Goal: Task Accomplishment & Management: Complete application form

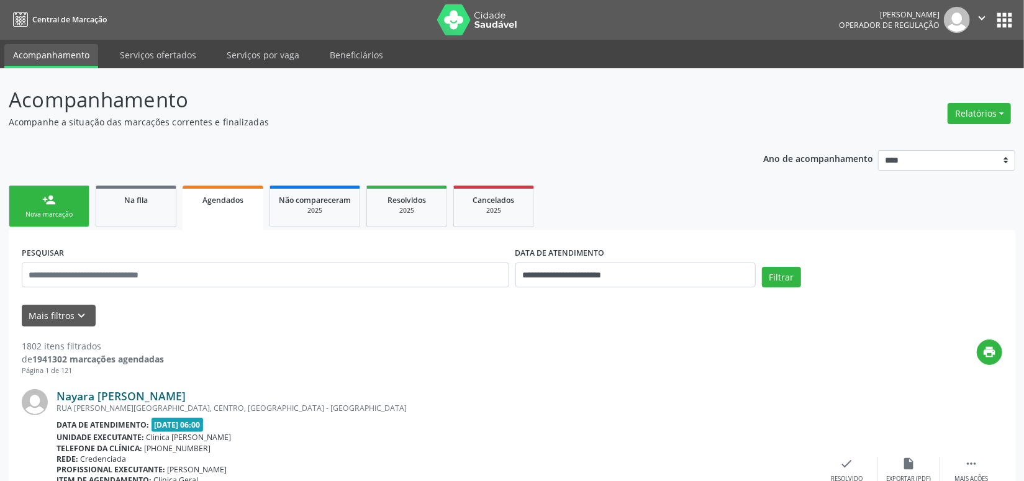
click at [96, 396] on link "Nayara [PERSON_NAME] [PERSON_NAME]" at bounding box center [121, 396] width 129 height 14
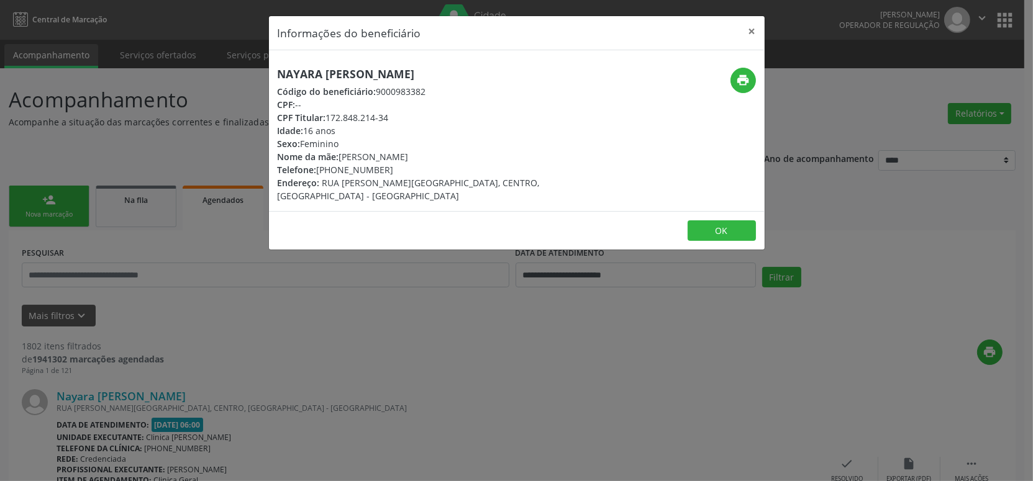
click at [401, 94] on div "Código do beneficiário: 9000983382" at bounding box center [434, 91] width 313 height 13
click at [398, 93] on div "Código do beneficiário: 9000983382" at bounding box center [434, 91] width 313 height 13
copy div "9000983382"
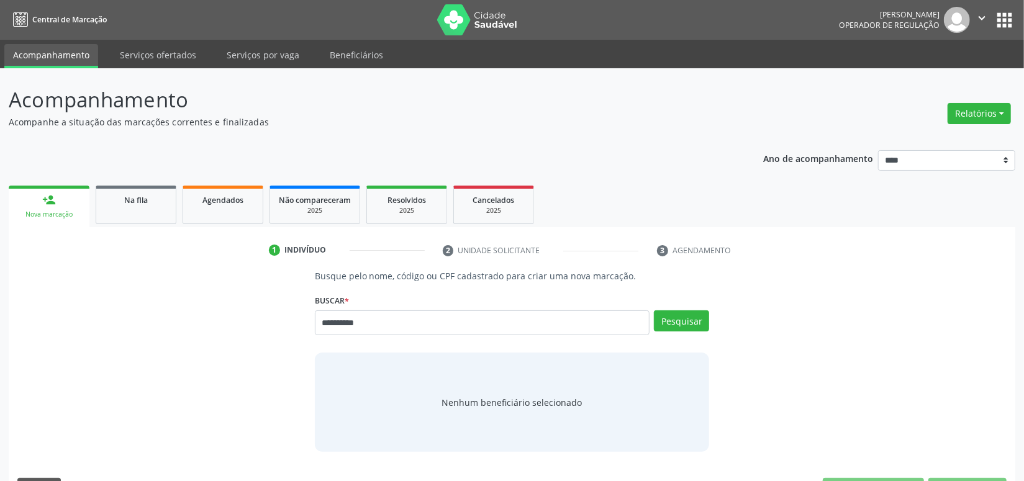
type input "**********"
click at [653, 311] on div "Pesquisar" at bounding box center [680, 328] width 60 height 34
click at [677, 317] on button "Pesquisar" at bounding box center [681, 321] width 55 height 21
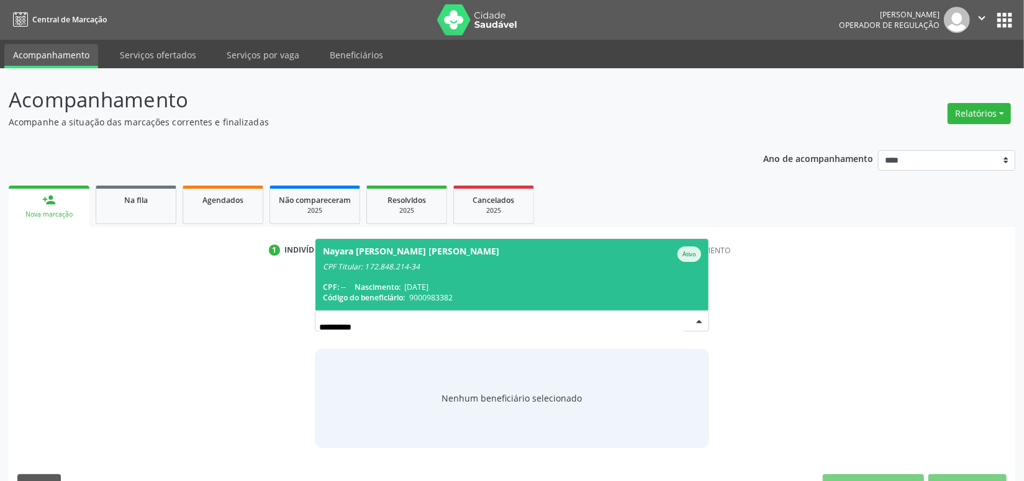
click at [571, 278] on span "Nayara [PERSON_NAME] [PERSON_NAME] Ativo CPF Titular: 172.848.214-34 CPF: -- Na…" at bounding box center [513, 274] width 394 height 71
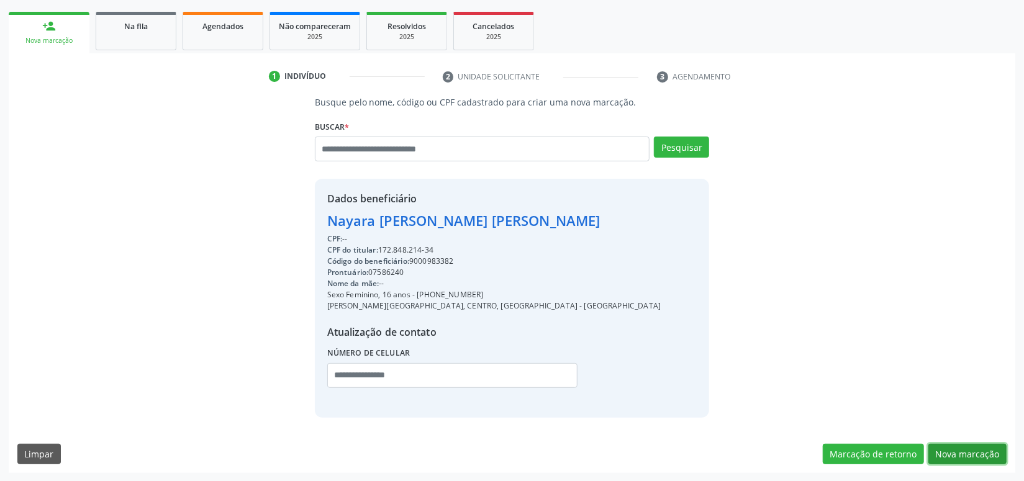
click at [988, 453] on button "Nova marcação" at bounding box center [968, 454] width 78 height 21
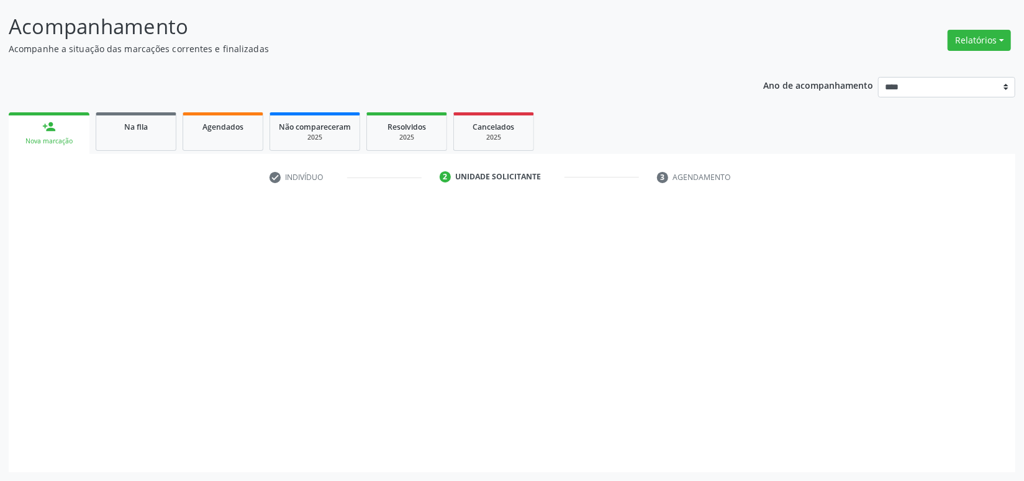
scroll to position [72, 0]
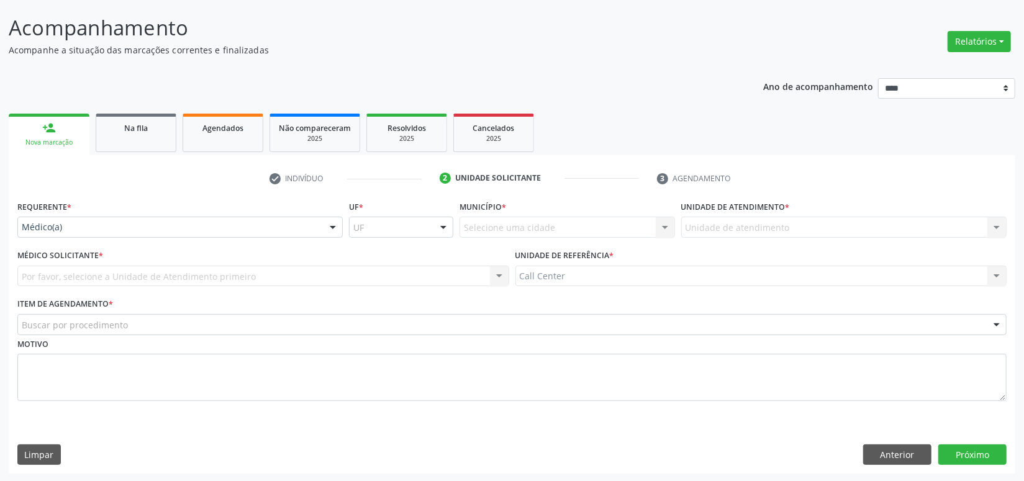
click at [145, 220] on div "Médico(a)" at bounding box center [179, 227] width 325 height 21
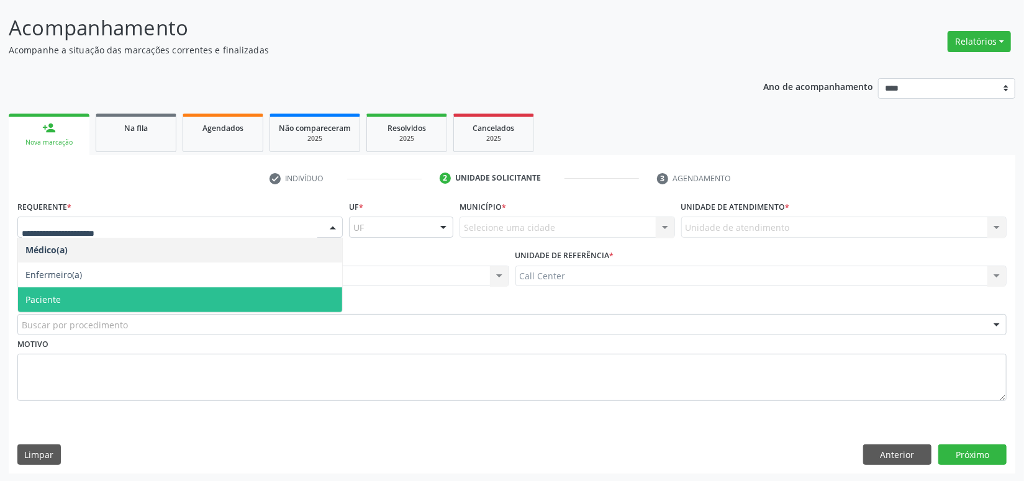
click at [87, 296] on span "Paciente" at bounding box center [180, 300] width 324 height 25
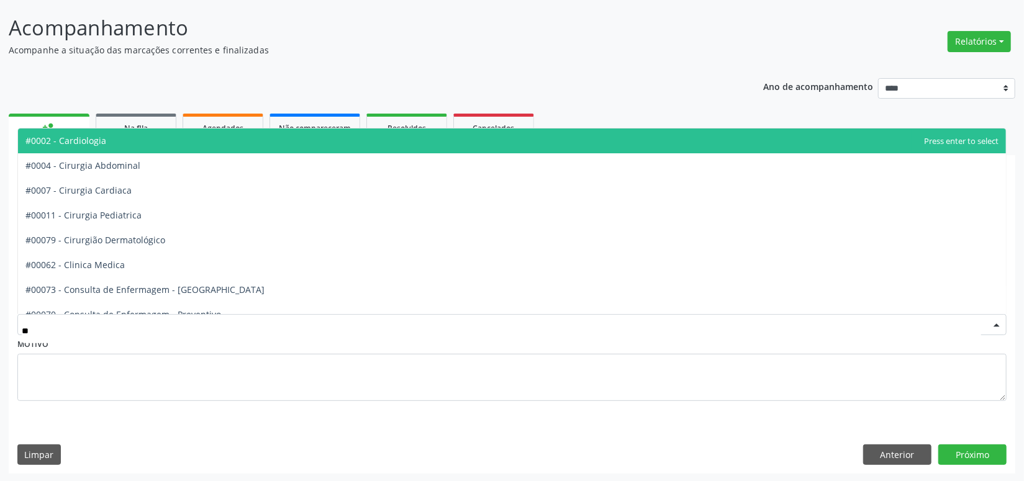
type input "***"
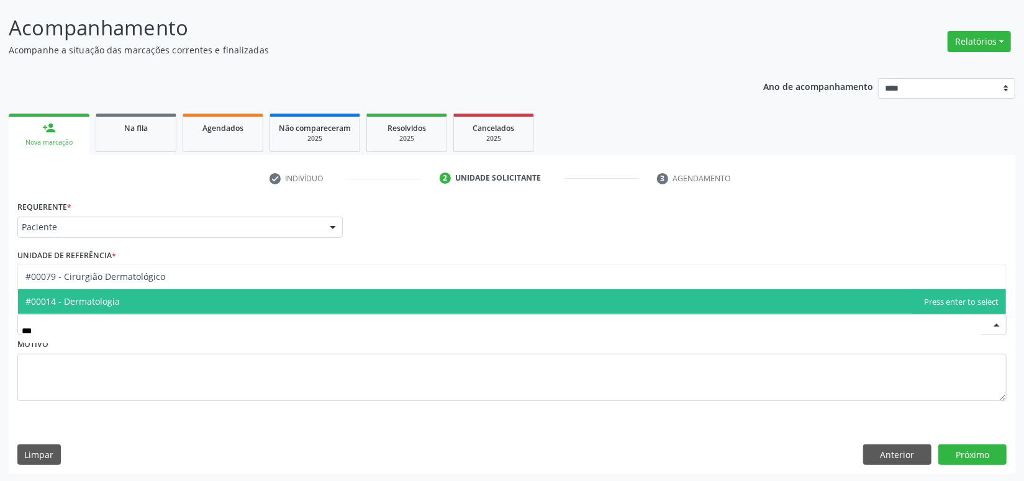
click at [100, 293] on span "#00014 - Dermatologia" at bounding box center [512, 301] width 988 height 25
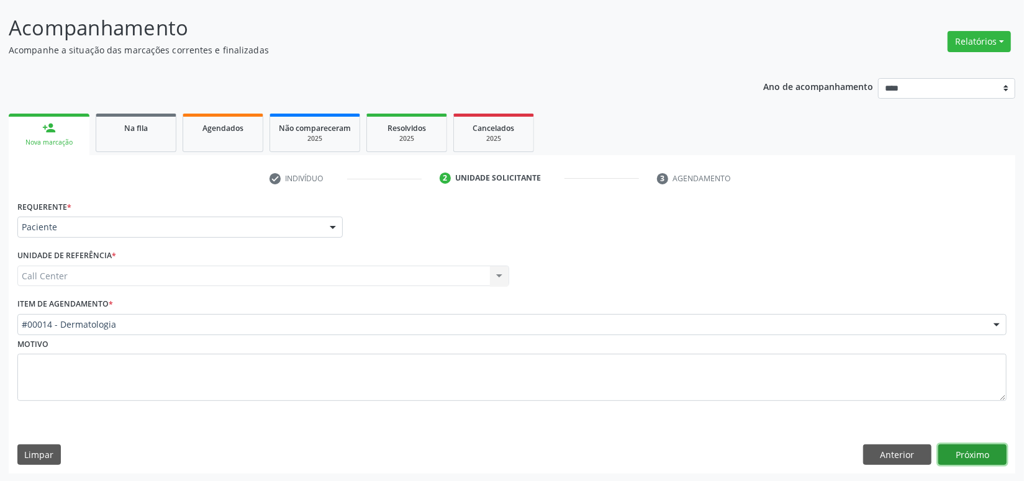
click at [973, 447] on button "Próximo" at bounding box center [973, 455] width 68 height 21
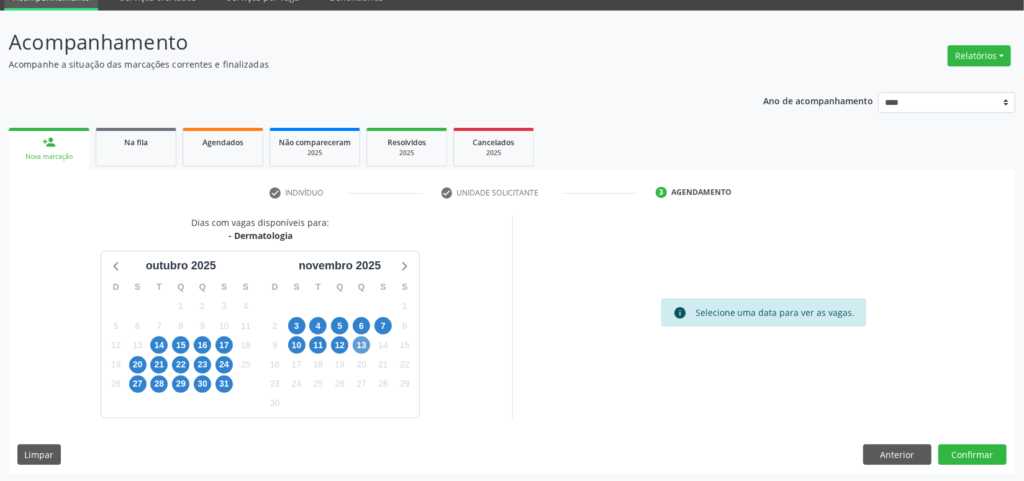
drag, startPoint x: 365, startPoint y: 335, endPoint x: 360, endPoint y: 340, distance: 6.6
click at [360, 339] on div "D S T Q Q S S 26 27 28 29 30 31 1 2 3 4 5 6 7 8 9 10 11 12 13 14 15 16 17 18 19…" at bounding box center [339, 346] width 159 height 143
click at [359, 341] on span "13" at bounding box center [361, 345] width 17 height 17
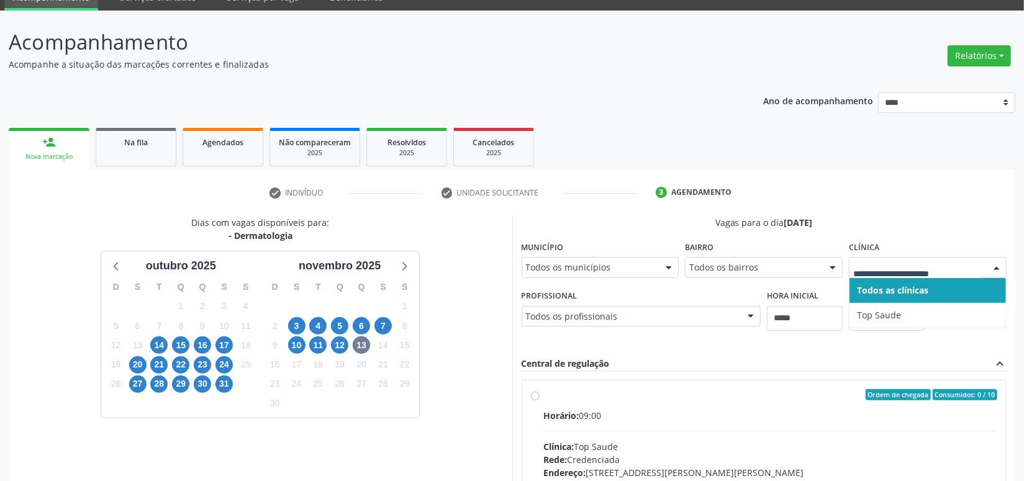
drag, startPoint x: 904, startPoint y: 218, endPoint x: 789, endPoint y: 232, distance: 115.2
click at [902, 222] on div "Vagas para o dia 13/11/2025" at bounding box center [765, 222] width 486 height 13
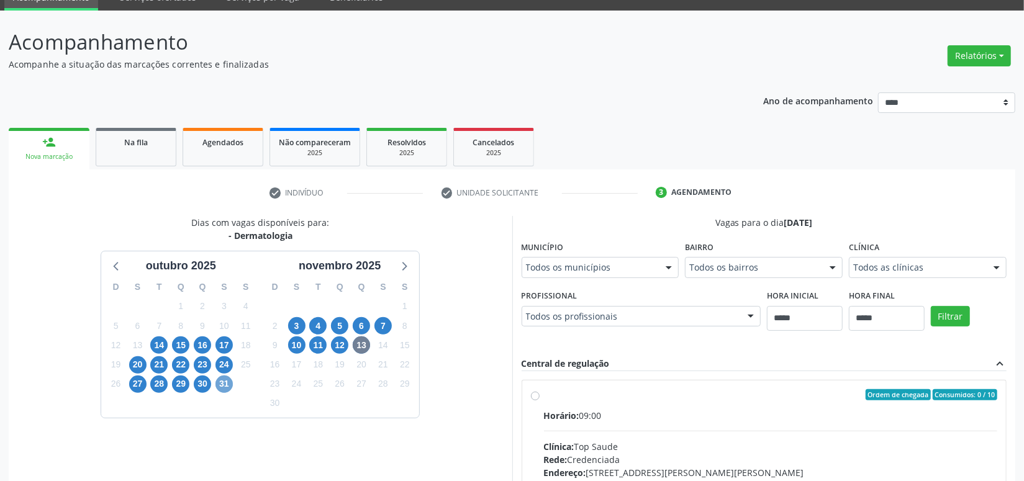
click at [224, 386] on span "31" at bounding box center [224, 384] width 17 height 17
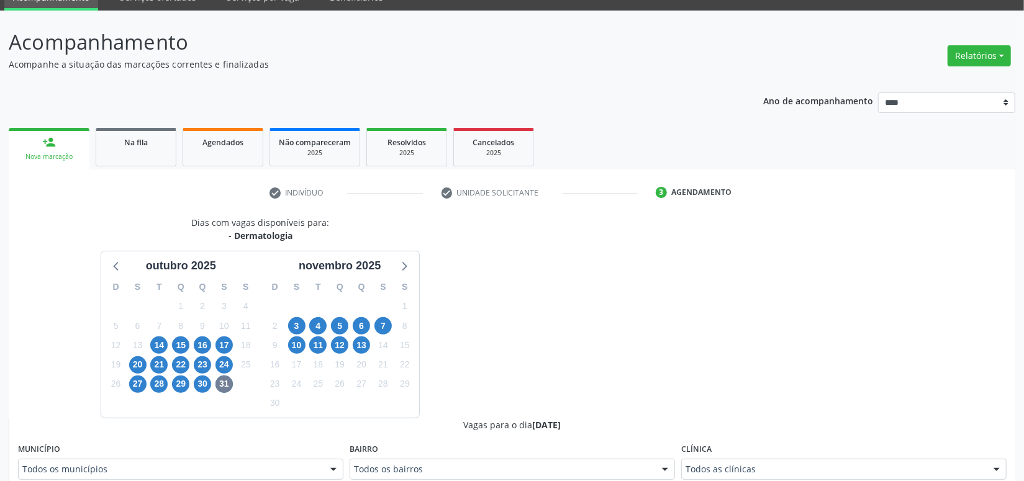
click at [710, 450] on div "Clínica Todos as clínicas Todos as clínicas Hospital Perpetuo Socorro Nenhum re…" at bounding box center [843, 460] width 325 height 40
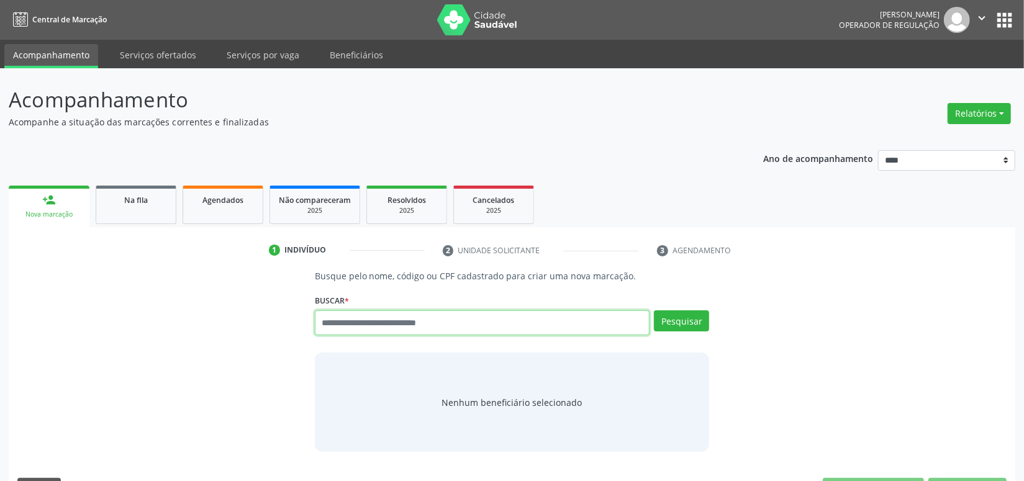
click at [405, 323] on input "text" at bounding box center [482, 323] width 335 height 25
paste input "**********"
type input "**********"
click at [679, 316] on button "Pesquisar" at bounding box center [681, 321] width 55 height 21
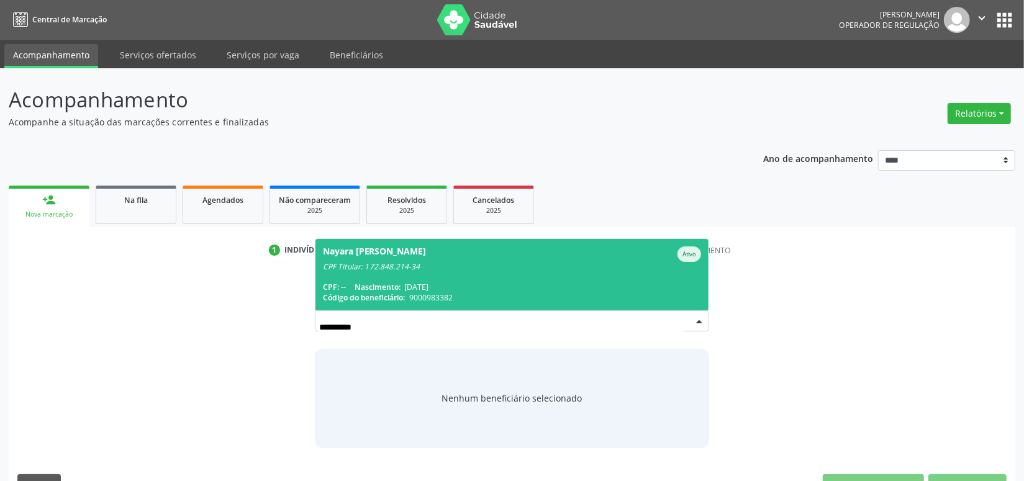
click at [611, 264] on div "CPF Titular: 172.848.214-34" at bounding box center [512, 267] width 379 height 10
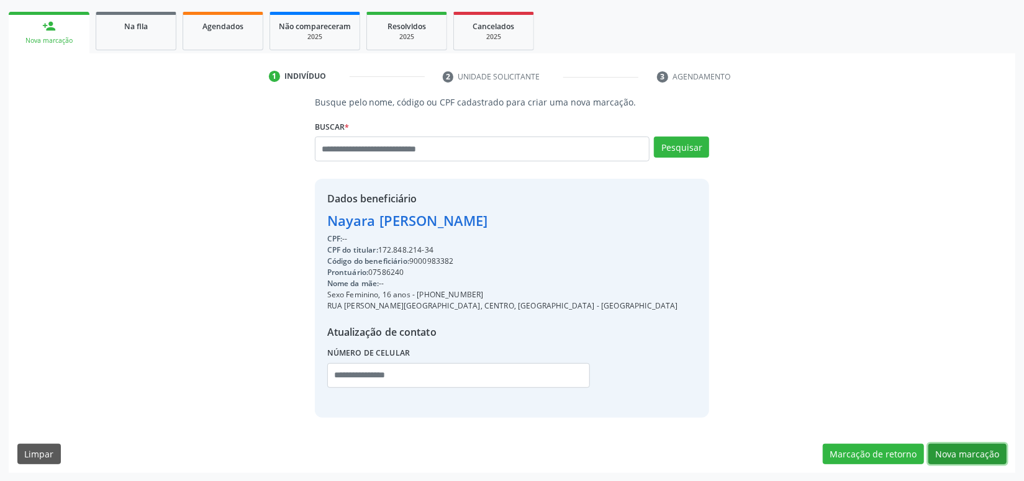
drag, startPoint x: 970, startPoint y: 448, endPoint x: 891, endPoint y: 434, distance: 79.7
click at [968, 448] on button "Nova marcação" at bounding box center [968, 454] width 78 height 21
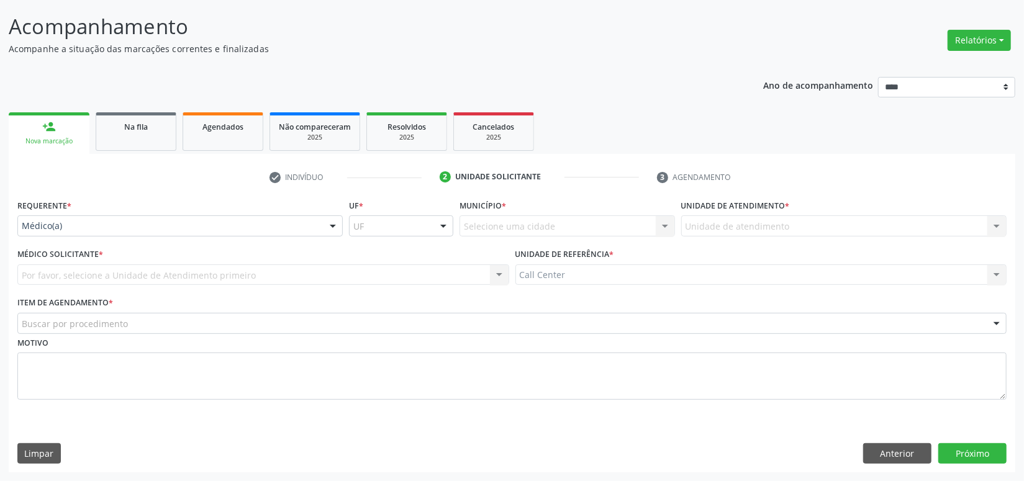
scroll to position [72, 0]
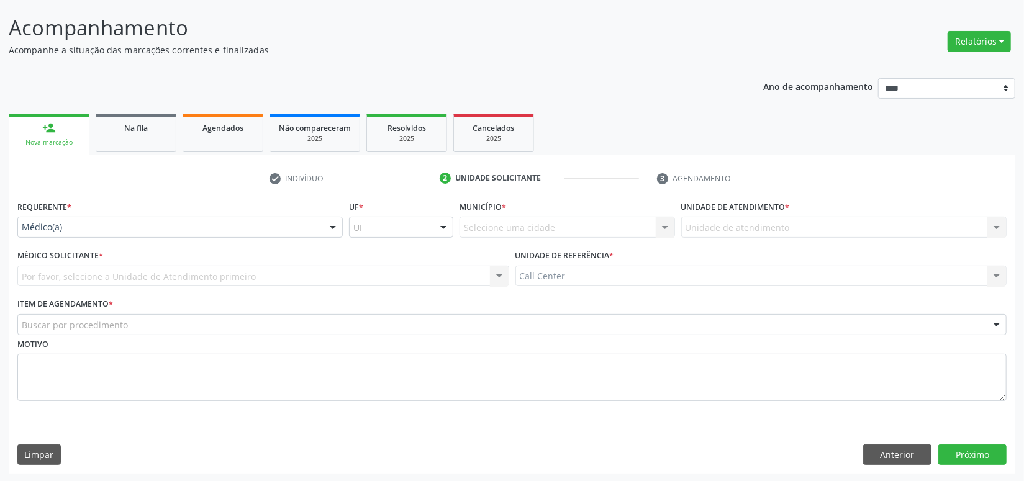
drag, startPoint x: 152, startPoint y: 219, endPoint x: 103, endPoint y: 278, distance: 76.7
click at [140, 235] on div "Médico(a)" at bounding box center [179, 227] width 325 height 21
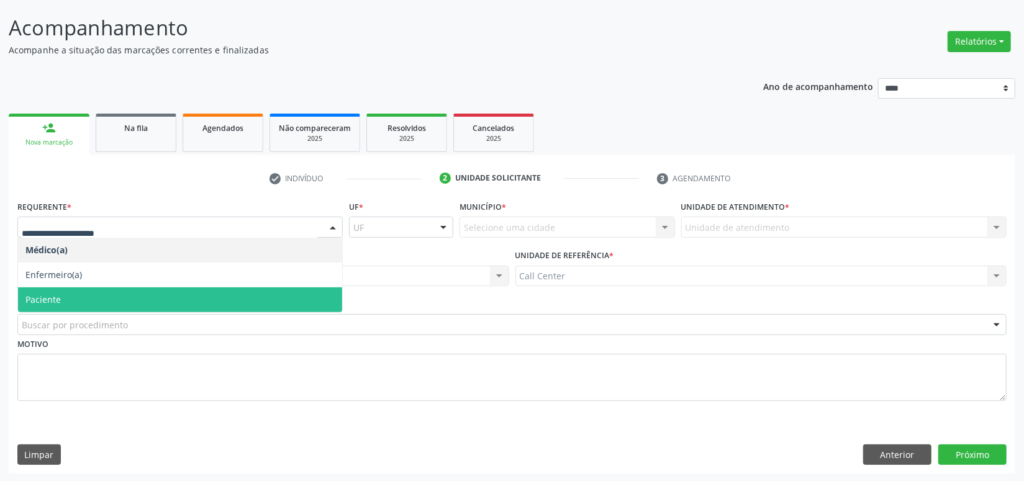
click at [68, 288] on span "Paciente" at bounding box center [180, 300] width 324 height 25
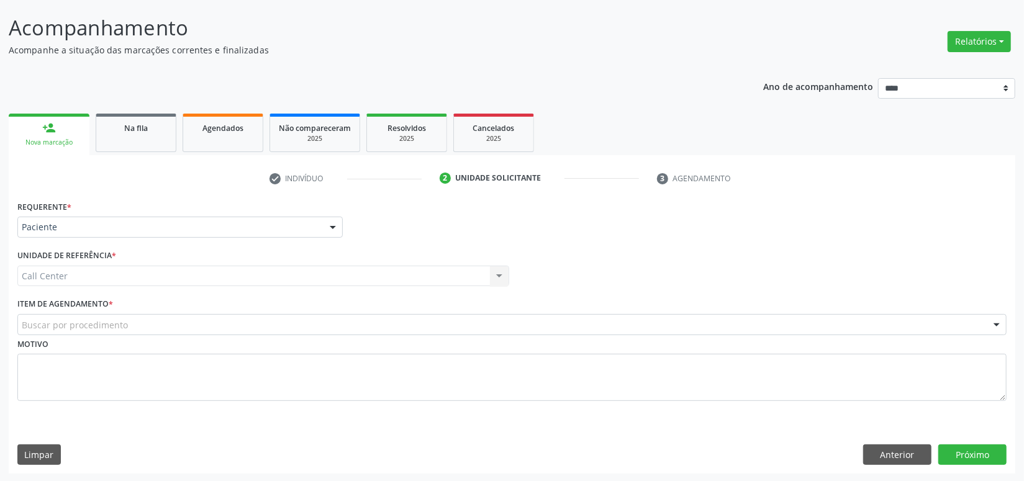
click at [60, 316] on div "Buscar por procedimento" at bounding box center [511, 324] width 989 height 21
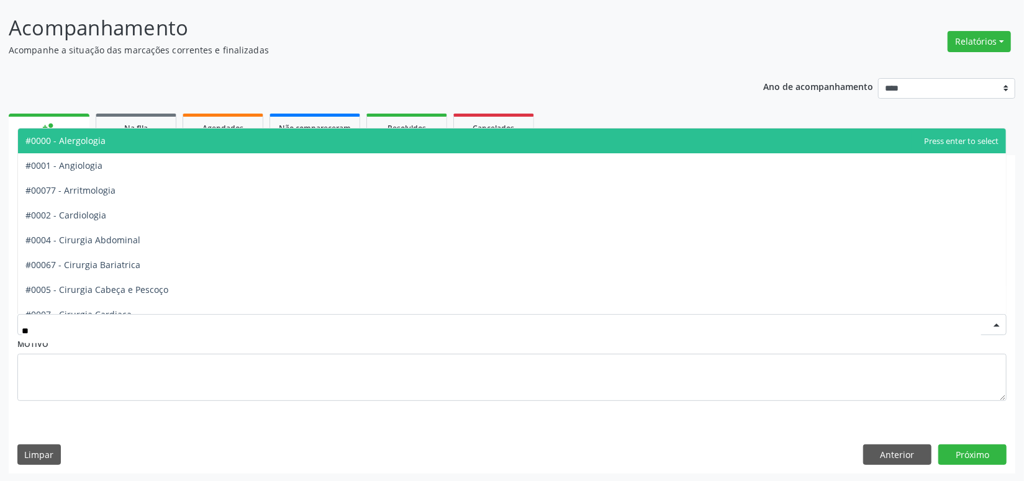
type input "***"
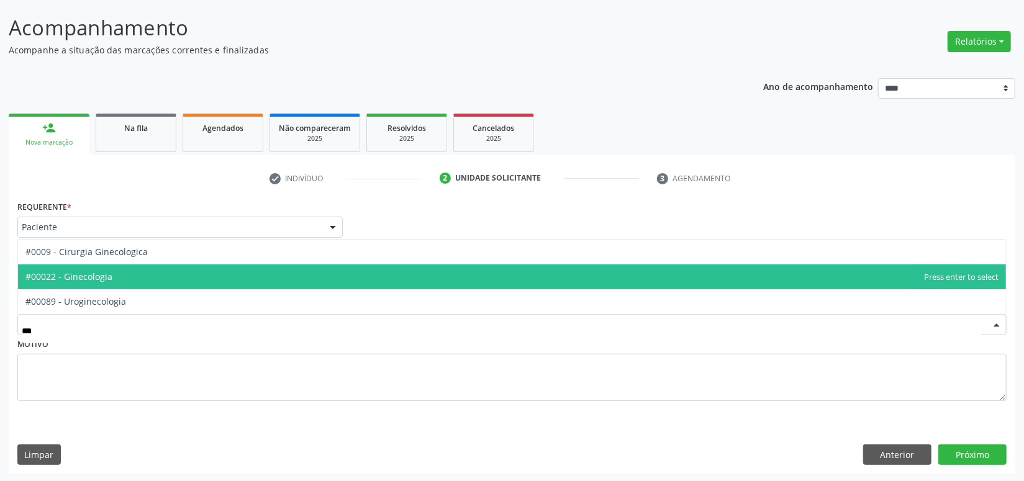
click at [113, 275] on span "#00022 - Ginecologia" at bounding box center [512, 277] width 988 height 25
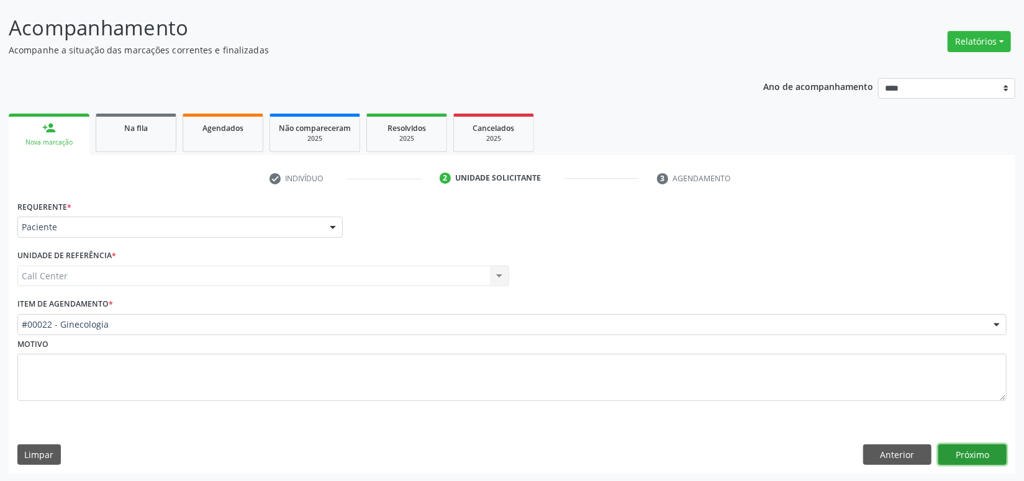
click at [957, 447] on button "Próximo" at bounding box center [973, 455] width 68 height 21
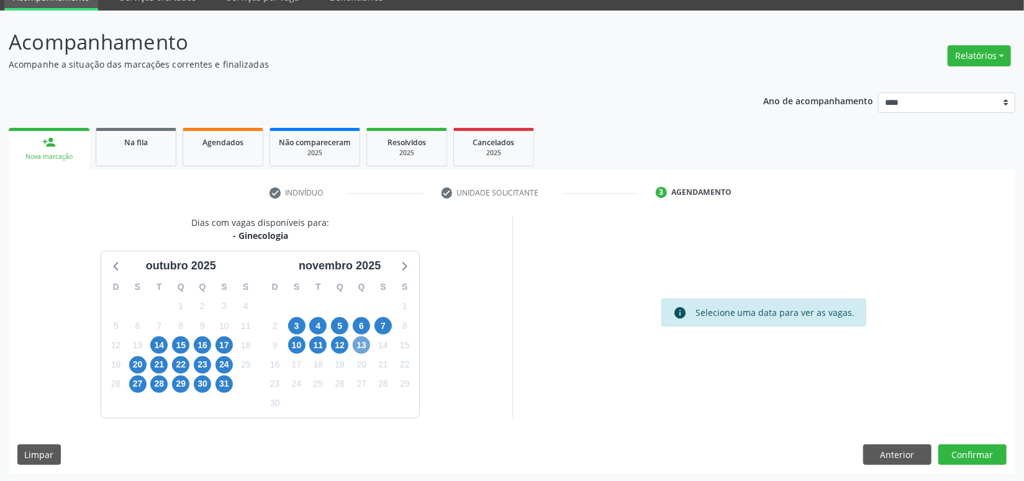
click at [365, 340] on span "13" at bounding box center [361, 345] width 17 height 17
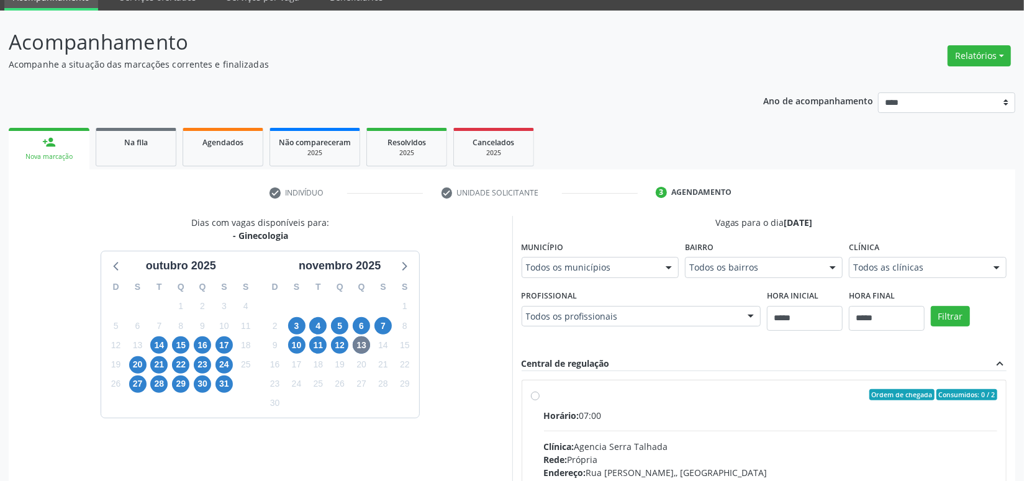
drag, startPoint x: 882, startPoint y: 250, endPoint x: 882, endPoint y: 261, distance: 11.2
click at [882, 255] on div "Clínica Todos as clínicas Todos as clínicas Agencia Serra Talhada Agencia de Ca…" at bounding box center [928, 258] width 158 height 40
click at [228, 387] on span "31" at bounding box center [224, 384] width 17 height 17
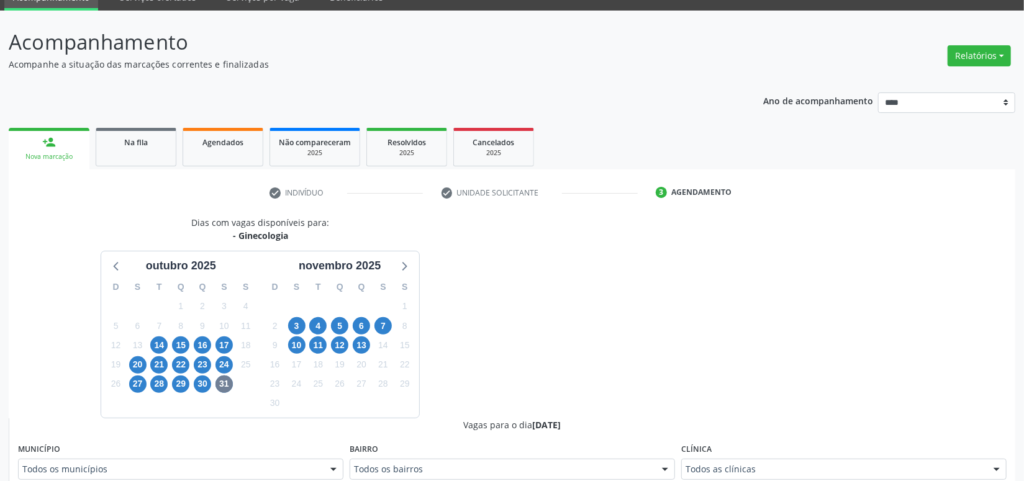
drag, startPoint x: 729, startPoint y: 443, endPoint x: 716, endPoint y: 464, distance: 24.6
click at [725, 447] on div "Clínica Todos as clínicas Todos as clínicas Agencia Garanhuns Agencia Serra Tal…" at bounding box center [843, 460] width 325 height 40
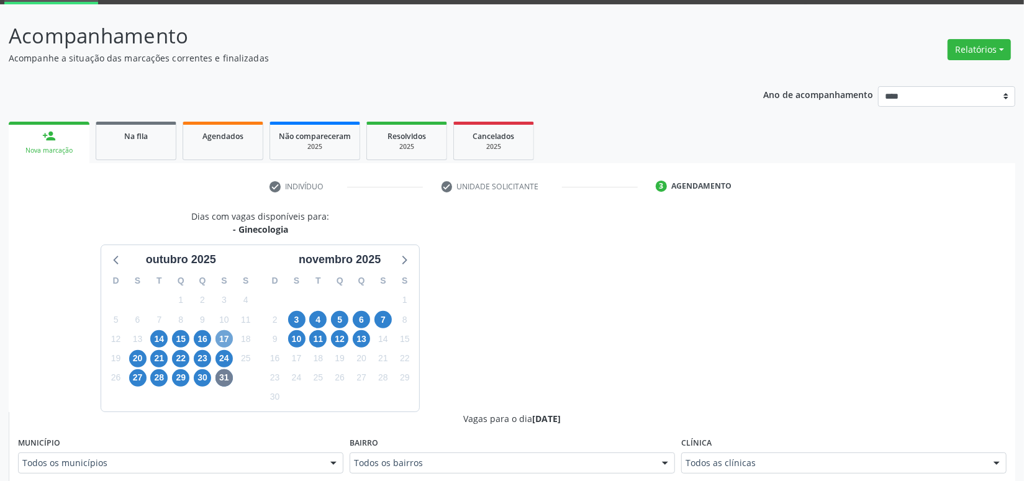
drag, startPoint x: 227, startPoint y: 337, endPoint x: 374, endPoint y: 377, distance: 152.6
click at [227, 337] on span "17" at bounding box center [224, 338] width 17 height 17
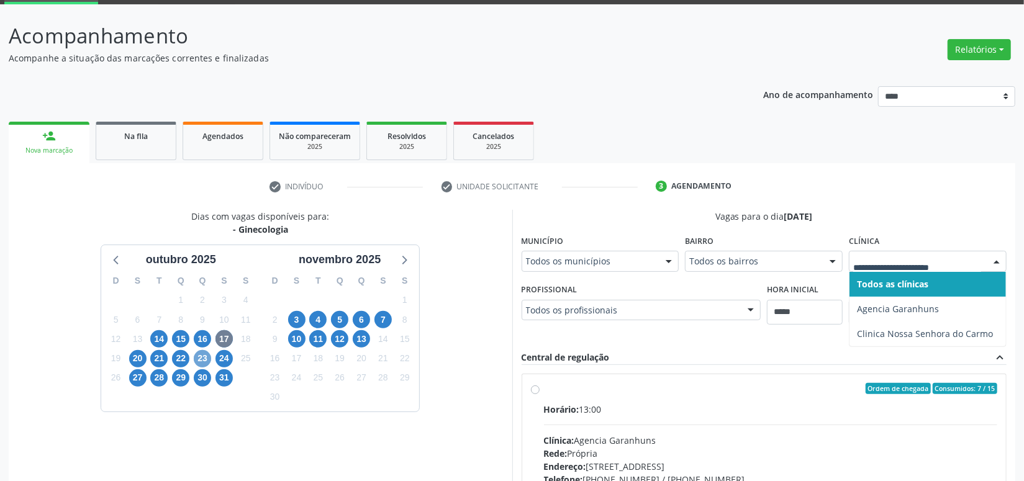
click at [198, 357] on span "23" at bounding box center [202, 358] width 17 height 17
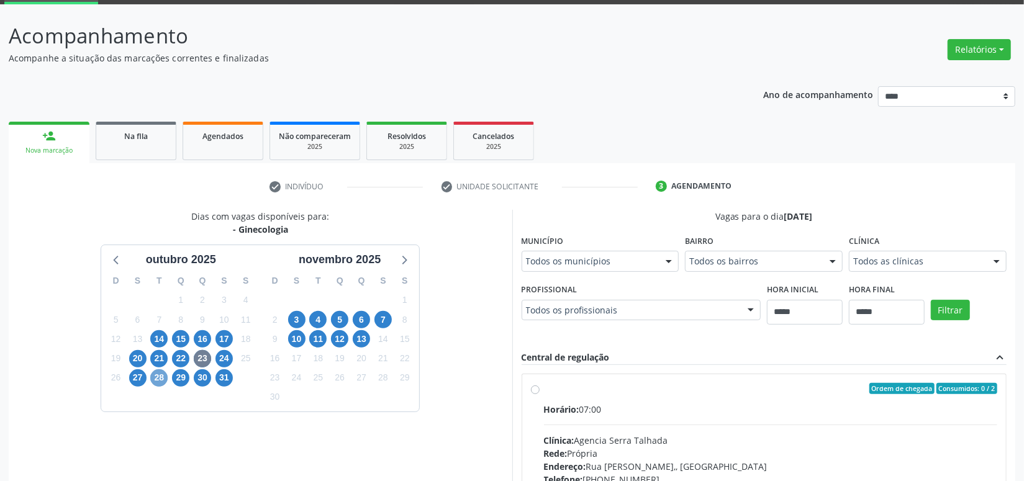
click at [164, 380] on span "28" at bounding box center [158, 378] width 17 height 17
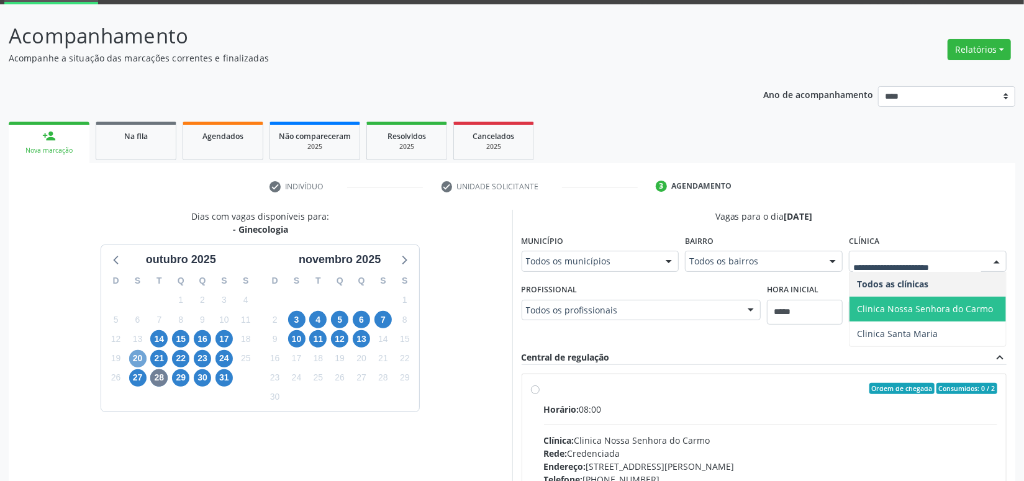
click at [133, 360] on span "20" at bounding box center [137, 358] width 17 height 17
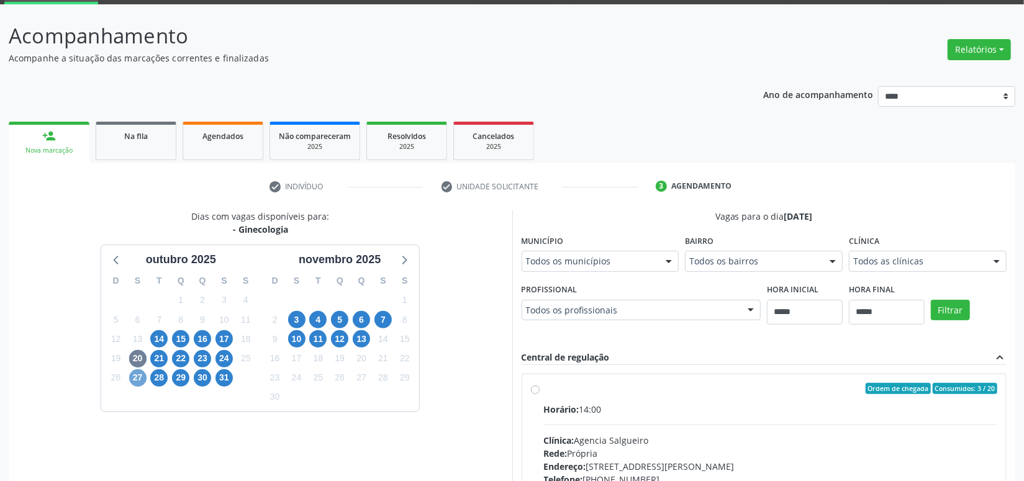
click at [139, 379] on span "27" at bounding box center [137, 378] width 17 height 17
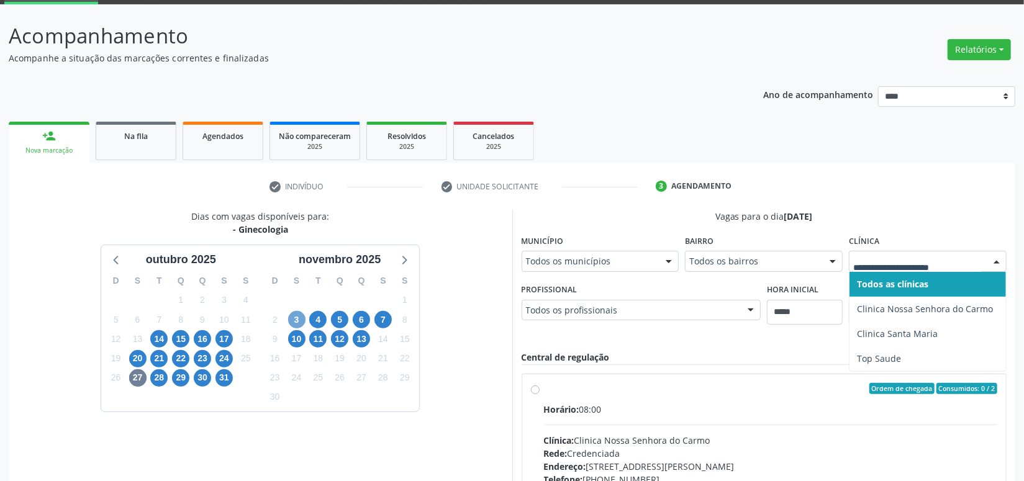
click at [299, 320] on span "3" at bounding box center [296, 319] width 17 height 17
click at [292, 336] on span "10" at bounding box center [296, 338] width 17 height 17
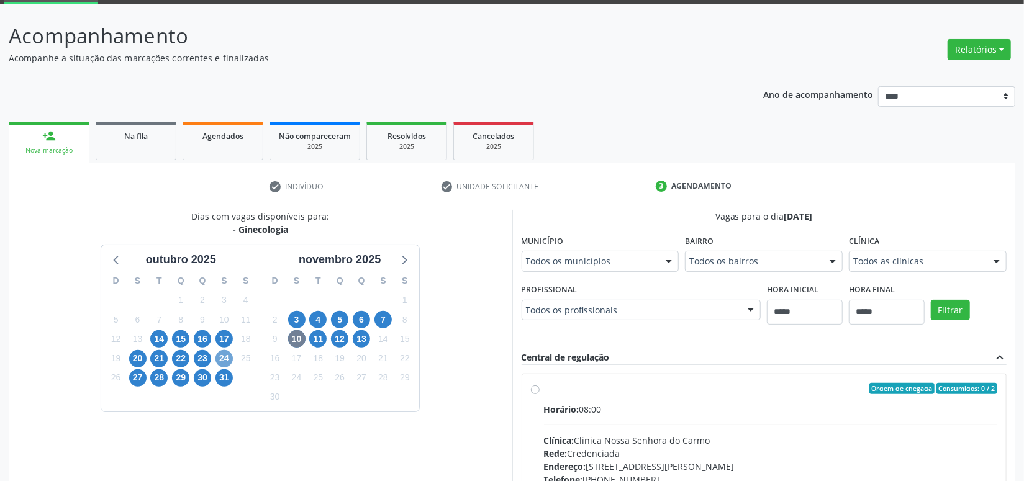
click at [231, 355] on span "24" at bounding box center [224, 358] width 17 height 17
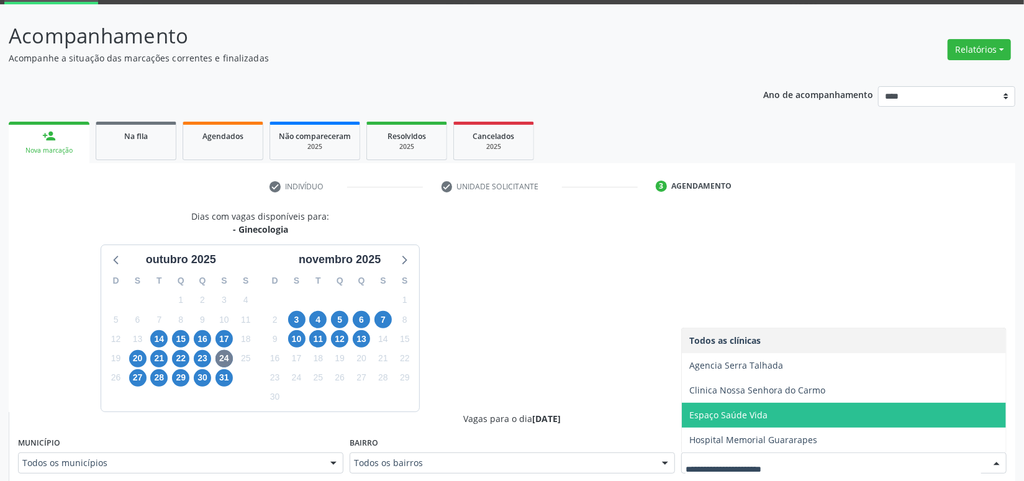
click at [762, 422] on span "Espaço Saúde Vida" at bounding box center [844, 415] width 324 height 25
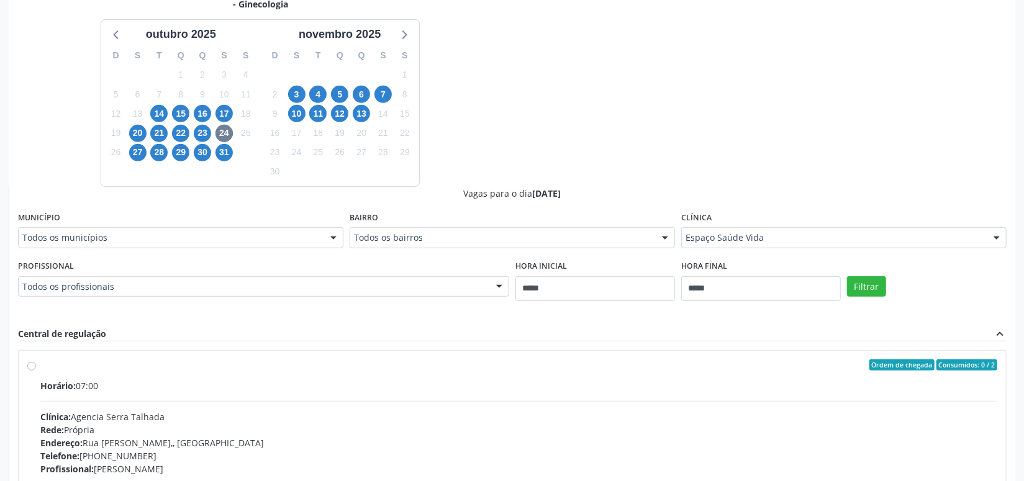
scroll to position [75, 0]
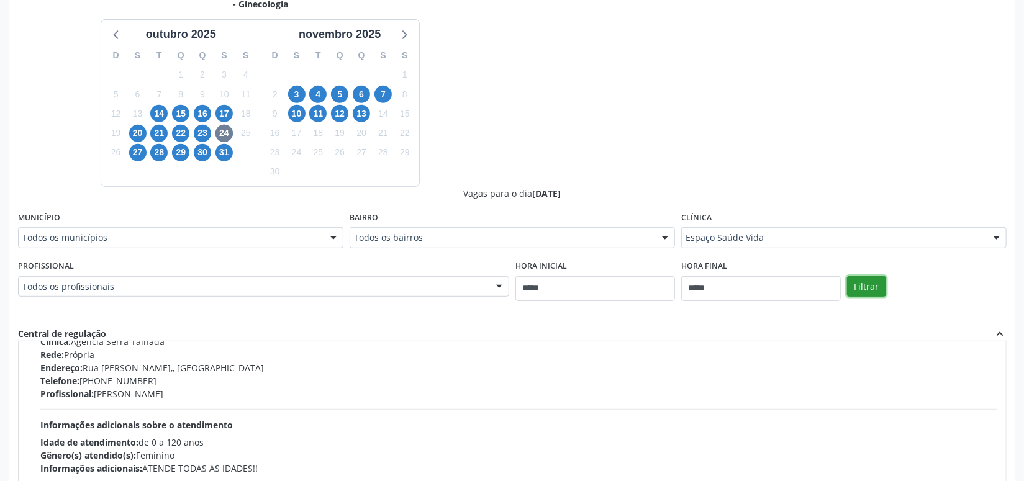
click at [875, 289] on button "Filtrar" at bounding box center [866, 286] width 39 height 21
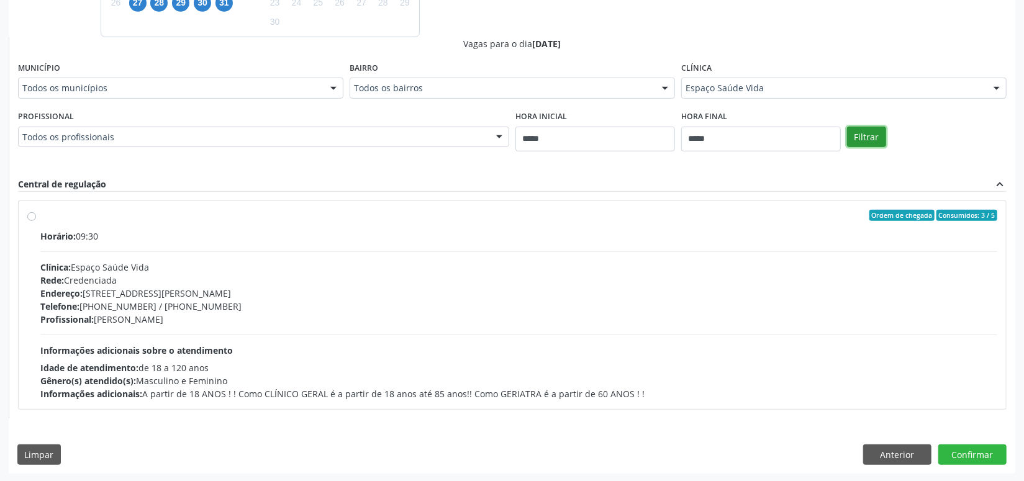
scroll to position [213, 0]
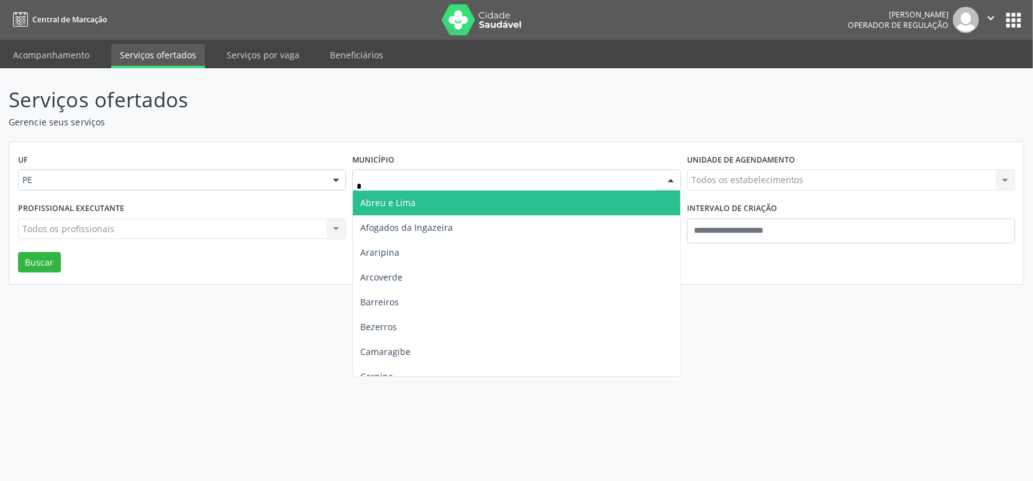
type input "**"
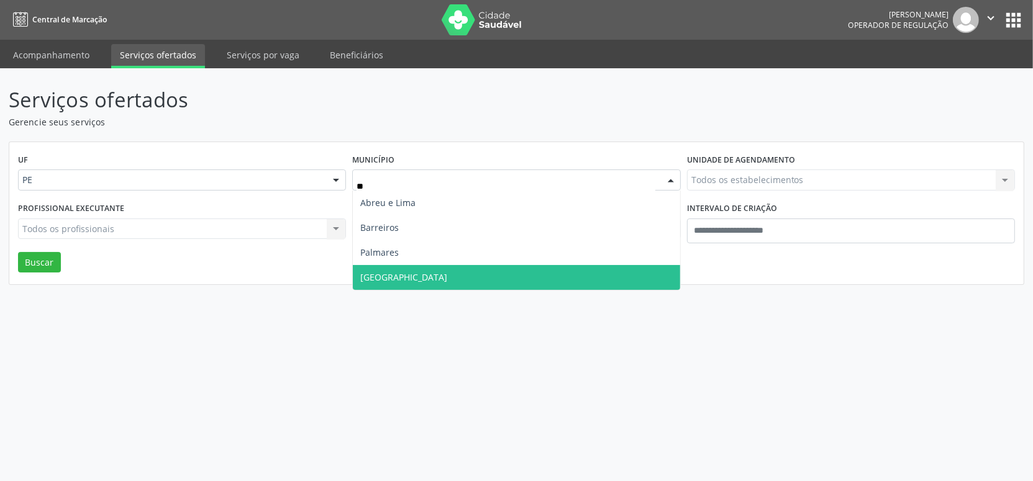
click at [391, 270] on span "Recife" at bounding box center [516, 277] width 327 height 25
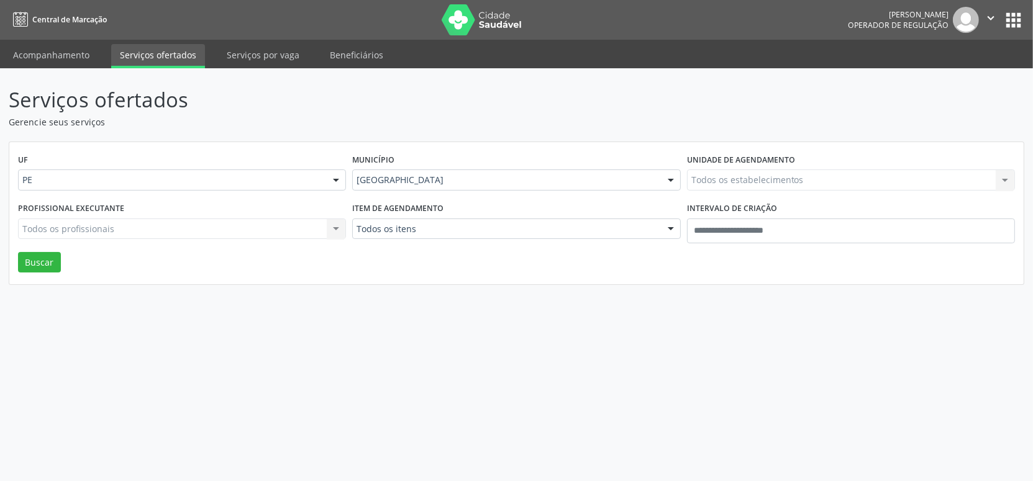
click at [711, 191] on div "Unidade de agendamento Todos os estabelecimentos Todos os estabelecimentos Nenh…" at bounding box center [851, 175] width 334 height 48
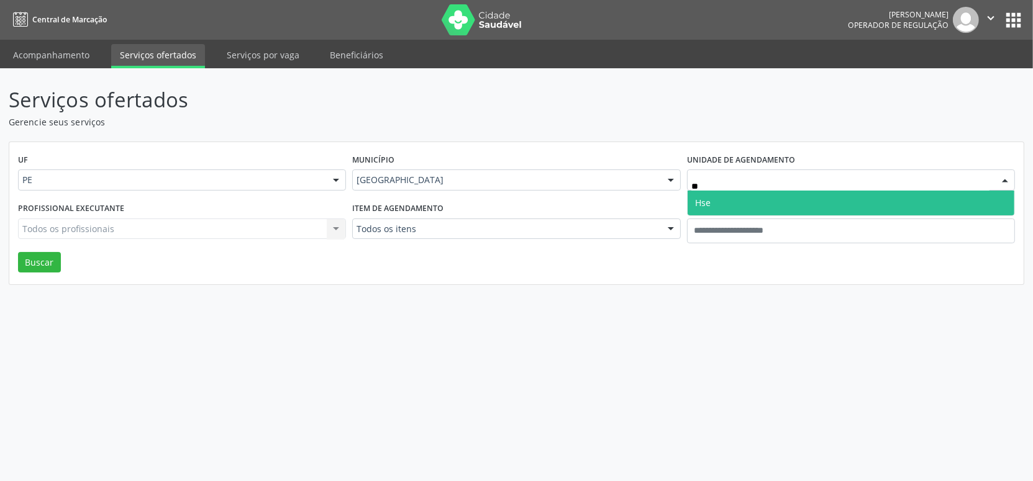
type input "***"
click at [742, 199] on span "Hse" at bounding box center [851, 203] width 327 height 25
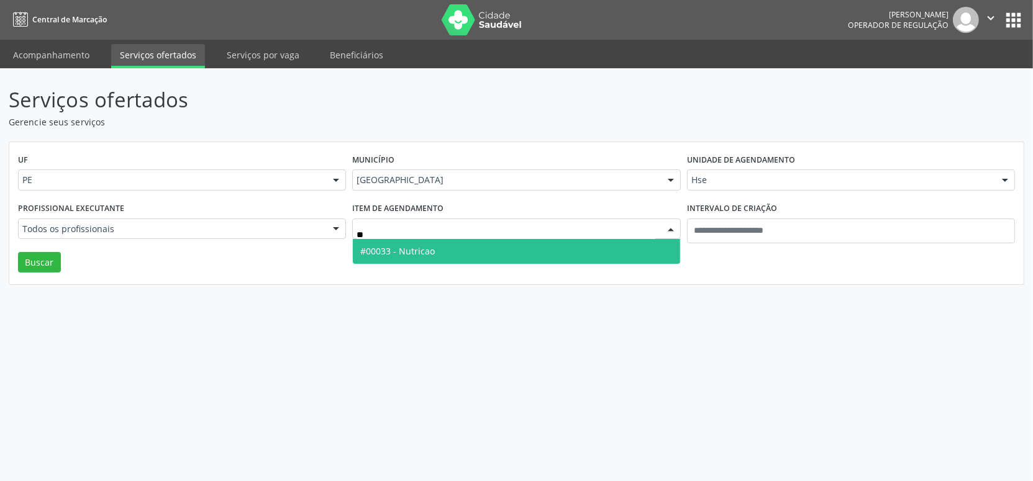
type input "***"
click at [415, 255] on span "#00033 - Nutricao" at bounding box center [397, 251] width 75 height 12
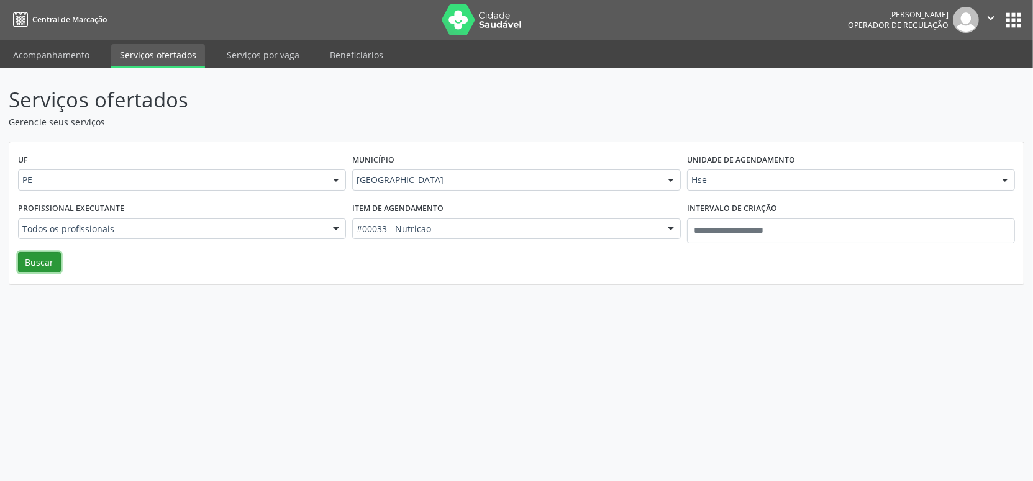
click at [52, 257] on button "Buscar" at bounding box center [39, 262] width 43 height 21
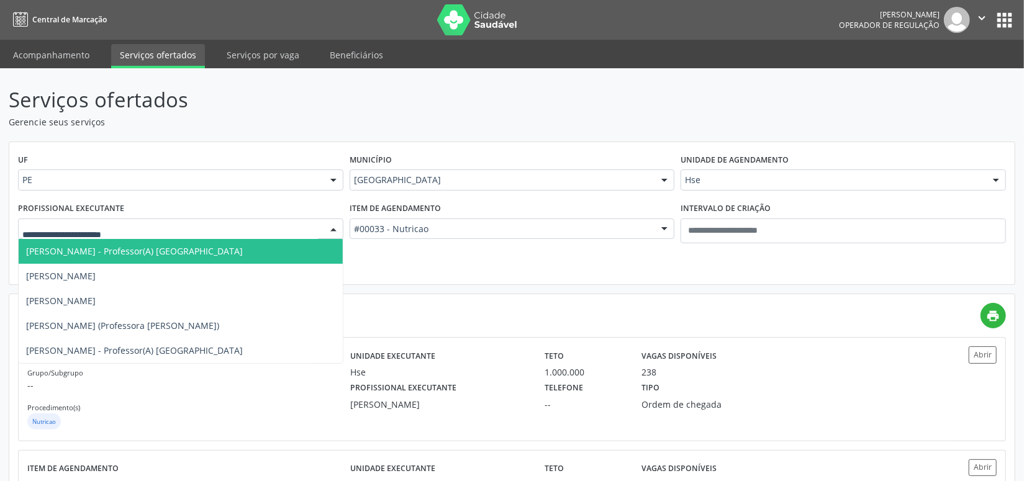
click at [511, 145] on div "UF PE PE Nenhum resultado encontrado para: " " Não há nenhuma opção para ser ex…" at bounding box center [512, 213] width 1006 height 143
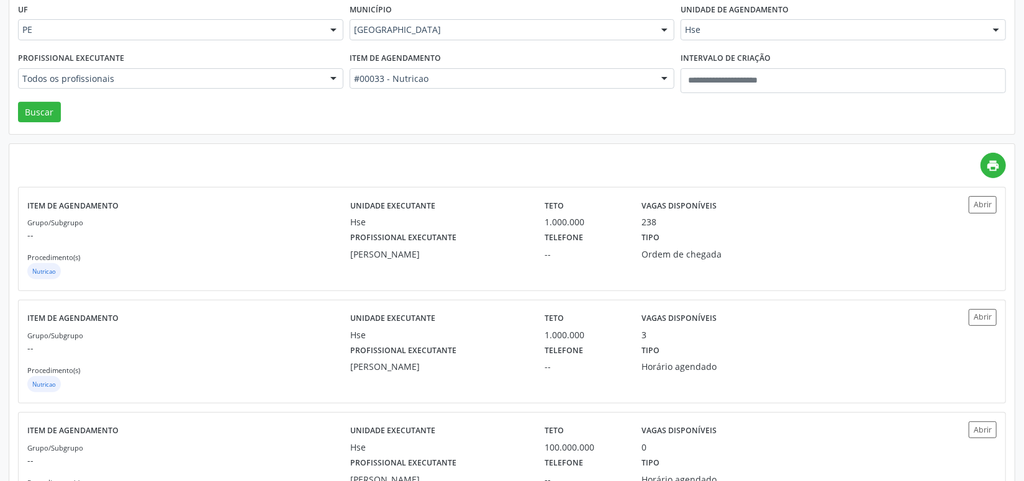
scroll to position [75, 0]
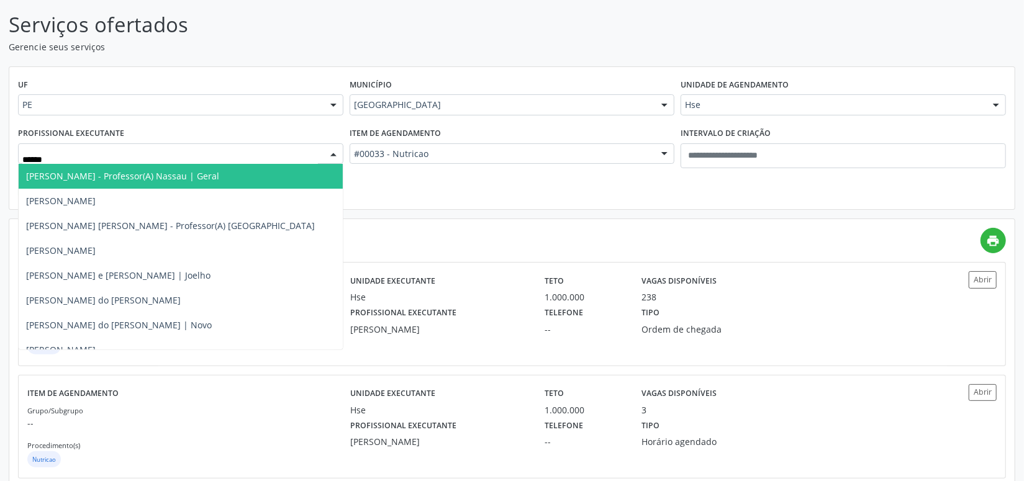
type input "*******"
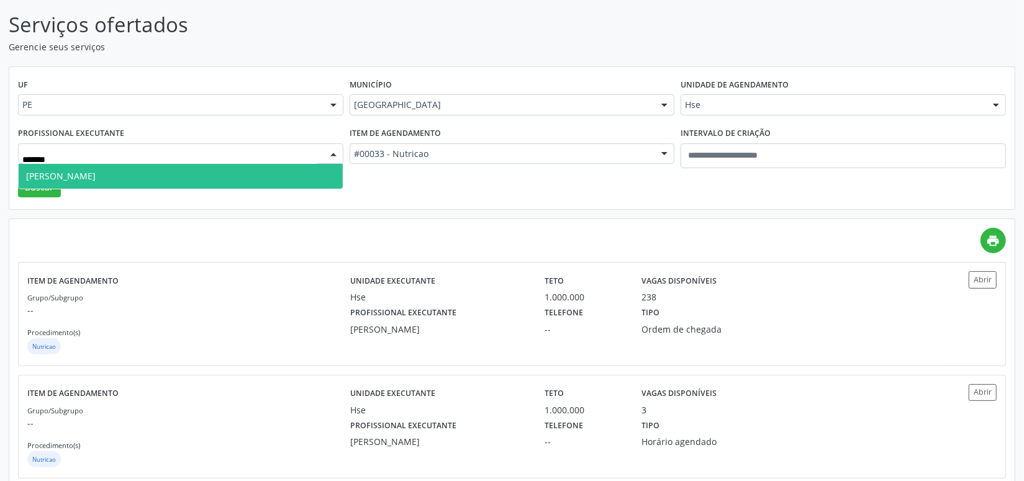
click at [66, 174] on span "[PERSON_NAME]" at bounding box center [61, 176] width 70 height 12
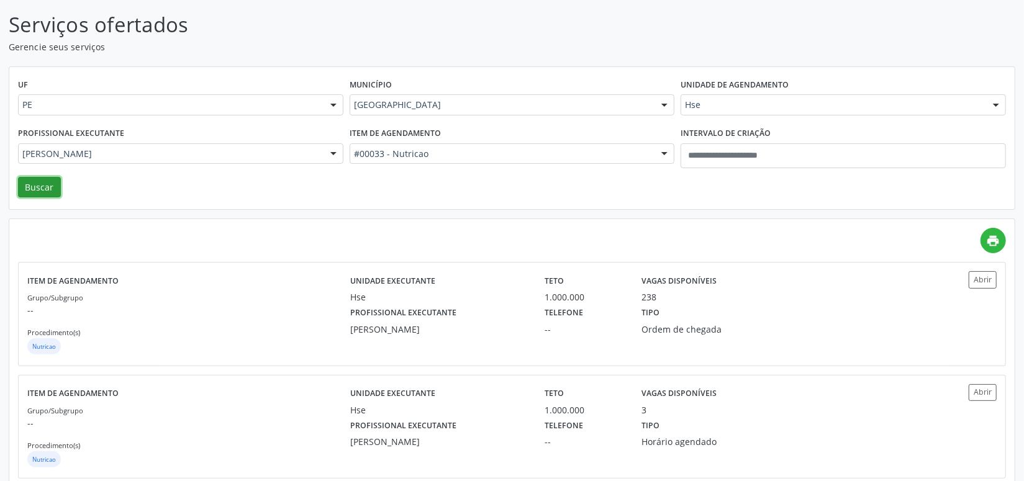
click at [52, 183] on button "Buscar" at bounding box center [39, 187] width 43 height 21
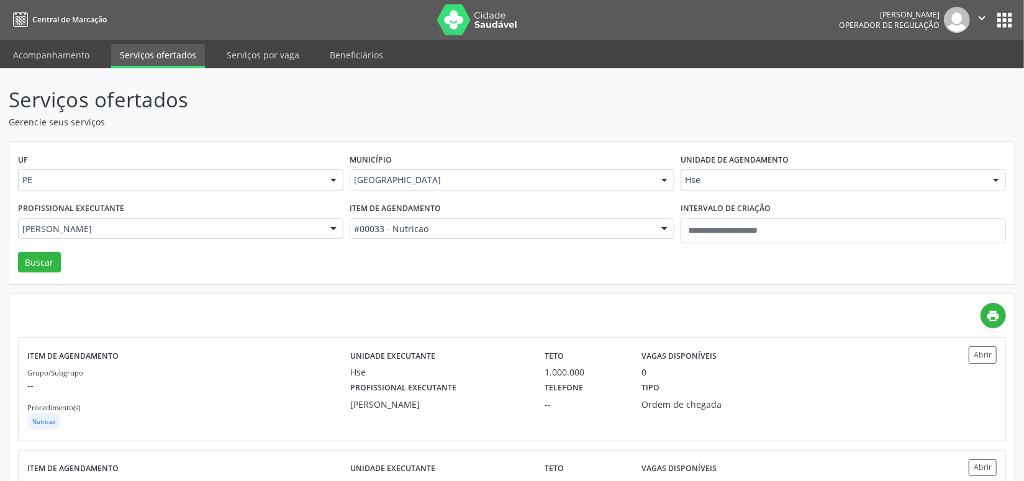
scroll to position [98, 0]
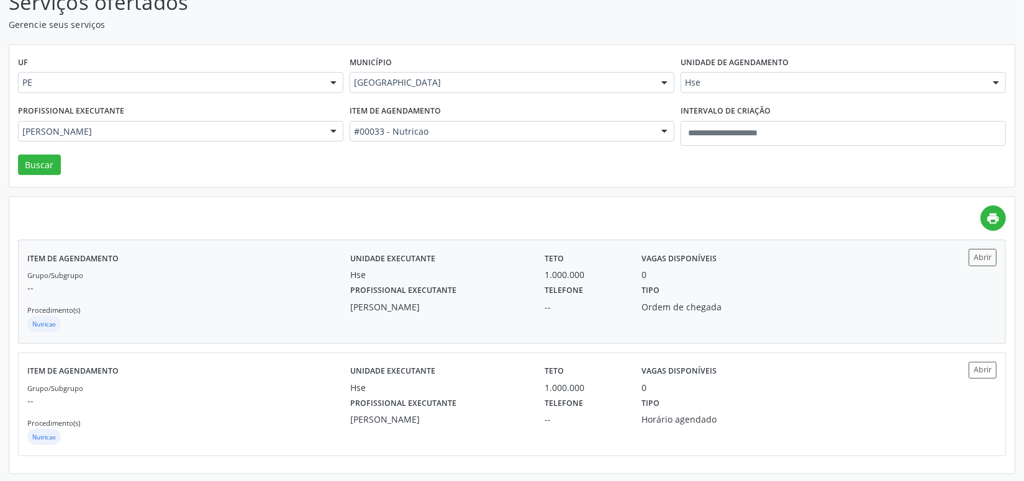
click at [519, 283] on div "Profissional executante Andreia Vieira" at bounding box center [439, 297] width 194 height 32
click at [452, 364] on div "Item de agendamento Grupo/Subgrupo -- Procedimento(s) Nutricao Unidade executan…" at bounding box center [512, 404] width 987 height 102
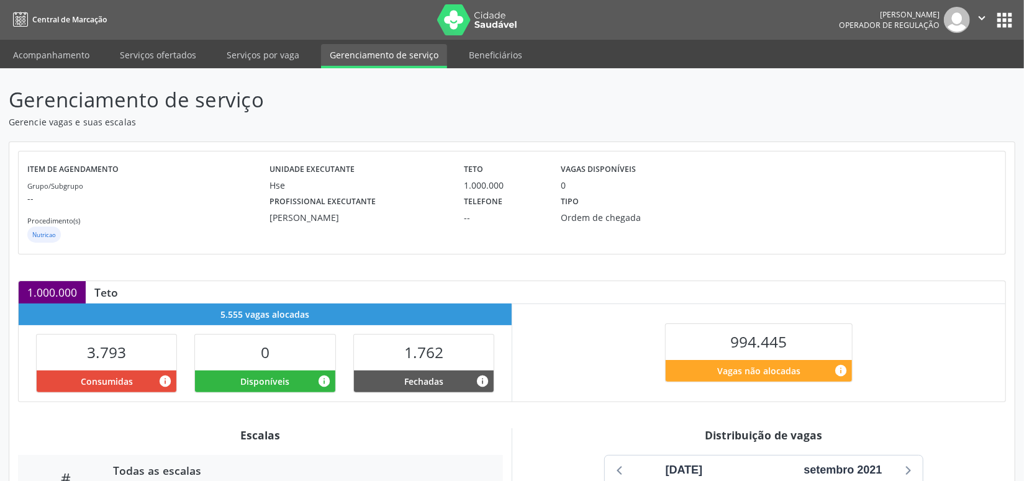
scroll to position [240, 0]
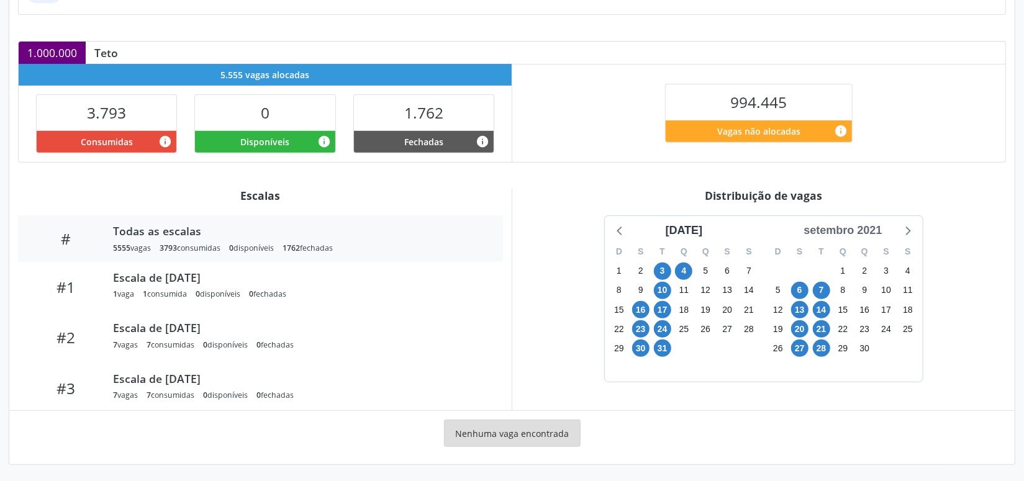
drag, startPoint x: 865, startPoint y: 212, endPoint x: 869, endPoint y: 227, distance: 15.5
click at [866, 221] on div "Distribuição de vagas [DATE] D S T Q Q S S 1 2 3 4 5 6 7 8 9 10 11 12 13 14 15 …" at bounding box center [763, 300] width 503 height 222
click at [869, 227] on div "setembro 2021" at bounding box center [843, 230] width 88 height 17
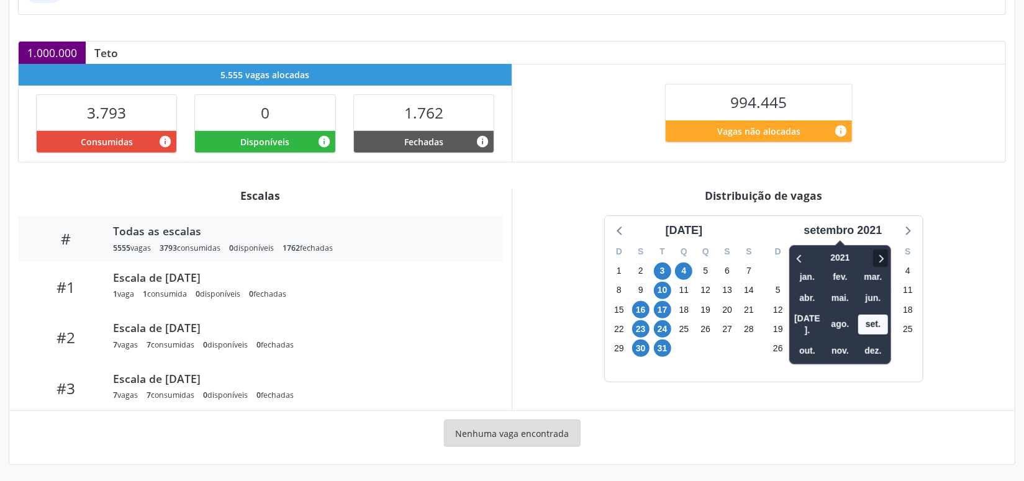
drag, startPoint x: 873, startPoint y: 244, endPoint x: 879, endPoint y: 250, distance: 8.4
click at [875, 246] on div "2021 jan. fev. mar. abr. mai. jun. [DATE]. ago. set. out. nov. dez." at bounding box center [840, 304] width 102 height 119
click at [883, 255] on icon at bounding box center [881, 258] width 12 height 15
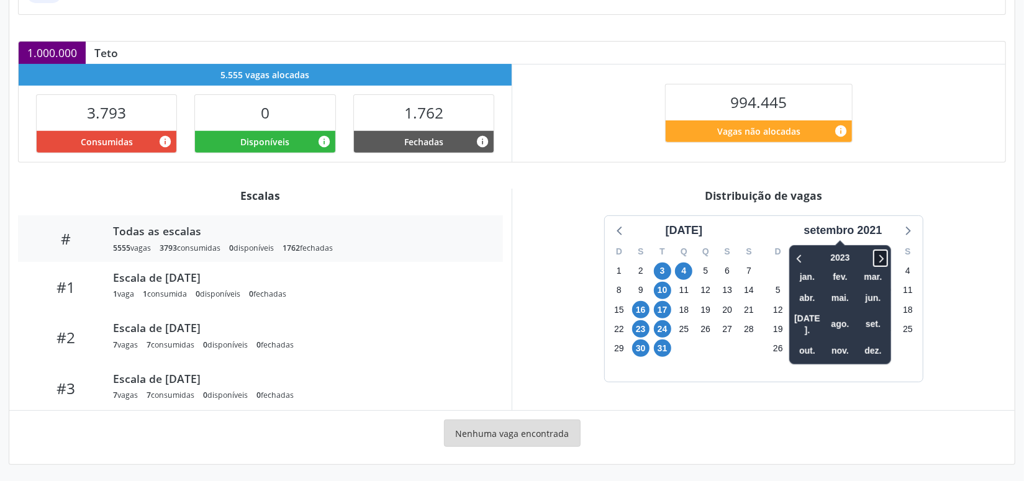
click at [883, 255] on icon at bounding box center [881, 258] width 12 height 15
click at [847, 342] on span "nov." at bounding box center [840, 351] width 30 height 19
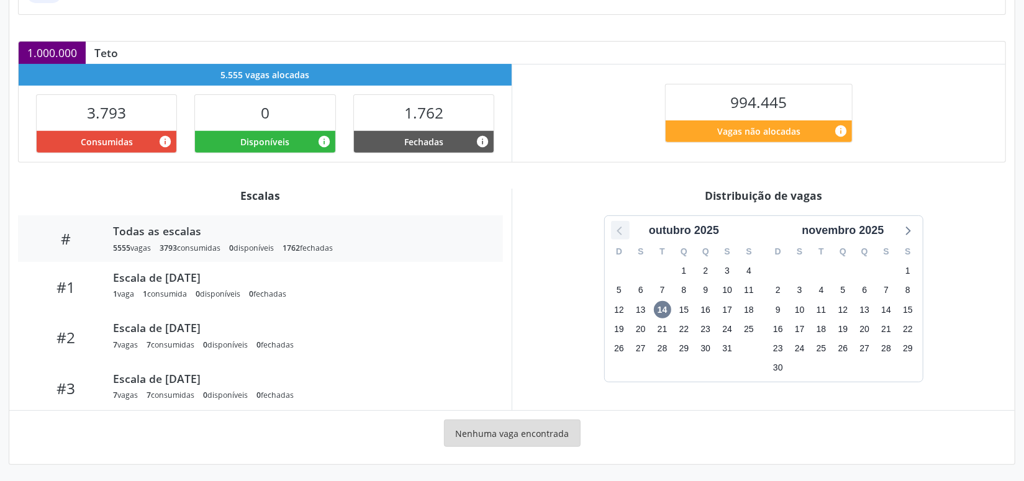
click at [622, 234] on icon at bounding box center [620, 230] width 16 height 16
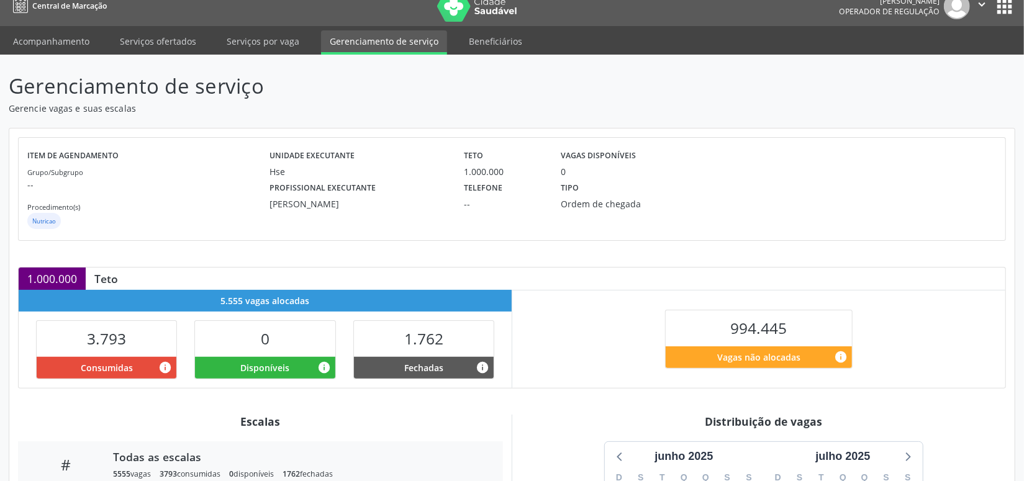
scroll to position [0, 0]
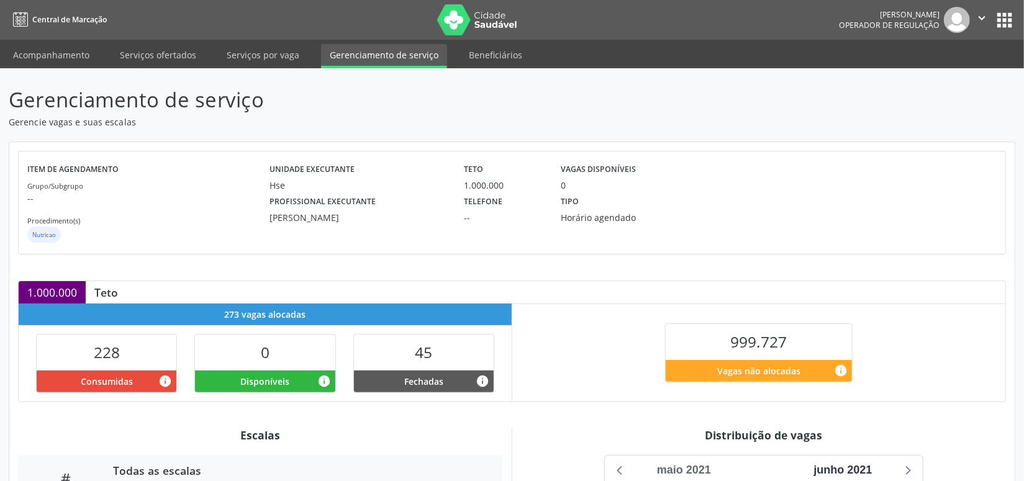
scroll to position [240, 0]
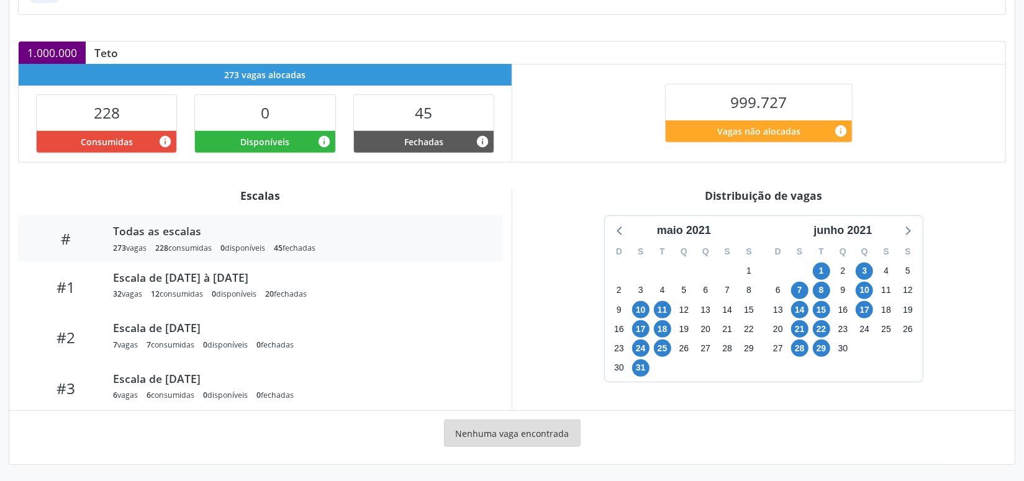
drag, startPoint x: 849, startPoint y: 229, endPoint x: 893, endPoint y: 261, distance: 54.3
click at [852, 231] on div "junho 2021" at bounding box center [843, 230] width 68 height 17
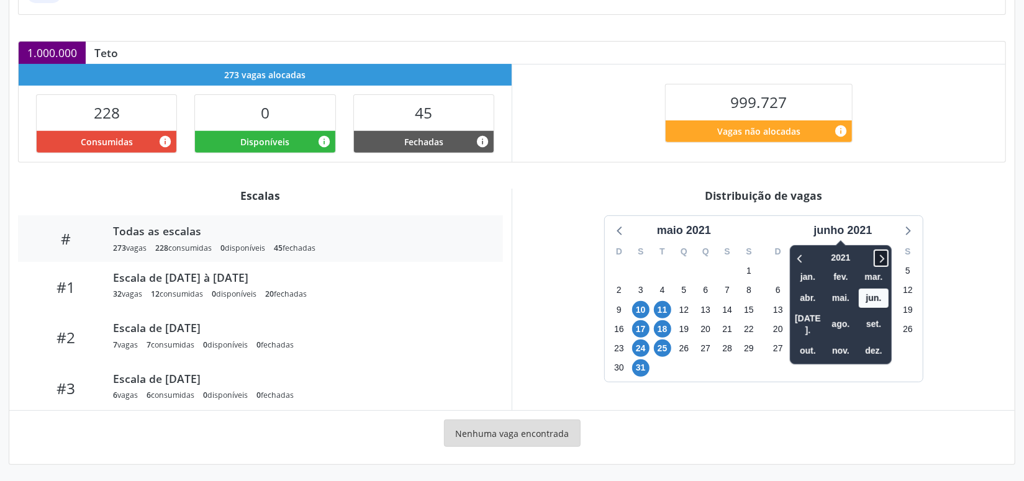
click at [885, 261] on icon at bounding box center [881, 258] width 12 height 15
drag, startPoint x: 885, startPoint y: 261, endPoint x: 874, endPoint y: 260, distance: 11.2
click at [885, 260] on icon at bounding box center [881, 258] width 12 height 15
click at [870, 263] on div at bounding box center [873, 257] width 32 height 19
click at [869, 263] on div at bounding box center [873, 257] width 32 height 19
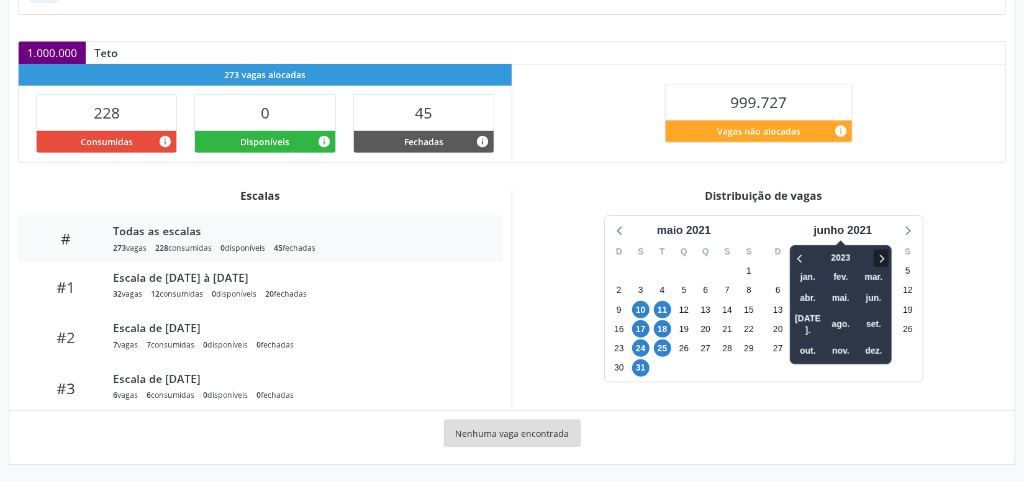
click at [876, 257] on div at bounding box center [873, 257] width 32 height 19
click at [879, 257] on icon at bounding box center [881, 258] width 12 height 15
click at [839, 342] on span "nov." at bounding box center [841, 351] width 30 height 19
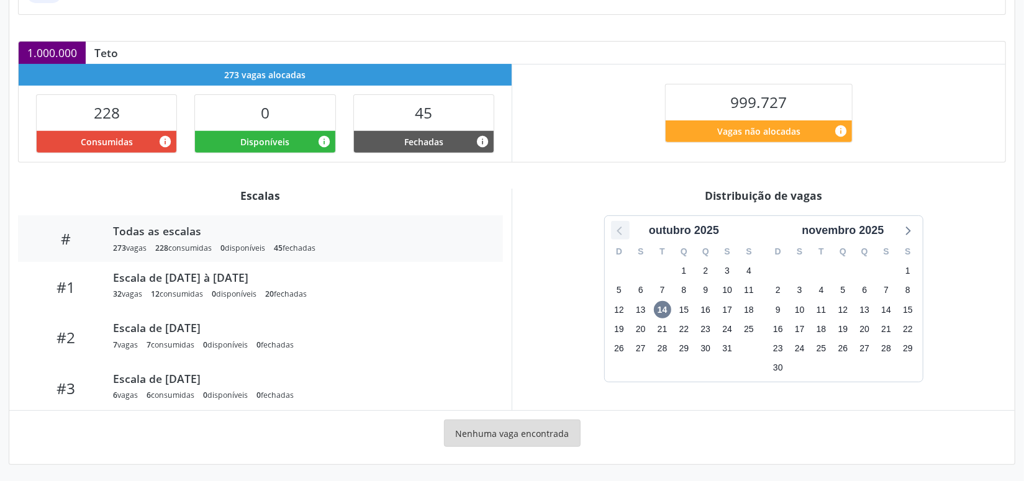
click at [615, 230] on icon at bounding box center [620, 230] width 16 height 16
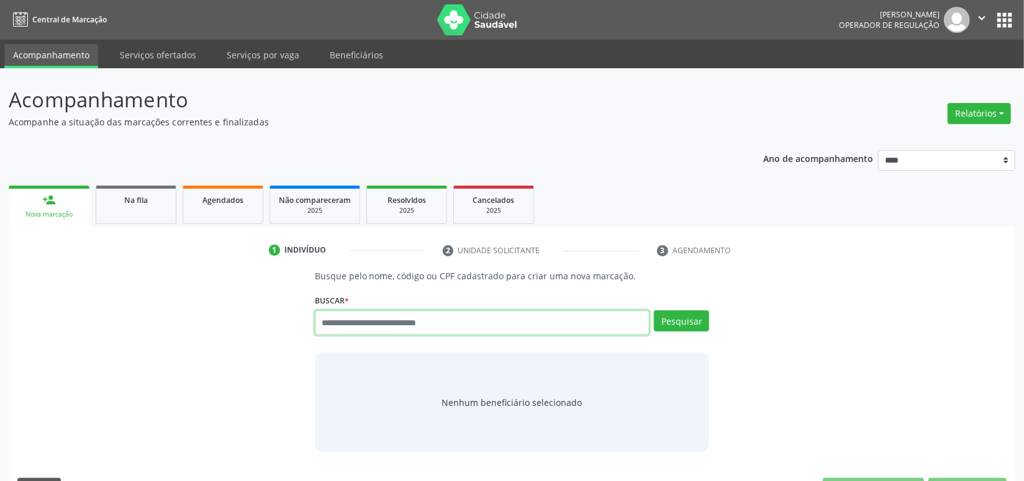
click at [399, 314] on input "text" at bounding box center [482, 323] width 335 height 25
paste input "**********"
type input "**********"
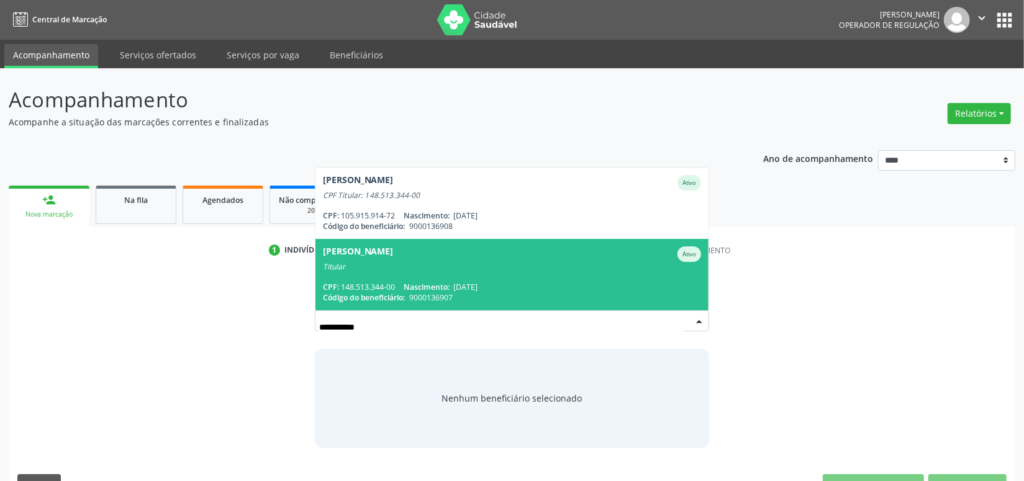
click at [412, 282] on span "Nascimento:" at bounding box center [427, 287] width 46 height 11
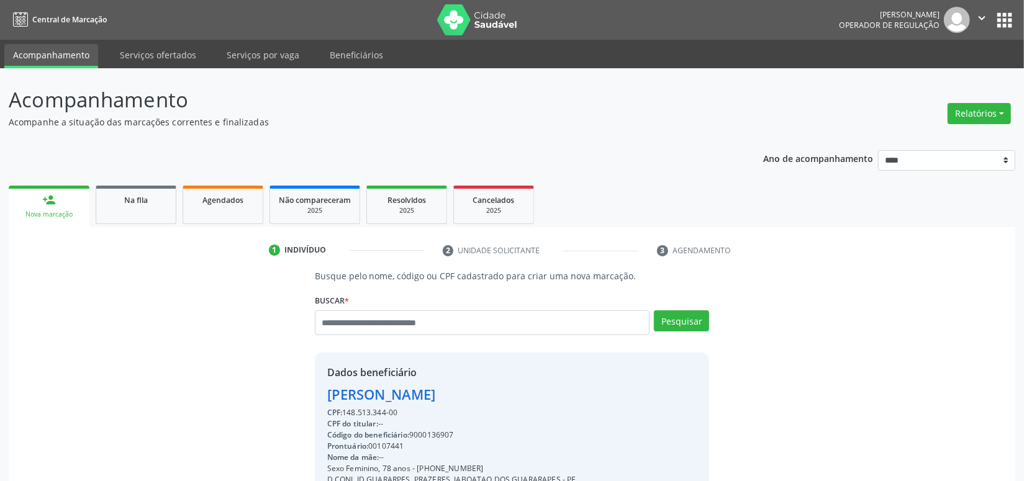
scroll to position [174, 0]
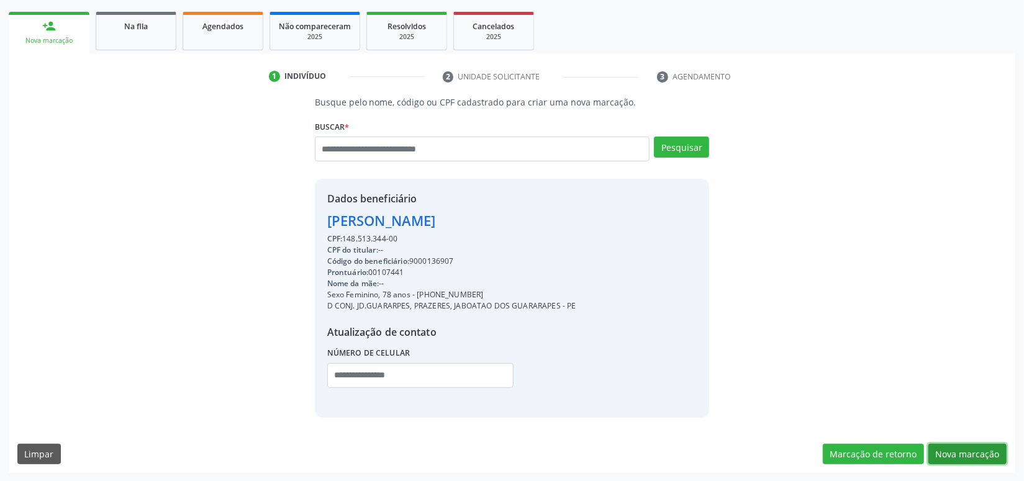
drag, startPoint x: 956, startPoint y: 447, endPoint x: 790, endPoint y: 404, distance: 171.1
click at [953, 447] on button "Nova marcação" at bounding box center [968, 454] width 78 height 21
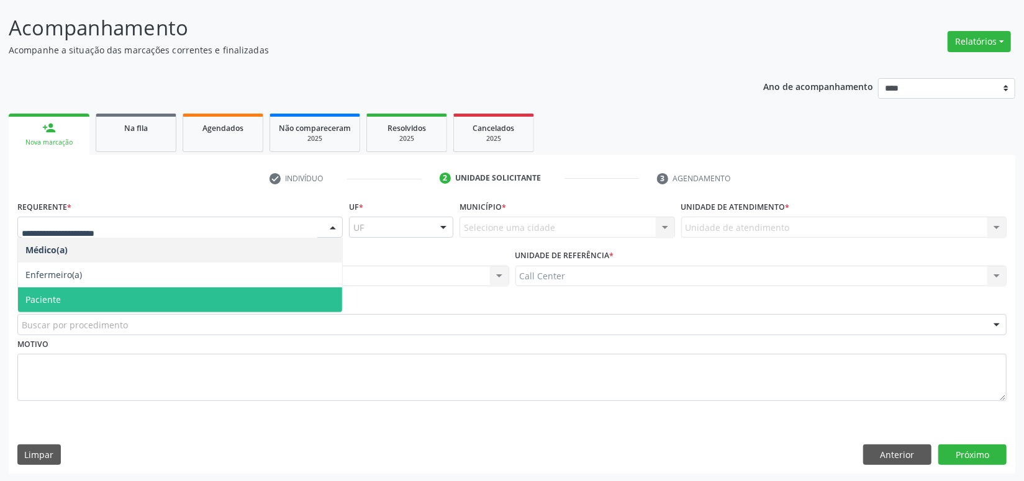
click at [65, 292] on span "Paciente" at bounding box center [180, 300] width 324 height 25
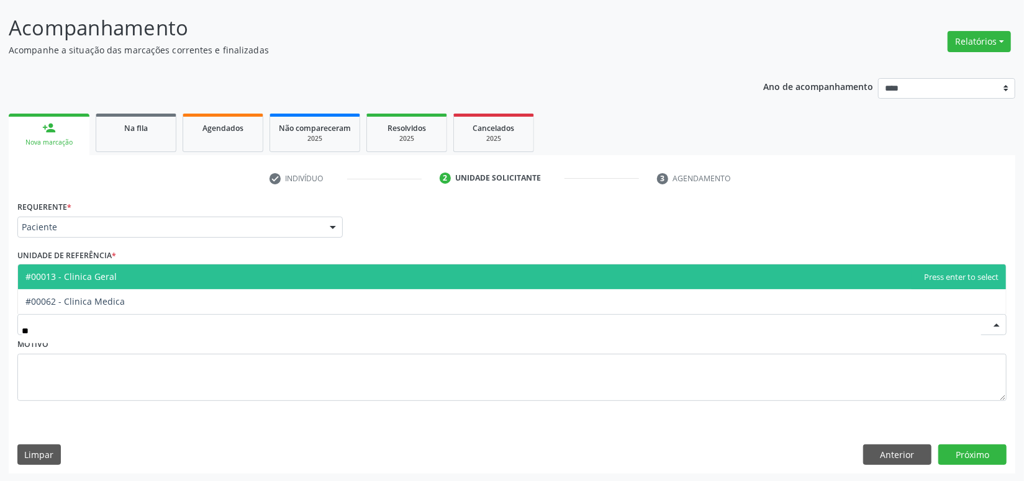
type input "***"
click at [104, 275] on span "#00013 - Clinica Geral" at bounding box center [70, 277] width 91 height 12
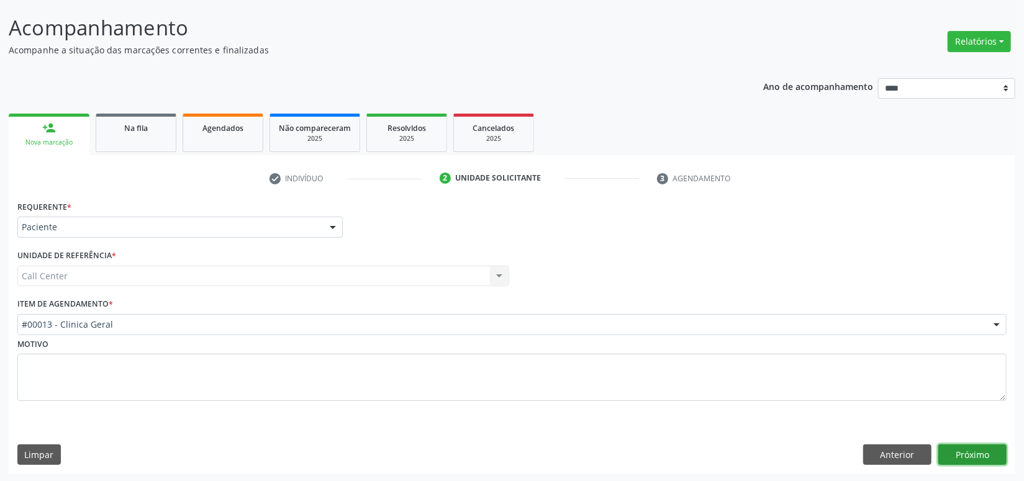
click at [984, 453] on button "Próximo" at bounding box center [973, 455] width 68 height 21
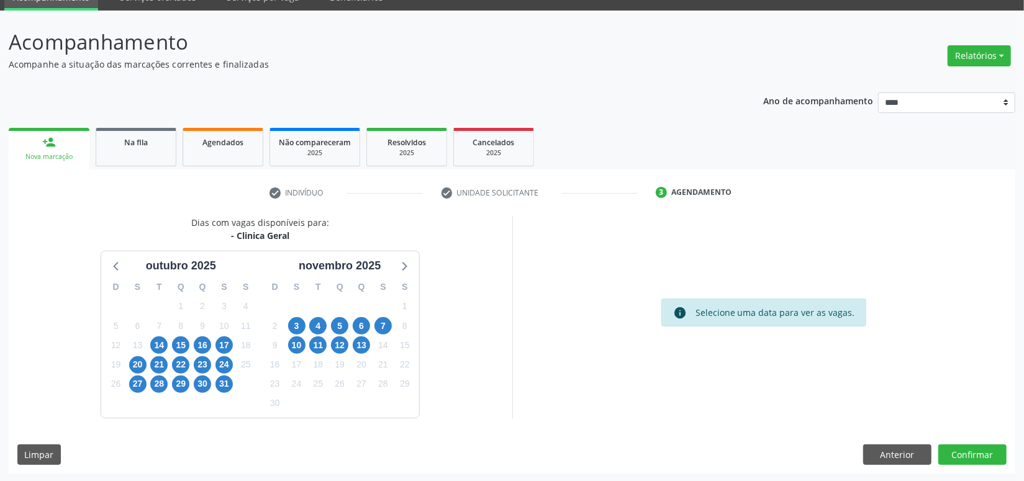
click at [149, 360] on div "21" at bounding box center [159, 364] width 22 height 19
click at [142, 361] on span "20" at bounding box center [137, 365] width 17 height 17
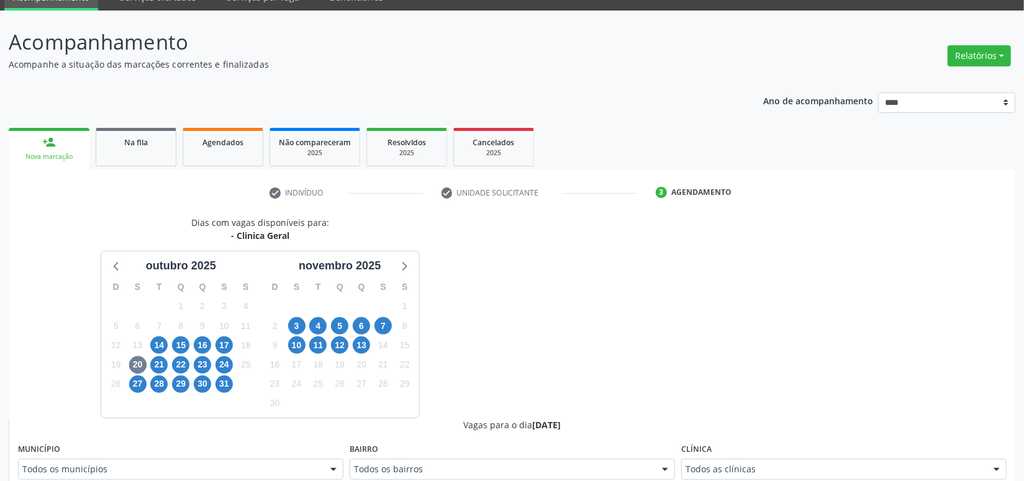
scroll to position [64, 0]
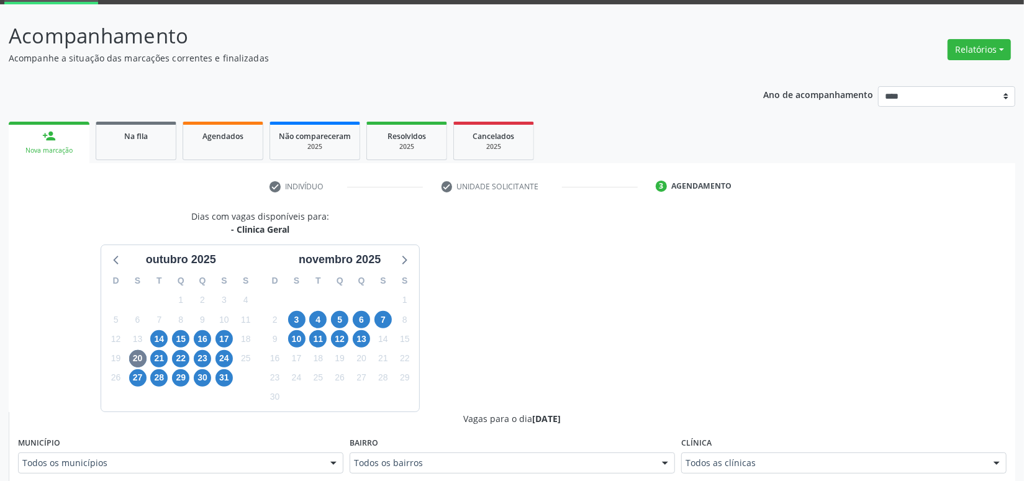
click at [720, 458] on div "Todos as clínicas" at bounding box center [843, 463] width 325 height 21
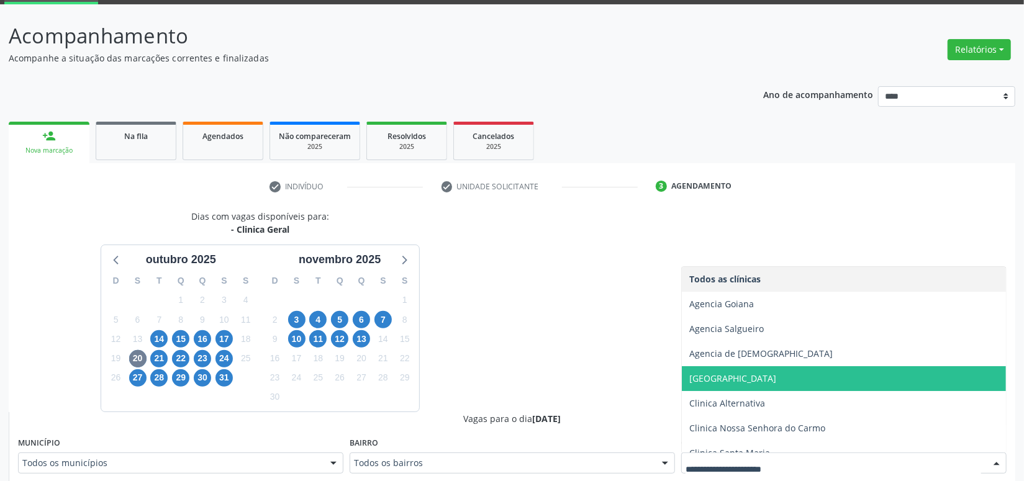
scroll to position [112, 0]
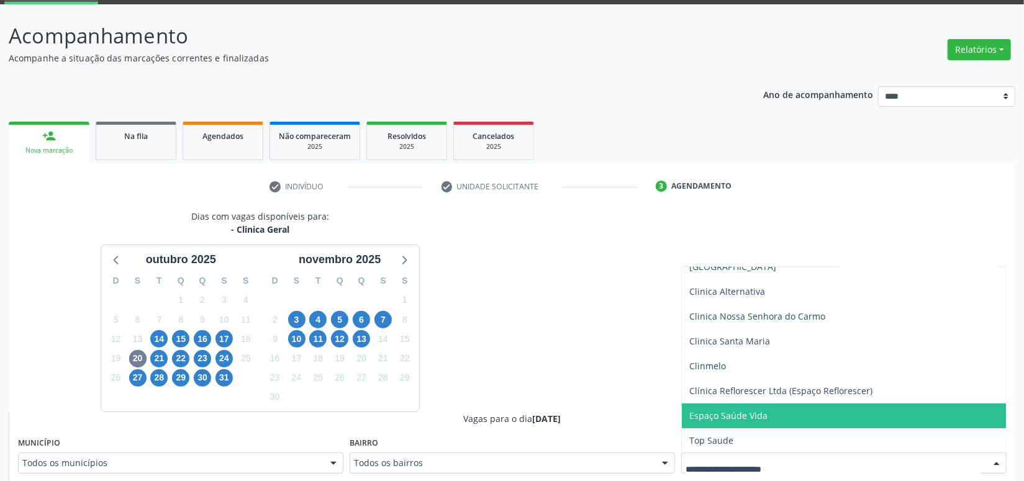
click at [761, 420] on span "Espaço Saúde Vida" at bounding box center [728, 416] width 78 height 12
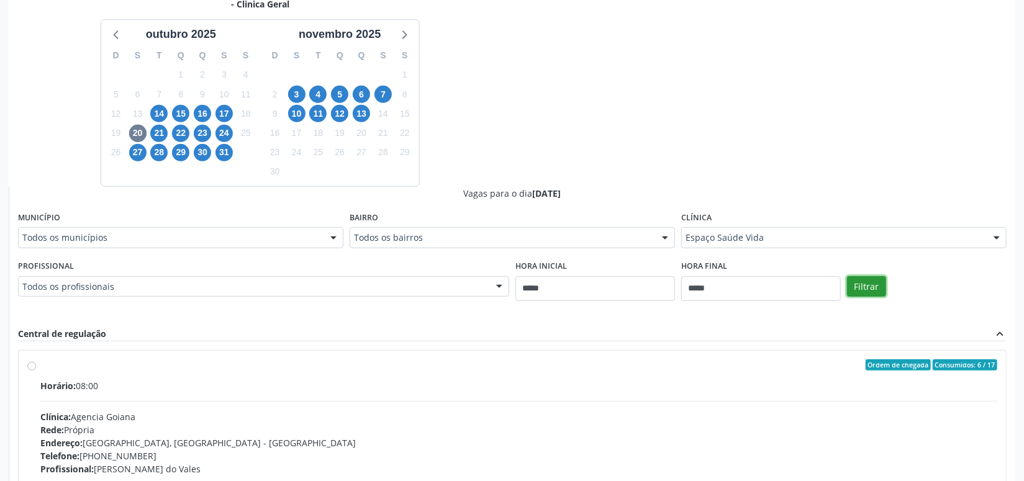
click at [861, 280] on button "Filtrar" at bounding box center [866, 286] width 39 height 21
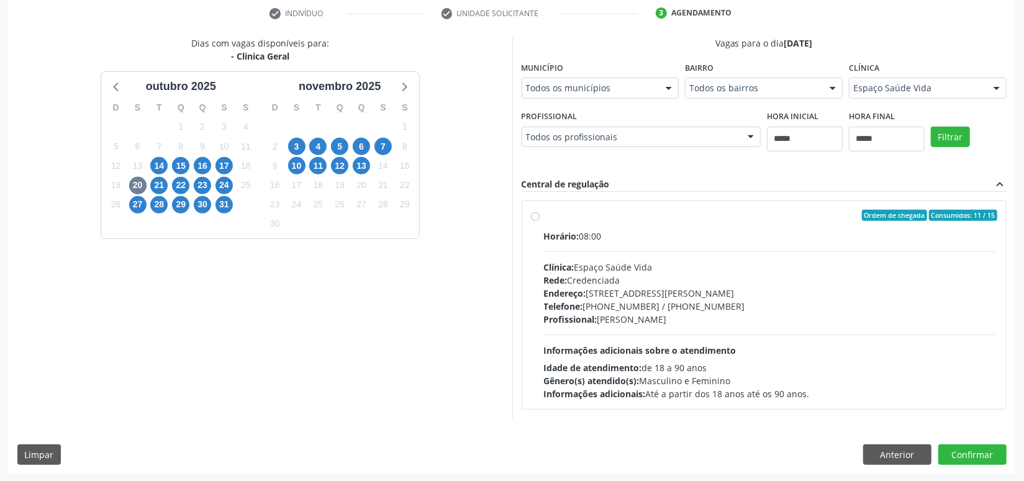
click at [661, 304] on div "Telefone: (81) 3094-6688 / (81) 99877-9623" at bounding box center [771, 306] width 454 height 13
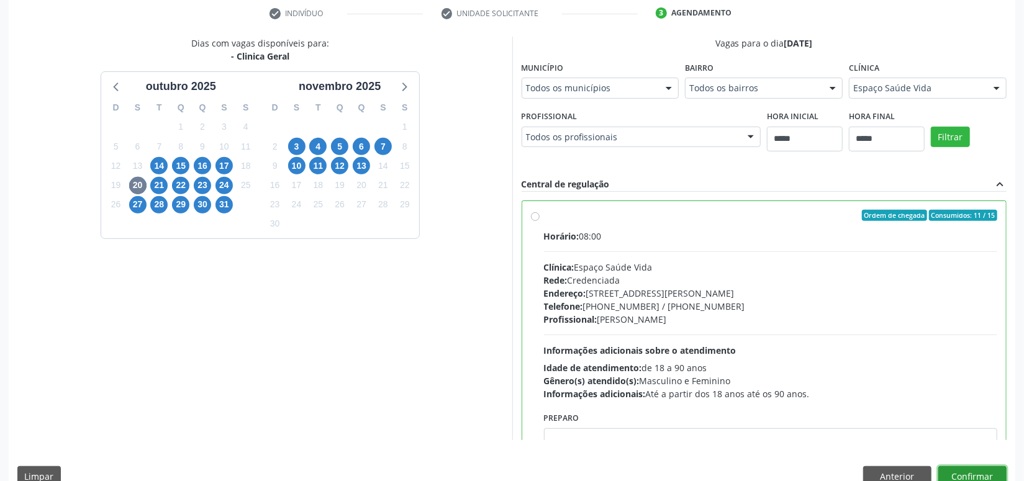
click at [979, 475] on button "Confirmar" at bounding box center [973, 476] width 68 height 21
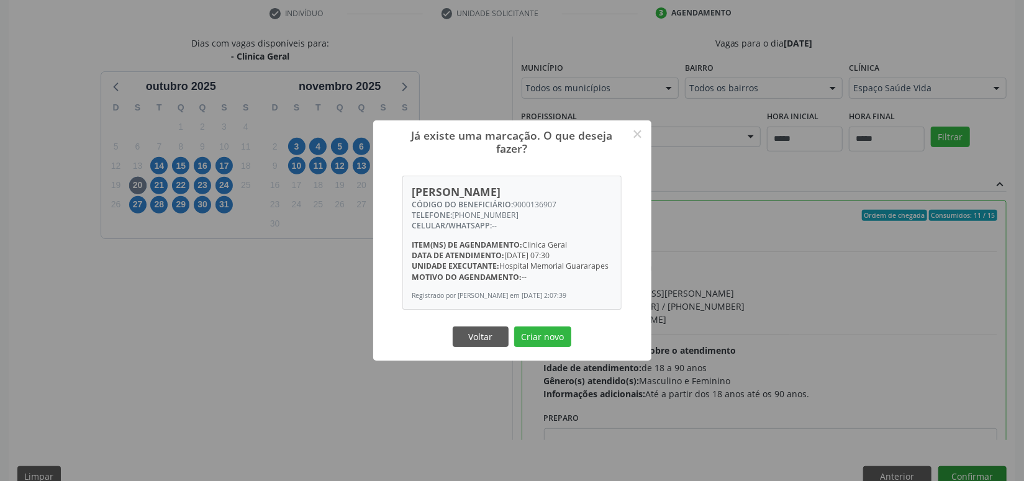
click at [514, 327] on button "Criar novo" at bounding box center [542, 337] width 57 height 21
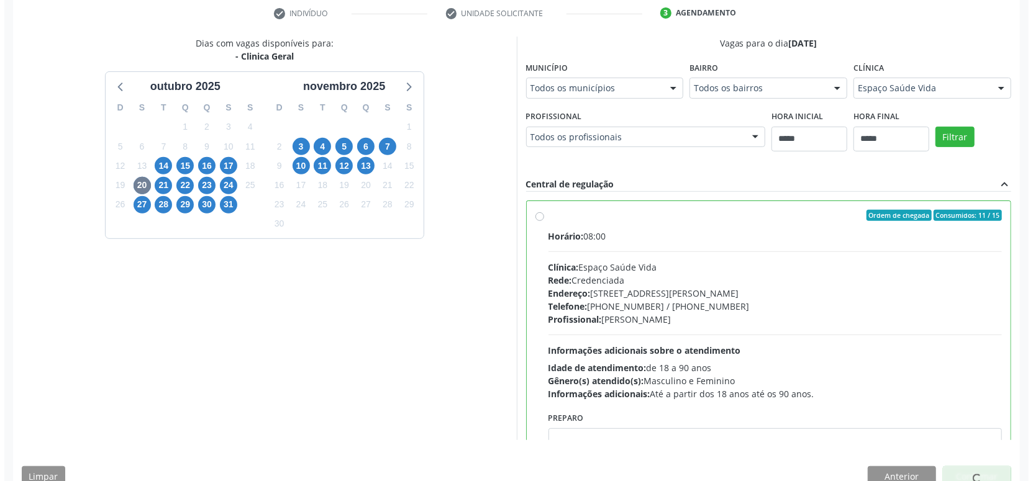
scroll to position [0, 0]
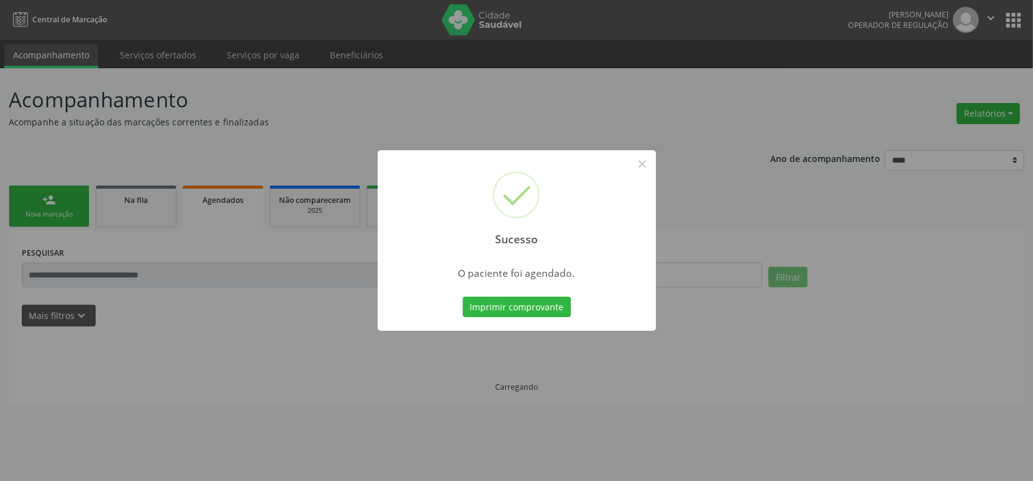
click at [463, 297] on button "Imprimir comprovante" at bounding box center [517, 307] width 108 height 21
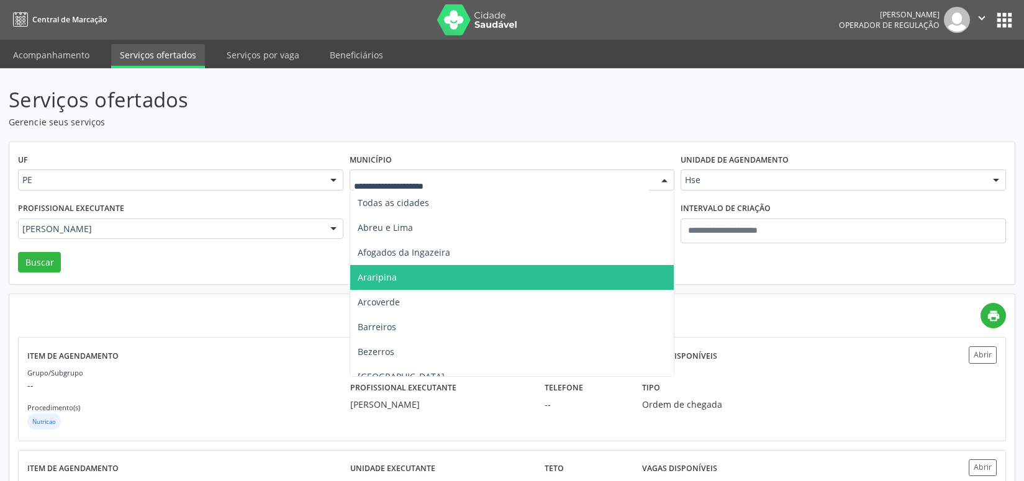
scroll to position [98, 0]
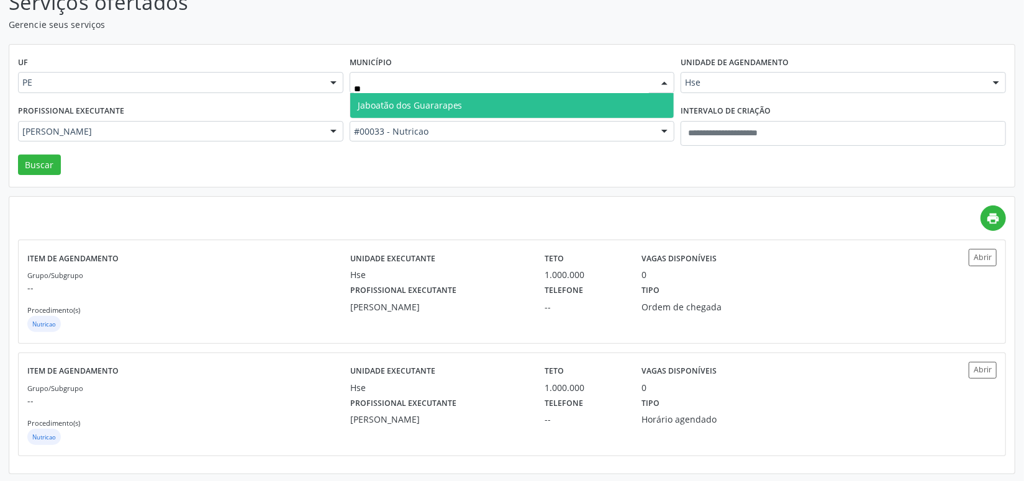
type input "***"
click at [394, 101] on span "Jaboatão dos Guararapes" at bounding box center [410, 105] width 105 height 12
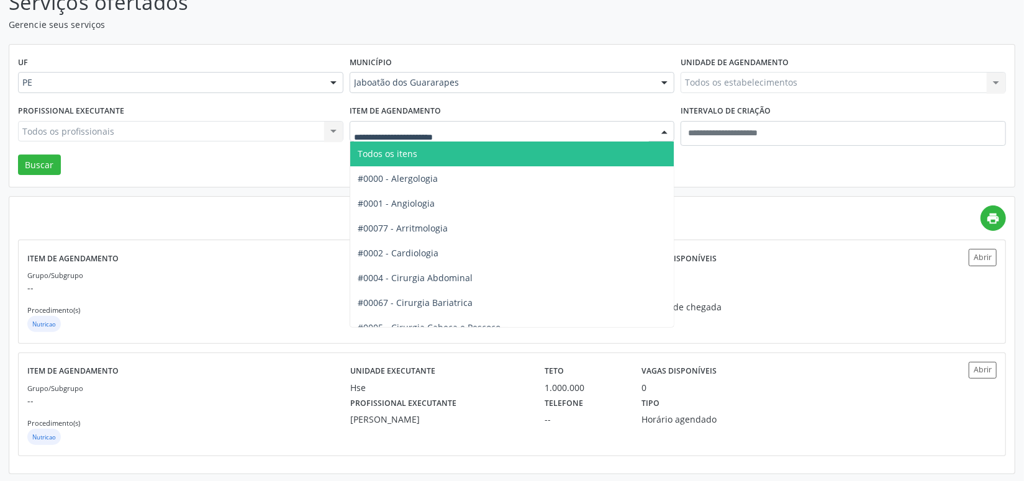
click at [397, 124] on div at bounding box center [512, 131] width 325 height 21
click at [396, 150] on span "Todos os itens" at bounding box center [388, 154] width 60 height 12
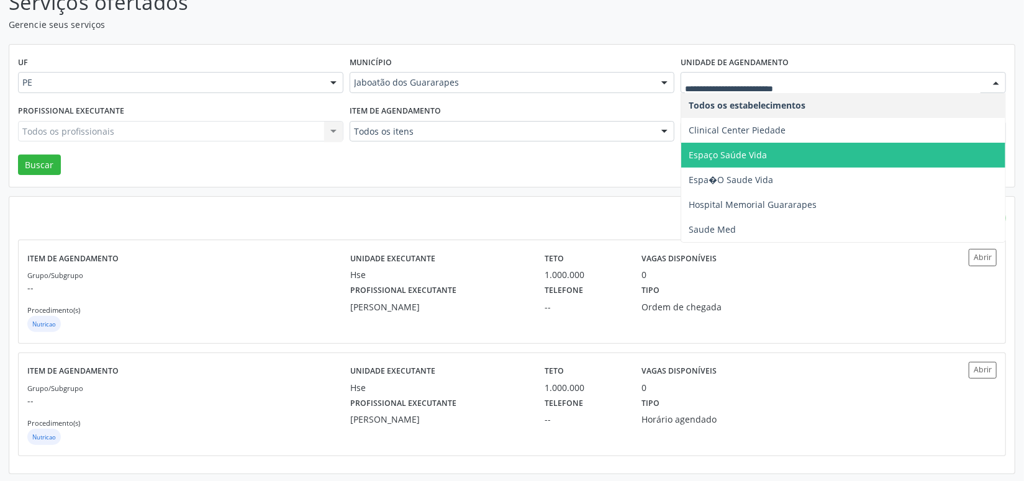
click at [735, 149] on span "Espaço Saúde Vida" at bounding box center [728, 155] width 78 height 12
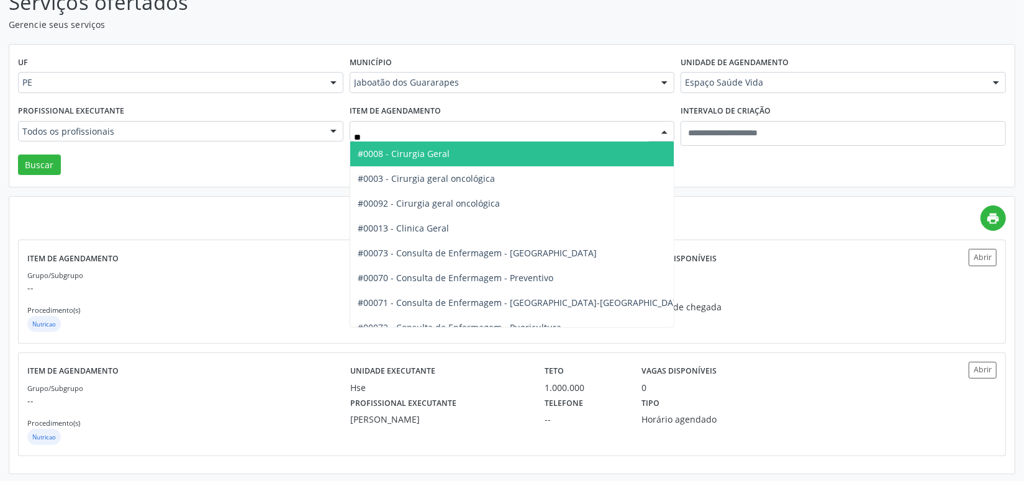
type input "***"
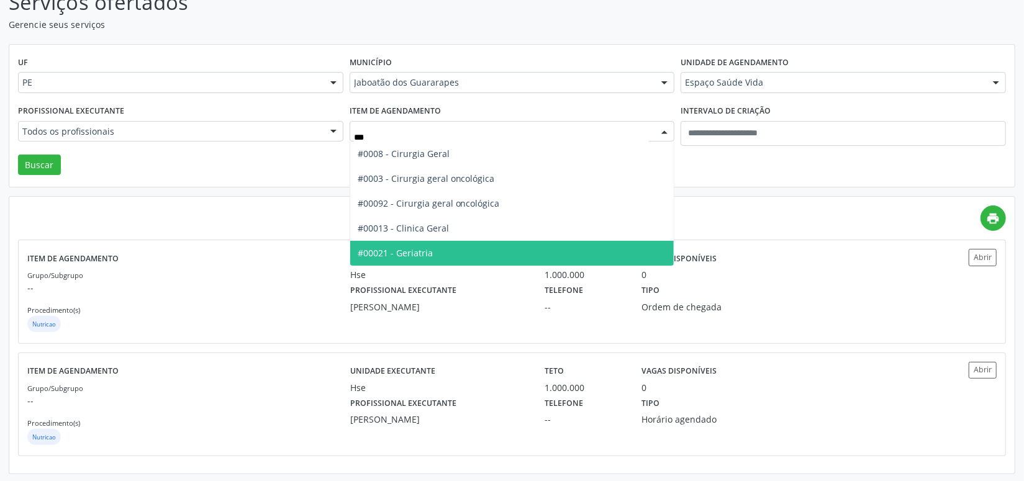
click at [412, 252] on span "#00021 - Geriatria" at bounding box center [395, 253] width 75 height 12
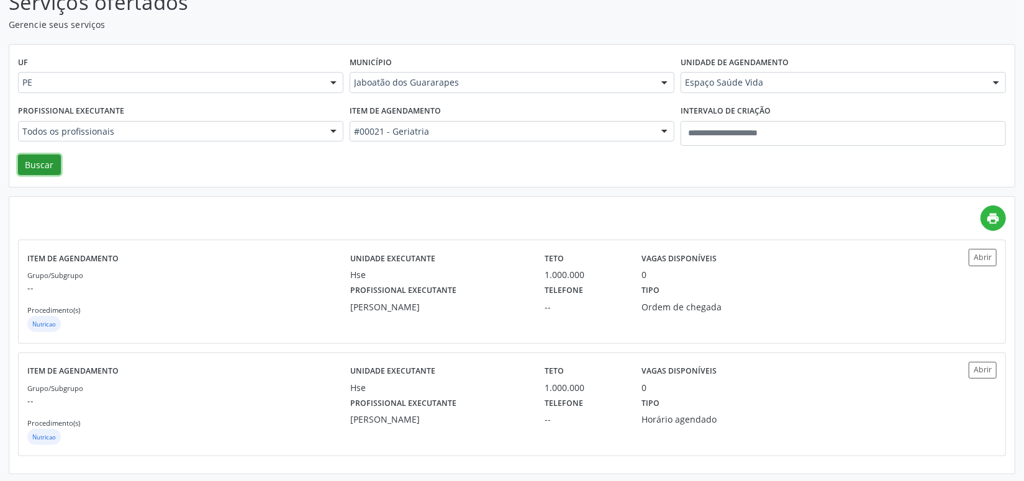
click at [42, 163] on button "Buscar" at bounding box center [39, 165] width 43 height 21
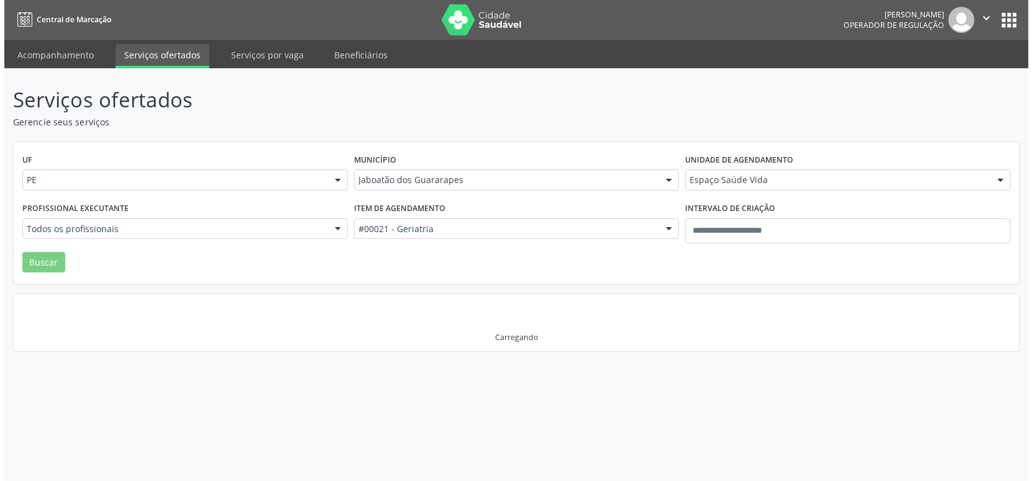
scroll to position [0, 0]
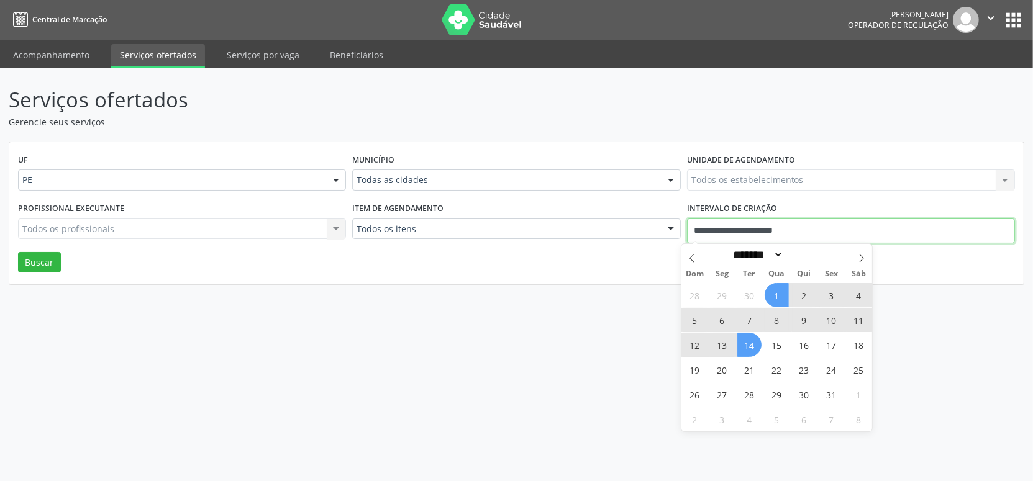
click at [719, 230] on input "**********" at bounding box center [851, 231] width 328 height 25
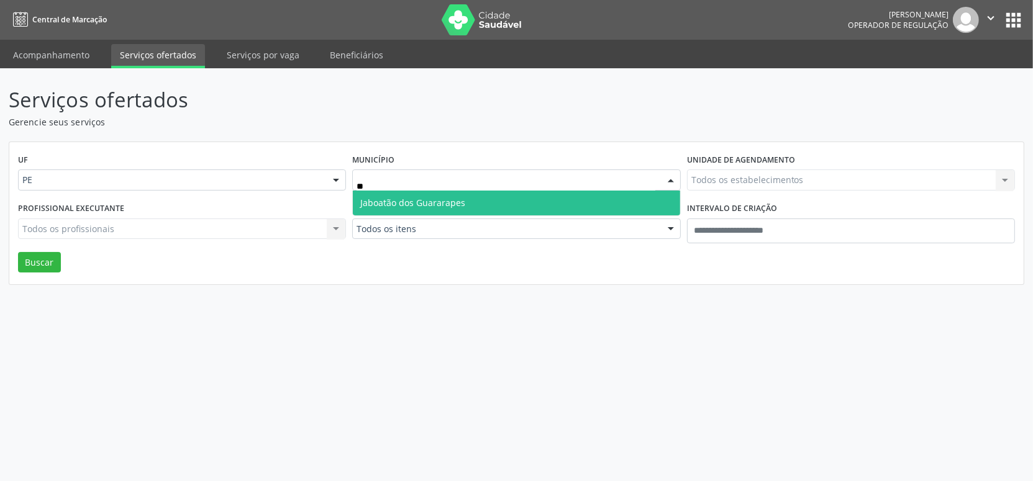
type input "***"
click at [442, 201] on span "Jaboatão dos Guararapes" at bounding box center [412, 203] width 105 height 12
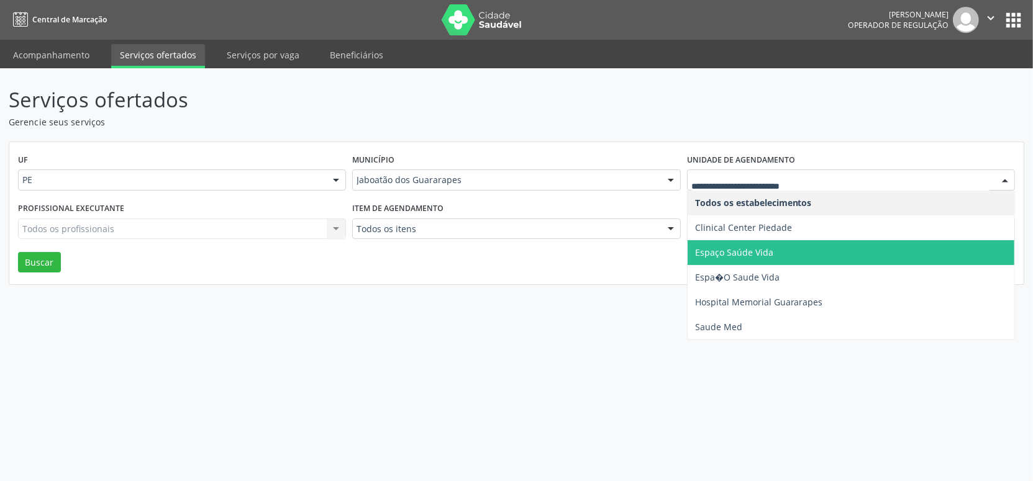
click at [737, 245] on span "Espaço Saúde Vida" at bounding box center [851, 252] width 327 height 25
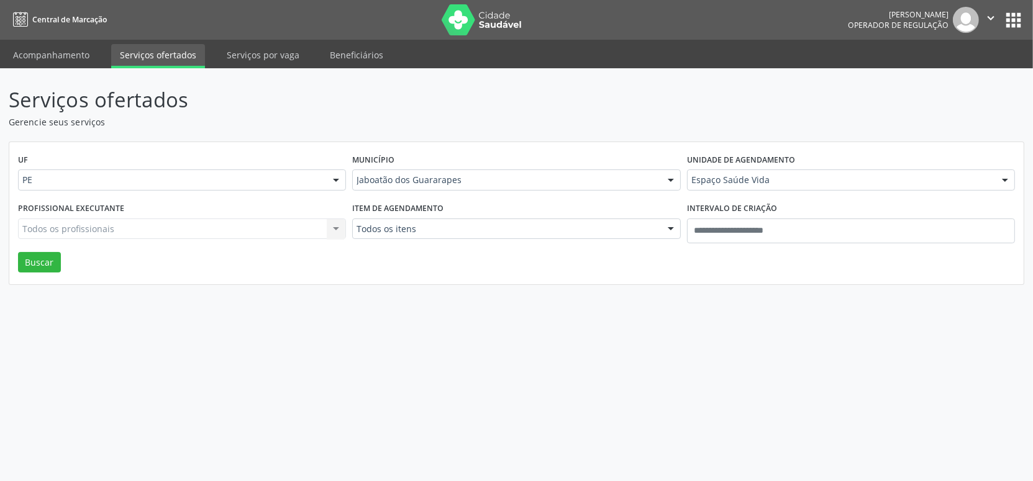
click at [424, 220] on div "Todos os itens" at bounding box center [516, 229] width 328 height 21
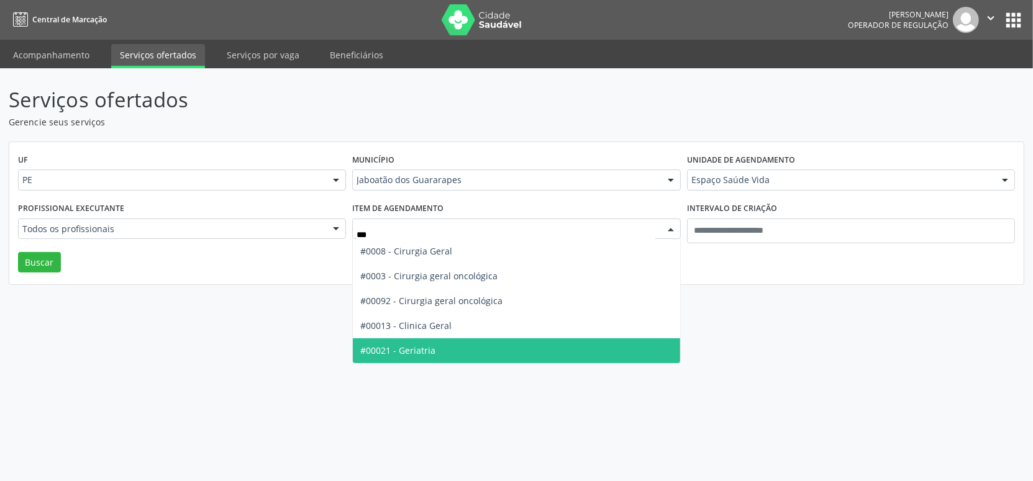
click at [408, 351] on span "#00021 - Geriatria" at bounding box center [397, 351] width 75 height 12
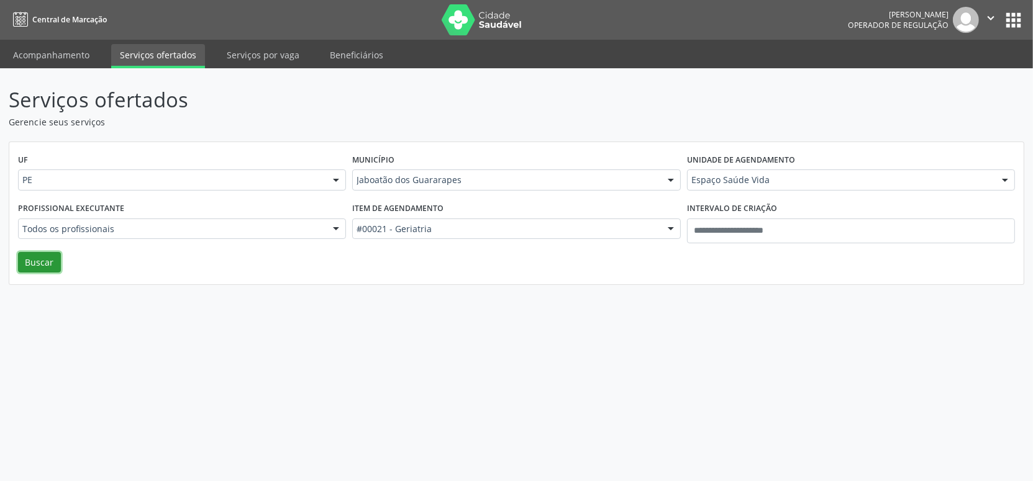
click at [45, 265] on button "Buscar" at bounding box center [39, 262] width 43 height 21
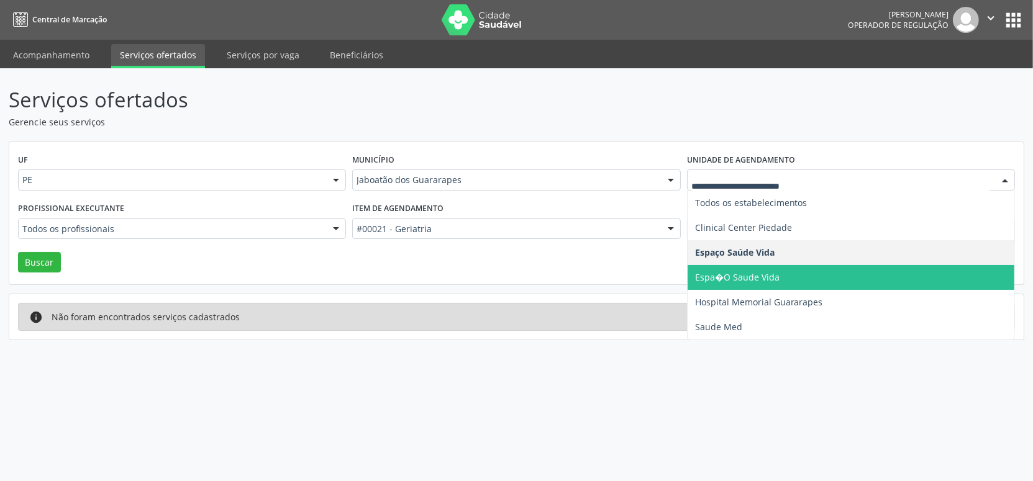
click at [761, 265] on span "Espa�O Saude Vida" at bounding box center [851, 277] width 327 height 25
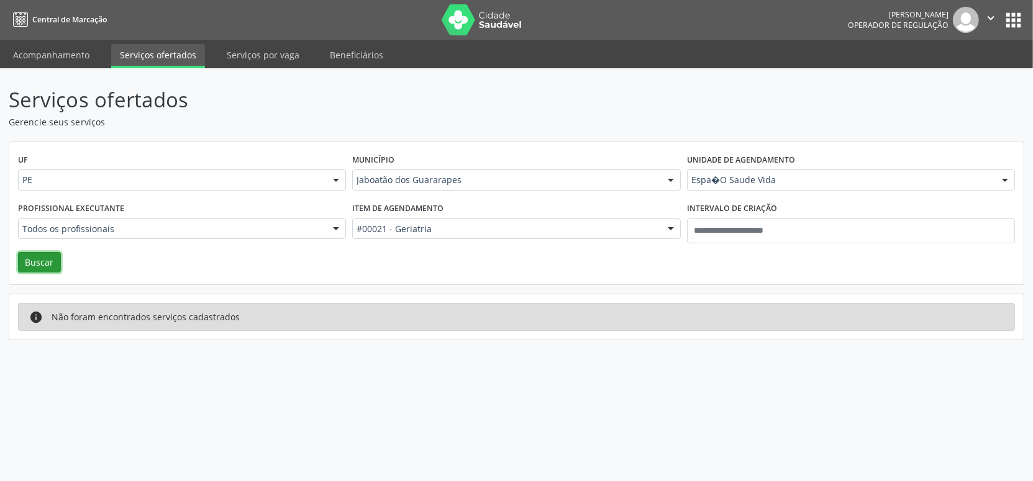
click at [48, 263] on button "Buscar" at bounding box center [39, 262] width 43 height 21
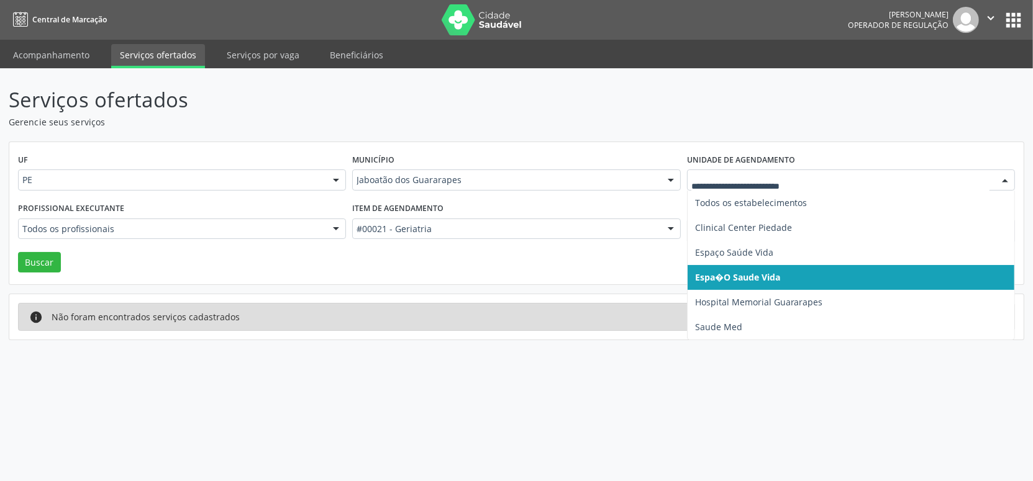
click at [713, 170] on div at bounding box center [851, 180] width 328 height 21
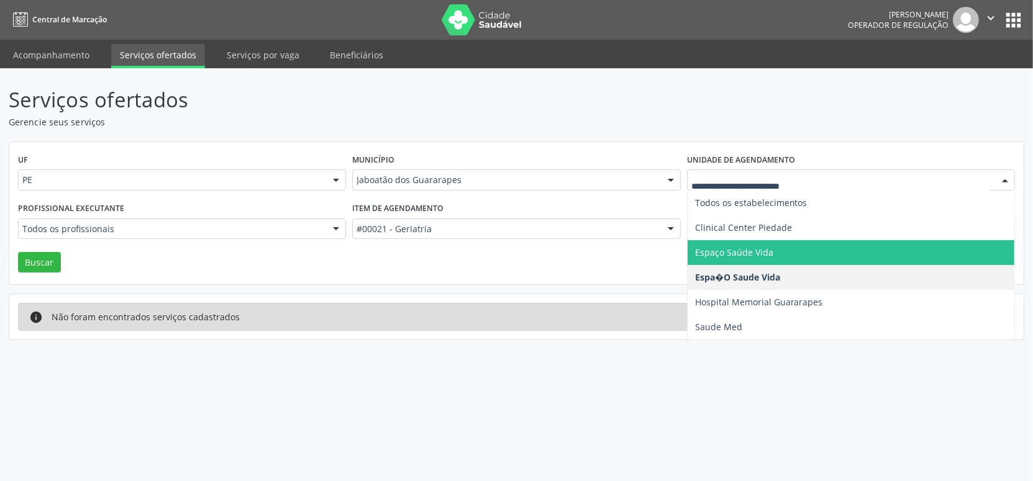
click at [720, 252] on span "Espaço Saúde Vida" at bounding box center [734, 253] width 78 height 12
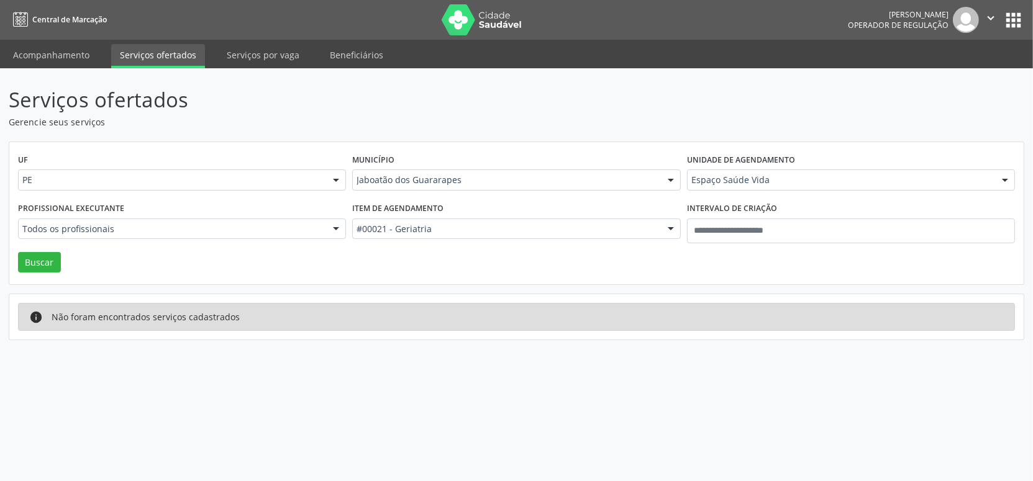
click at [497, 146] on div "UF PE PE Nenhum resultado encontrado para: " " Não há nenhuma opção para ser ex…" at bounding box center [516, 213] width 1014 height 143
click at [37, 261] on button "Buscar" at bounding box center [39, 262] width 43 height 21
click at [448, 129] on div "Serviços ofertados Gerencie seus serviços UF PE PE Nenhum resultado encontrado …" at bounding box center [517, 212] width 1016 height 256
drag, startPoint x: 422, startPoint y: 212, endPoint x: 416, endPoint y: 220, distance: 9.8
click at [421, 214] on label "Item de agendamento" at bounding box center [397, 208] width 91 height 19
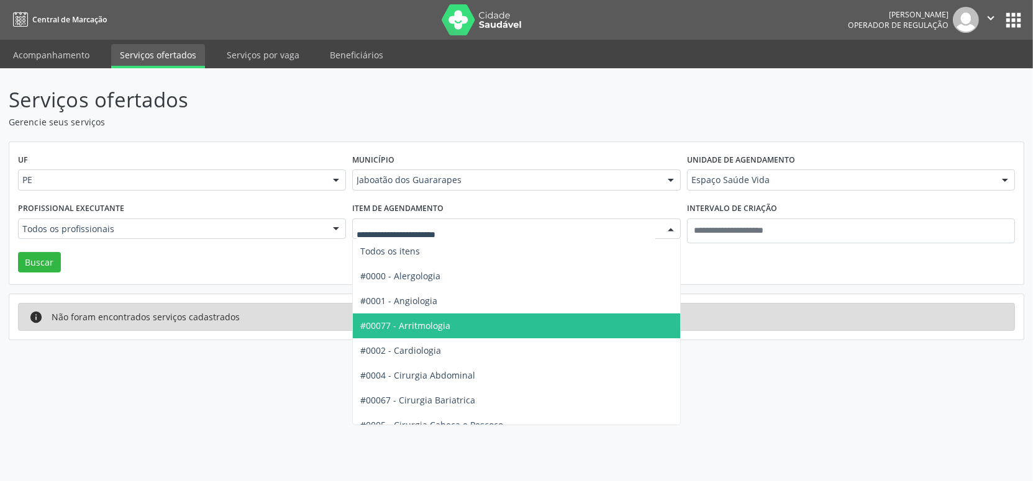
click at [416, 220] on div at bounding box center [516, 229] width 328 height 21
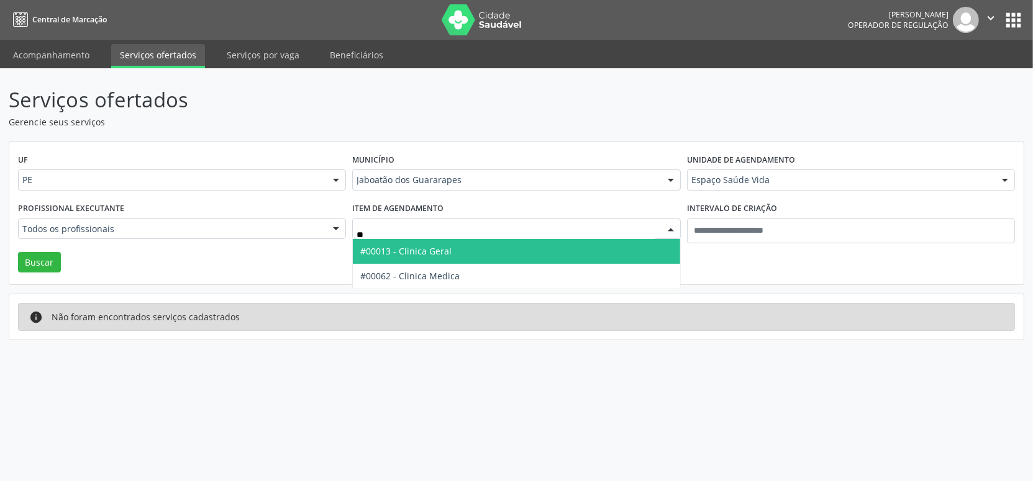
click at [381, 253] on span "#00013 - Clinica Geral" at bounding box center [405, 251] width 91 height 12
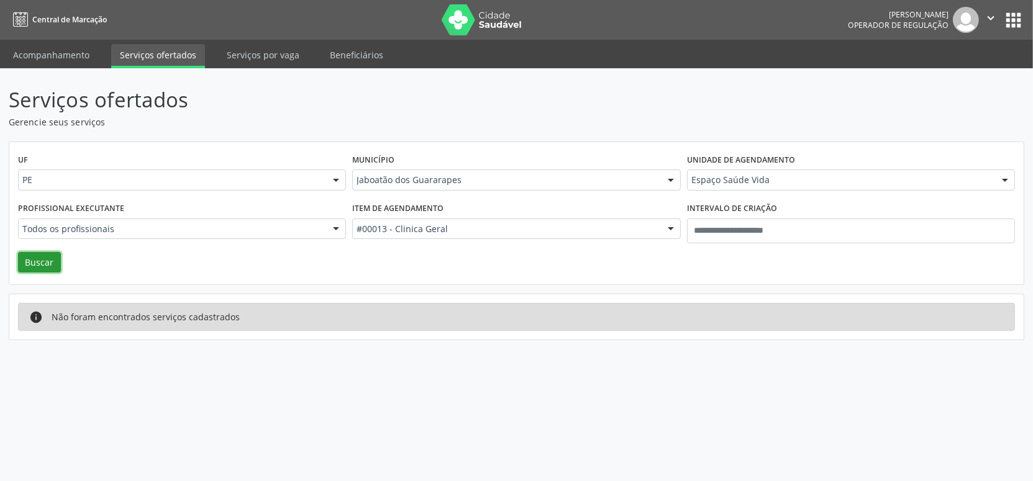
click at [55, 258] on button "Buscar" at bounding box center [39, 262] width 43 height 21
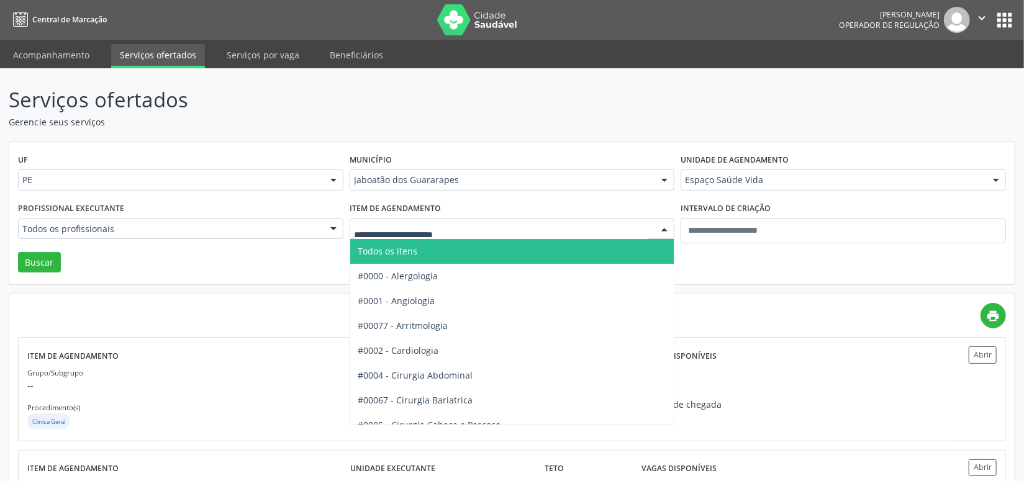
click at [409, 252] on span "Todos os itens" at bounding box center [388, 251] width 60 height 12
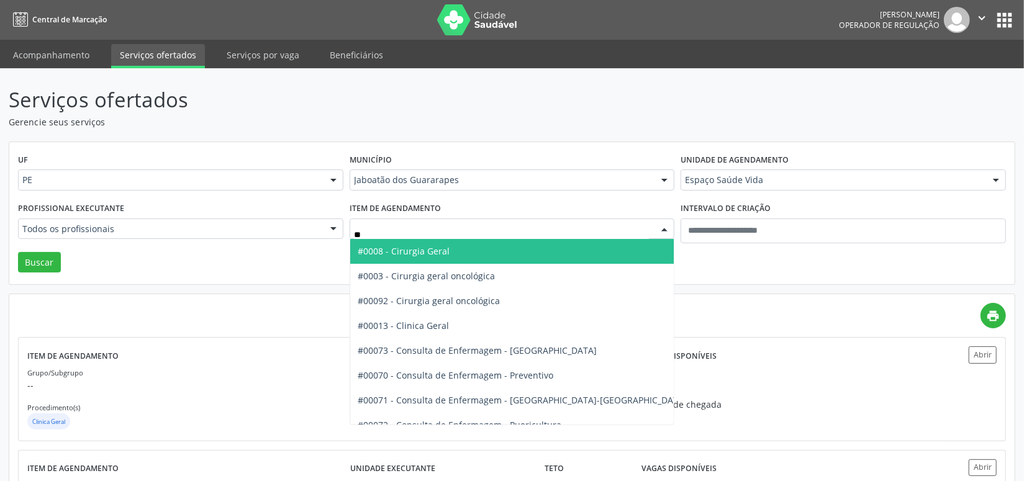
type input "***"
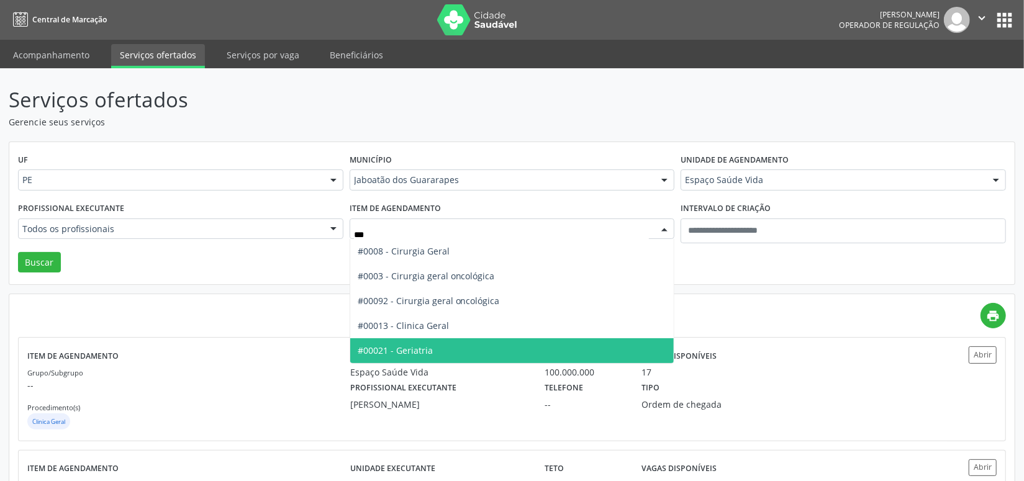
click at [394, 350] on span "#00021 - Geriatria" at bounding box center [395, 351] width 75 height 12
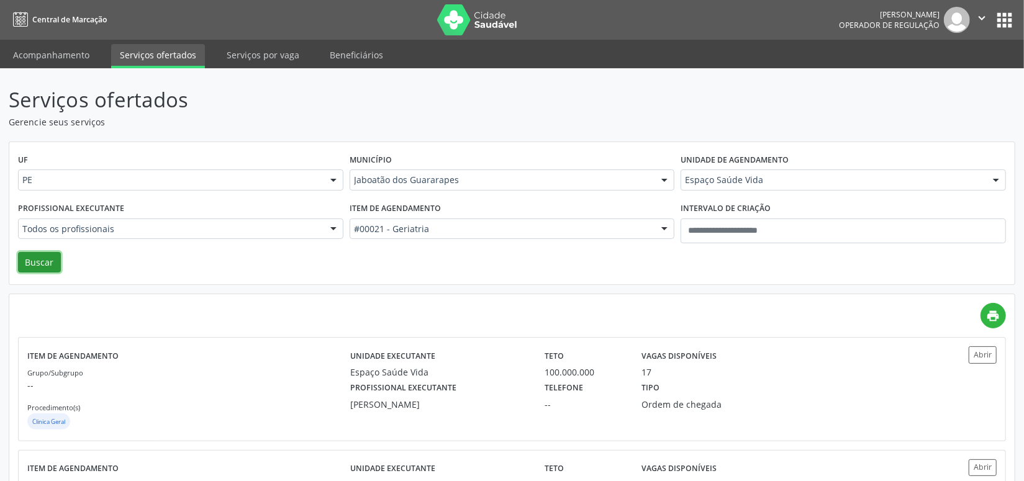
click at [53, 258] on button "Buscar" at bounding box center [39, 262] width 43 height 21
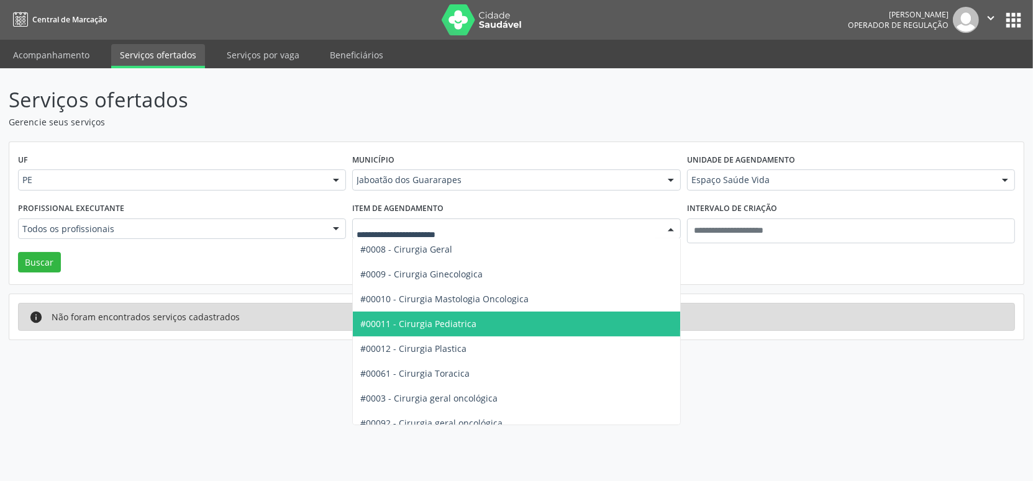
scroll to position [376, 0]
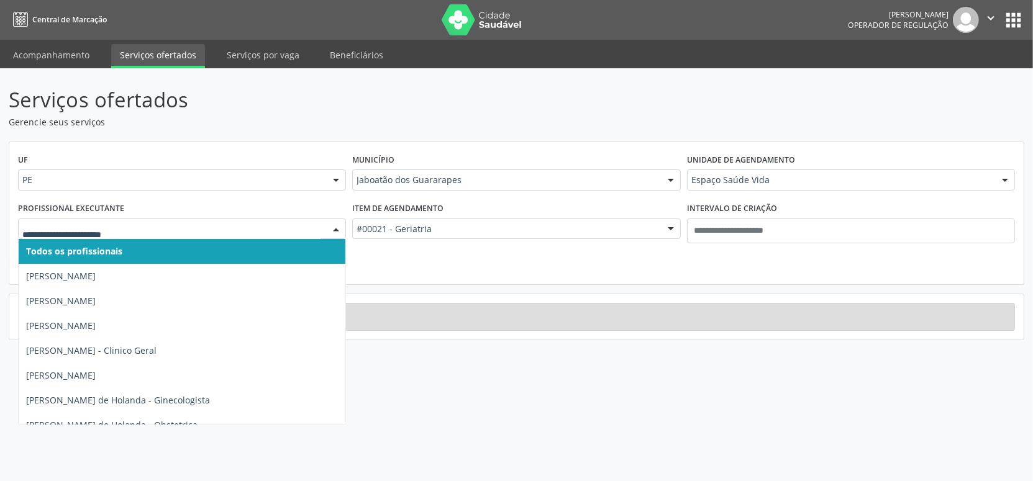
click at [418, 125] on p "Gerencie seus serviços" at bounding box center [364, 122] width 711 height 13
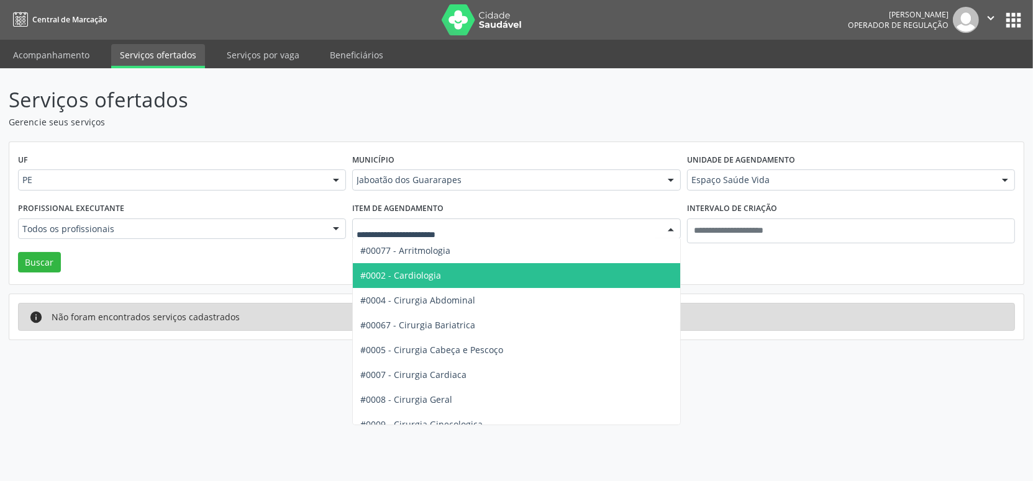
scroll to position [0, 0]
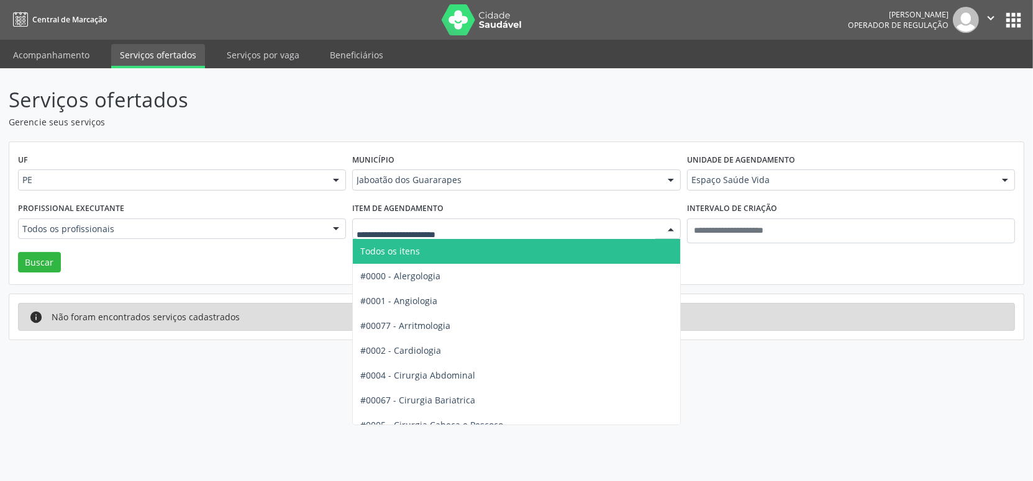
click at [411, 251] on span "Todos os itens" at bounding box center [390, 251] width 60 height 12
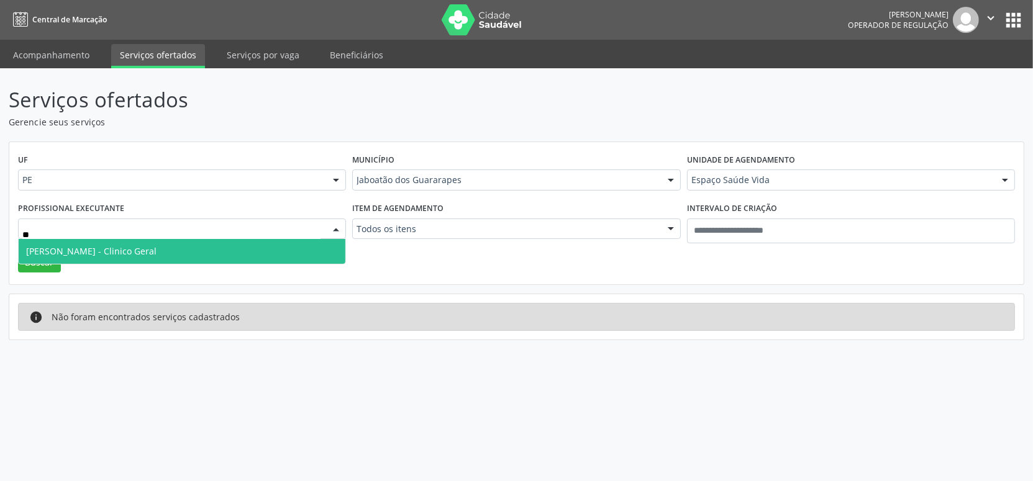
type input "*"
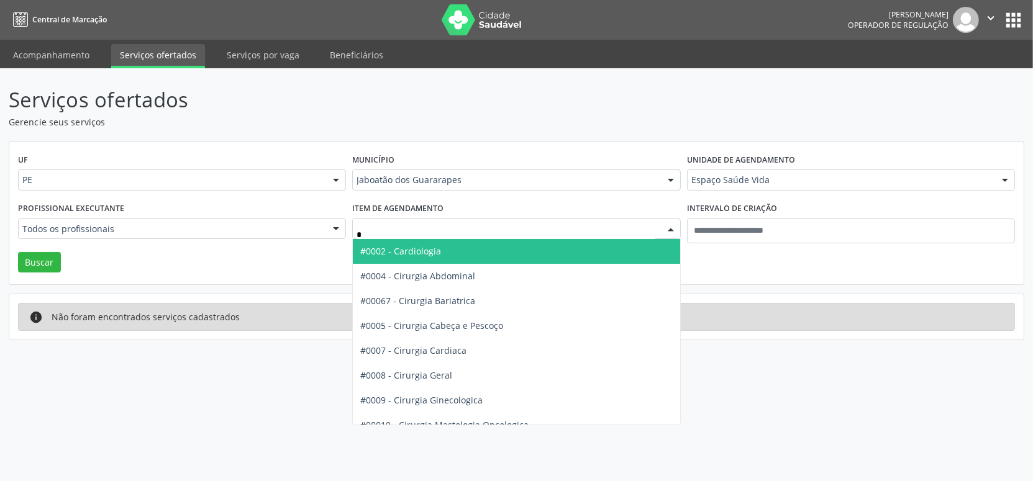
type input "**"
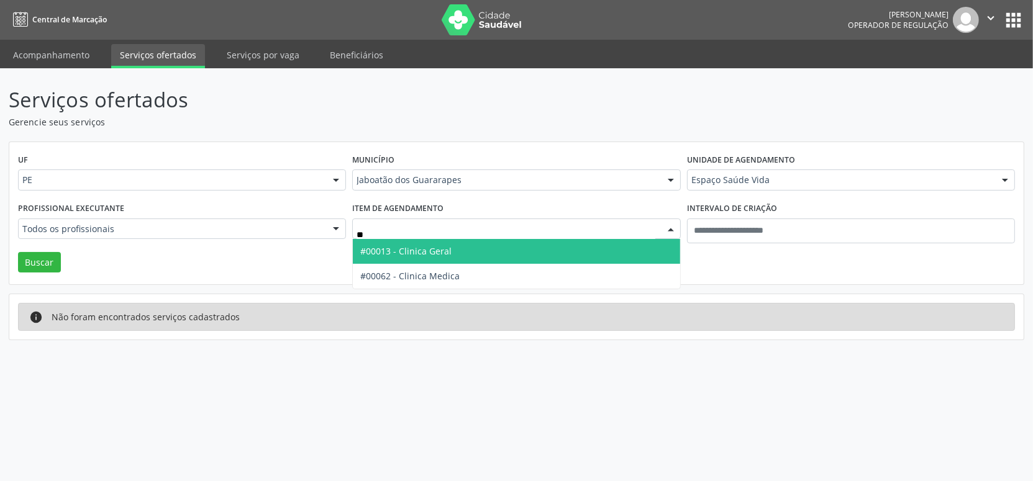
click at [416, 242] on span "#00013 - Clinica Geral" at bounding box center [516, 251] width 327 height 25
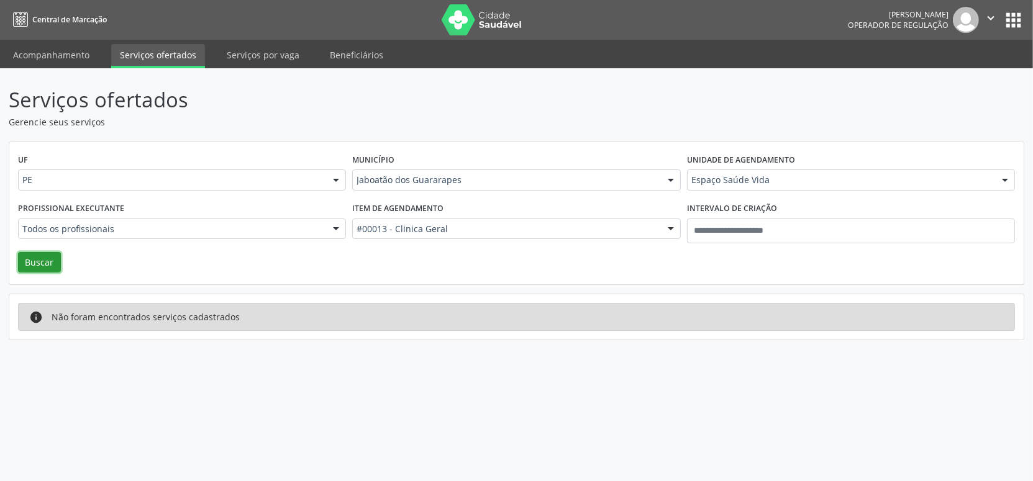
click at [31, 260] on button "Buscar" at bounding box center [39, 262] width 43 height 21
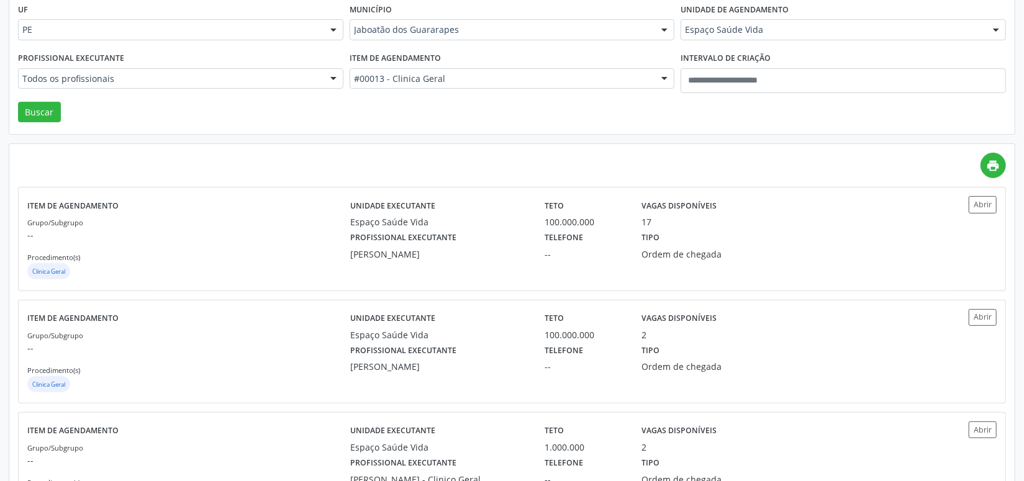
scroll to position [225, 0]
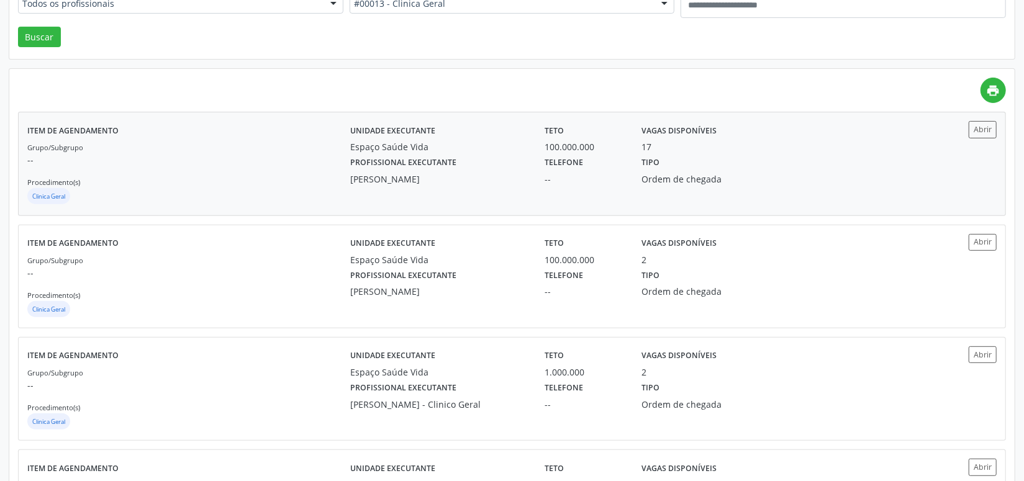
click at [516, 188] on div "Unidade executante Espaço Saúde Vida Teto 100.000.000 Vagas disponíveis 17 Prof…" at bounding box center [633, 163] width 566 height 85
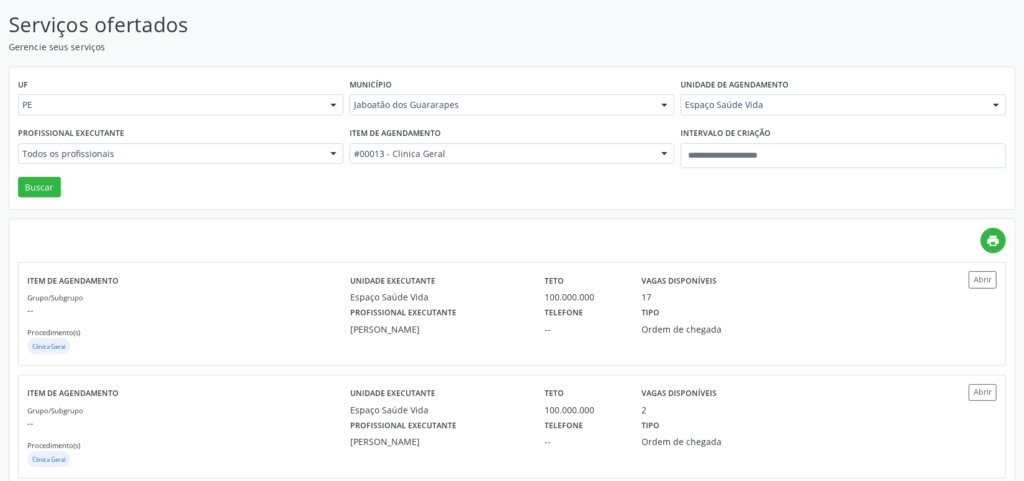
scroll to position [0, 0]
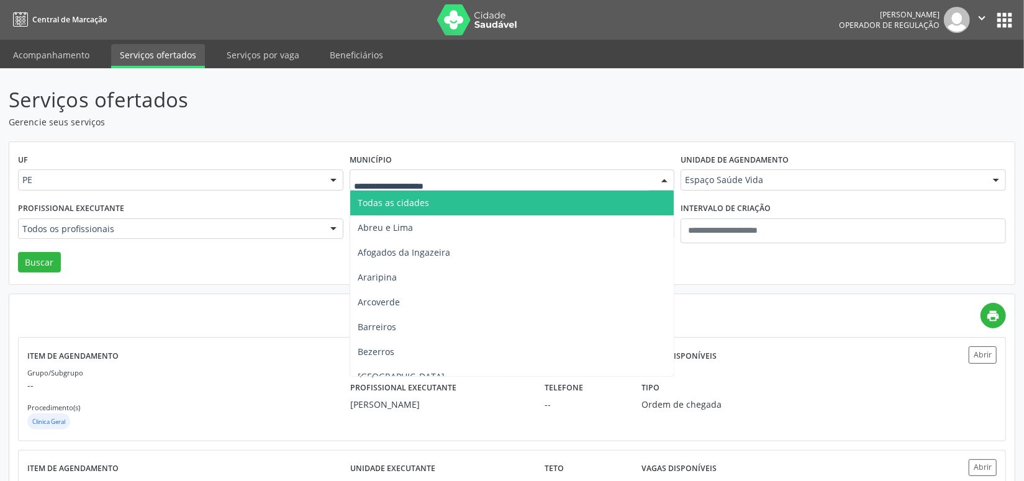
click at [380, 187] on div at bounding box center [512, 180] width 325 height 21
type input "**"
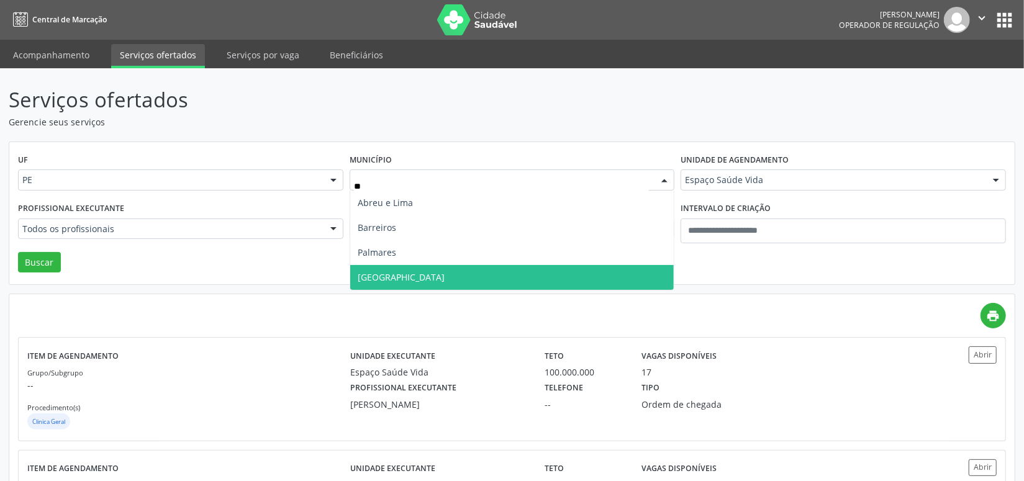
click at [361, 273] on span "Recife" at bounding box center [401, 277] width 87 height 12
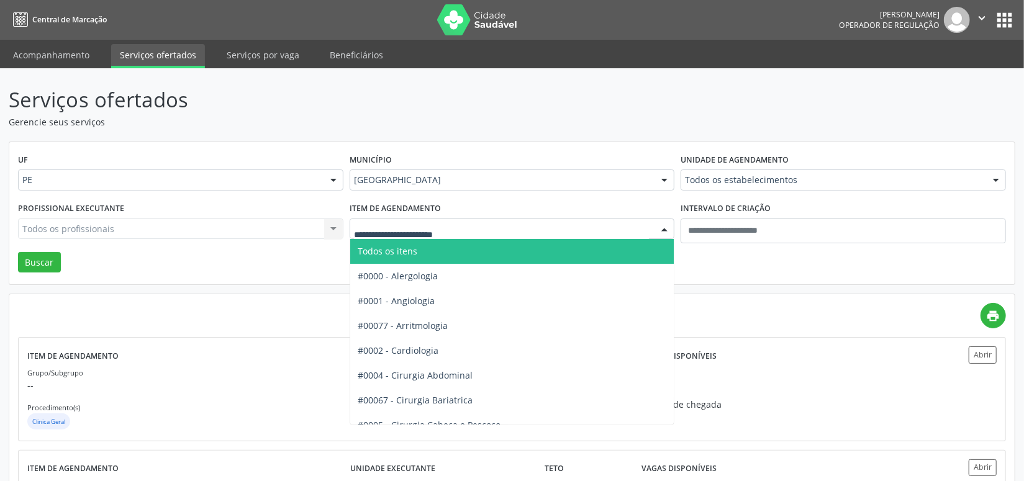
click at [443, 248] on span "Todos os itens" at bounding box center [522, 251] width 344 height 25
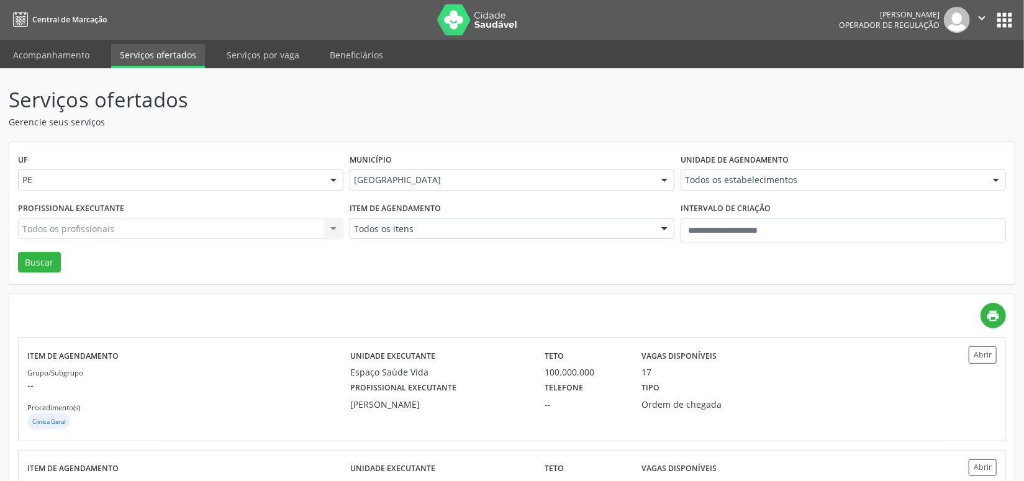
click at [725, 191] on div "Unidade de agendamento Todos os estabelecimentos Todos os estabelecimentos Aler…" at bounding box center [844, 175] width 332 height 48
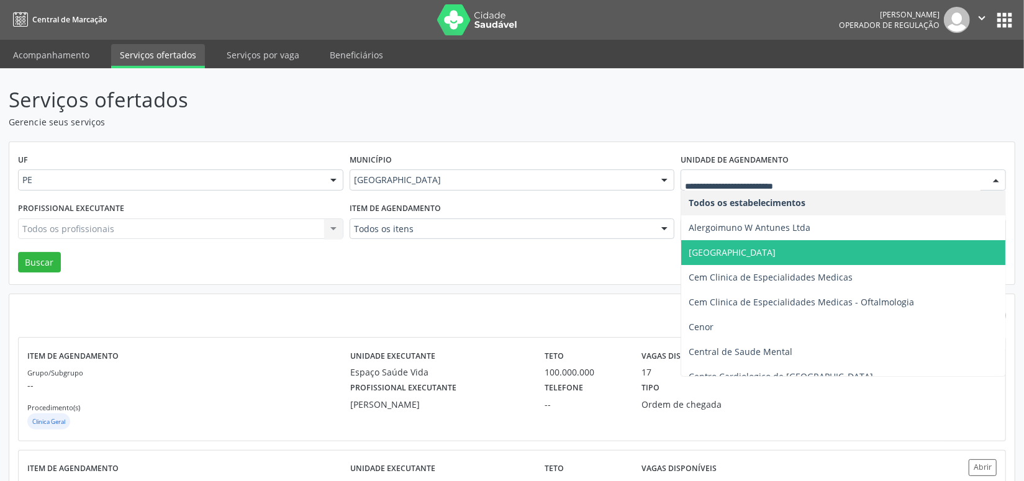
click at [723, 183] on div at bounding box center [843, 180] width 325 height 21
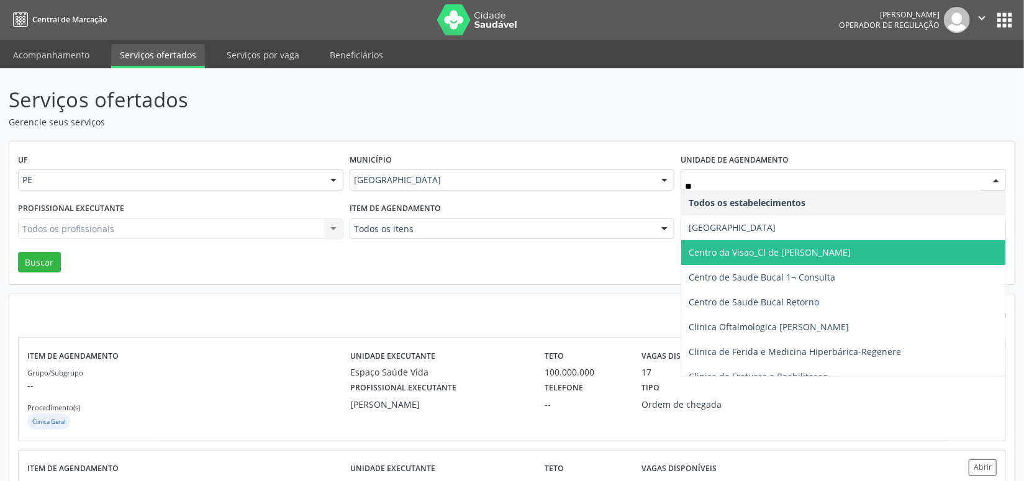
type input "***"
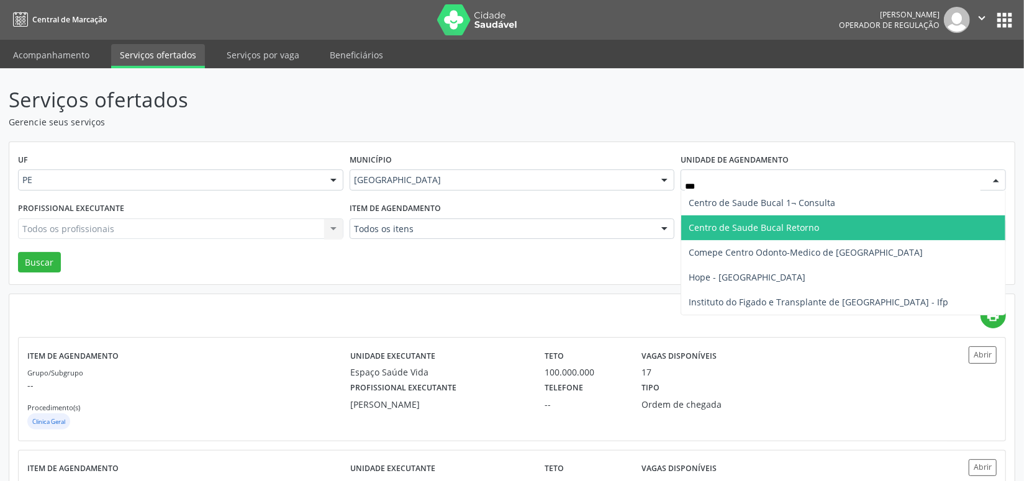
click at [762, 227] on span "Centro de Saude Bucal Retorno" at bounding box center [754, 228] width 130 height 12
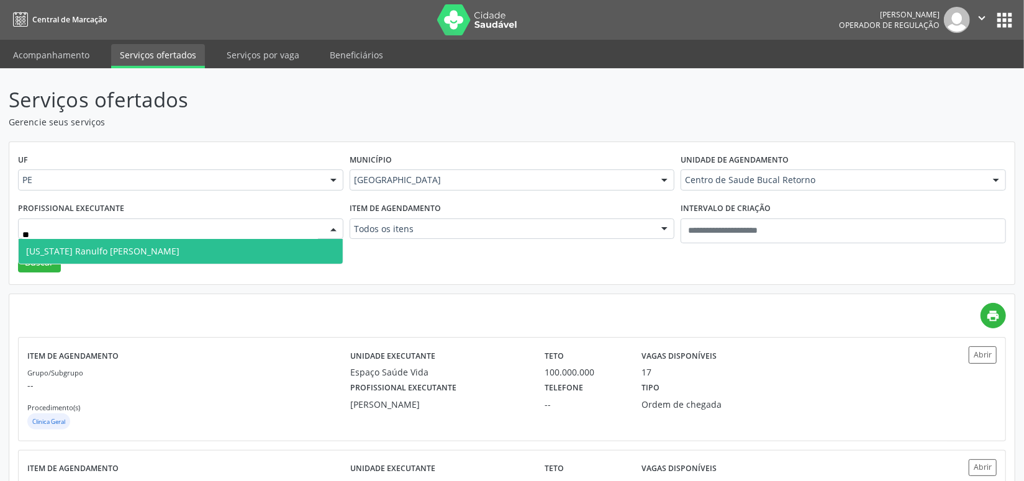
type input "*"
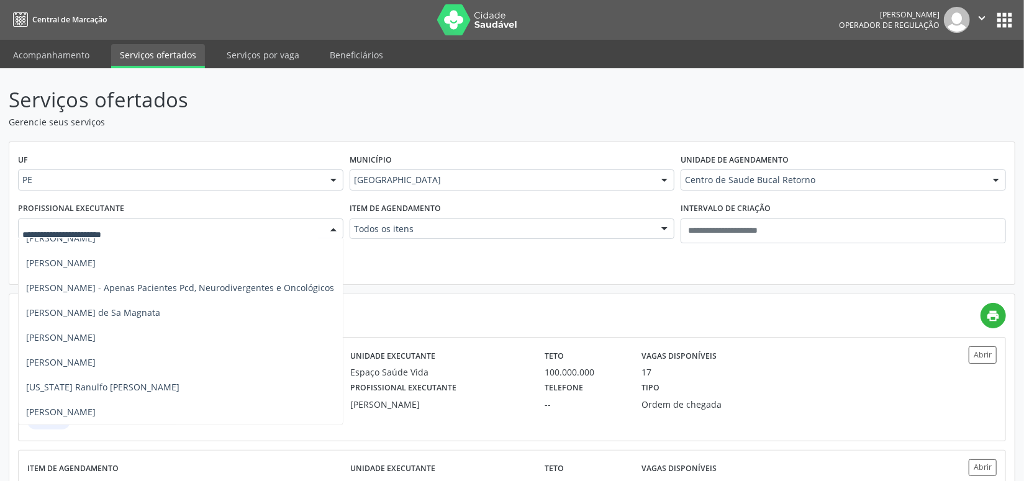
scroll to position [75, 0]
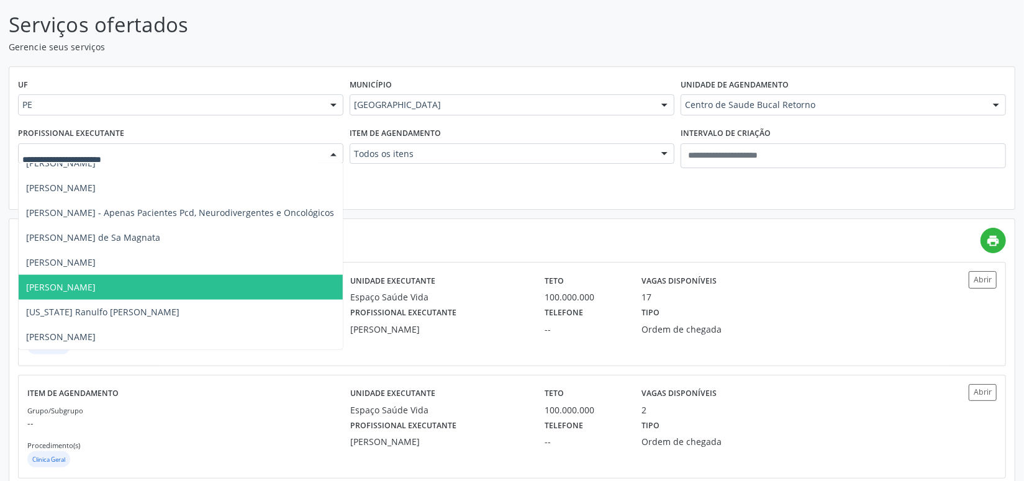
click at [460, 71] on div "UF PE PE Nenhum resultado encontrado para: " " Não há nenhuma opção para ser ex…" at bounding box center [512, 138] width 1006 height 143
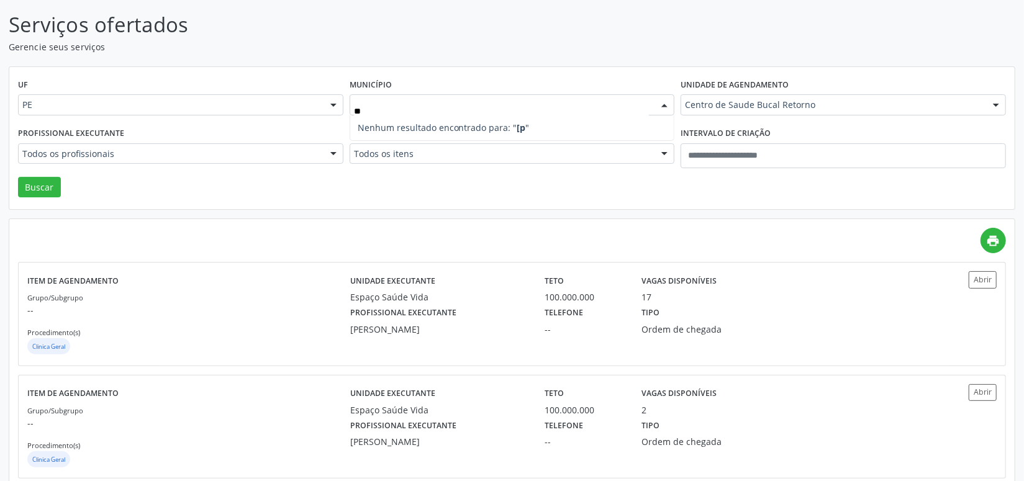
type input "*"
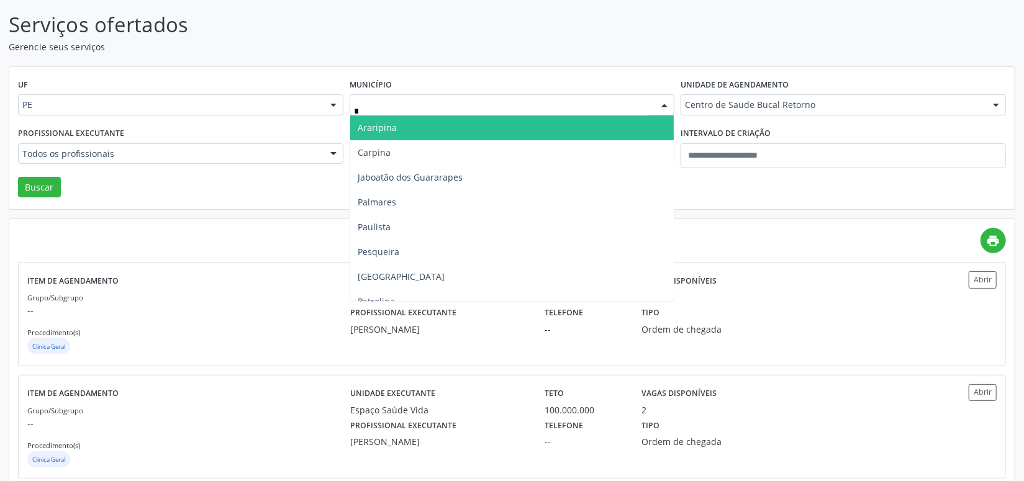
type input "**"
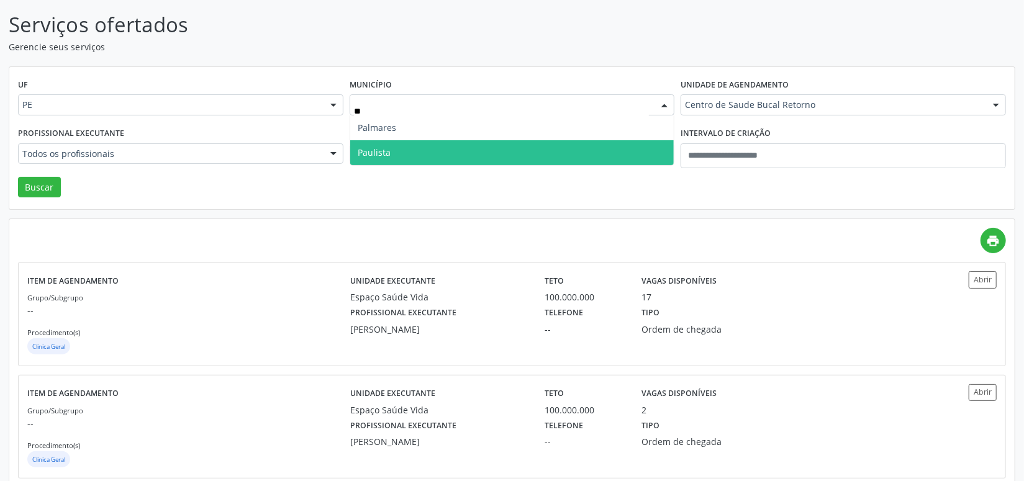
click at [358, 155] on span "Paulista" at bounding box center [374, 153] width 33 height 12
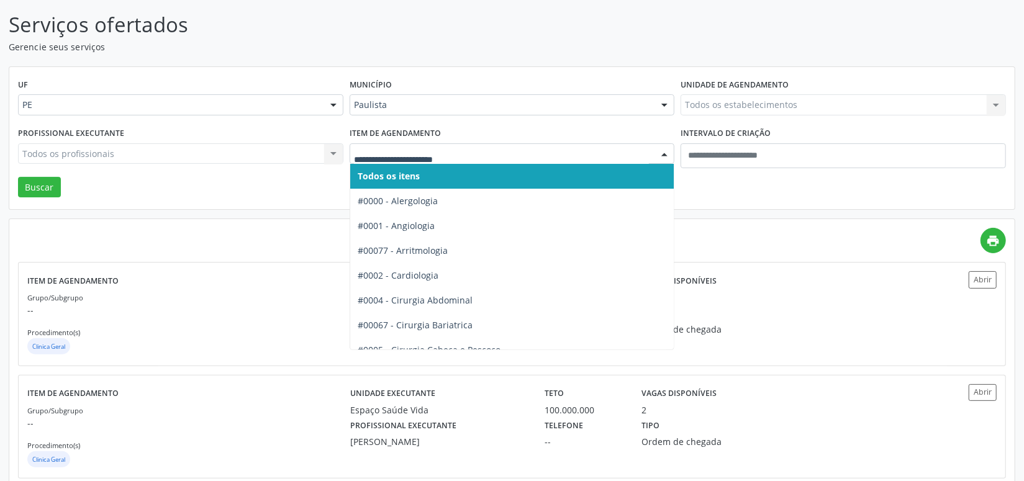
click at [413, 161] on div at bounding box center [512, 153] width 325 height 21
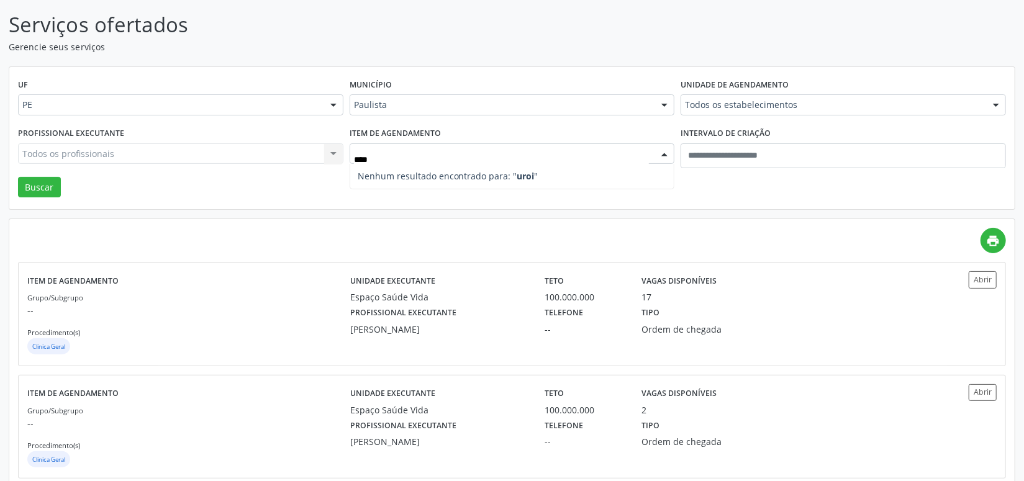
type input "***"
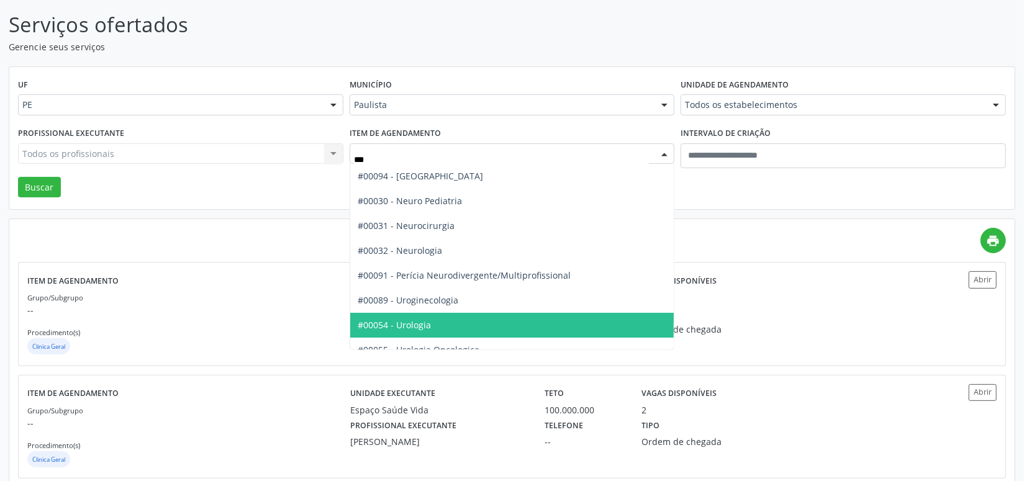
click at [398, 316] on span "#00054 - Urologia" at bounding box center [512, 325] width 324 height 25
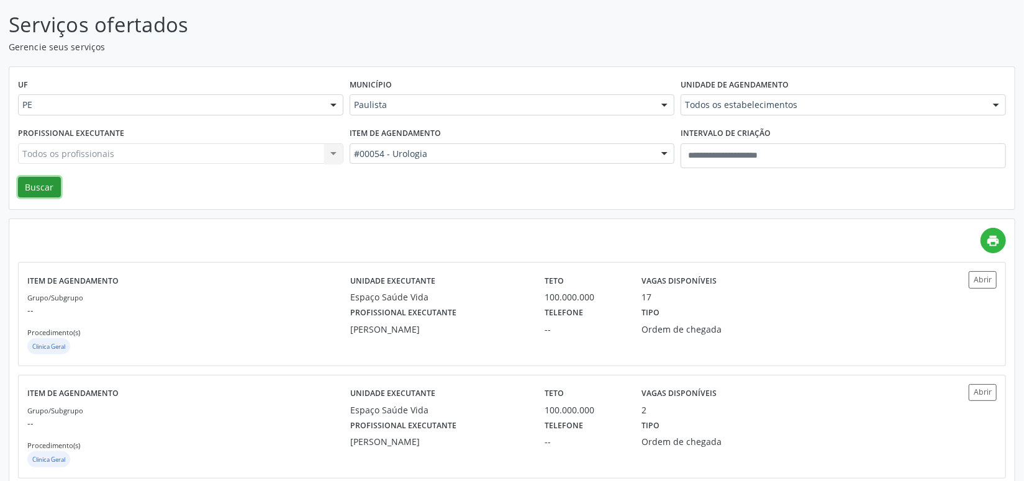
click at [34, 193] on button "Buscar" at bounding box center [39, 187] width 43 height 21
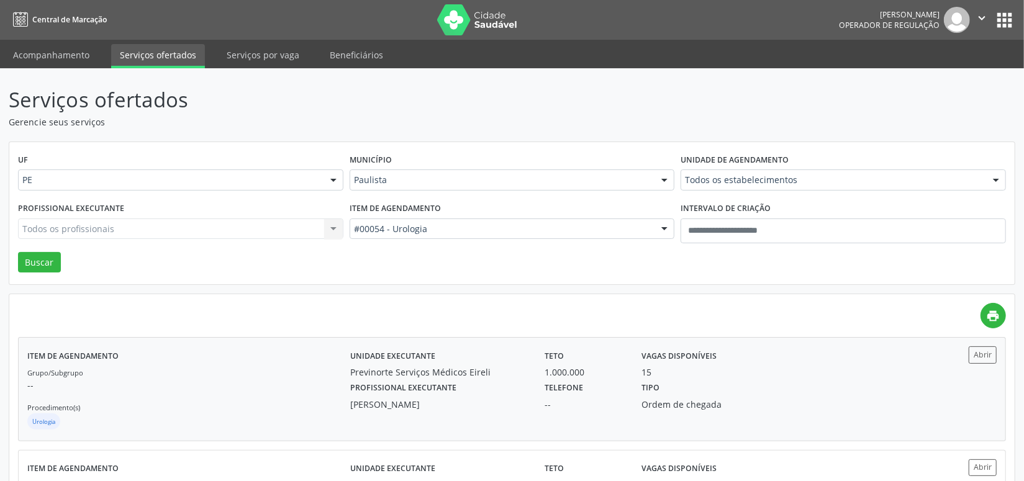
scroll to position [98, 0]
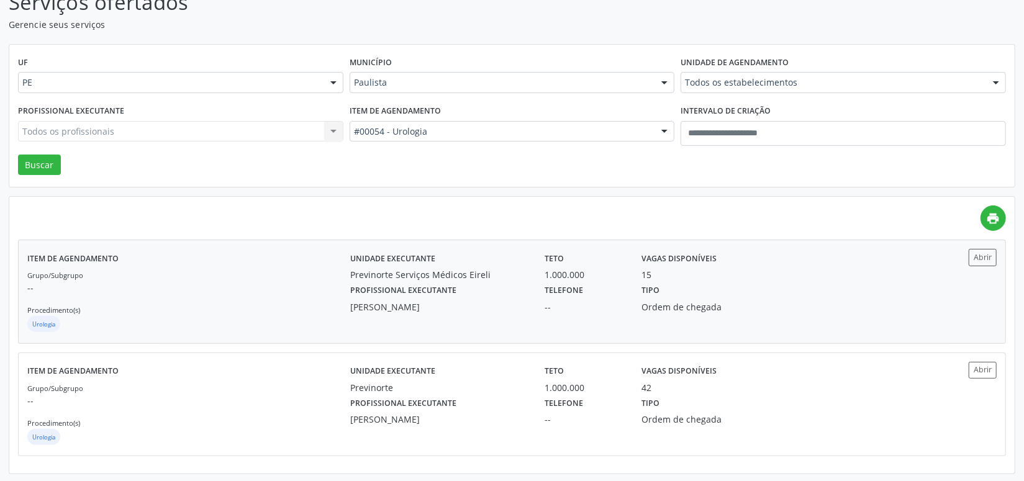
click at [566, 308] on div "--" at bounding box center [585, 307] width 80 height 13
click at [402, 94] on div "Município Paulista Todas as cidades Abreu e Lima Afogados da Ingazeira Araripin…" at bounding box center [513, 77] width 332 height 48
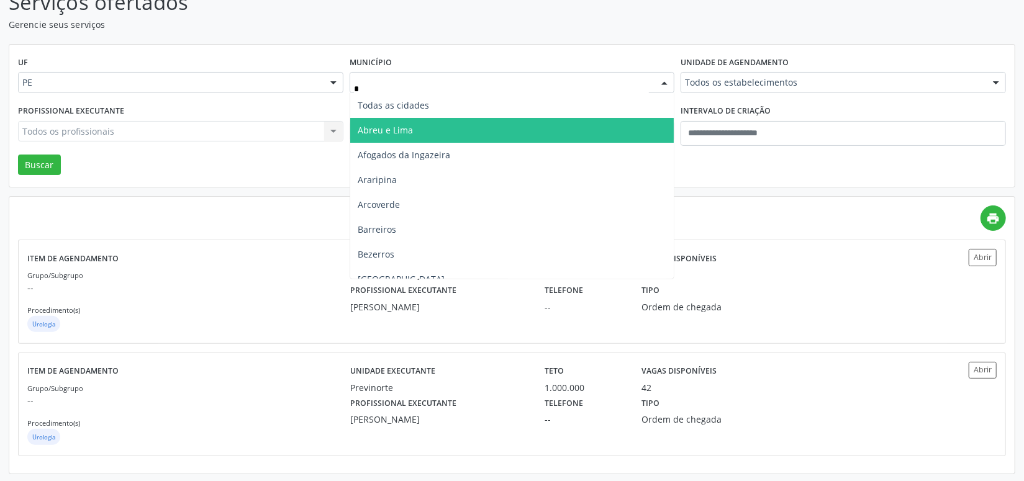
type input "**"
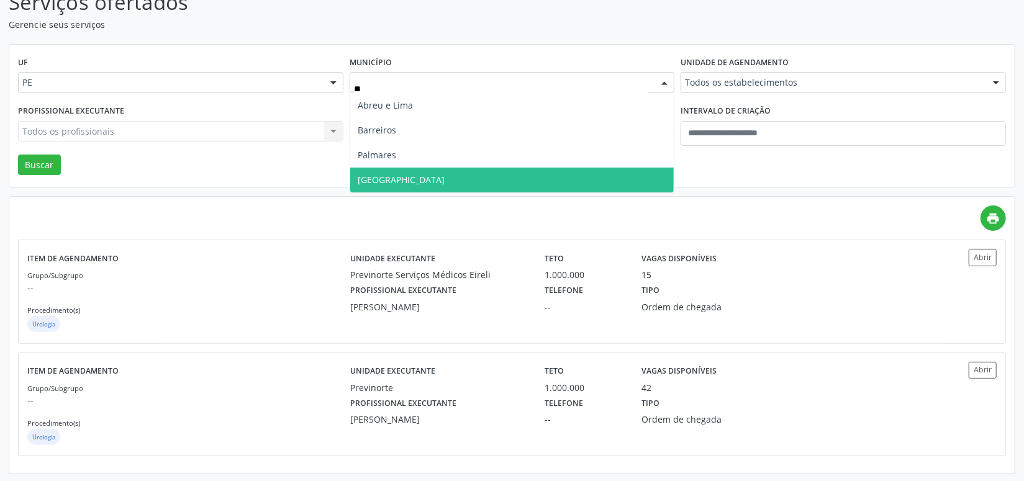
click at [380, 176] on span "Recife" at bounding box center [401, 180] width 87 height 12
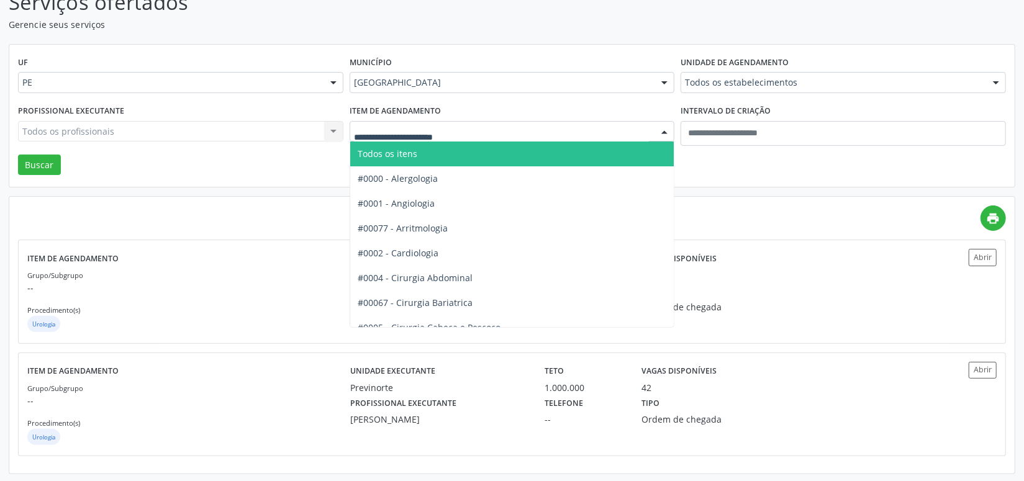
click at [419, 157] on span "Todos os itens" at bounding box center [522, 154] width 344 height 25
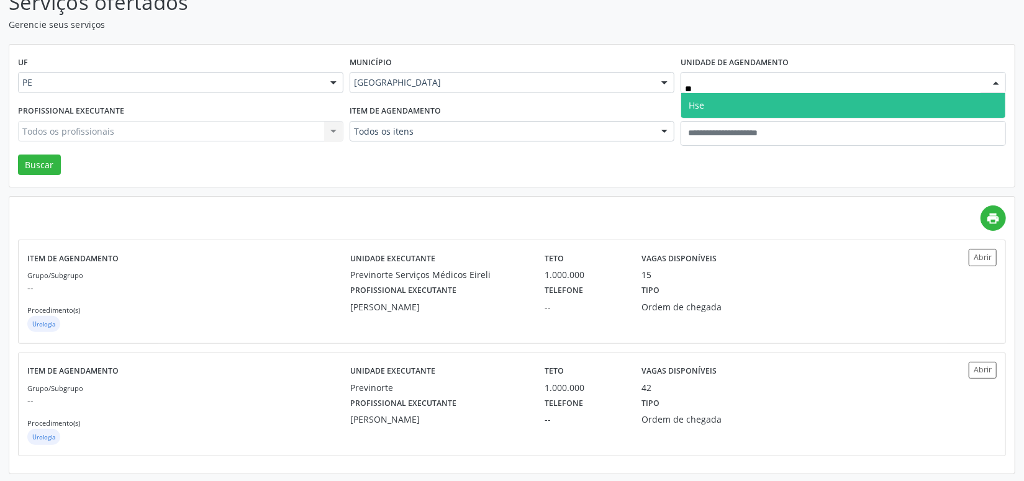
type input "***"
click at [735, 107] on span "Hse" at bounding box center [843, 105] width 324 height 25
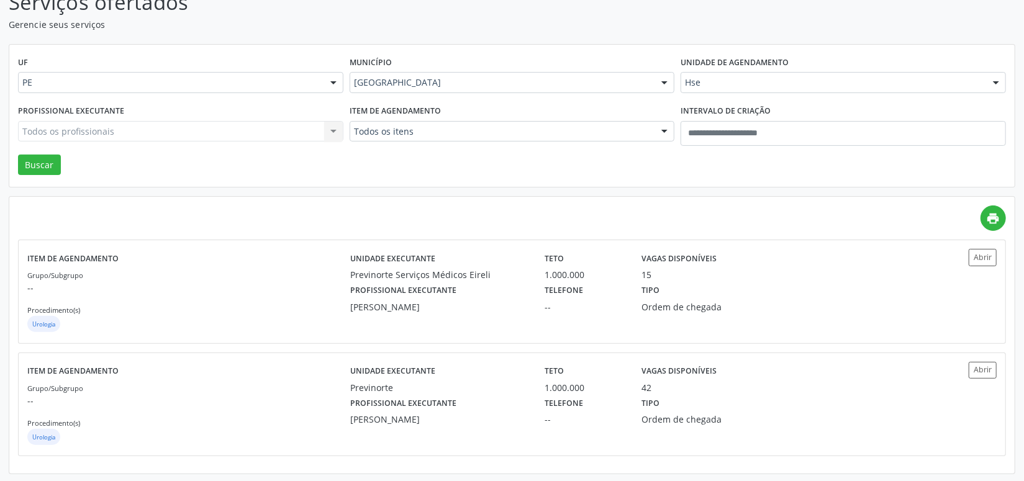
click at [120, 140] on div "Todos os profissionais Todos os profissionais Adriana Machado Zazar - Periodont…" at bounding box center [180, 131] width 325 height 21
click at [125, 122] on div "Todos os profissionais Todos os profissionais Adriana Machado Zazar - Periodont…" at bounding box center [180, 131] width 325 height 21
click at [118, 130] on div "Todos os profissionais Todos os profissionais Adriana Machado Zazar - Periodont…" at bounding box center [180, 131] width 325 height 21
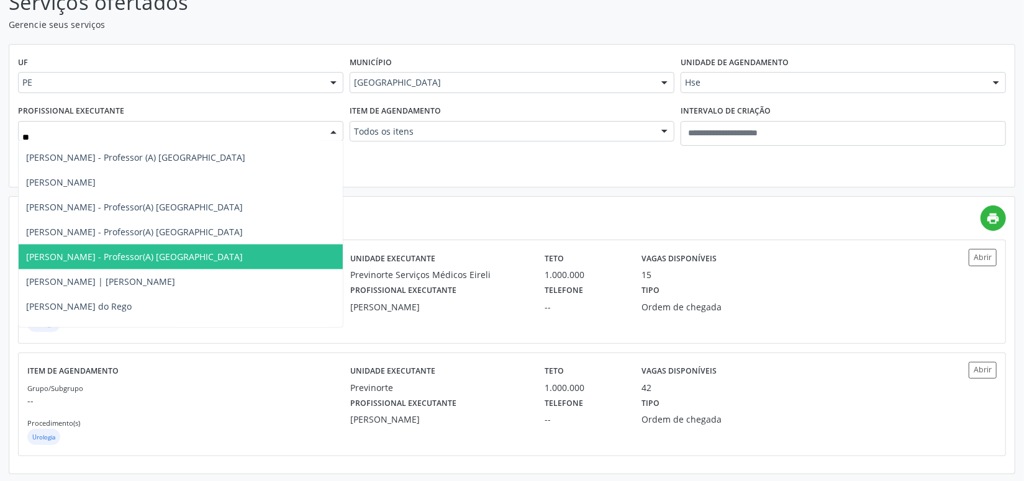
type input "***"
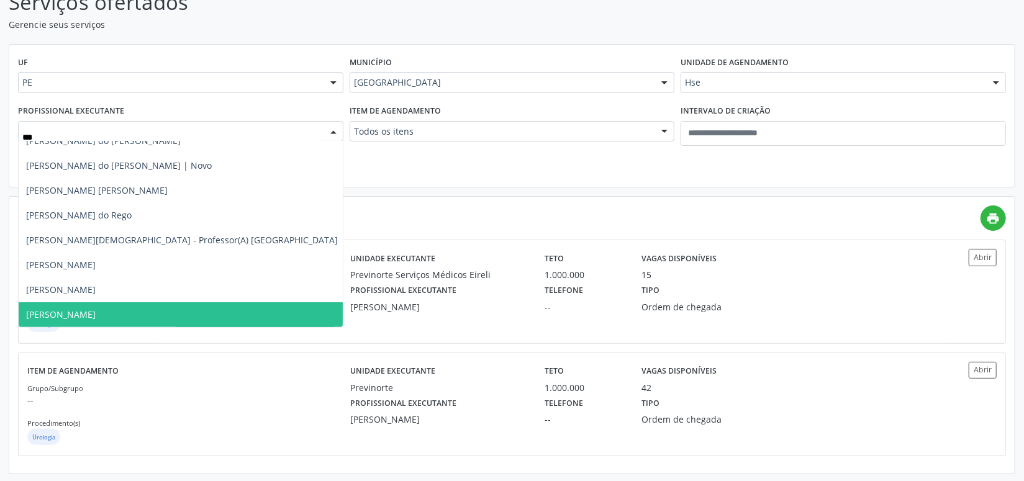
scroll to position [37, 0]
click at [99, 306] on span "Reginaldo Antonio Barroso Teixeira" at bounding box center [182, 315] width 327 height 25
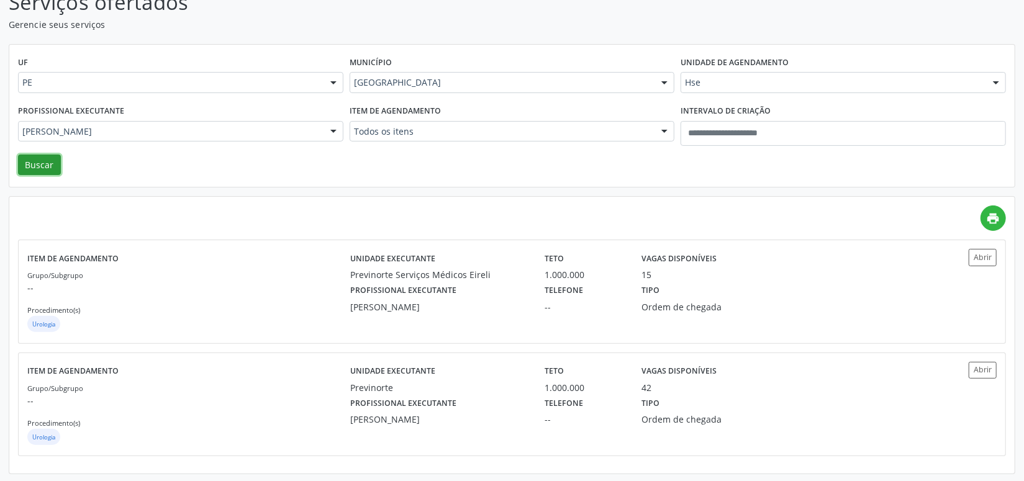
click at [42, 165] on button "Buscar" at bounding box center [39, 165] width 43 height 21
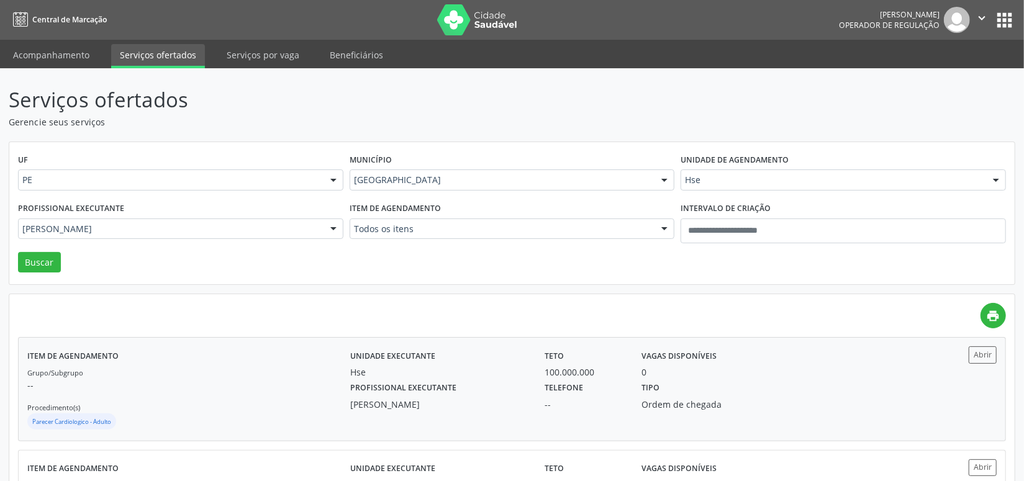
scroll to position [98, 0]
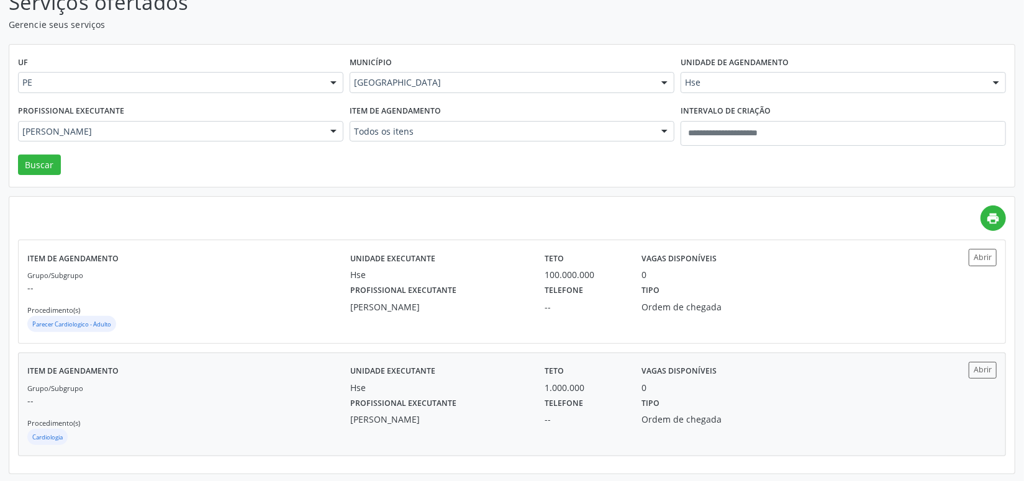
click at [514, 400] on div "Profissional executante Reginaldo Antonio Barroso Teixeira" at bounding box center [439, 410] width 194 height 32
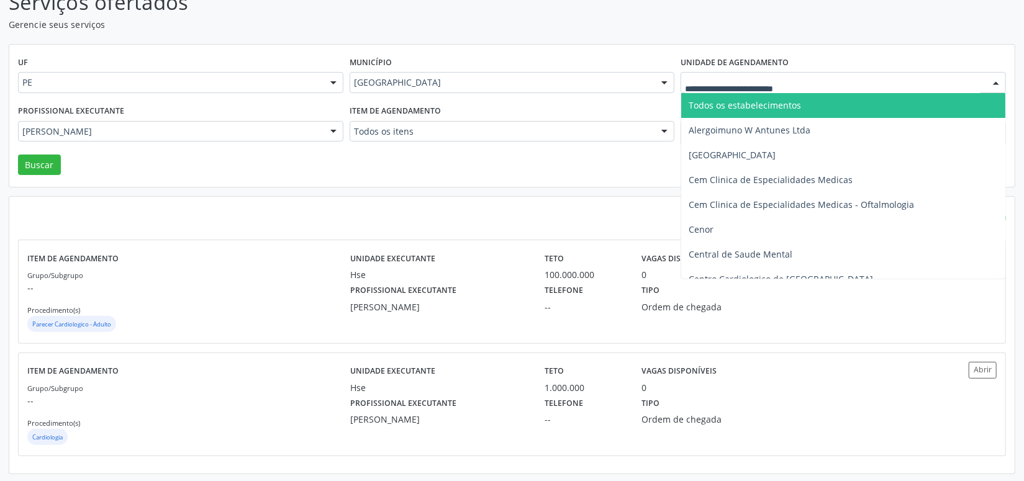
click at [707, 89] on div at bounding box center [843, 82] width 325 height 21
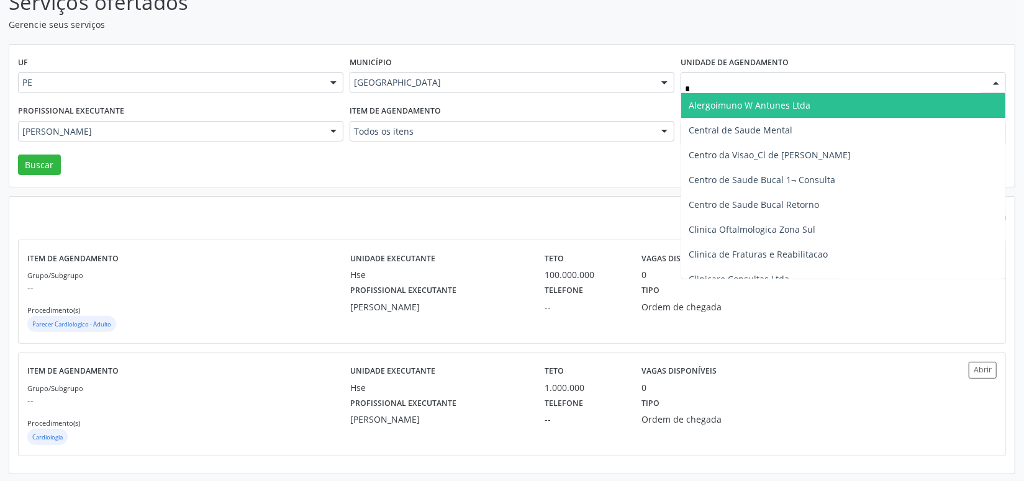
type input "**"
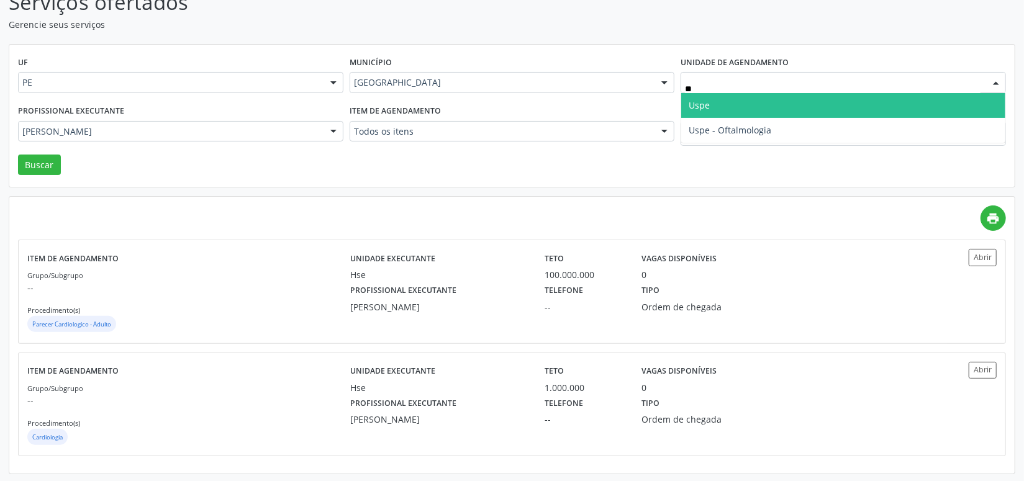
click at [690, 99] on span "Uspe" at bounding box center [699, 105] width 21 height 12
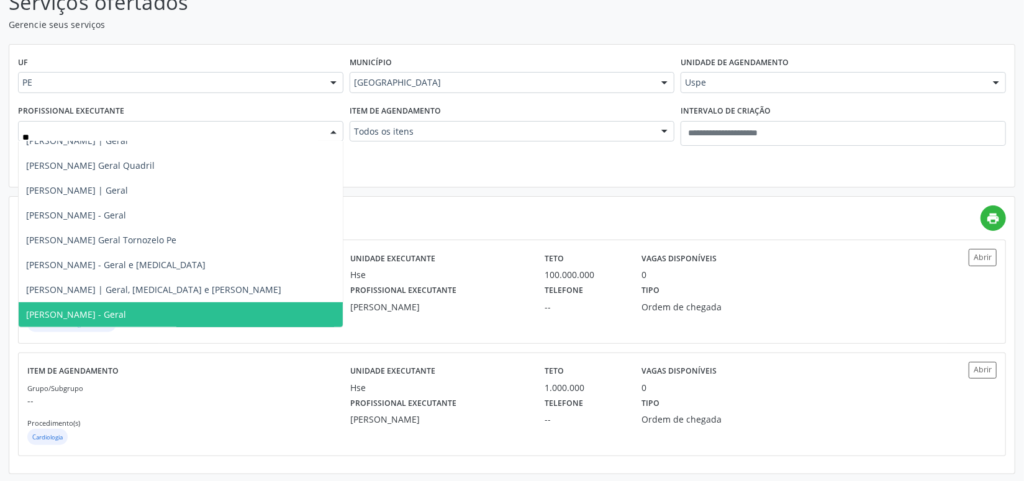
scroll to position [311, 0]
type input "***"
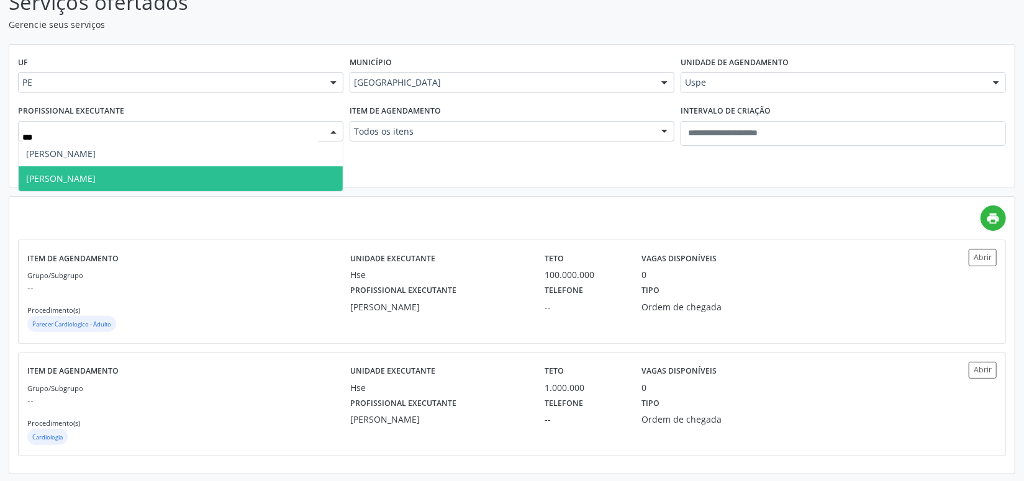
click at [172, 178] on span "Gescimar Ribeiro da Silva" at bounding box center [181, 178] width 324 height 25
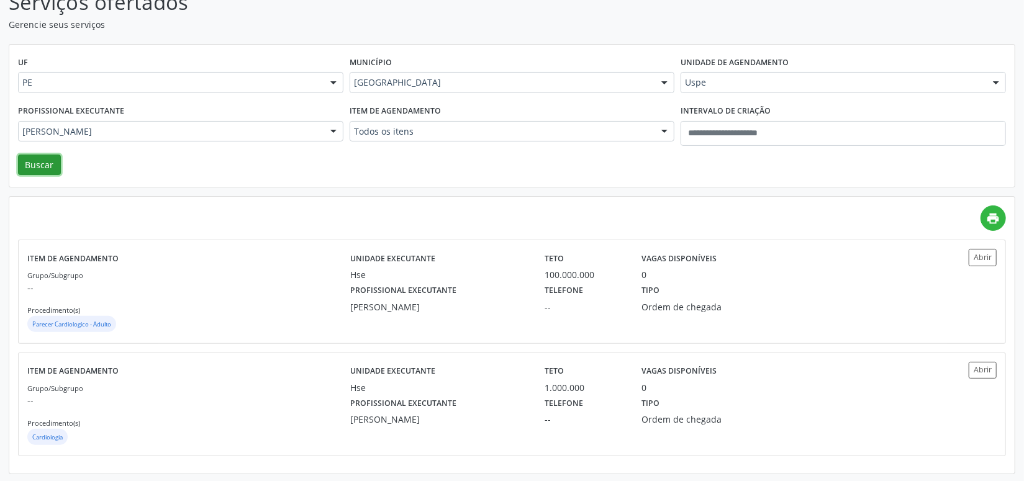
click at [52, 164] on button "Buscar" at bounding box center [39, 165] width 43 height 21
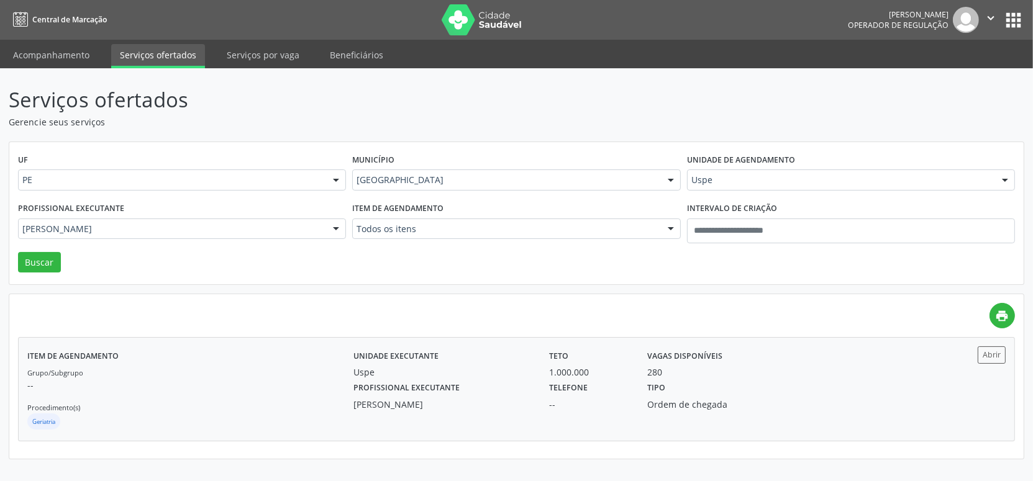
drag, startPoint x: 522, startPoint y: 349, endPoint x: 524, endPoint y: 355, distance: 6.5
click at [524, 355] on div "Item de agendamento Grupo/Subgrupo -- Procedimento(s) Geriatria Unidade executa…" at bounding box center [517, 389] width 996 height 102
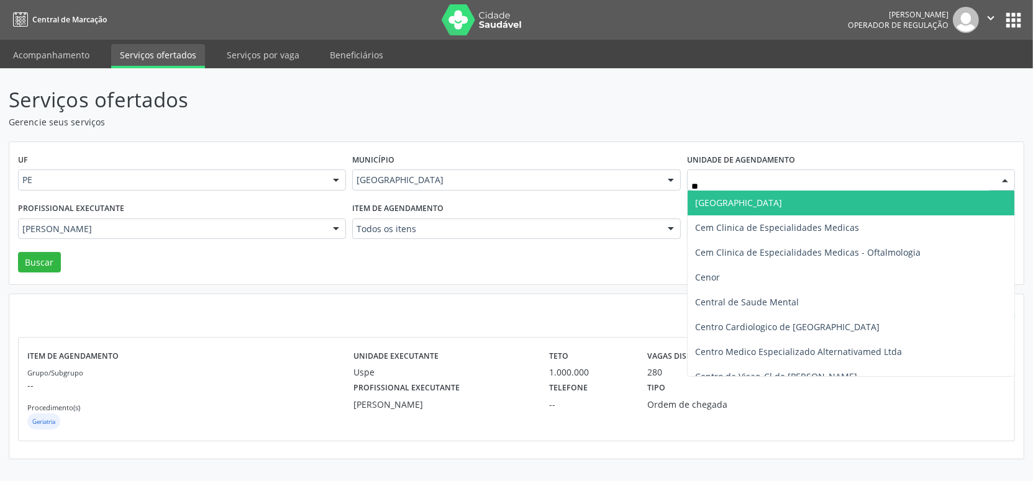
type input "***"
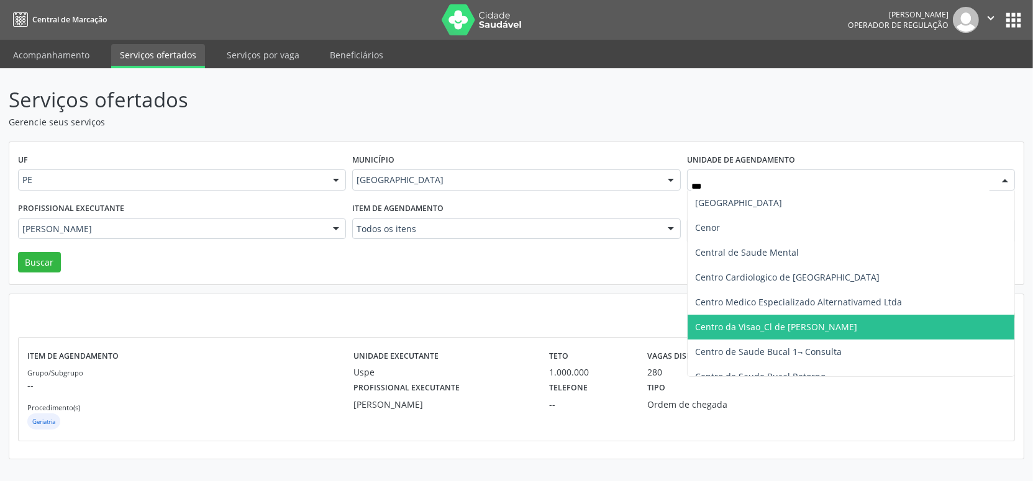
click at [726, 325] on span "Centro da Visao_Cl de Olhos Guilherme Ribeir" at bounding box center [776, 327] width 162 height 12
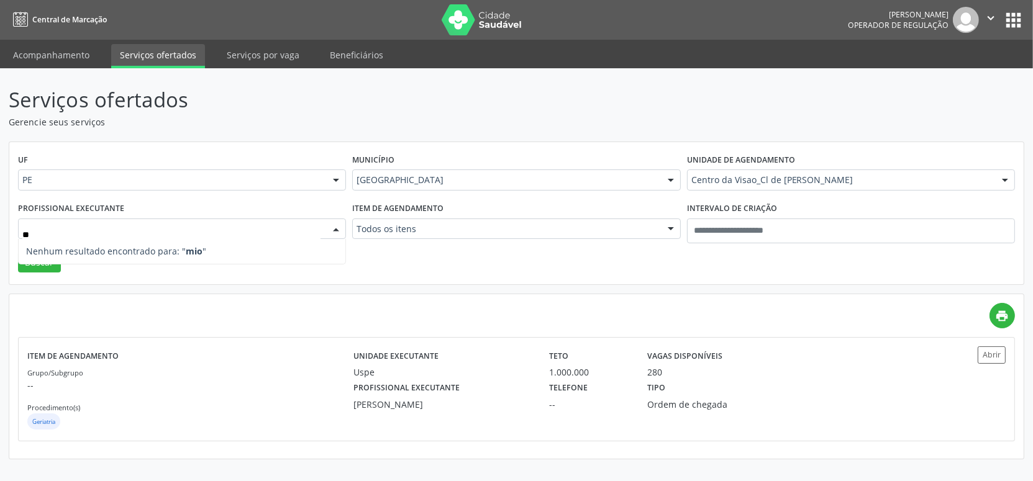
type input "***"
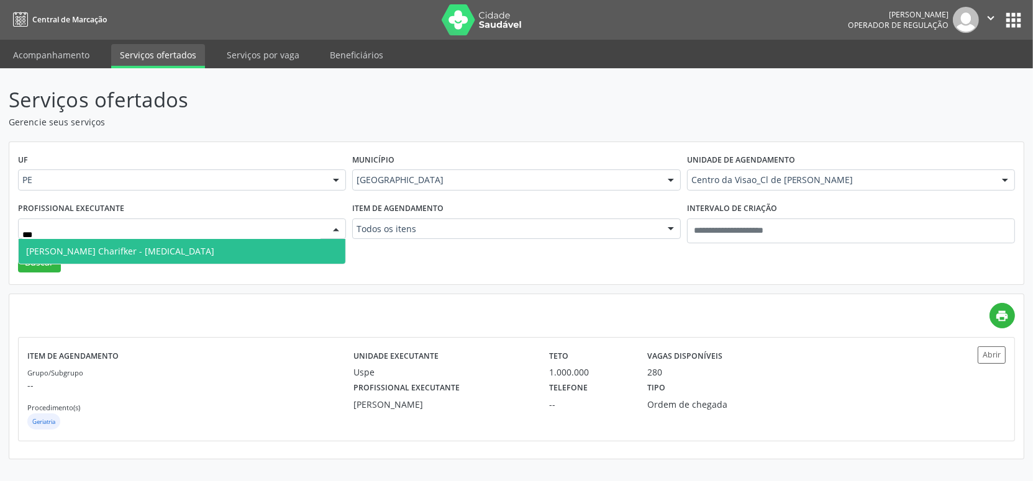
click at [107, 245] on span "Mirella Foinquinos Charifker - Glaucoma" at bounding box center [120, 251] width 188 height 12
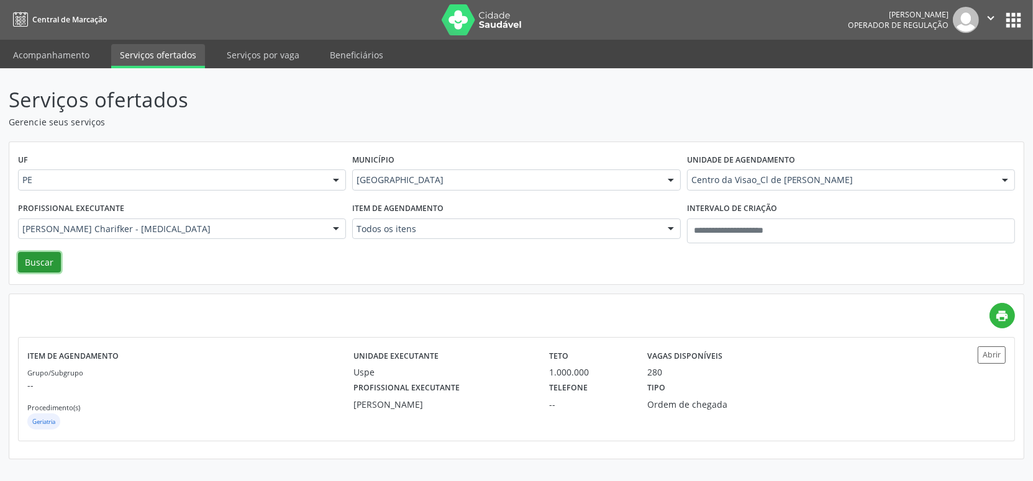
click at [52, 261] on button "Buscar" at bounding box center [39, 262] width 43 height 21
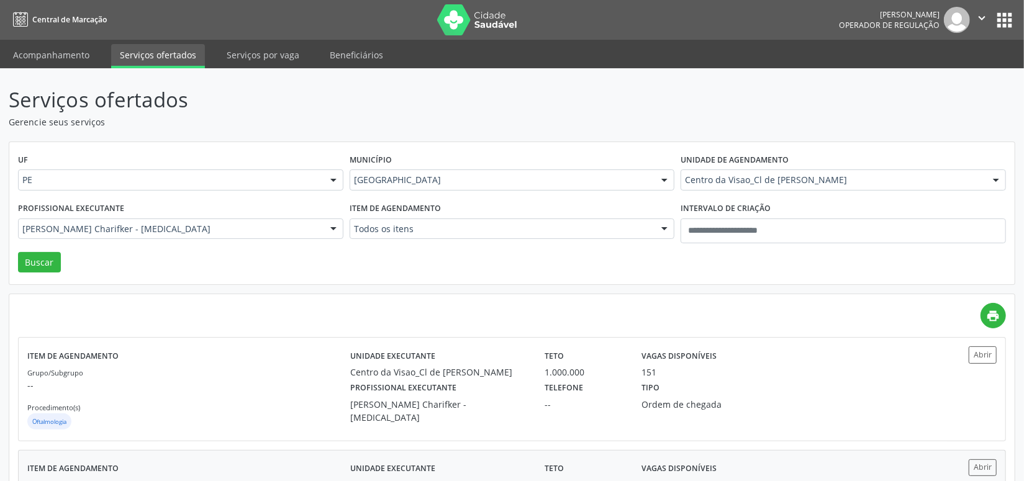
scroll to position [98, 0]
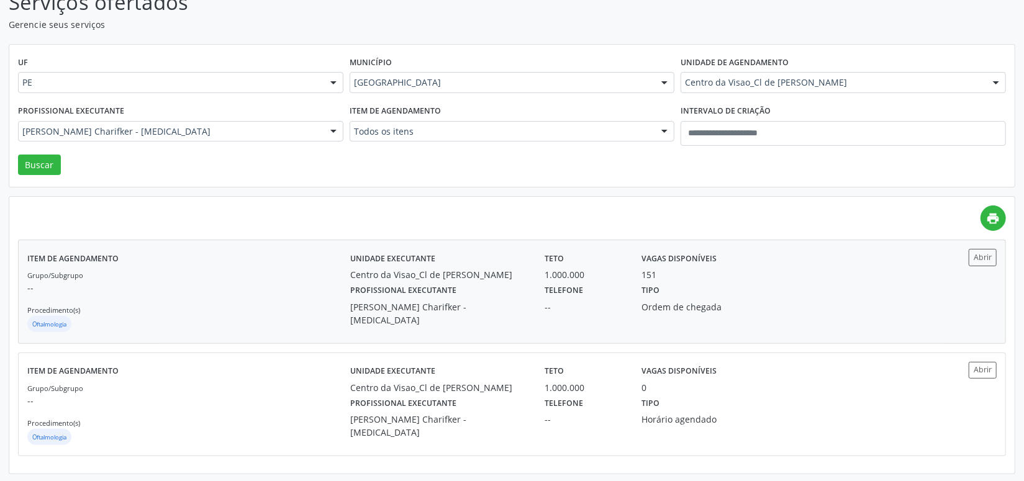
click at [537, 281] on div "Teto 1.000.000" at bounding box center [584, 265] width 97 height 32
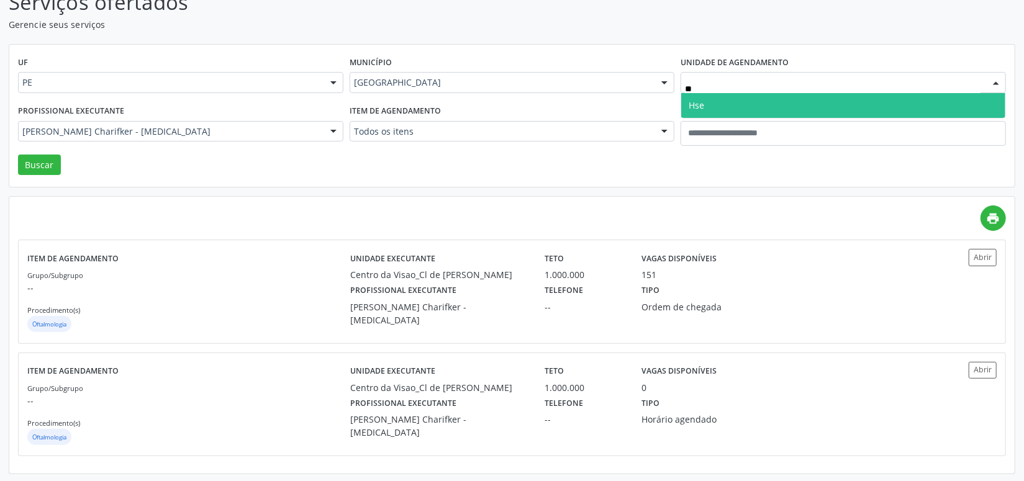
type input "***"
click at [693, 106] on span "Hse" at bounding box center [697, 105] width 16 height 12
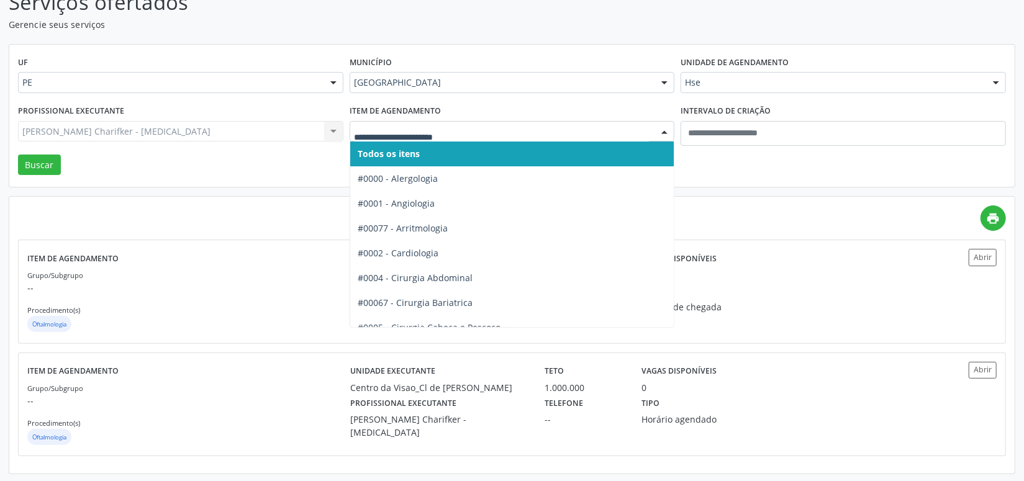
click at [416, 139] on div at bounding box center [512, 131] width 325 height 21
click at [409, 150] on span "Todos os itens" at bounding box center [389, 154] width 62 height 12
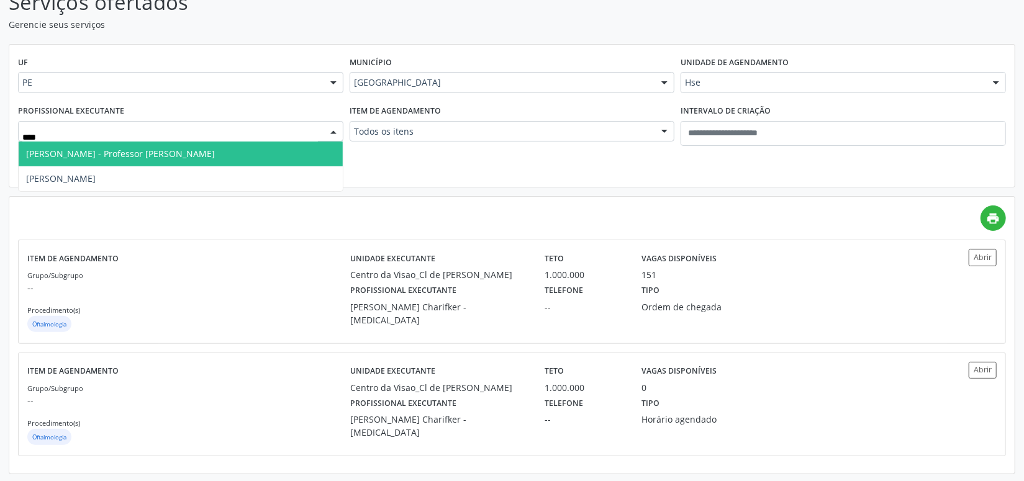
click at [120, 143] on span "[PERSON_NAME] - Professor [PERSON_NAME]" at bounding box center [181, 154] width 324 height 25
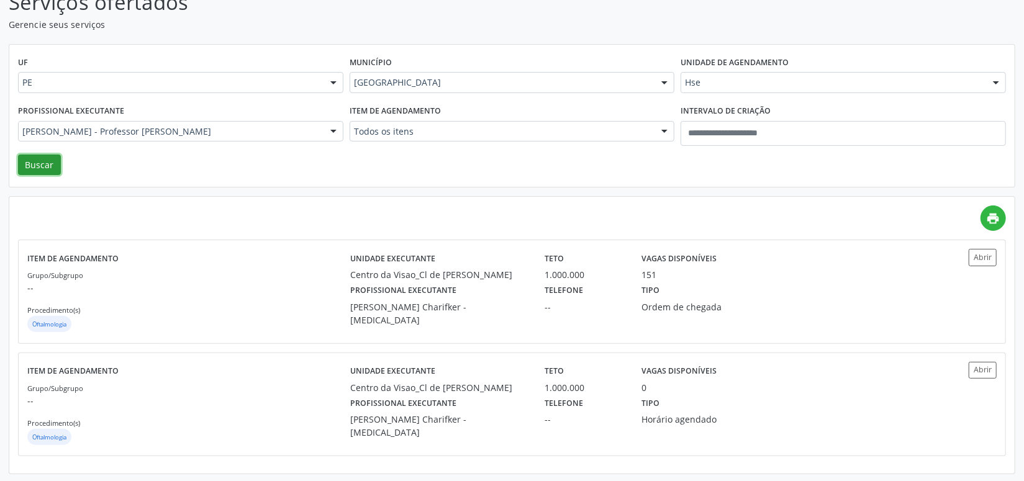
click at [45, 164] on button "Buscar" at bounding box center [39, 165] width 43 height 21
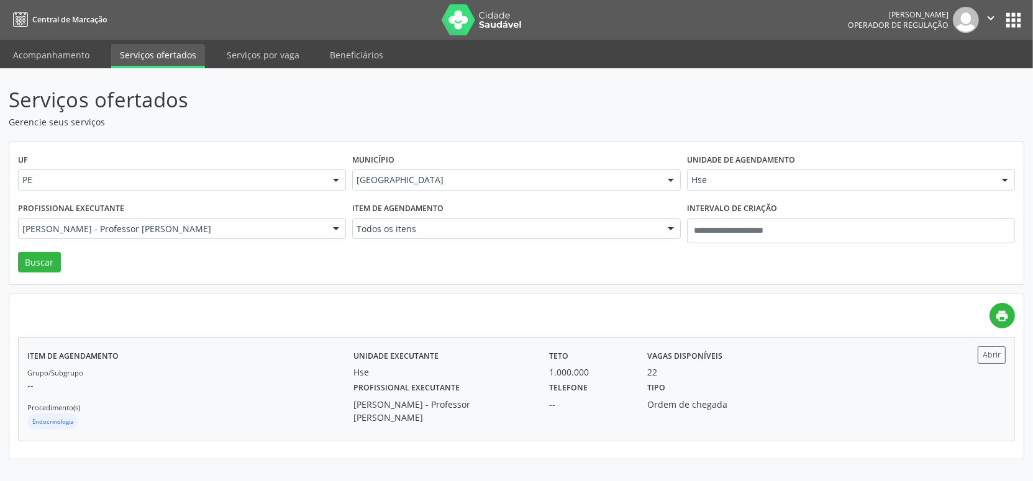
click at [385, 373] on div "Hse" at bounding box center [442, 372] width 179 height 13
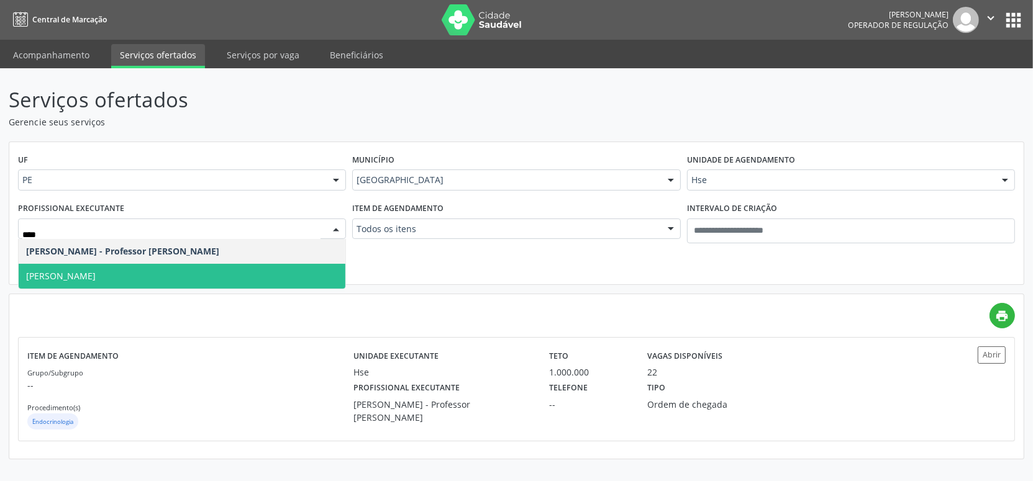
drag, startPoint x: 108, startPoint y: 268, endPoint x: 104, endPoint y: 275, distance: 8.1
click at [104, 275] on span "[PERSON_NAME]" at bounding box center [182, 276] width 327 height 25
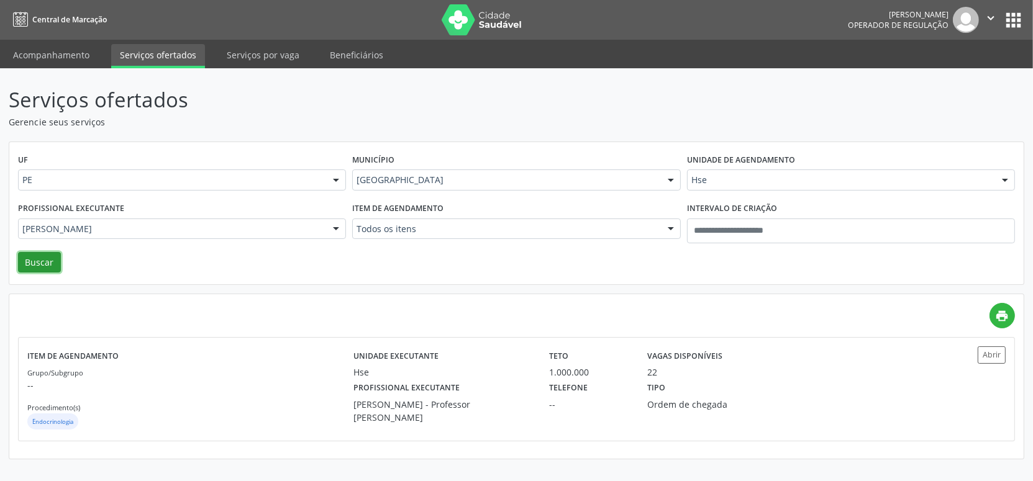
click at [45, 264] on button "Buscar" at bounding box center [39, 262] width 43 height 21
click at [390, 396] on label "Profissional executante" at bounding box center [406, 388] width 106 height 19
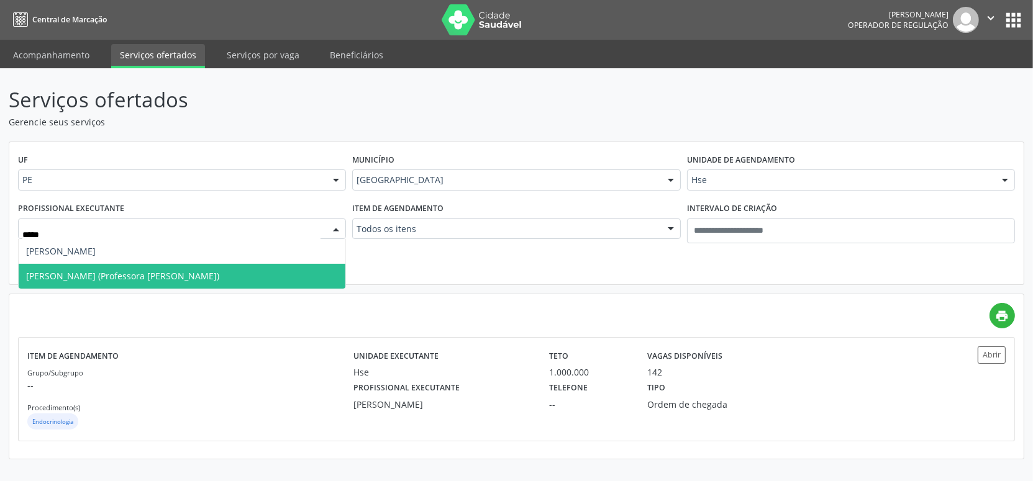
type input "******"
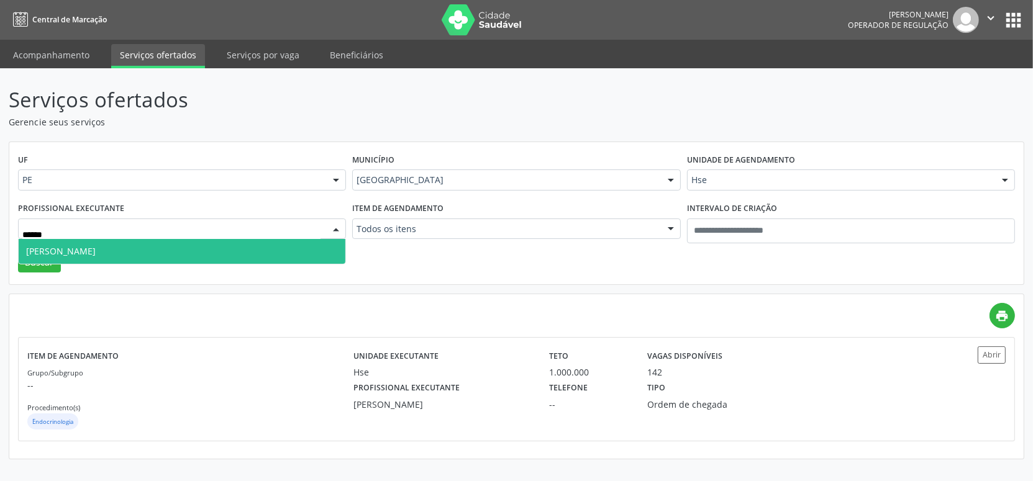
click at [96, 250] on span "[PERSON_NAME]" at bounding box center [61, 251] width 70 height 12
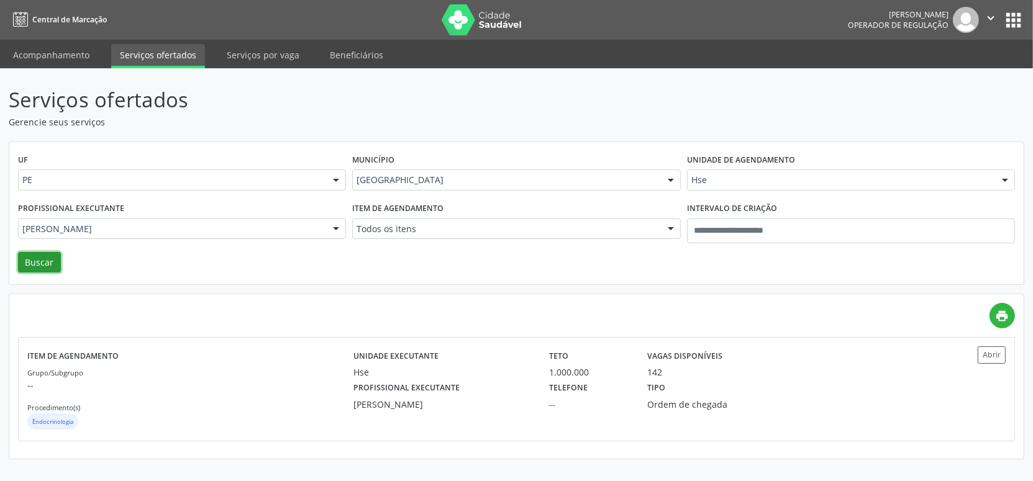
click at [39, 265] on button "Buscar" at bounding box center [39, 262] width 43 height 21
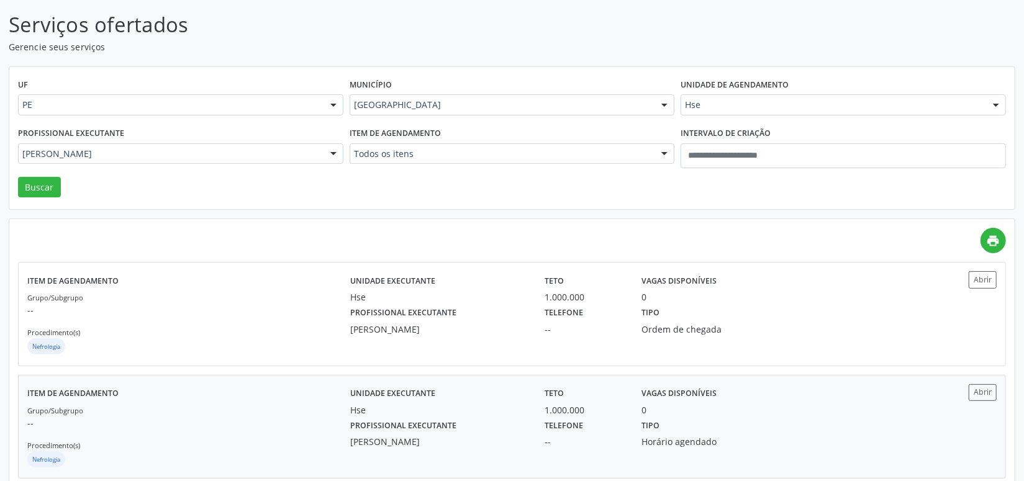
scroll to position [98, 0]
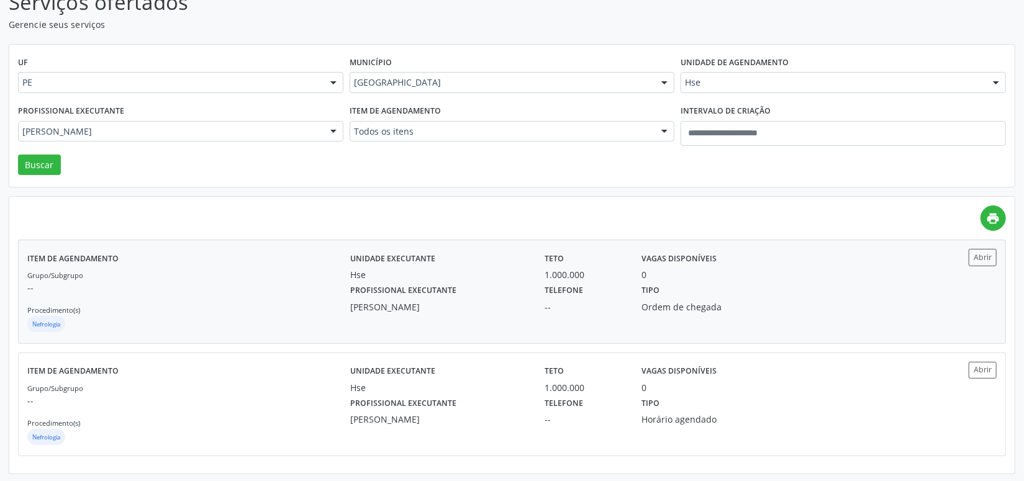
click at [445, 294] on label "Profissional executante" at bounding box center [403, 290] width 106 height 19
click at [530, 93] on div "Município Recife Todas as cidades Abreu e Lima Afogados da Ingazeira Araripina …" at bounding box center [513, 77] width 332 height 48
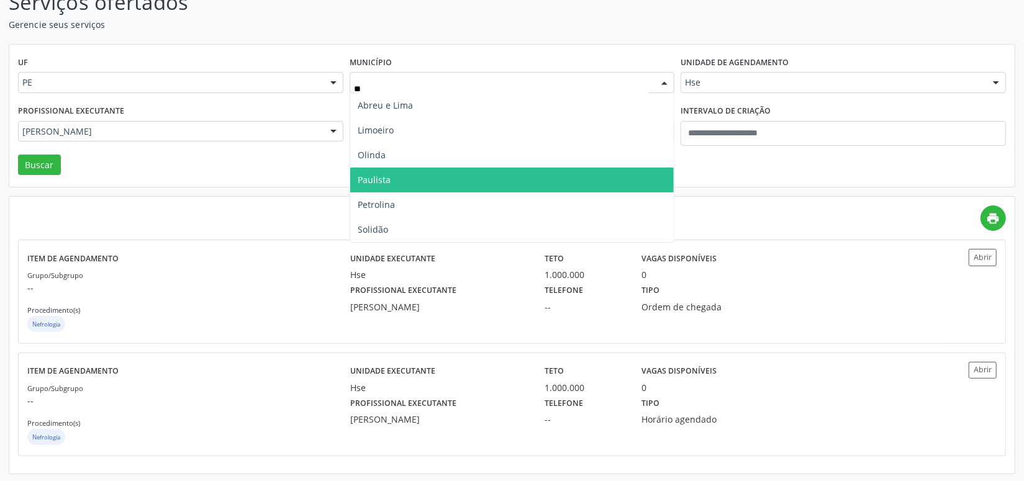
type input "***"
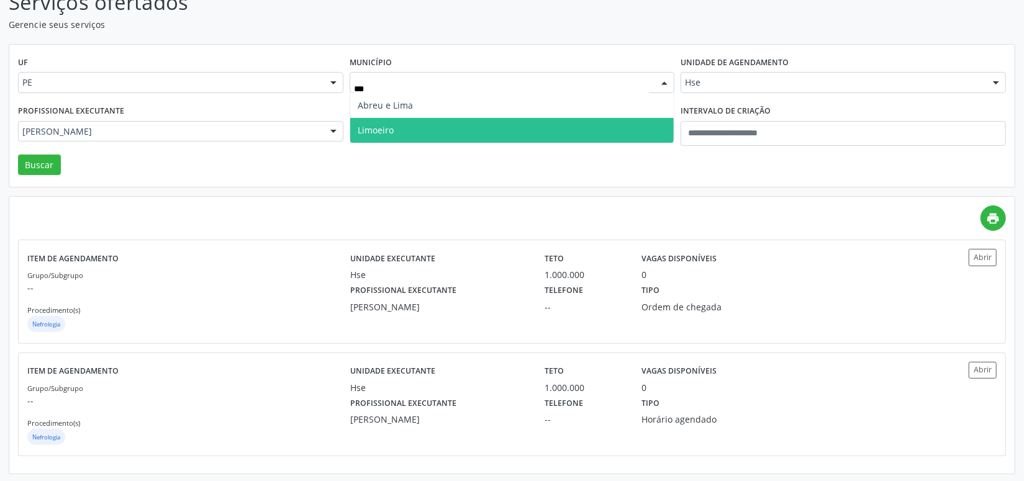
click at [417, 128] on span "Limoeiro" at bounding box center [512, 130] width 324 height 25
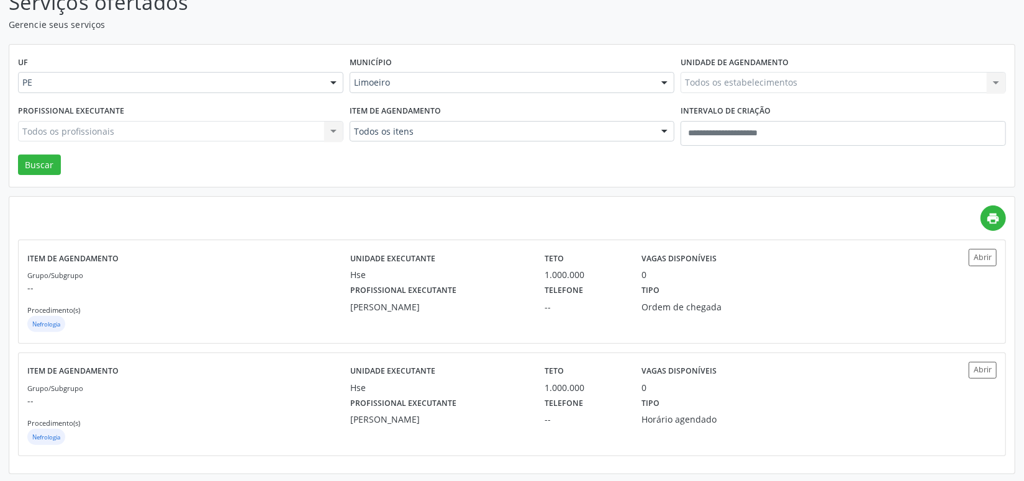
click at [407, 138] on div "Todos os itens" at bounding box center [512, 131] width 325 height 21
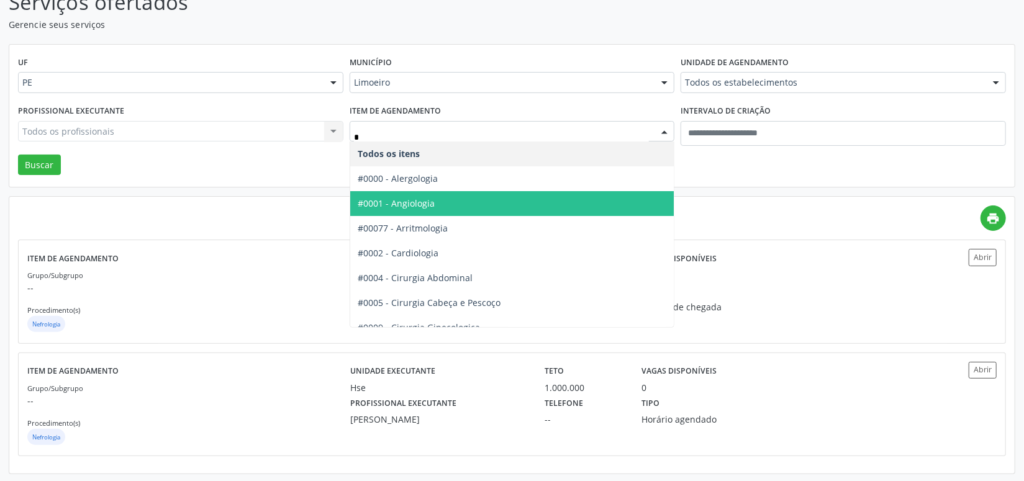
type input "**"
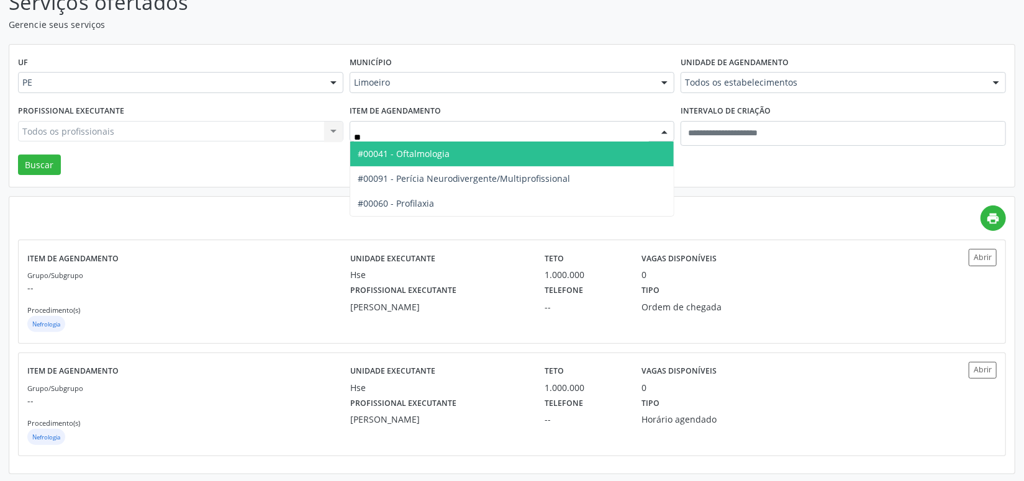
click at [402, 148] on span "#00041 - Oftalmologia" at bounding box center [404, 154] width 92 height 12
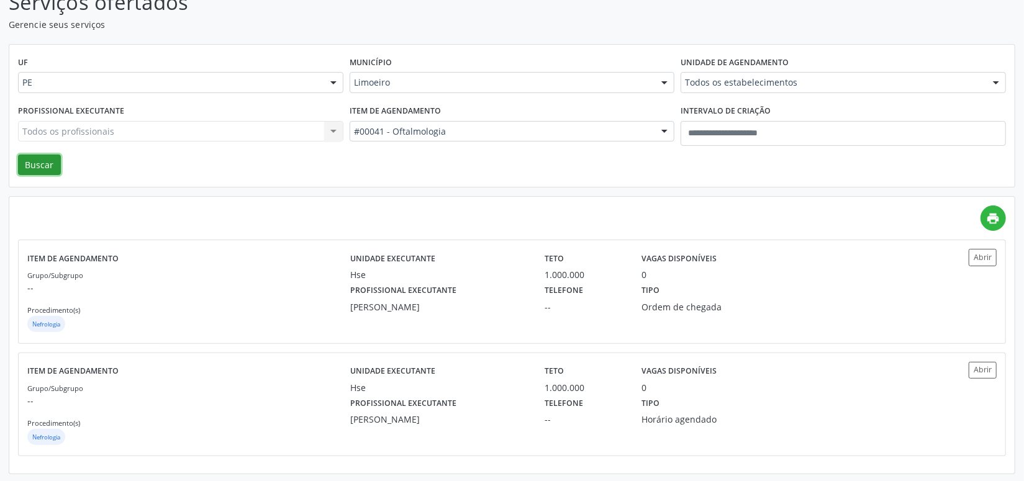
click at [39, 165] on button "Buscar" at bounding box center [39, 165] width 43 height 21
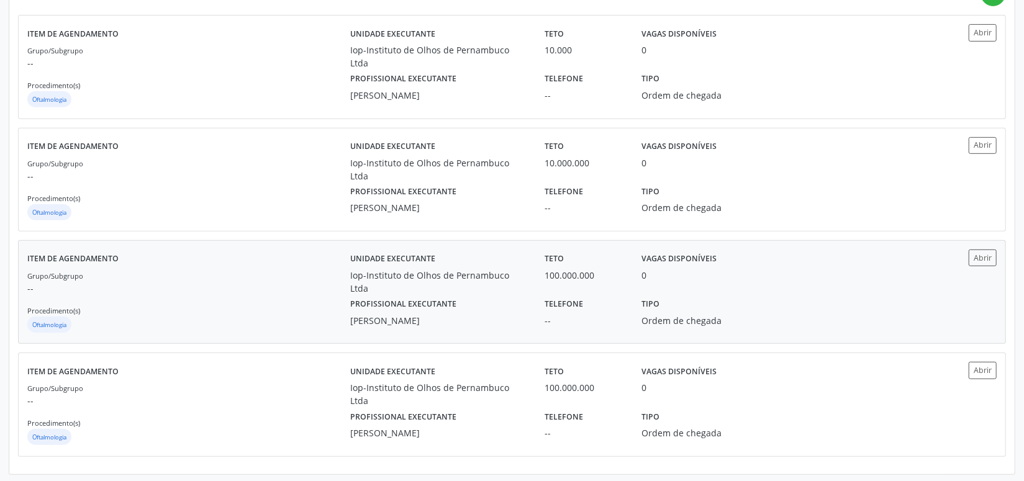
scroll to position [247, 0]
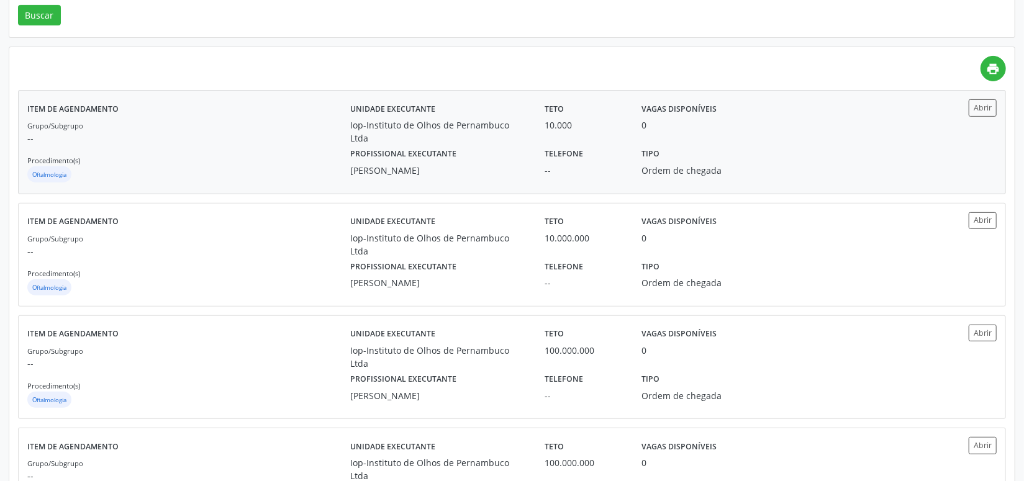
click at [469, 163] on div "Unidade executante Iop-Instituto de Olhos de Pernambuco Ltda Teto 10.000 Vagas …" at bounding box center [633, 141] width 566 height 85
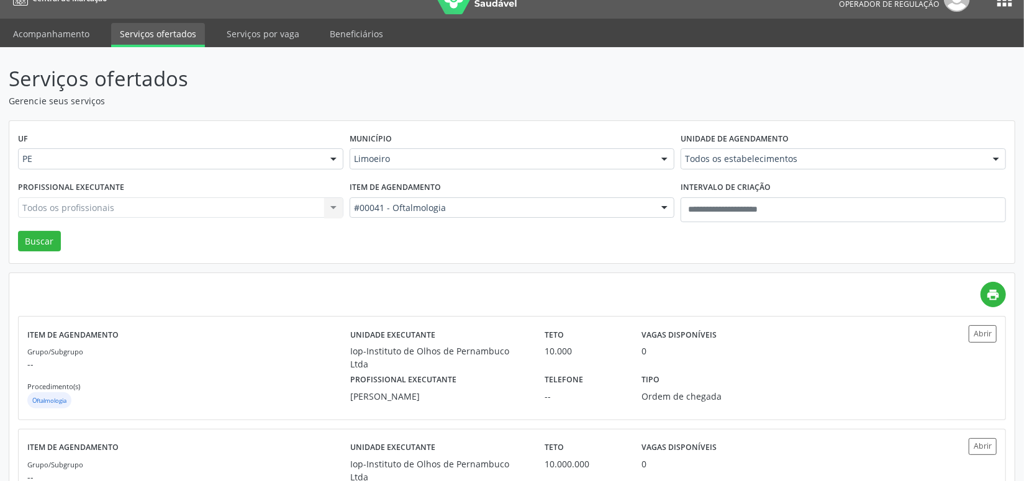
scroll to position [0, 0]
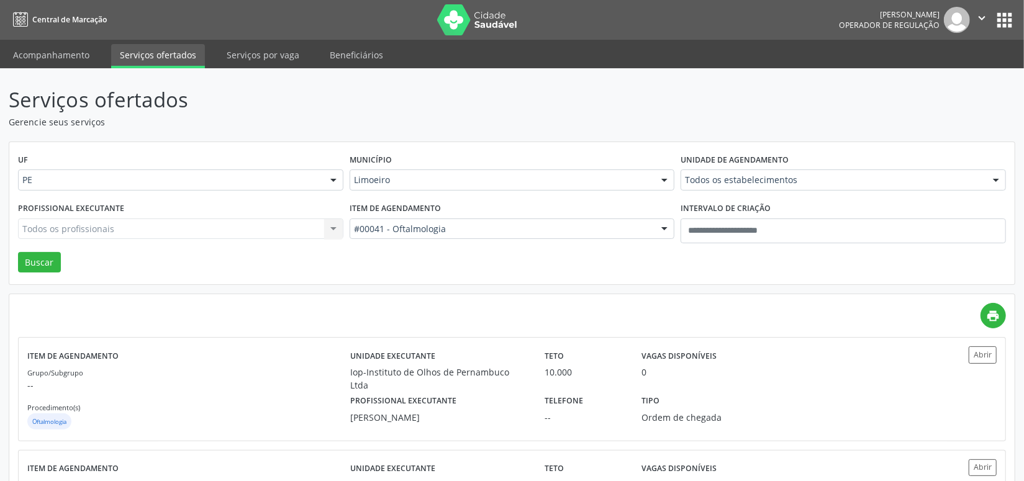
click at [373, 186] on div "Limoeiro" at bounding box center [512, 180] width 325 height 21
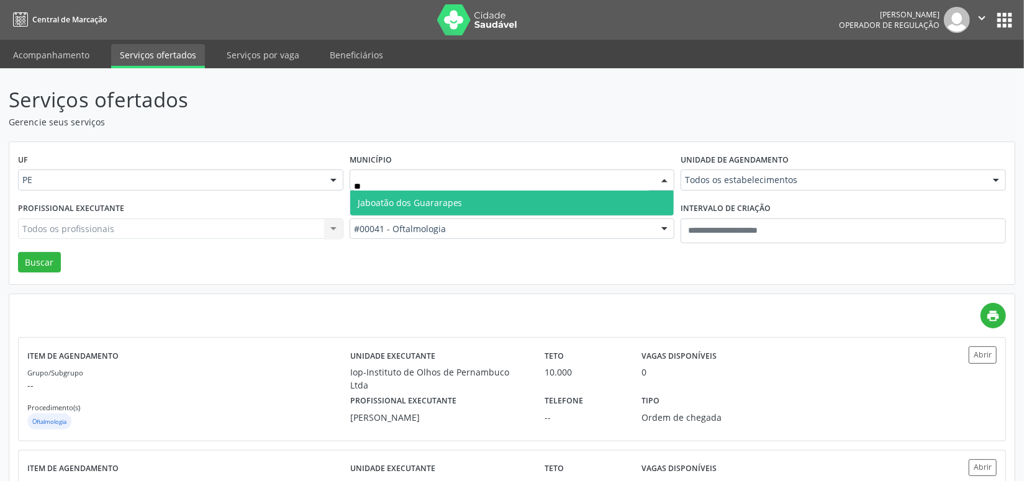
type input "***"
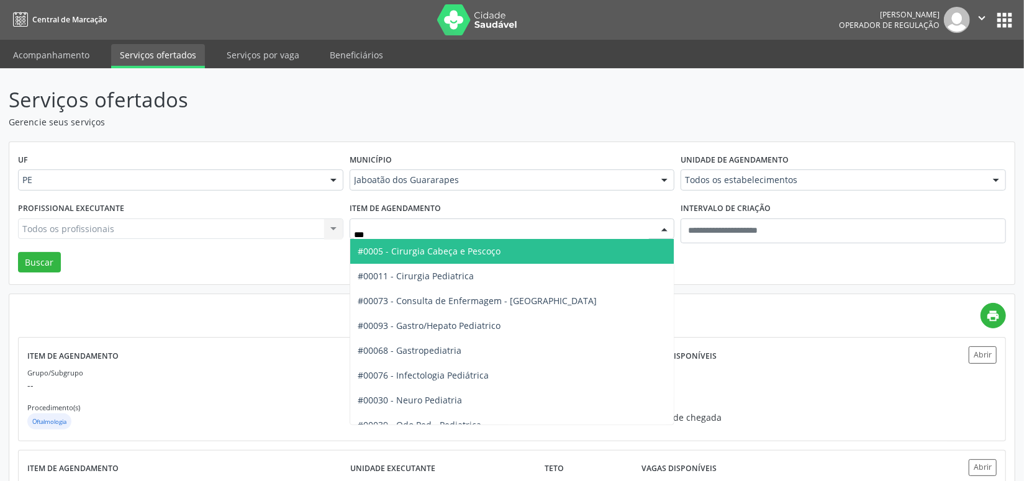
type input "****"
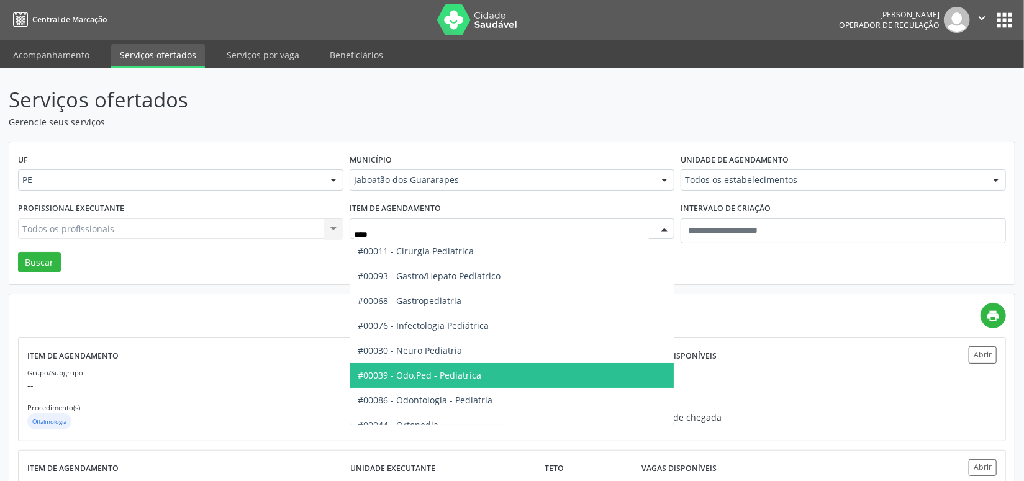
scroll to position [112, 0]
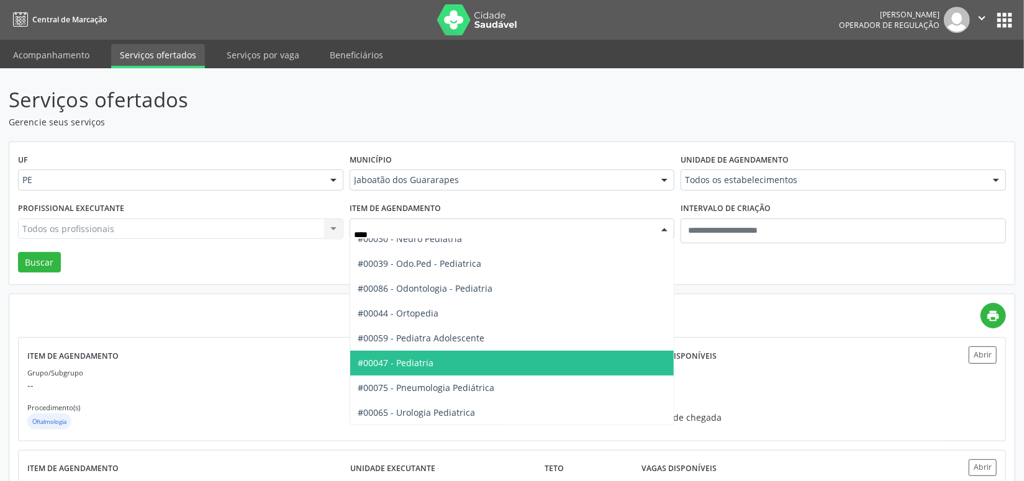
click at [442, 367] on span "#00047 - Pediatria" at bounding box center [512, 363] width 324 height 25
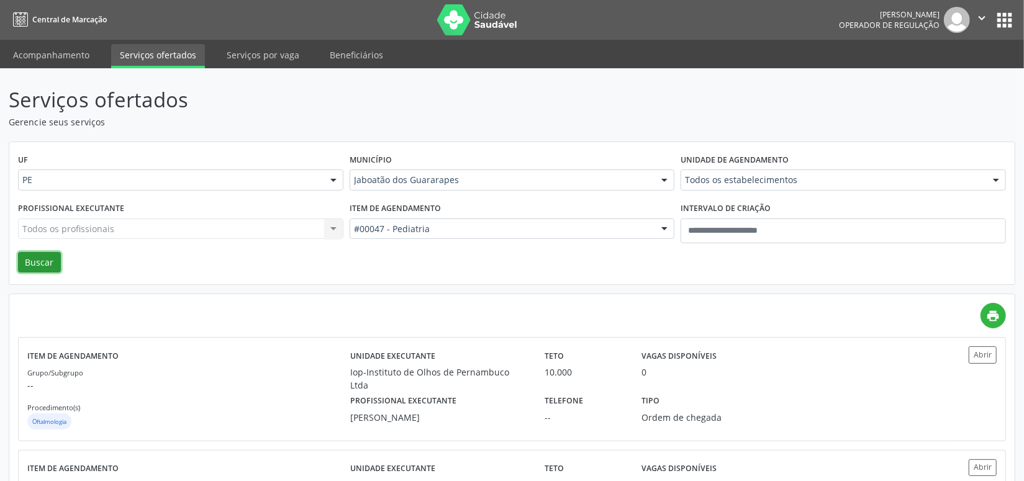
click at [32, 263] on button "Buscar" at bounding box center [39, 262] width 43 height 21
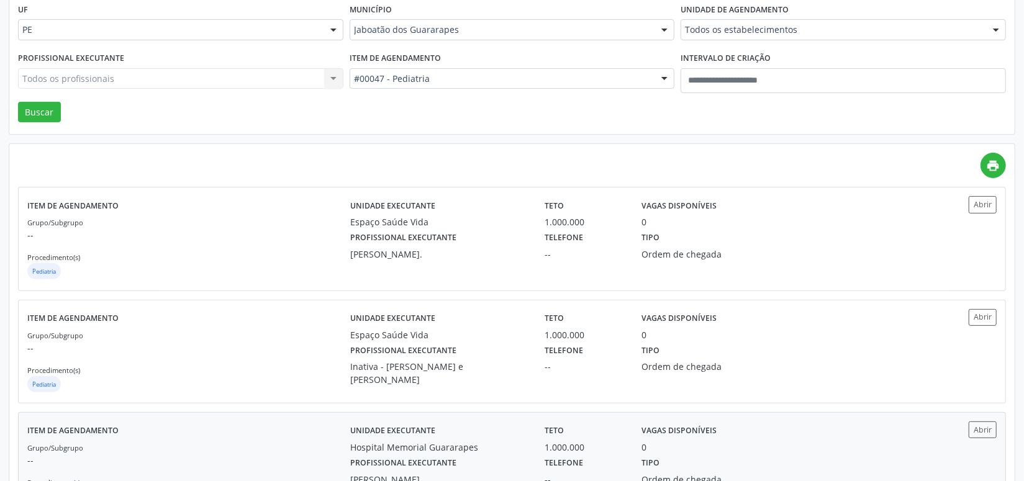
scroll to position [210, 0]
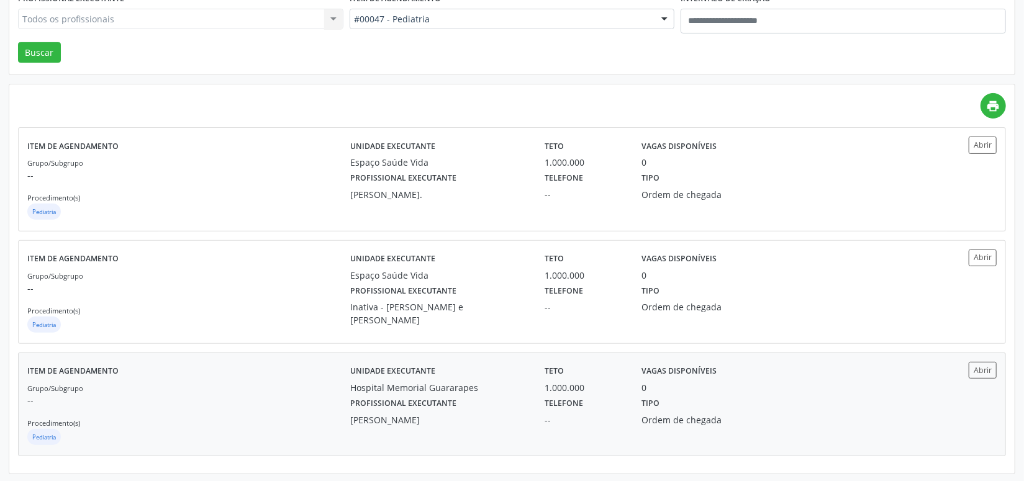
click at [522, 411] on div "Profissional executante Paulo Neves Baptista Filho" at bounding box center [439, 410] width 194 height 32
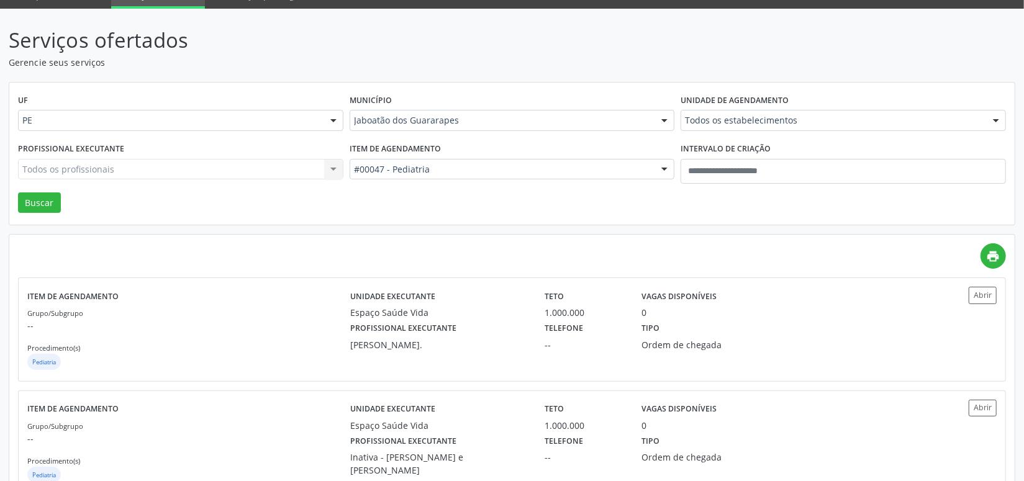
scroll to position [0, 0]
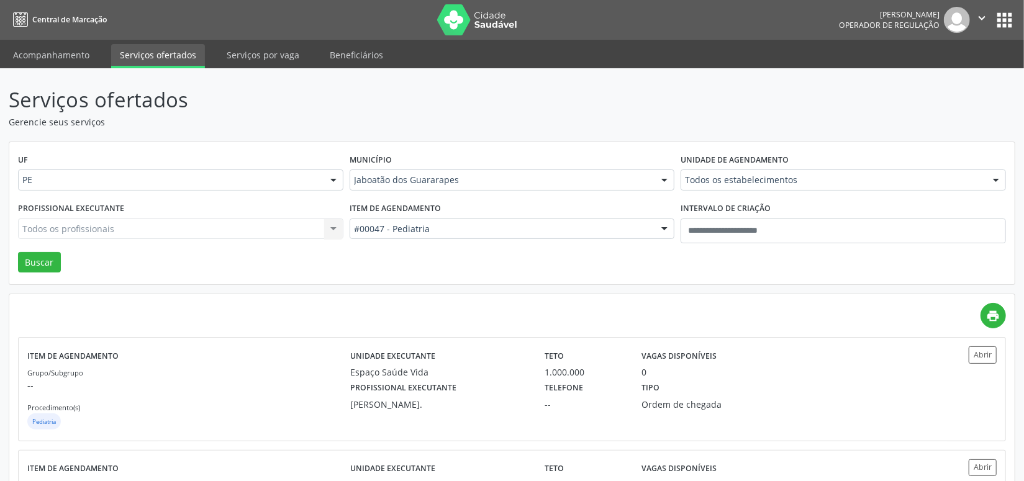
click at [402, 188] on div "Jaboatão dos Guararapes" at bounding box center [512, 180] width 325 height 21
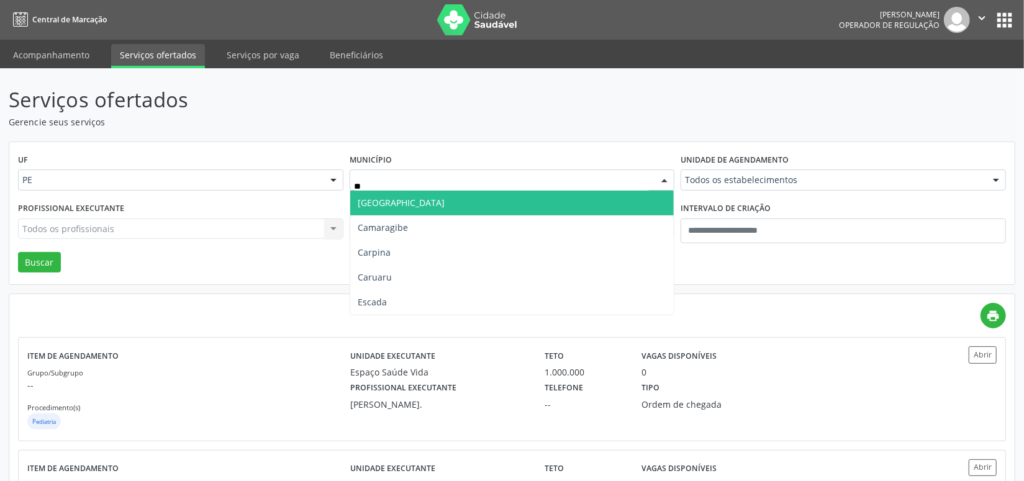
type input "***"
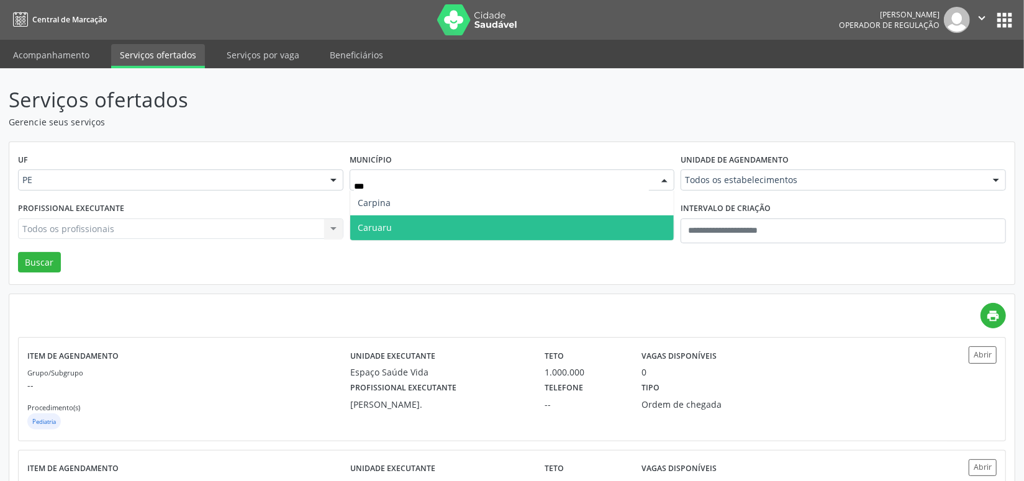
click at [389, 224] on span "Caruaru" at bounding box center [375, 228] width 34 height 12
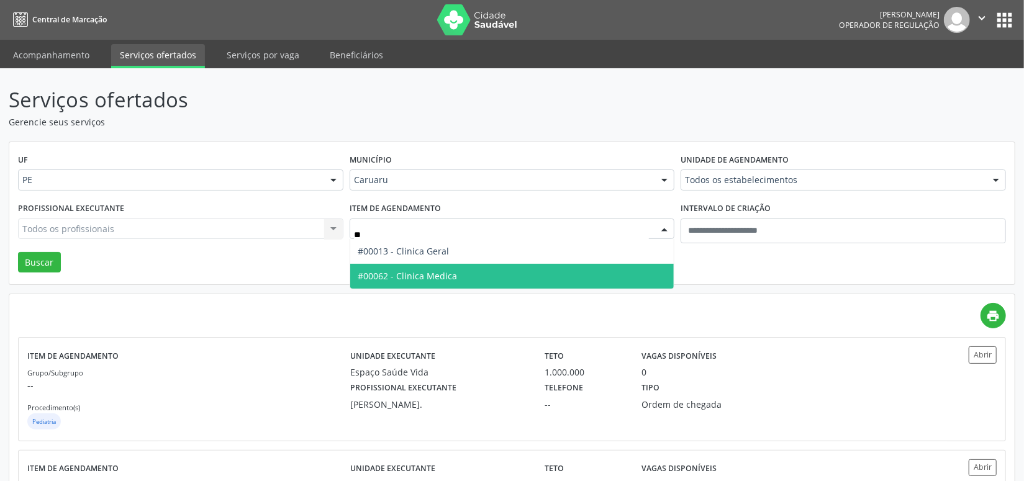
type input "***"
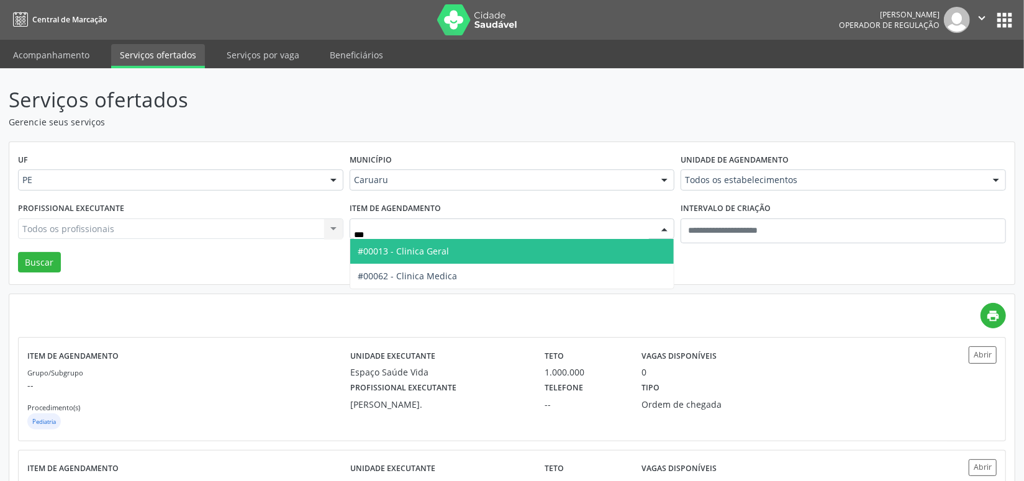
click at [411, 249] on span "#00013 - Clinica Geral" at bounding box center [403, 251] width 91 height 12
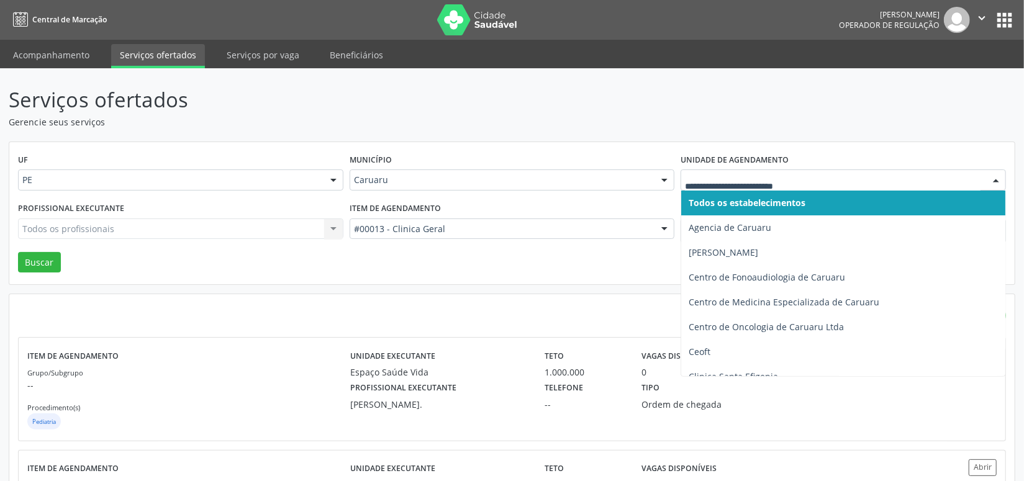
click at [721, 188] on div at bounding box center [843, 180] width 325 height 21
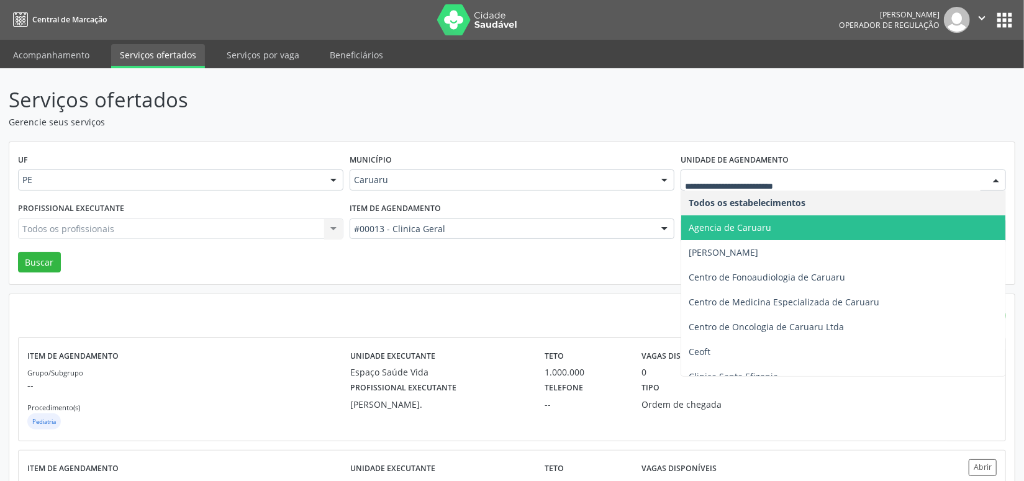
click at [720, 222] on span "Agencia de Caruaru" at bounding box center [730, 228] width 83 height 12
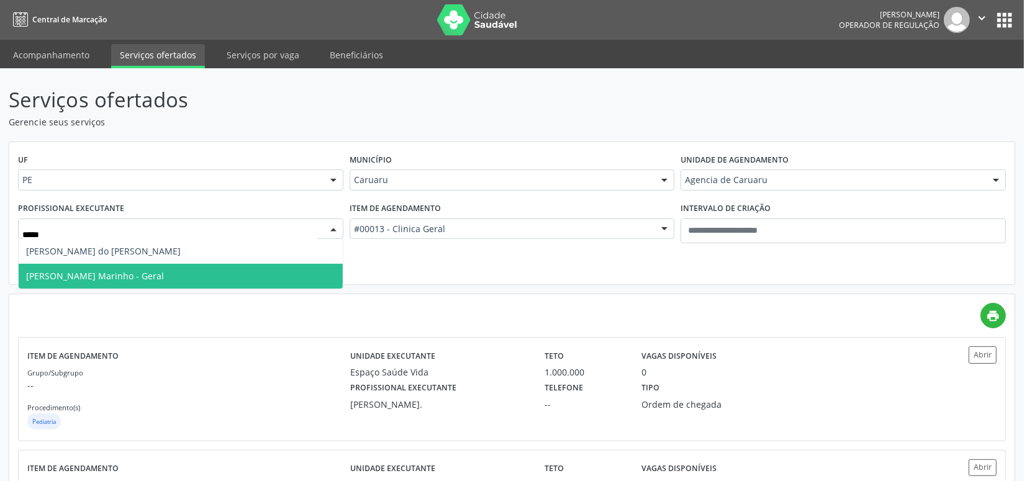
type input "******"
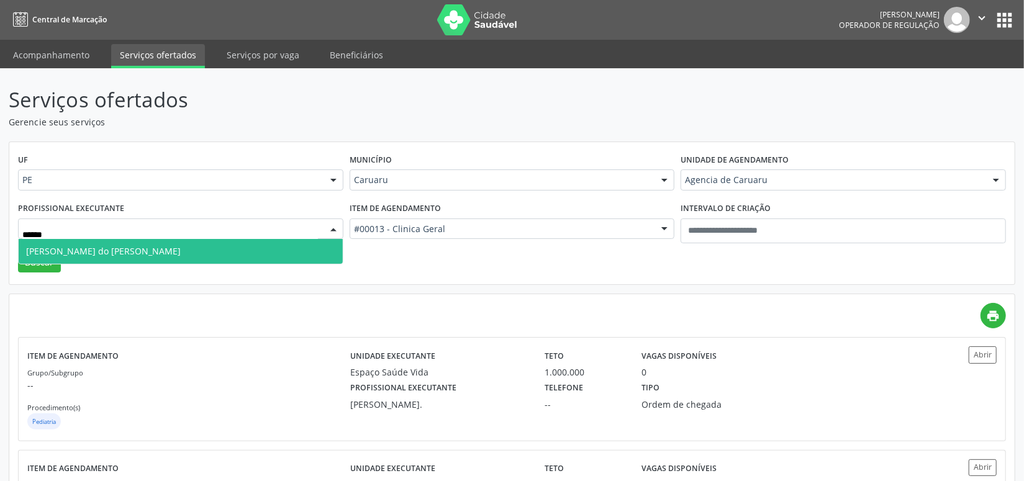
click at [109, 243] on span "Maria do Carmo Moraes do Rodrigues Torres" at bounding box center [181, 251] width 324 height 25
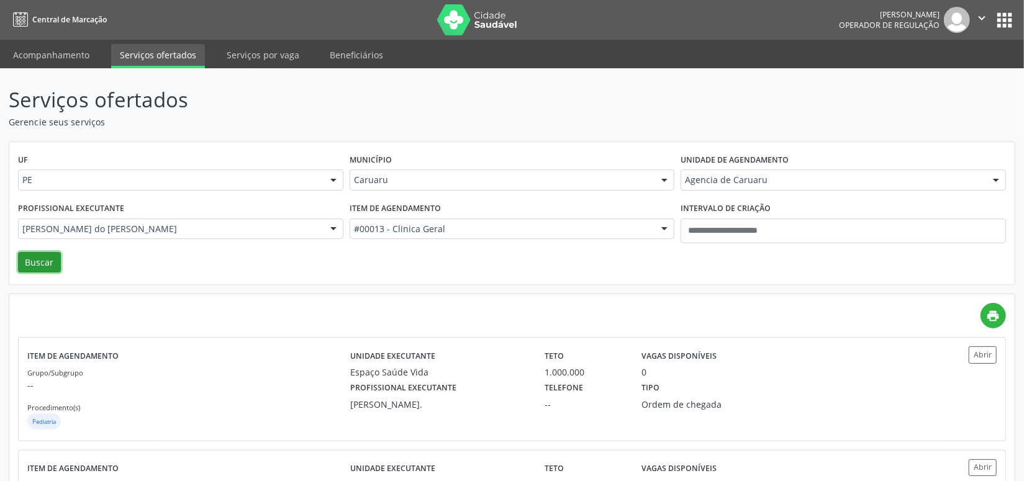
click at [37, 263] on button "Buscar" at bounding box center [39, 262] width 43 height 21
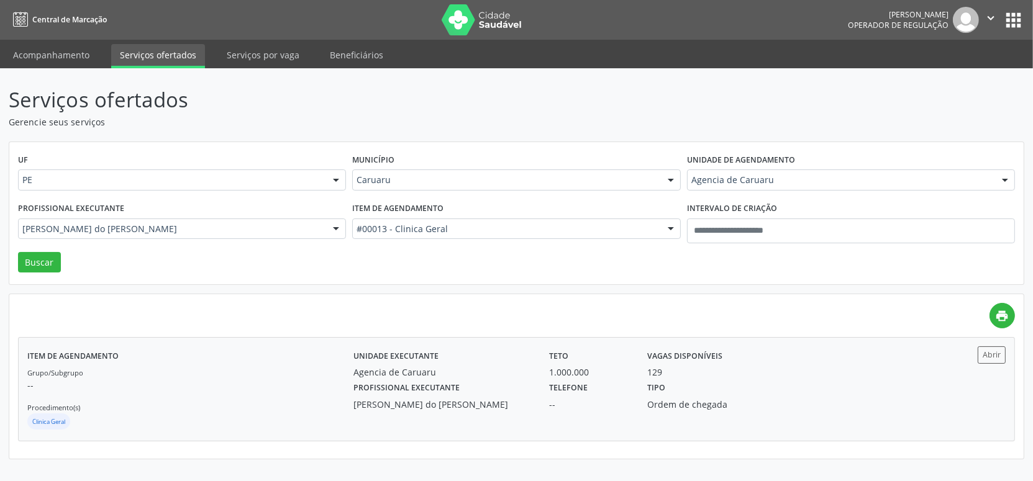
click at [535, 365] on div "Unidade executante Agencia de Caruaru" at bounding box center [443, 363] width 196 height 32
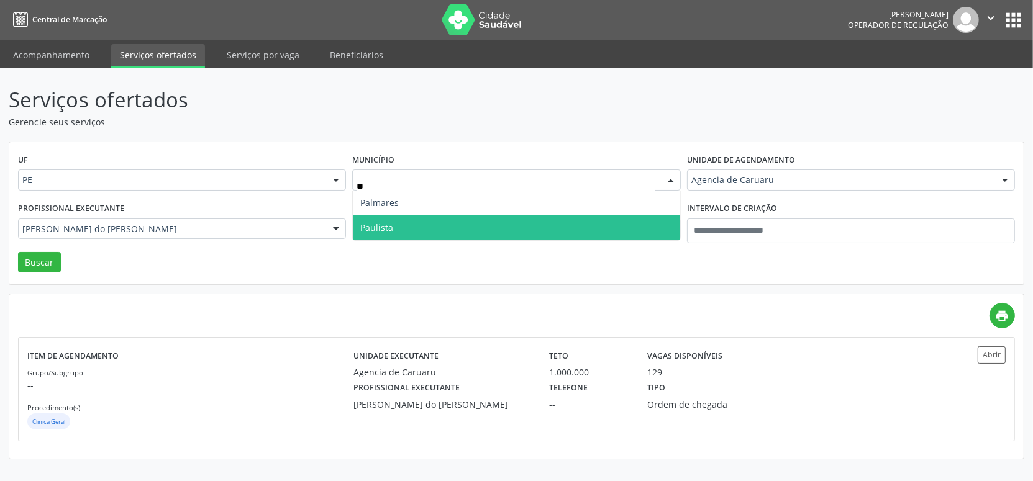
type input "***"
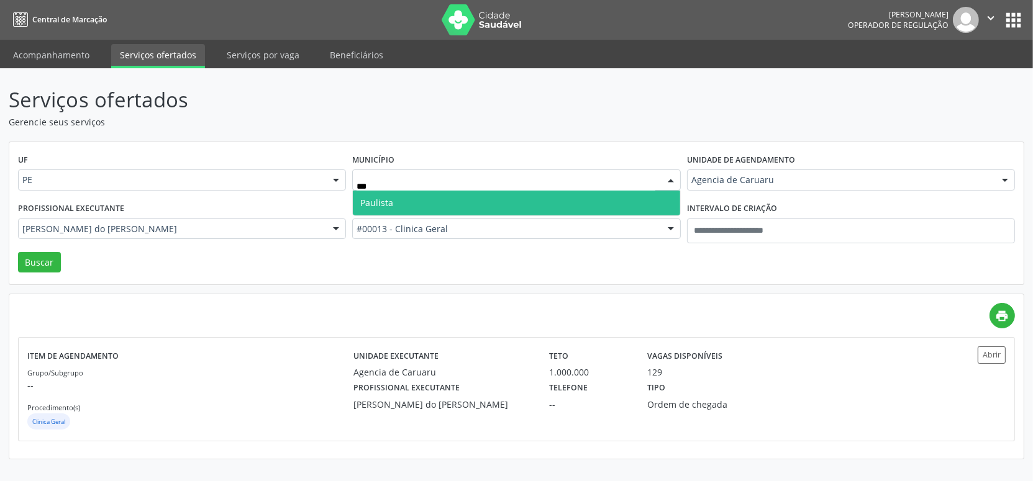
click at [372, 204] on span "Paulista" at bounding box center [376, 203] width 33 height 12
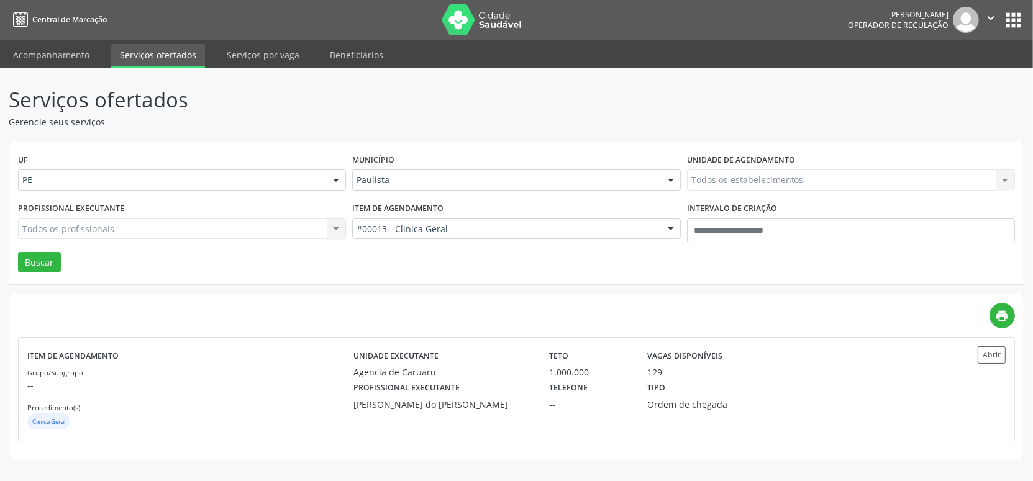
click at [389, 235] on div "#00013 - Clinica Geral" at bounding box center [516, 229] width 328 height 21
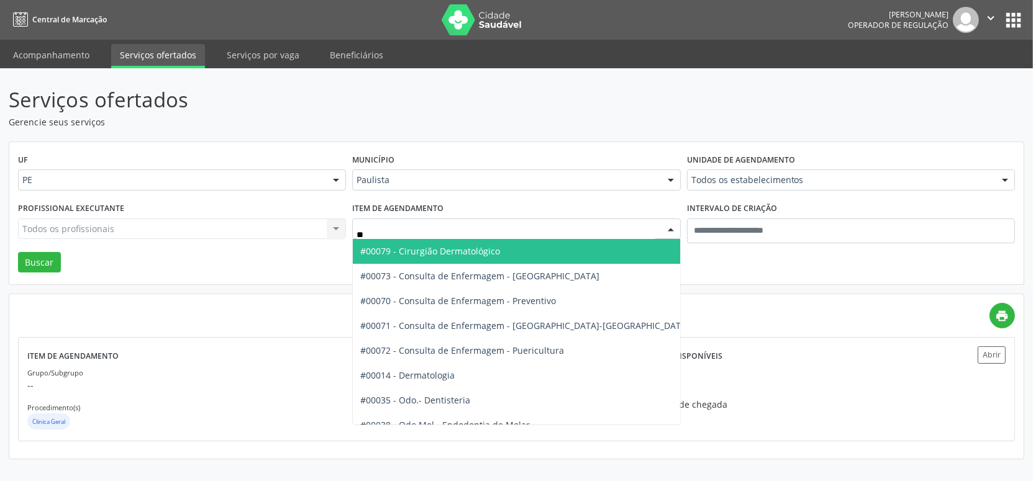
type input "***"
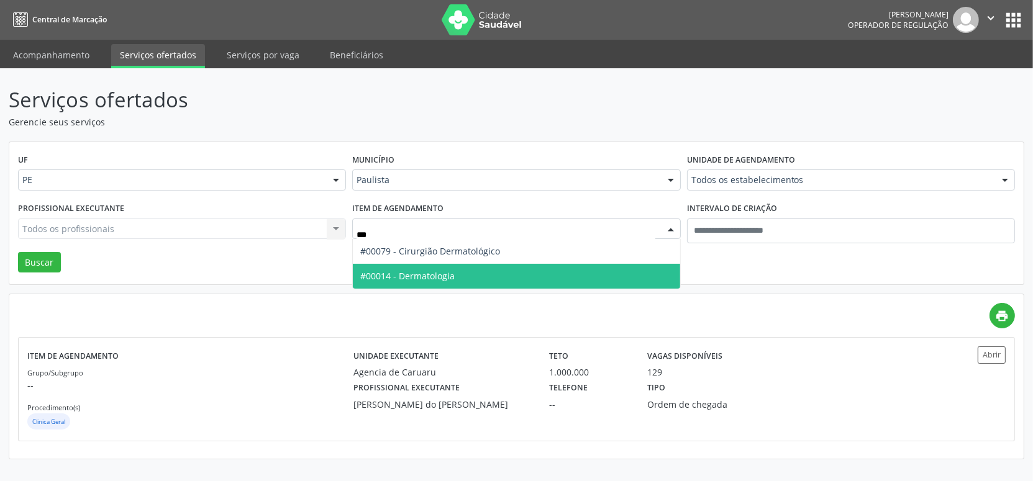
click at [415, 277] on span "#00014 - Dermatologia" at bounding box center [407, 276] width 94 height 12
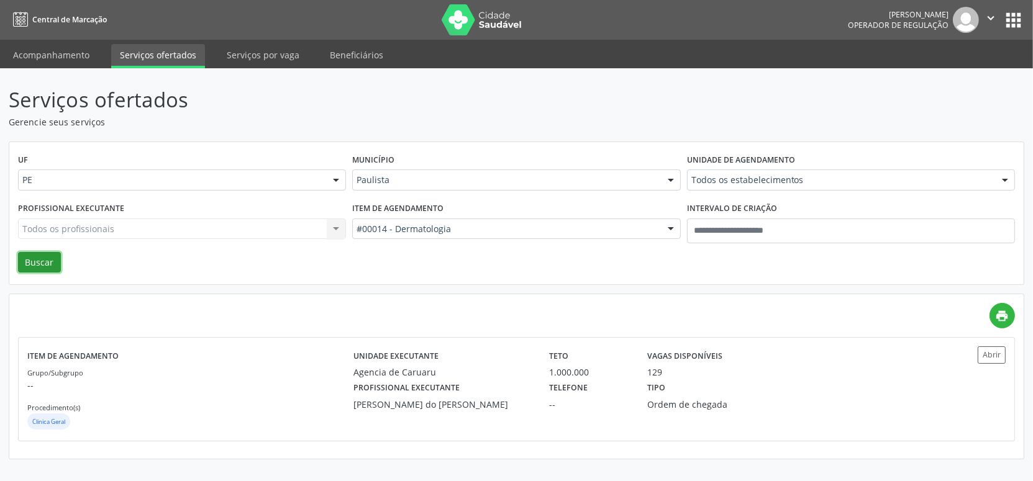
click at [42, 259] on button "Buscar" at bounding box center [39, 262] width 43 height 21
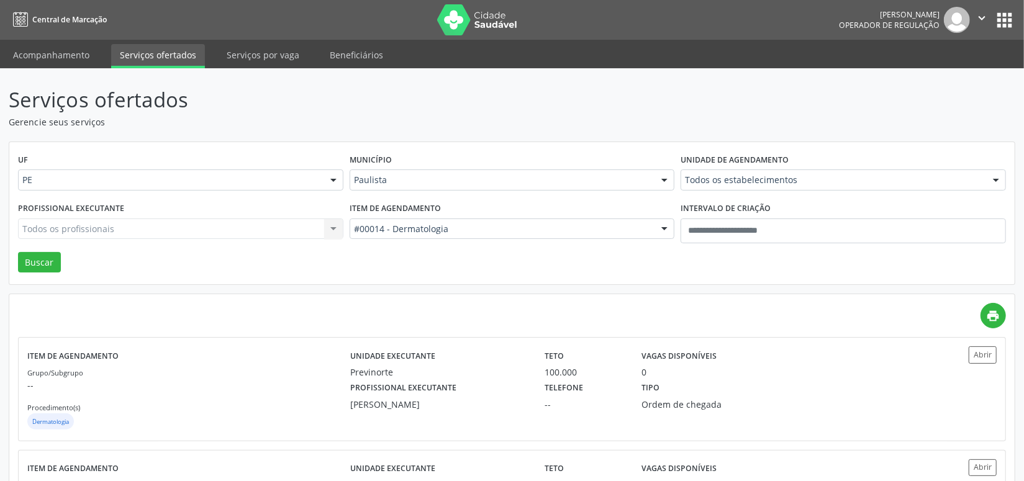
scroll to position [98, 0]
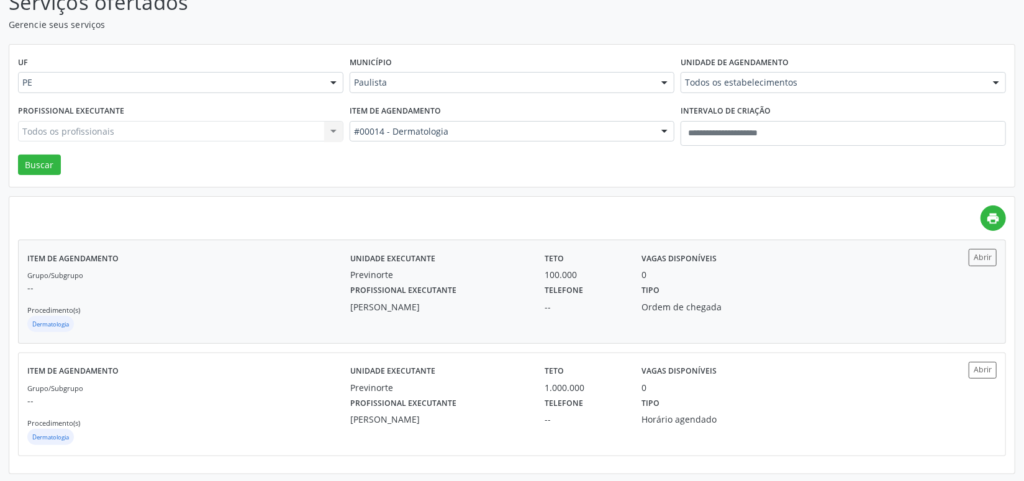
click at [490, 289] on div "Profissional executante Karine Patricia Alves Chalegre" at bounding box center [439, 297] width 194 height 32
click at [460, 376] on div "Unidade executante Previnorte" at bounding box center [439, 378] width 194 height 32
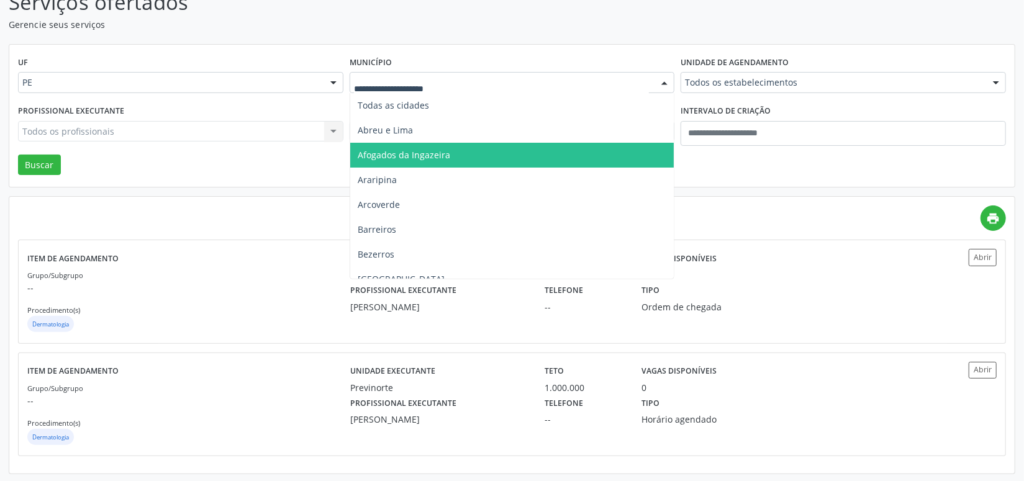
click at [409, 84] on input "text" at bounding box center [502, 88] width 296 height 25
type input "**"
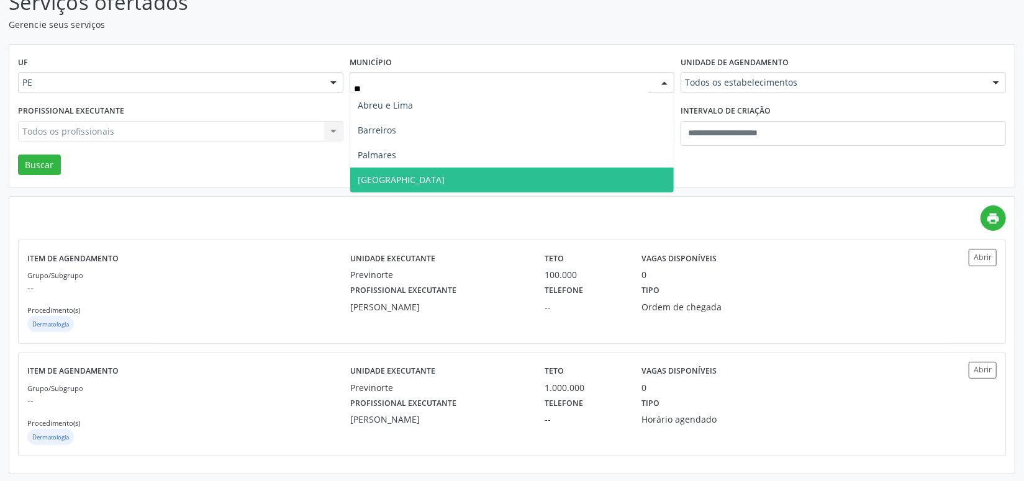
click at [384, 176] on span "Recife" at bounding box center [512, 180] width 324 height 25
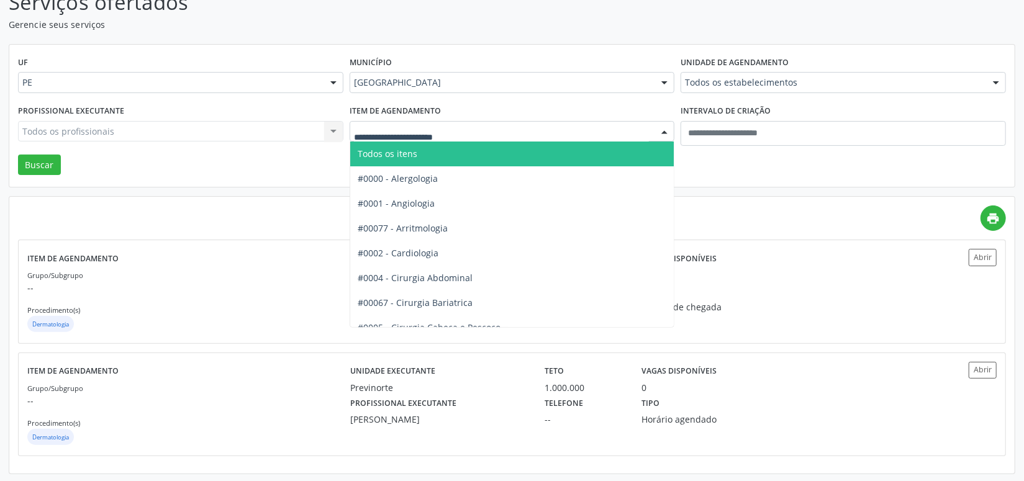
click at [383, 151] on span "Todos os itens" at bounding box center [388, 154] width 60 height 12
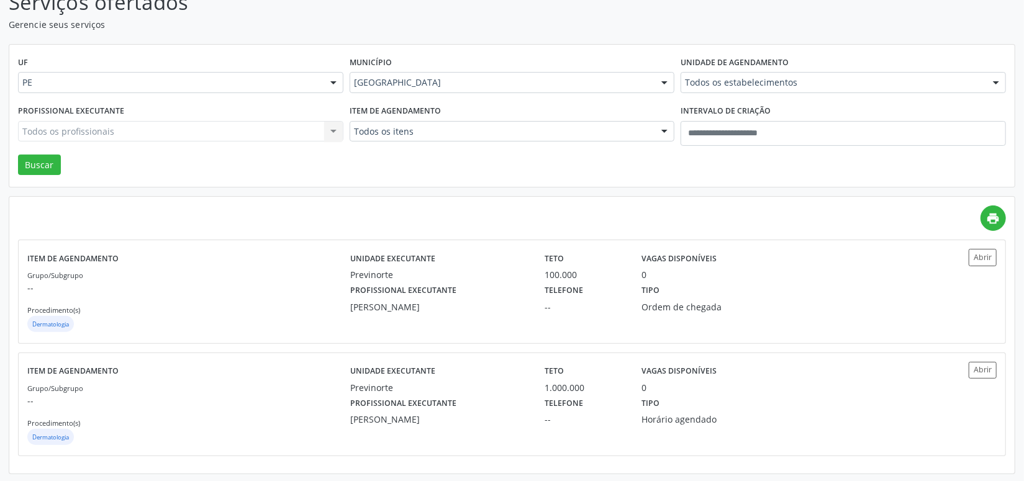
click at [750, 94] on div "Unidade de agendamento Todos os estabelecimentos Todos os estabelecimentos Aler…" at bounding box center [844, 77] width 332 height 48
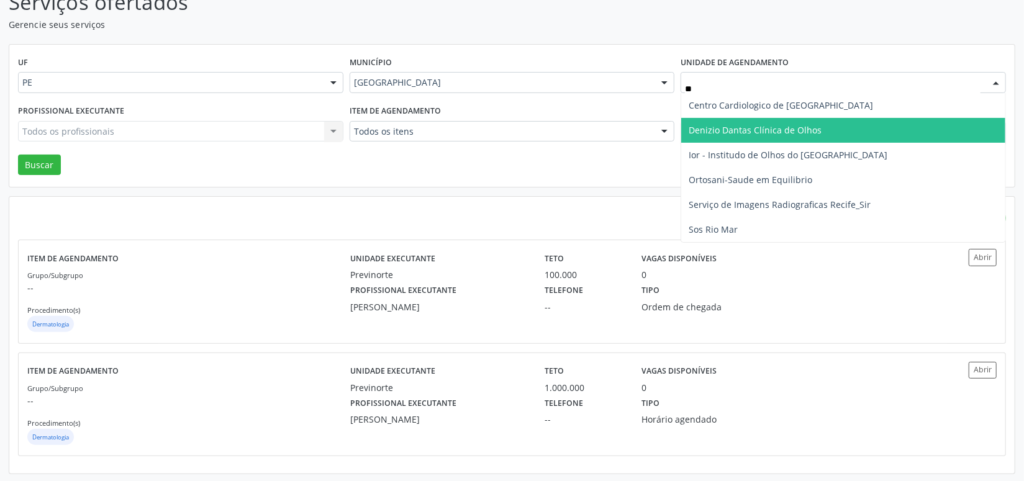
type input "***"
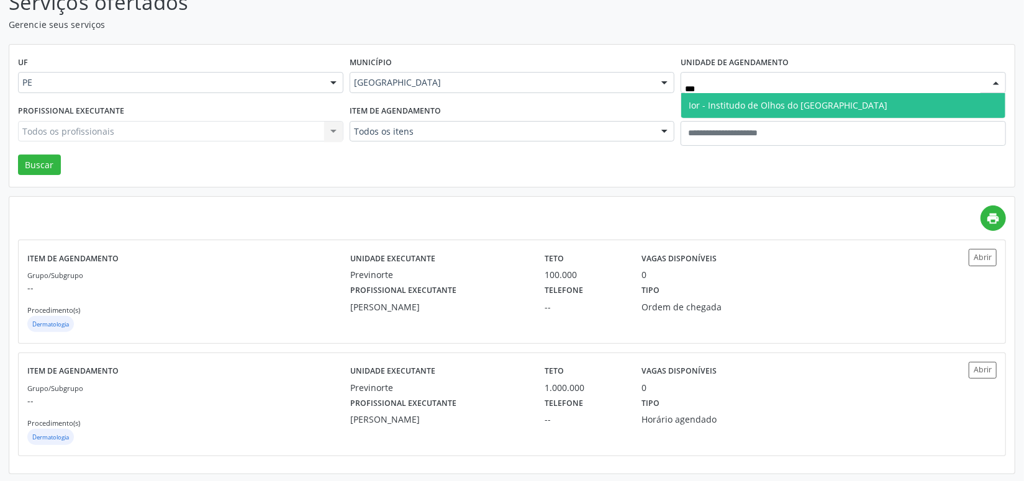
click at [778, 104] on span "Ior - Institudo de Olhos do Recife" at bounding box center [788, 105] width 199 height 12
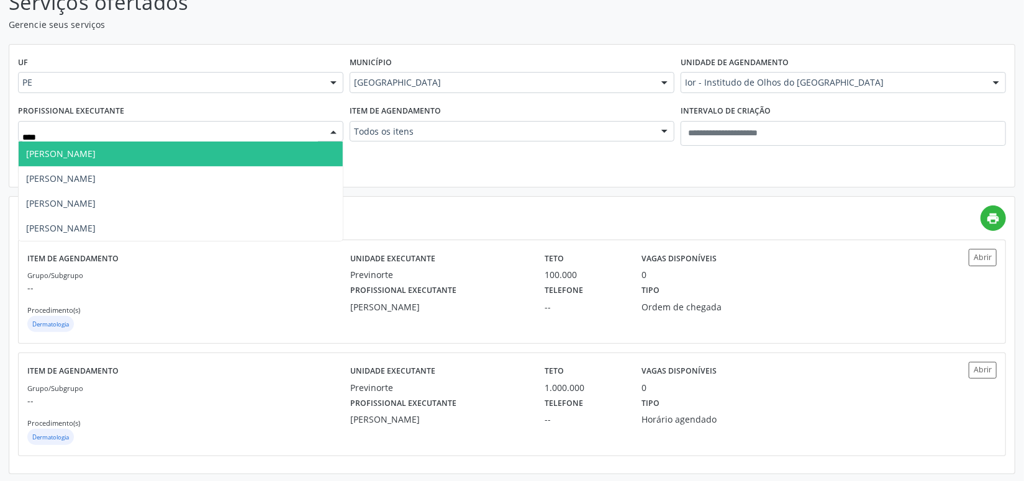
type input "*****"
click at [107, 158] on span "Marcela Valenca" at bounding box center [181, 154] width 324 height 25
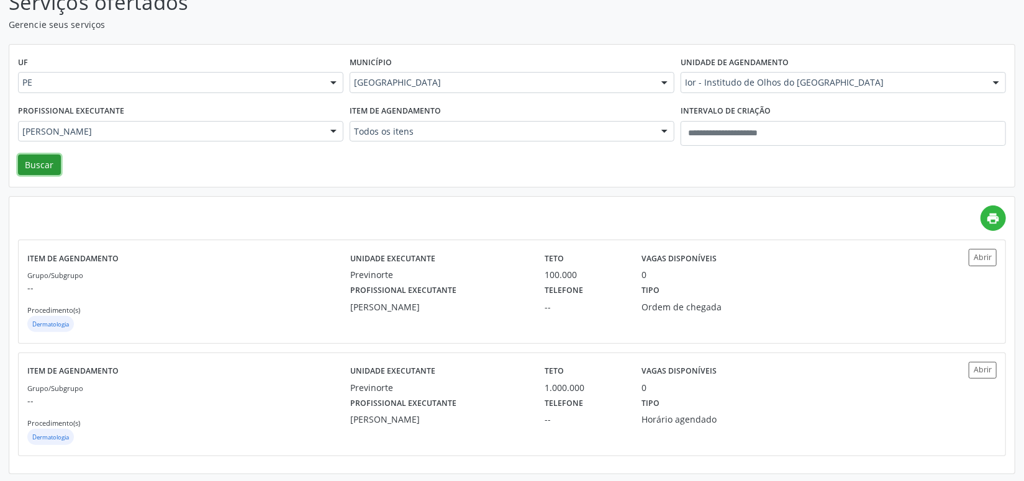
click at [36, 160] on button "Buscar" at bounding box center [39, 165] width 43 height 21
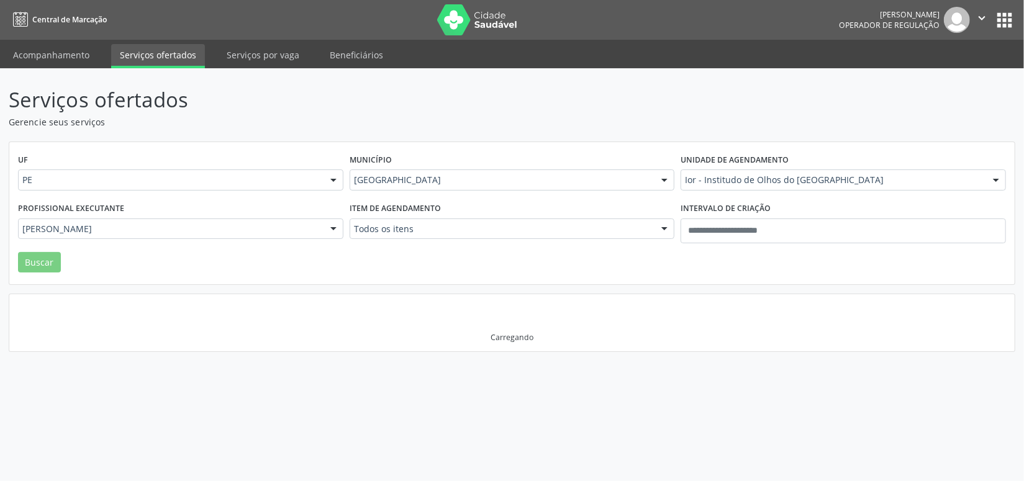
scroll to position [0, 0]
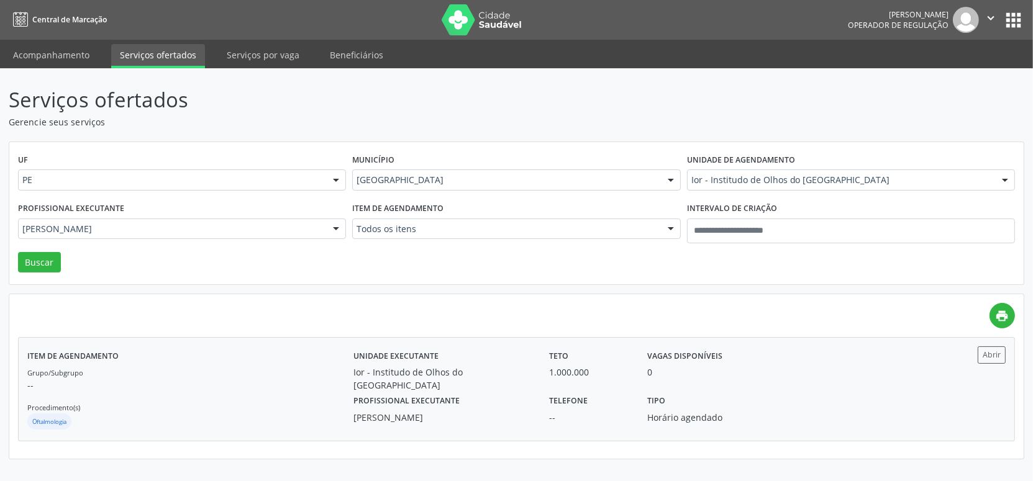
click at [619, 392] on div "Telefone --" at bounding box center [590, 408] width 98 height 32
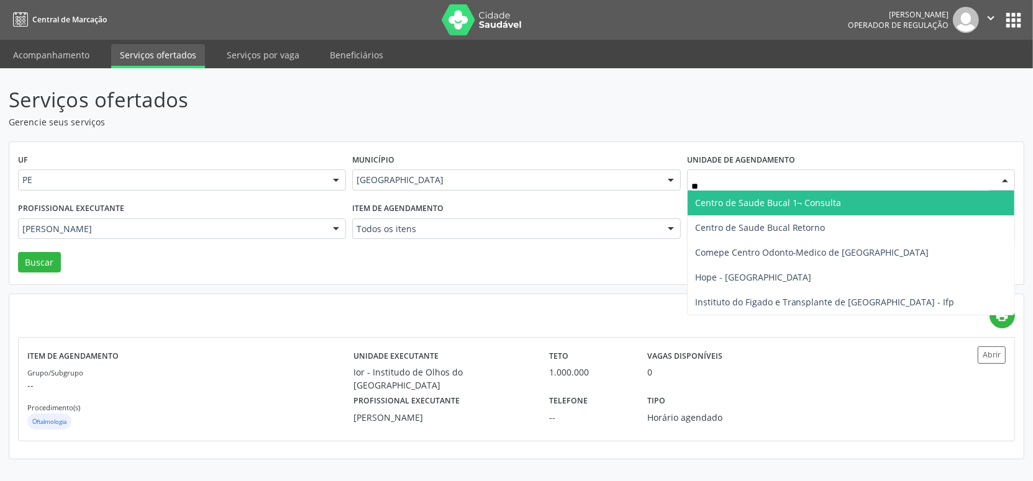
type input "***"
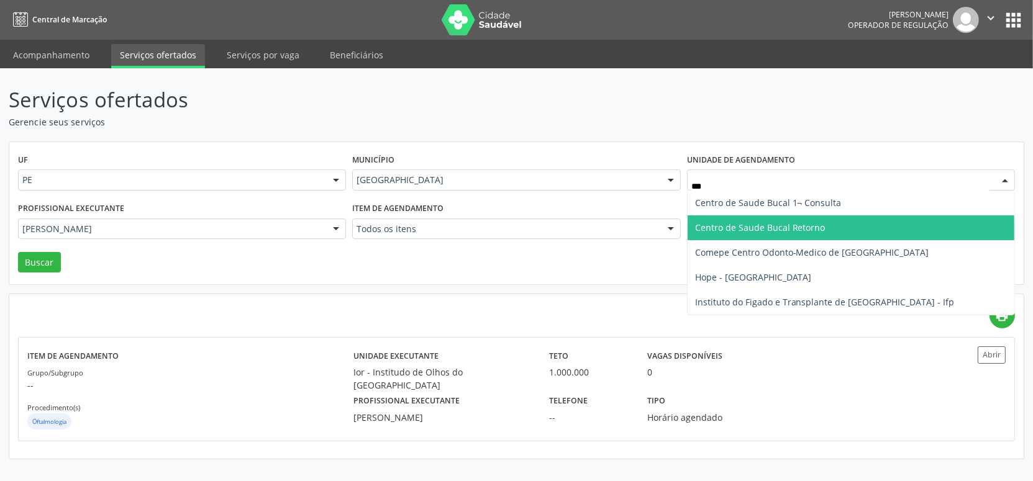
click at [751, 218] on span "Centro de Saude Bucal Retorno" at bounding box center [851, 228] width 327 height 25
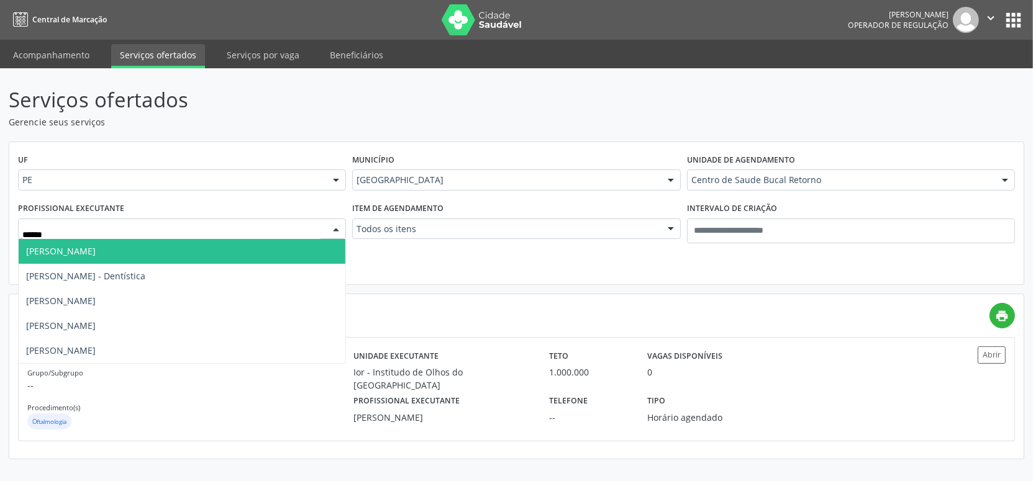
type input "*******"
click at [145, 256] on span "Maria Eduarda Ferreira Santiago - Dentística" at bounding box center [85, 251] width 119 height 12
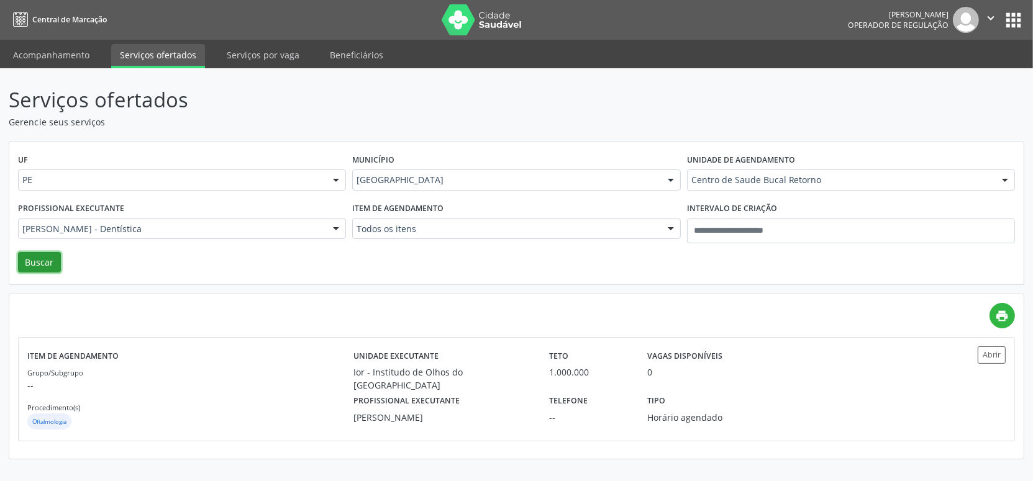
click at [40, 261] on button "Buscar" at bounding box center [39, 262] width 43 height 21
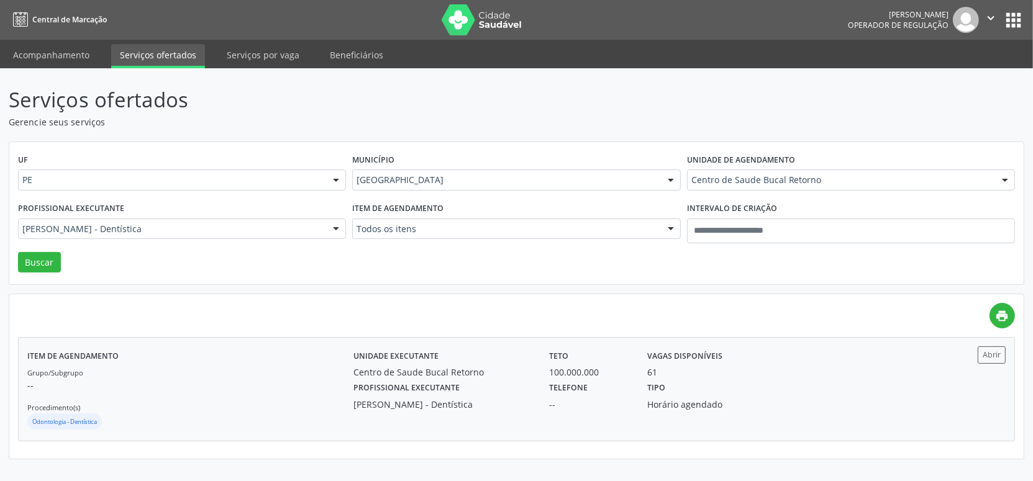
click at [501, 395] on div "Profissional executante Maria Eduarda Ferreira Santiago - Dentística" at bounding box center [443, 395] width 196 height 32
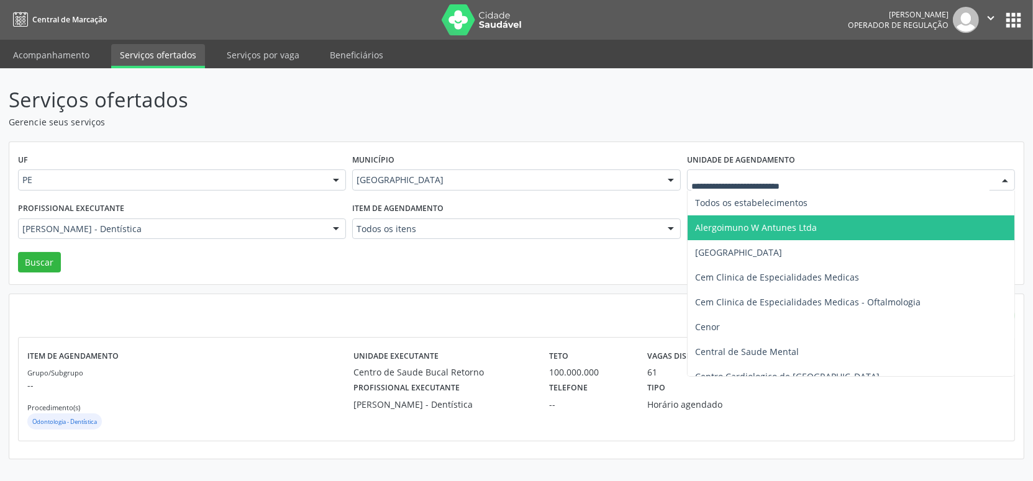
click at [730, 228] on span "Alergoimuno W Antunes Ltda" at bounding box center [756, 228] width 122 height 12
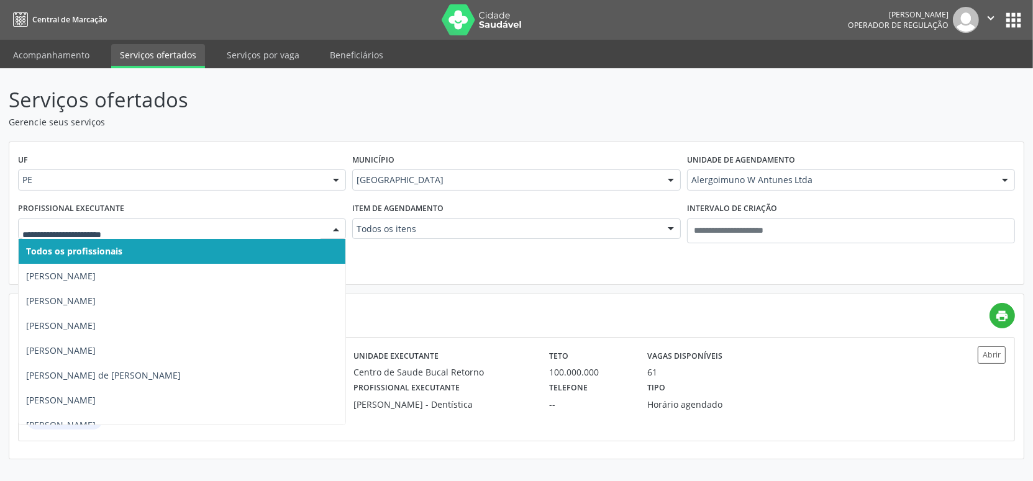
click at [286, 114] on p "Serviços ofertados" at bounding box center [364, 99] width 711 height 31
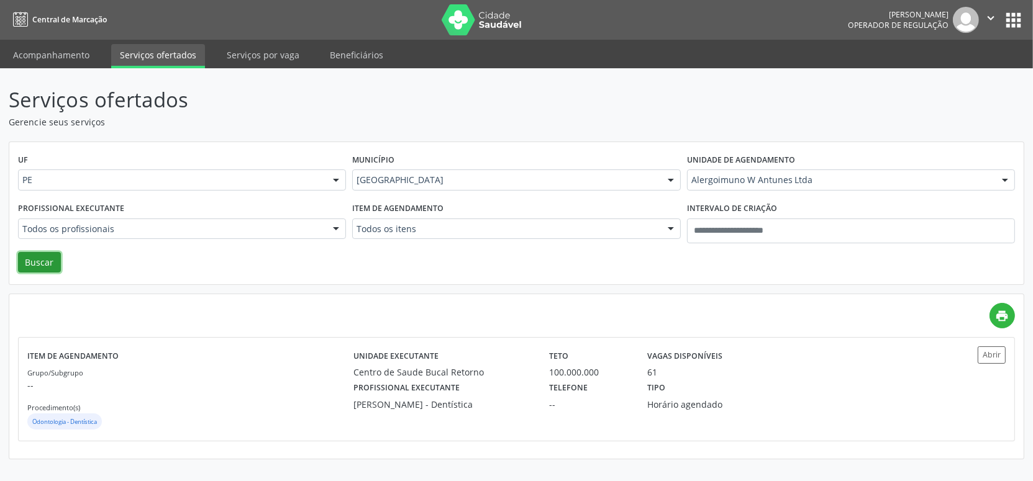
click at [52, 260] on button "Buscar" at bounding box center [39, 262] width 43 height 21
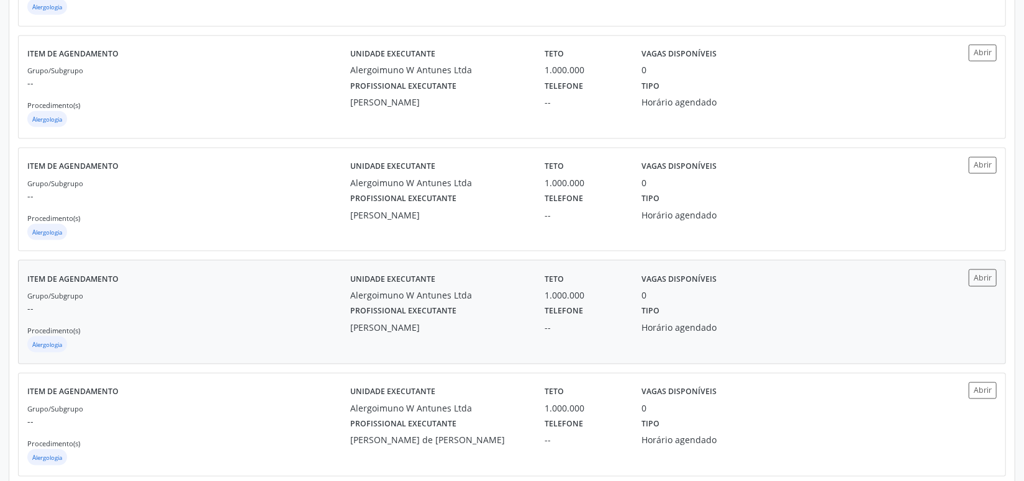
scroll to position [1110, 0]
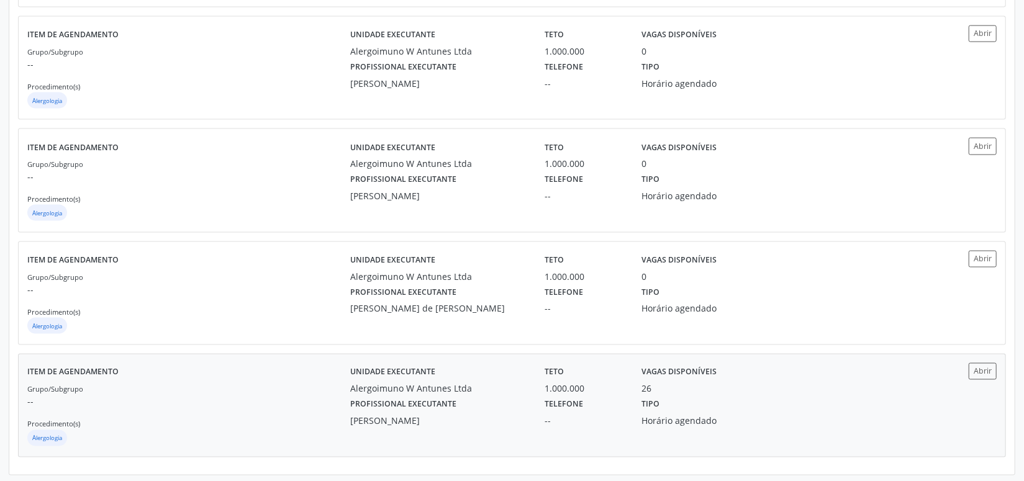
click at [500, 374] on div "Unidade executante Alergoimuno W Antunes Ltda" at bounding box center [439, 379] width 194 height 32
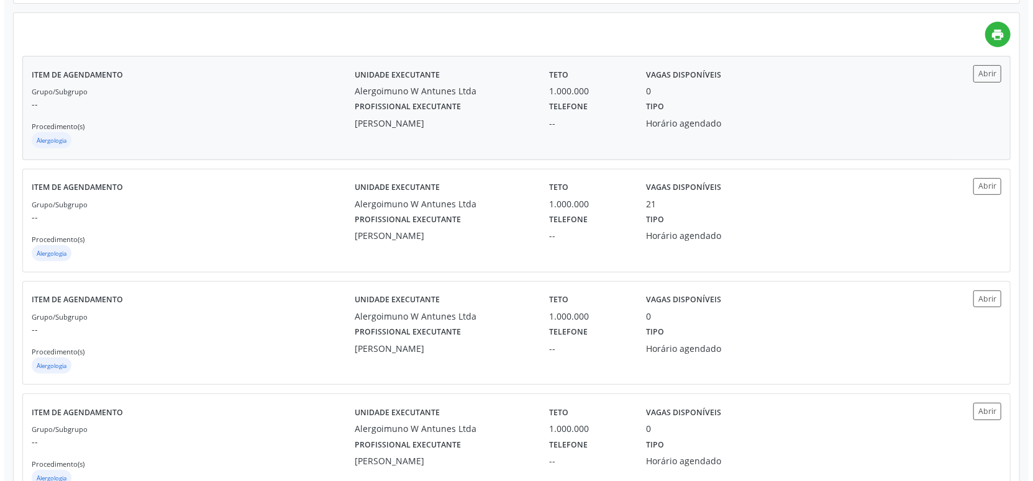
scroll to position [0, 0]
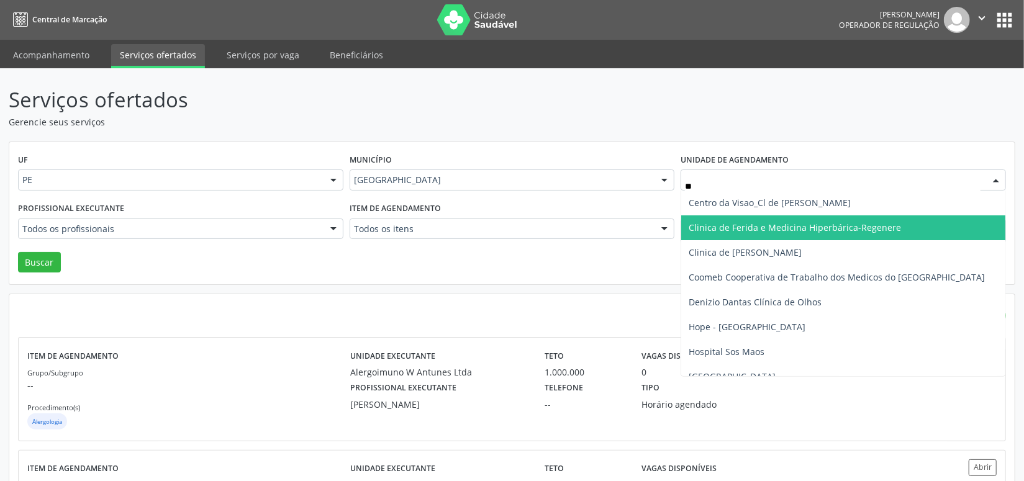
type input "***"
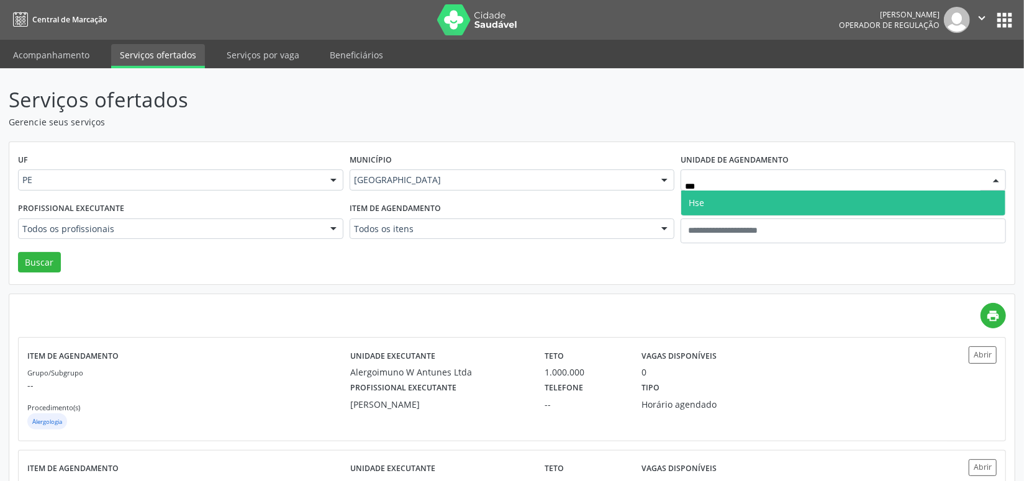
click at [706, 201] on span "Hse" at bounding box center [843, 203] width 324 height 25
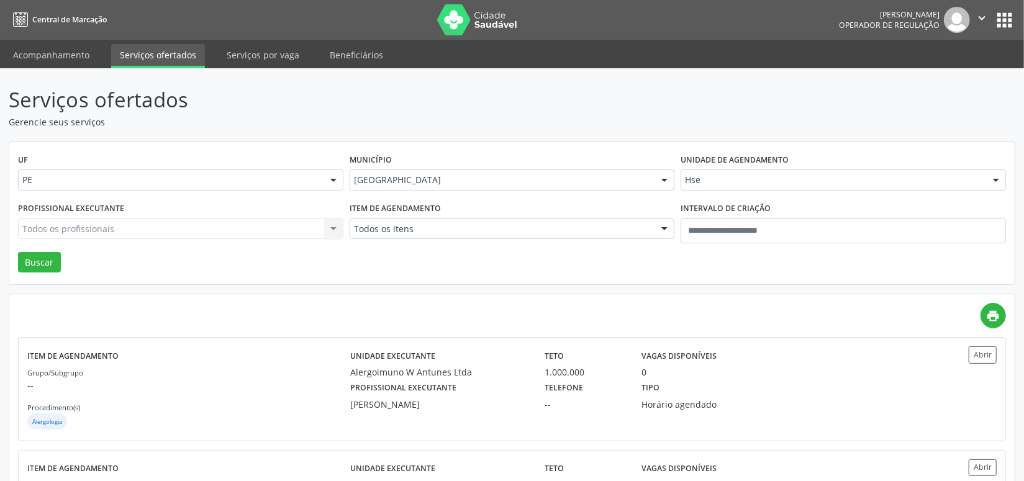
click at [123, 226] on div "Todos os profissionais Todos os profissionais Ana Maria Ferreira Cunha Debora S…" at bounding box center [180, 229] width 325 height 21
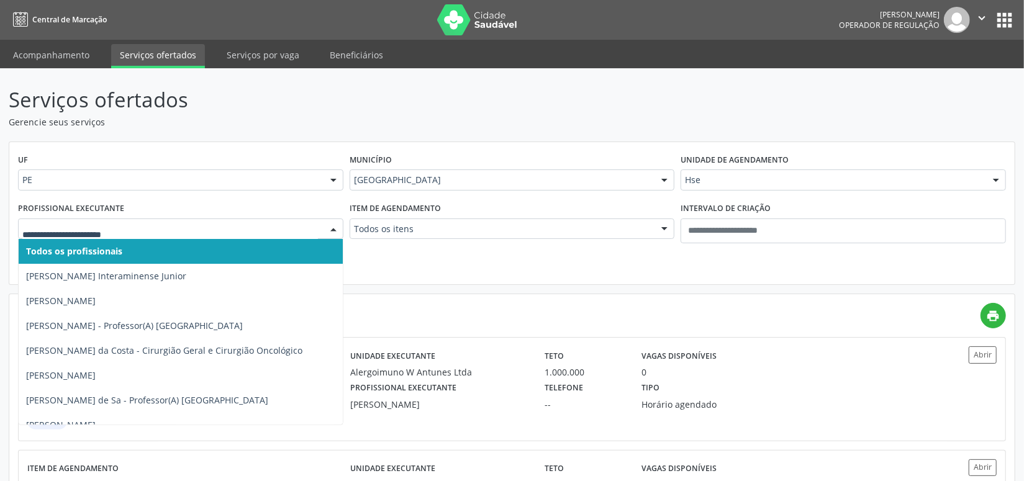
click at [124, 234] on div at bounding box center [180, 229] width 325 height 21
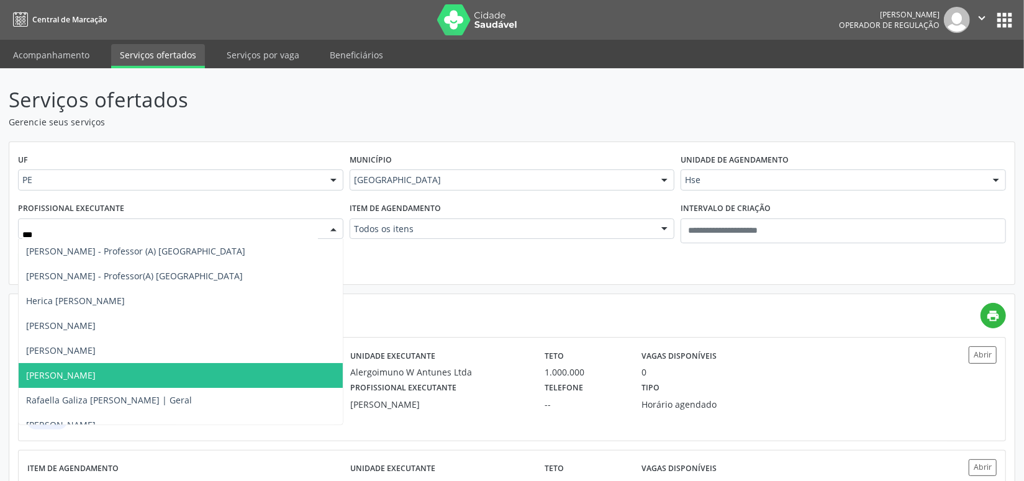
click at [96, 370] on span "Rafaella Cavalcanti Silva da Costa" at bounding box center [61, 376] width 70 height 12
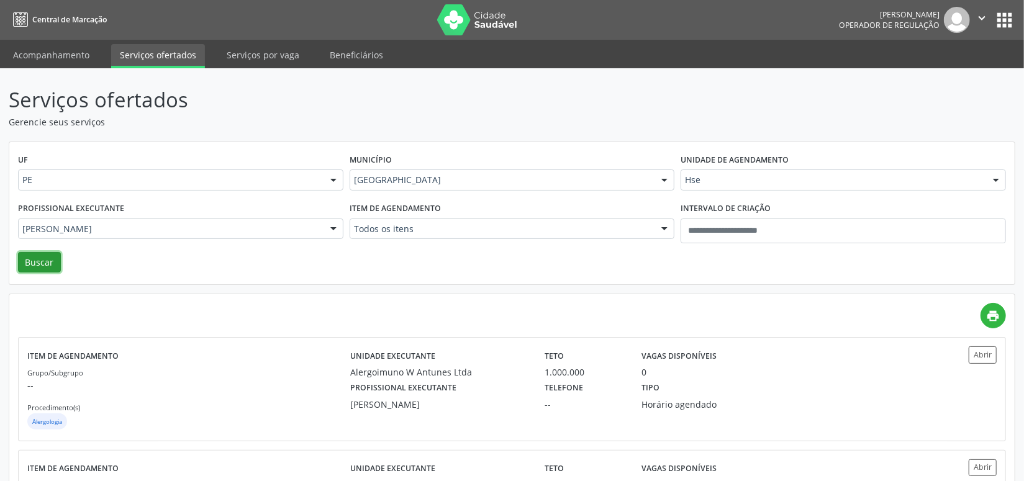
click at [43, 257] on button "Buscar" at bounding box center [39, 262] width 43 height 21
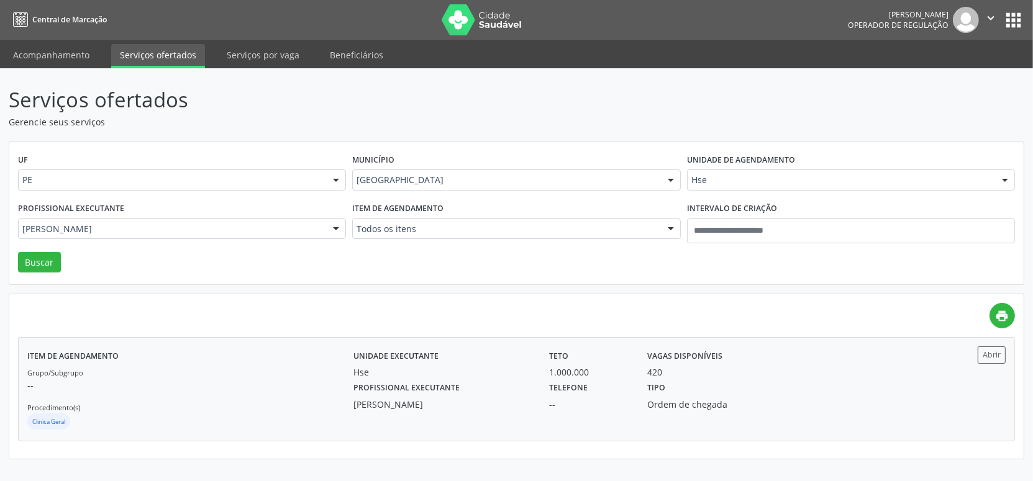
click at [473, 399] on div "Rafaella Cavalcanti Silva da Costa" at bounding box center [442, 404] width 179 height 13
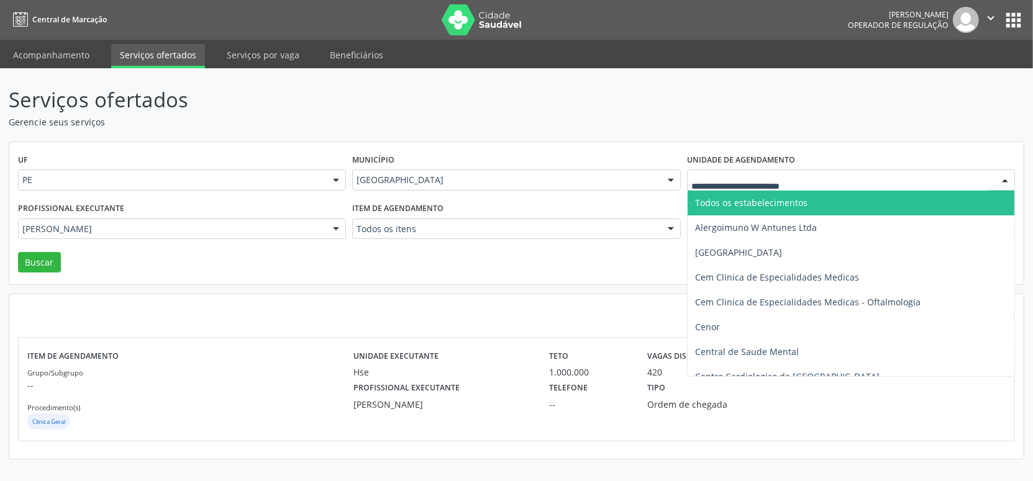
click at [596, 144] on div "UF PE PE Nenhum resultado encontrado para: " " Não há nenhuma opção para ser ex…" at bounding box center [516, 213] width 1014 height 143
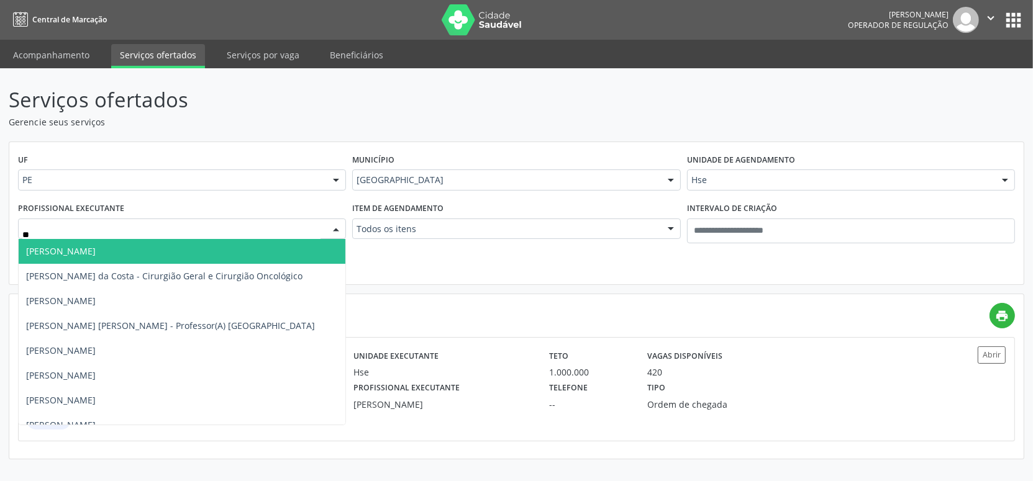
type input "*"
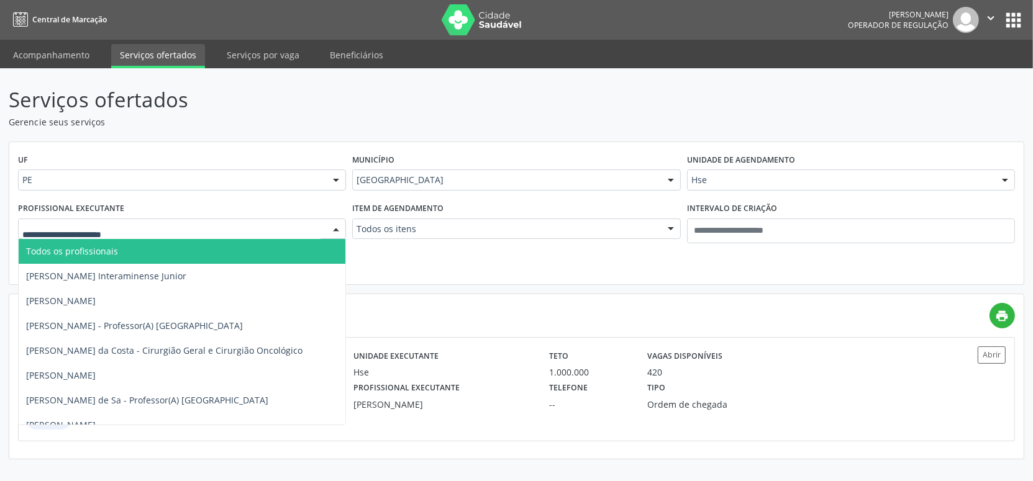
click at [399, 136] on div "Serviços ofertados Gerencie seus serviços UF PE PE Nenhum resultado encontrado …" at bounding box center [517, 271] width 1016 height 375
drag, startPoint x: 70, startPoint y: 226, endPoint x: 78, endPoint y: 248, distance: 23.6
click at [80, 248] on span "Todos os profissionais" at bounding box center [72, 251] width 92 height 12
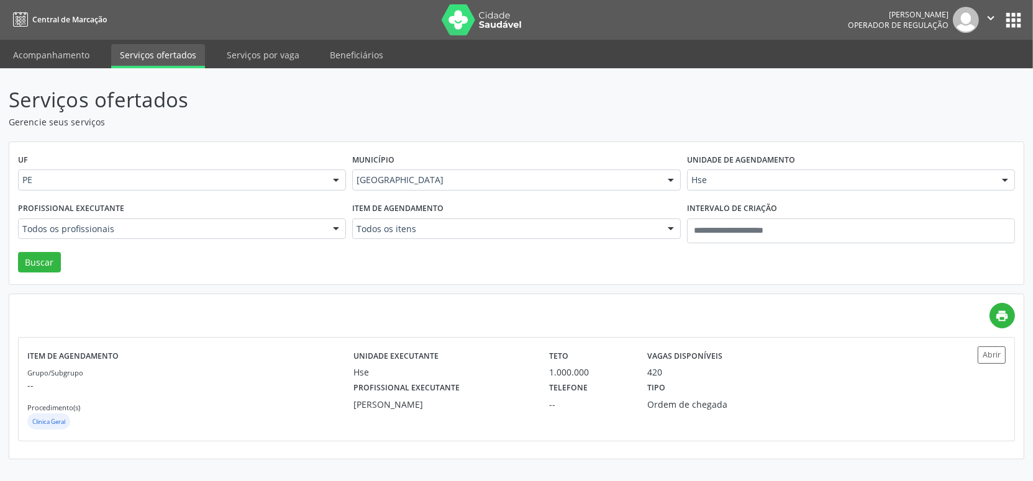
click at [718, 188] on div "Hse" at bounding box center [851, 180] width 328 height 21
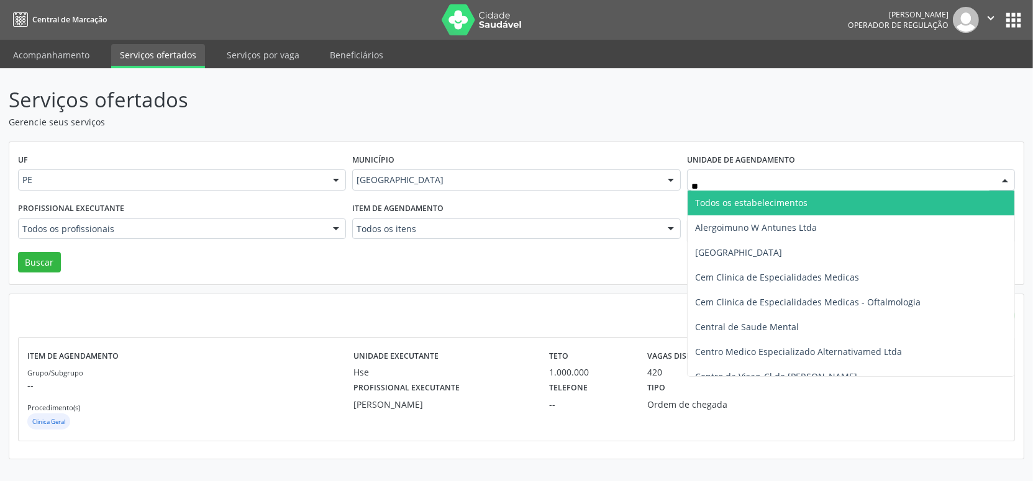
type input "***"
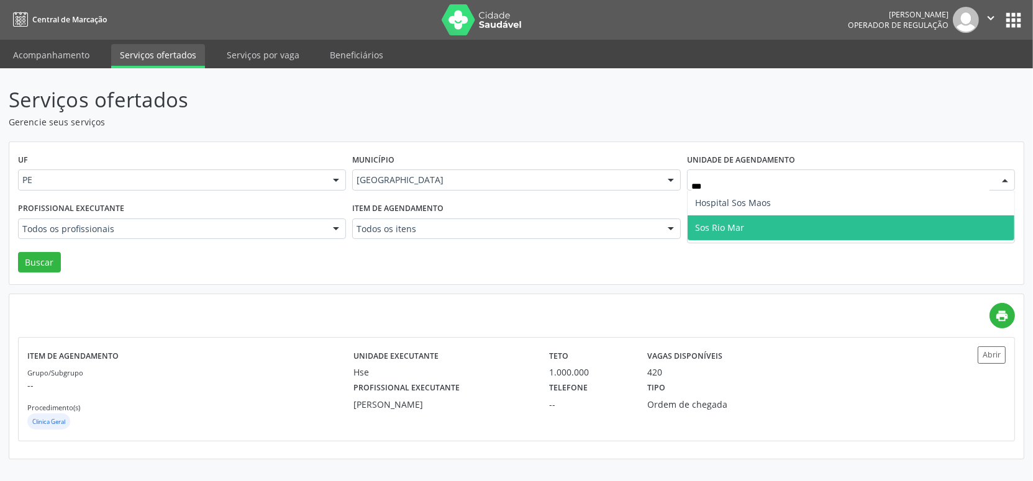
click at [727, 222] on span "Sos Rio Mar" at bounding box center [719, 228] width 49 height 12
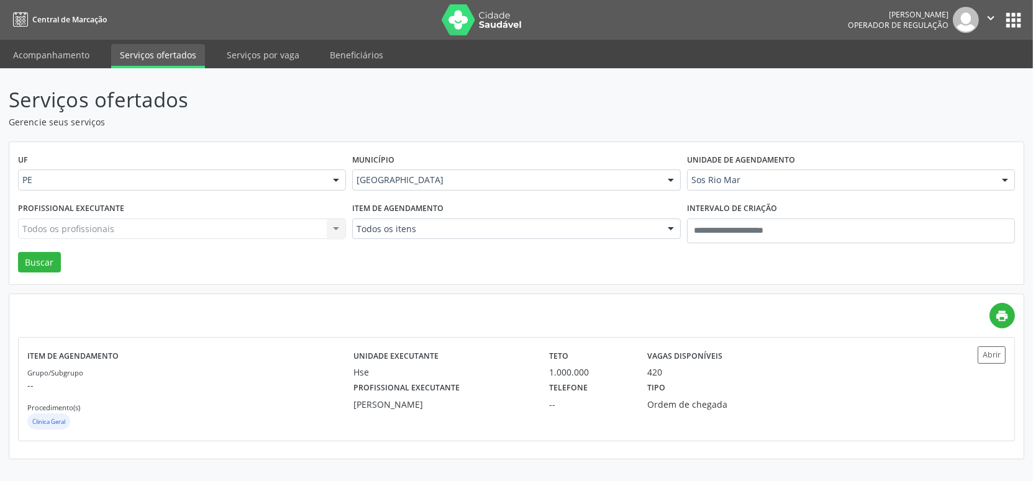
click at [101, 219] on div "Todos os profissionais Todos os profissionais Adalberto Aguiar Interaminense Ju…" at bounding box center [182, 229] width 328 height 21
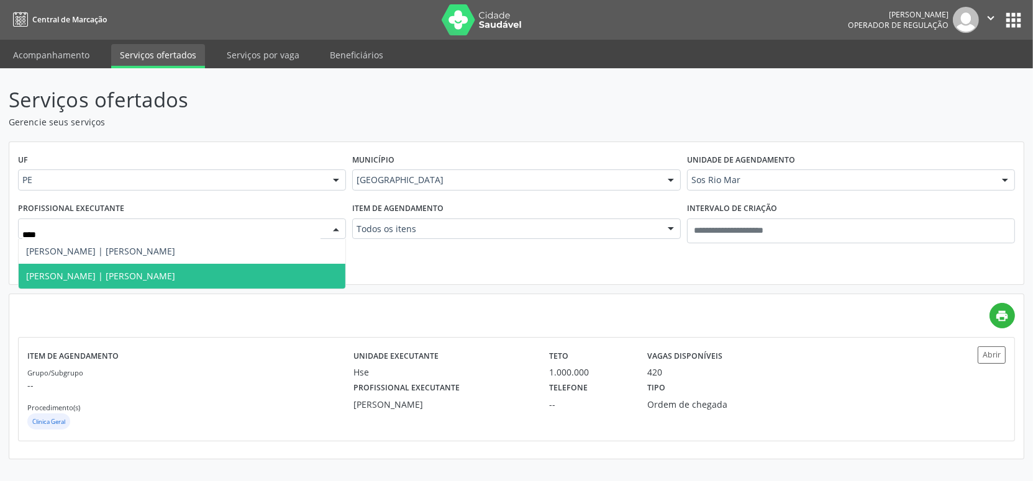
click at [110, 265] on span "Rafael Cantinho | Joelho" at bounding box center [182, 276] width 327 height 25
type input "****"
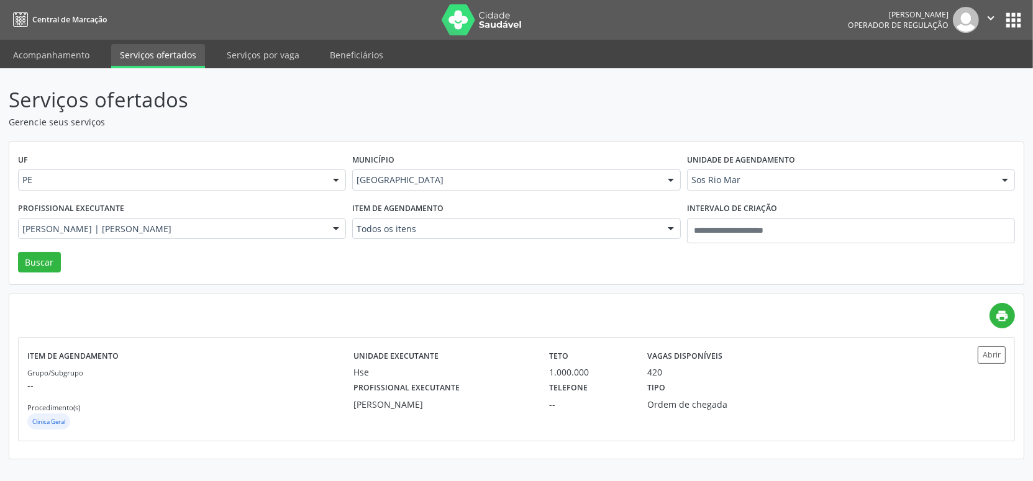
click at [56, 240] on div "Rafael Cantinho | Joelho Todos os profissionais Alexandre de Albuquerque Galvao…" at bounding box center [182, 229] width 328 height 21
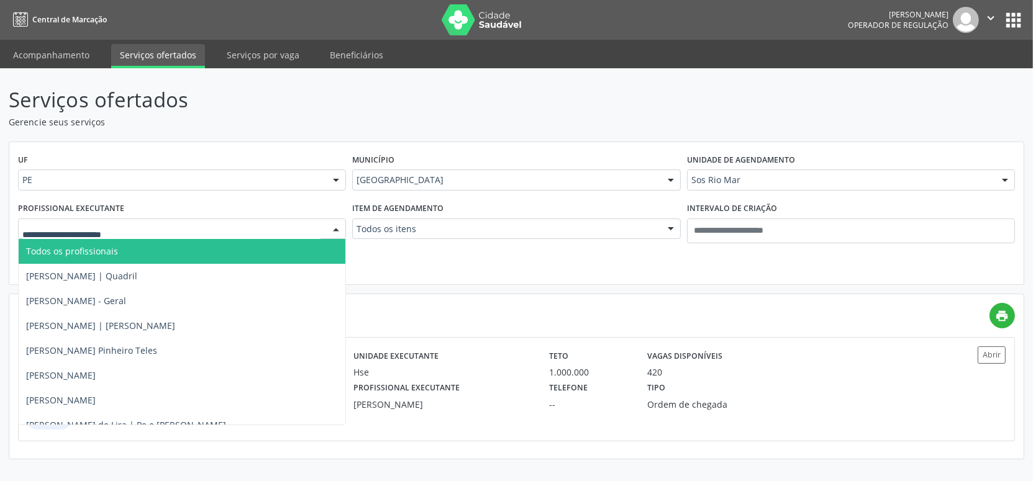
click at [204, 124] on p "Gerencie seus serviços" at bounding box center [364, 122] width 711 height 13
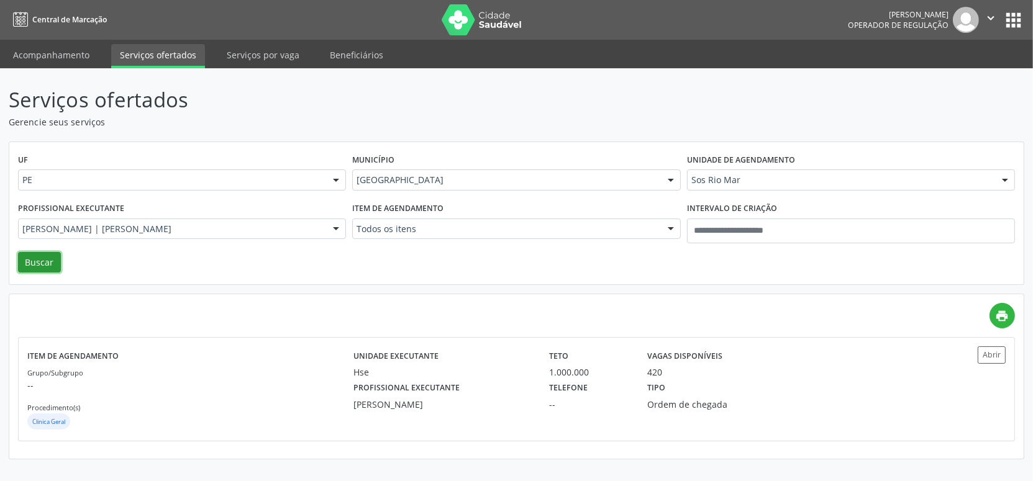
click at [40, 259] on button "Buscar" at bounding box center [39, 262] width 43 height 21
click at [584, 369] on div "1.000.000" at bounding box center [590, 372] width 81 height 13
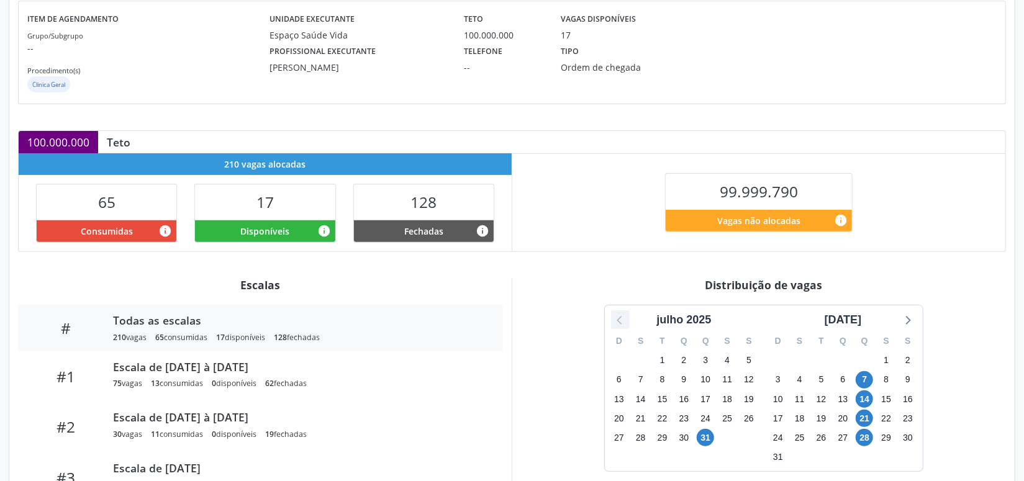
scroll to position [225, 0]
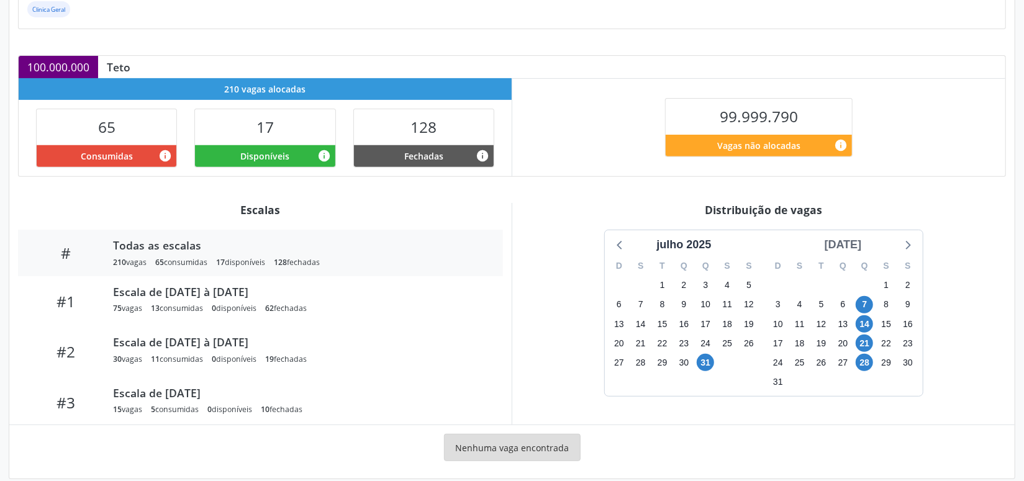
click at [840, 239] on div "[DATE]" at bounding box center [843, 245] width 47 height 17
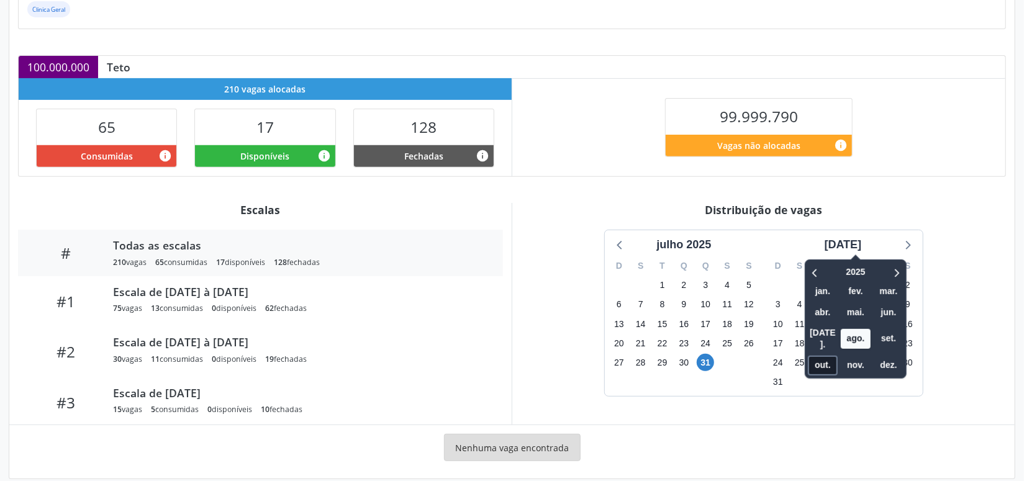
click at [812, 356] on span "out." at bounding box center [823, 365] width 30 height 19
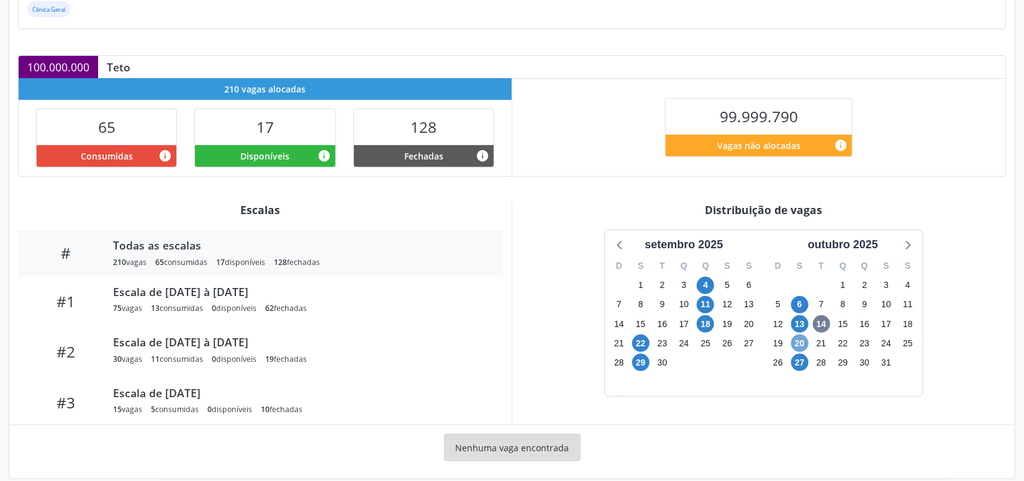
click at [798, 340] on span "20" at bounding box center [799, 343] width 17 height 17
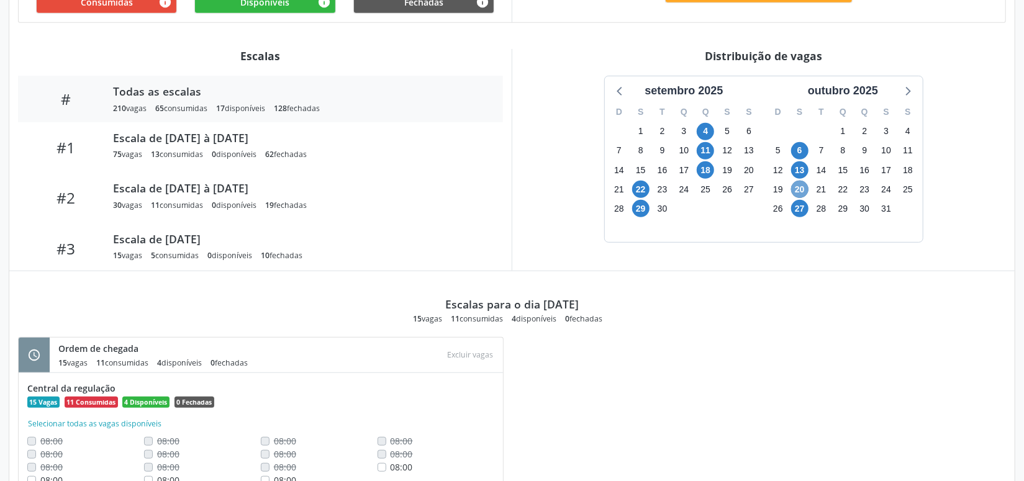
scroll to position [432, 0]
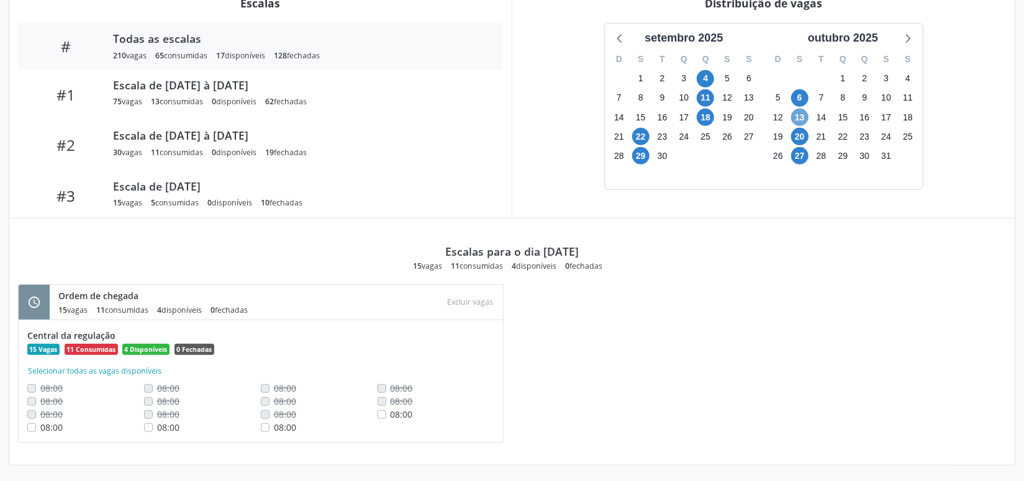
click at [793, 116] on span "13" at bounding box center [799, 117] width 17 height 17
click at [808, 134] on span "20" at bounding box center [799, 136] width 17 height 17
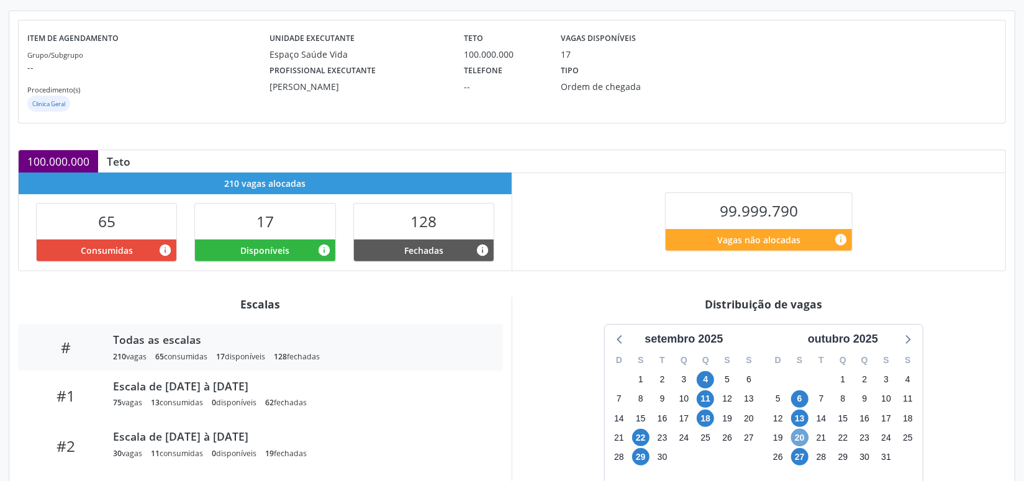
scroll to position [0, 0]
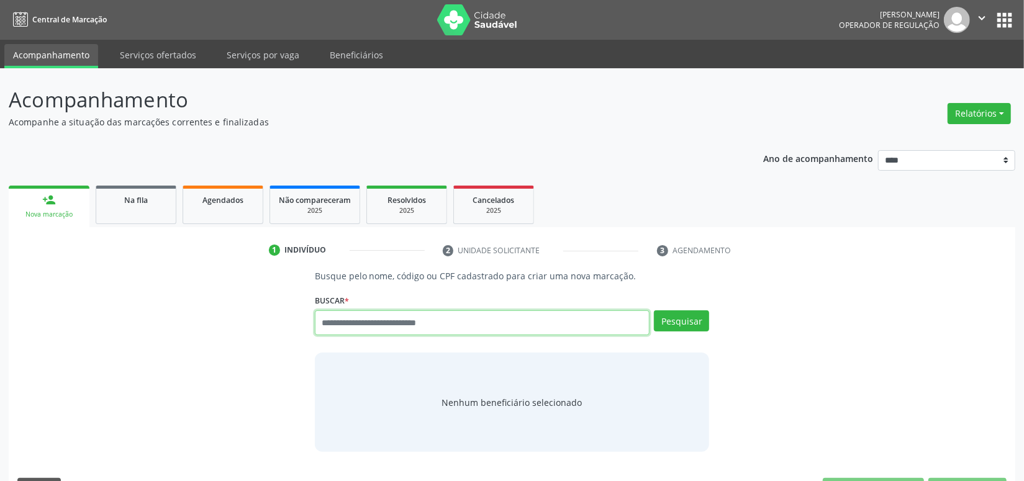
click at [340, 319] on input "text" at bounding box center [482, 323] width 335 height 25
click at [371, 317] on input "text" at bounding box center [482, 323] width 335 height 25
paste input "**********"
type input "**********"
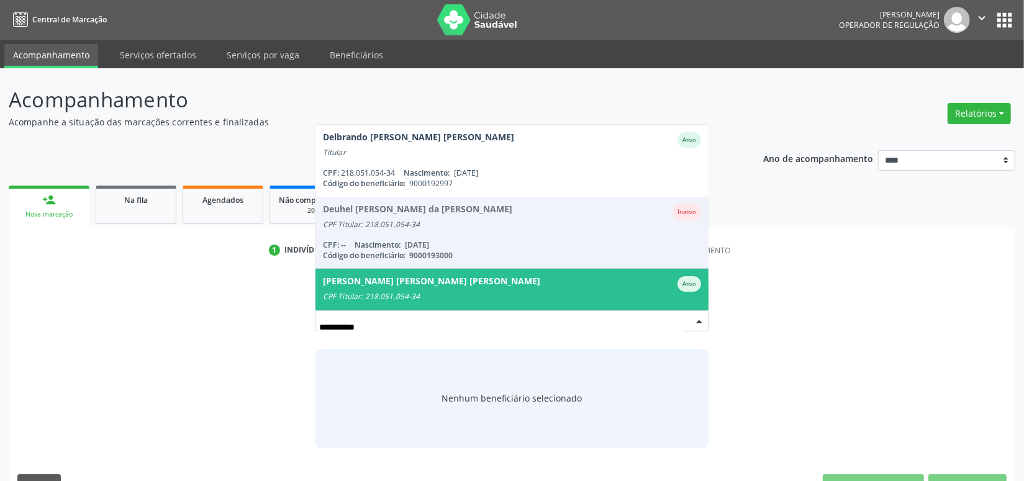
click at [375, 289] on div "[PERSON_NAME] [PERSON_NAME] [PERSON_NAME]" at bounding box center [431, 284] width 217 height 16
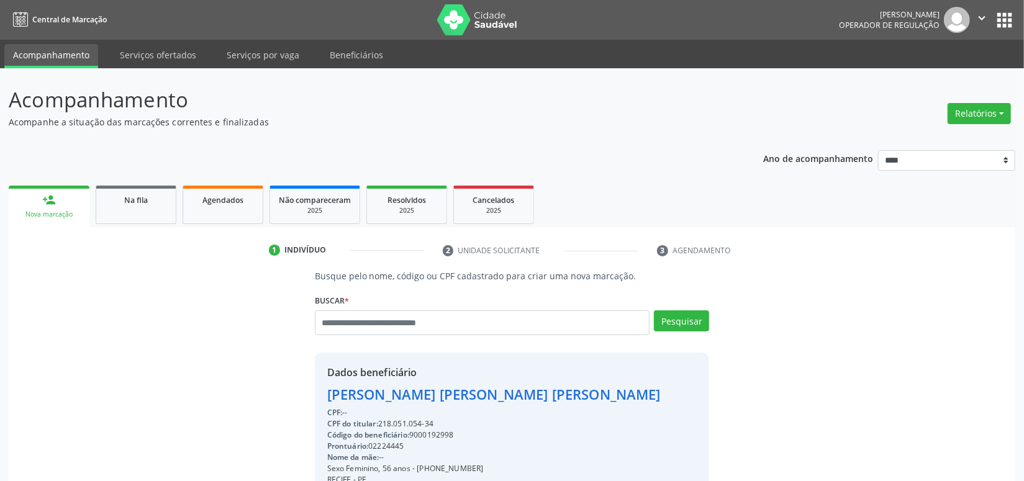
scroll to position [174, 0]
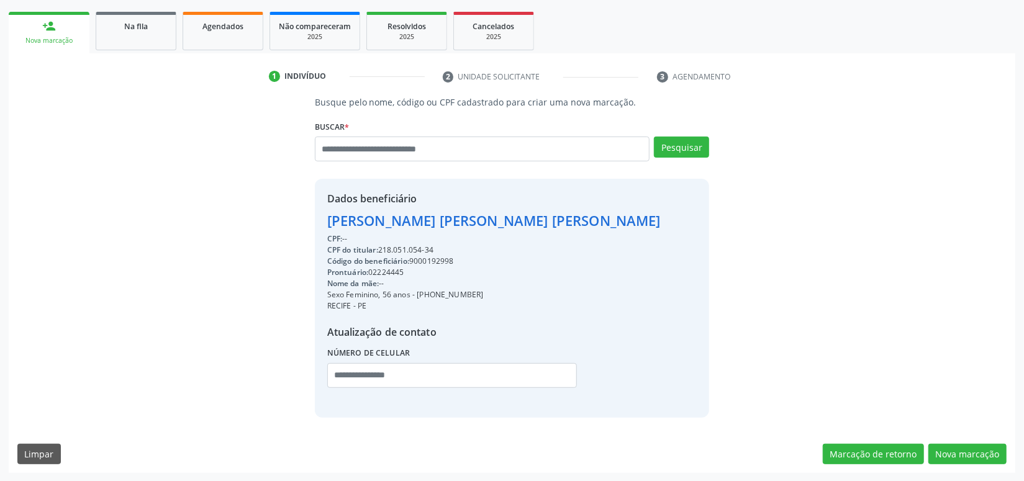
click at [447, 260] on div "Código do beneficiário: 9000192998" at bounding box center [494, 261] width 334 height 11
copy div "9000192998"
click at [978, 447] on button "Nova marcação" at bounding box center [968, 454] width 78 height 21
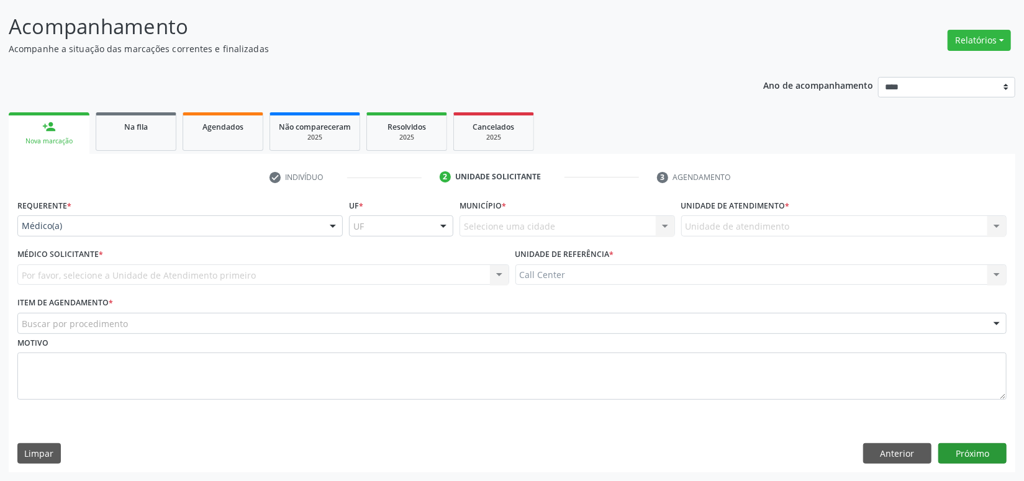
scroll to position [72, 0]
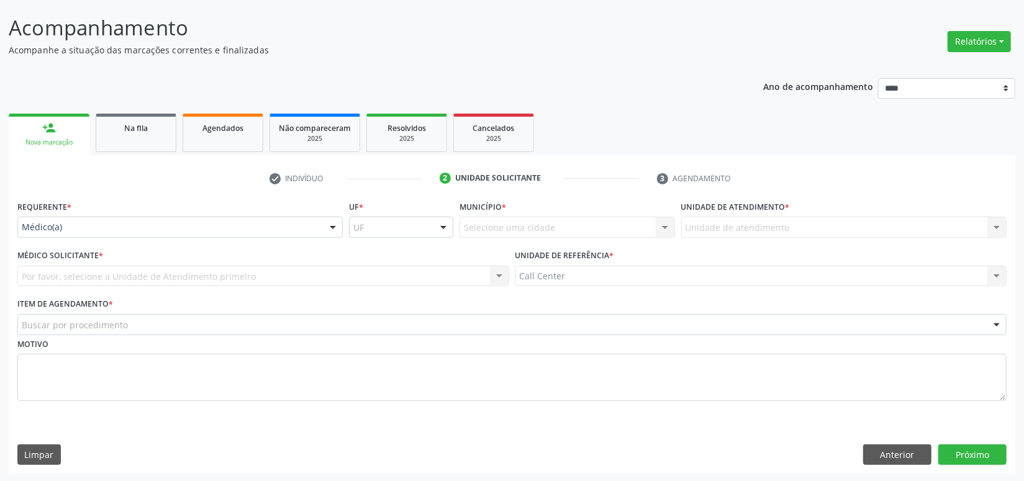
click at [43, 241] on div "Requerente * Médico(a) Médico(a) Enfermeiro(a) Paciente Nenhum resultado encont…" at bounding box center [180, 222] width 332 height 48
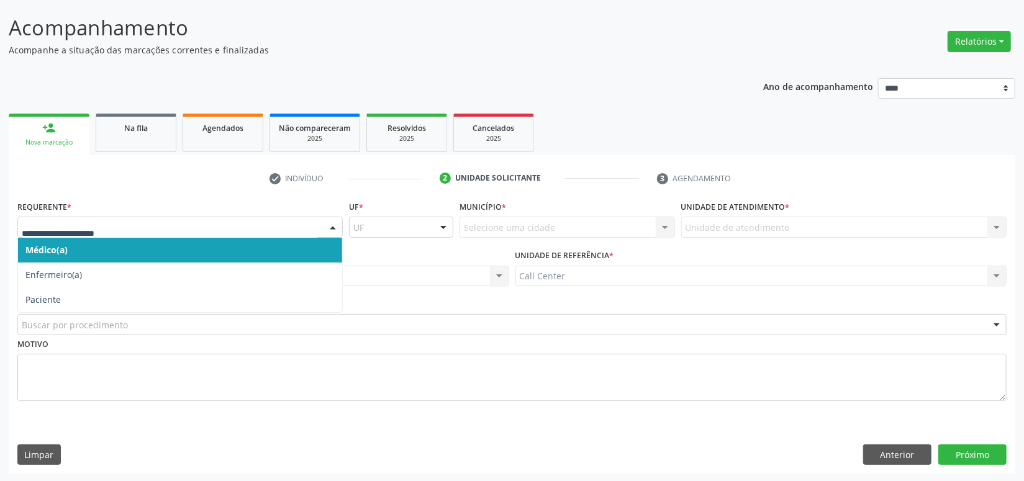
click at [38, 234] on div at bounding box center [179, 227] width 325 height 21
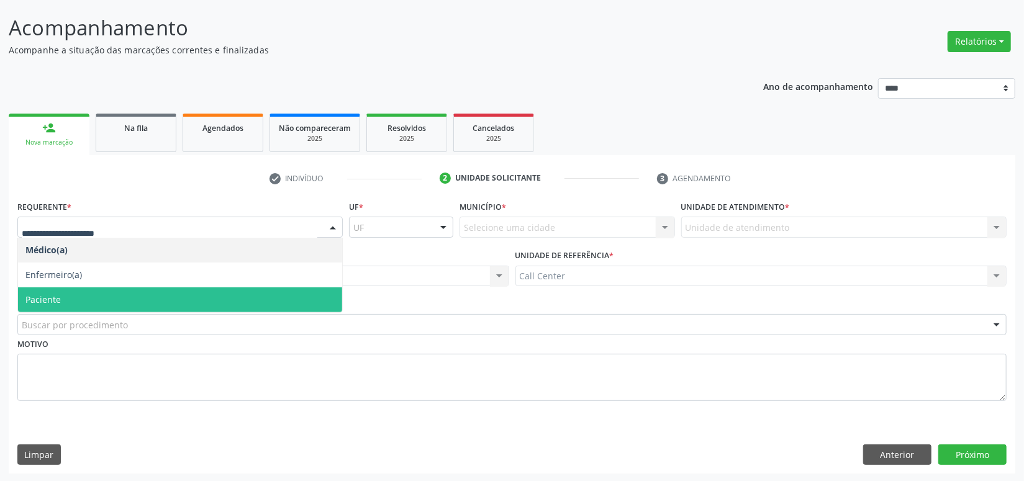
click at [47, 288] on span "Paciente" at bounding box center [180, 300] width 324 height 25
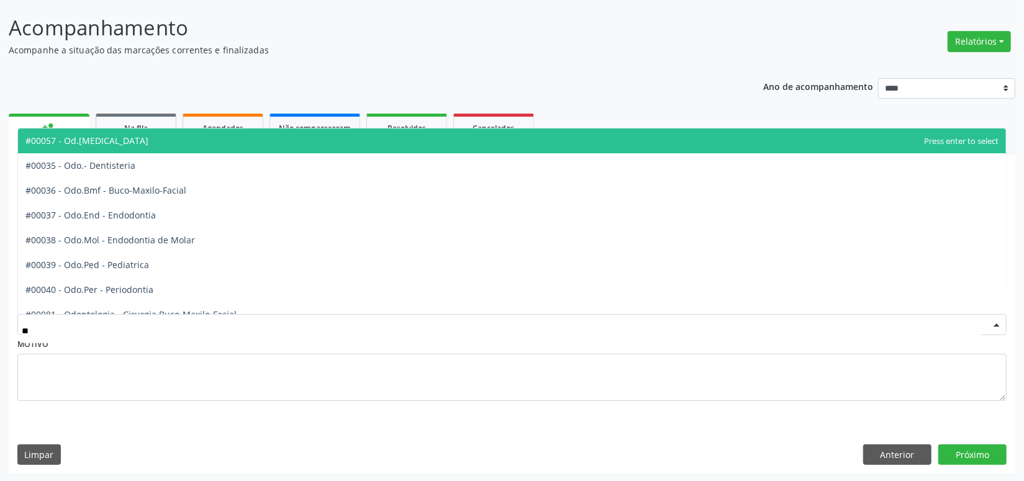
type input "***"
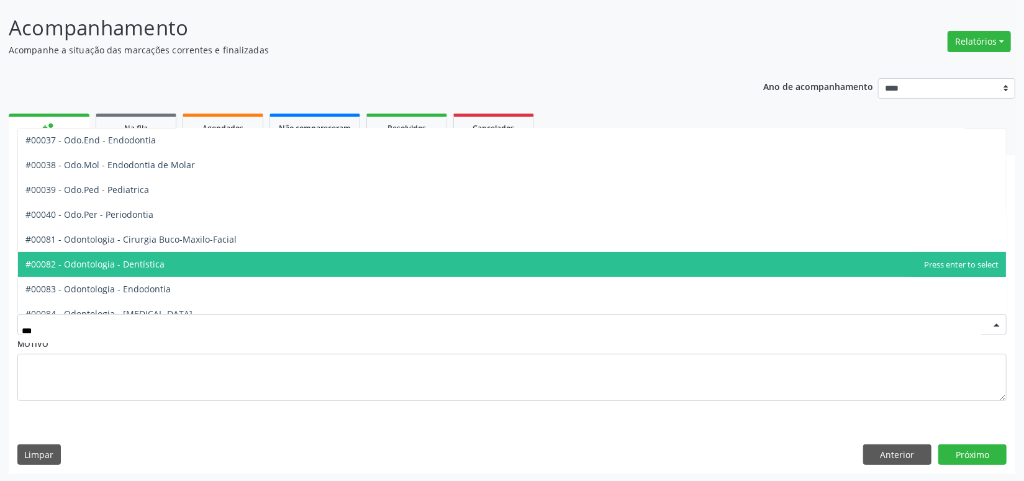
scroll to position [150, 0]
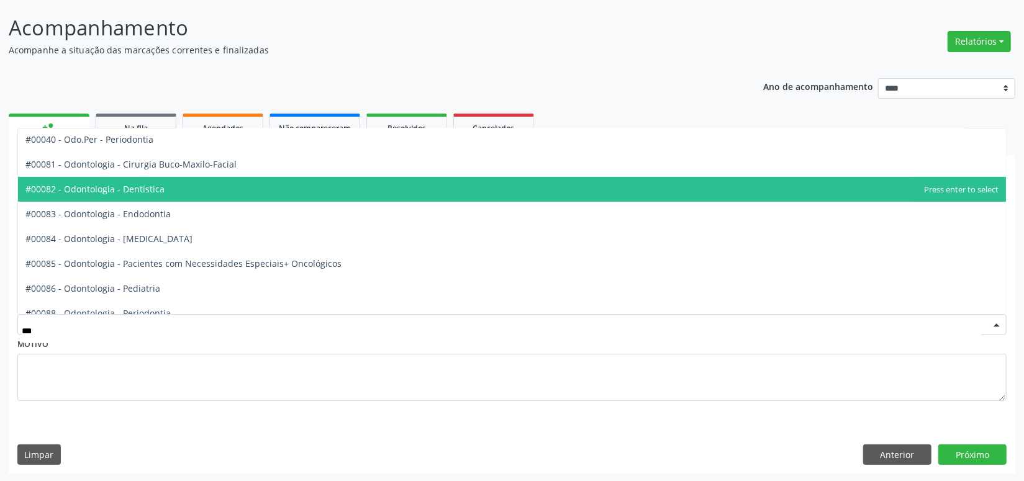
click at [166, 189] on span "#00082 - Odontologia - Dentística" at bounding box center [512, 189] width 988 height 25
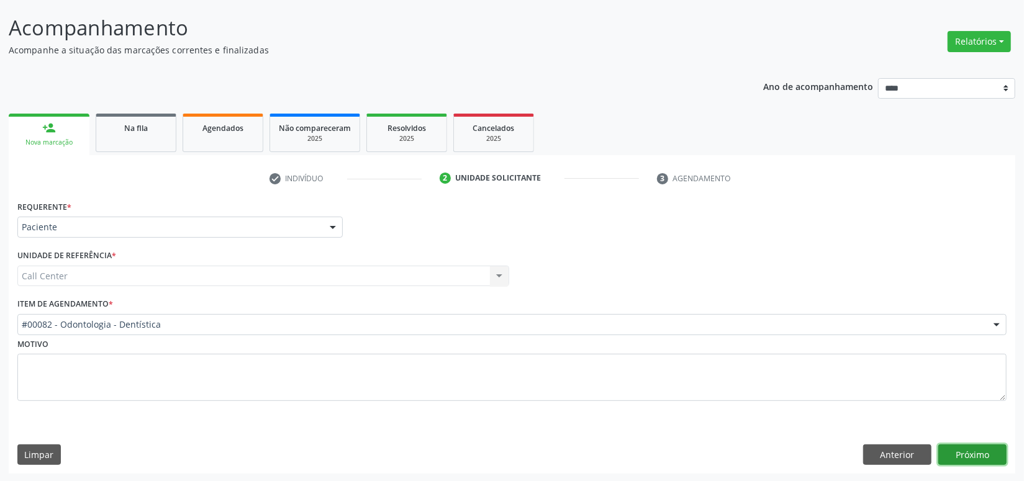
click at [970, 450] on button "Próximo" at bounding box center [973, 455] width 68 height 21
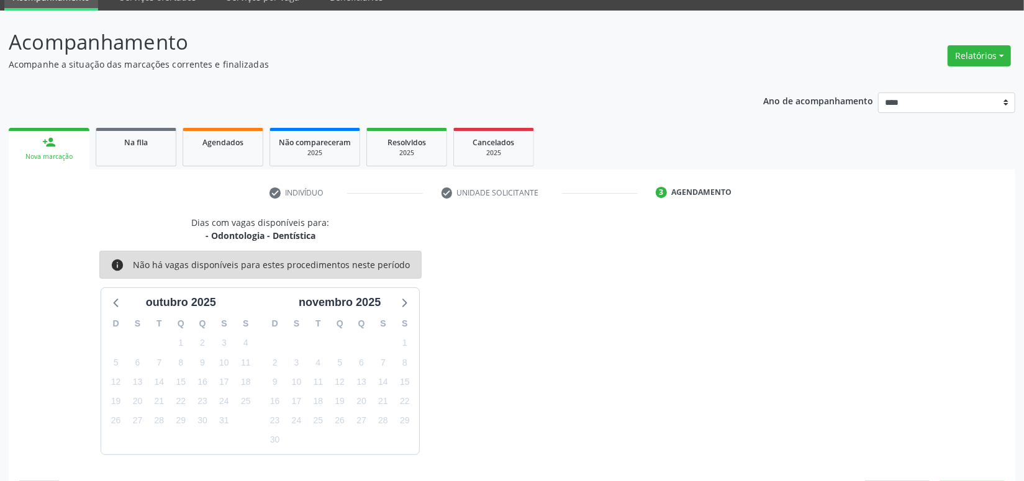
scroll to position [72, 0]
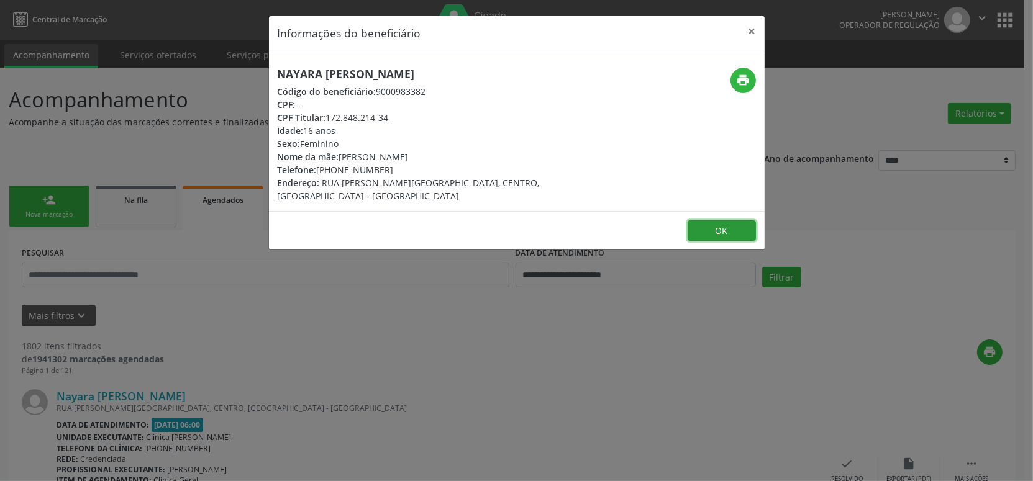
click at [717, 220] on button "OK" at bounding box center [722, 230] width 68 height 21
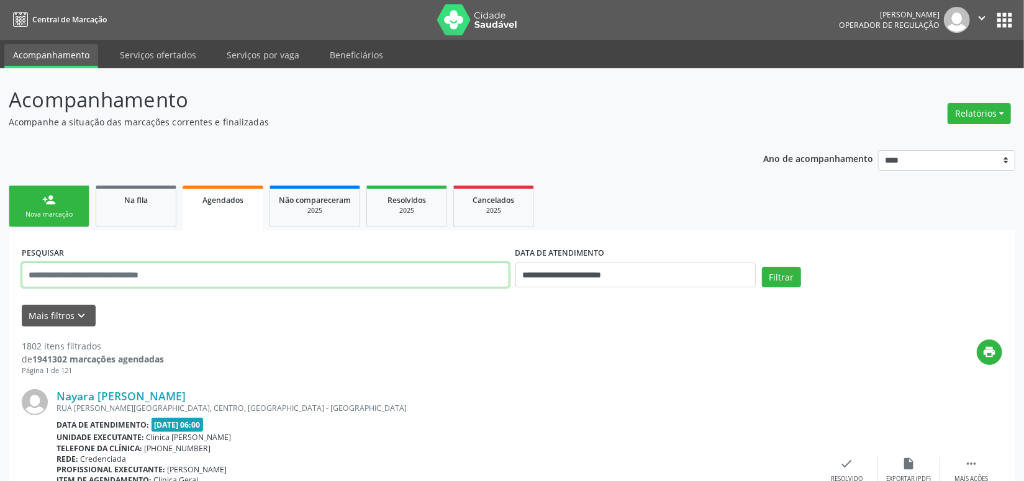
click at [91, 263] on input "text" at bounding box center [266, 275] width 488 height 25
paste input "**********"
click at [762, 267] on button "Filtrar" at bounding box center [781, 277] width 39 height 21
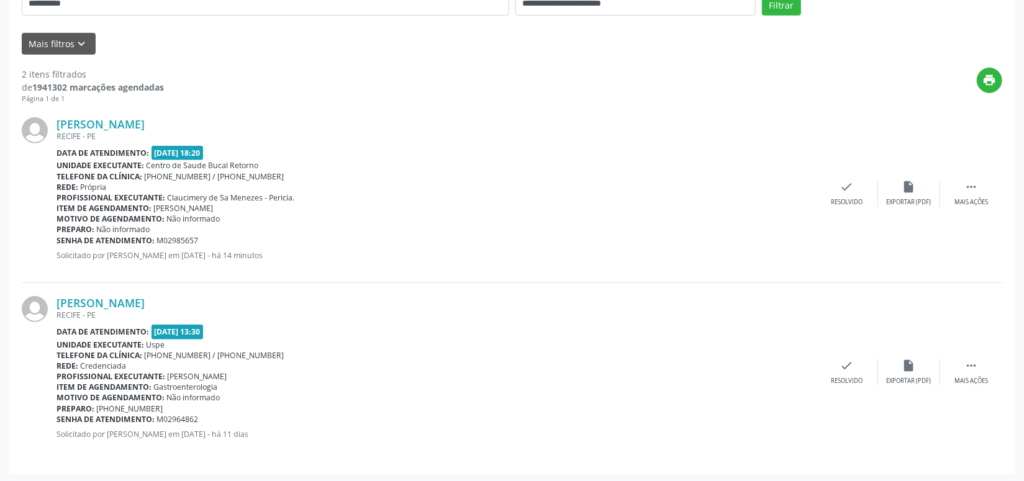
scroll to position [47, 0]
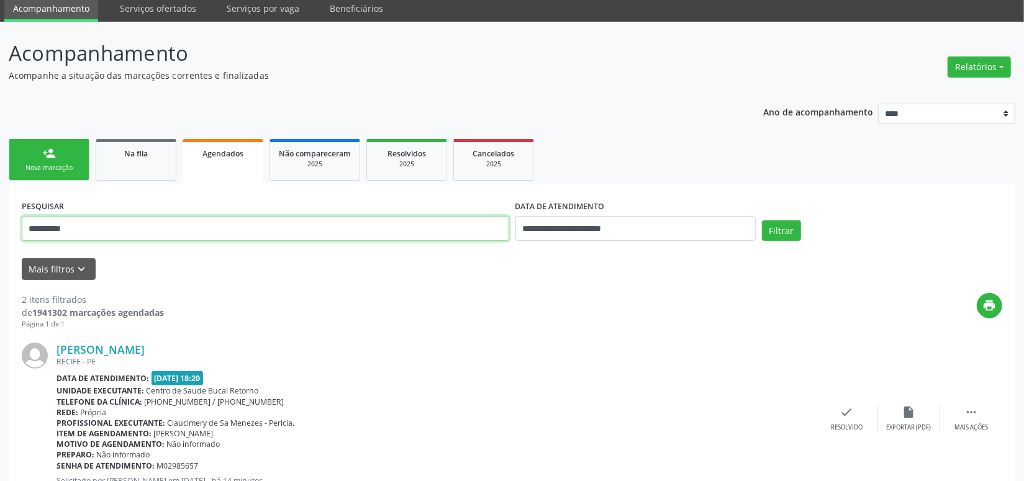
click at [116, 239] on input "**********" at bounding box center [266, 228] width 488 height 25
click at [116, 235] on input "**********" at bounding box center [266, 228] width 488 height 25
paste input "**********"
click at [122, 235] on input "**********" at bounding box center [266, 228] width 488 height 25
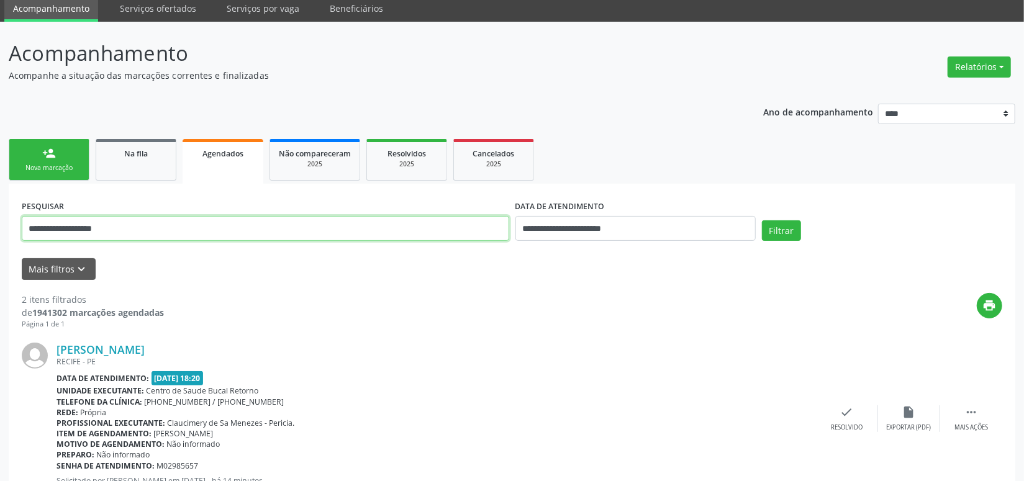
paste input "text"
click at [762, 220] on button "Filtrar" at bounding box center [781, 230] width 39 height 21
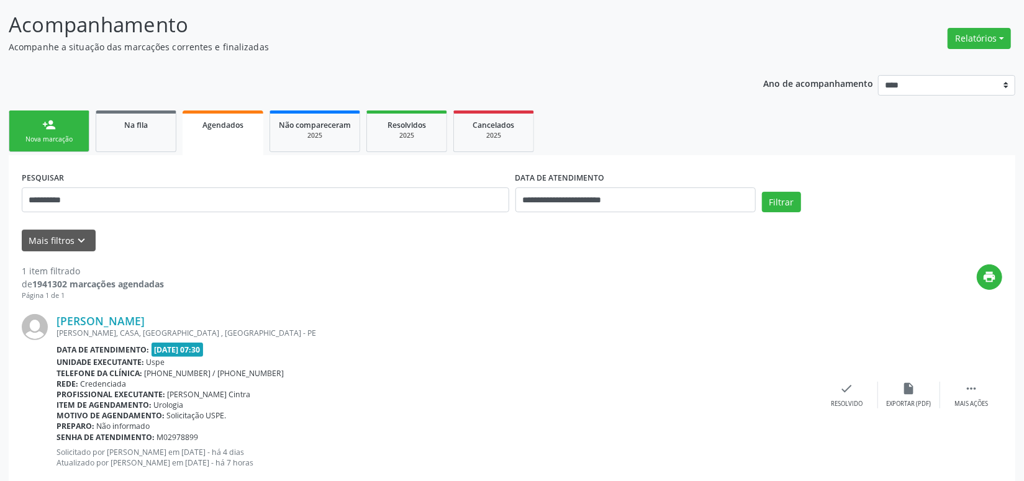
scroll to position [104, 0]
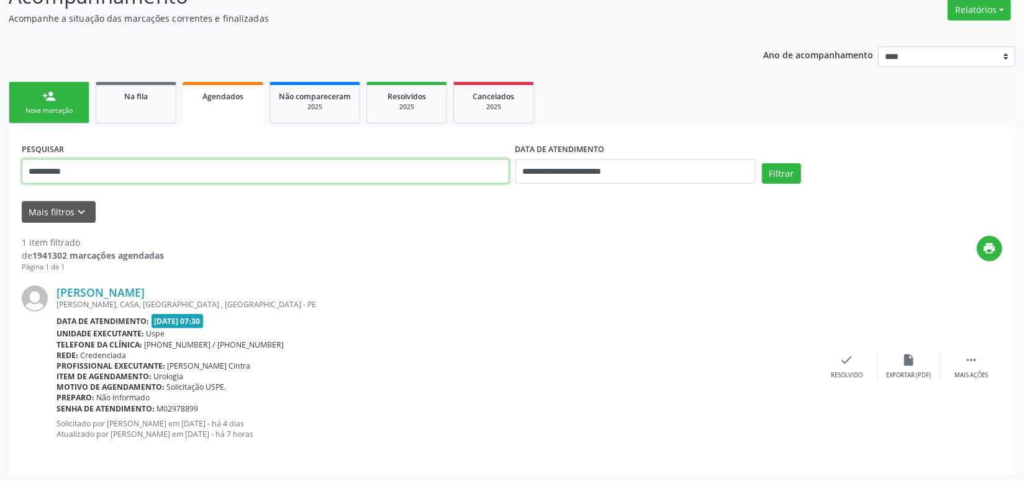
click at [89, 163] on input "**********" at bounding box center [266, 171] width 488 height 25
click at [89, 162] on input "**********" at bounding box center [266, 171] width 488 height 25
paste input "text"
click at [762, 163] on button "Filtrar" at bounding box center [781, 173] width 39 height 21
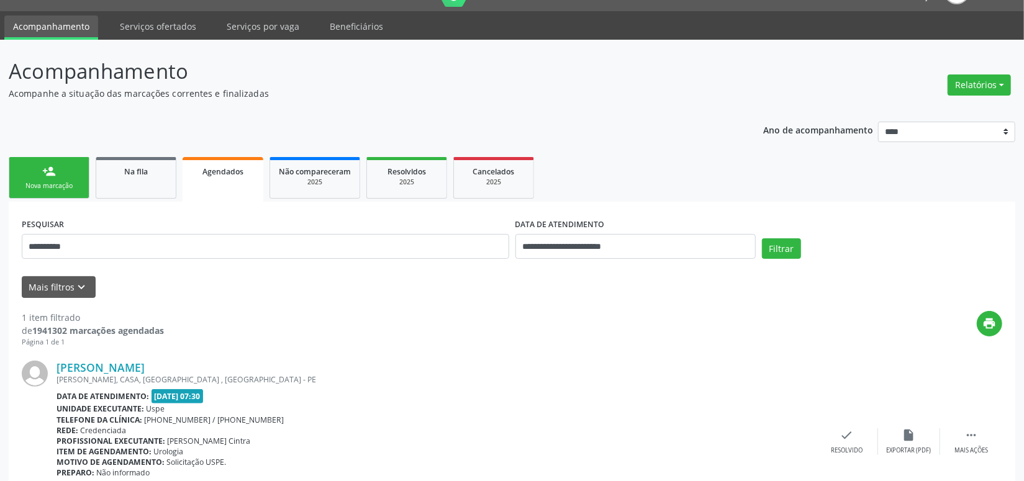
scroll to position [0, 0]
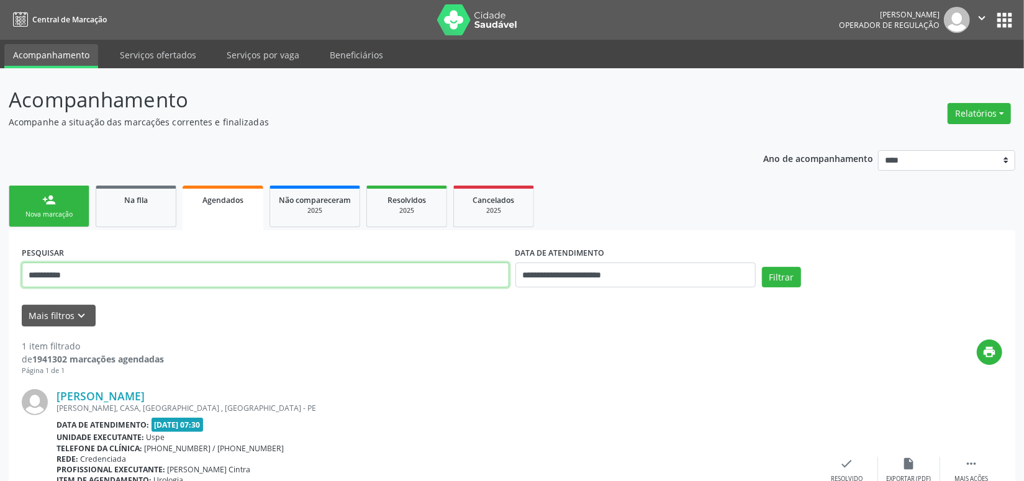
click at [99, 270] on input "**********" at bounding box center [266, 275] width 488 height 25
paste input "text"
click at [99, 270] on input "**********" at bounding box center [266, 275] width 488 height 25
click at [762, 267] on button "Filtrar" at bounding box center [781, 277] width 39 height 21
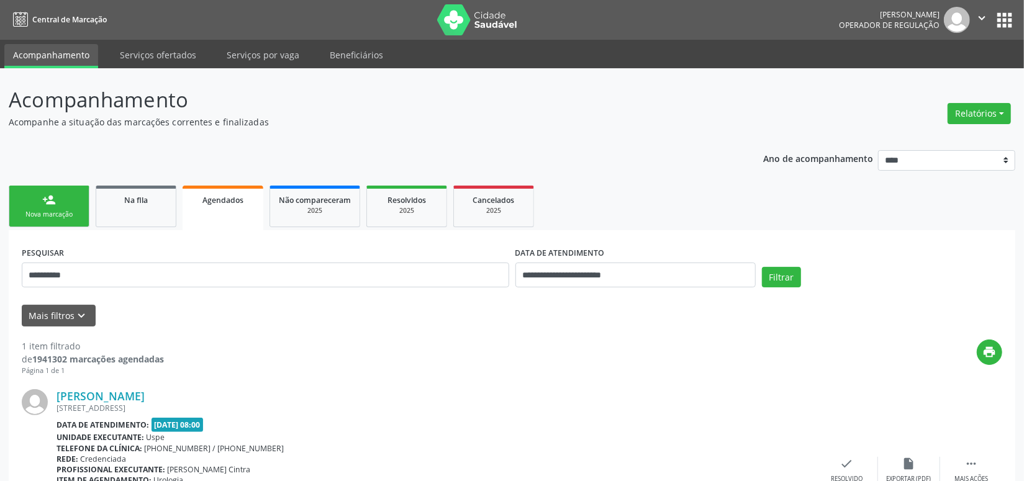
scroll to position [104, 0]
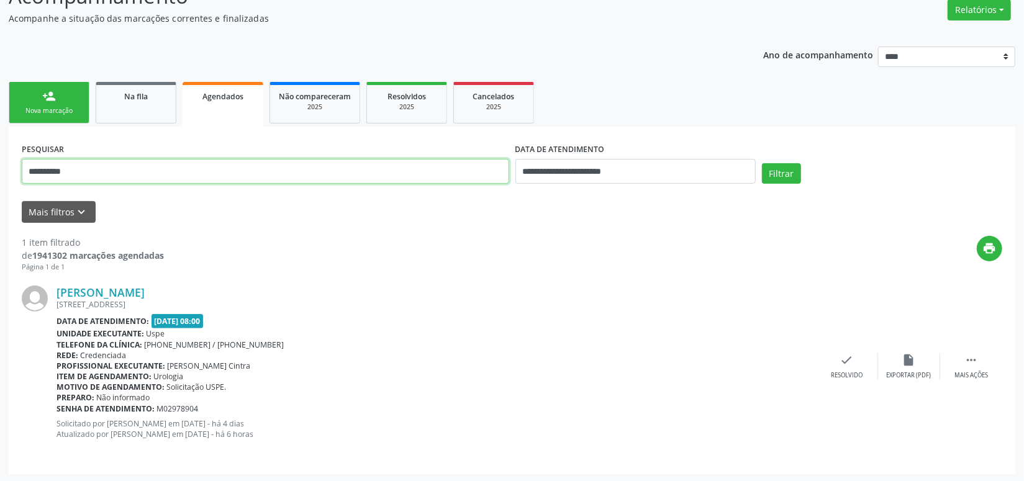
click at [145, 161] on input "**********" at bounding box center [266, 171] width 488 height 25
click at [143, 161] on input "**********" at bounding box center [266, 171] width 488 height 25
paste input "**********"
click at [143, 162] on input "**********" at bounding box center [266, 171] width 488 height 25
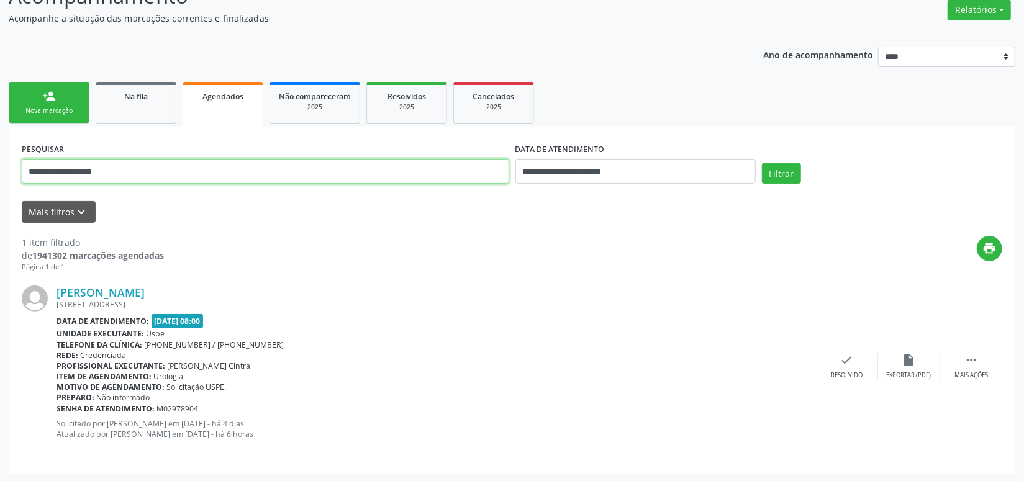
paste input "text"
type input "**********"
click at [762, 163] on button "Filtrar" at bounding box center [781, 173] width 39 height 21
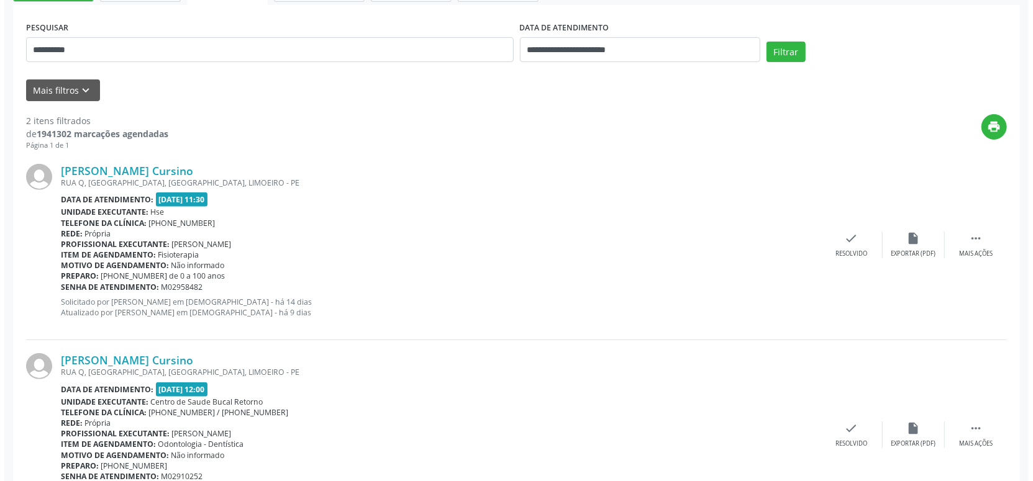
scroll to position [294, 0]
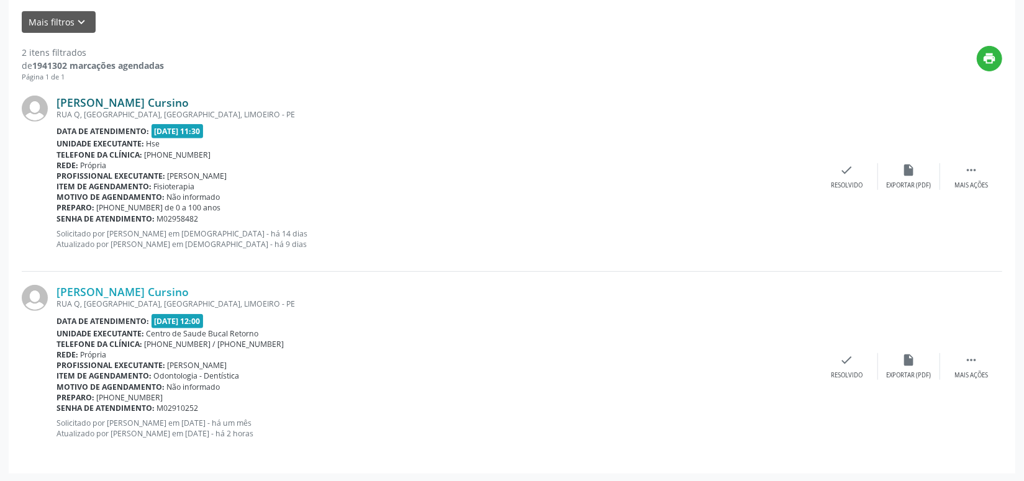
click at [125, 93] on div "Maria Jose Cavalcante Cursino RUA Q, COHAB VELHA, JUA, LIMOEIRO - PE Data de at…" at bounding box center [512, 177] width 981 height 189
click at [128, 96] on link "Maria Jose Cavalcante Cursino" at bounding box center [123, 103] width 132 height 14
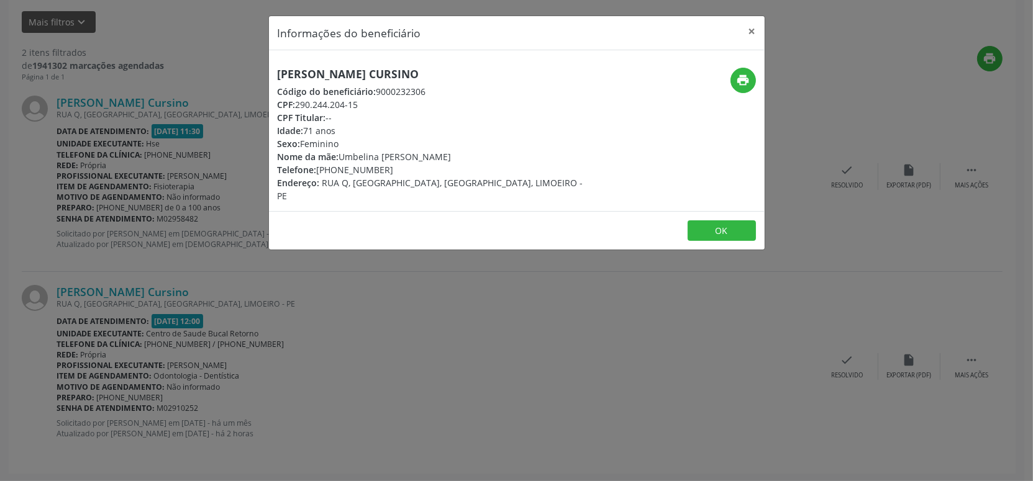
click at [419, 89] on div "Código do beneficiário: 9000232306" at bounding box center [434, 91] width 313 height 13
copy div "9000232306"
click at [419, 89] on div "Código do beneficiário: 9000232306" at bounding box center [434, 91] width 313 height 13
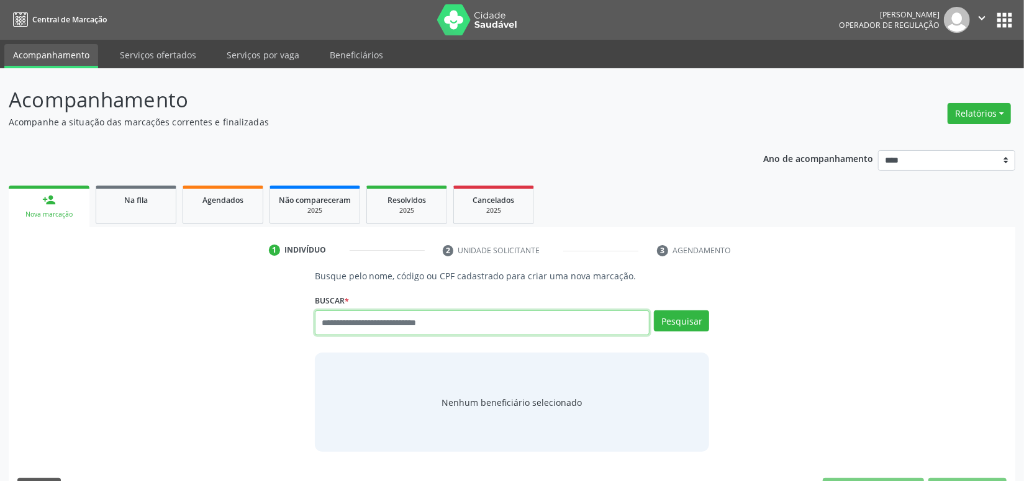
drag, startPoint x: 357, startPoint y: 311, endPoint x: 360, endPoint y: 322, distance: 11.6
click at [357, 312] on input "text" at bounding box center [482, 323] width 335 height 25
paste input "**********"
type input "**********"
click at [660, 325] on button "Pesquisar" at bounding box center [681, 321] width 55 height 21
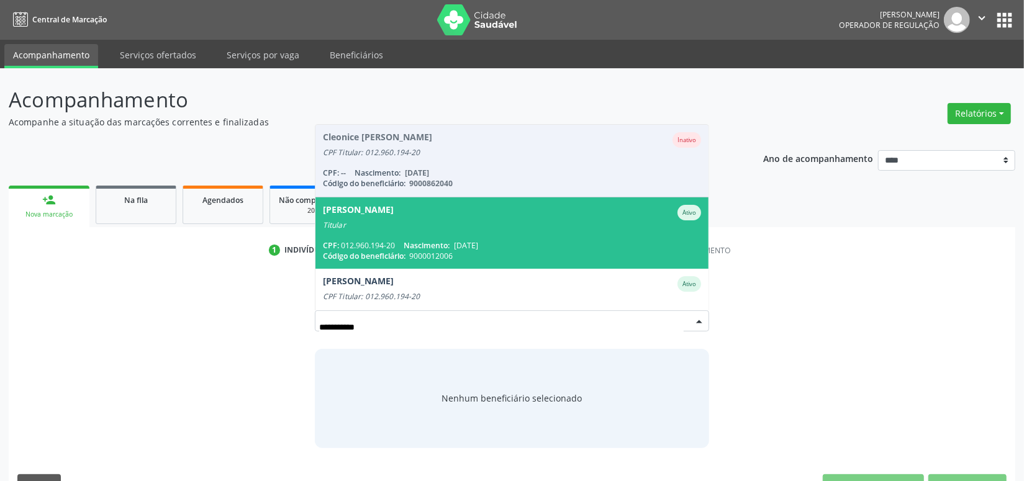
click at [459, 223] on div "Titular" at bounding box center [512, 225] width 379 height 10
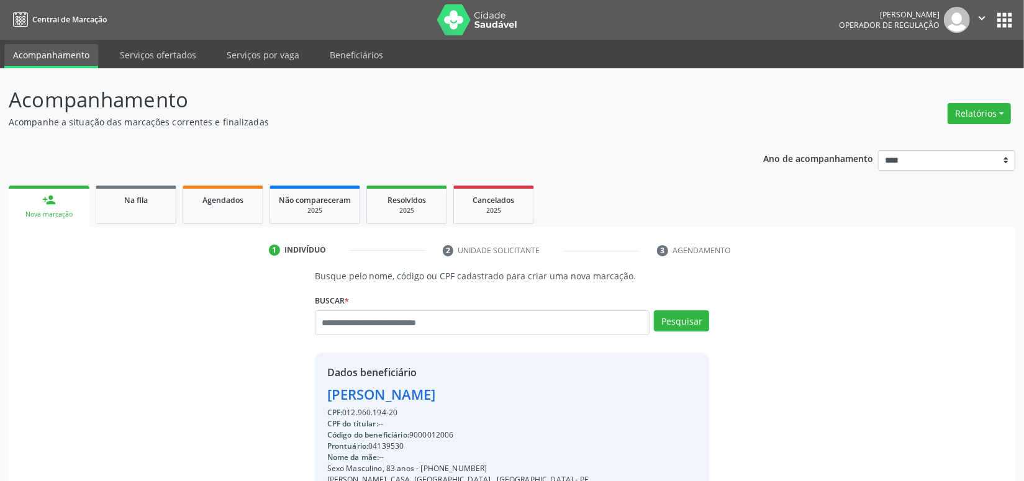
scroll to position [174, 0]
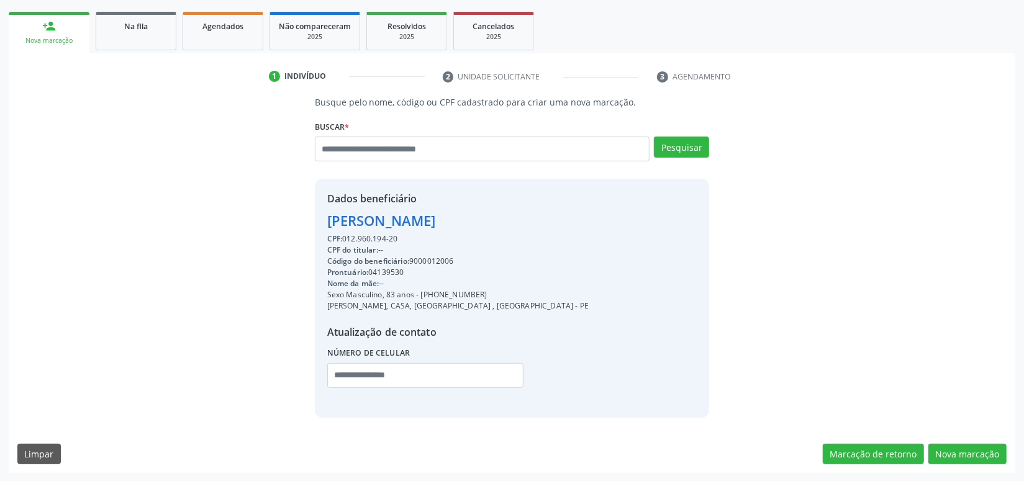
click at [436, 262] on div "Código do beneficiário: 9000012006" at bounding box center [457, 261] width 261 height 11
copy div "9000012006"
click at [394, 152] on input "text" at bounding box center [482, 149] width 335 height 25
paste input "**********"
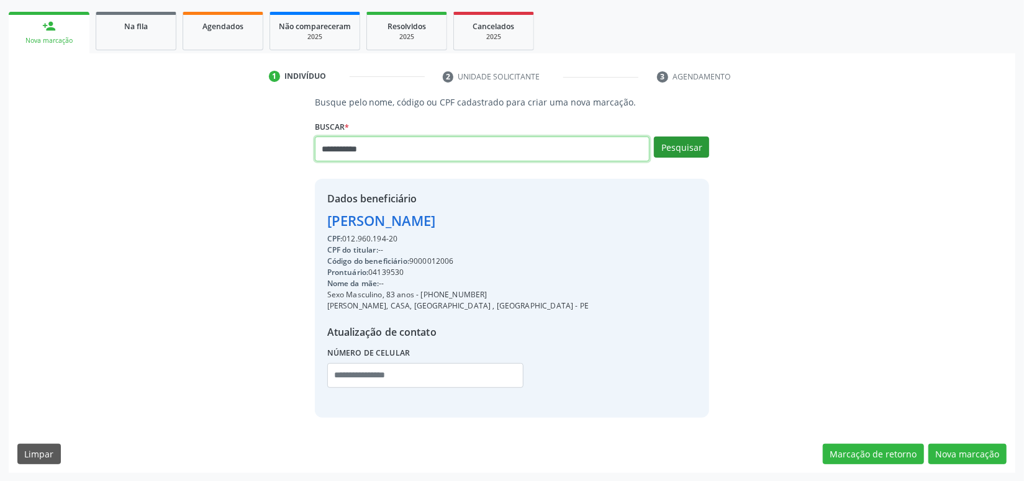
type input "**********"
click at [677, 144] on button "Pesquisar" at bounding box center [681, 147] width 55 height 21
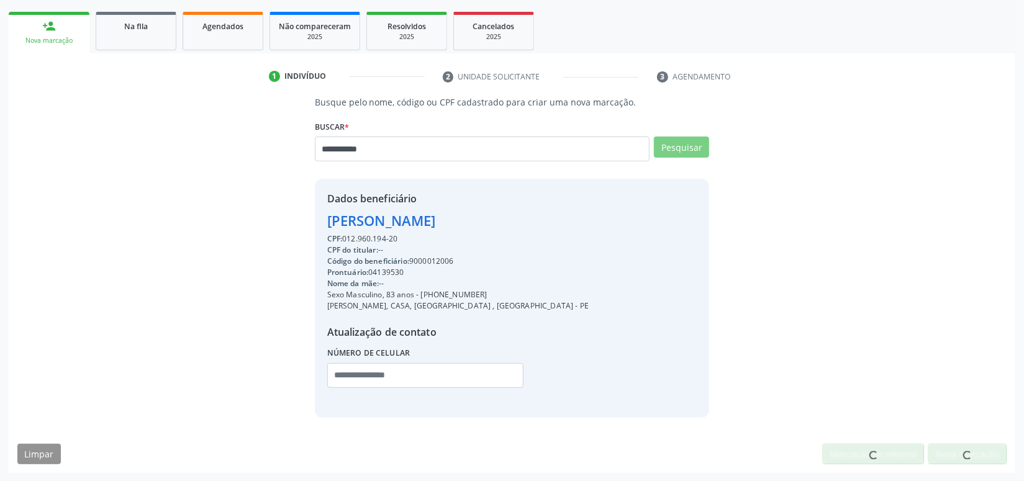
scroll to position [170, 0]
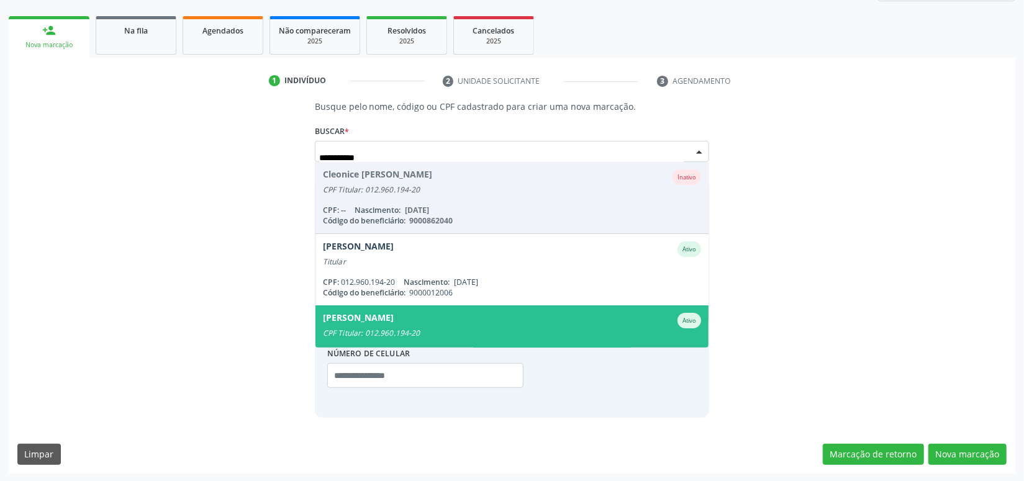
click at [394, 324] on div "Valeria Ferreira Pinto da Silva Rodrigue" at bounding box center [358, 321] width 71 height 16
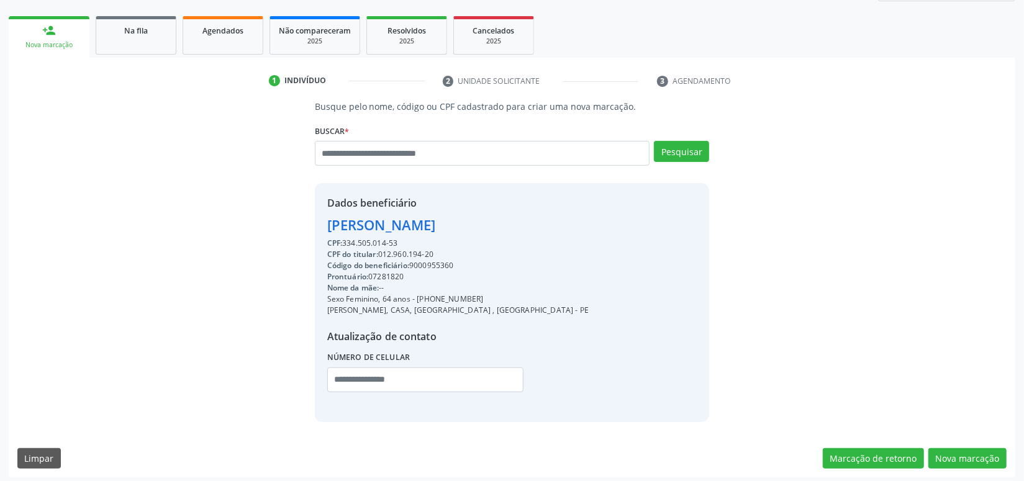
click at [439, 261] on div "Código do beneficiário: 9000955360" at bounding box center [457, 265] width 261 height 11
copy div "9000955360"
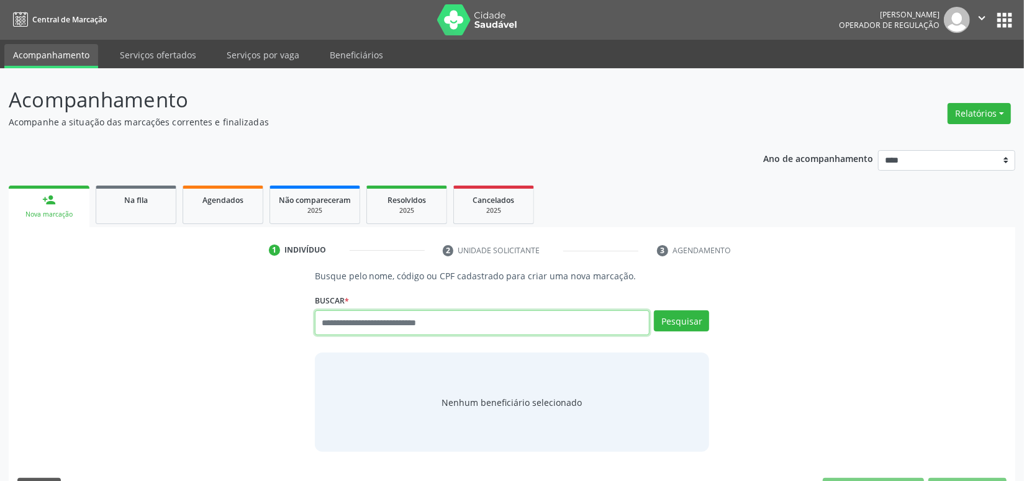
click at [369, 323] on input "text" at bounding box center [482, 323] width 335 height 25
paste input "**********"
type input "**********"
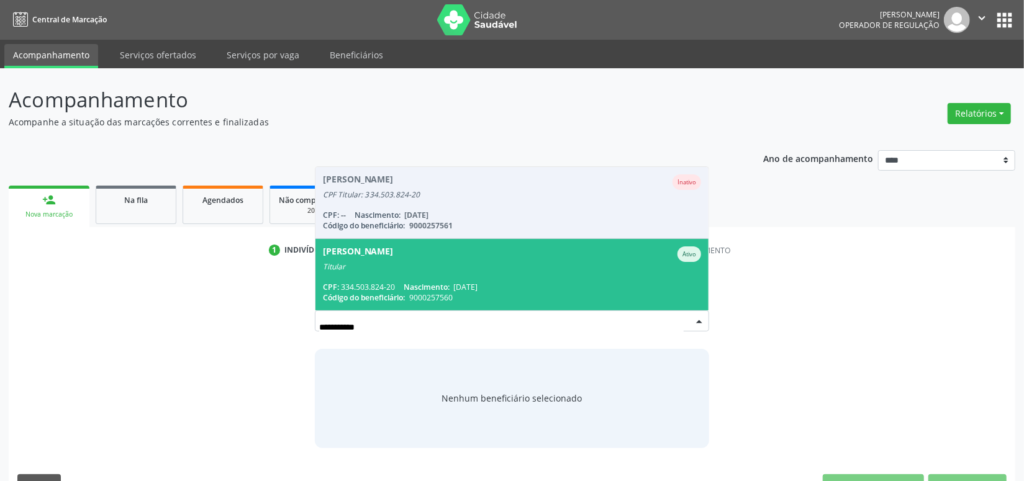
click at [424, 276] on span "Vania Ferreira Pinto Ativo Titular CPF: 334.503.824-20 Nascimento: 21/09/1962 C…" at bounding box center [513, 274] width 394 height 71
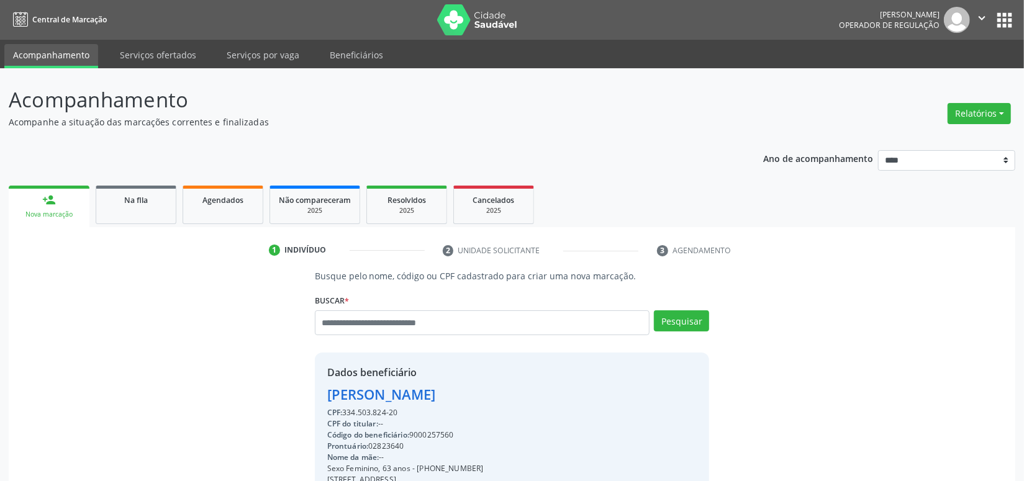
click at [425, 431] on div "Código do beneficiário: 9000257560" at bounding box center [405, 435] width 157 height 11
click at [425, 430] on div "Código do beneficiário: 9000257560" at bounding box center [405, 435] width 157 height 11
copy div "9000257560"
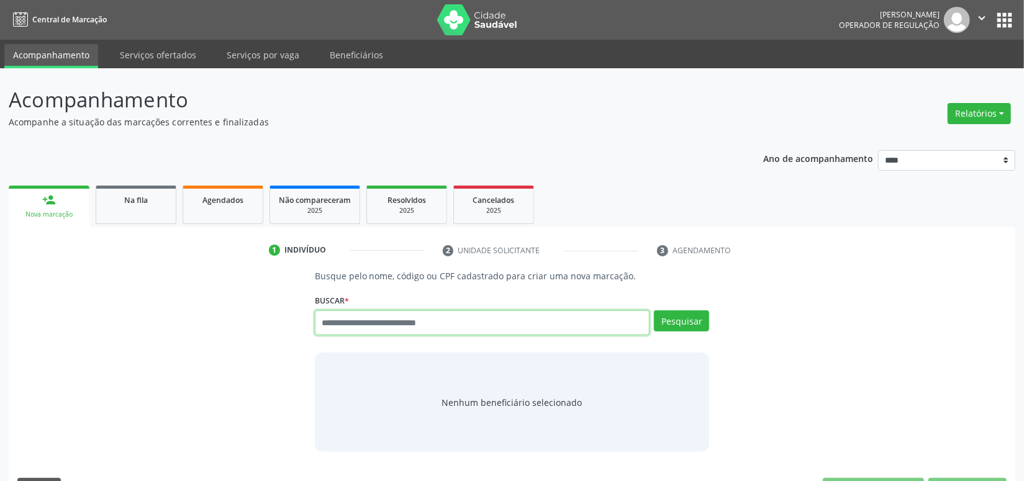
click at [370, 323] on input "text" at bounding box center [482, 323] width 335 height 25
paste input "**********"
type input "**********"
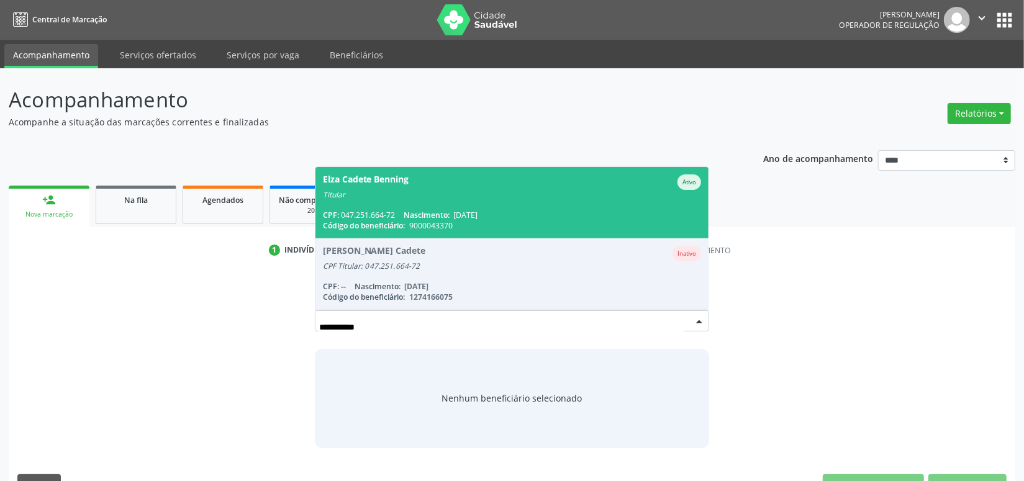
click at [388, 207] on span "Elza Cadete Benning Ativo Titular CPF: 047.251.664-72 Nascimento: [DATE] Código…" at bounding box center [513, 202] width 394 height 71
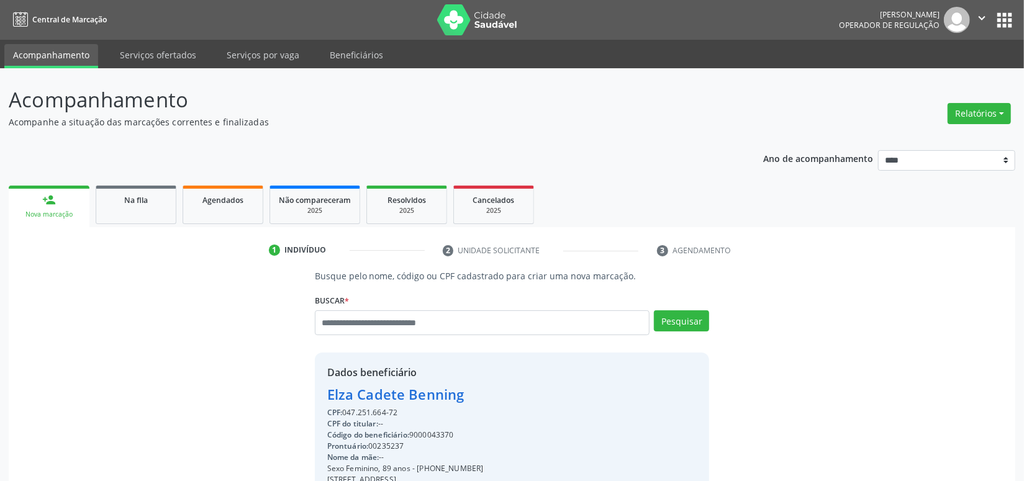
scroll to position [174, 0]
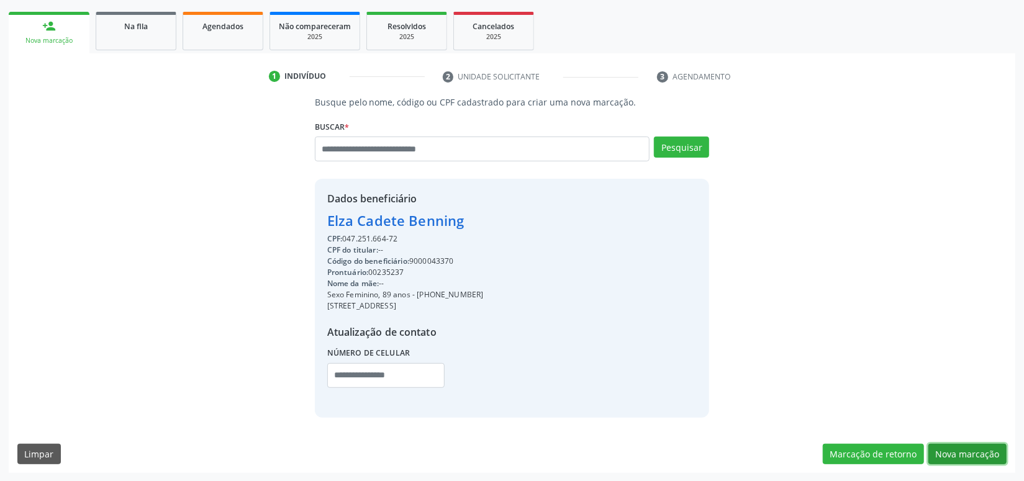
click at [976, 446] on button "Nova marcação" at bounding box center [968, 454] width 78 height 21
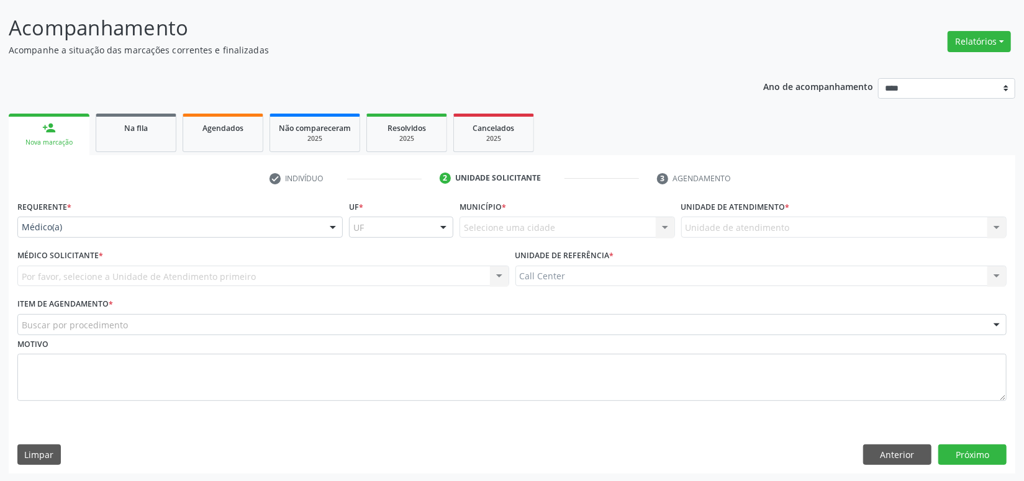
click at [122, 215] on div "Requerente * Médico(a) Médico(a) Enfermeiro(a) Paciente Nenhum resultado encont…" at bounding box center [179, 218] width 325 height 40
click at [84, 210] on div "Requerente * Médico(a) Médico(a) Enfermeiro(a) Paciente Nenhum resultado encont…" at bounding box center [179, 218] width 325 height 40
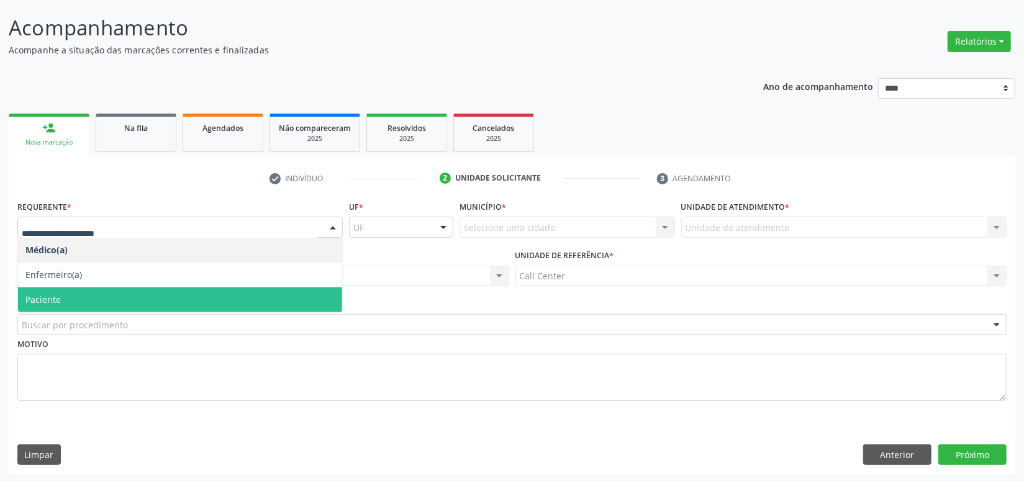
click at [25, 294] on span "Paciente" at bounding box center [42, 300] width 35 height 12
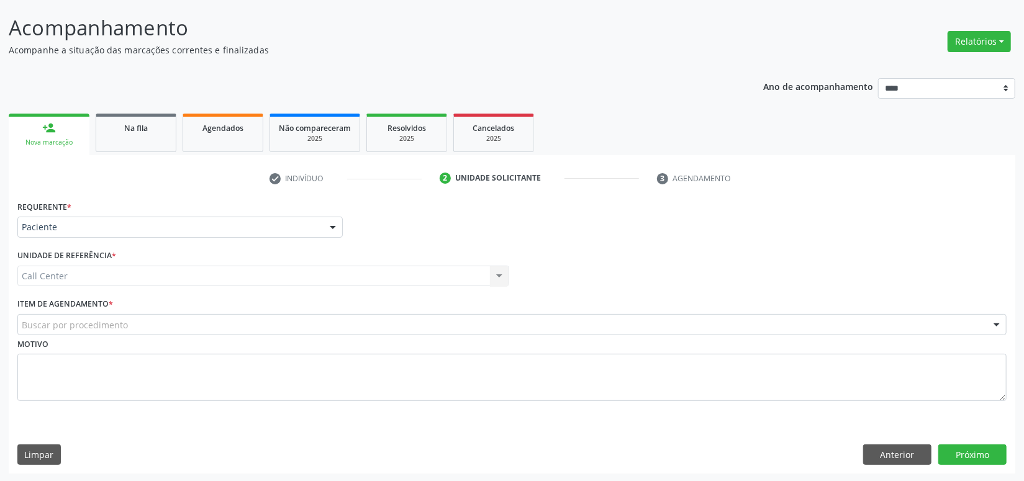
click at [28, 335] on label "Motivo" at bounding box center [32, 344] width 31 height 19
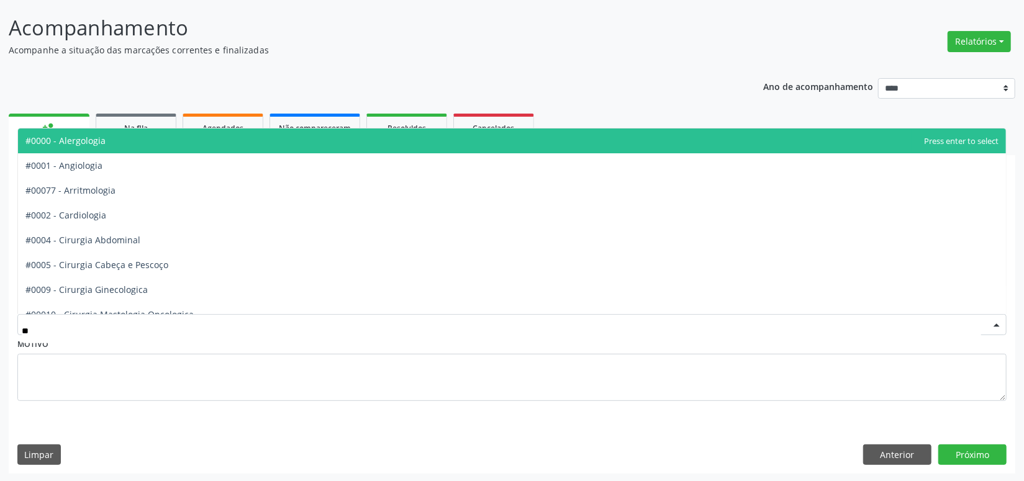
type input "***"
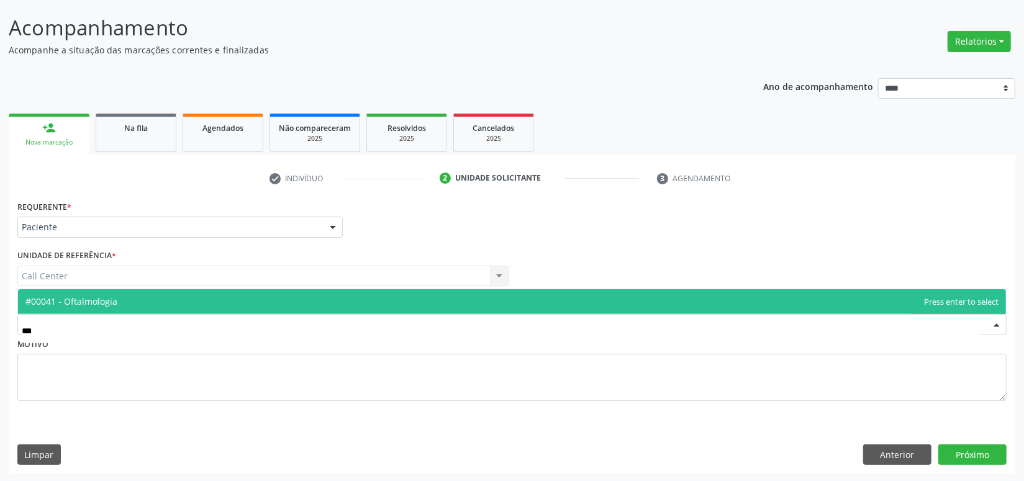
click at [80, 302] on span "#00041 - Oftalmologia" at bounding box center [71, 302] width 92 height 12
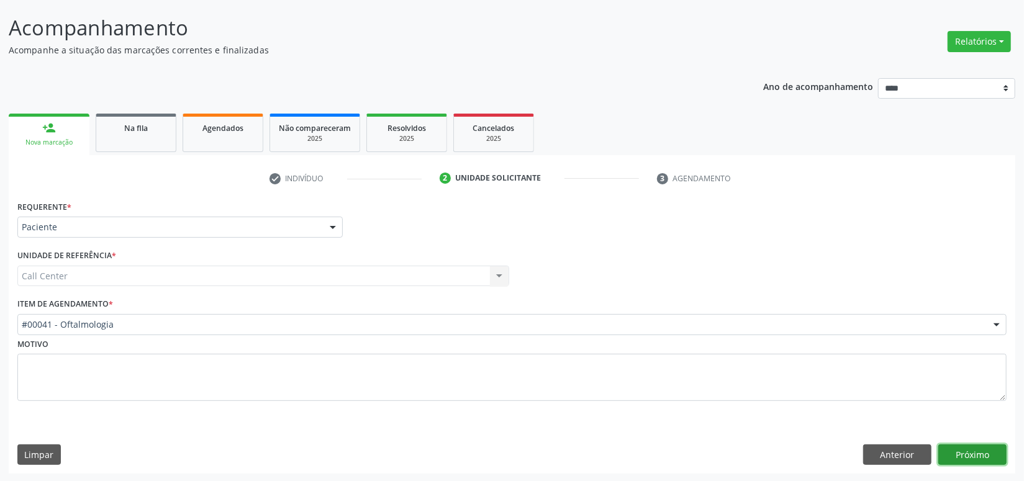
click at [971, 450] on button "Próximo" at bounding box center [973, 455] width 68 height 21
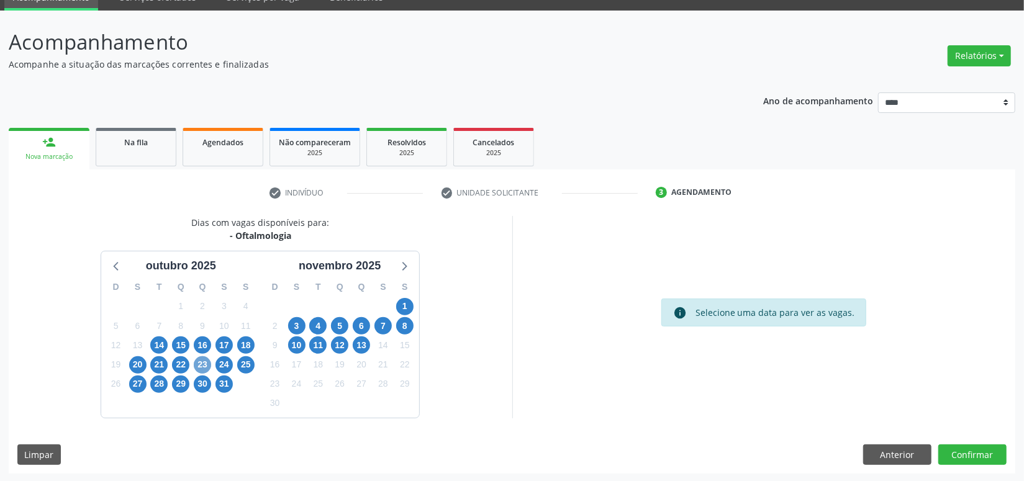
click at [208, 363] on span "23" at bounding box center [202, 365] width 17 height 17
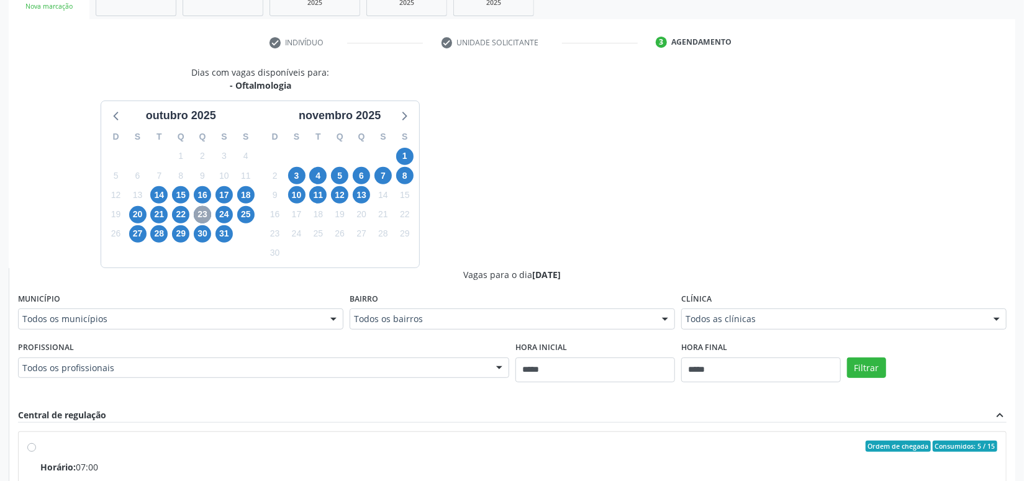
scroll to position [284, 0]
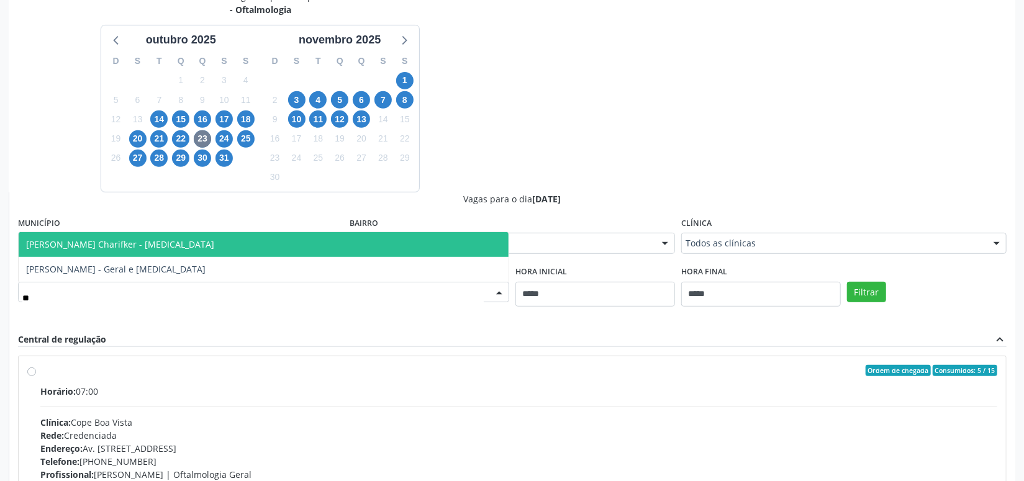
type input "***"
click at [147, 240] on span "Mirella Foinquinos Charifker - Glaucoma" at bounding box center [120, 245] width 188 height 12
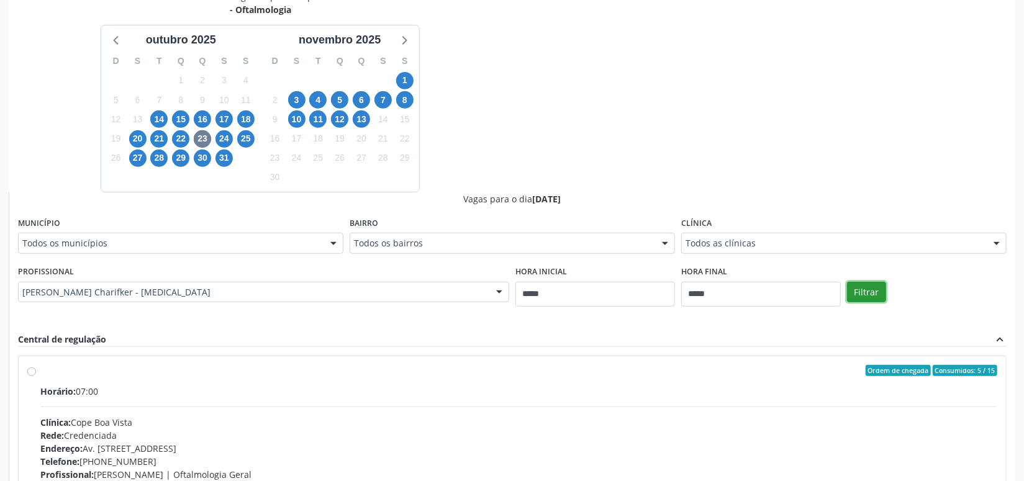
click at [859, 286] on button "Filtrar" at bounding box center [866, 292] width 39 height 21
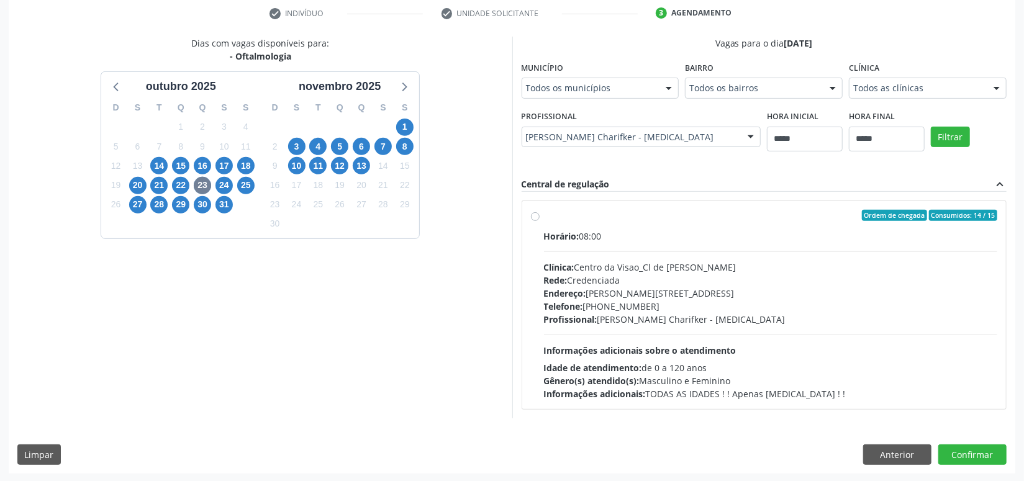
drag, startPoint x: 706, startPoint y: 315, endPoint x: 876, endPoint y: 397, distance: 188.9
click at [707, 317] on div "Profissional: Mirella Foinquinos Charifker - Glaucoma" at bounding box center [771, 319] width 454 height 13
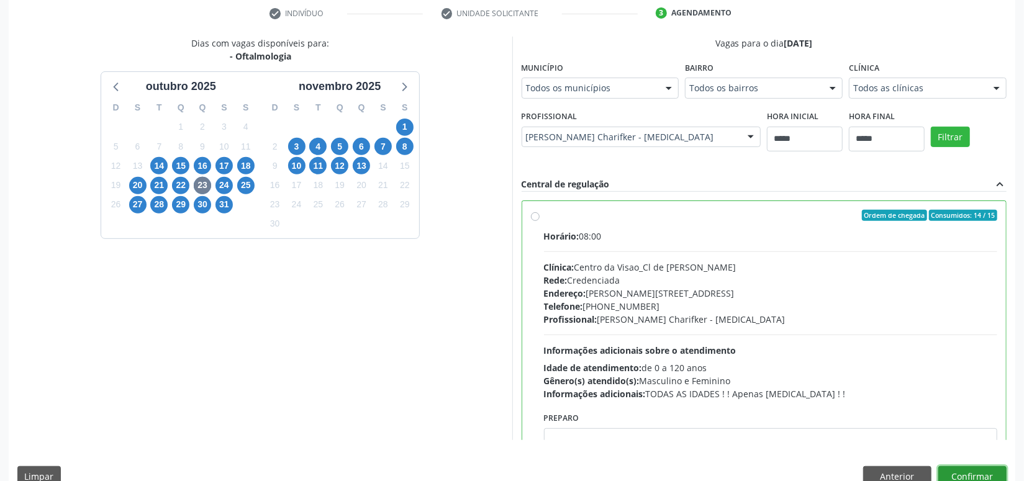
click at [972, 473] on button "Confirmar" at bounding box center [973, 476] width 68 height 21
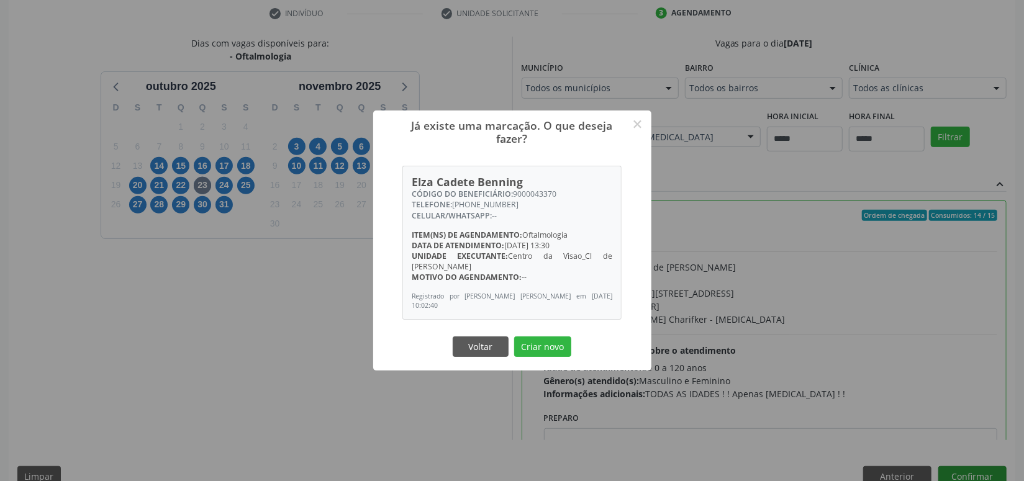
click at [514, 337] on button "Criar novo" at bounding box center [542, 347] width 57 height 21
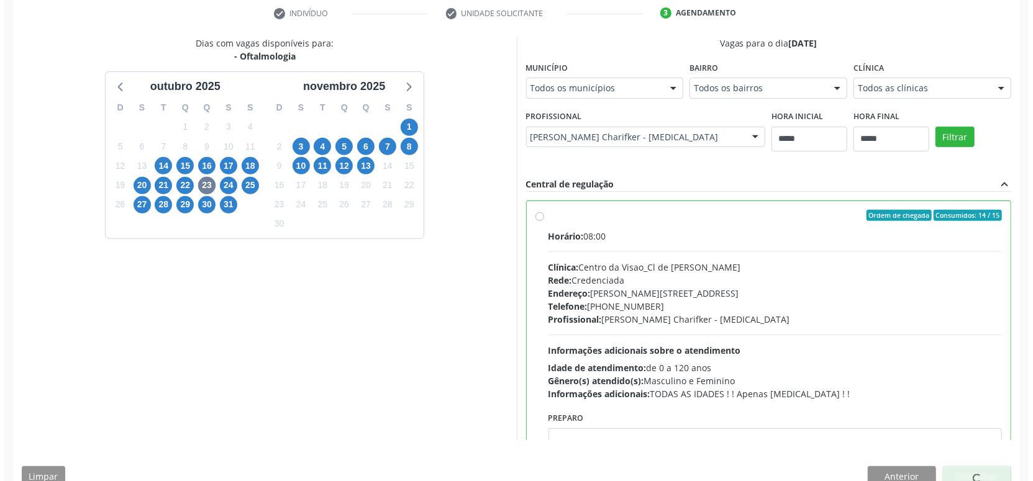
scroll to position [0, 0]
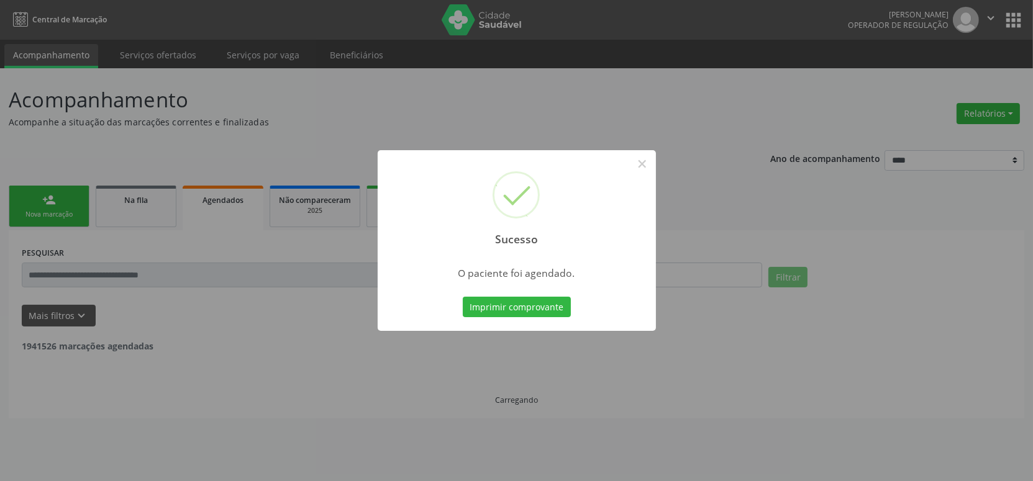
click at [463, 297] on button "Imprimir comprovante" at bounding box center [517, 307] width 108 height 21
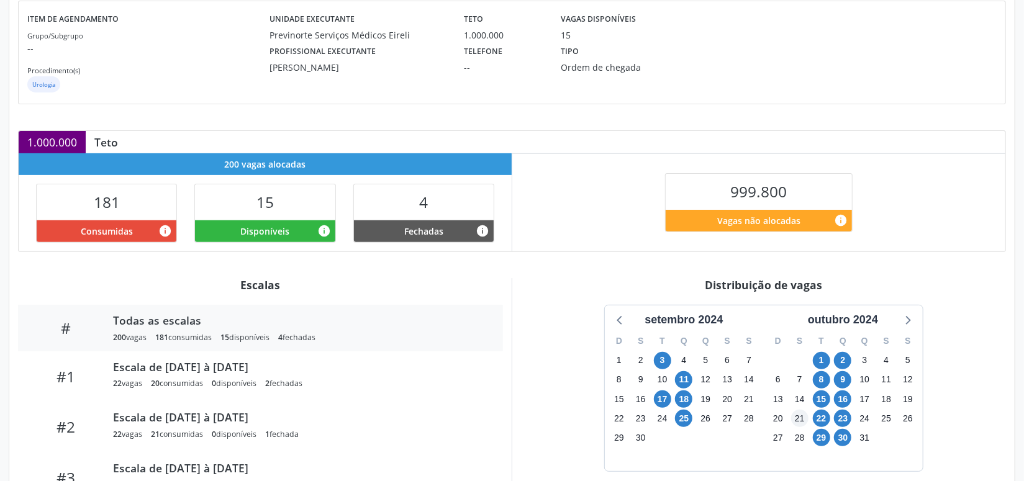
scroll to position [240, 0]
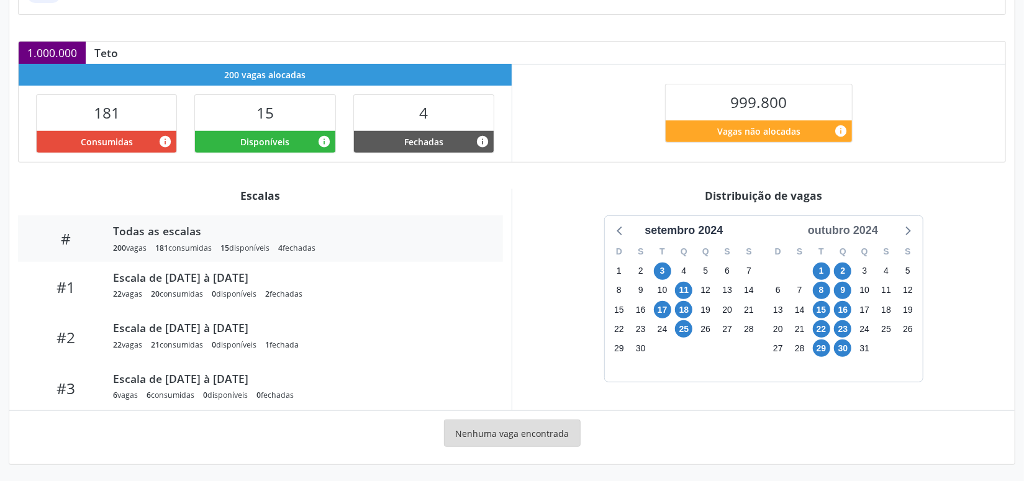
click at [848, 224] on div "outubro 2024" at bounding box center [843, 230] width 80 height 17
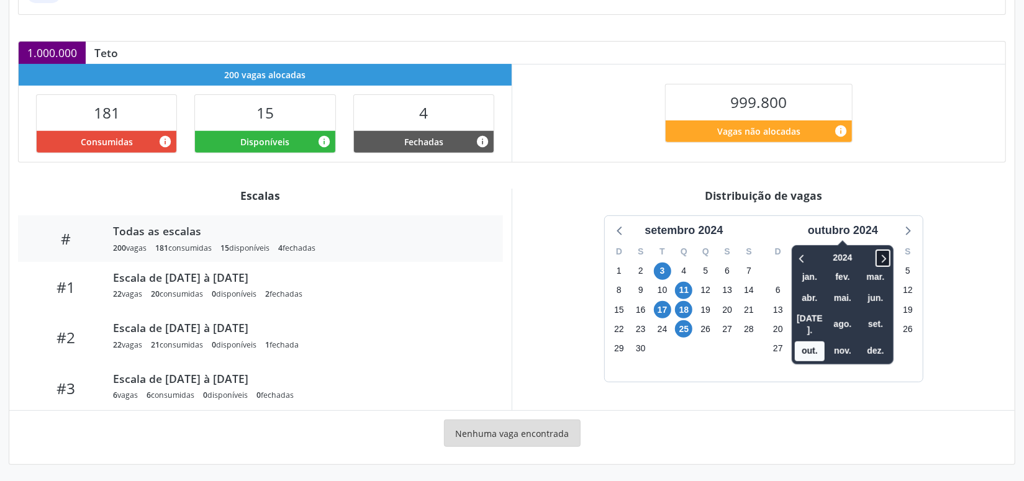
click at [881, 253] on icon at bounding box center [883, 258] width 12 height 15
click at [848, 342] on span "nov." at bounding box center [843, 351] width 30 height 19
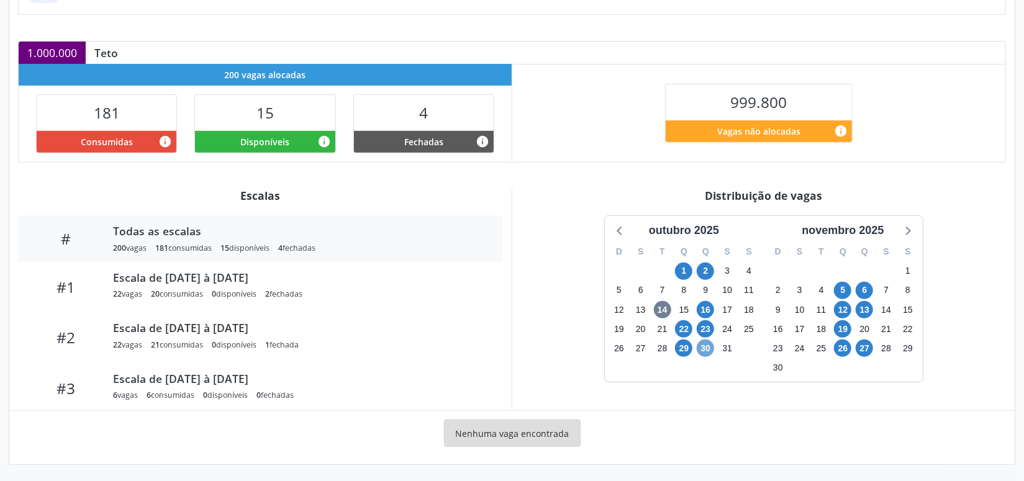
click at [704, 345] on span "30" at bounding box center [705, 348] width 17 height 17
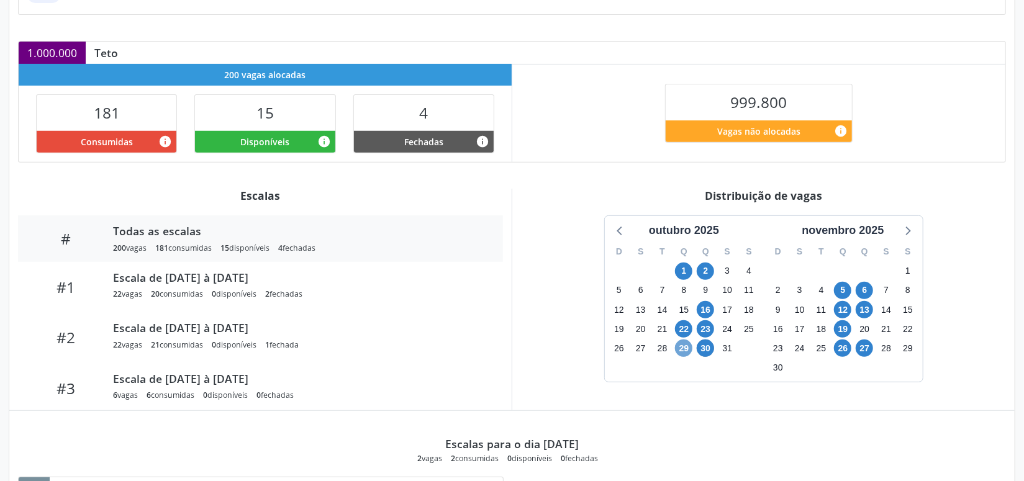
click at [683, 348] on span "29" at bounding box center [683, 348] width 17 height 17
click at [844, 288] on span "5" at bounding box center [842, 290] width 17 height 17
click at [842, 285] on span "5" at bounding box center [842, 290] width 17 height 17
click at [868, 284] on span "6" at bounding box center [864, 290] width 17 height 17
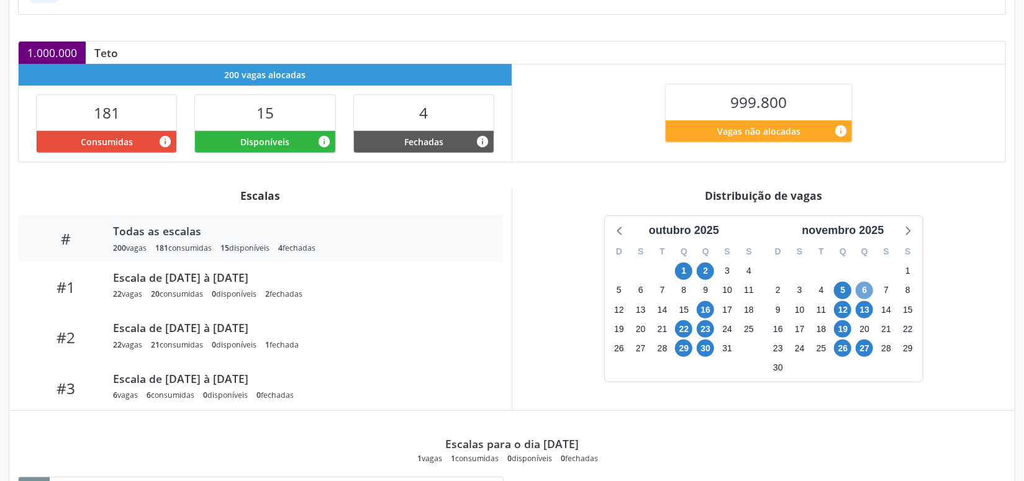
click at [868, 284] on span "6" at bounding box center [864, 290] width 17 height 17
click at [845, 309] on span "12" at bounding box center [842, 309] width 17 height 17
click at [871, 309] on span "13" at bounding box center [864, 309] width 17 height 17
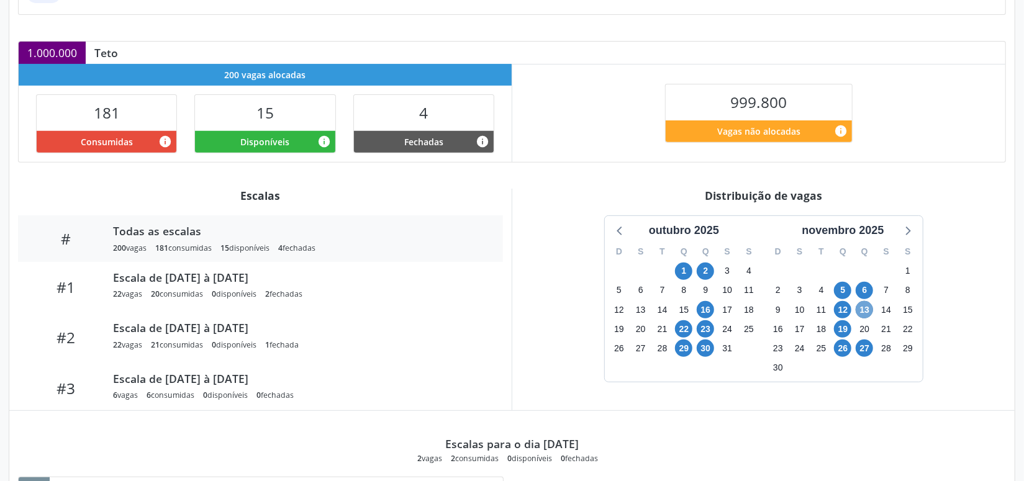
scroll to position [393, 0]
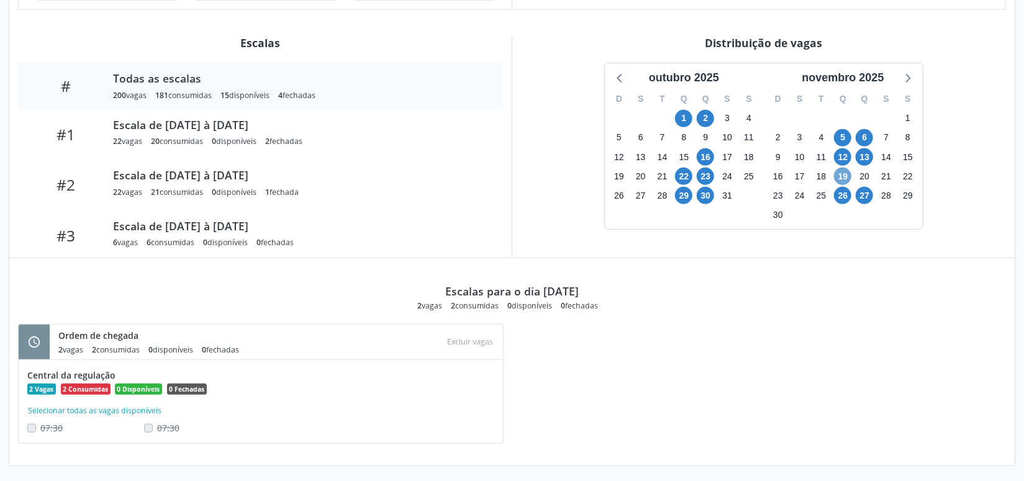
click at [843, 174] on span "19" at bounding box center [842, 176] width 17 height 17
drag, startPoint x: 843, startPoint y: 175, endPoint x: 843, endPoint y: 191, distance: 16.8
click at [842, 178] on span "19" at bounding box center [842, 176] width 17 height 17
click at [871, 158] on span "13" at bounding box center [864, 156] width 17 height 17
click at [868, 158] on span "13" at bounding box center [864, 156] width 17 height 17
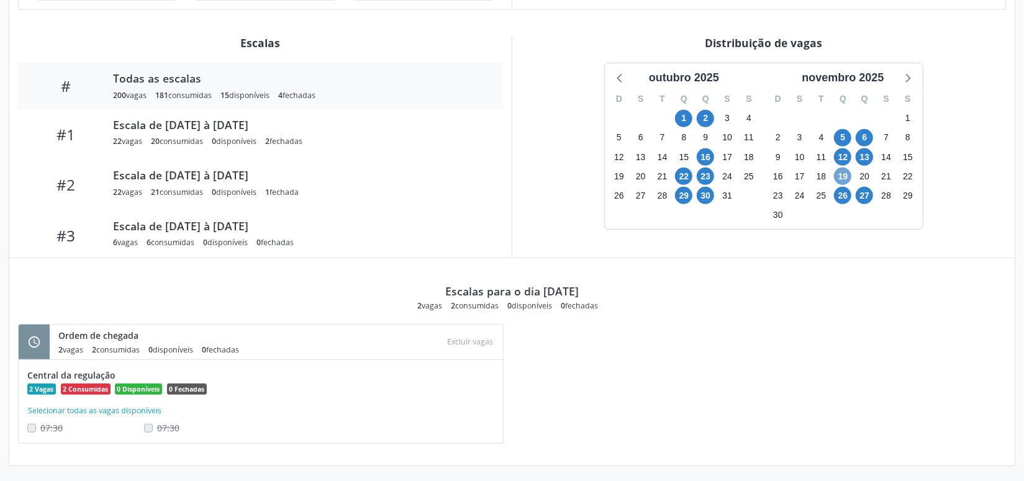
click at [845, 170] on span "19" at bounding box center [842, 176] width 17 height 17
click at [764, 283] on div "Escalas para o dia 19/11/2025 1 vagas 0 consumidas 1 disponíveis 0 fechadas" at bounding box center [512, 284] width 988 height 53
click at [808, 325] on div "schedule Ordem de chegada 1 vagas 0 consumidas 1 disponíveis 0 fechadas Atenção…" at bounding box center [512, 390] width 1006 height 133
click at [973, 479] on div "Gerenciamento de serviço Gerencie vagas e suas escalas Item de agendamento Grup…" at bounding box center [512, 80] width 1024 height 808
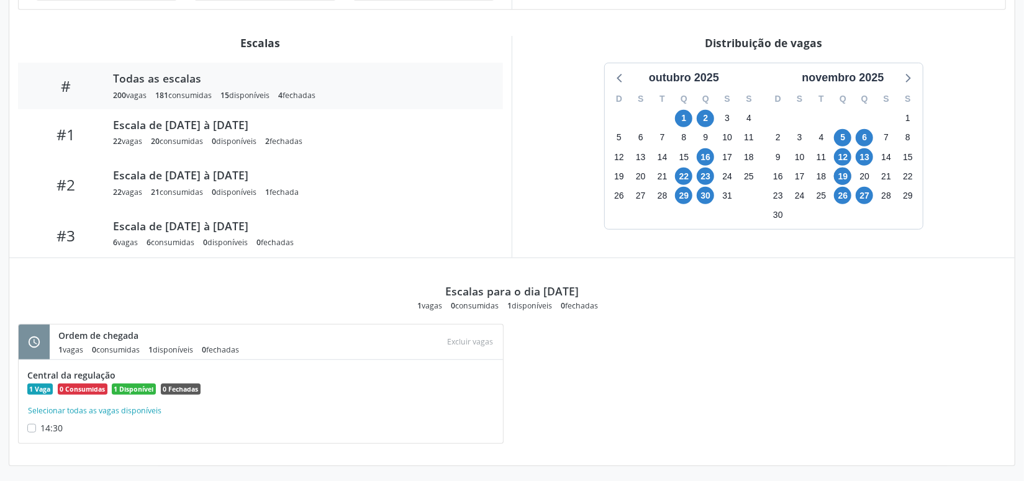
click at [685, 357] on div "schedule Ordem de chegada 1 vagas 0 consumidas 1 disponíveis 0 fechadas Atenção…" at bounding box center [512, 390] width 1006 height 133
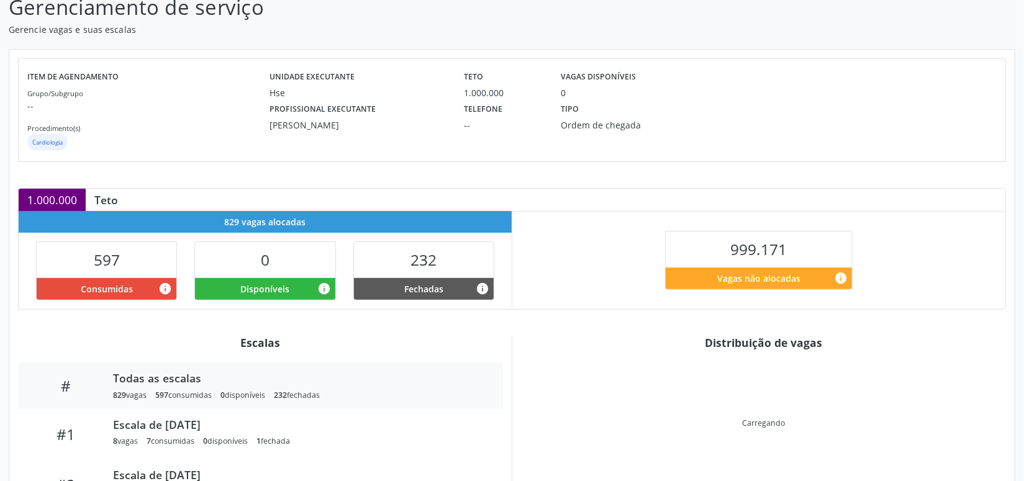
scroll to position [175, 0]
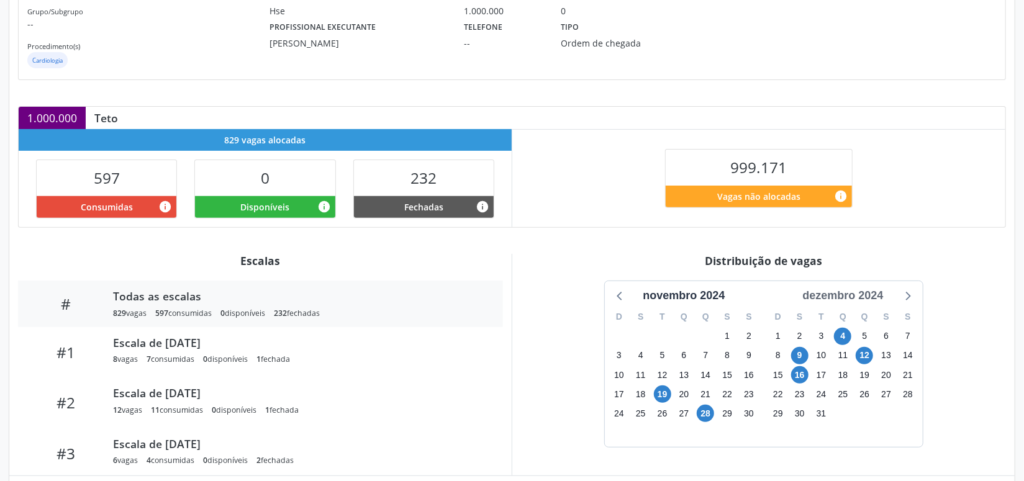
click at [873, 299] on div "dezembro 2024" at bounding box center [843, 296] width 91 height 17
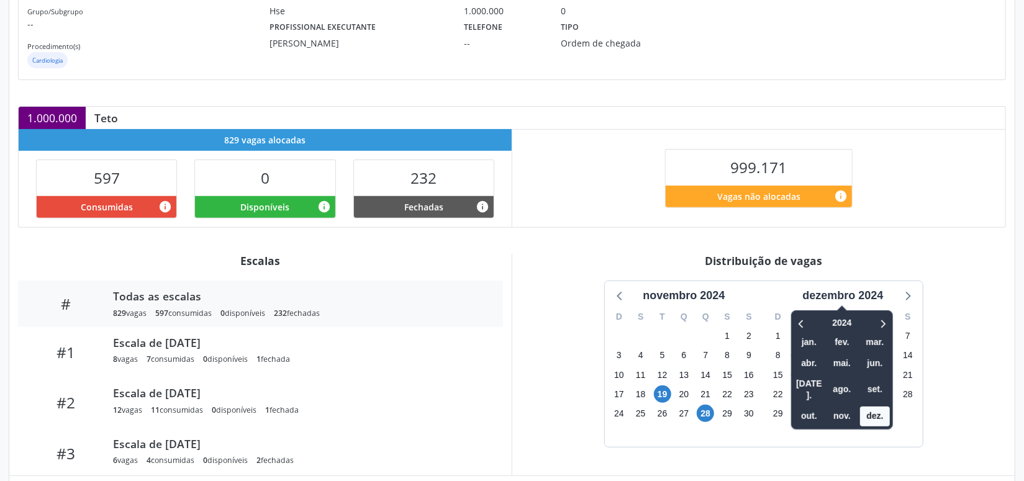
click at [891, 322] on div "2024 jan. fev. mar. abr. mai. jun. [DATE]. ago. set. out. nov. dez." at bounding box center [842, 370] width 102 height 119
click at [879, 320] on icon at bounding box center [882, 323] width 12 height 15
click at [851, 407] on span "nov." at bounding box center [842, 416] width 30 height 19
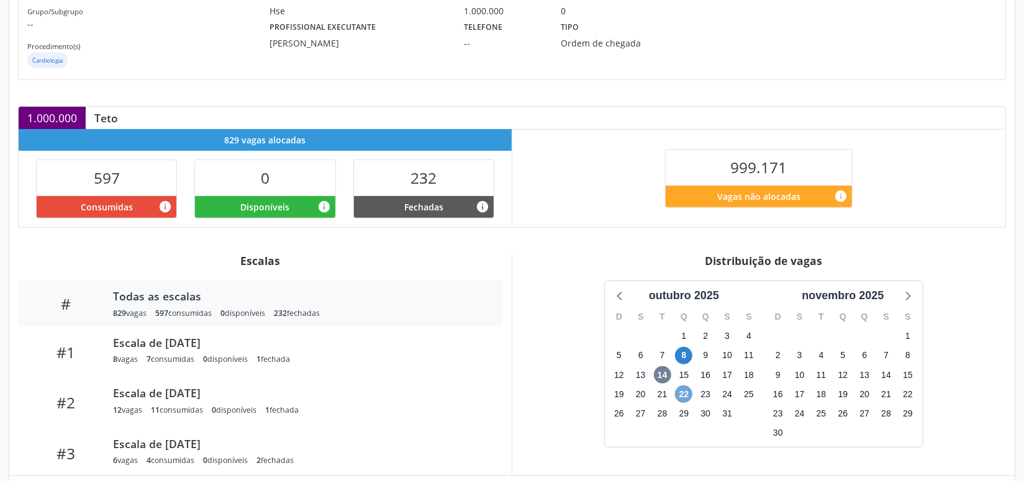
click at [682, 398] on span "22" at bounding box center [683, 394] width 17 height 17
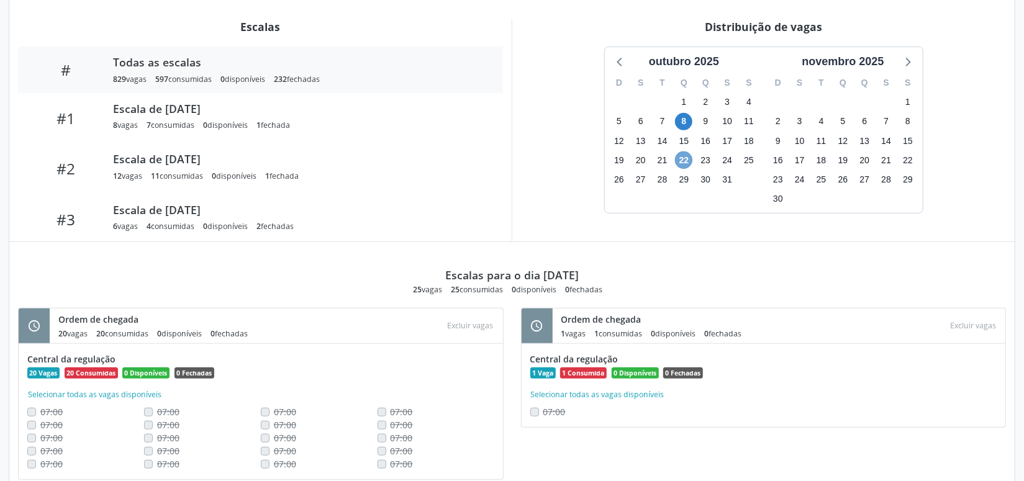
scroll to position [334, 0]
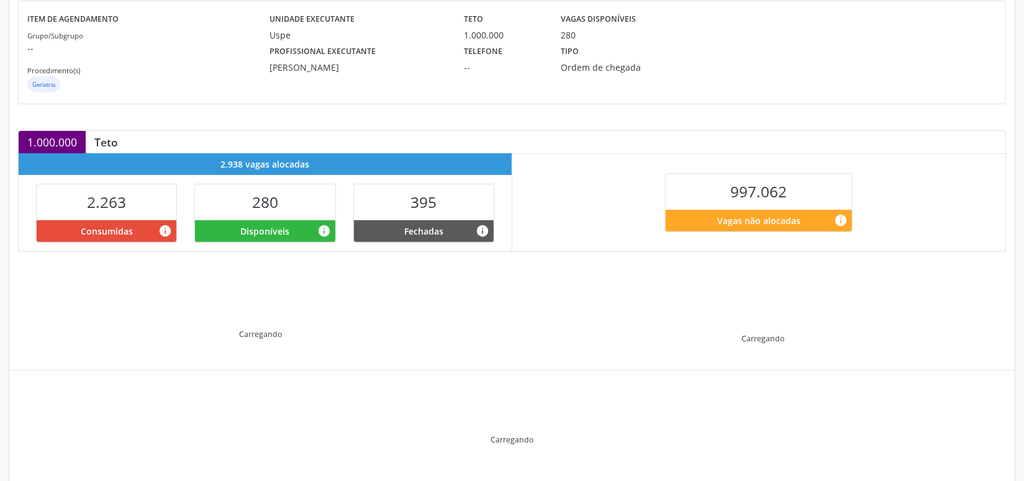
scroll to position [175, 0]
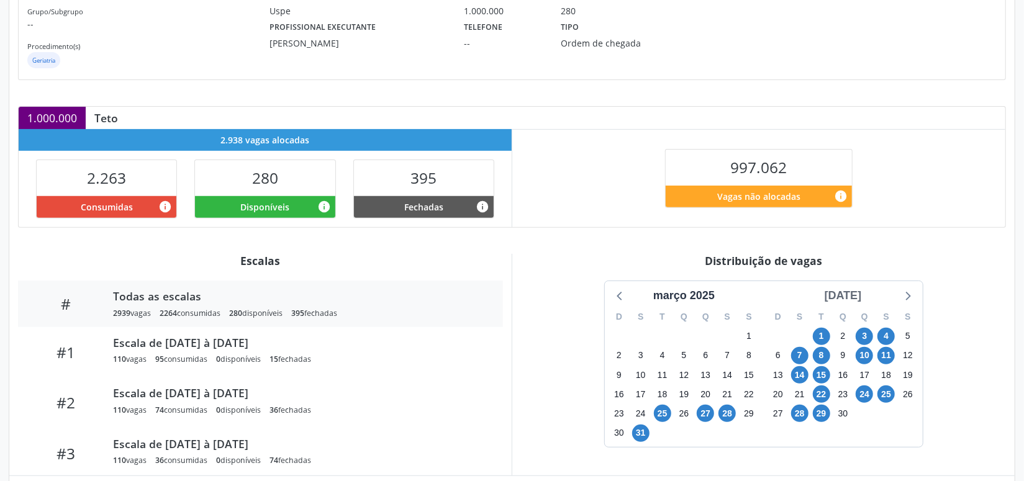
click at [849, 291] on div "[DATE]" at bounding box center [843, 296] width 47 height 17
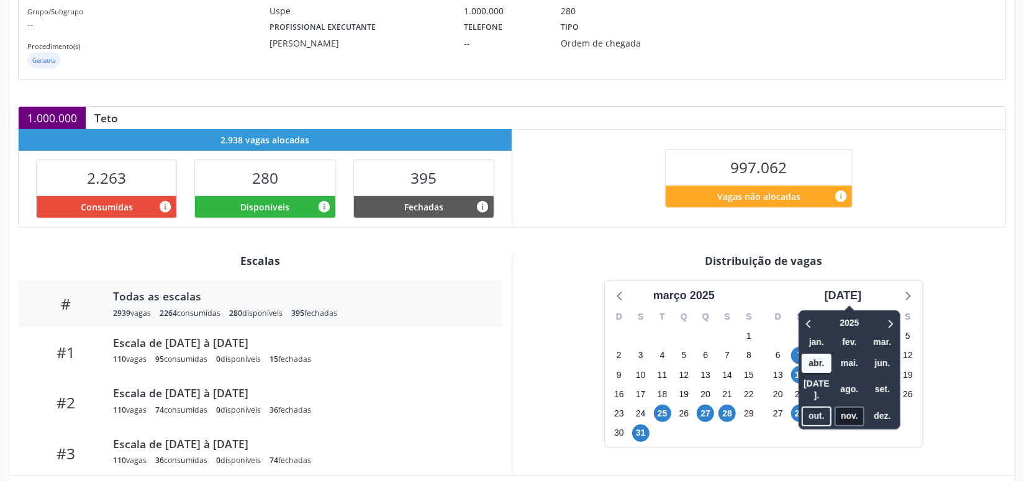
click at [836, 407] on span "nov." at bounding box center [850, 416] width 30 height 19
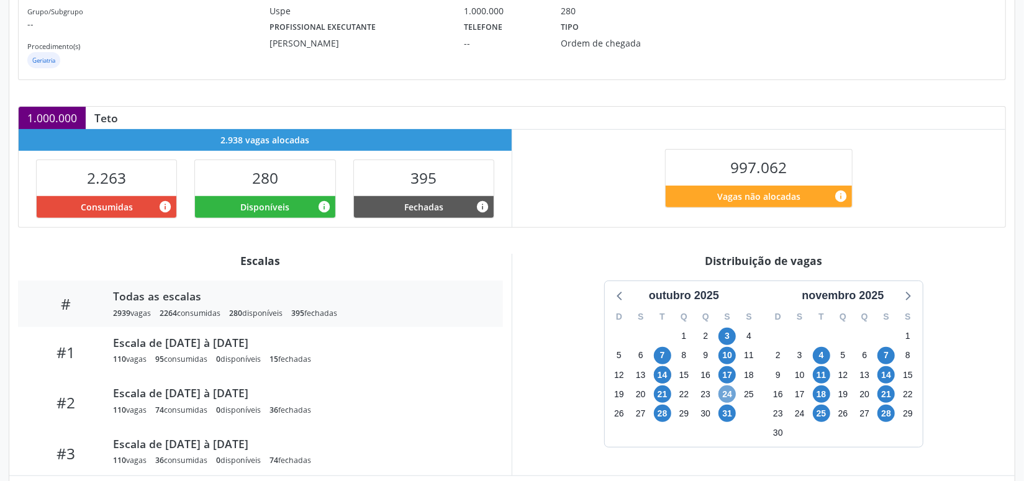
click at [729, 394] on span "24" at bounding box center [727, 394] width 17 height 17
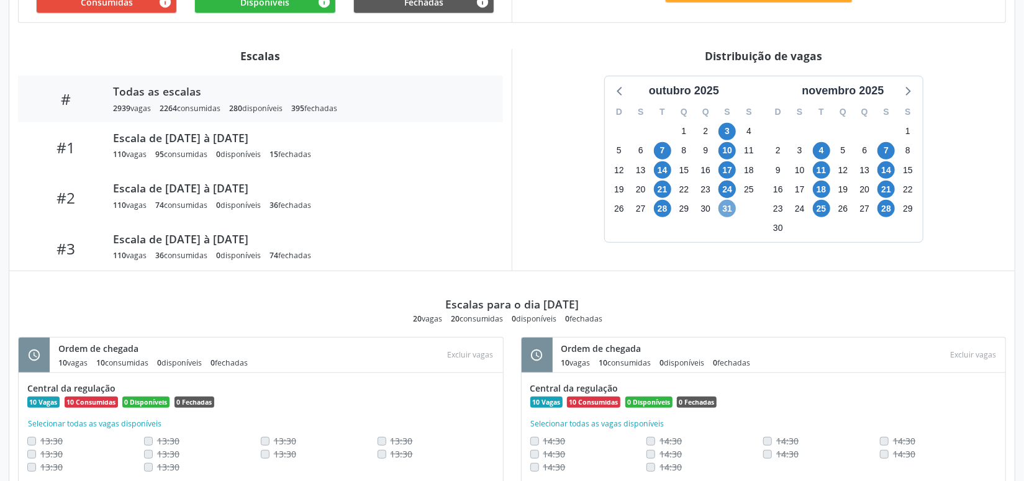
drag, startPoint x: 728, startPoint y: 208, endPoint x: 721, endPoint y: 210, distance: 7.1
click at [721, 210] on span "31" at bounding box center [727, 208] width 17 height 17
click at [818, 145] on span "4" at bounding box center [821, 150] width 17 height 17
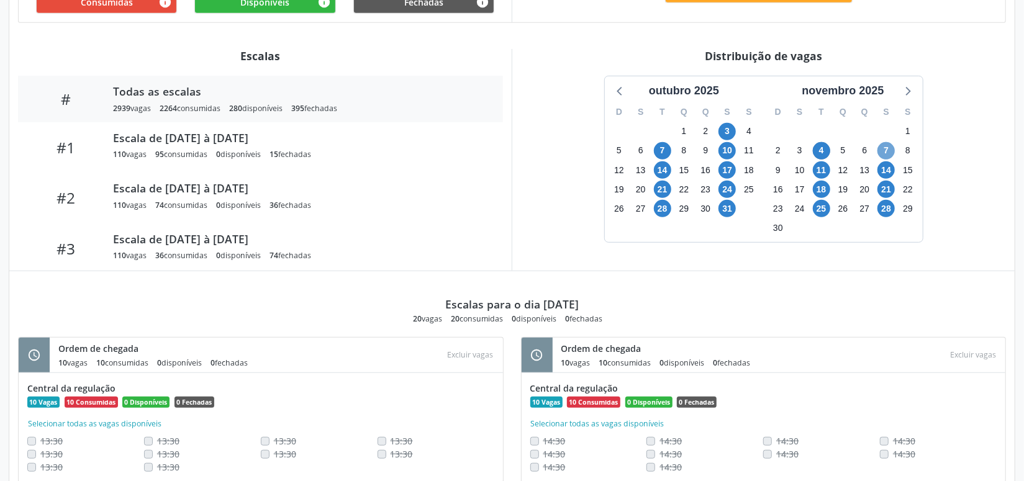
click at [892, 147] on span "7" at bounding box center [886, 150] width 17 height 17
click at [817, 168] on span "11" at bounding box center [821, 169] width 17 height 17
click at [891, 168] on span "14" at bounding box center [886, 169] width 17 height 17
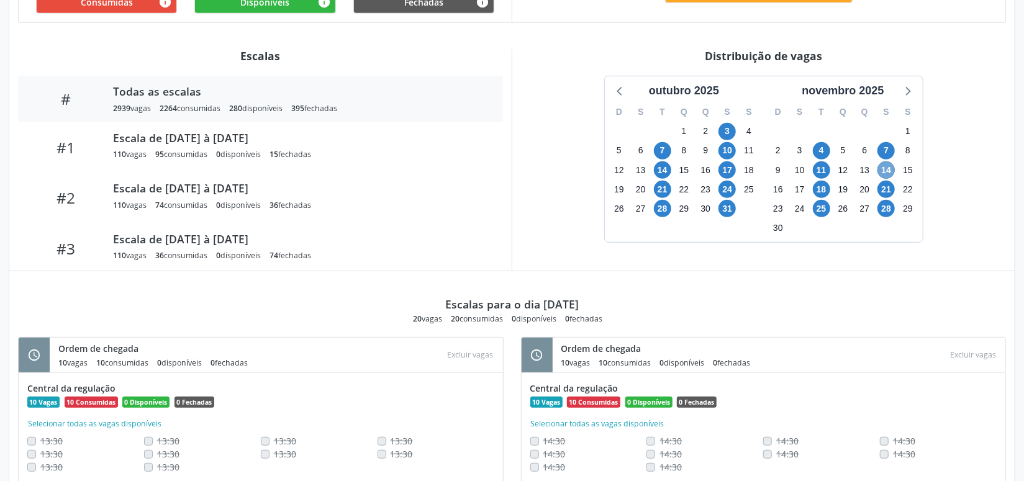
click at [891, 168] on span "14" at bounding box center [886, 169] width 17 height 17
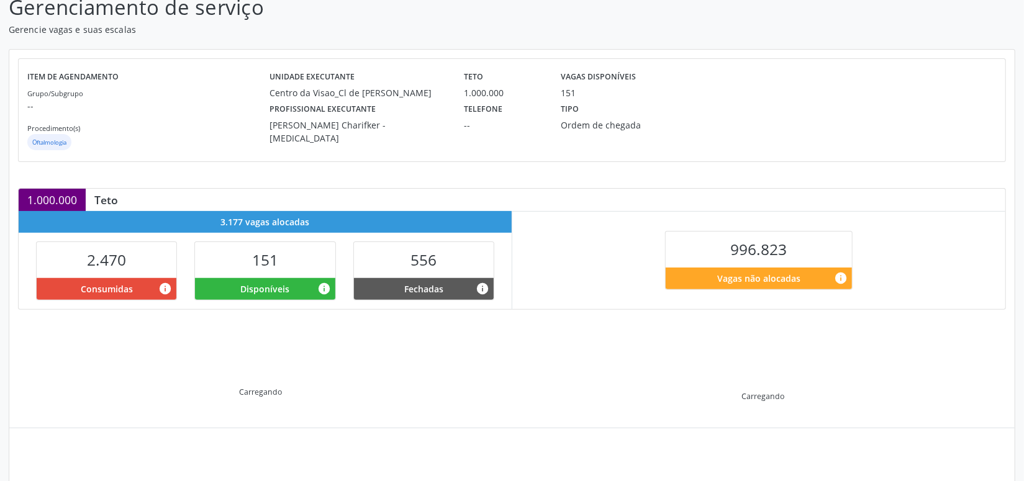
scroll to position [175, 0]
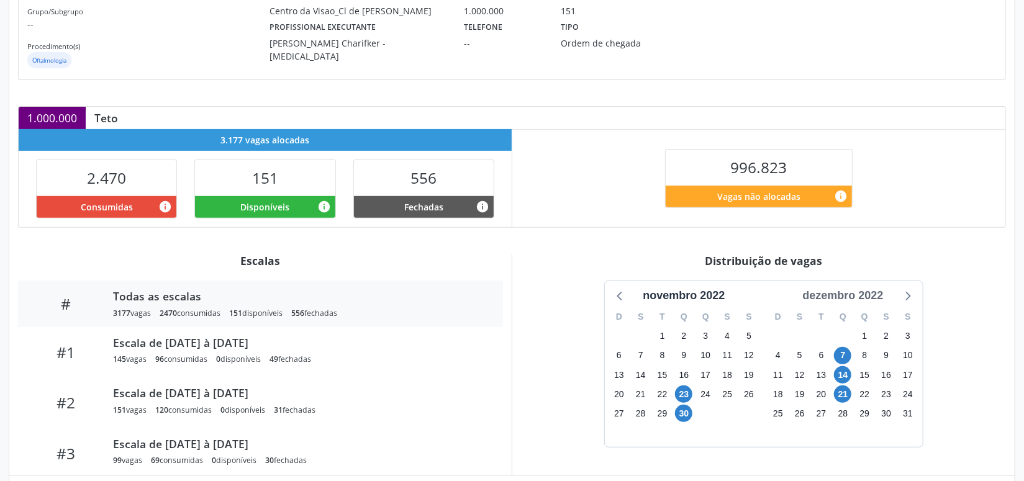
click at [870, 291] on div "dezembro 2022" at bounding box center [843, 296] width 91 height 17
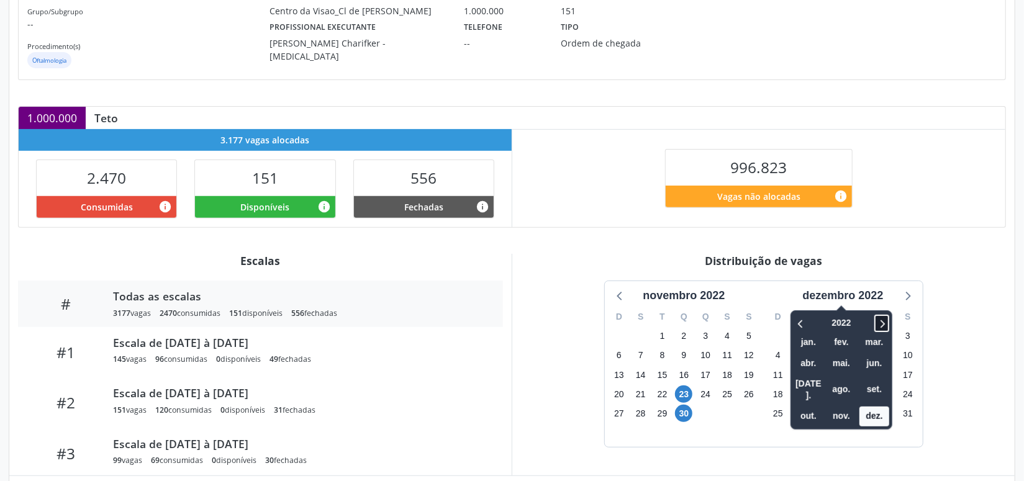
click at [879, 323] on icon at bounding box center [882, 323] width 12 height 15
click at [832, 407] on span "nov." at bounding box center [842, 416] width 30 height 19
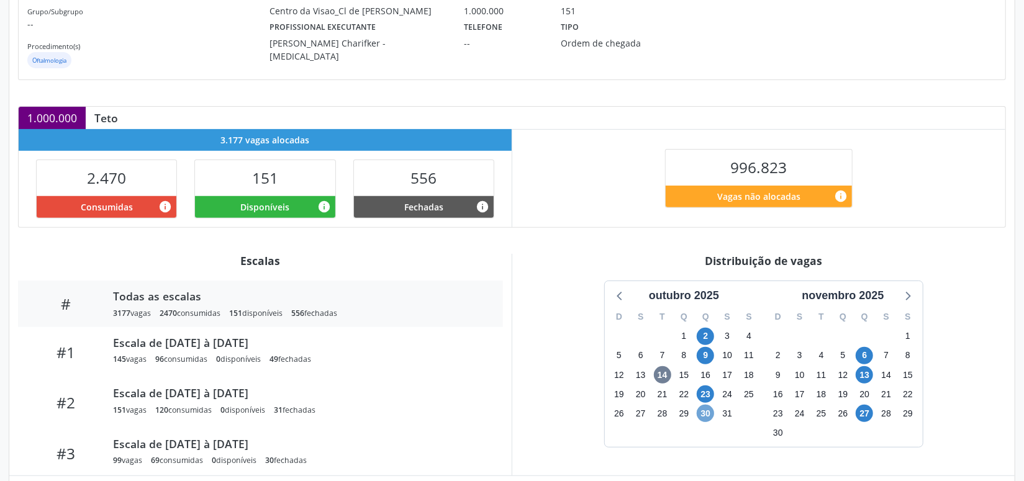
click at [709, 411] on span "30" at bounding box center [705, 413] width 17 height 17
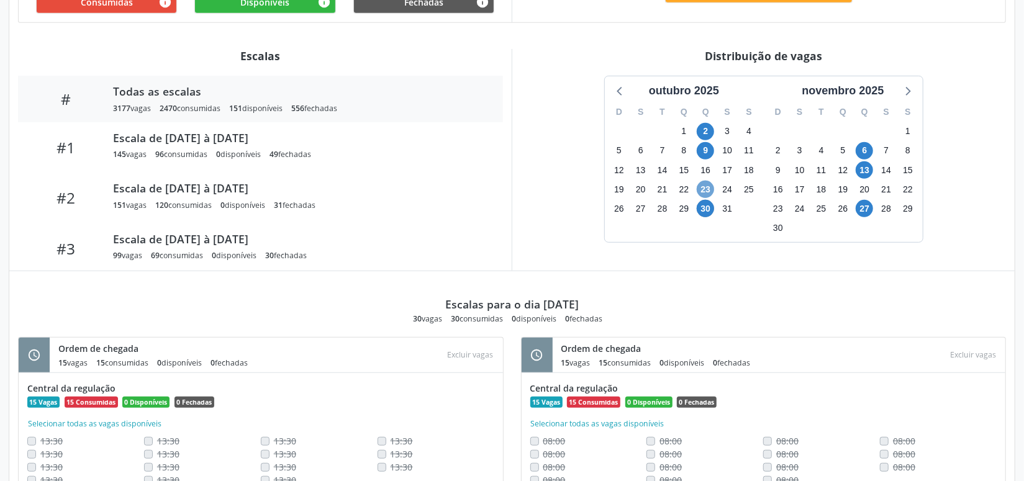
click at [699, 184] on span "23" at bounding box center [705, 189] width 17 height 17
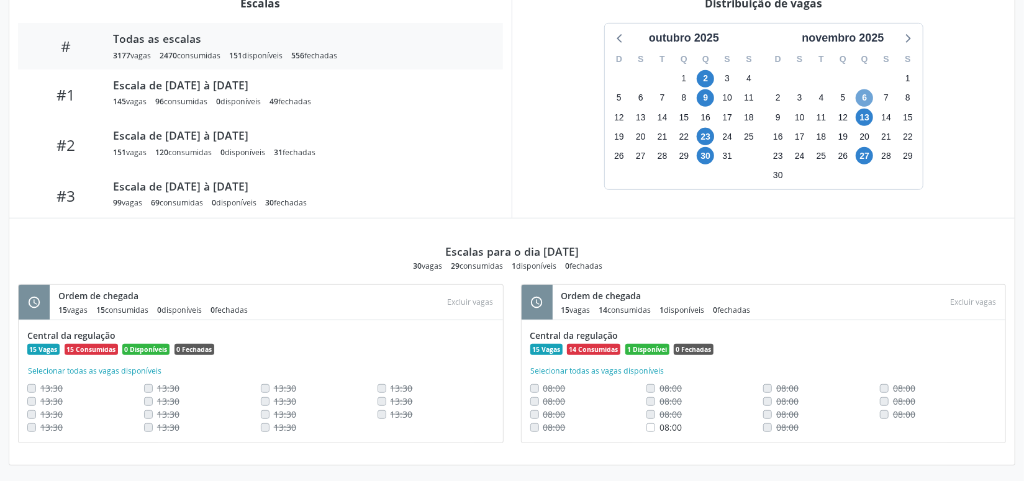
click at [864, 99] on span "6" at bounding box center [864, 97] width 17 height 17
click at [705, 130] on span "23" at bounding box center [705, 136] width 17 height 17
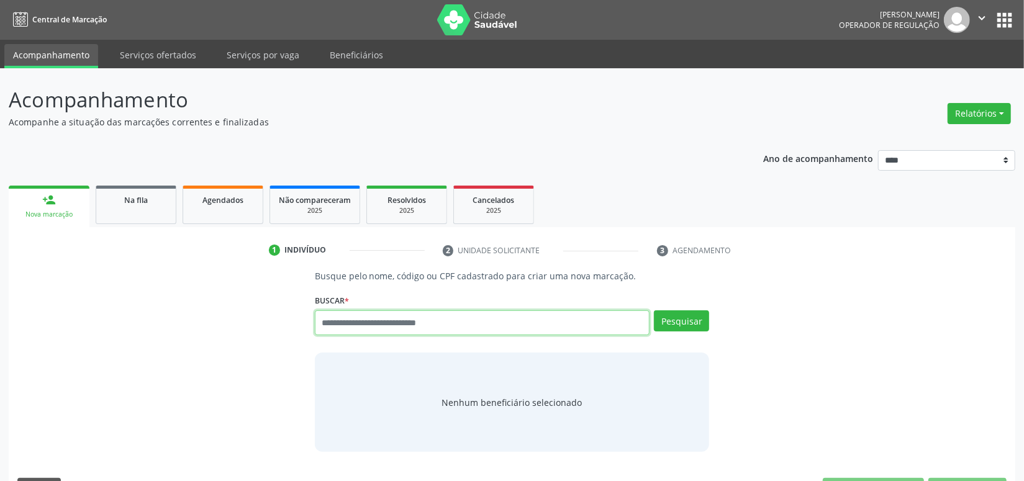
click at [406, 316] on input "text" at bounding box center [482, 323] width 335 height 25
paste input "**********"
type input "**********"
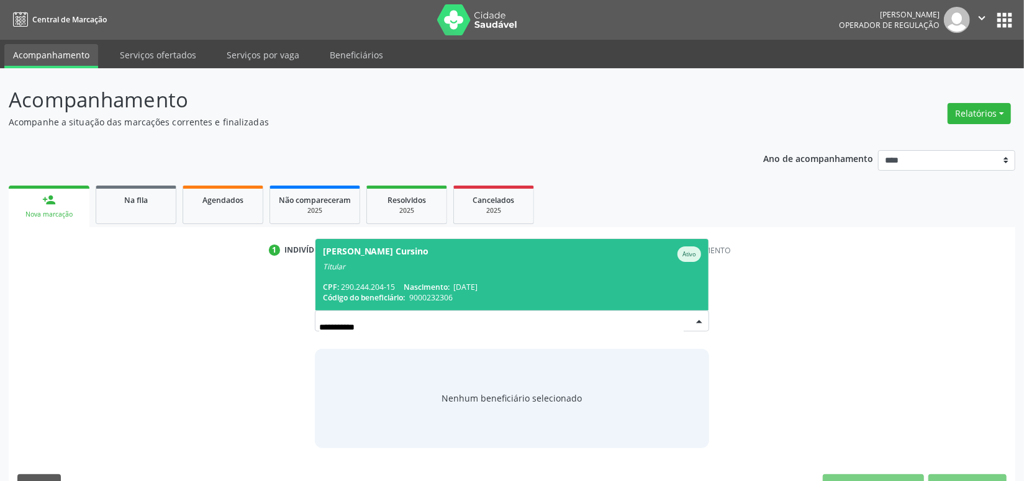
click at [404, 284] on div "CPF: 290.244.204-15 Nascimento: [DATE]" at bounding box center [512, 287] width 379 height 11
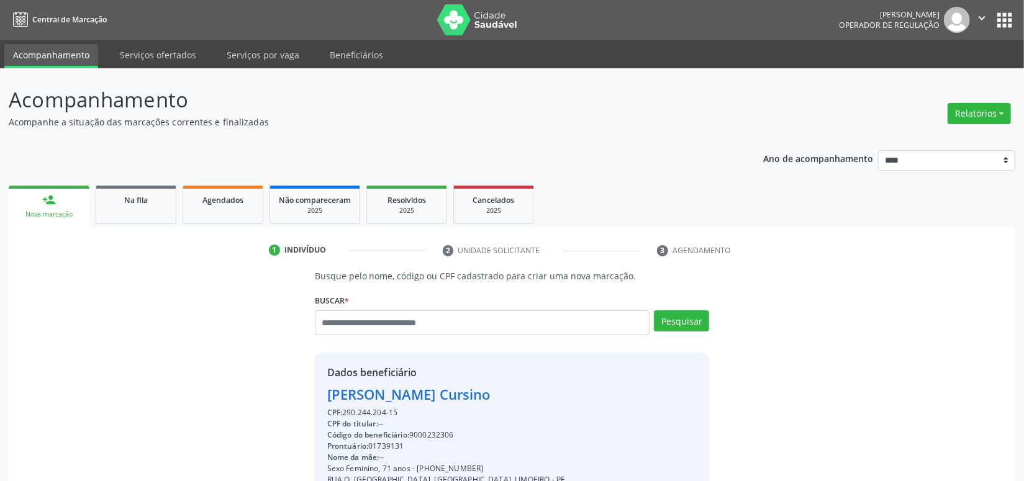
scroll to position [174, 0]
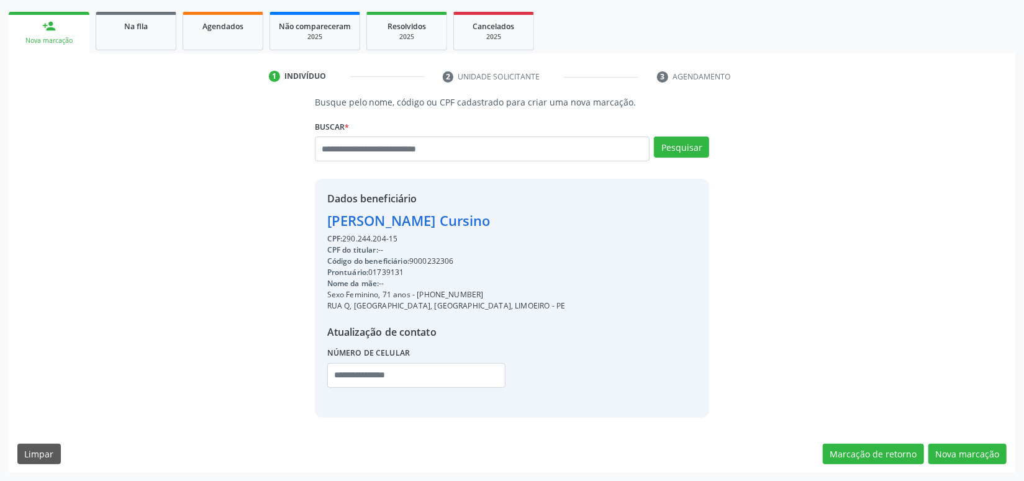
click at [442, 265] on div "Código do beneficiário: 9000232306" at bounding box center [446, 261] width 239 height 11
copy div "9000232306"
click at [966, 455] on button "Nova marcação" at bounding box center [968, 454] width 78 height 21
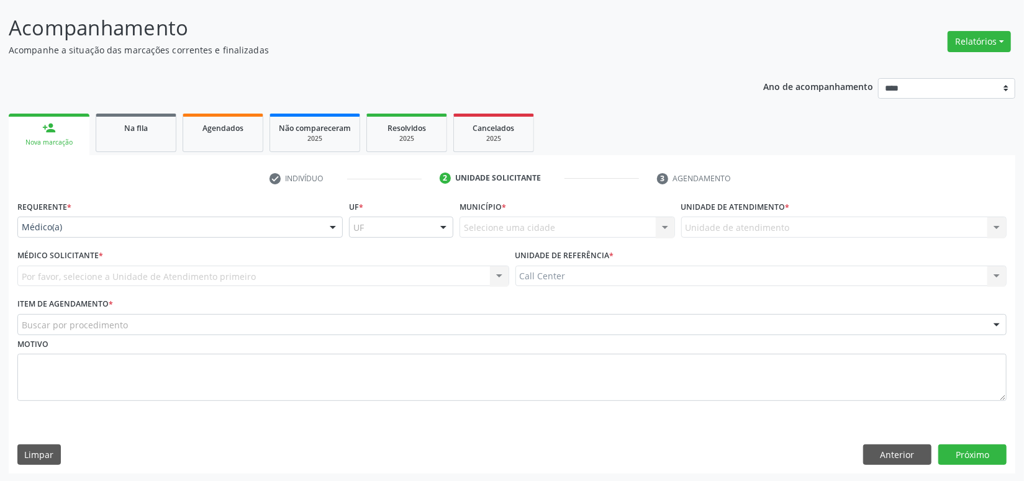
drag, startPoint x: 80, startPoint y: 229, endPoint x: 83, endPoint y: 248, distance: 20.0
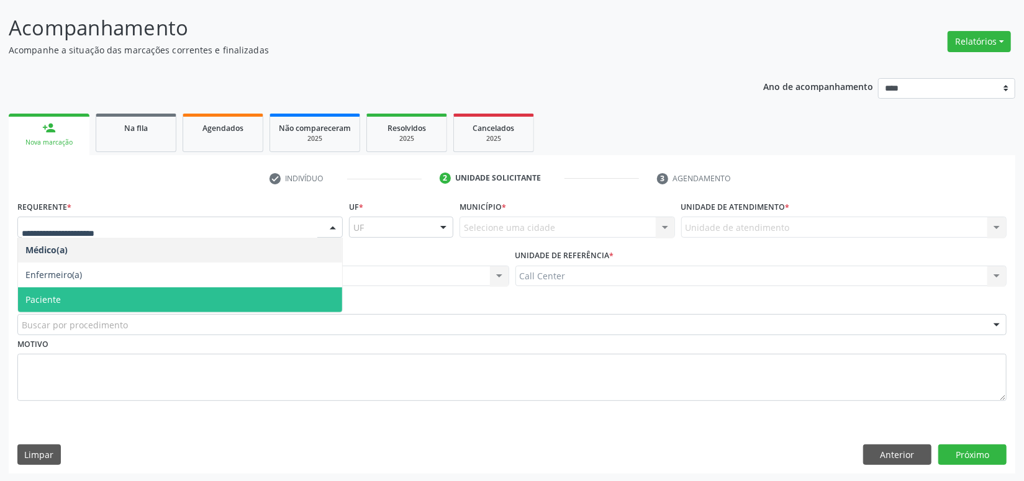
click at [75, 298] on span "Paciente" at bounding box center [180, 300] width 324 height 25
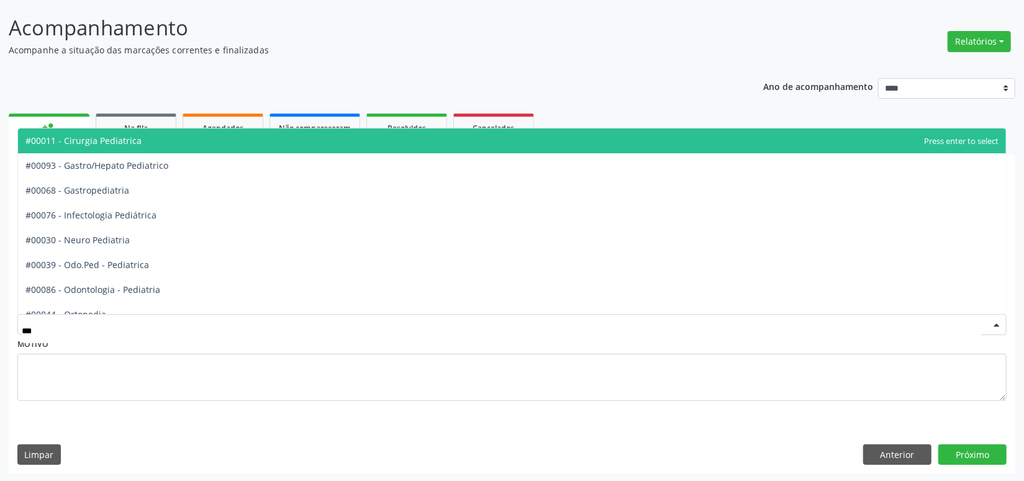
type input "****"
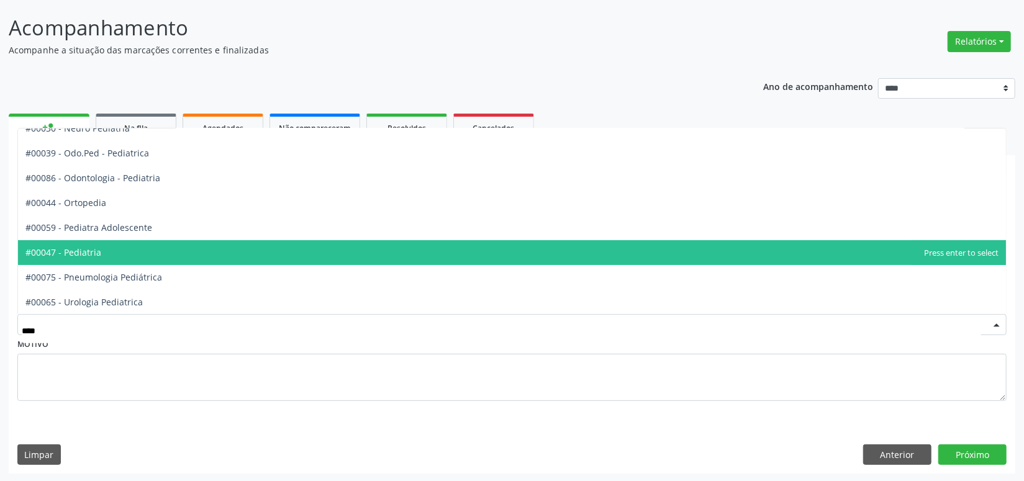
click at [124, 257] on span "#00047 - Pediatria" at bounding box center [512, 252] width 988 height 25
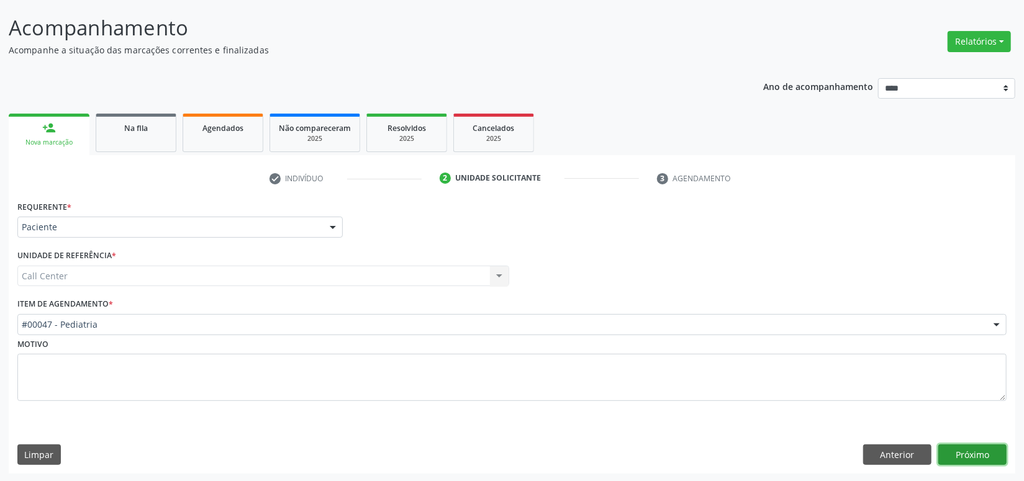
click at [968, 450] on button "Próximo" at bounding box center [973, 455] width 68 height 21
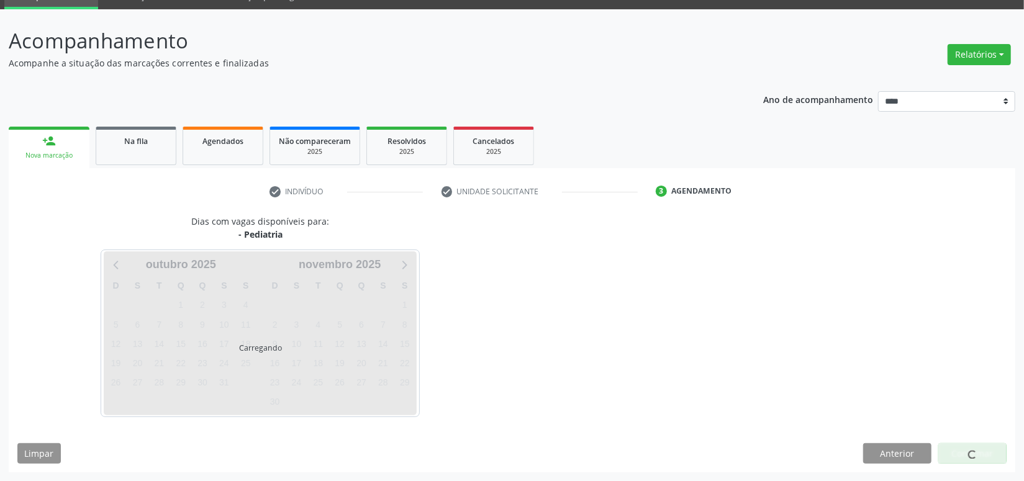
scroll to position [58, 0]
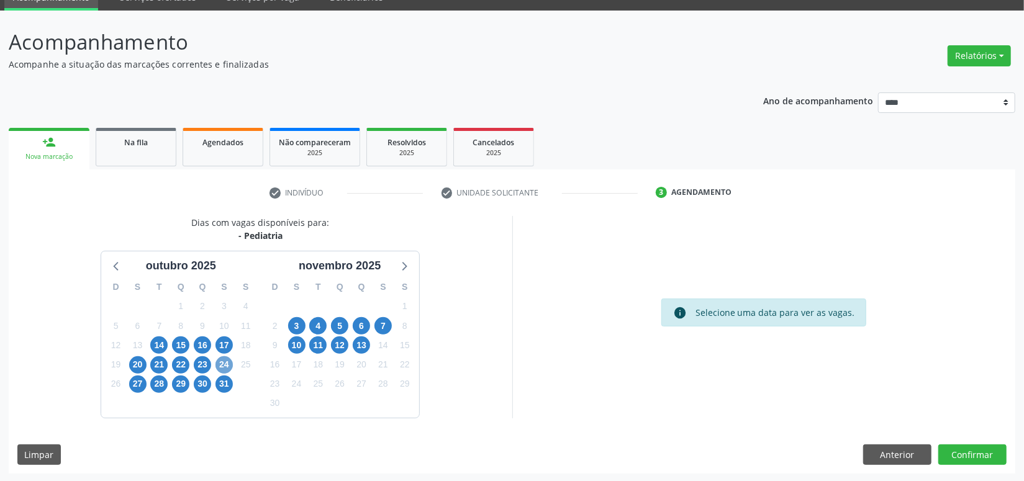
click at [223, 363] on span "24" at bounding box center [224, 365] width 17 height 17
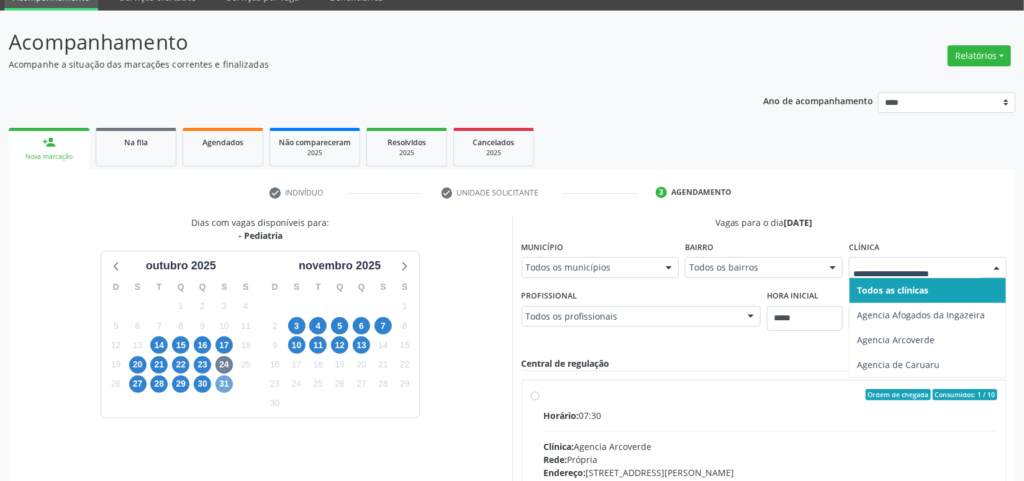
click at [225, 383] on span "31" at bounding box center [224, 384] width 17 height 17
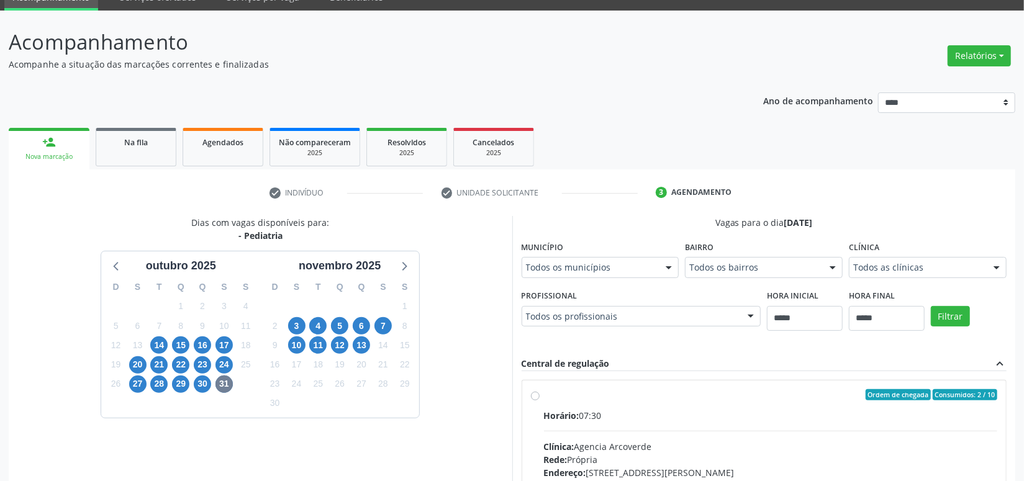
click at [903, 273] on div "Todos as clínicas" at bounding box center [928, 267] width 158 height 21
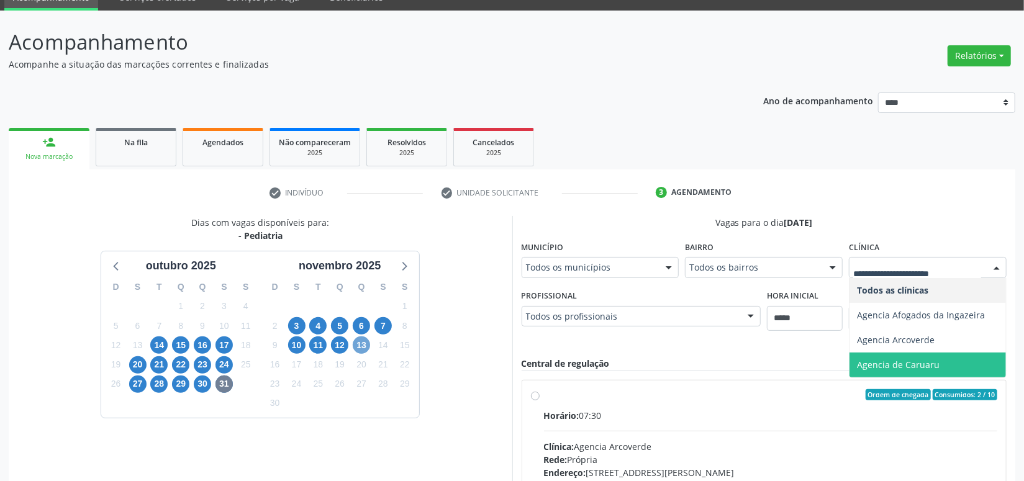
click at [363, 344] on span "13" at bounding box center [361, 345] width 17 height 17
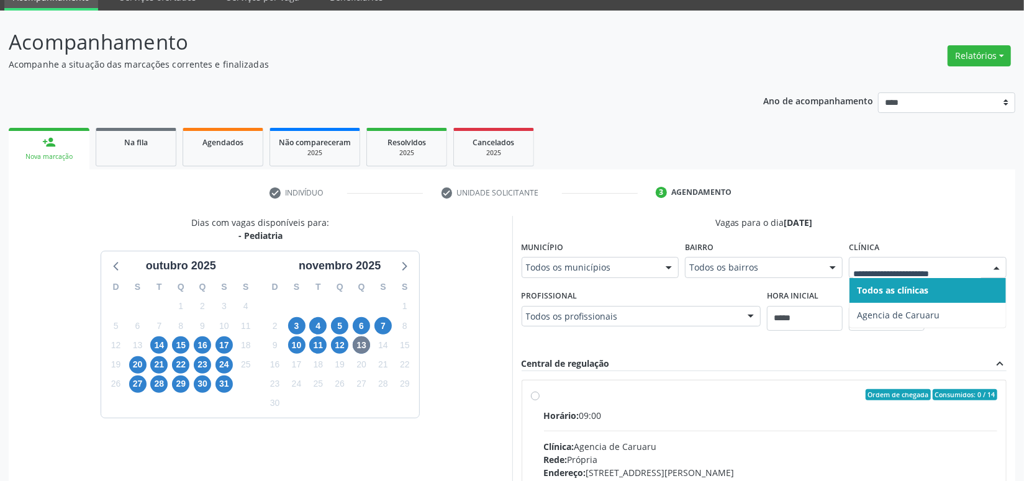
click at [912, 275] on div at bounding box center [928, 267] width 158 height 21
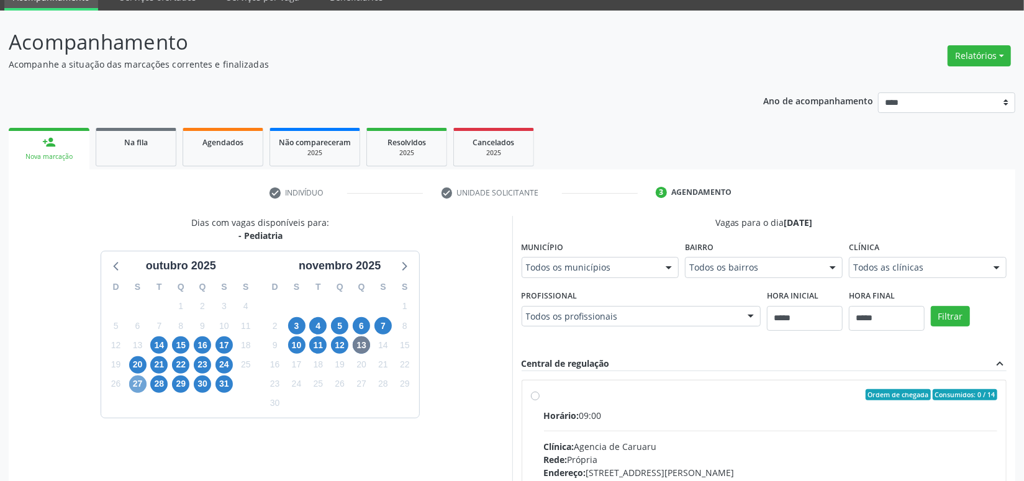
click at [136, 381] on span "27" at bounding box center [137, 384] width 17 height 17
click at [899, 260] on div "Todos as clínicas" at bounding box center [928, 267] width 158 height 21
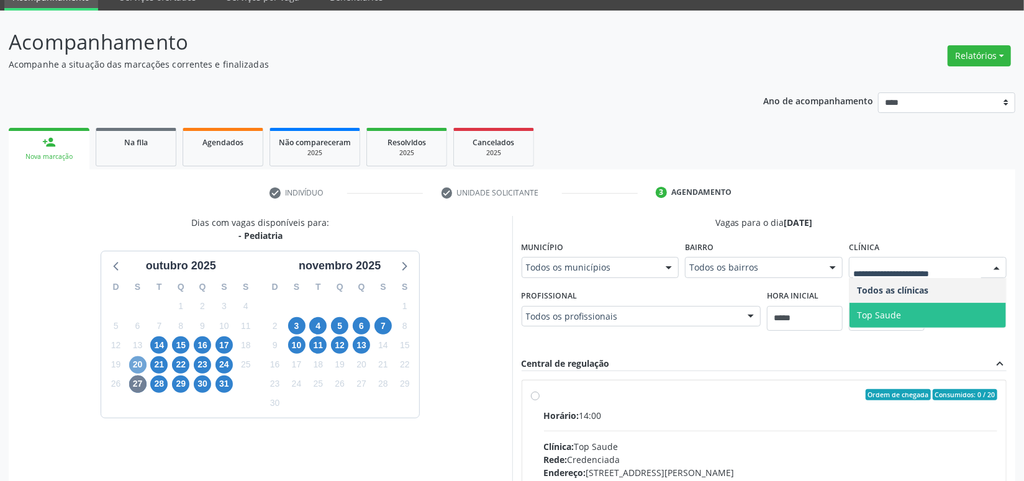
click at [136, 363] on span "20" at bounding box center [137, 365] width 17 height 17
click at [174, 388] on span "29" at bounding box center [180, 384] width 17 height 17
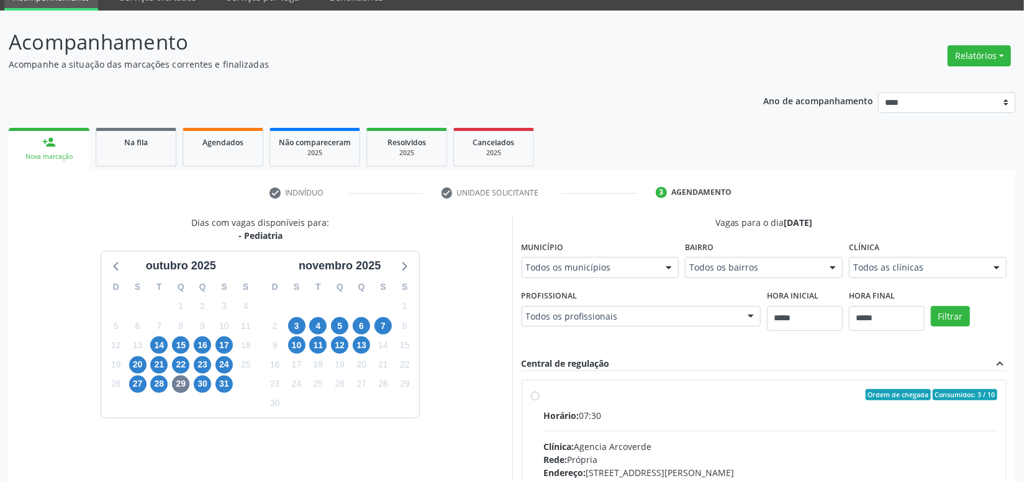
click at [919, 277] on fieldset "Clínica Todos as clínicas Todos as clínicas Agencia Afogados da Ingazeira Agenc…" at bounding box center [928, 262] width 158 height 48
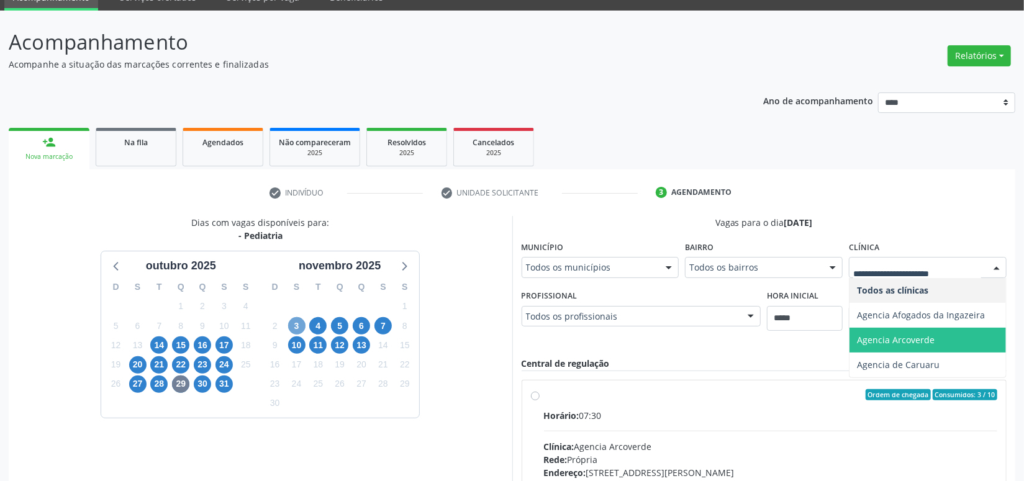
click at [294, 327] on span "3" at bounding box center [296, 325] width 17 height 17
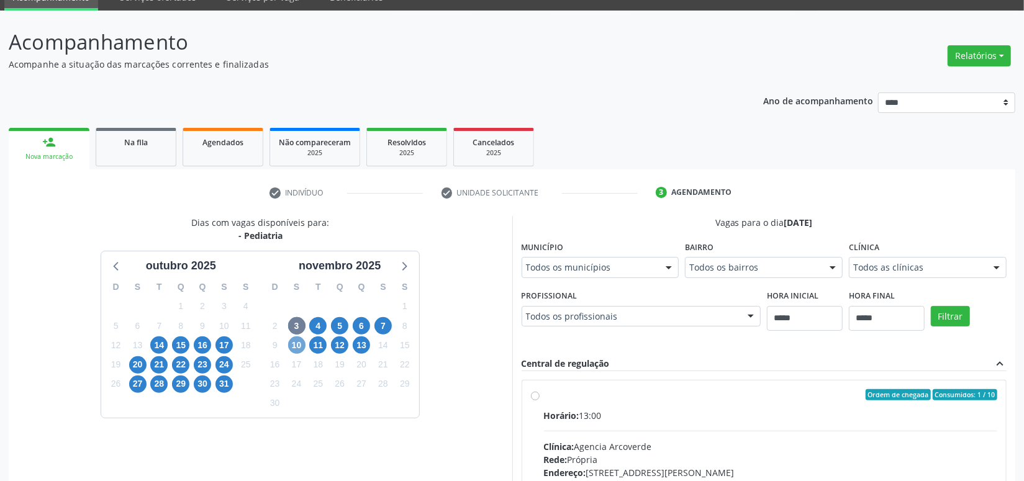
click at [298, 341] on span "10" at bounding box center [296, 345] width 17 height 17
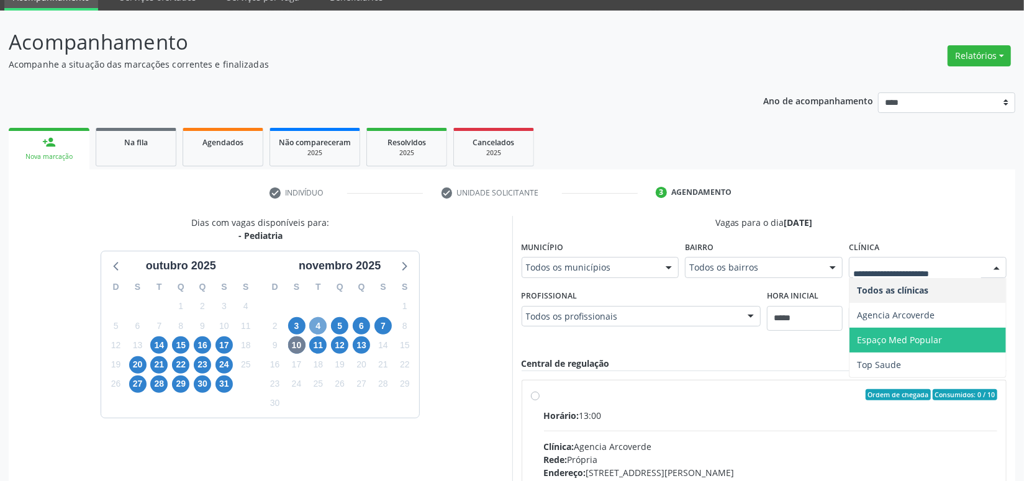
click at [317, 321] on span "4" at bounding box center [317, 325] width 17 height 17
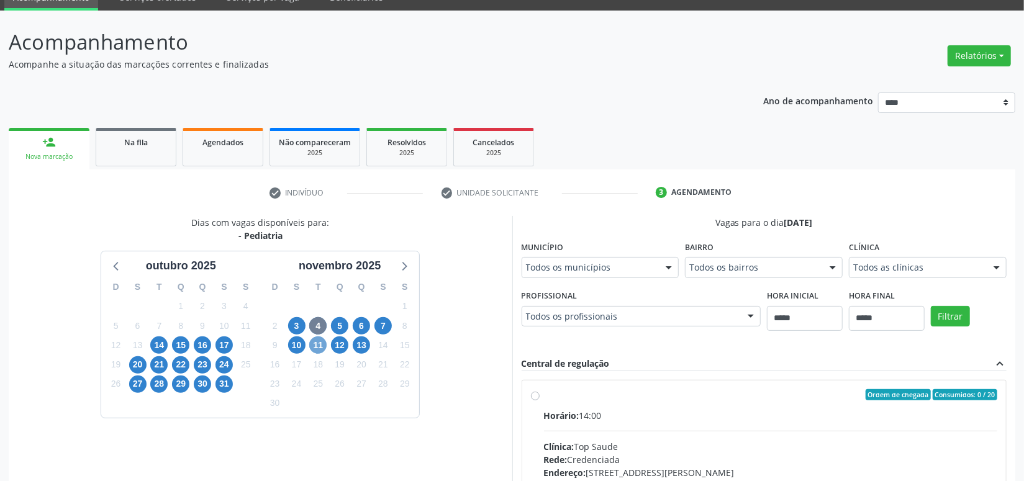
click at [320, 338] on span "11" at bounding box center [317, 345] width 17 height 17
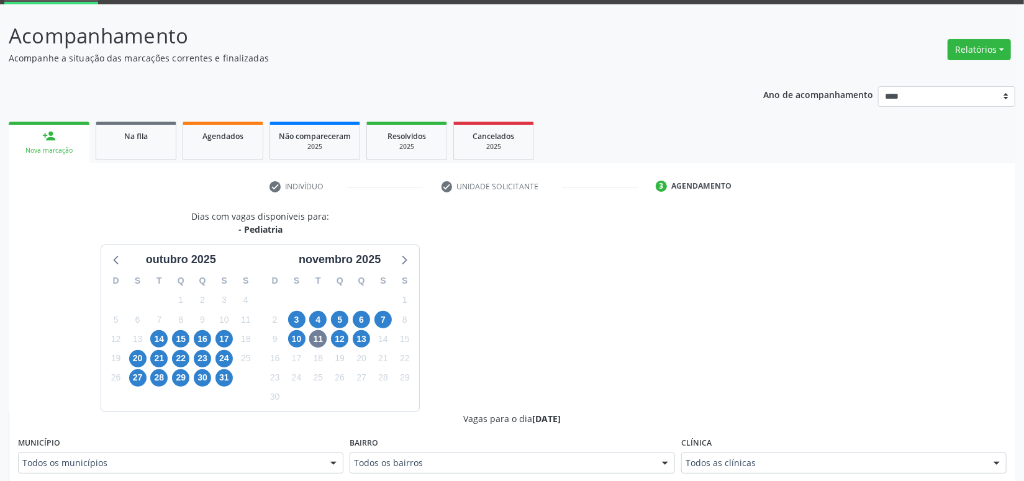
click at [716, 474] on div "Todos as clínicas" at bounding box center [843, 463] width 325 height 21
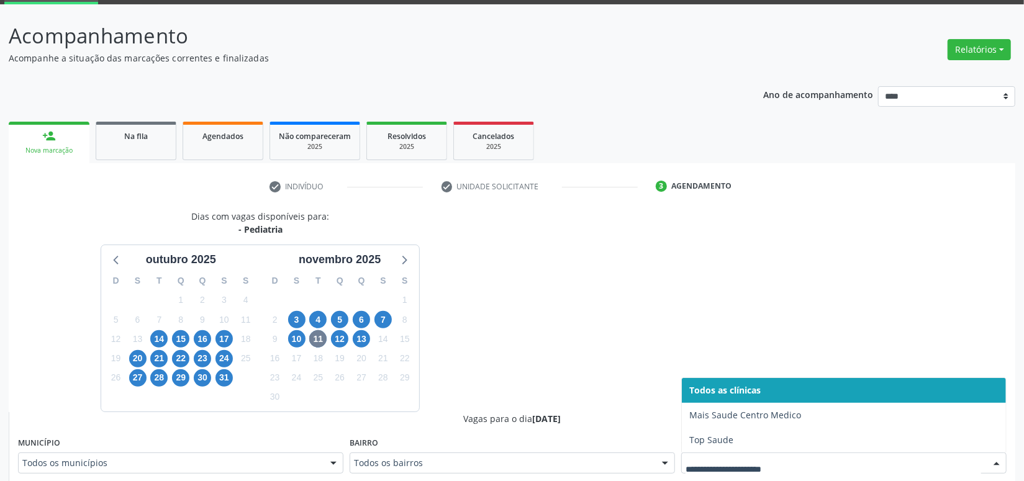
scroll to position [214, 0]
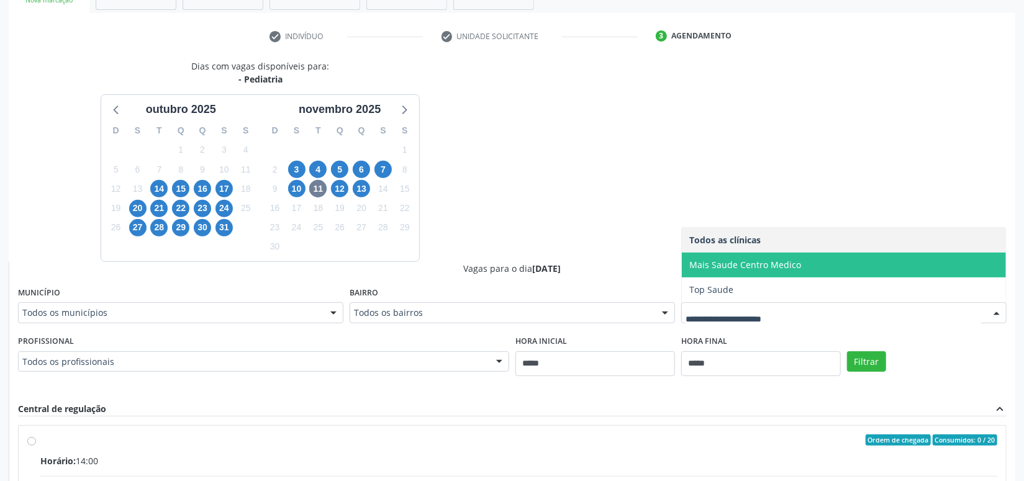
click at [763, 270] on span "Mais Saude Centro Medico" at bounding box center [844, 265] width 324 height 25
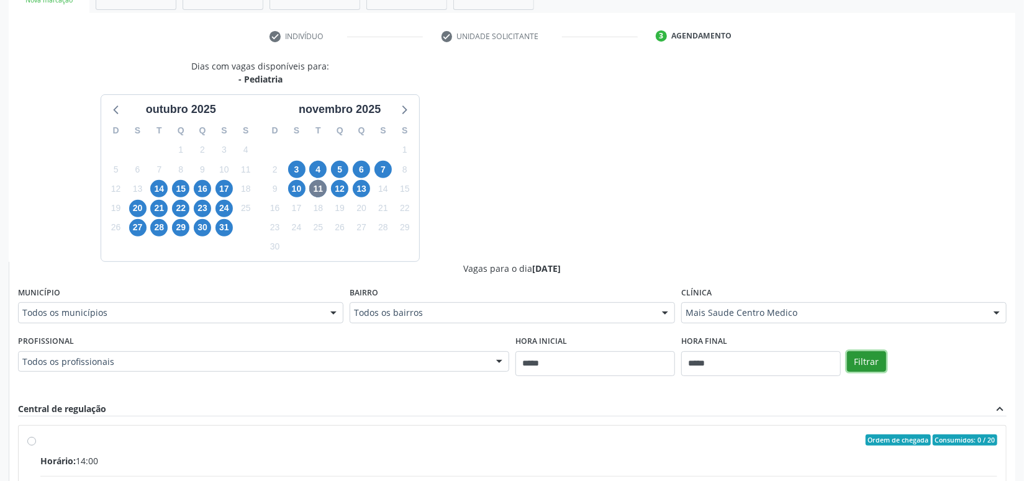
click at [869, 360] on button "Filtrar" at bounding box center [866, 362] width 39 height 21
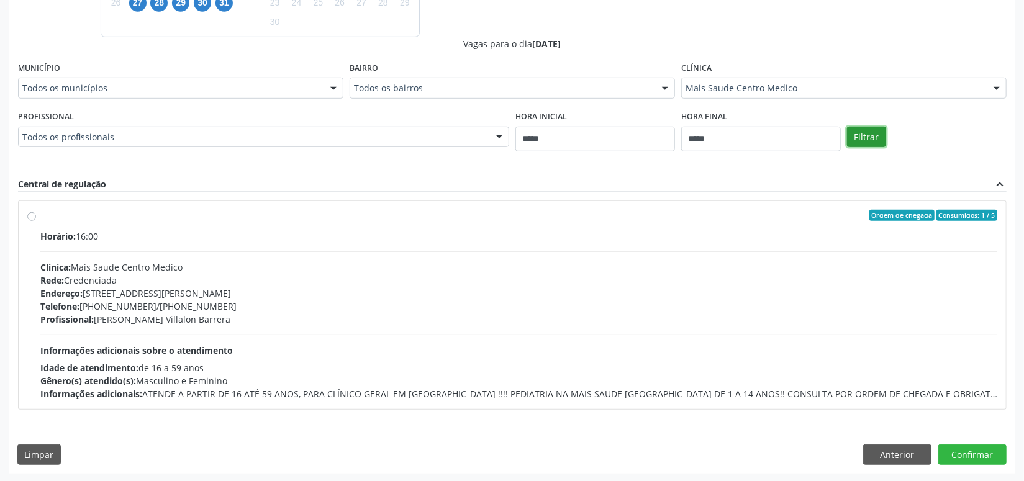
scroll to position [213, 0]
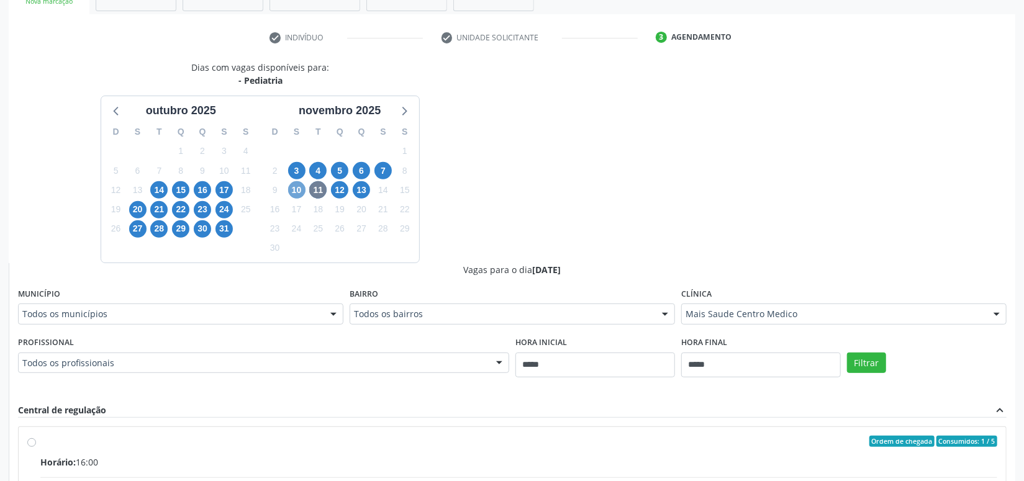
click at [288, 186] on span "10" at bounding box center [296, 189] width 17 height 17
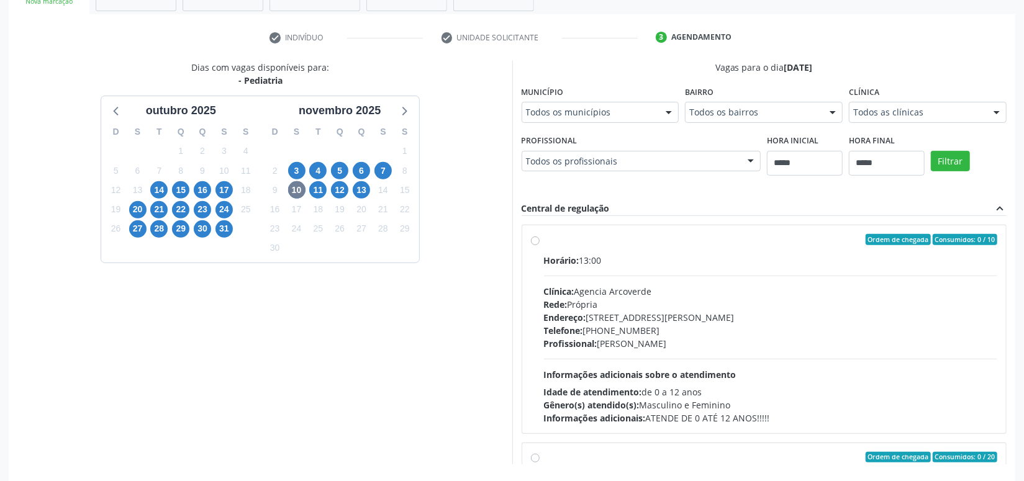
click at [861, 118] on div "Todos as clínicas" at bounding box center [928, 112] width 158 height 21
click at [298, 168] on span "3" at bounding box center [296, 170] width 17 height 17
click at [883, 122] on fieldset "Clínica Todos as clínicas Todos as clínicas Agencia Arcoverde Espaço Med Popula…" at bounding box center [928, 107] width 158 height 48
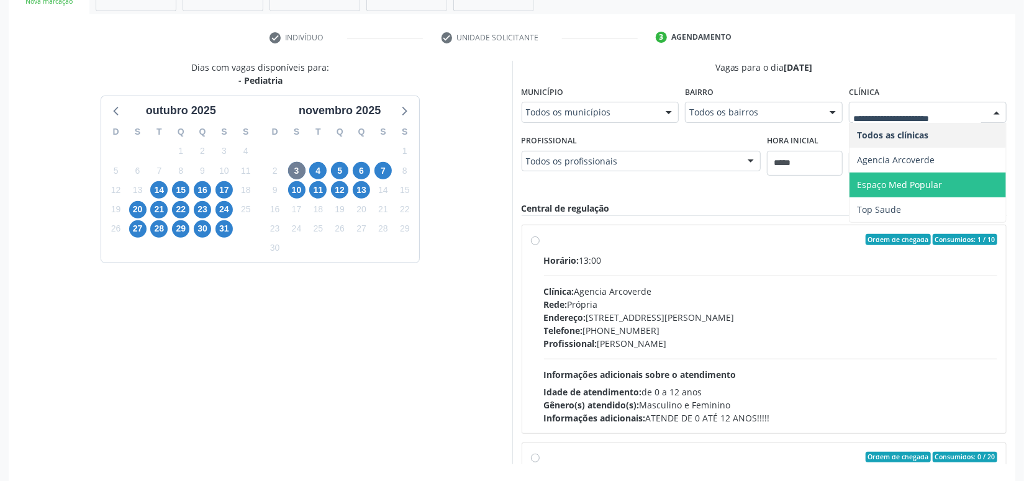
click at [878, 179] on span "Espaço Med Popular" at bounding box center [899, 185] width 85 height 12
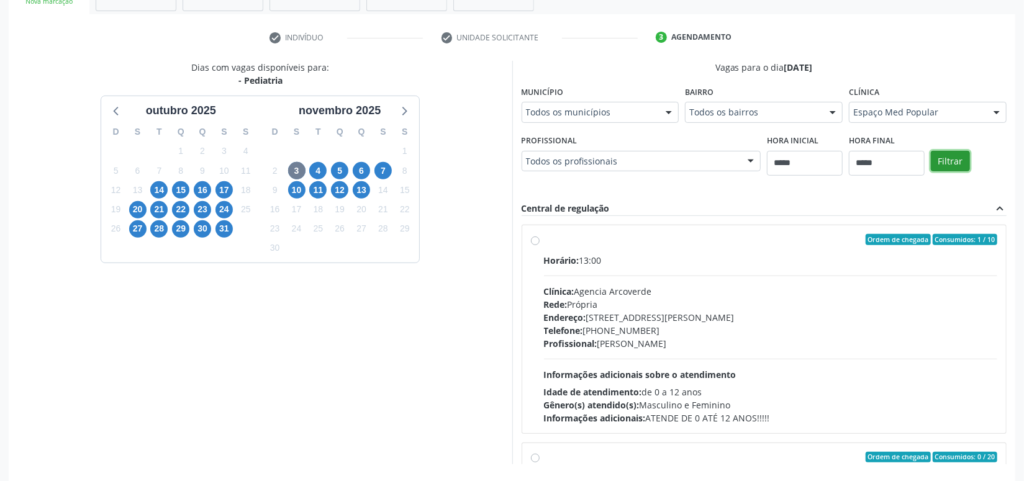
click at [947, 163] on button "Filtrar" at bounding box center [950, 161] width 39 height 21
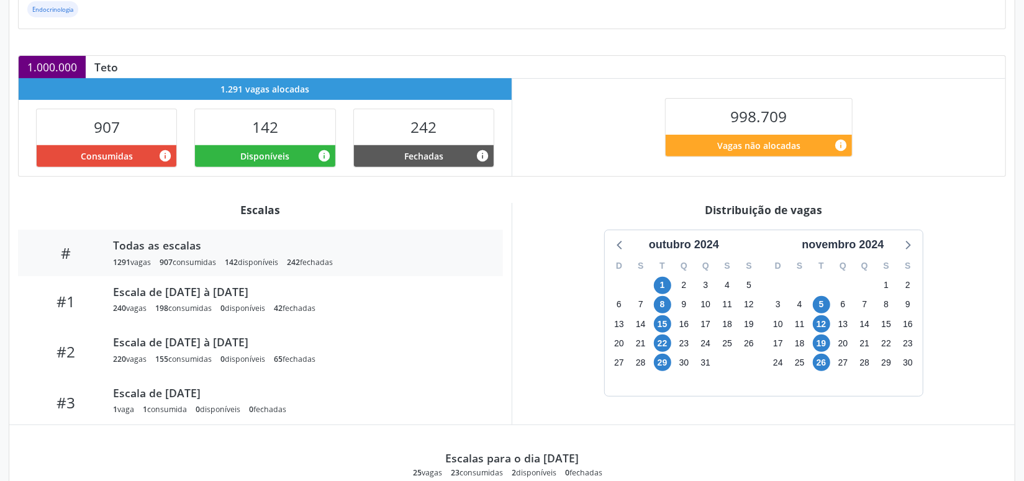
scroll to position [301, 0]
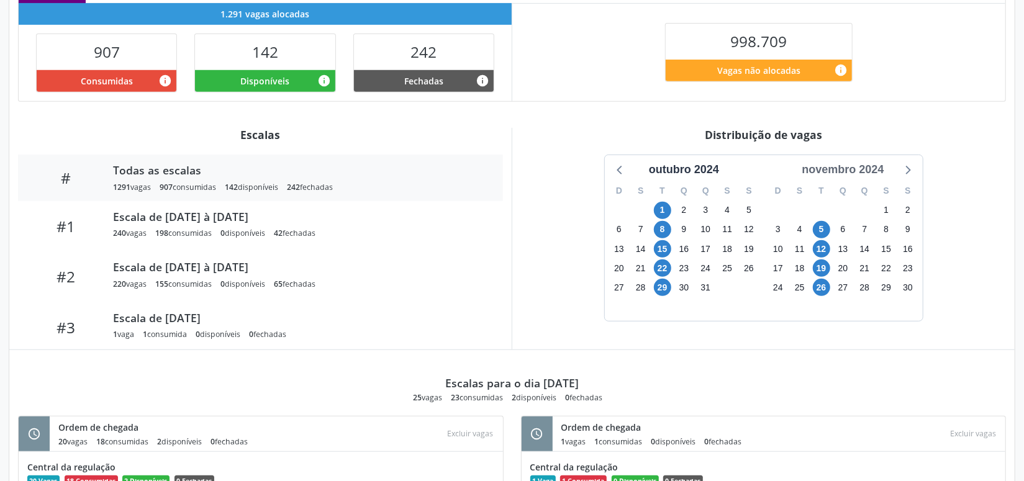
click at [856, 174] on div "novembro 2024" at bounding box center [843, 169] width 92 height 17
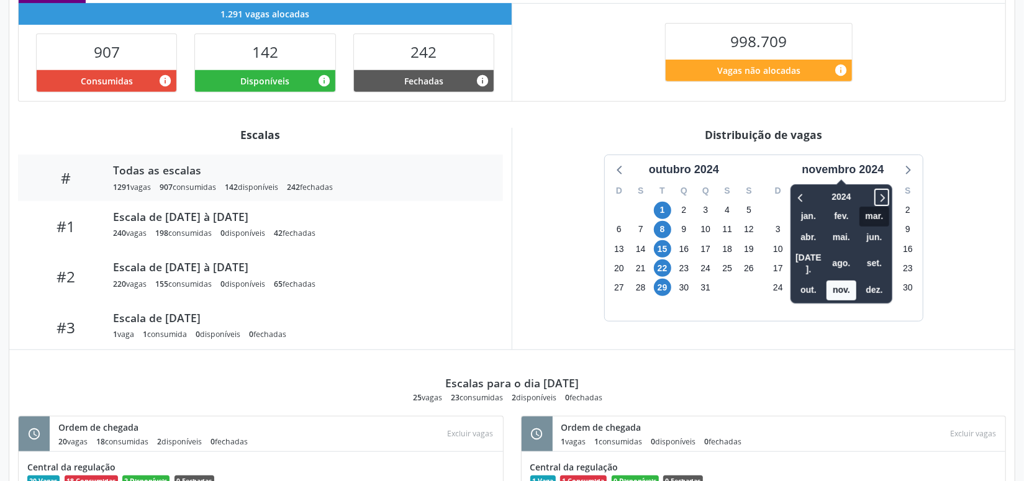
drag, startPoint x: 884, startPoint y: 188, endPoint x: 883, endPoint y: 222, distance: 34.2
click at [884, 194] on icon at bounding box center [882, 197] width 12 height 15
click at [838, 281] on span "nov." at bounding box center [842, 290] width 30 height 19
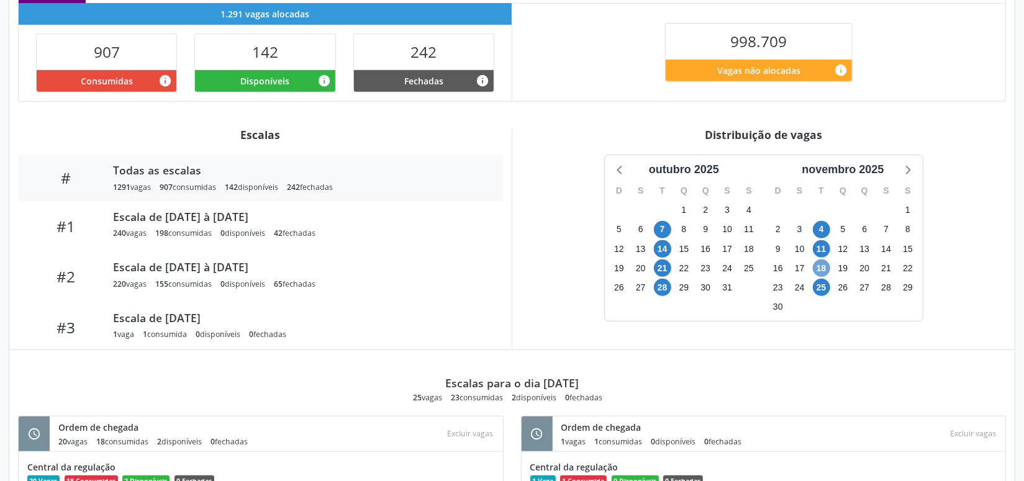
click at [822, 261] on span "18" at bounding box center [821, 268] width 17 height 17
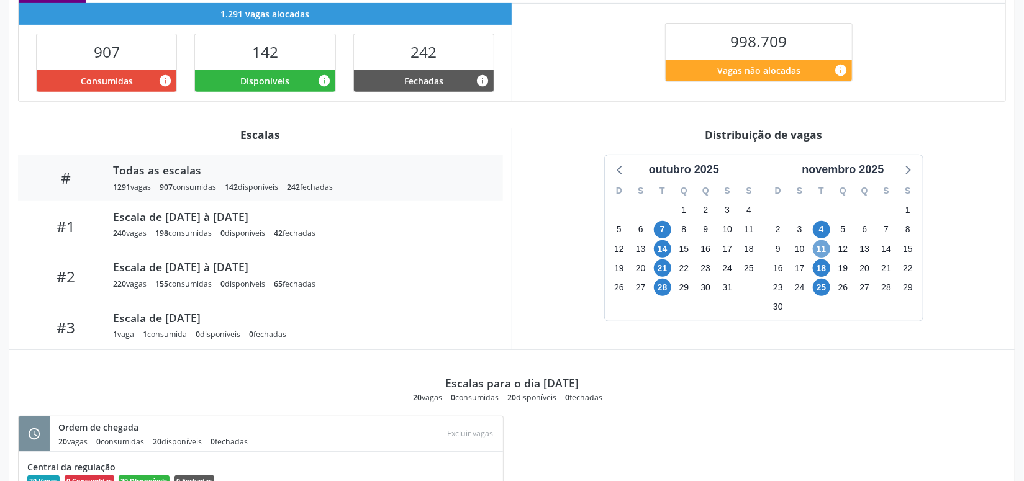
click at [827, 240] on span "11" at bounding box center [821, 248] width 17 height 17
click at [661, 279] on span "28" at bounding box center [662, 287] width 17 height 17
click at [663, 279] on span "28" at bounding box center [662, 287] width 17 height 17
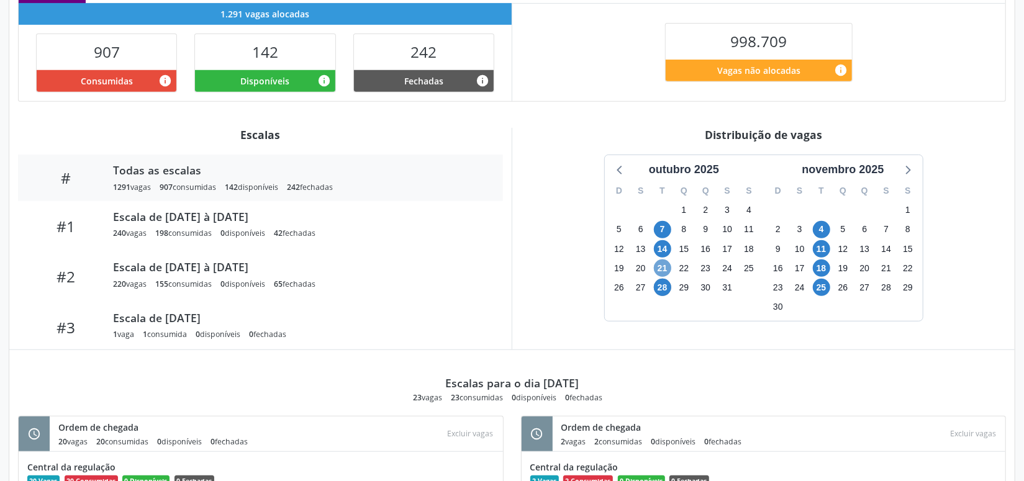
click at [668, 262] on span "21" at bounding box center [662, 268] width 17 height 17
click at [819, 284] on span "25" at bounding box center [821, 287] width 17 height 17
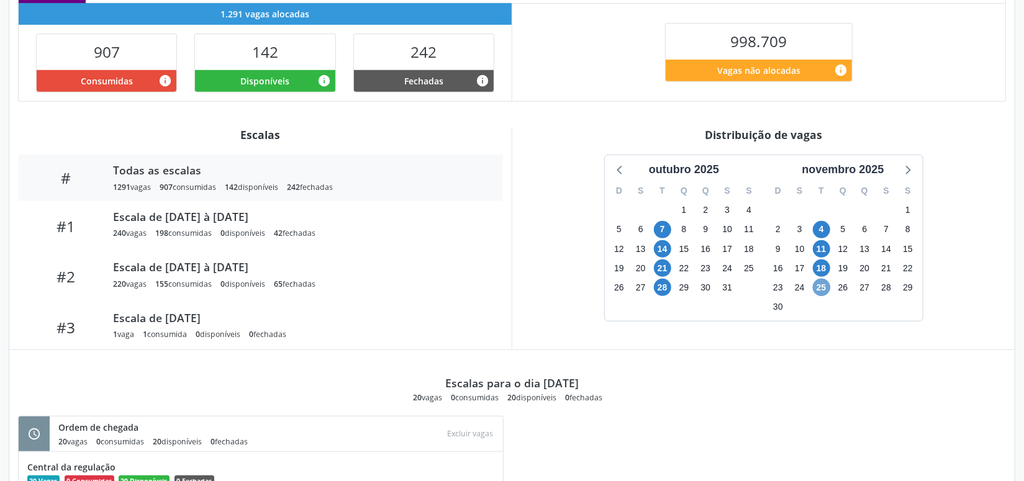
scroll to position [445, 0]
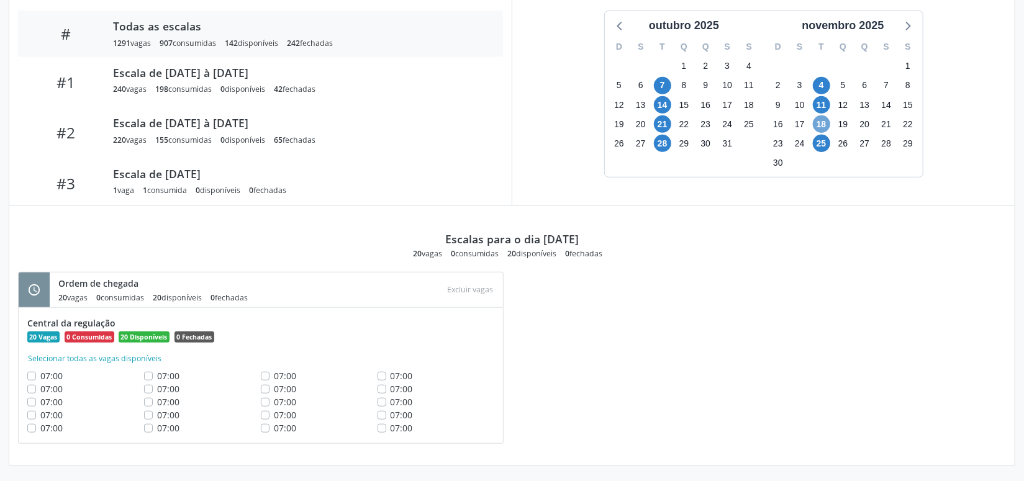
click at [821, 124] on span "18" at bounding box center [821, 124] width 17 height 17
click at [978, 479] on div "Gerenciamento de serviço Gerencie vagas e suas escalas Item de agendamento Grup…" at bounding box center [512, 54] width 1024 height 860
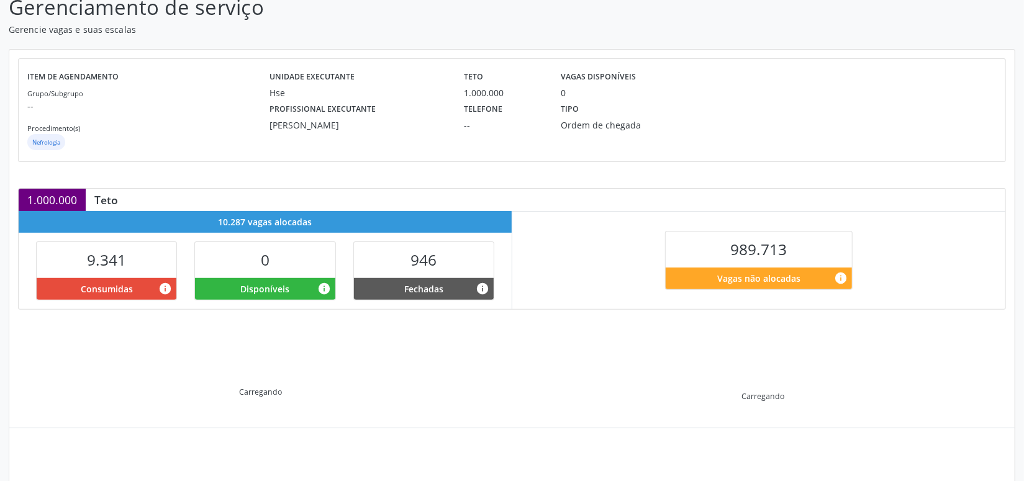
scroll to position [175, 0]
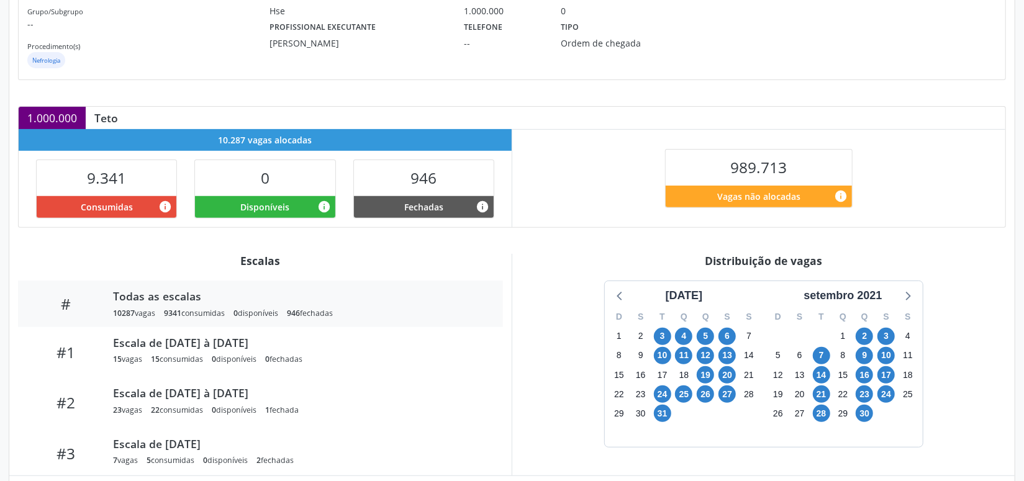
click at [832, 298] on div "setembro 2021" at bounding box center [843, 296] width 88 height 17
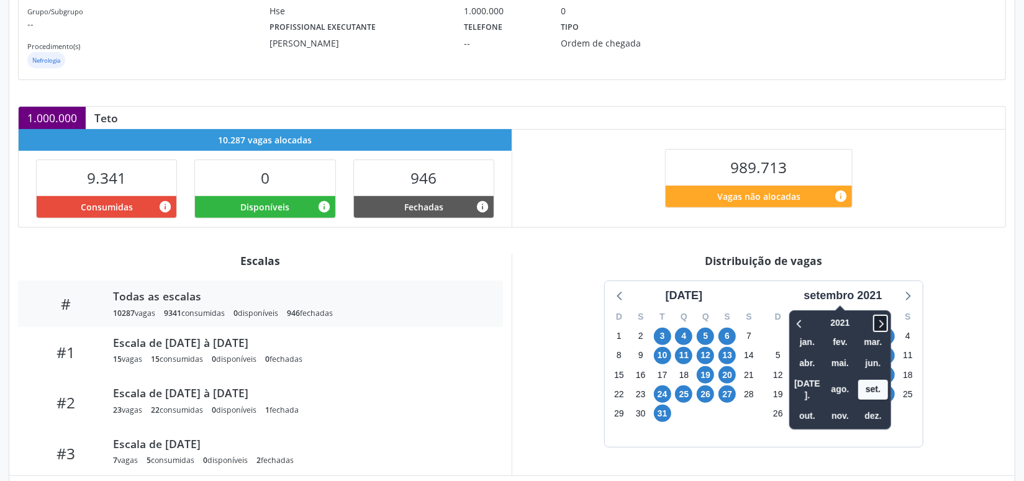
click at [879, 316] on icon at bounding box center [881, 323] width 12 height 15
click at [833, 407] on span "nov." at bounding box center [840, 416] width 30 height 19
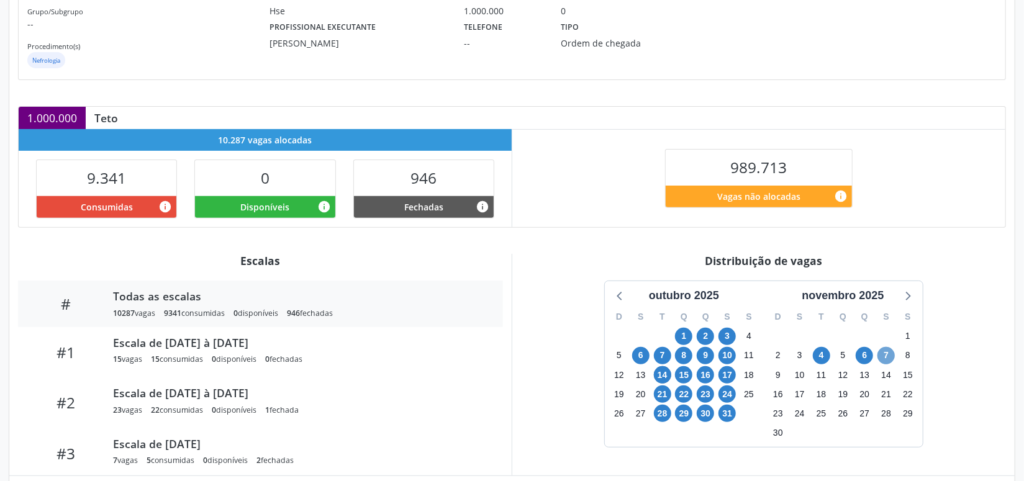
click at [891, 354] on span "7" at bounding box center [886, 355] width 17 height 17
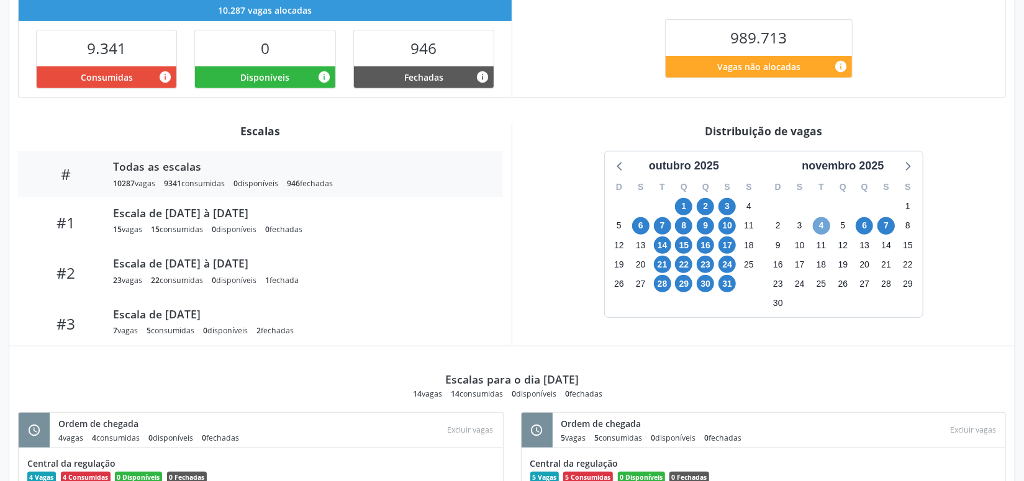
click at [821, 225] on span "4" at bounding box center [821, 225] width 17 height 17
click at [725, 280] on span "31" at bounding box center [727, 283] width 17 height 17
click at [702, 275] on span "30" at bounding box center [705, 283] width 17 height 17
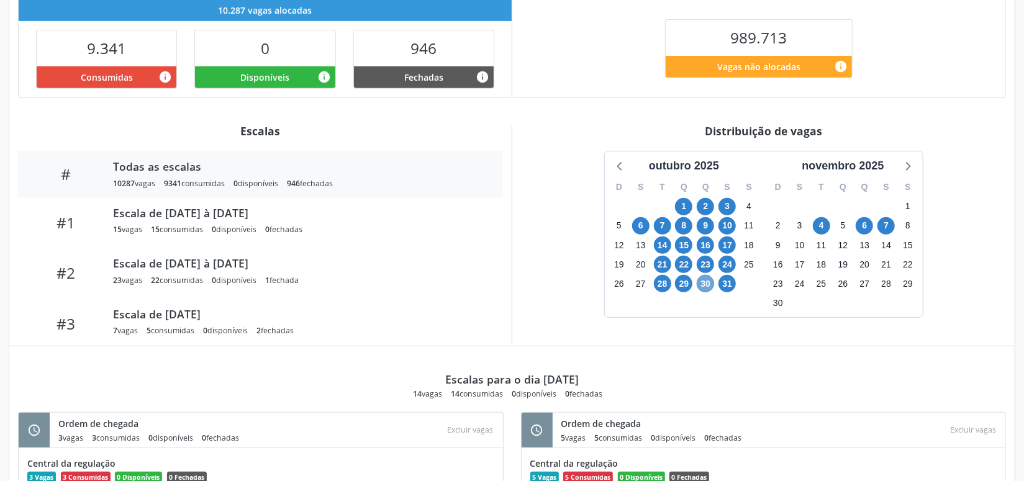
click at [703, 278] on span "30" at bounding box center [705, 283] width 17 height 17
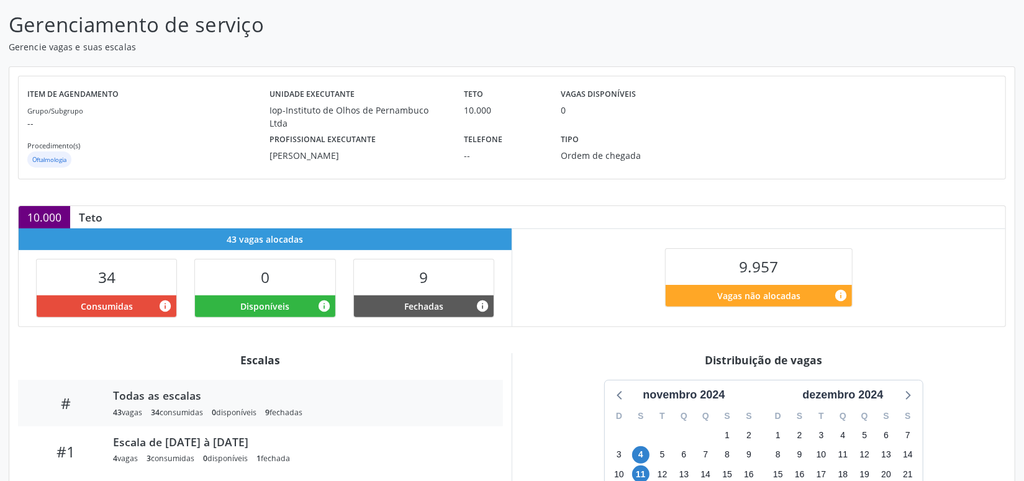
scroll to position [240, 0]
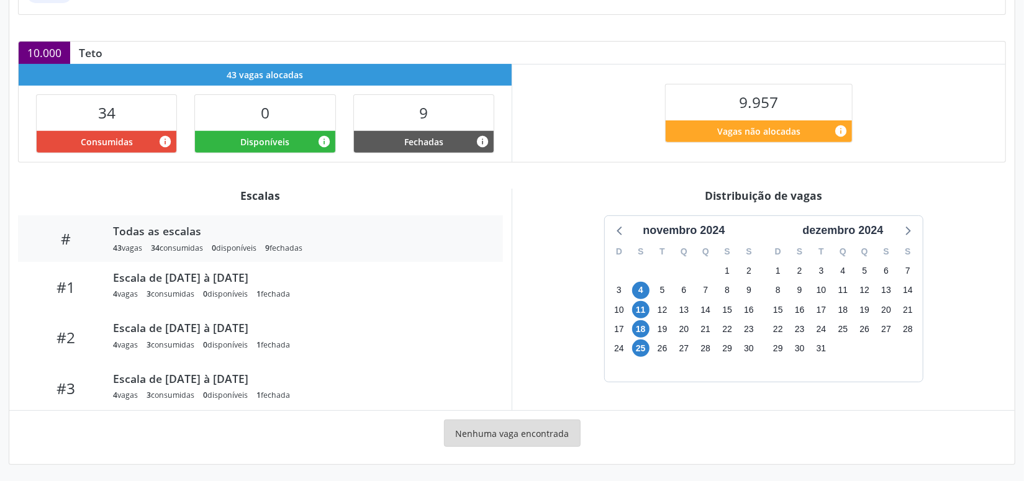
click at [853, 239] on div "D S T Q Q S S 1 2 3 4 5 6 7 8 9 10 11 12 13 14 15 16 17 18 19 20 21 22 23 24 25…" at bounding box center [843, 310] width 159 height 143
click at [881, 230] on div "dezembro 2024" at bounding box center [843, 230] width 91 height 17
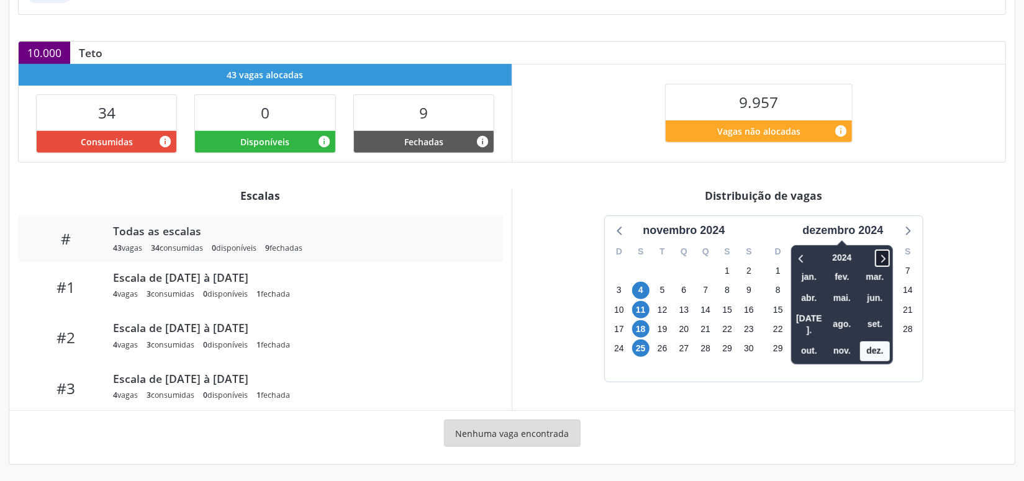
click at [881, 257] on icon at bounding box center [882, 258] width 12 height 15
click at [840, 342] on span "nov." at bounding box center [842, 351] width 30 height 19
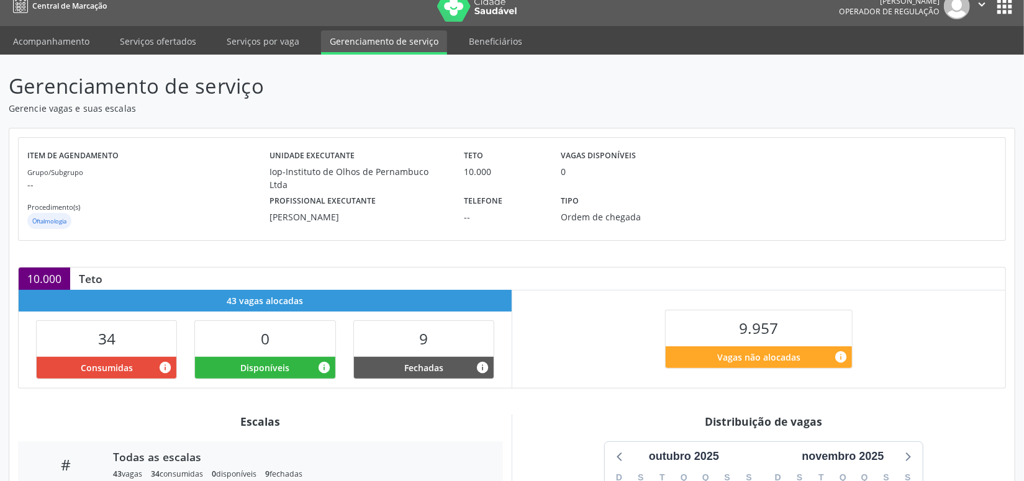
scroll to position [164, 0]
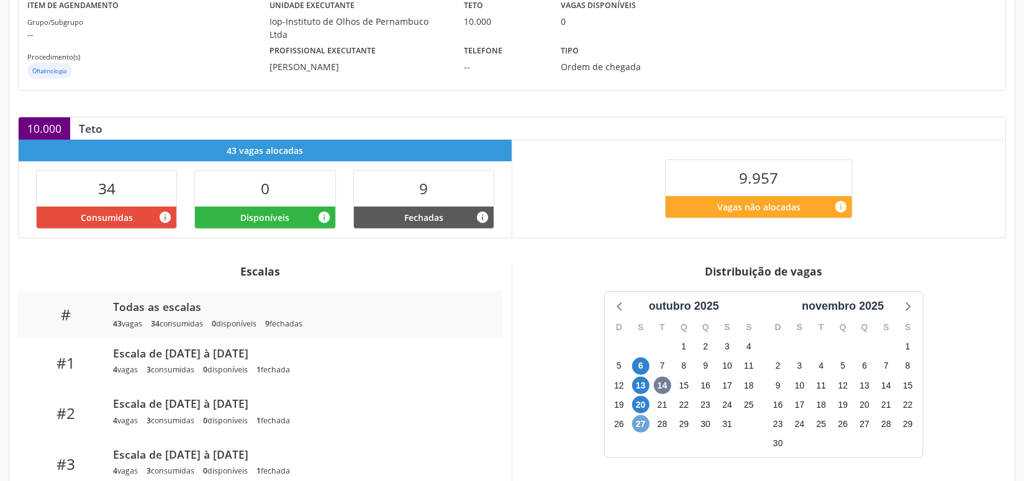
click at [637, 418] on span "27" at bounding box center [640, 424] width 17 height 17
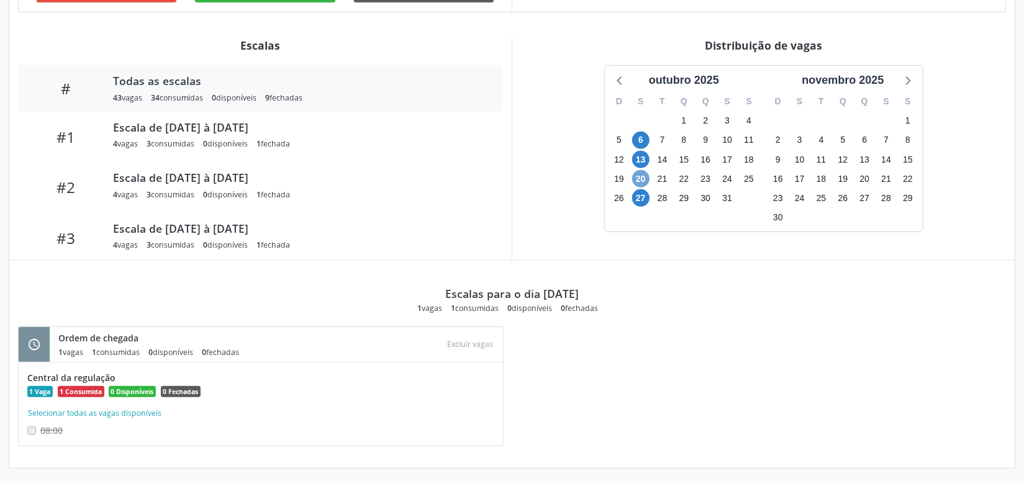
click at [641, 178] on span "20" at bounding box center [640, 178] width 17 height 17
click at [643, 158] on span "13" at bounding box center [640, 159] width 17 height 17
click at [643, 157] on span "13" at bounding box center [640, 159] width 17 height 17
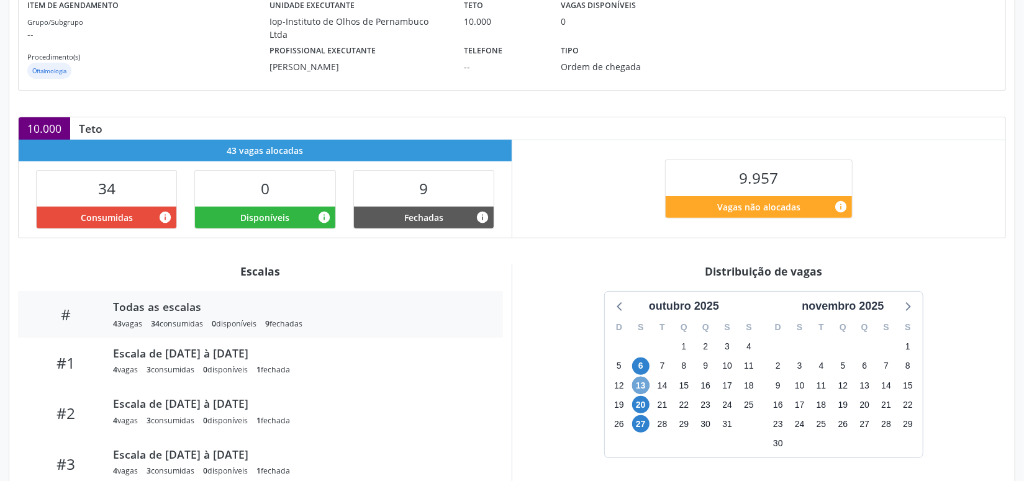
scroll to position [240, 0]
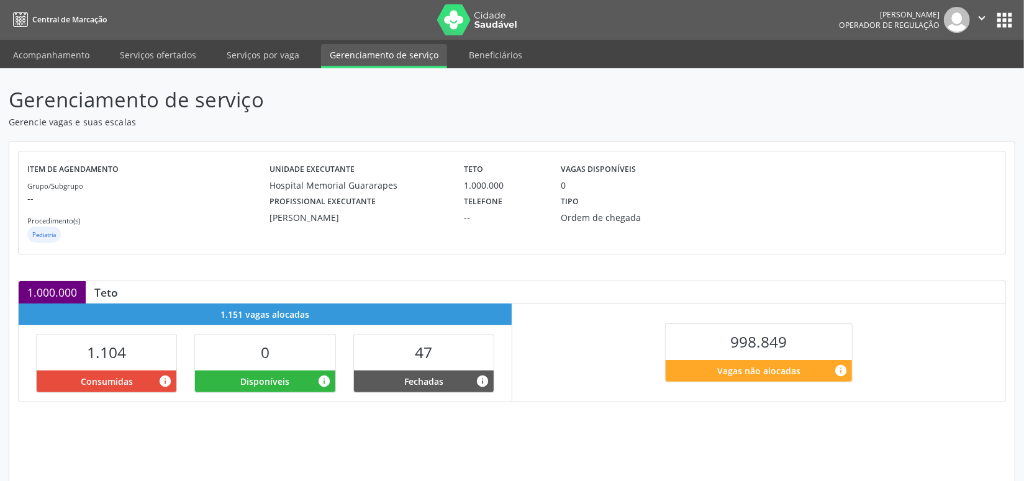
scroll to position [150, 0]
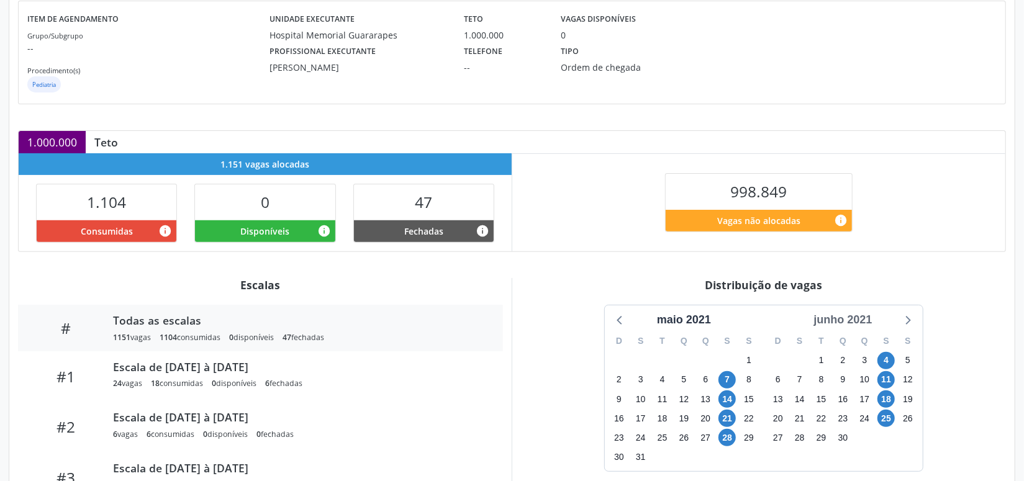
click at [847, 314] on div "junho 2021" at bounding box center [843, 320] width 68 height 17
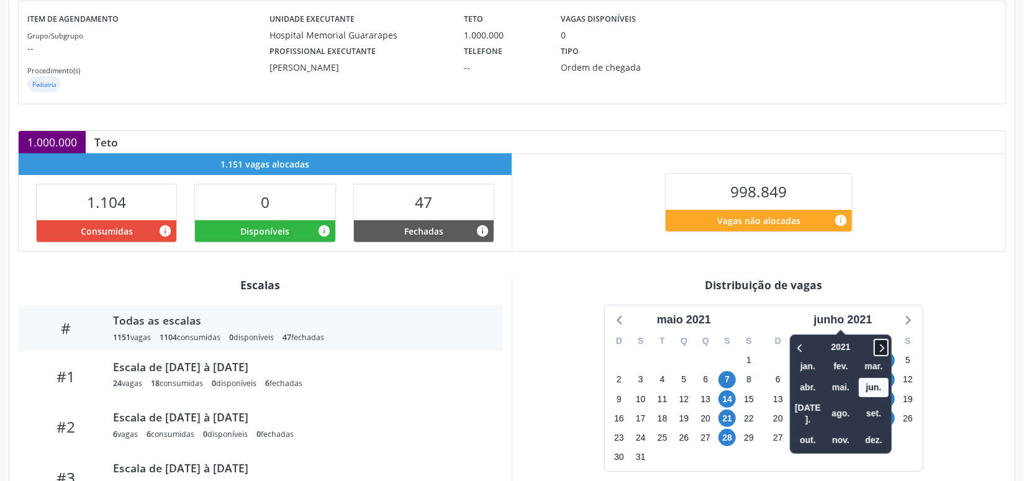
click at [876, 342] on span at bounding box center [881, 347] width 15 height 17
click at [876, 341] on span at bounding box center [881, 347] width 15 height 17
drag, startPoint x: 878, startPoint y: 338, endPoint x: 878, endPoint y: 357, distance: 18.6
click at [878, 340] on icon at bounding box center [881, 347] width 12 height 15
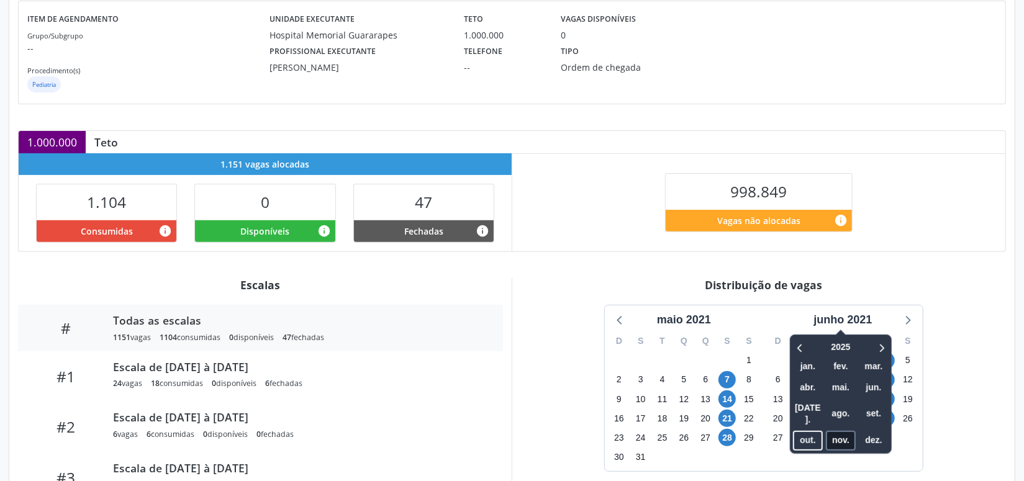
click at [833, 431] on span "nov." at bounding box center [841, 440] width 30 height 19
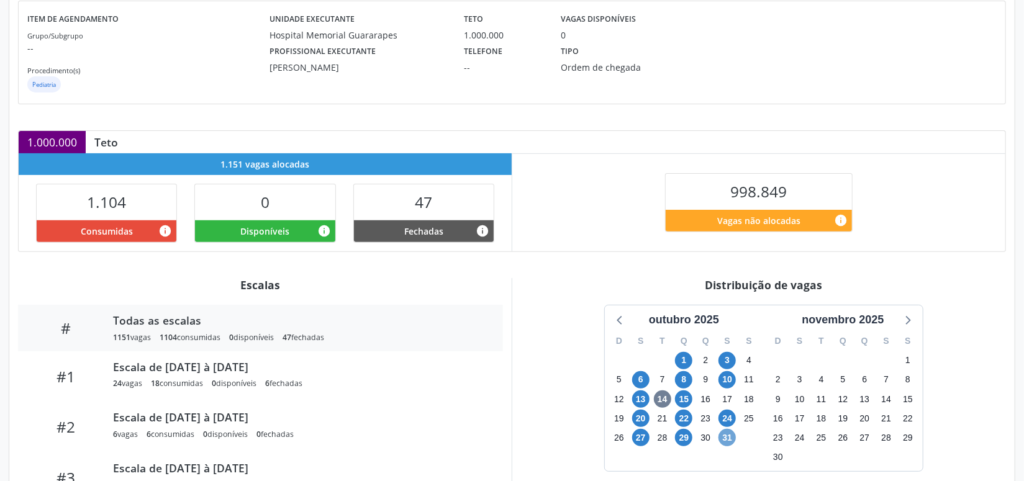
click at [730, 437] on span "31" at bounding box center [727, 437] width 17 height 17
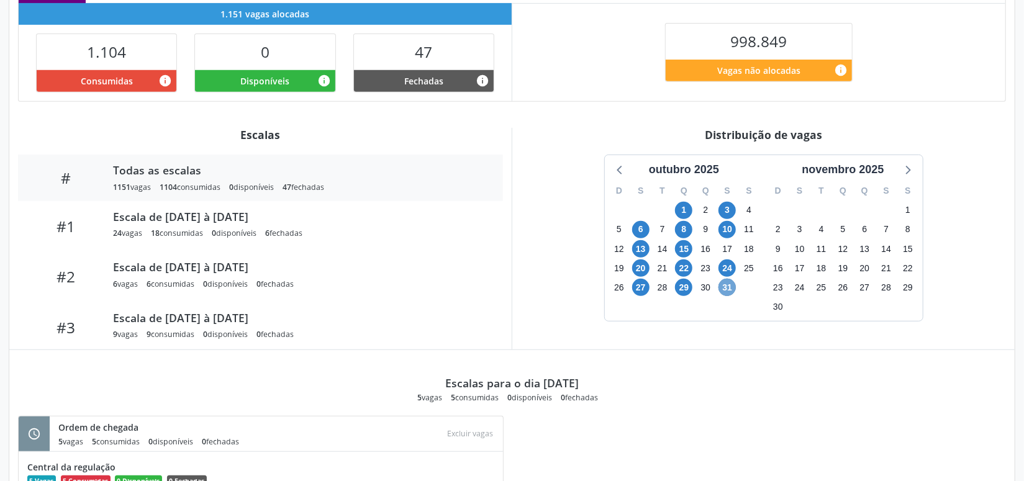
scroll to position [304, 0]
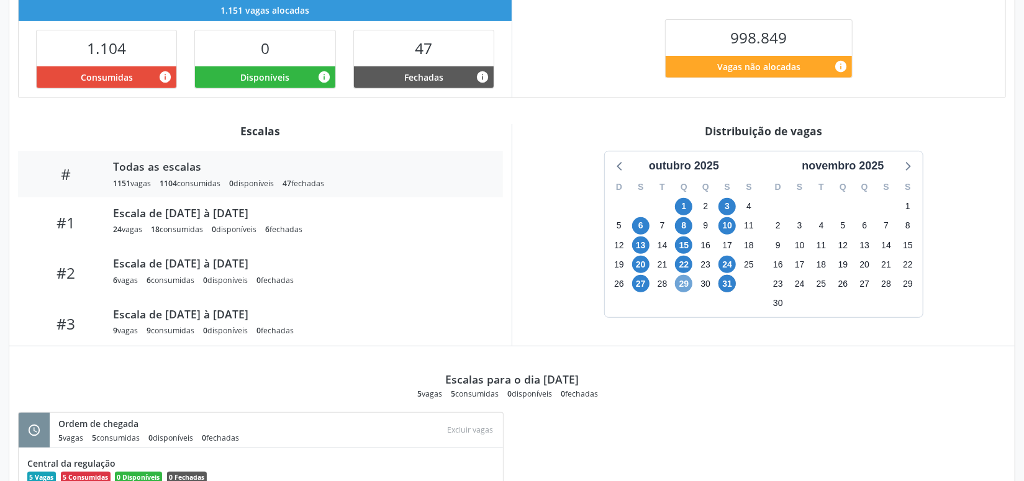
click at [677, 285] on span "29" at bounding box center [683, 283] width 17 height 17
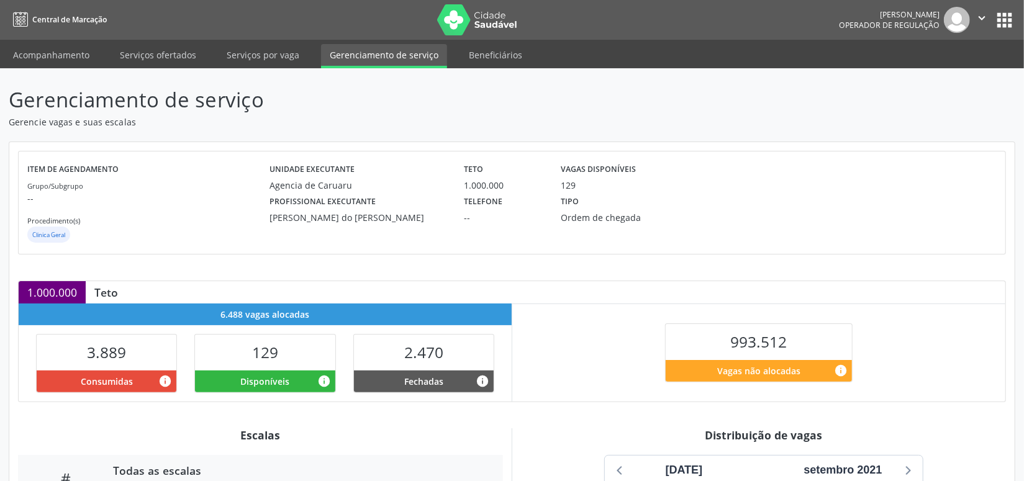
scroll to position [225, 0]
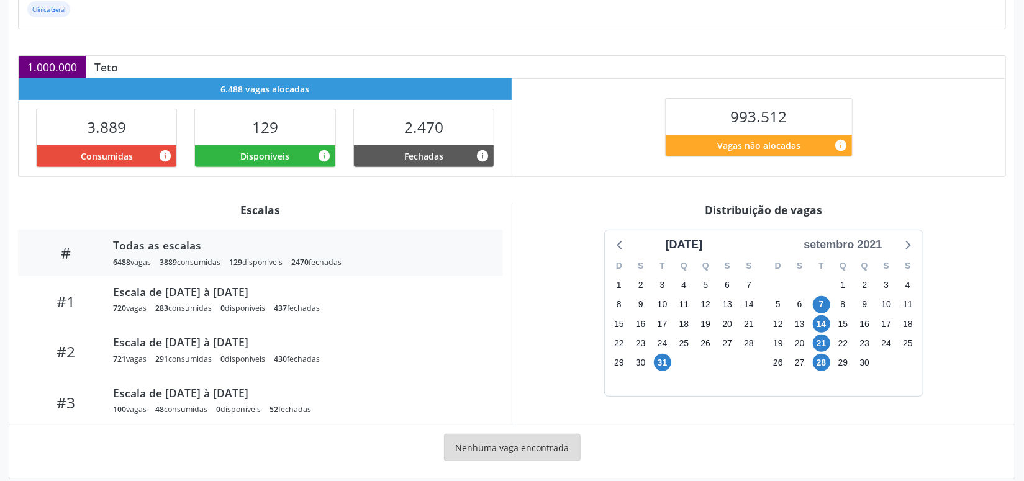
click at [845, 248] on div "setembro 2021" at bounding box center [843, 245] width 88 height 17
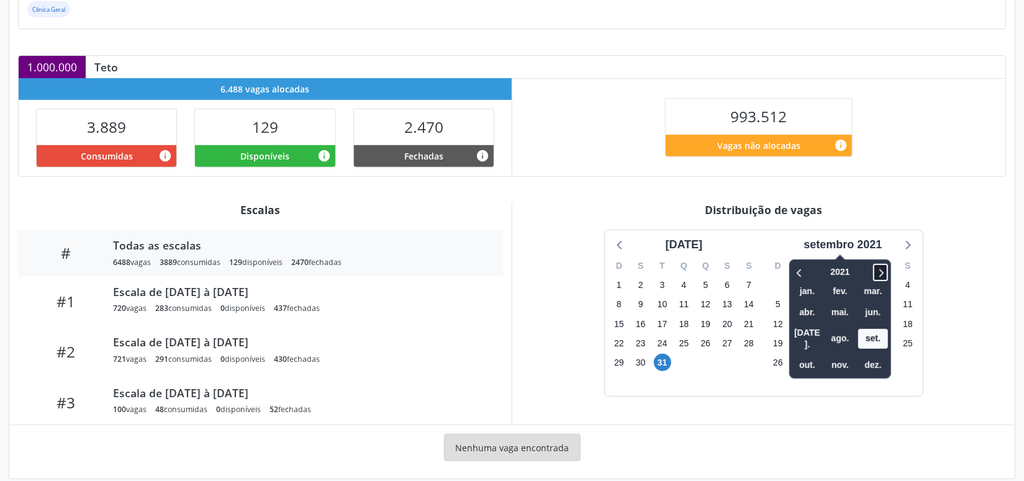
click at [878, 265] on icon at bounding box center [881, 272] width 12 height 15
click at [877, 265] on icon at bounding box center [881, 272] width 12 height 15
click at [837, 356] on span "nov." at bounding box center [840, 365] width 30 height 19
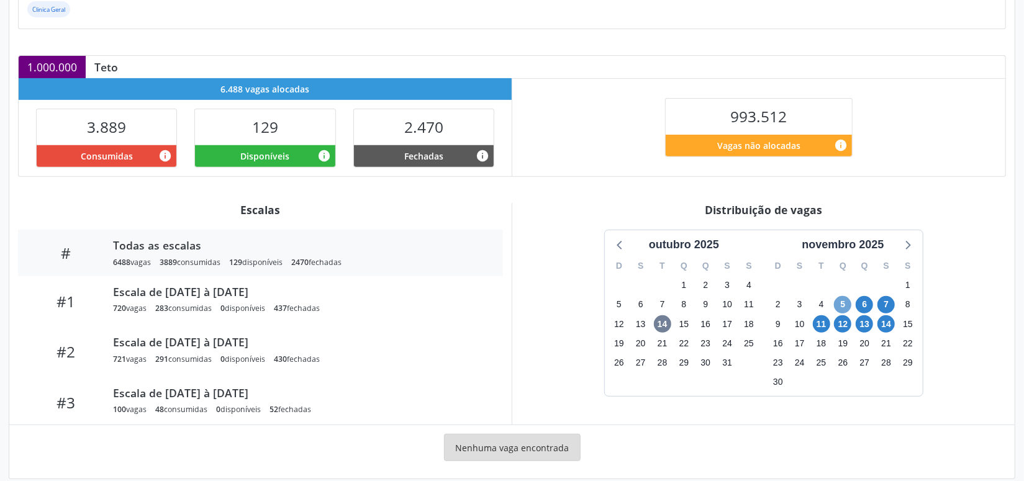
click at [847, 304] on span "5" at bounding box center [842, 304] width 17 height 17
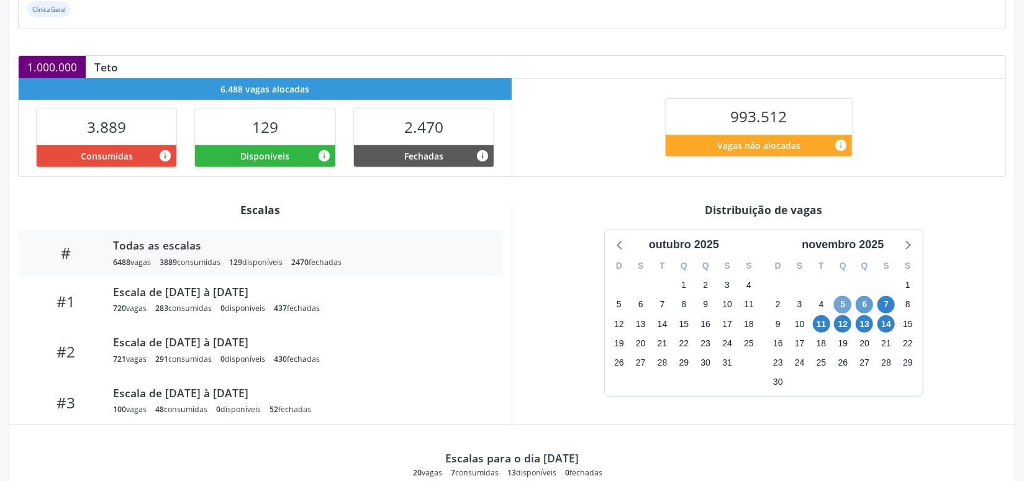
scroll to position [376, 0]
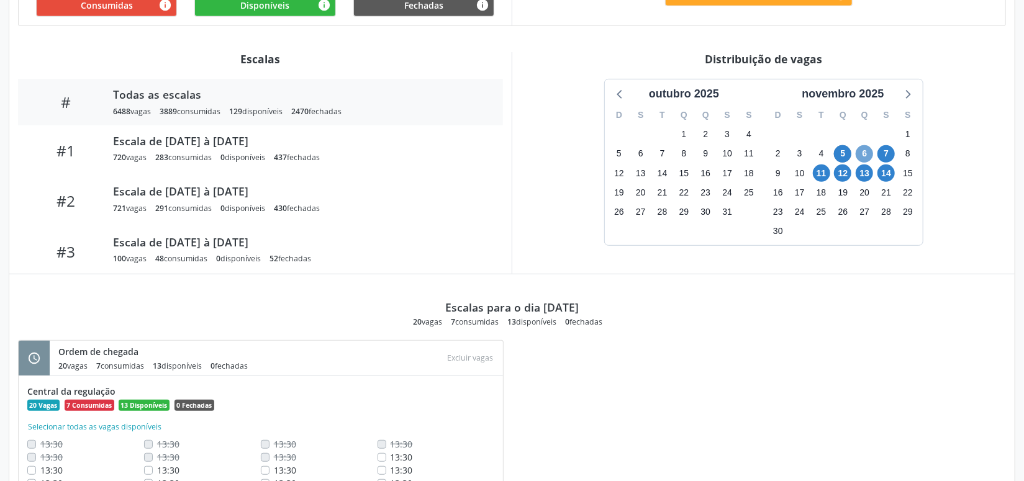
click at [864, 152] on span "6" at bounding box center [864, 153] width 17 height 17
click at [842, 150] on span "5" at bounding box center [842, 153] width 17 height 17
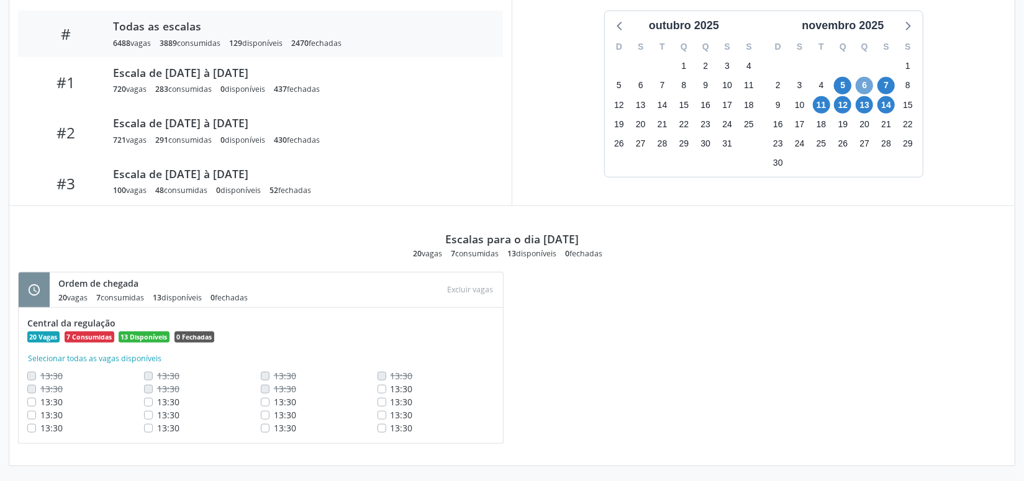
click at [871, 80] on span "6" at bounding box center [864, 85] width 17 height 17
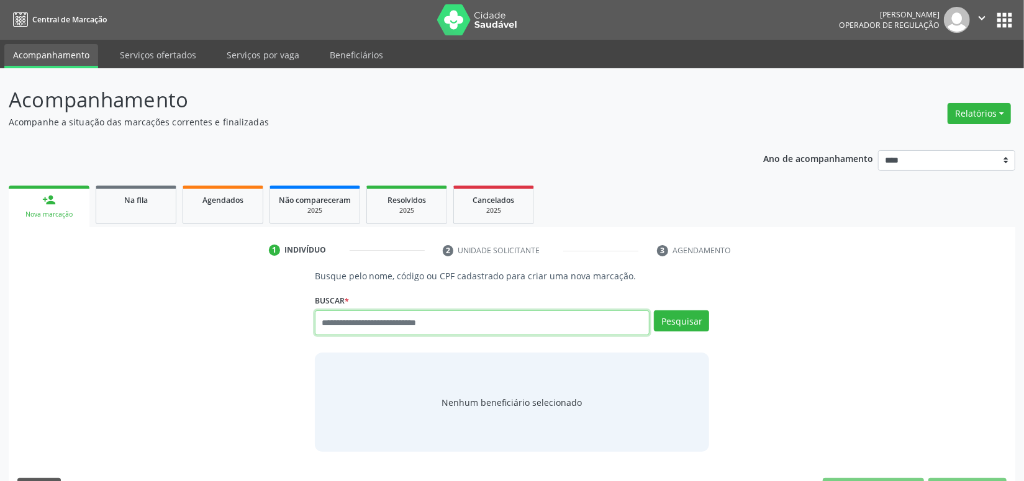
click at [344, 312] on input "text" at bounding box center [482, 323] width 335 height 25
paste input "**********"
type input "**********"
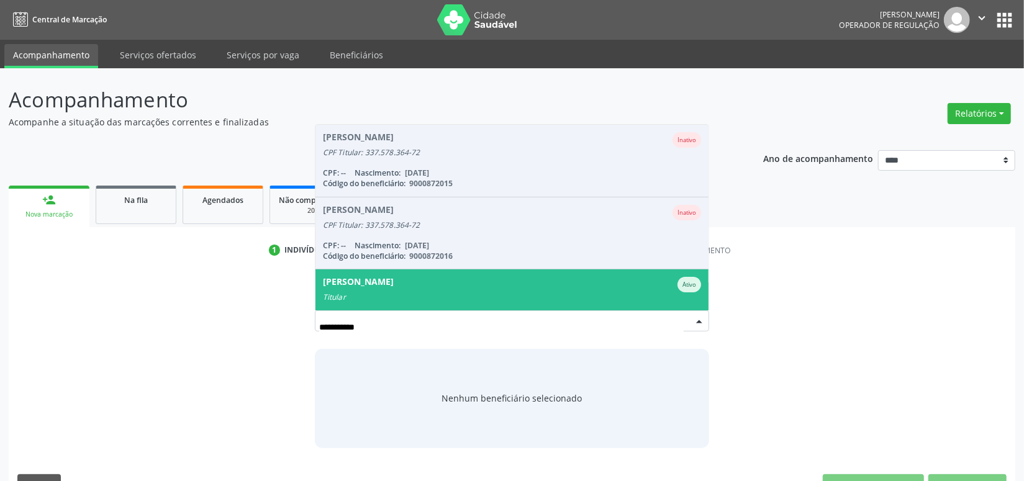
click at [371, 283] on div "Iracema Barbosa dos Santos" at bounding box center [358, 285] width 71 height 16
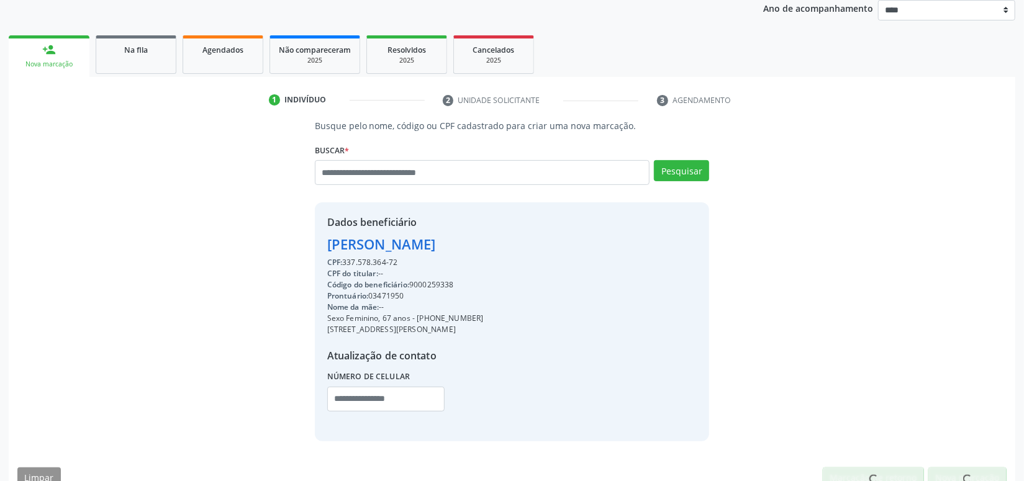
scroll to position [174, 0]
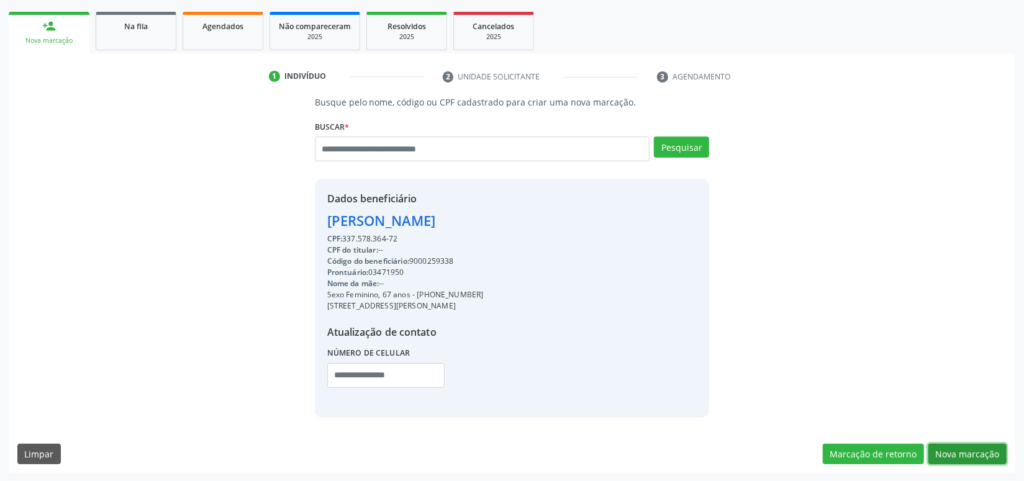
drag, startPoint x: 950, startPoint y: 453, endPoint x: 366, endPoint y: 263, distance: 614.6
click at [944, 453] on button "Nova marcação" at bounding box center [968, 454] width 78 height 21
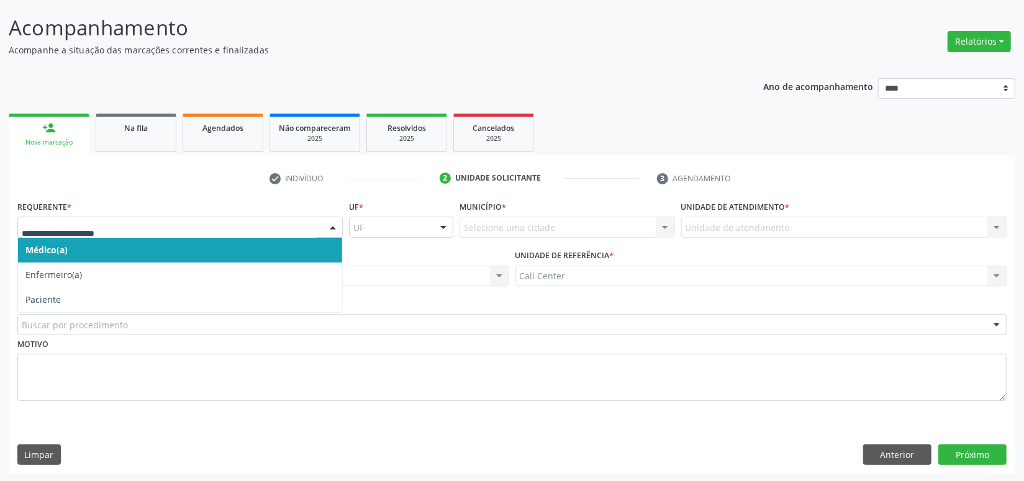
drag, startPoint x: 58, startPoint y: 233, endPoint x: 55, endPoint y: 297, distance: 64.1
click at [58, 234] on div at bounding box center [179, 227] width 325 height 21
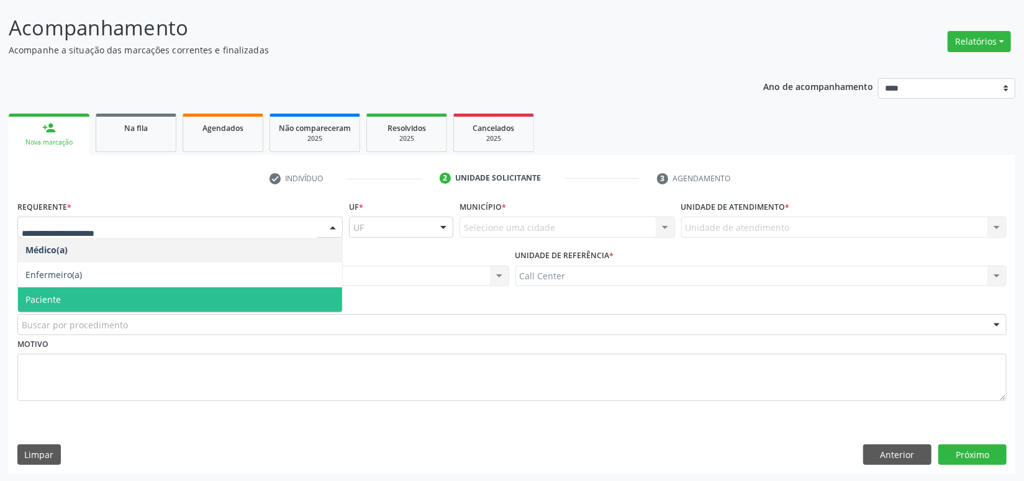
click at [55, 296] on span "Paciente" at bounding box center [42, 300] width 35 height 12
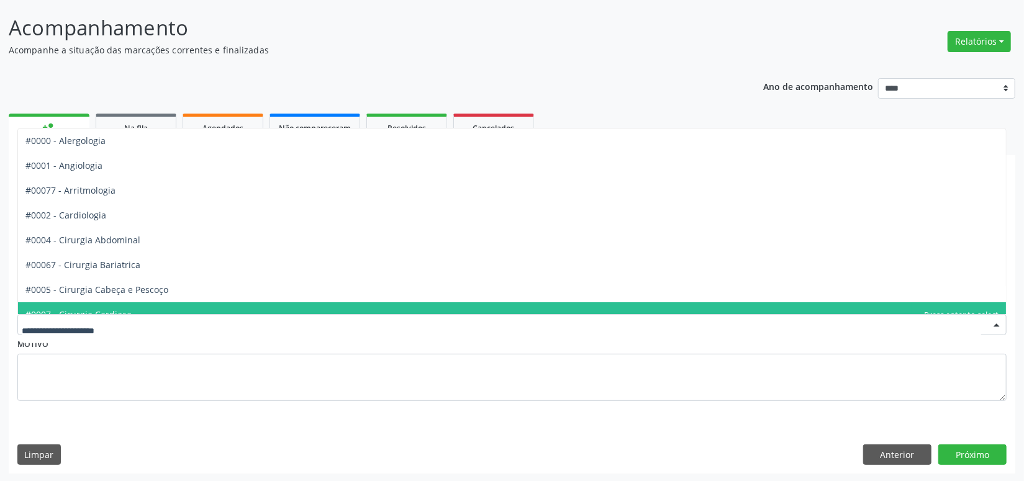
click at [44, 314] on div "#0000 - Alergologia #0001 - Angiologia #00077 - Arritmologia #0002 - Cardiologi…" at bounding box center [511, 324] width 989 height 21
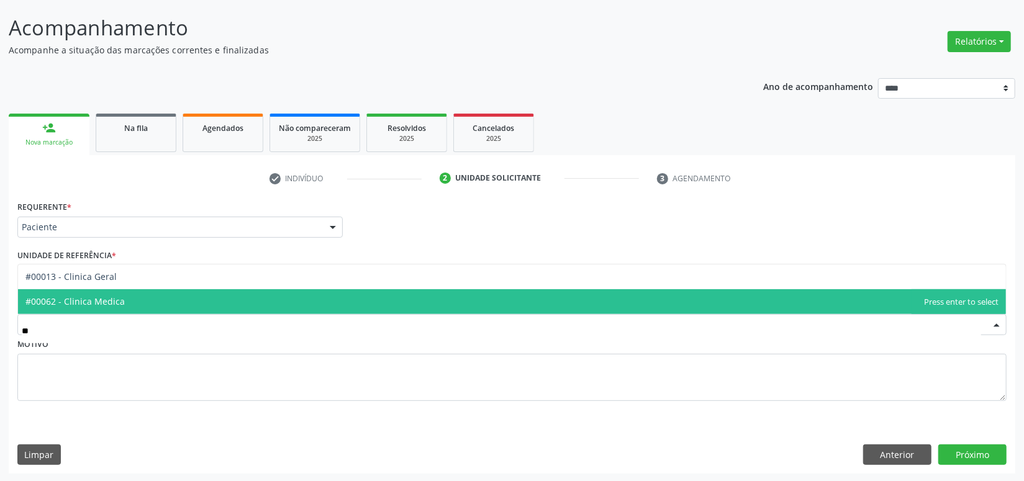
type input "***"
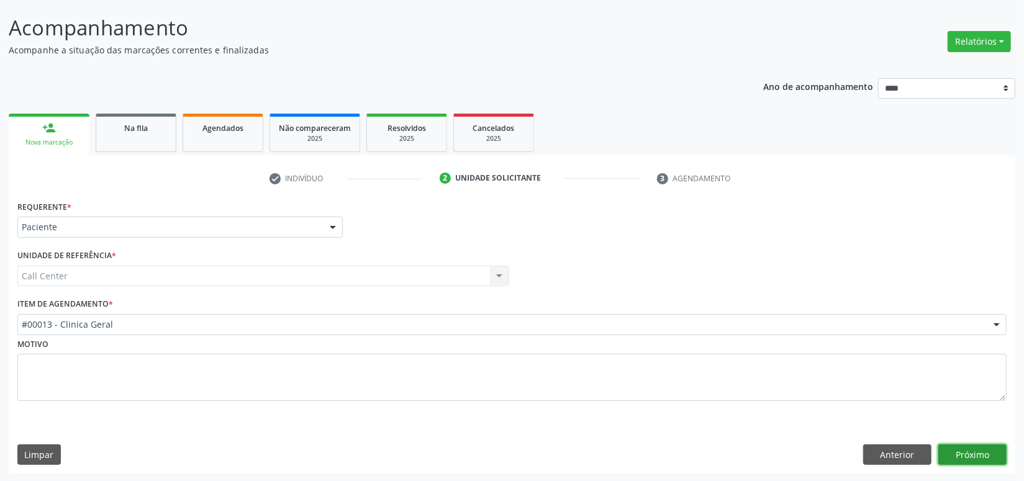
click button "Próximo" at bounding box center [973, 455] width 68 height 21
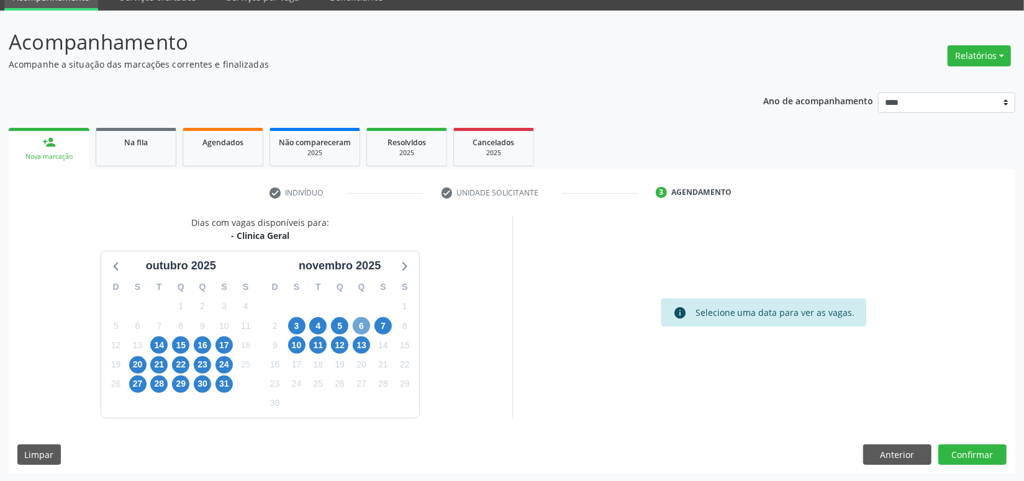
click at [365, 323] on span "6" at bounding box center [361, 325] width 17 height 17
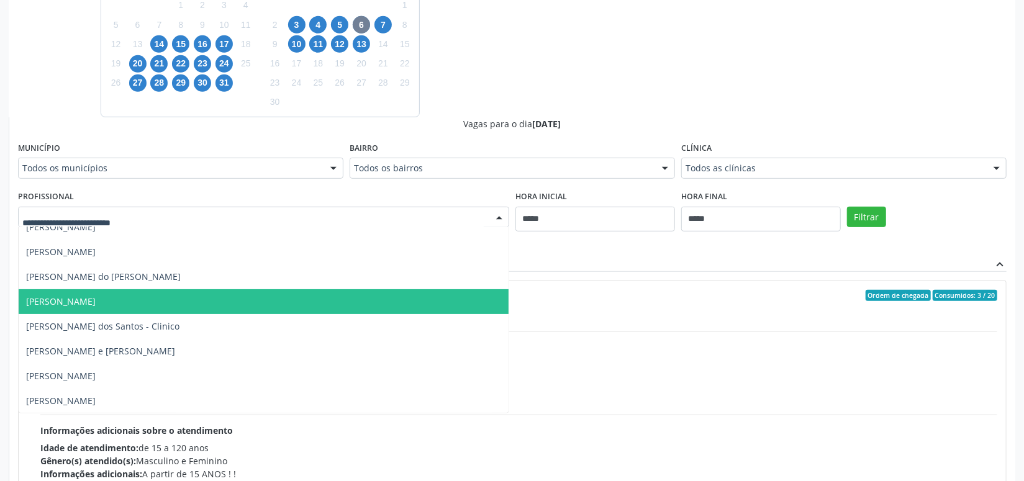
scroll to position [136, 0]
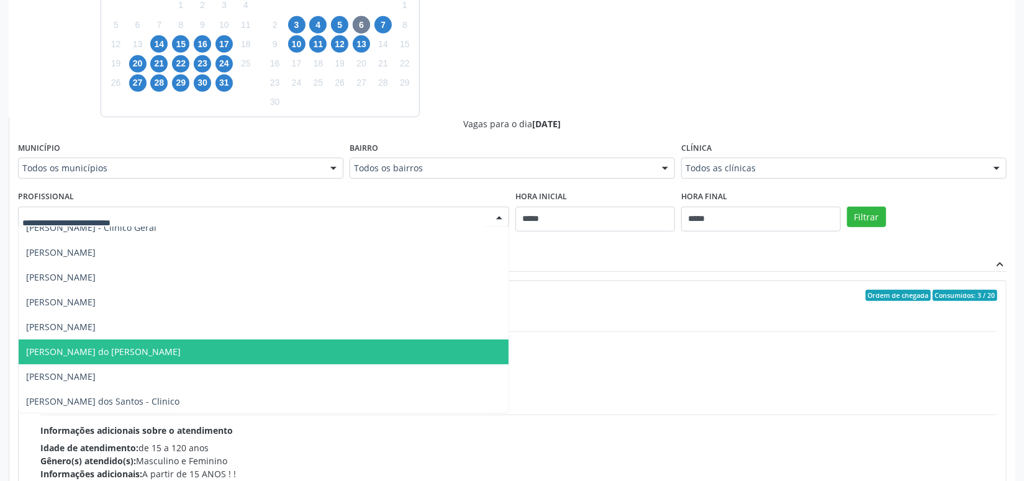
click at [180, 340] on span "Maria do Carmo Moraes do Rodrigues Torres" at bounding box center [264, 352] width 490 height 25
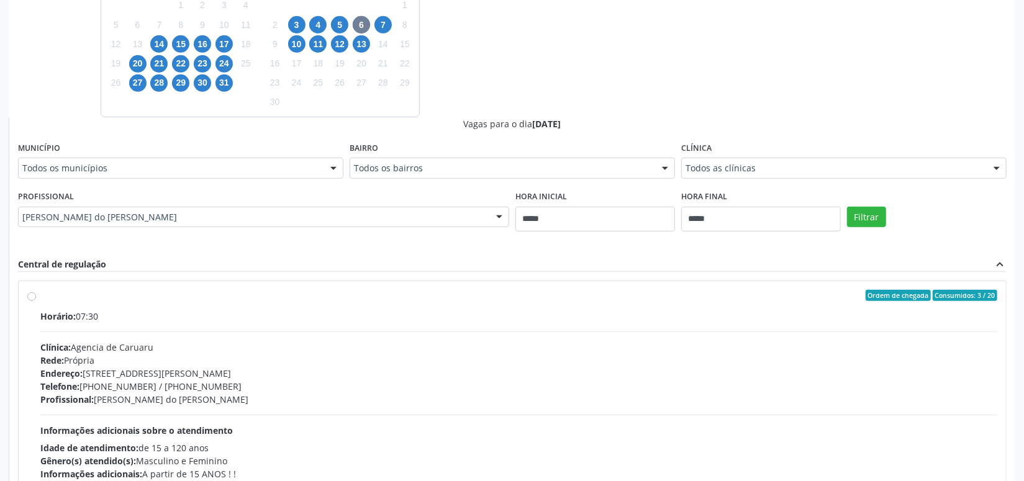
click at [857, 229] on div "Filtrar" at bounding box center [927, 216] width 166 height 57
click at [859, 209] on button "Filtrar" at bounding box center [866, 217] width 39 height 21
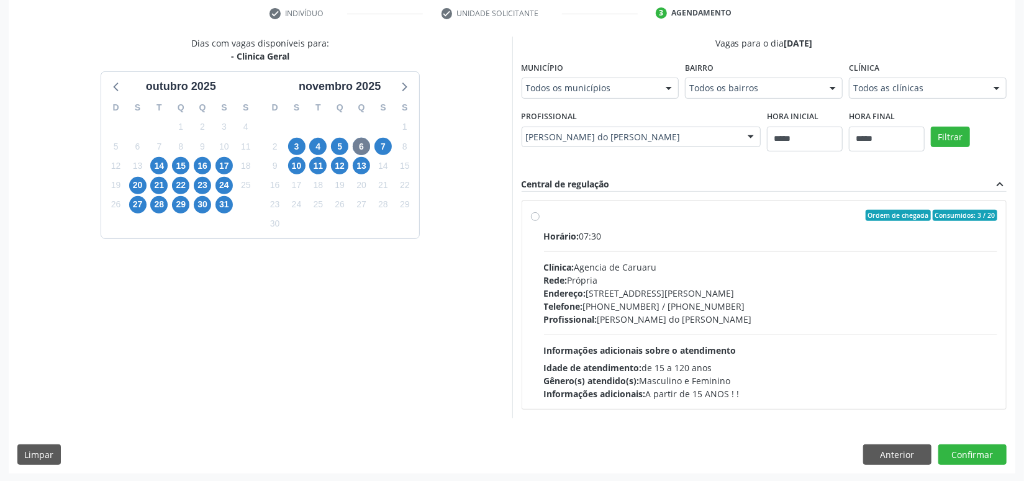
click at [783, 307] on div "Telefone: (81) 3719-9589 / 3719-9591" at bounding box center [771, 306] width 454 height 13
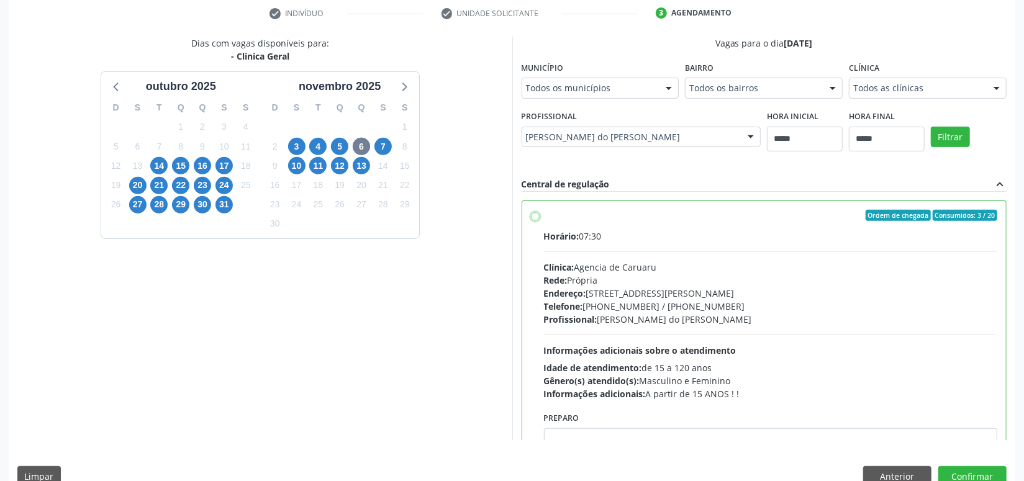
scroll to position [260, 0]
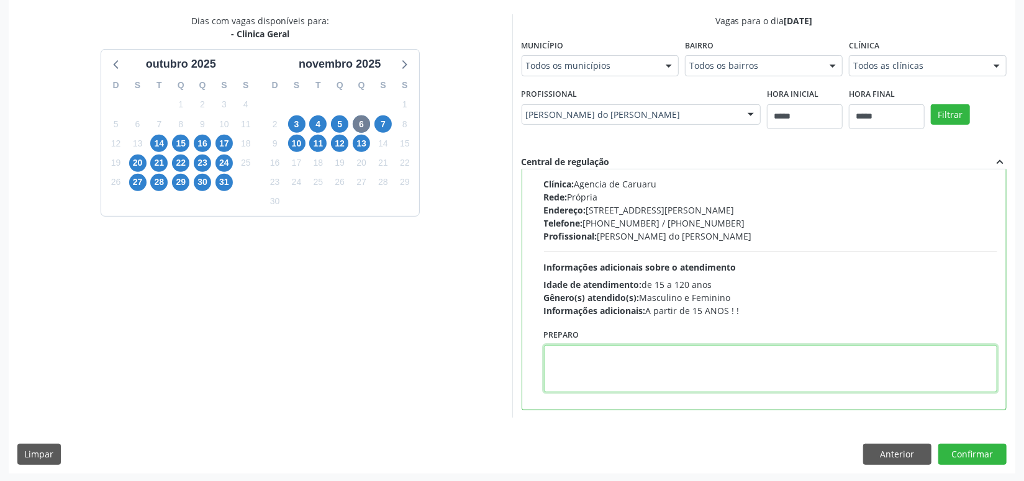
click at [714, 378] on textarea at bounding box center [771, 368] width 454 height 47
paste textarea "**********"
type textarea "**********"
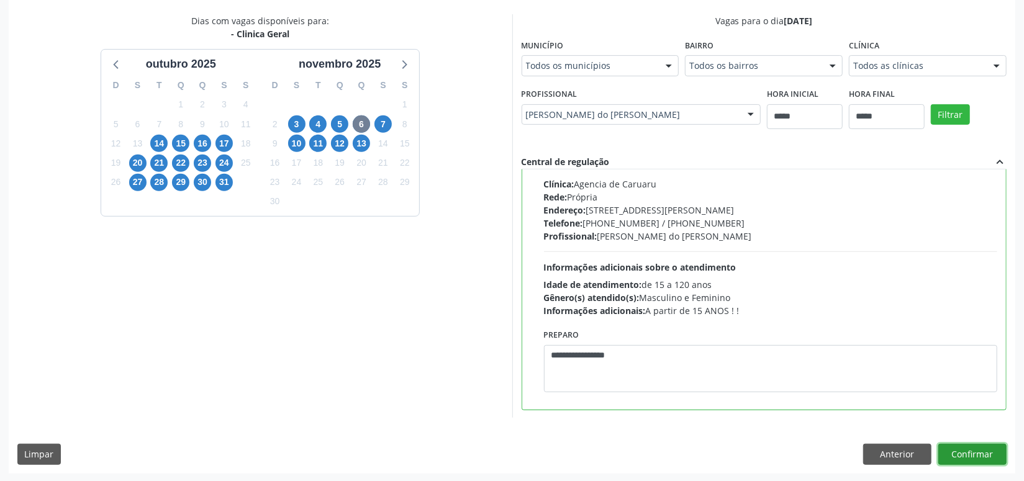
click at [981, 448] on button "Confirmar" at bounding box center [973, 454] width 68 height 21
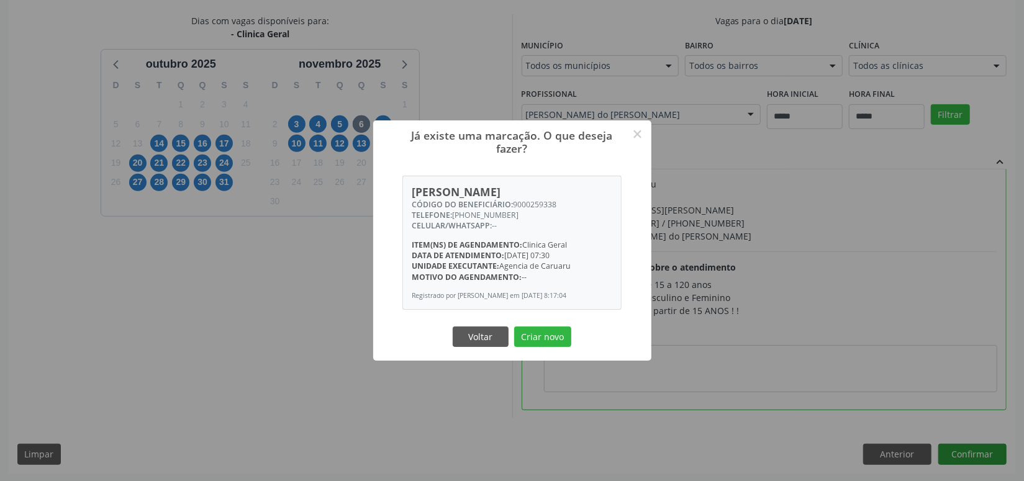
click at [514, 327] on button "Criar novo" at bounding box center [542, 337] width 57 height 21
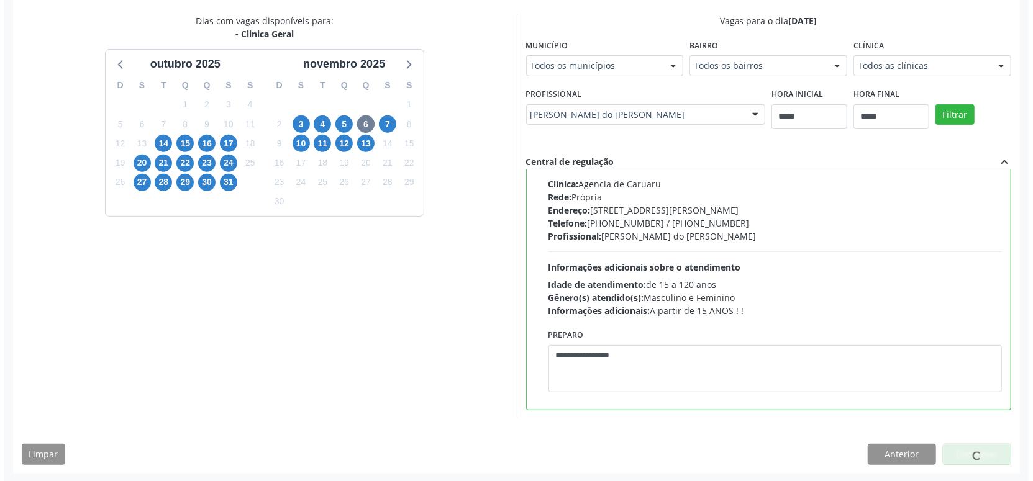
scroll to position [0, 0]
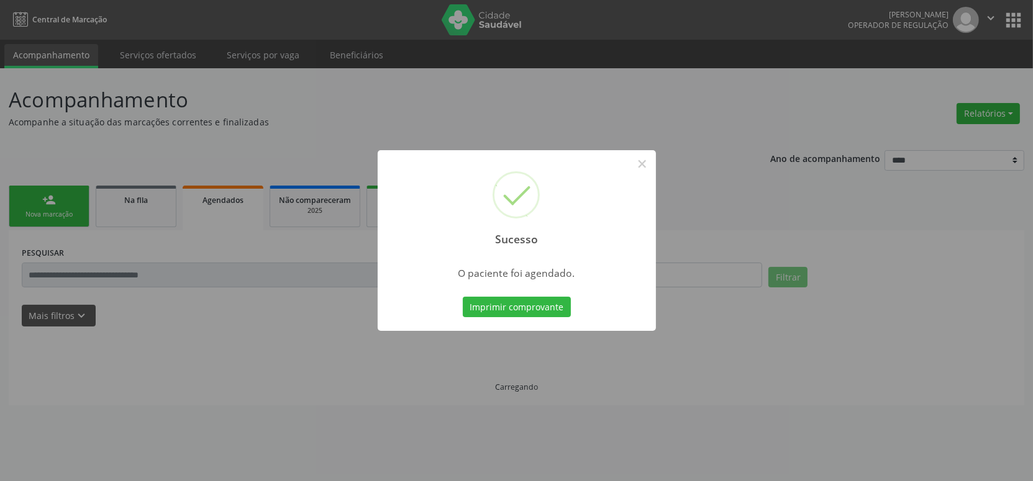
click at [463, 297] on button "Imprimir comprovante" at bounding box center [517, 307] width 108 height 21
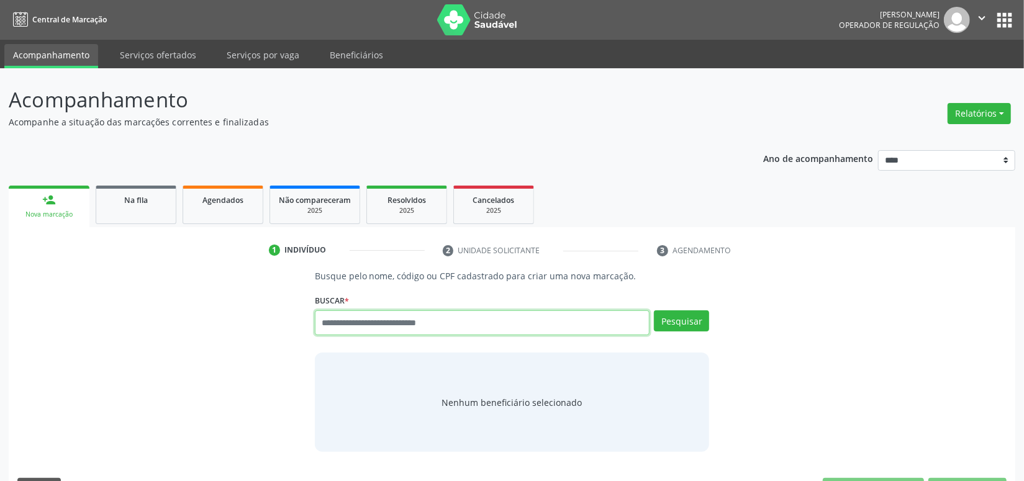
paste input "**********"
type input "**********"
drag, startPoint x: 225, startPoint y: 343, endPoint x: 138, endPoint y: 333, distance: 87.5
click at [139, 334] on div "**********" at bounding box center [511, 361] width 989 height 183
paste input "**********"
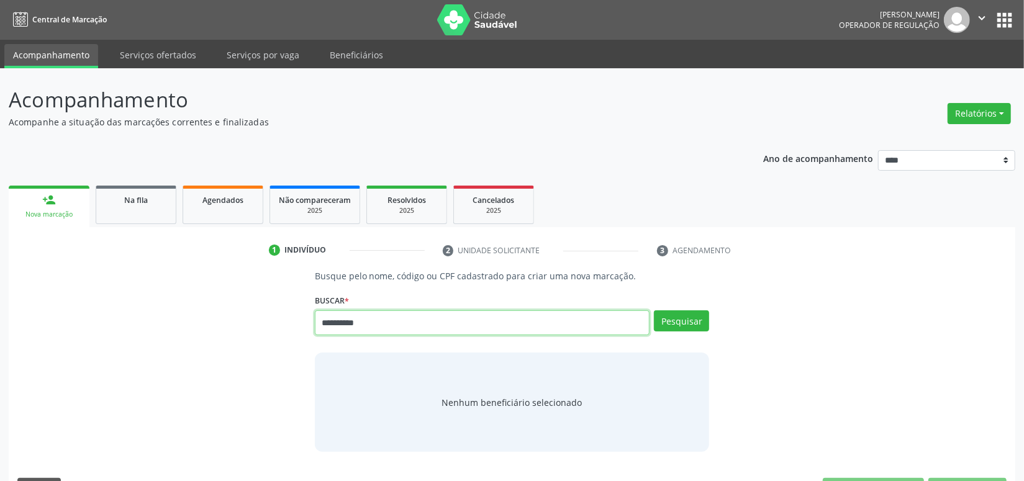
type input "**********"
click at [669, 309] on div "**********" at bounding box center [512, 317] width 395 height 53
click at [673, 312] on button "Pesquisar" at bounding box center [681, 321] width 55 height 21
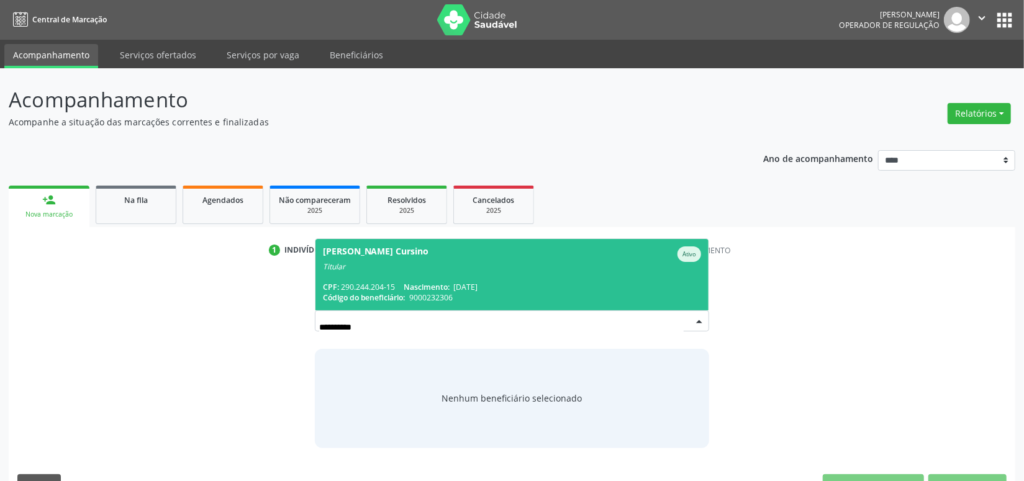
click at [582, 288] on div "CPF: 290.244.204-15 Nascimento: 13/03/1954" at bounding box center [512, 287] width 379 height 11
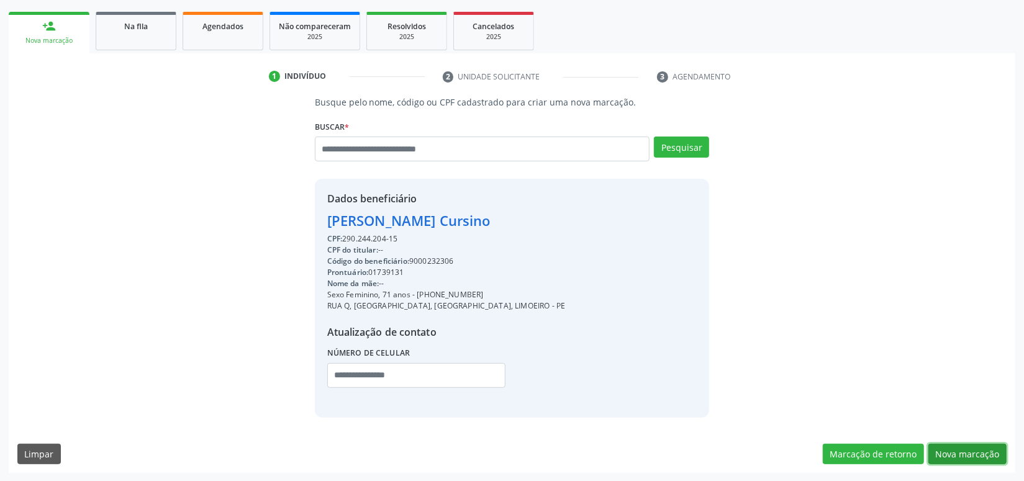
click at [977, 447] on button "Nova marcação" at bounding box center [968, 454] width 78 height 21
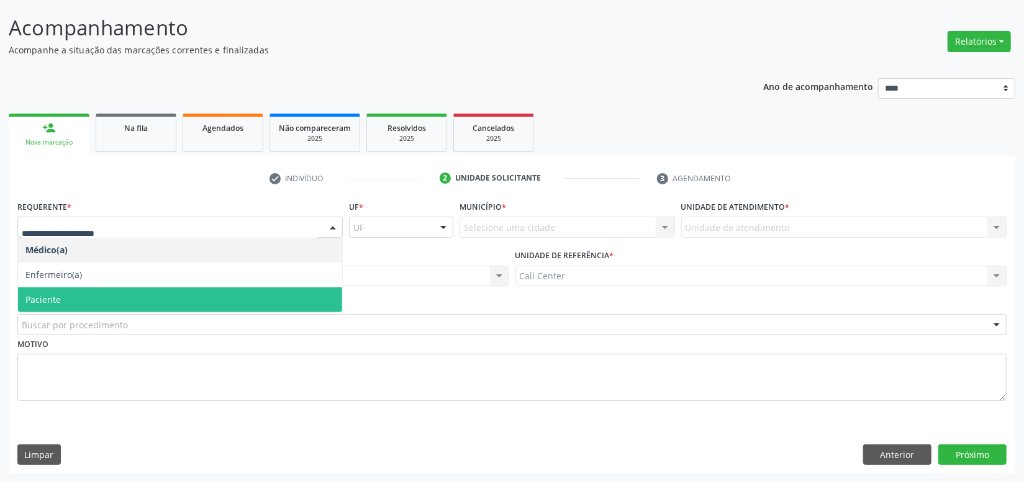
click at [58, 294] on span "Paciente" at bounding box center [42, 300] width 35 height 12
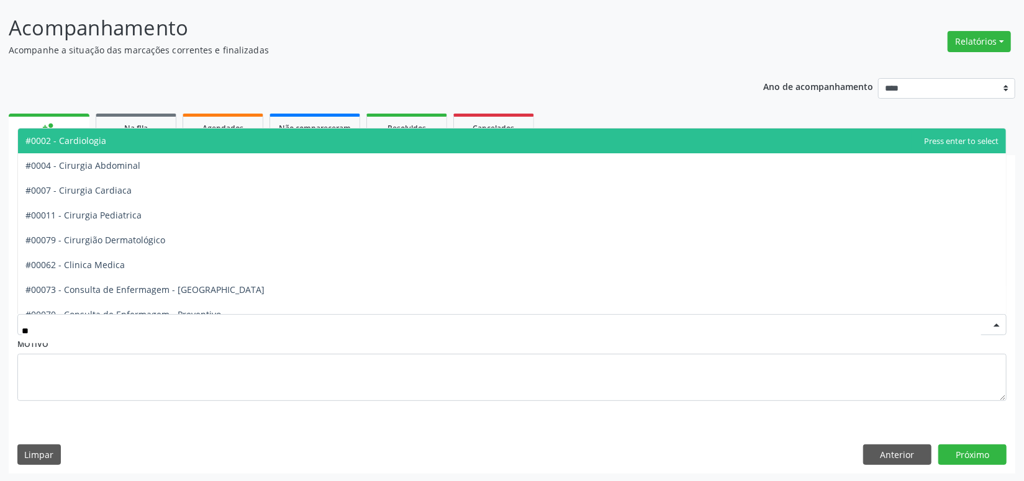
type input "***"
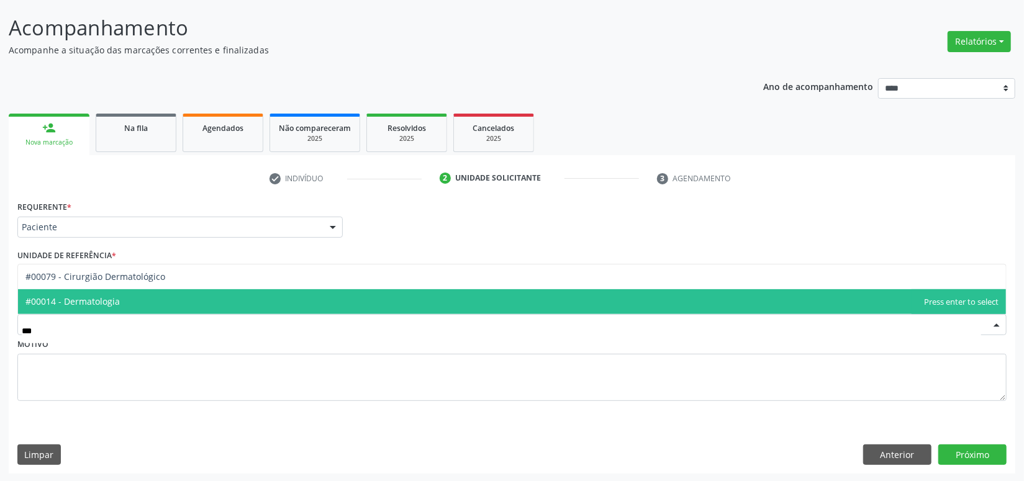
click at [77, 311] on span "#00014 - Dermatologia" at bounding box center [512, 301] width 988 height 25
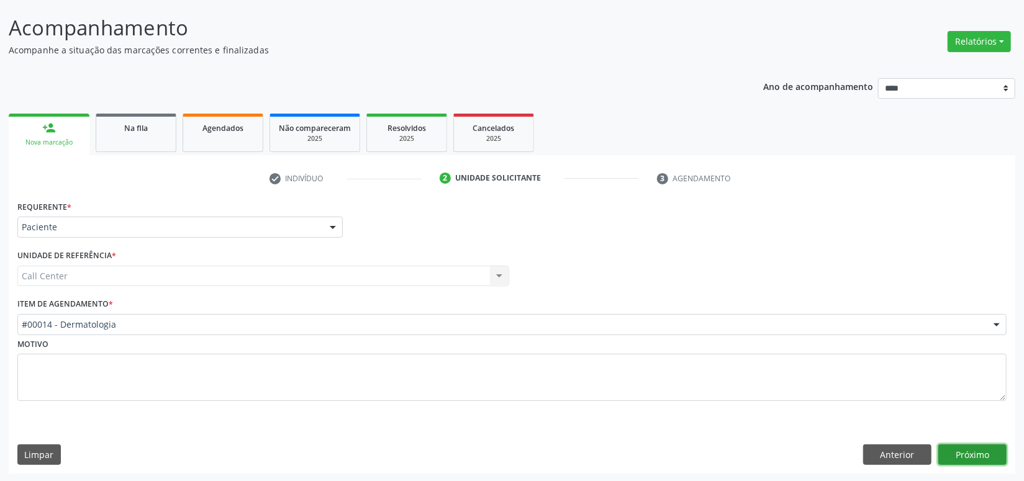
click at [964, 450] on button "Próximo" at bounding box center [973, 455] width 68 height 21
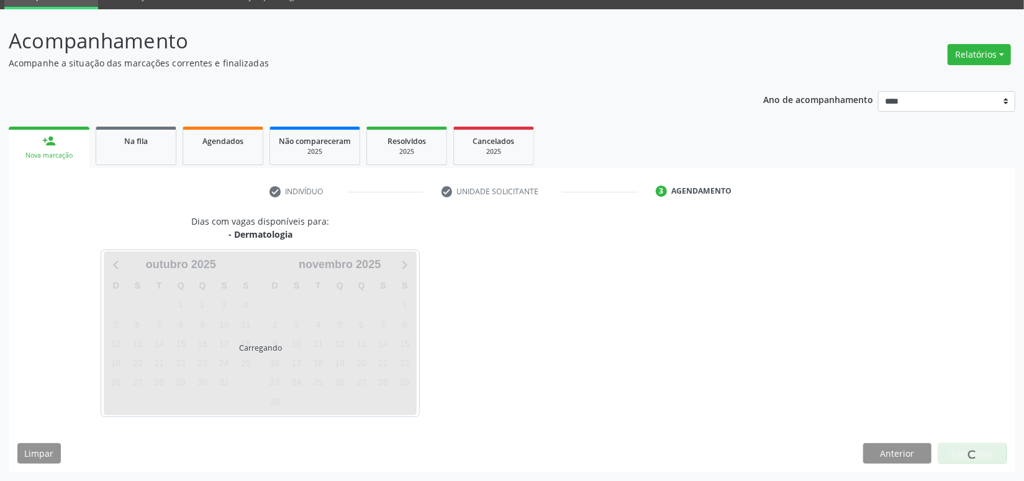
scroll to position [58, 0]
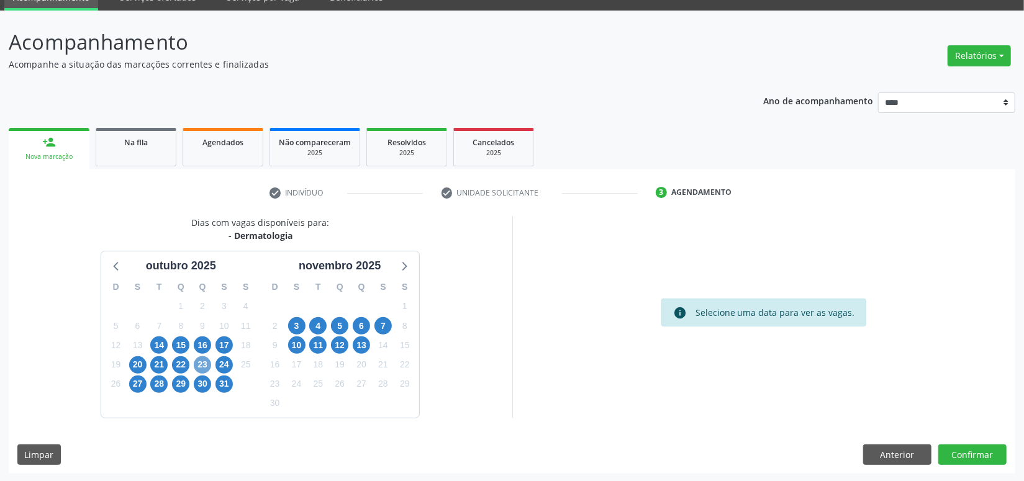
click at [202, 363] on span "23" at bounding box center [202, 365] width 17 height 17
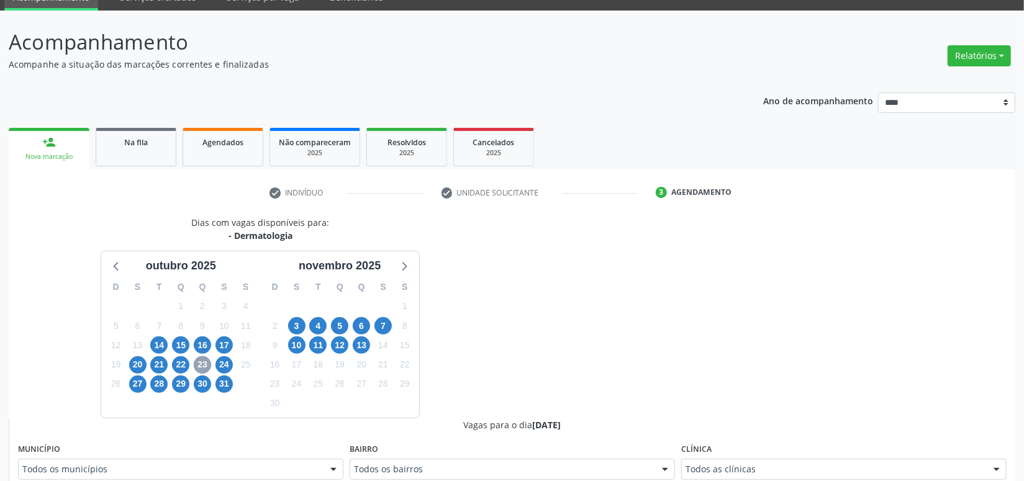
scroll to position [359, 0]
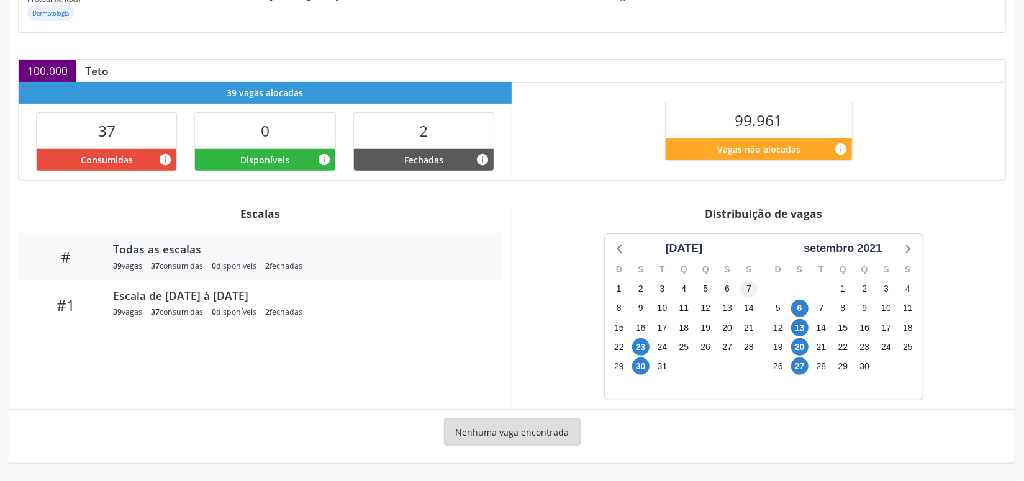
scroll to position [220, 0]
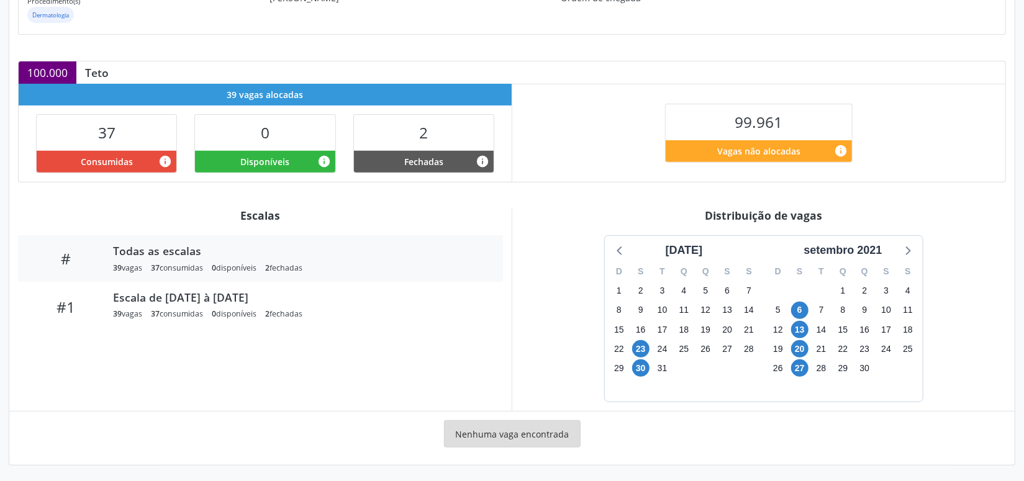
drag, startPoint x: 859, startPoint y: 240, endPoint x: 879, endPoint y: 276, distance: 40.6
click at [861, 249] on div "setembro 2021" at bounding box center [843, 250] width 88 height 17
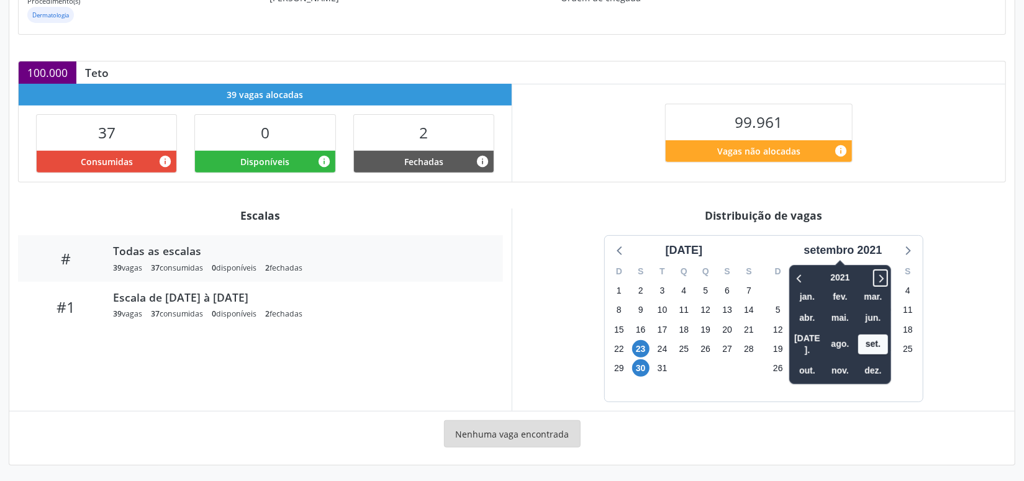
click at [879, 275] on icon at bounding box center [881, 278] width 12 height 15
click at [842, 361] on span "nov." at bounding box center [840, 370] width 30 height 19
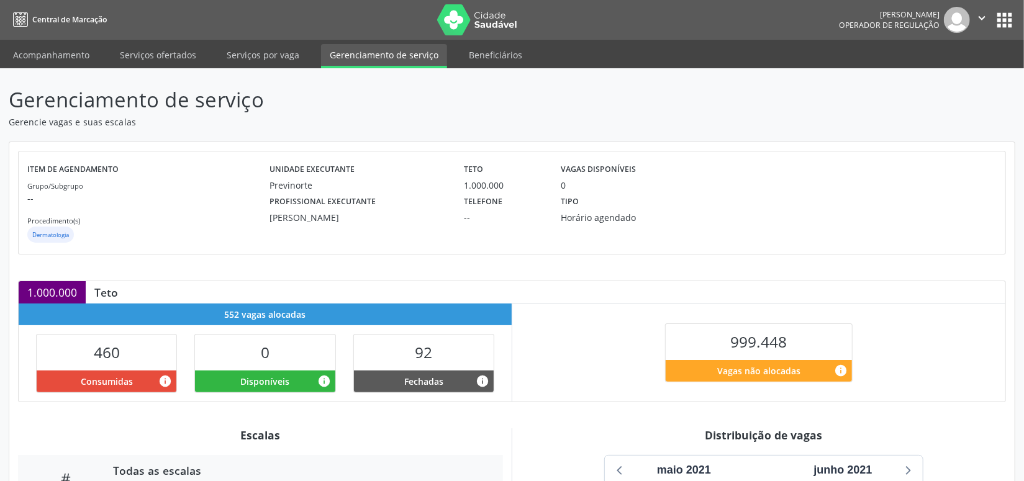
scroll to position [240, 0]
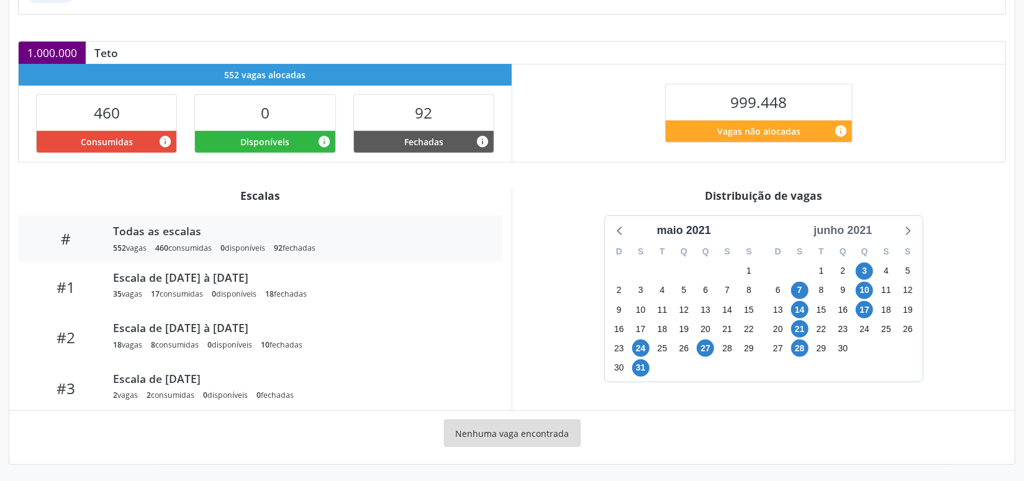
click at [837, 230] on div "junho 2021" at bounding box center [843, 230] width 68 height 17
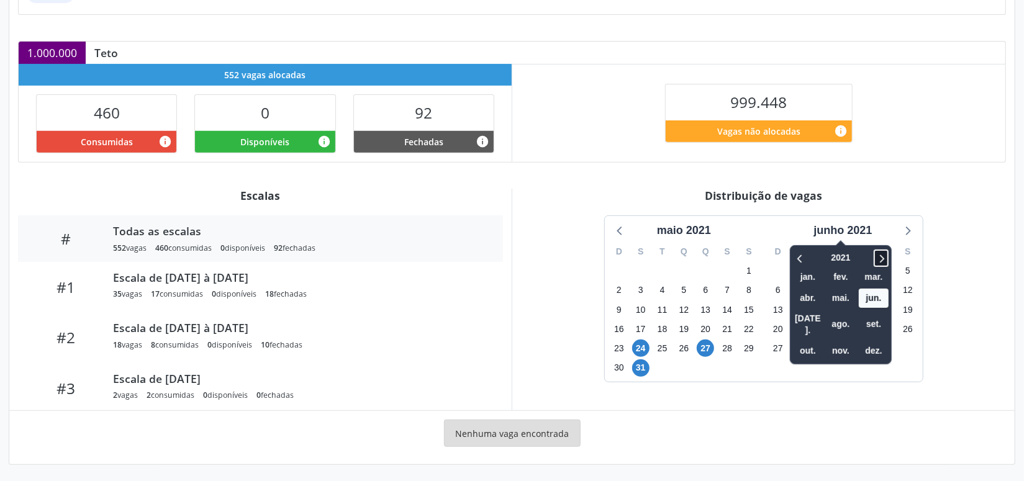
click at [883, 263] on icon at bounding box center [881, 258] width 12 height 15
click at [883, 261] on icon at bounding box center [881, 258] width 12 height 15
click at [848, 342] on span "nov." at bounding box center [841, 351] width 30 height 19
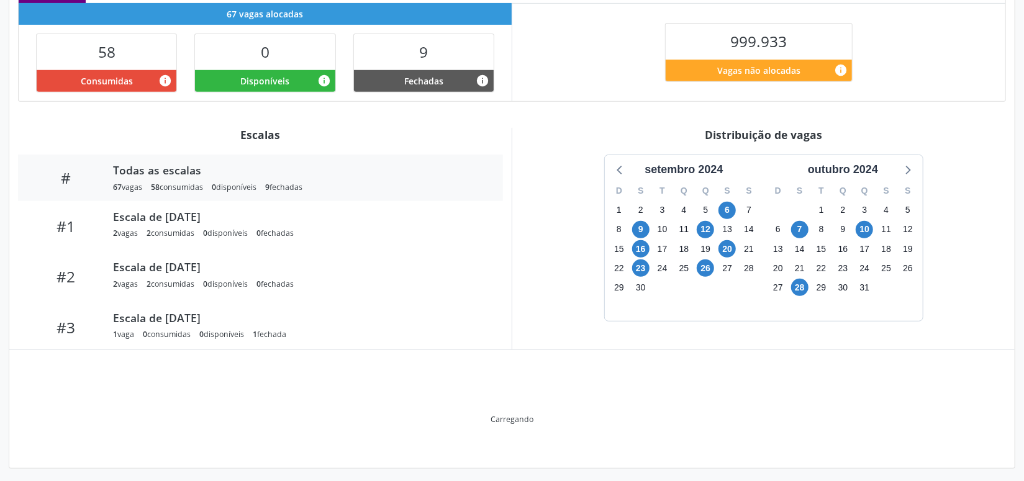
scroll to position [240, 0]
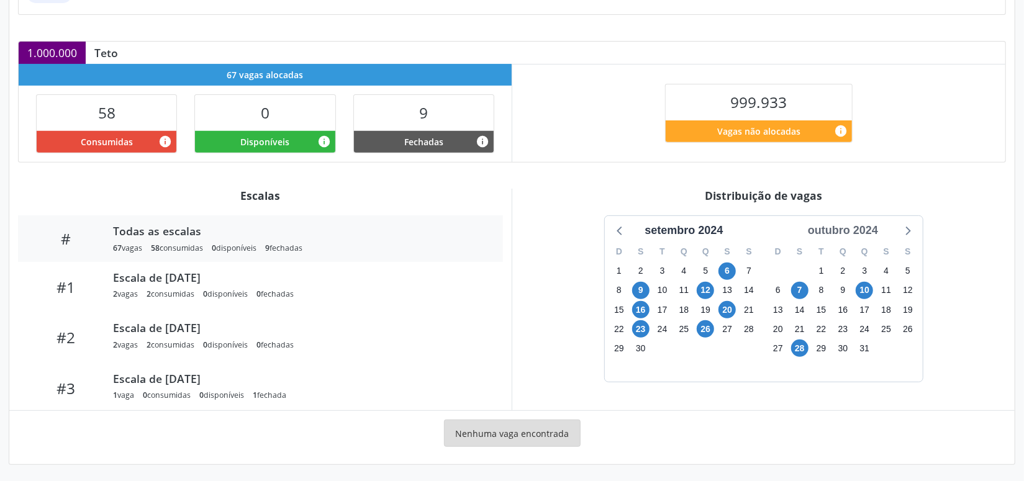
click at [861, 222] on div "outubro 2024" at bounding box center [843, 230] width 80 height 17
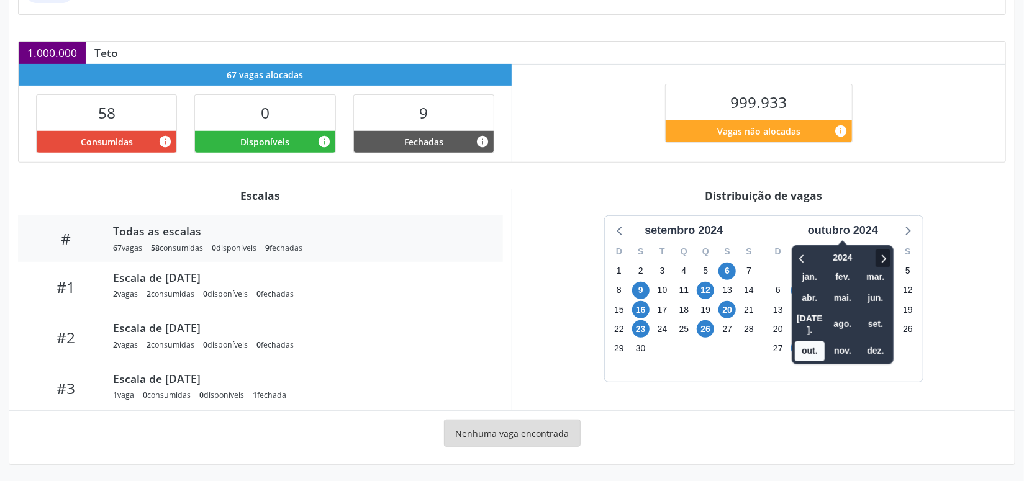
drag, startPoint x: 883, startPoint y: 244, endPoint x: 881, endPoint y: 259, distance: 15.0
click at [883, 245] on div "2024 jan. fev. mar. abr. mai. jun. [DATE]. ago. set. out. nov. dez." at bounding box center [843, 304] width 102 height 119
click at [881, 259] on icon at bounding box center [883, 258] width 12 height 15
drag, startPoint x: 853, startPoint y: 326, endPoint x: 844, endPoint y: 338, distance: 14.7
click at [849, 342] on div "nov." at bounding box center [843, 351] width 30 height 19
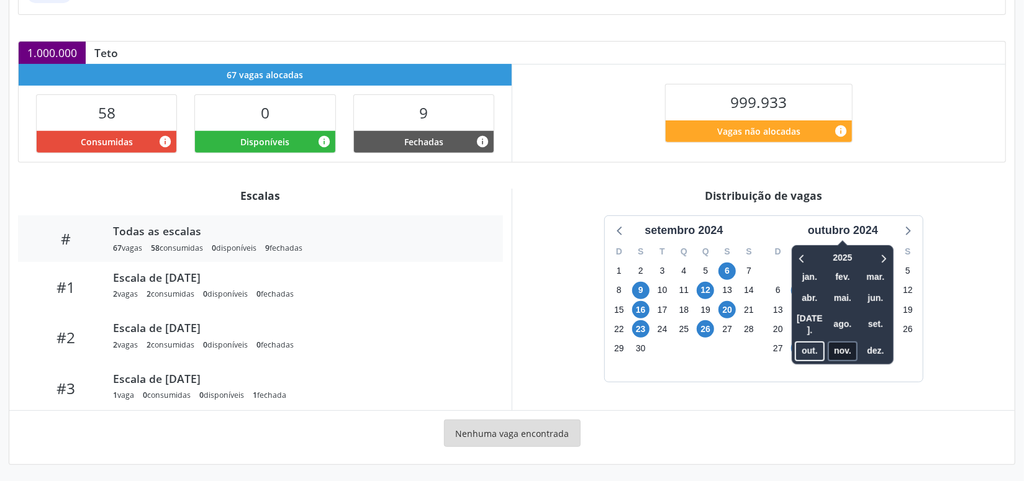
click at [843, 342] on span "nov." at bounding box center [843, 351] width 30 height 19
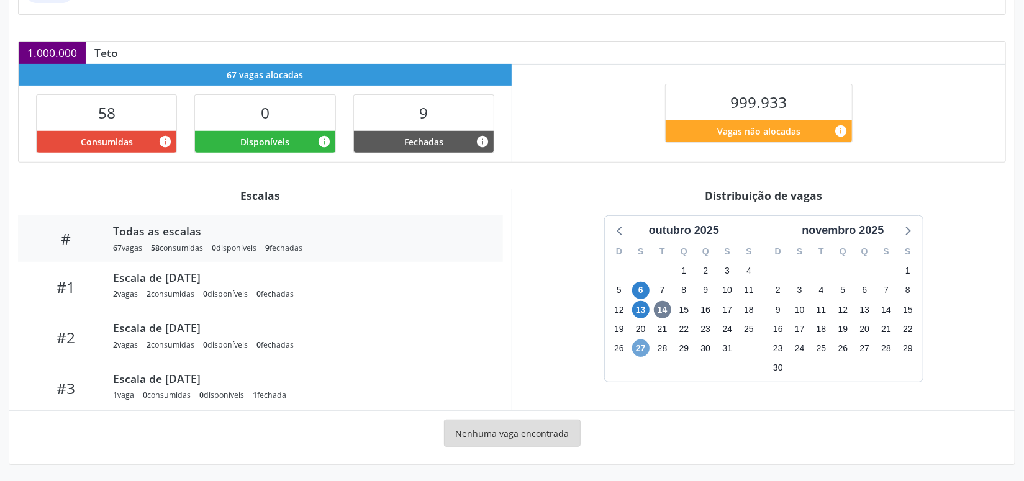
click at [640, 354] on span "27" at bounding box center [640, 348] width 17 height 17
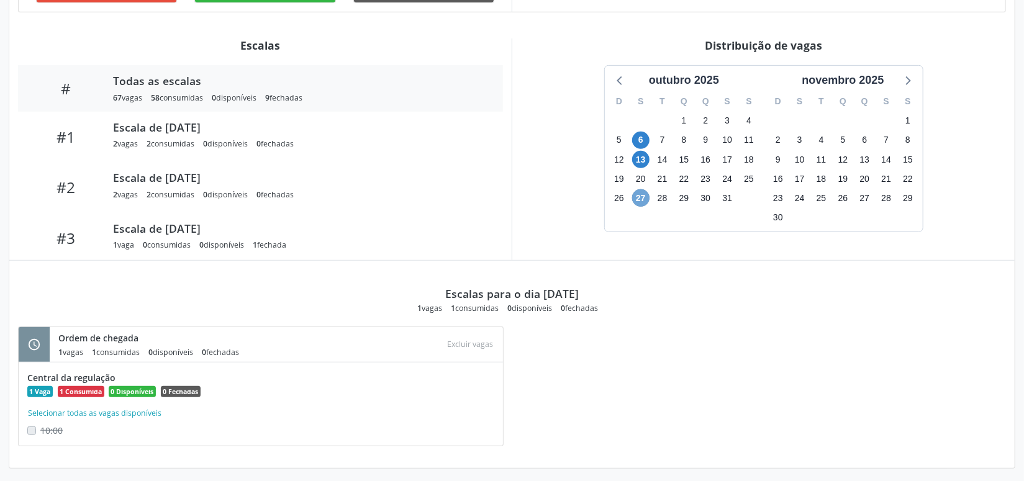
scroll to position [393, 0]
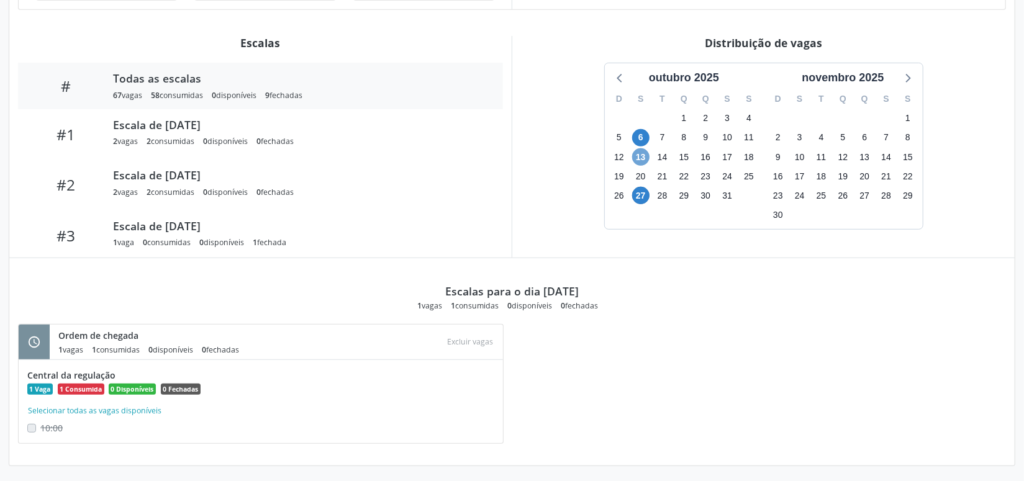
click at [642, 160] on span "13" at bounding box center [640, 156] width 17 height 17
click at [620, 71] on icon at bounding box center [620, 78] width 16 height 16
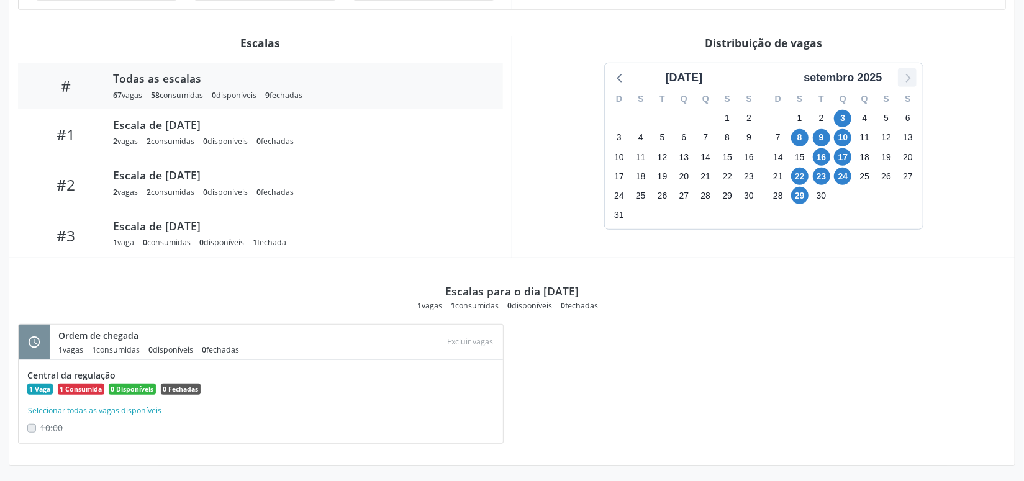
click at [906, 73] on icon at bounding box center [907, 78] width 16 height 16
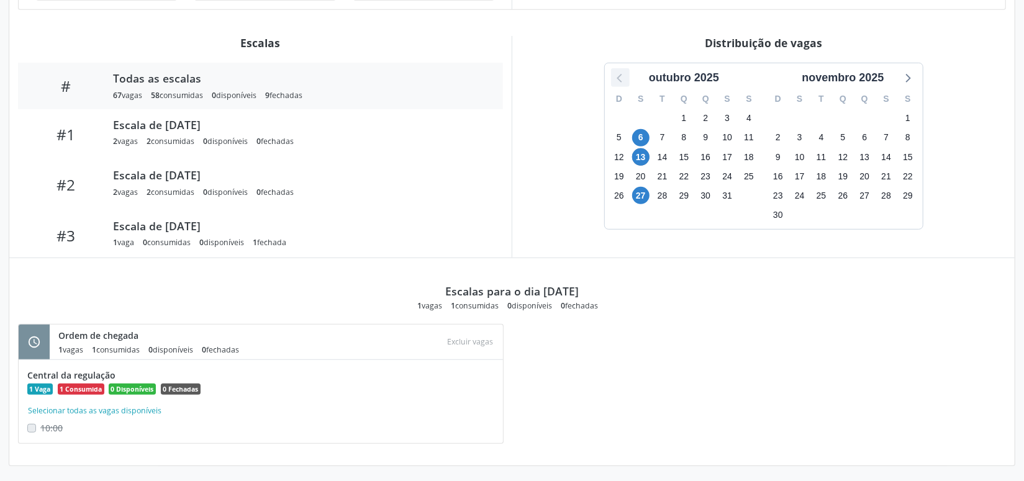
click at [621, 76] on icon at bounding box center [620, 78] width 16 height 16
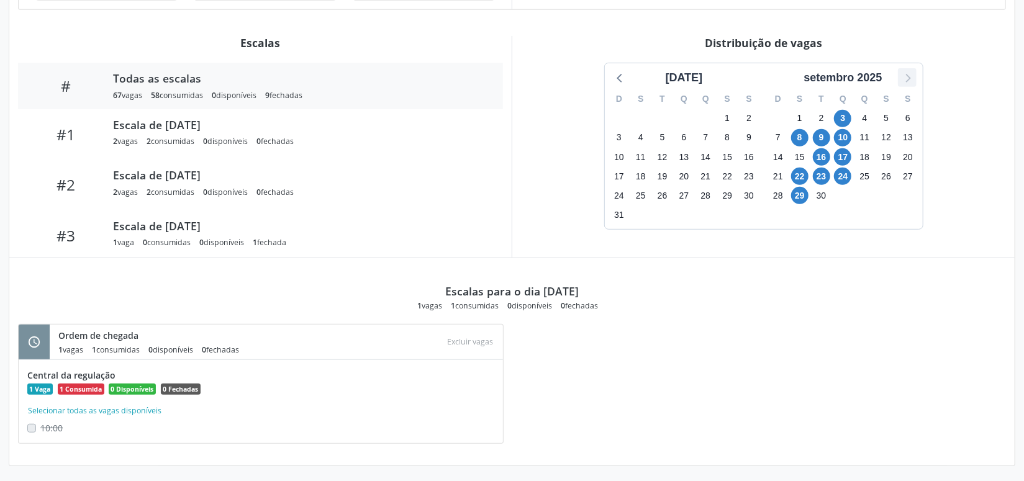
click at [909, 75] on icon at bounding box center [908, 78] width 5 height 9
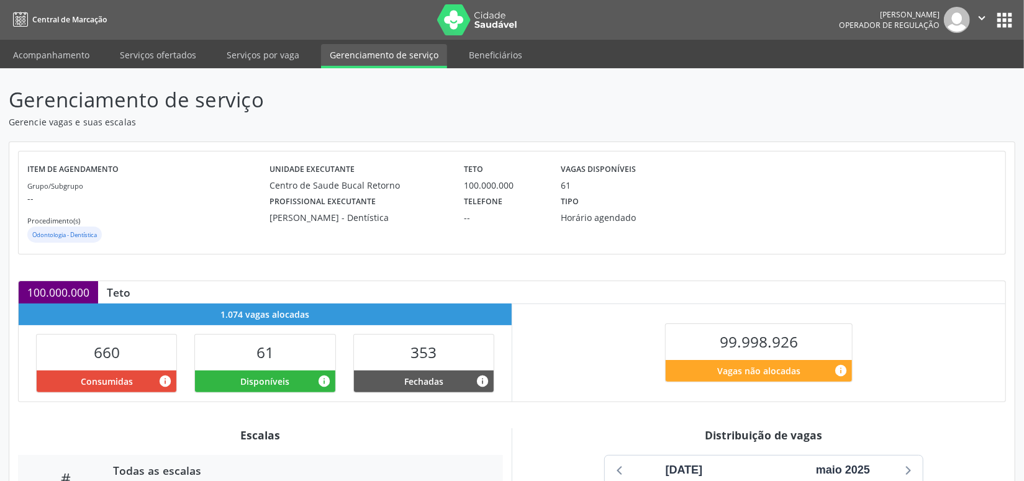
scroll to position [225, 0]
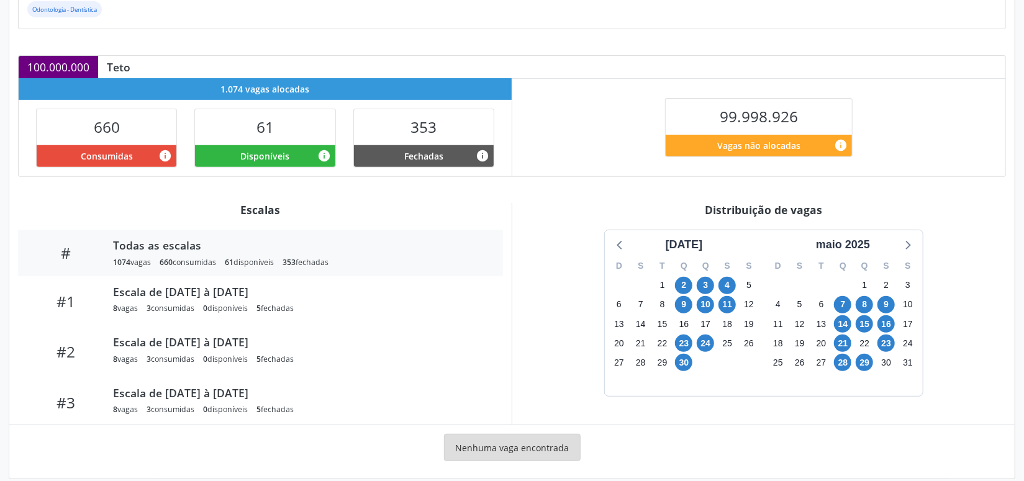
drag, startPoint x: 860, startPoint y: 243, endPoint x: 877, endPoint y: 301, distance: 60.3
click at [861, 247] on div "maio 2025" at bounding box center [843, 245] width 64 height 17
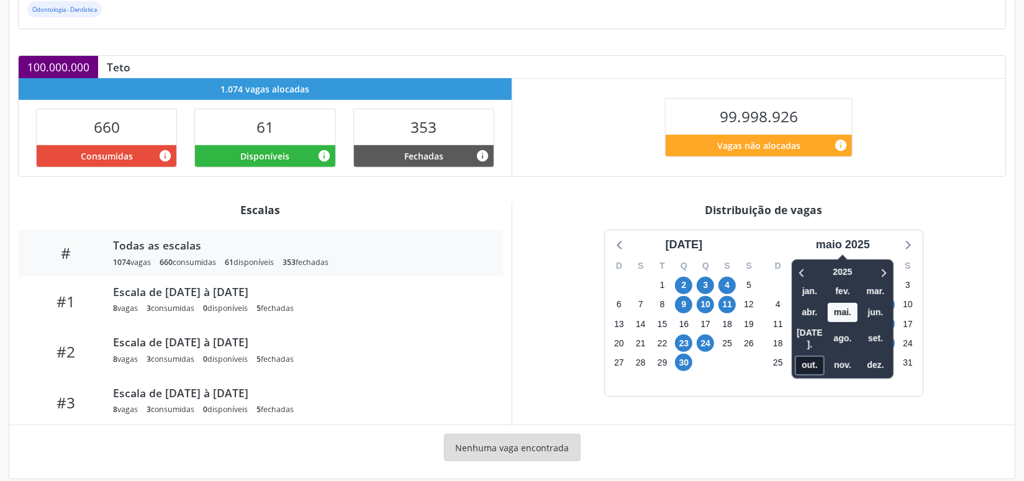
click at [813, 356] on span "out." at bounding box center [810, 365] width 30 height 19
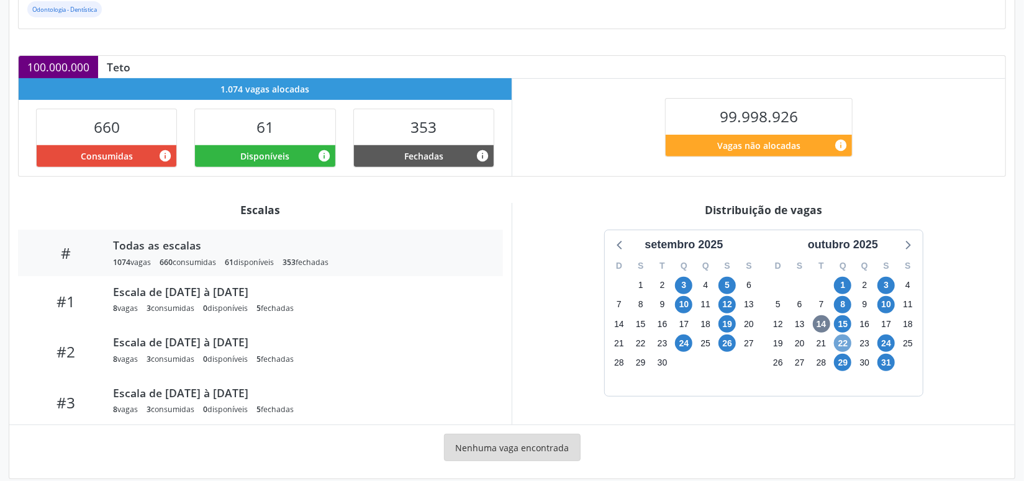
click at [843, 340] on span "22" at bounding box center [842, 343] width 17 height 17
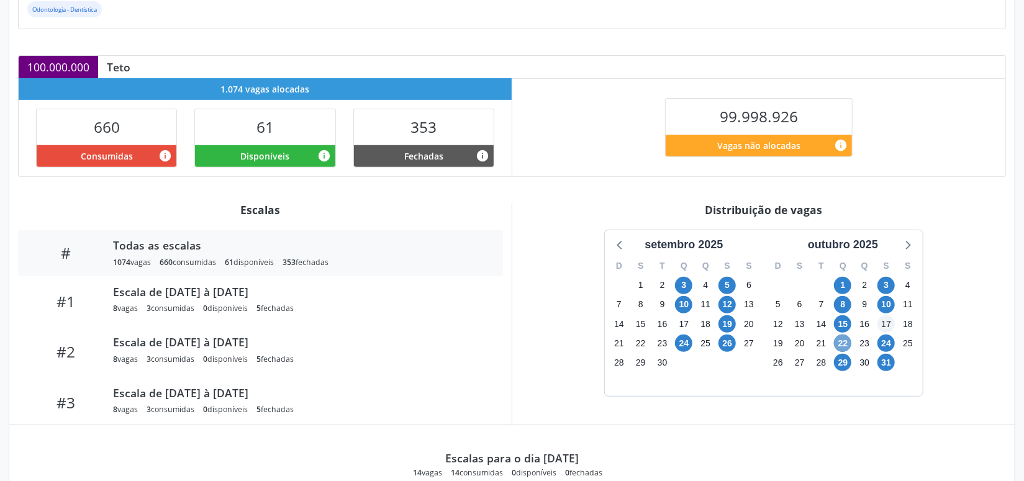
scroll to position [376, 0]
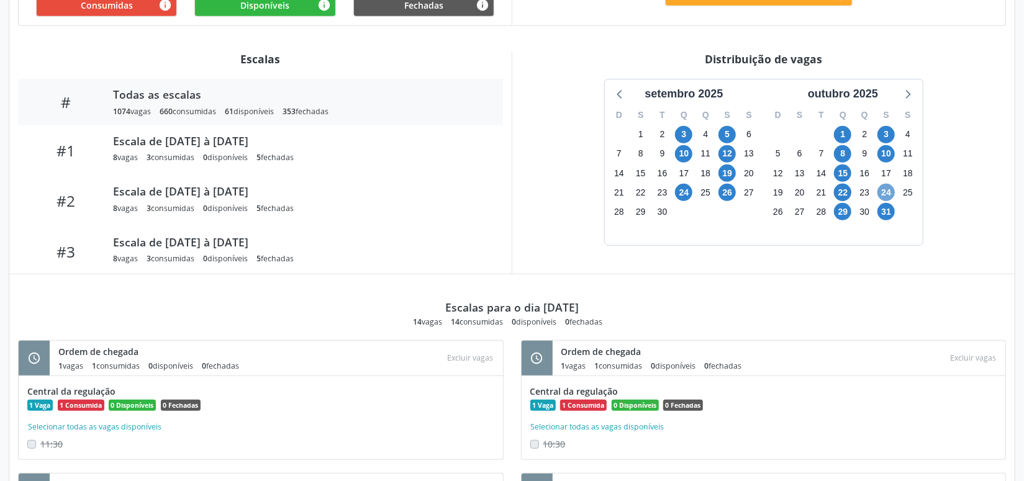
click at [882, 193] on span "24" at bounding box center [886, 192] width 17 height 17
click at [837, 166] on span "15" at bounding box center [842, 173] width 17 height 17
click at [842, 216] on span "29" at bounding box center [842, 211] width 17 height 17
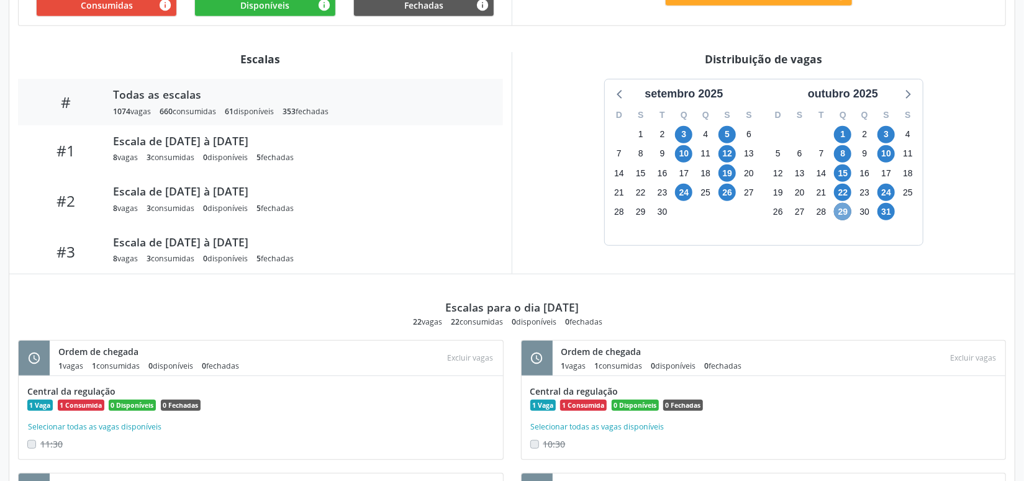
click at [842, 216] on span "29" at bounding box center [842, 211] width 17 height 17
click at [887, 212] on span "31" at bounding box center [886, 211] width 17 height 17
click at [887, 211] on span "31" at bounding box center [886, 211] width 17 height 17
click at [904, 96] on icon at bounding box center [907, 94] width 16 height 16
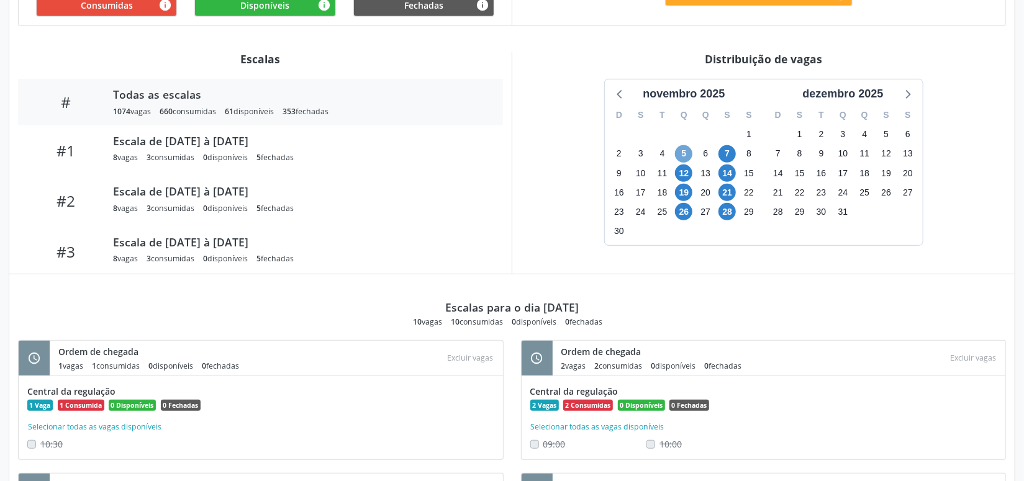
click at [686, 152] on span "5" at bounding box center [683, 153] width 17 height 17
click at [729, 148] on span "7" at bounding box center [727, 153] width 17 height 17
click at [686, 171] on span "12" at bounding box center [683, 173] width 17 height 17
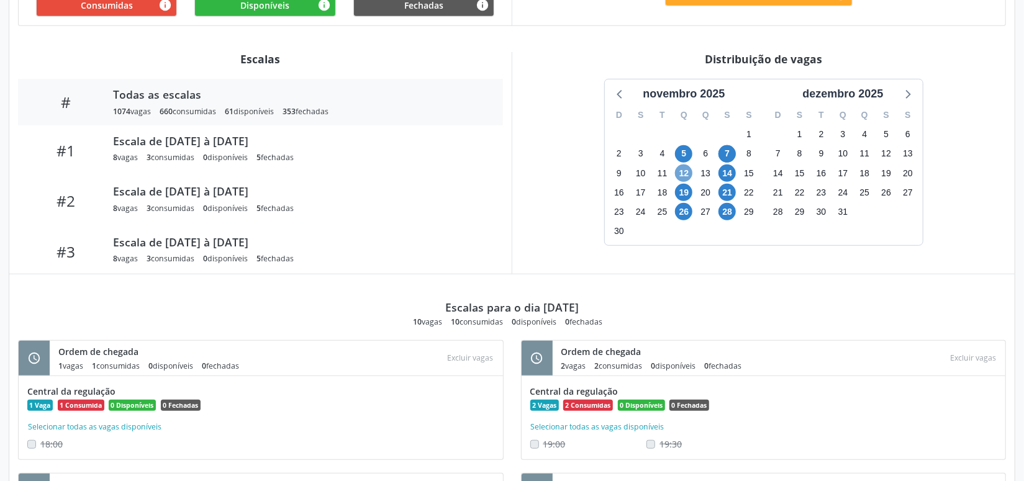
click at [686, 170] on span "12" at bounding box center [683, 173] width 17 height 17
click at [725, 171] on span "14" at bounding box center [727, 173] width 17 height 17
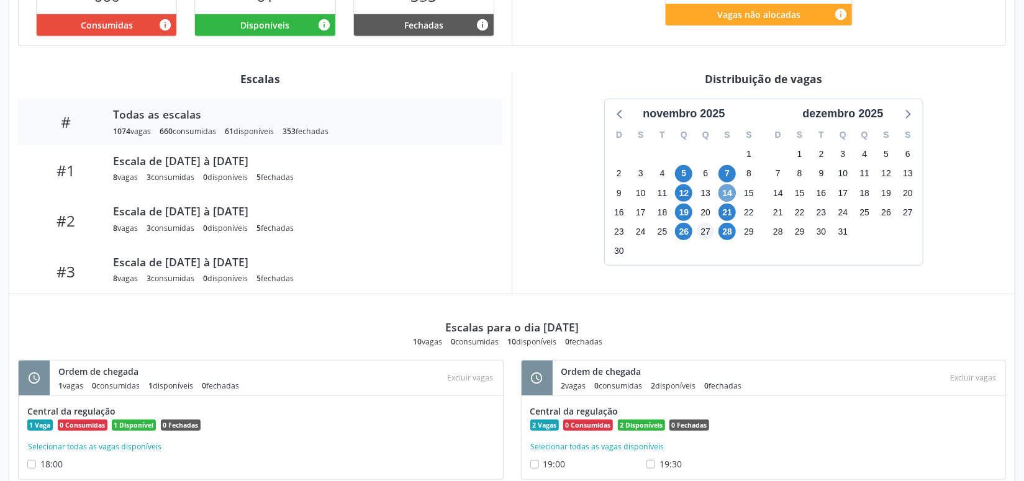
scroll to position [281, 0]
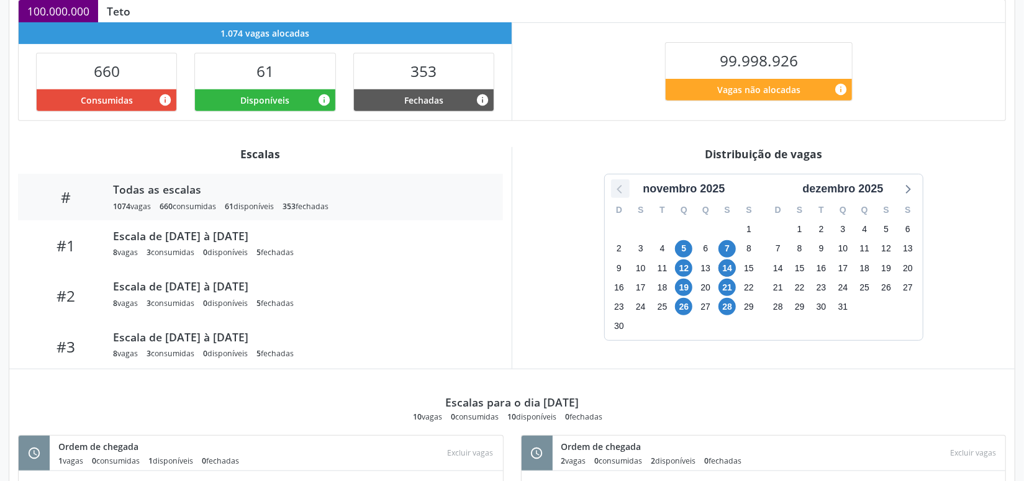
click at [618, 189] on icon at bounding box center [620, 189] width 16 height 16
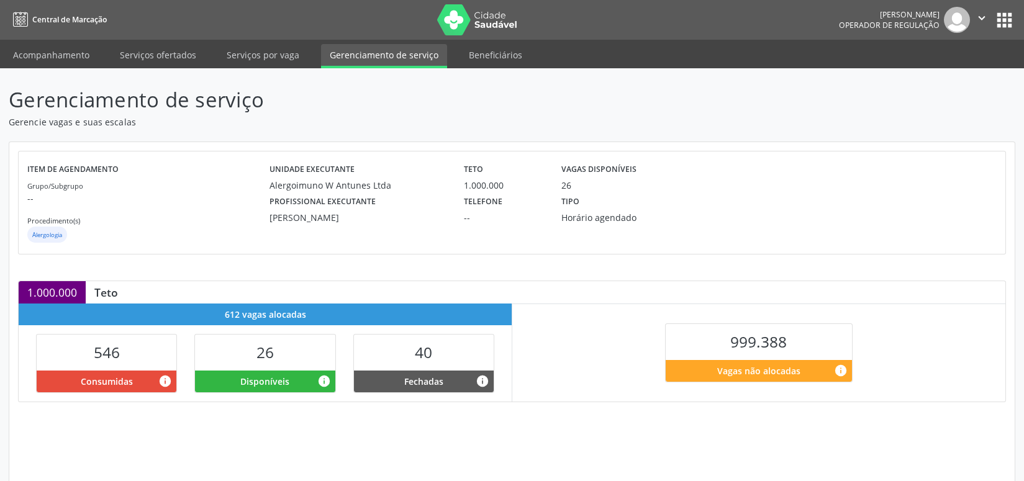
scroll to position [175, 0]
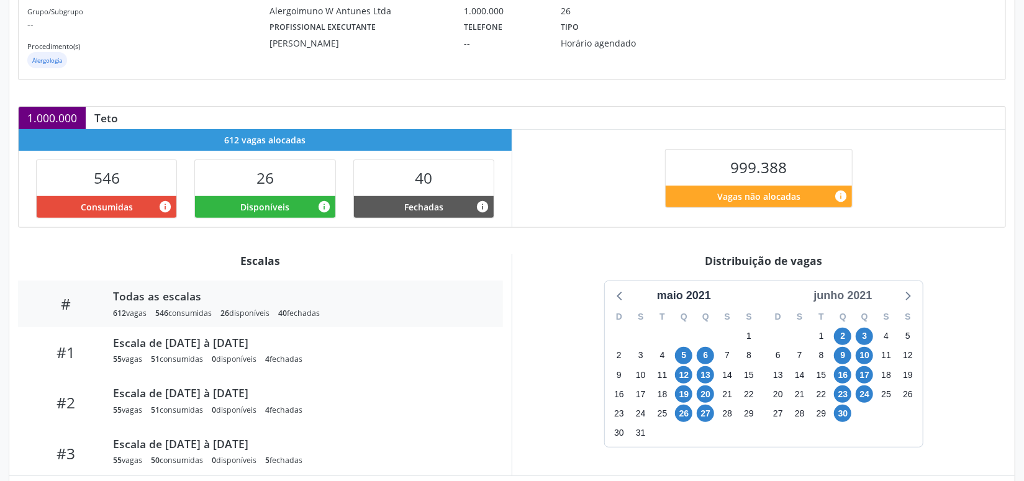
click at [847, 289] on div "junho 2021" at bounding box center [843, 296] width 68 height 17
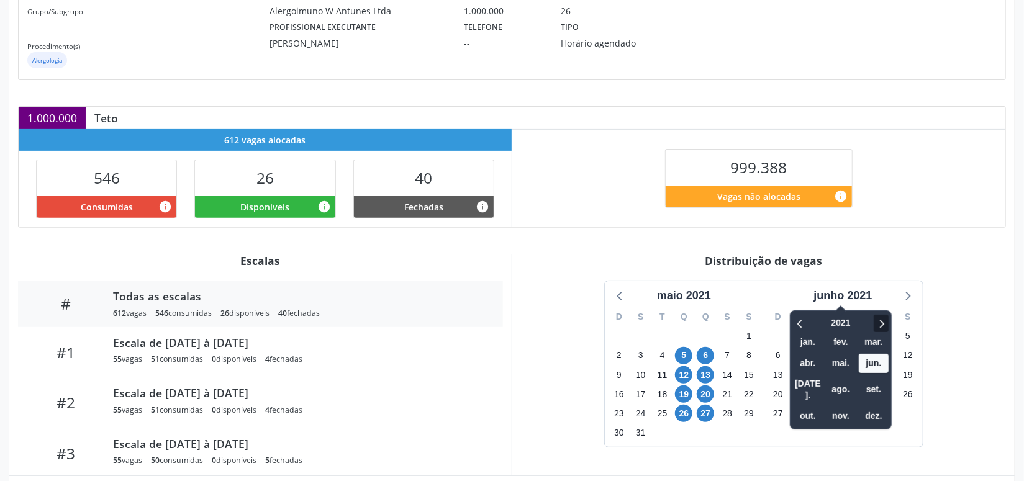
click at [885, 318] on div at bounding box center [873, 323] width 32 height 19
click at [885, 318] on icon at bounding box center [881, 323] width 12 height 15
click at [881, 317] on icon at bounding box center [881, 323] width 12 height 15
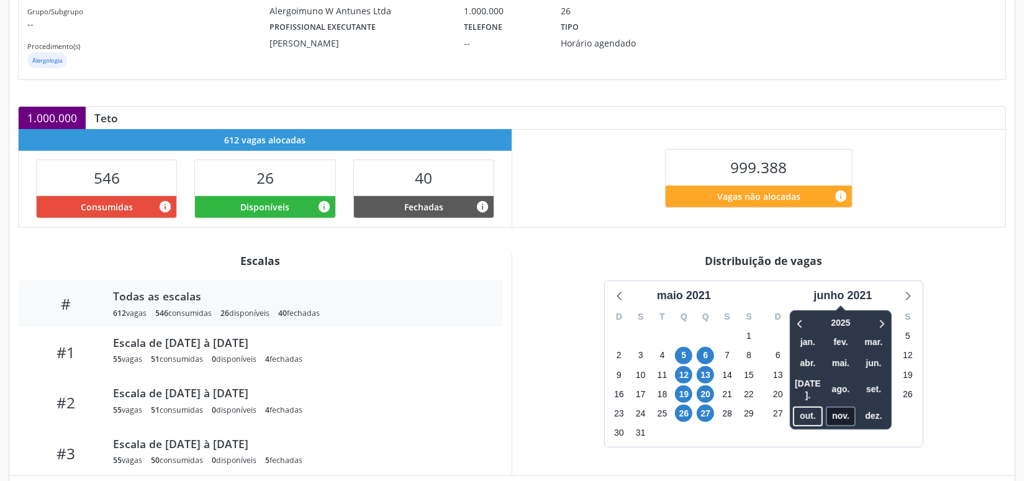
click at [845, 407] on span "nov." at bounding box center [841, 416] width 30 height 19
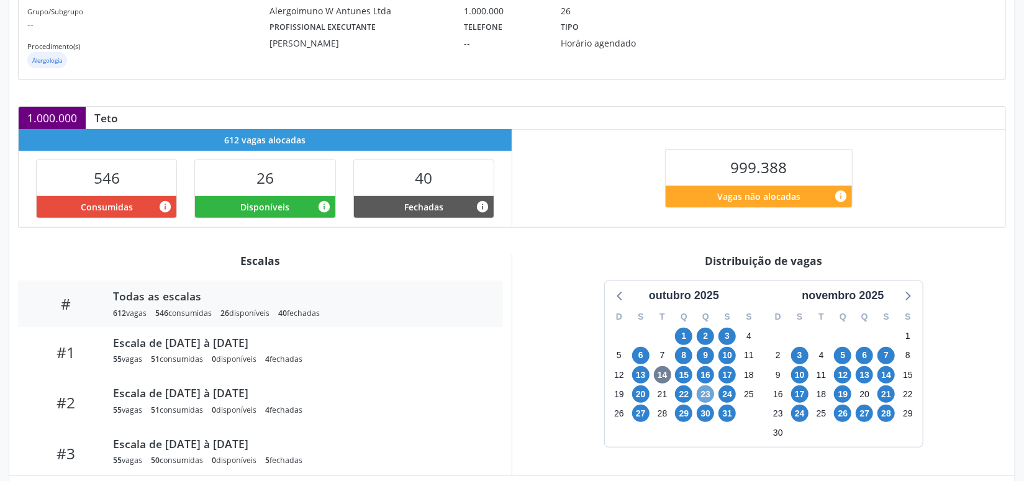
click at [706, 395] on span "23" at bounding box center [705, 394] width 17 height 17
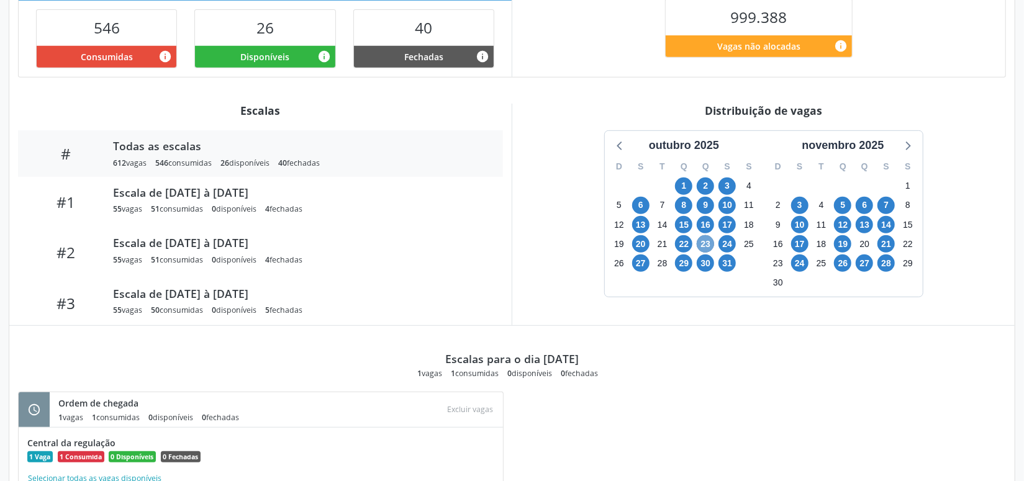
scroll to position [393, 0]
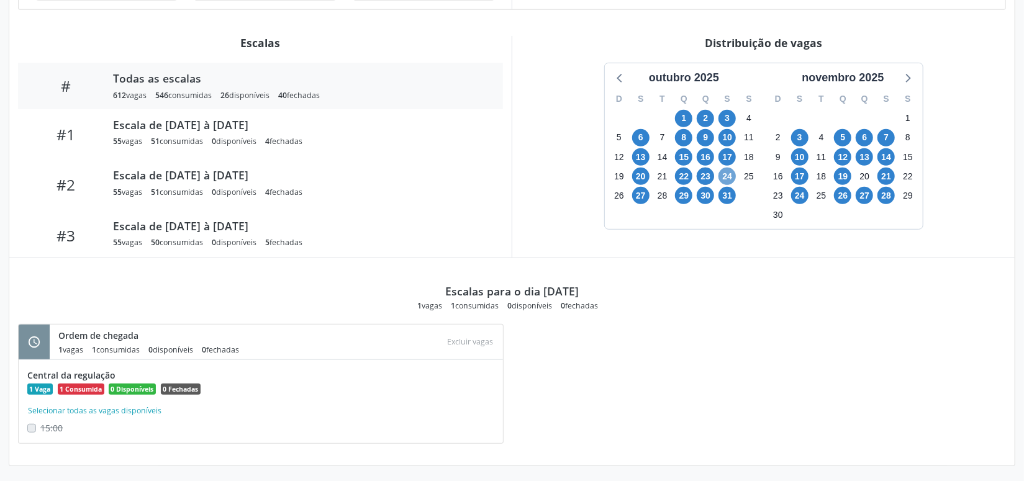
click at [725, 178] on span "24" at bounding box center [727, 176] width 17 height 17
click at [725, 177] on span "24" at bounding box center [727, 176] width 17 height 17
click at [797, 135] on span "3" at bounding box center [799, 137] width 17 height 17
click at [806, 153] on span "10" at bounding box center [799, 156] width 17 height 17
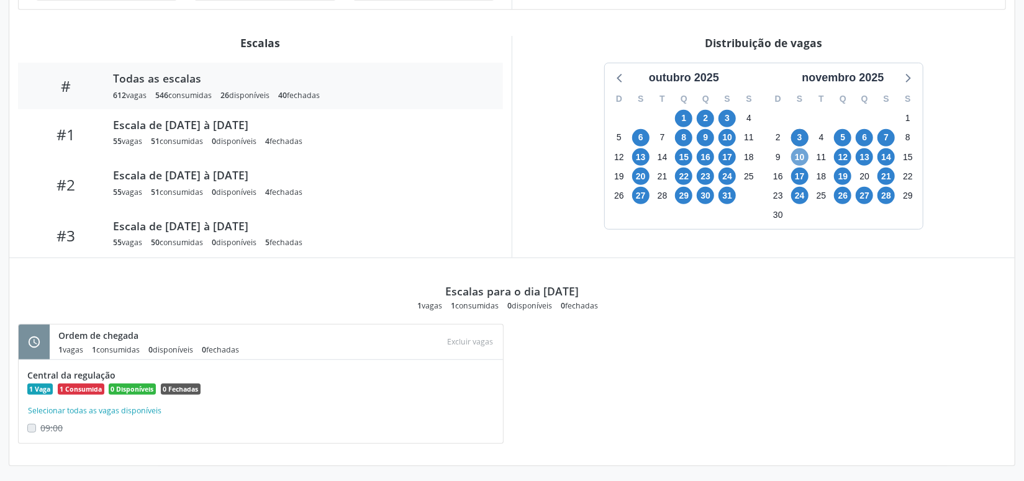
click at [806, 153] on span "10" at bounding box center [799, 156] width 17 height 17
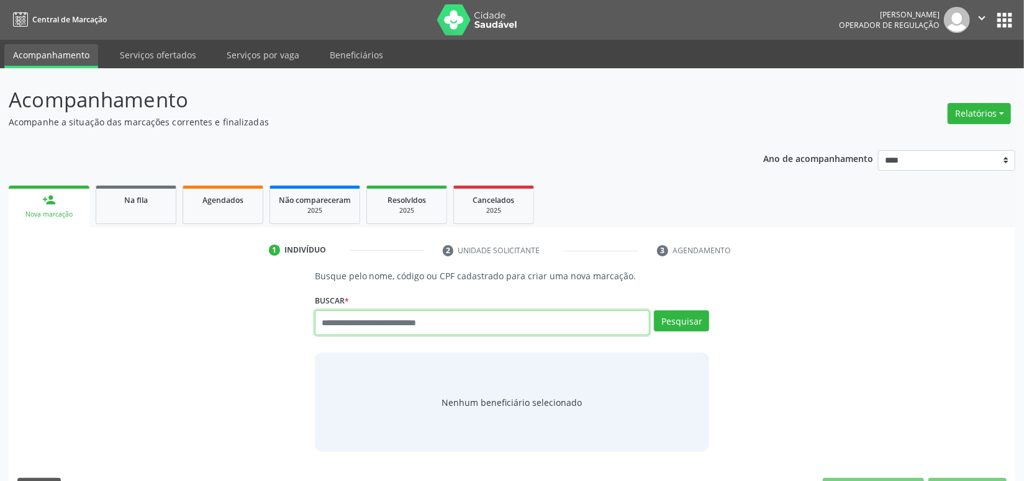
paste input "**********"
type input "**********"
drag, startPoint x: 668, startPoint y: 318, endPoint x: 660, endPoint y: 321, distance: 8.7
click at [660, 320] on button "Pesquisar" at bounding box center [681, 321] width 55 height 21
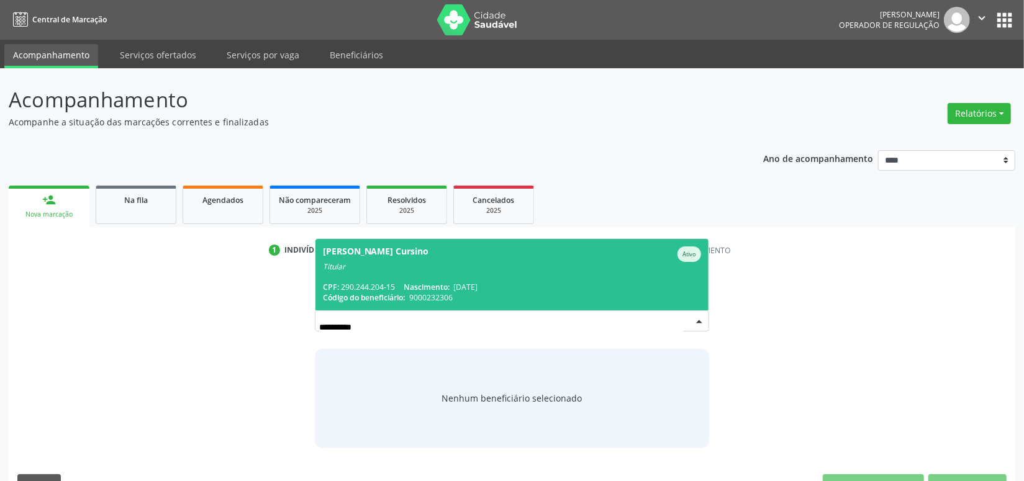
click at [610, 283] on div "CPF: 290.244.204-15 Nascimento: [DATE]" at bounding box center [512, 287] width 379 height 11
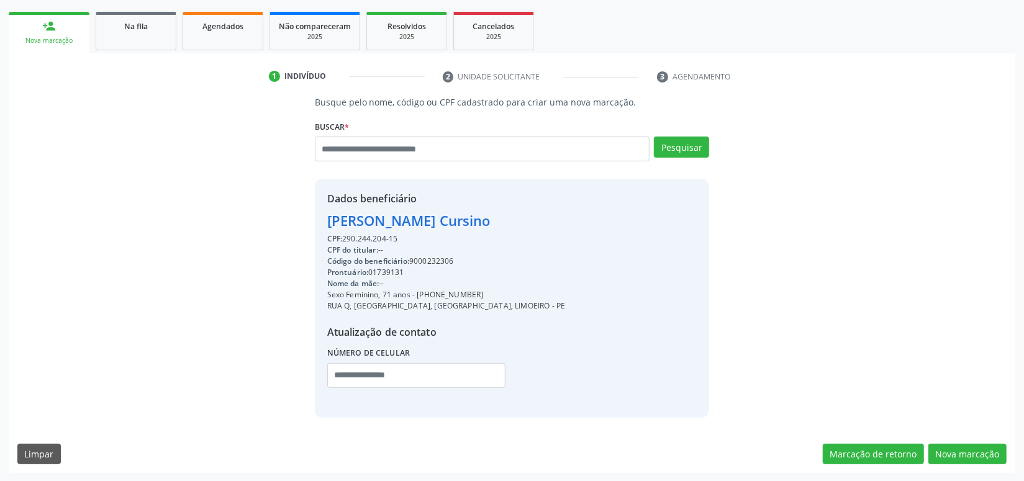
click at [975, 437] on div "Busque pelo nome, código ou CPF cadastrado para criar uma nova marcação. [GEOGR…" at bounding box center [512, 285] width 1007 height 378
click at [975, 450] on button "Nova marcação" at bounding box center [968, 454] width 78 height 21
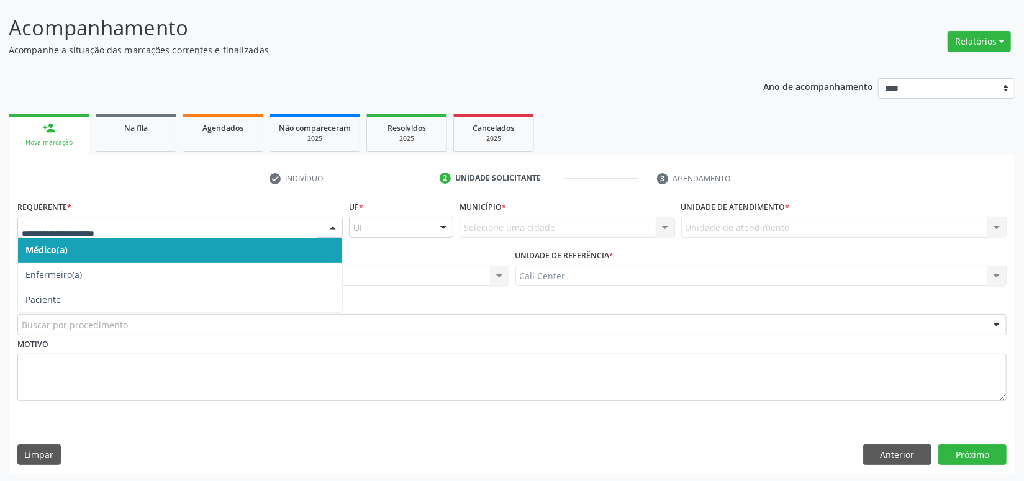
drag, startPoint x: 121, startPoint y: 229, endPoint x: 120, endPoint y: 299, distance: 70.8
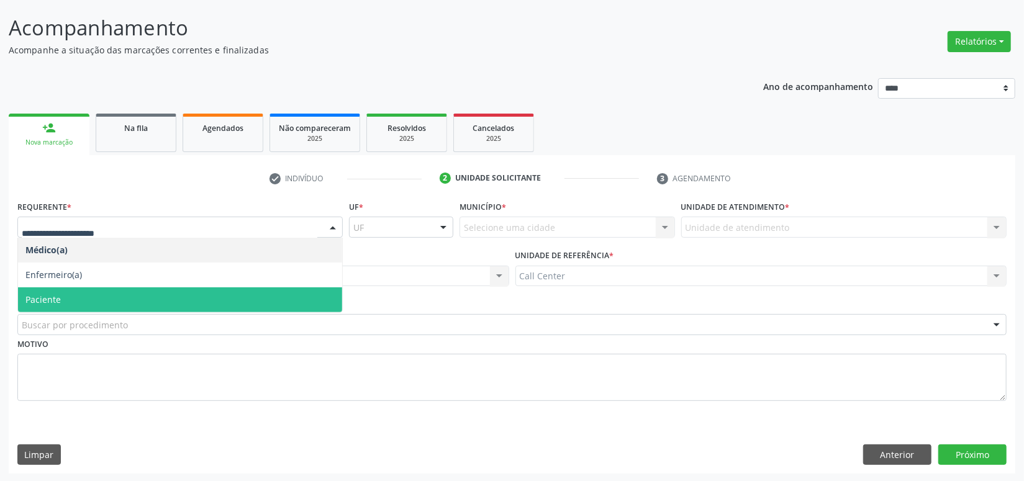
click at [108, 301] on span "Paciente" at bounding box center [180, 300] width 324 height 25
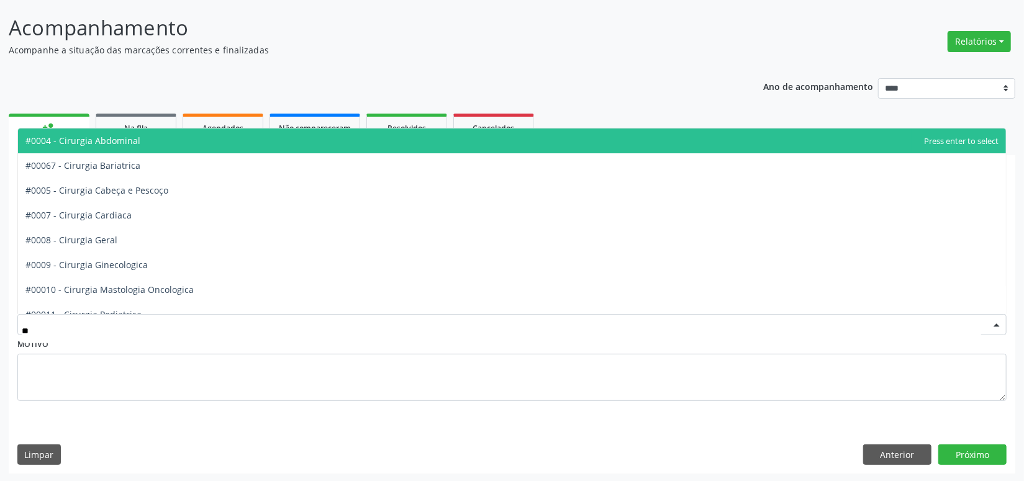
type input "***"
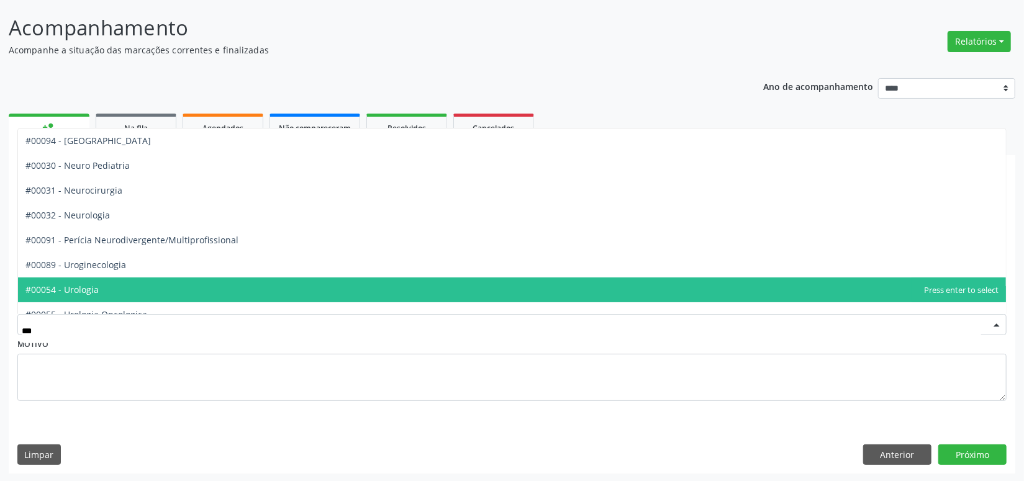
click at [96, 291] on span "#00054 - Urologia" at bounding box center [61, 290] width 73 height 12
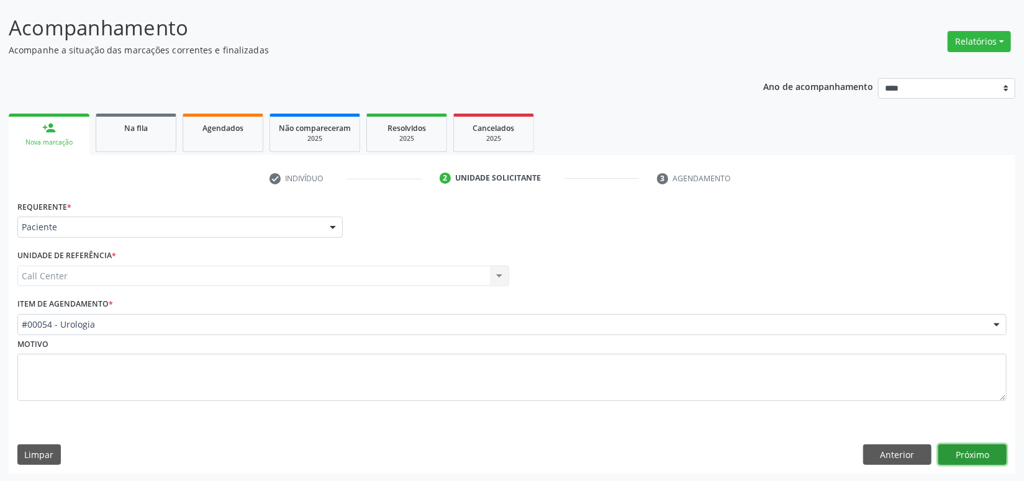
click button "Próximo" at bounding box center [973, 455] width 68 height 21
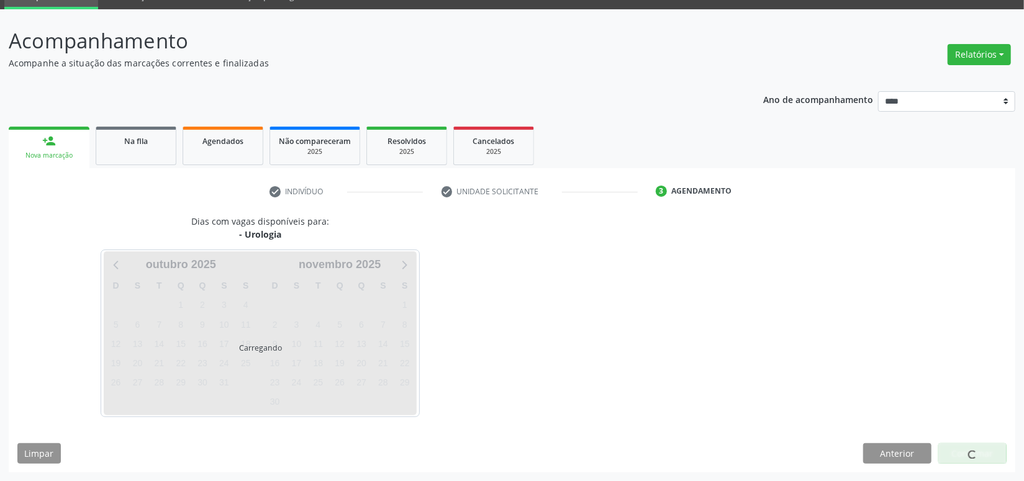
scroll to position [58, 0]
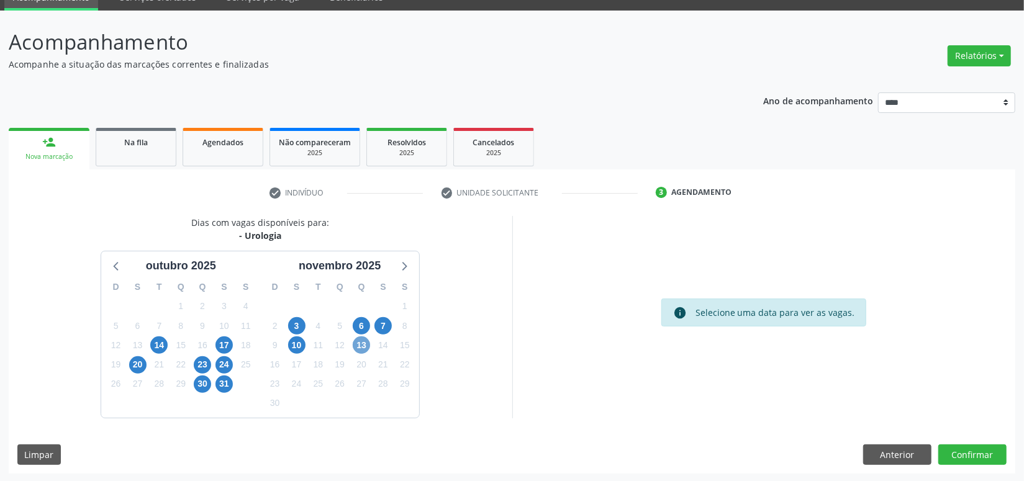
click at [363, 344] on span "13" at bounding box center [361, 345] width 17 height 17
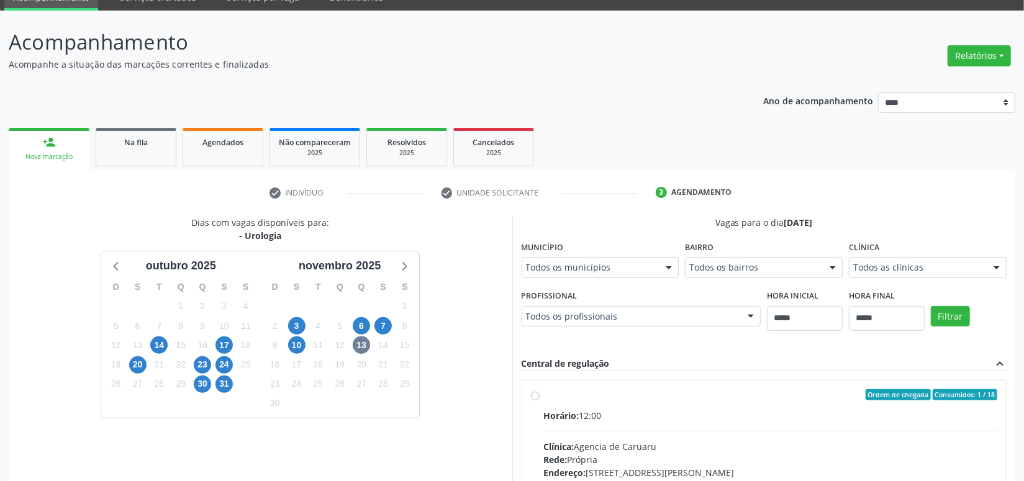
click at [901, 280] on fieldset "Clínica Todos as clínicas Todos as clínicas Agencia de Caruaru Nenhum resultado…" at bounding box center [928, 262] width 158 height 48
drag, startPoint x: 225, startPoint y: 344, endPoint x: 209, endPoint y: 360, distance: 22.0
click at [225, 345] on span "17" at bounding box center [224, 345] width 17 height 17
click at [140, 366] on span "20" at bounding box center [137, 365] width 17 height 17
click at [883, 273] on div "Todos as clínicas" at bounding box center [928, 267] width 158 height 21
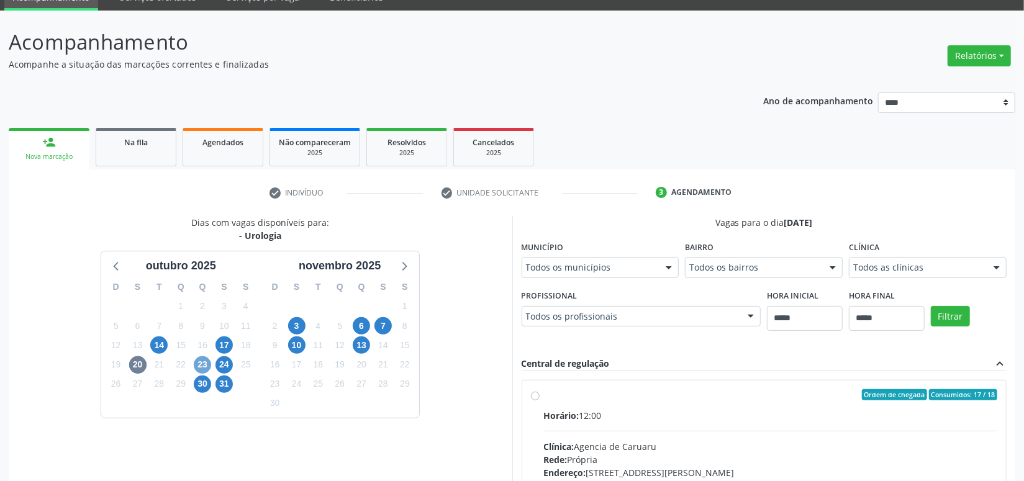
click at [198, 360] on span "23" at bounding box center [202, 365] width 17 height 17
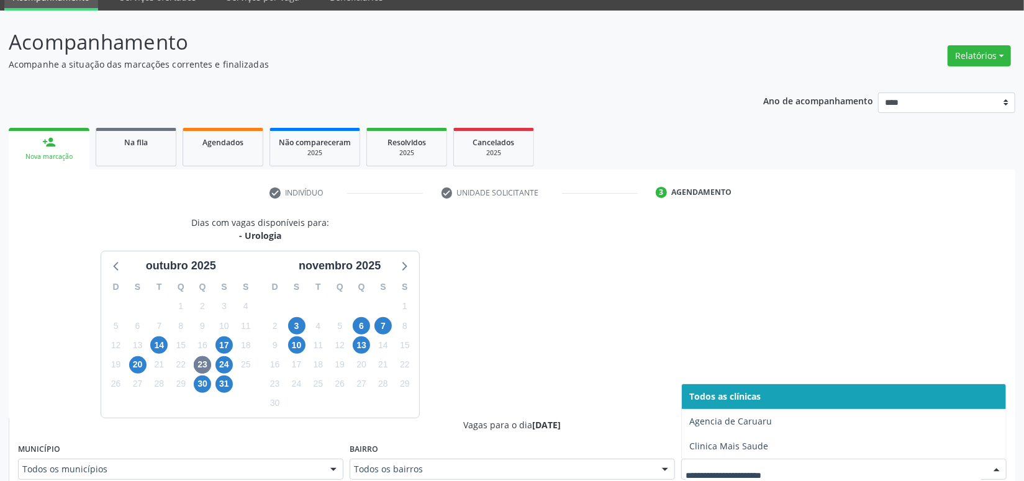
scroll to position [64, 0]
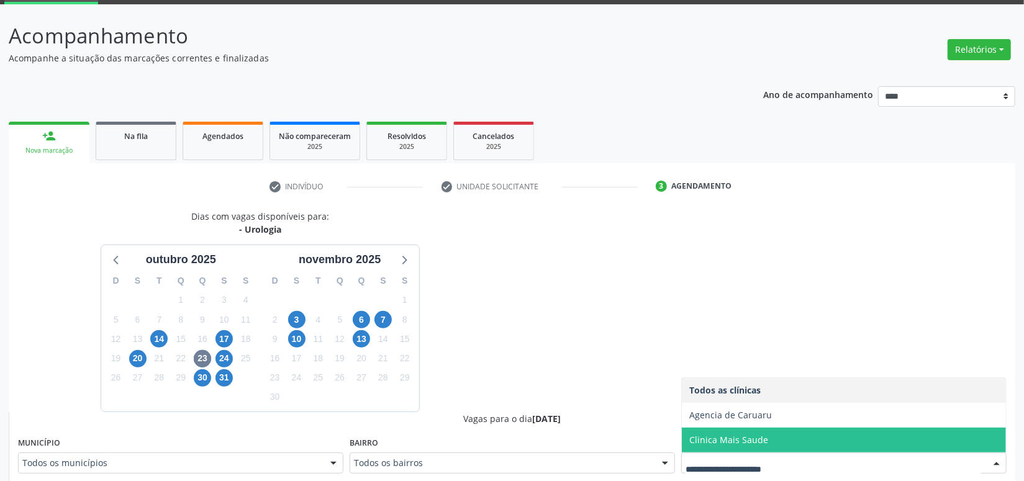
drag, startPoint x: 724, startPoint y: 443, endPoint x: 735, endPoint y: 441, distance: 11.5
click at [724, 443] on span "Clinica Mais Saude" at bounding box center [728, 440] width 79 height 12
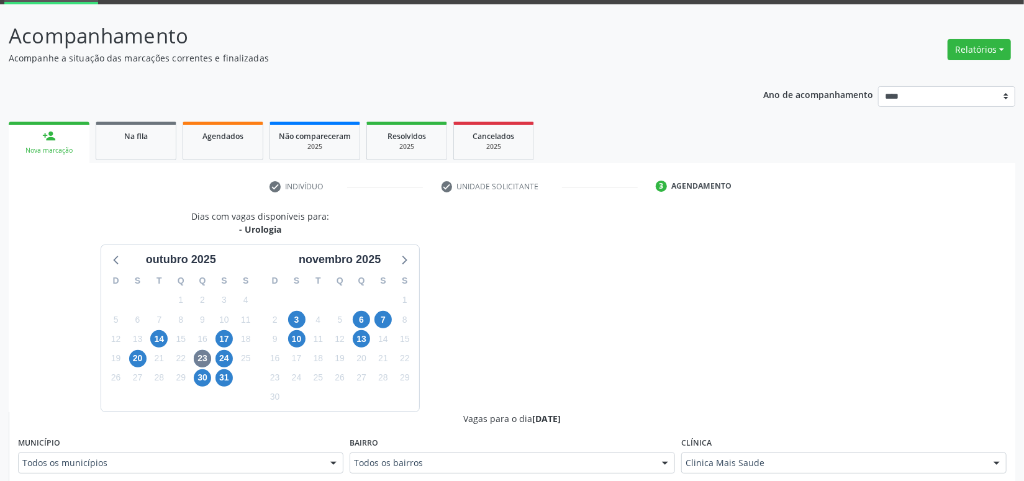
scroll to position [289, 0]
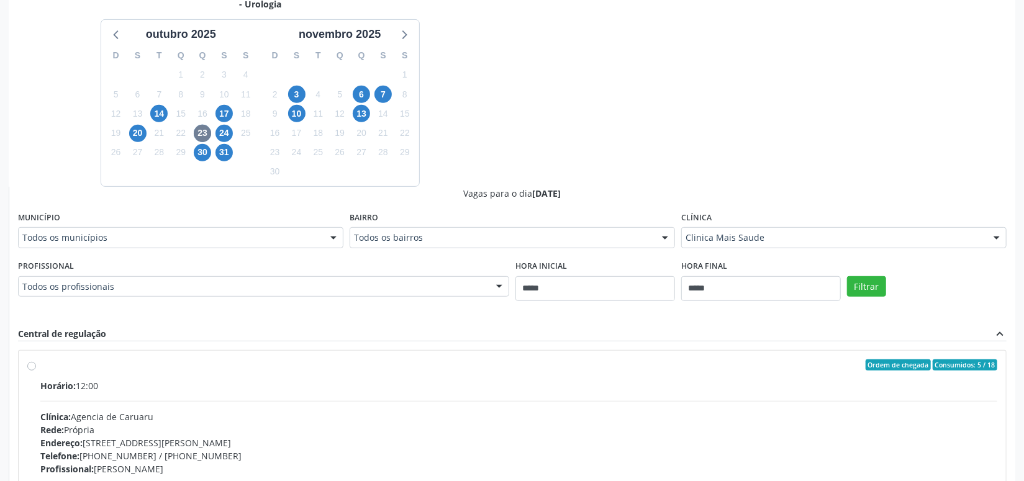
click at [876, 299] on div "Filtrar" at bounding box center [927, 285] width 166 height 57
click at [868, 283] on button "Filtrar" at bounding box center [866, 286] width 39 height 21
click at [224, 133] on span "24" at bounding box center [224, 133] width 17 height 17
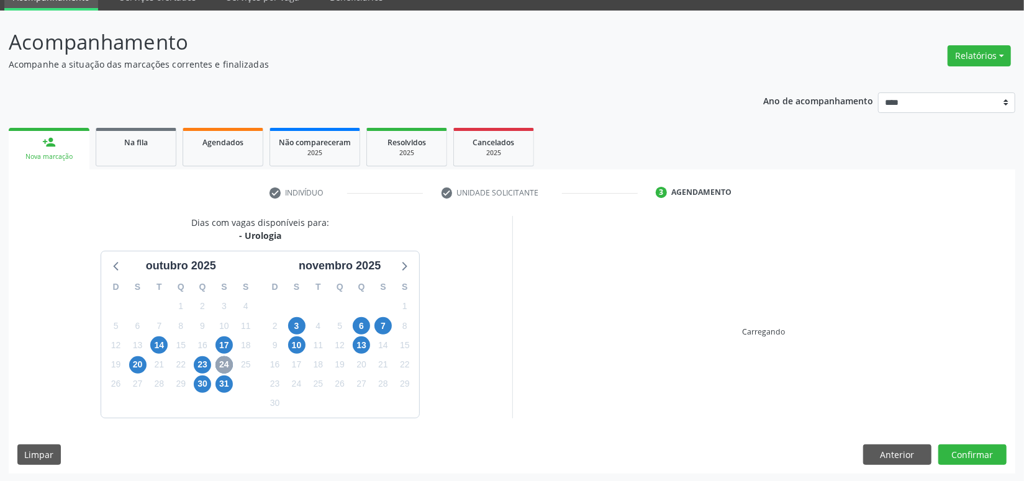
scroll to position [237, 0]
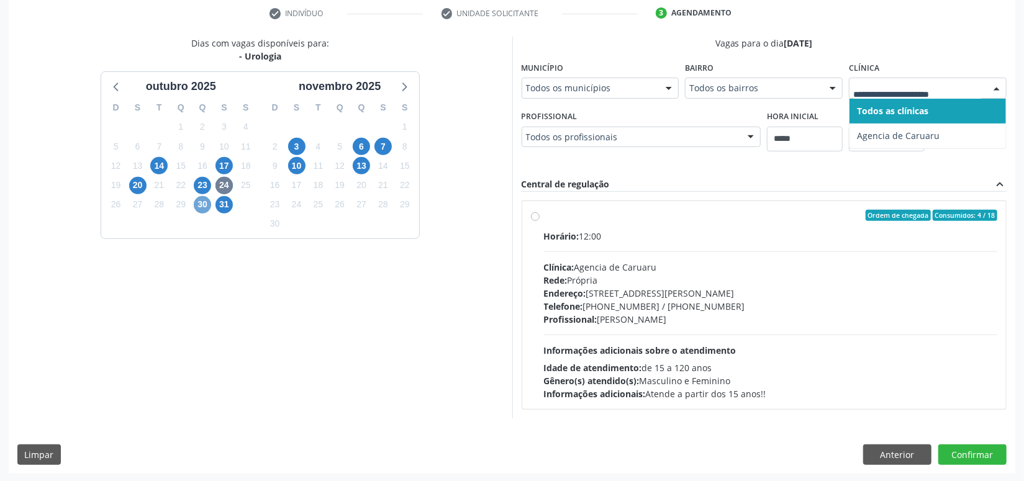
click at [204, 200] on span "30" at bounding box center [202, 204] width 17 height 17
drag, startPoint x: 899, startPoint y: 80, endPoint x: 896, endPoint y: 98, distance: 17.7
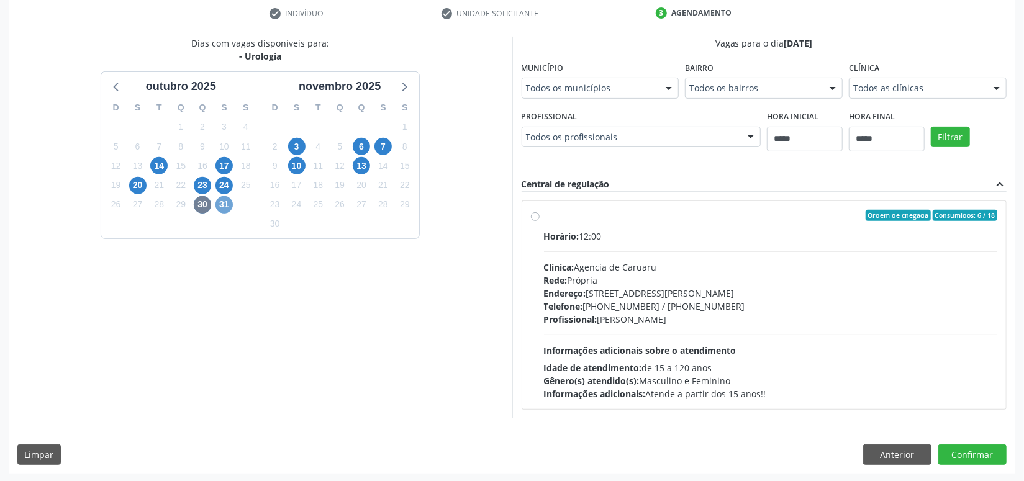
click at [224, 206] on span "31" at bounding box center [224, 204] width 17 height 17
click at [301, 165] on span "10" at bounding box center [296, 165] width 17 height 17
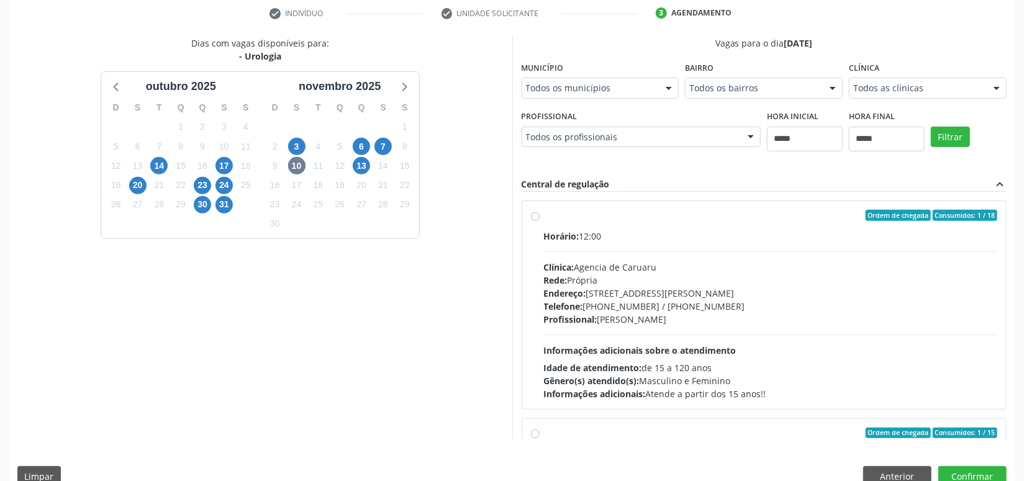
drag, startPoint x: 924, startPoint y: 83, endPoint x: 907, endPoint y: 97, distance: 22.5
click at [355, 139] on span "6" at bounding box center [361, 146] width 17 height 17
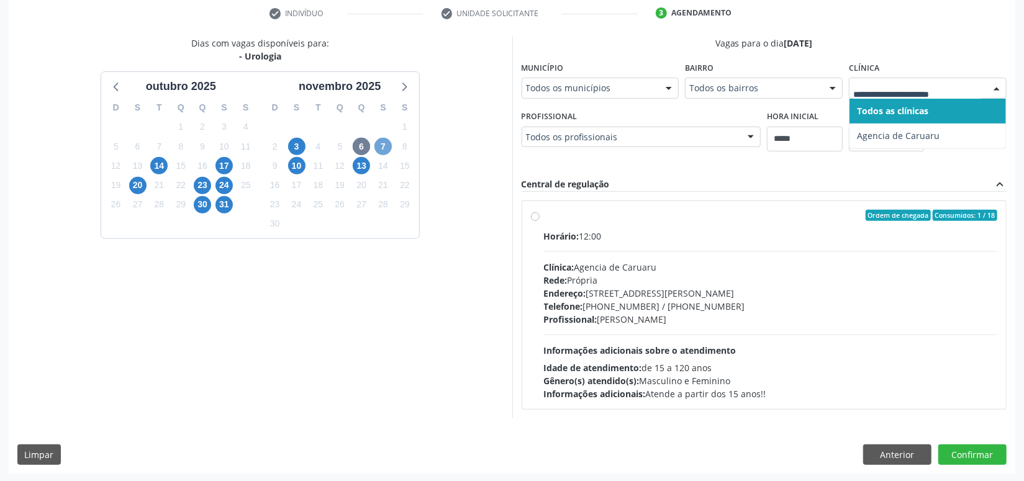
click at [388, 145] on span "7" at bounding box center [383, 146] width 17 height 17
click at [365, 165] on span "13" at bounding box center [361, 165] width 17 height 17
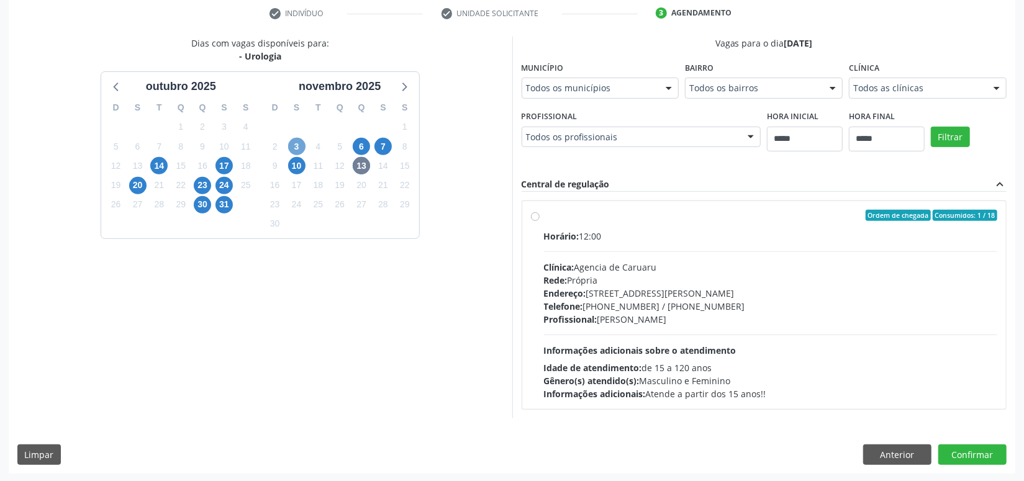
click at [298, 144] on span "3" at bounding box center [296, 146] width 17 height 17
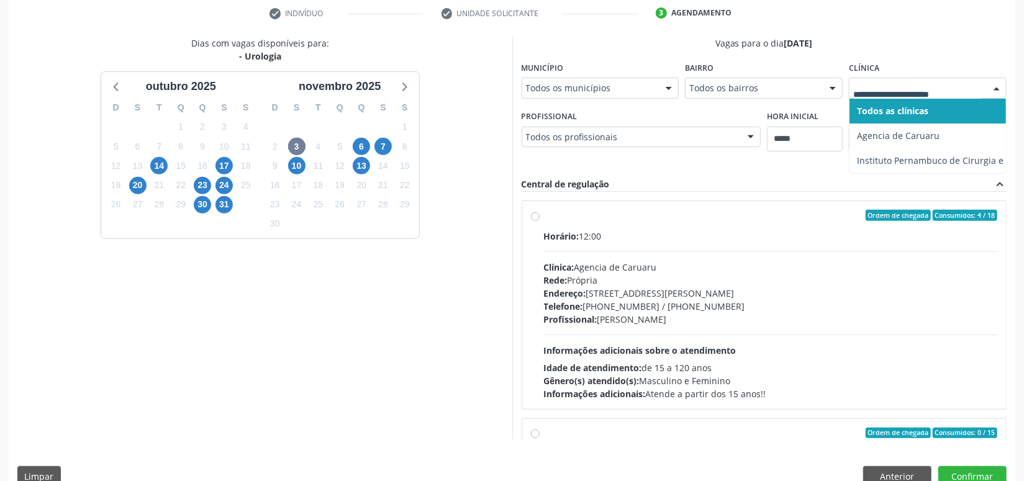
drag, startPoint x: 893, startPoint y: 86, endPoint x: 909, endPoint y: 76, distance: 19.5
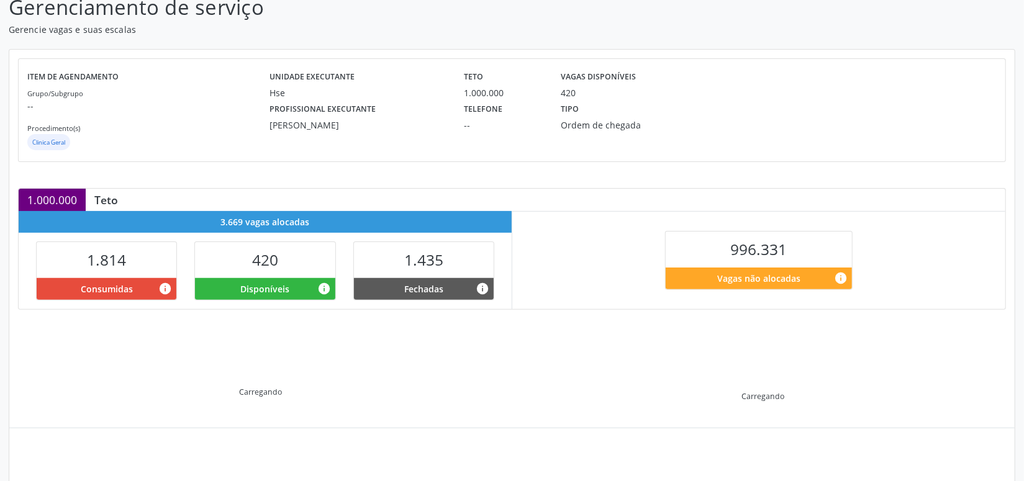
scroll to position [175, 0]
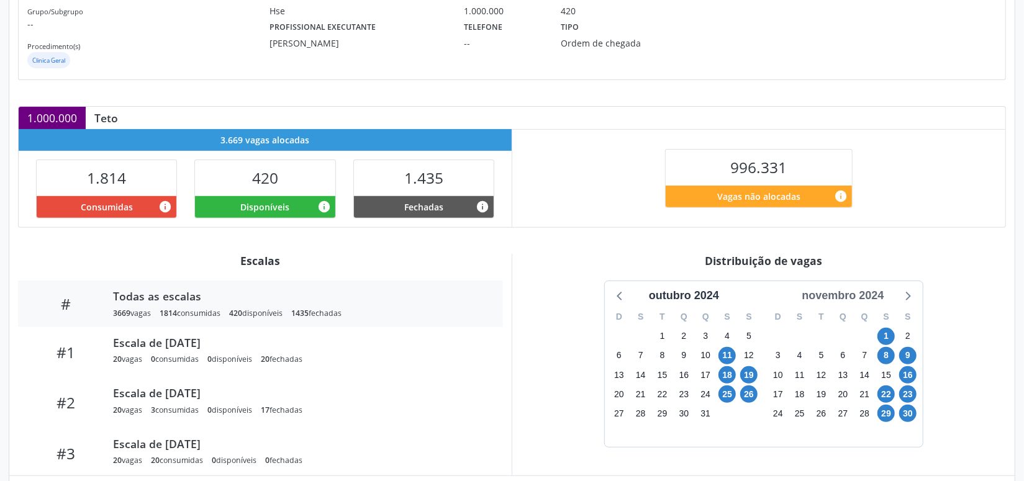
click at [874, 299] on div "novembro 2024" at bounding box center [843, 296] width 92 height 17
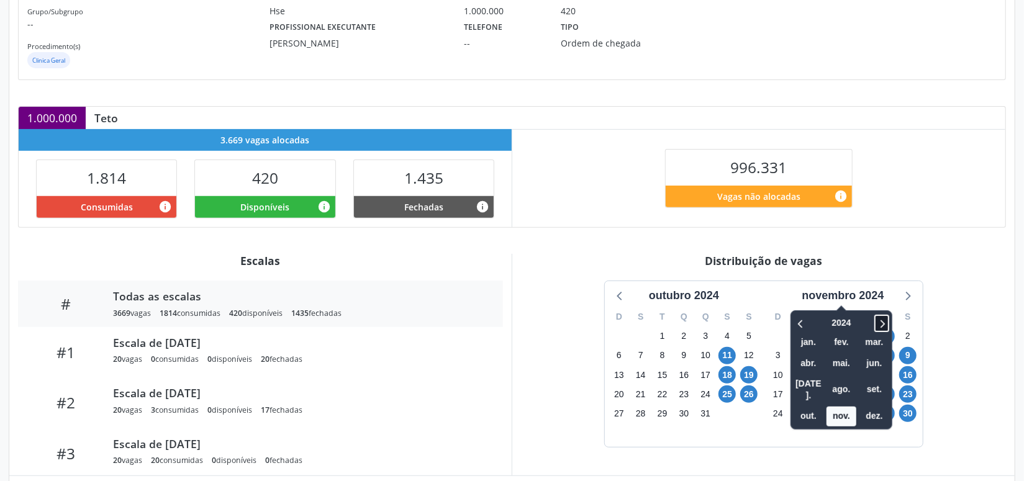
click at [879, 320] on icon at bounding box center [882, 323] width 12 height 15
click at [846, 407] on span "nov." at bounding box center [842, 416] width 30 height 19
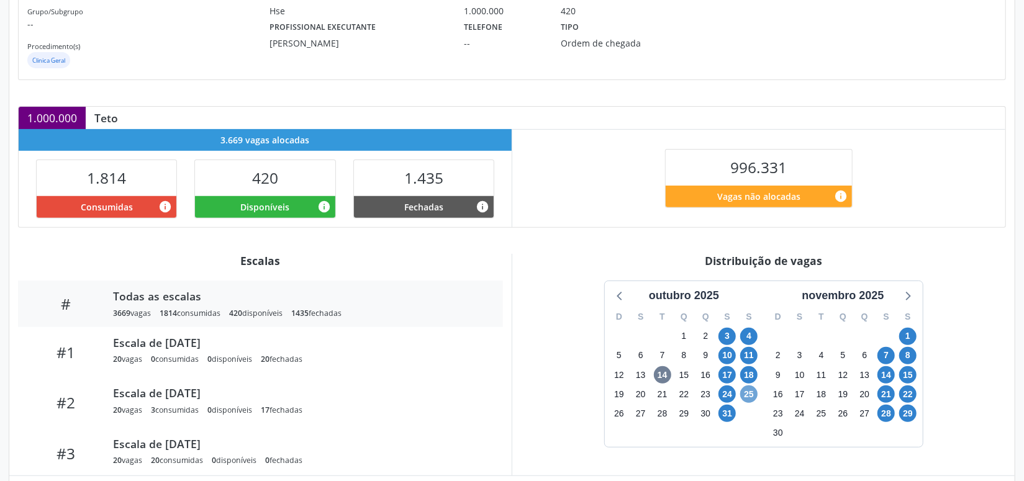
click at [752, 395] on span "25" at bounding box center [748, 394] width 17 height 17
click at [752, 394] on span "25" at bounding box center [748, 394] width 17 height 17
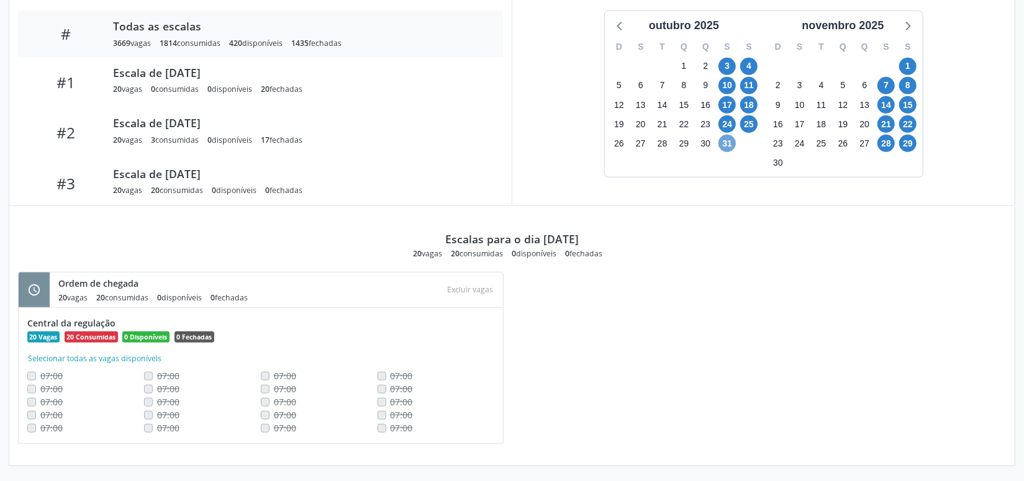
click at [730, 140] on span "31" at bounding box center [727, 143] width 17 height 17
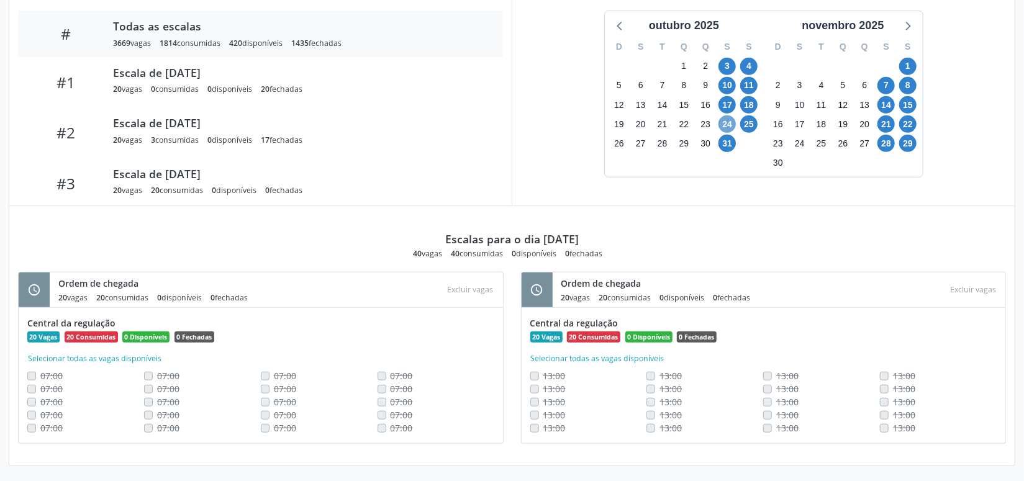
click at [727, 123] on span "24" at bounding box center [727, 124] width 17 height 17
click at [729, 100] on span "17" at bounding box center [727, 104] width 17 height 17
click at [727, 104] on span "17" at bounding box center [727, 104] width 17 height 17
click at [748, 98] on span "18" at bounding box center [748, 104] width 17 height 17
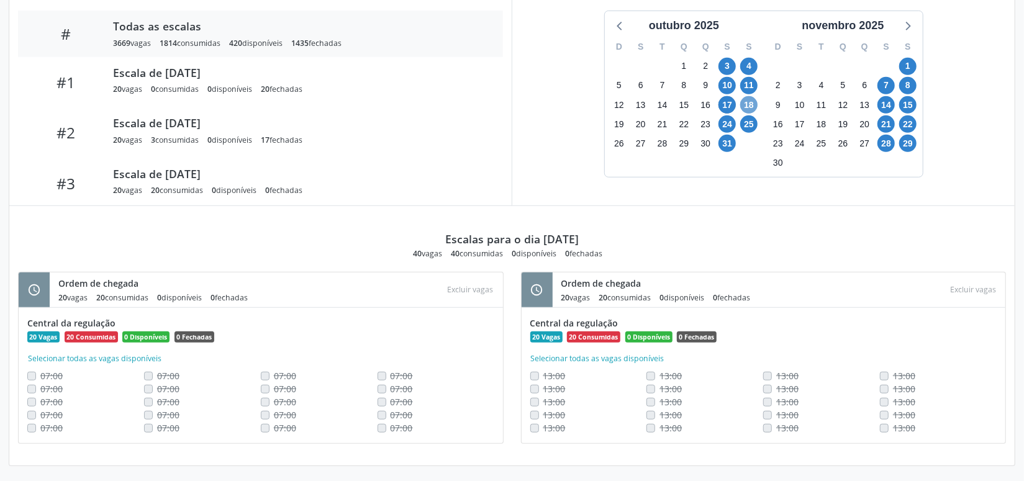
click at [748, 98] on span "18" at bounding box center [748, 104] width 17 height 17
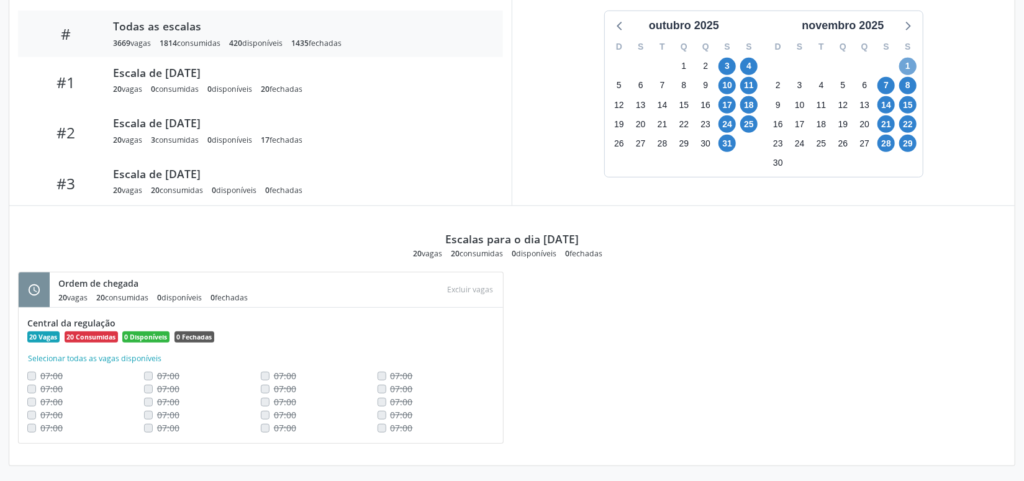
click at [906, 65] on span "1" at bounding box center [907, 66] width 17 height 17
click at [888, 89] on span "7" at bounding box center [886, 85] width 17 height 17
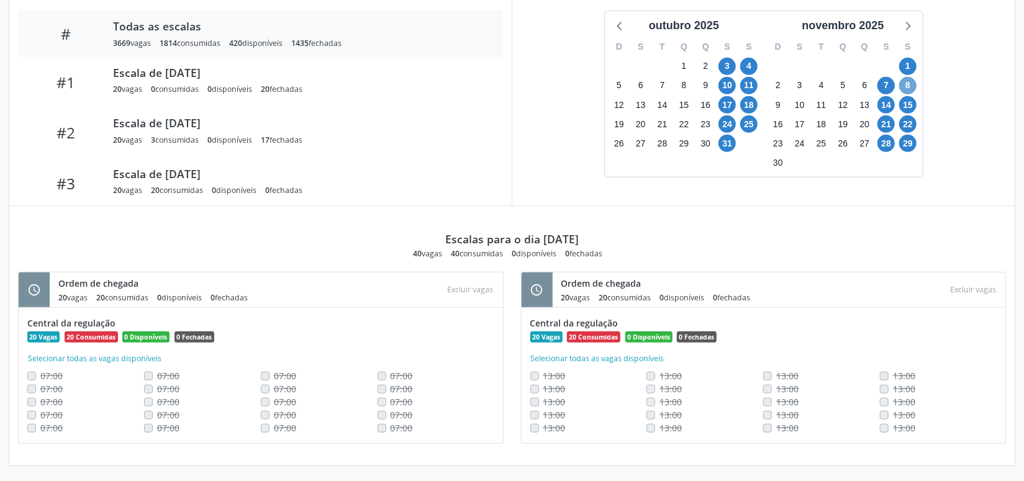
click at [912, 83] on span "8" at bounding box center [907, 85] width 17 height 17
click at [909, 80] on span "8" at bounding box center [907, 85] width 17 height 17
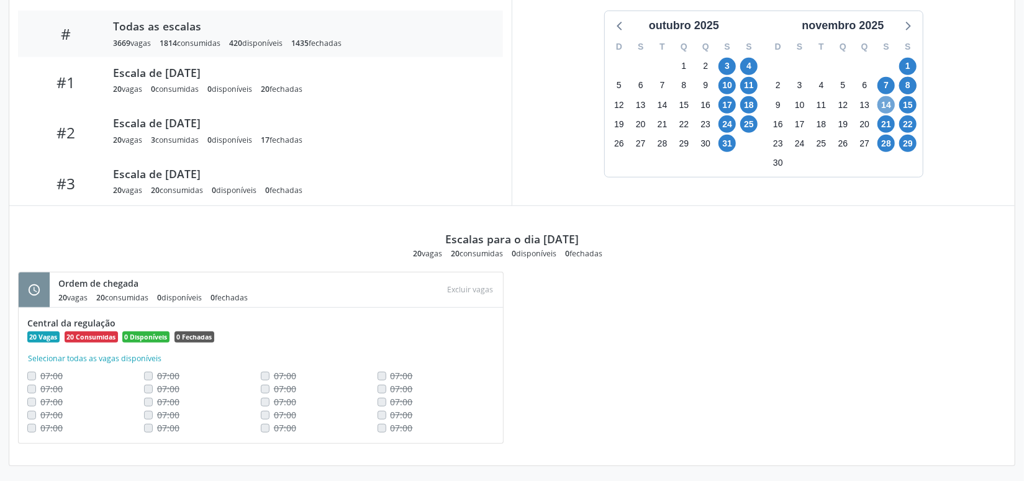
click at [891, 101] on span "14" at bounding box center [886, 104] width 17 height 17
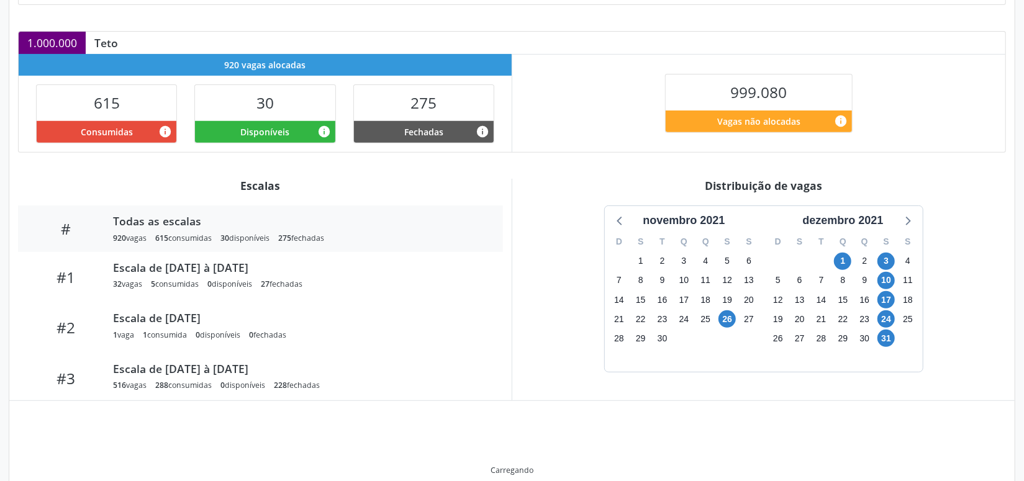
scroll to position [240, 0]
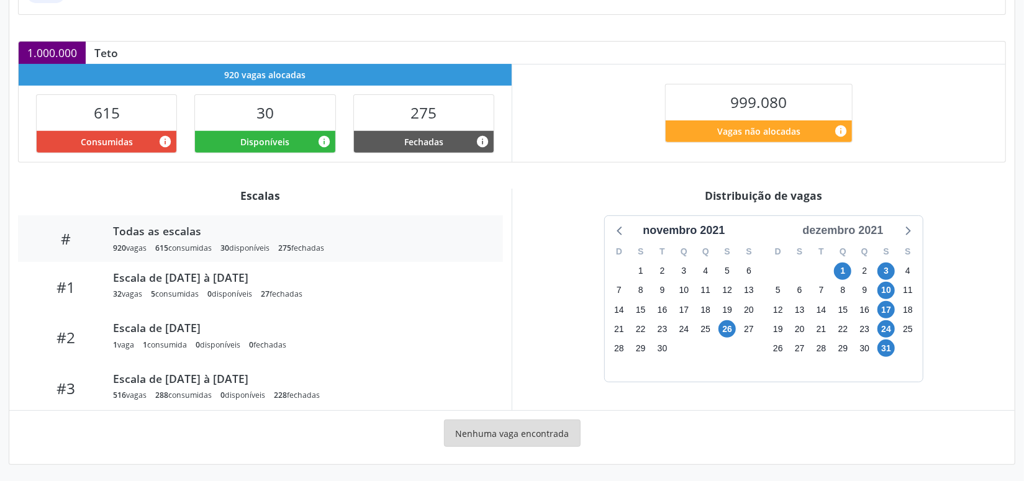
click at [869, 228] on div "dezembro 2021" at bounding box center [843, 230] width 91 height 17
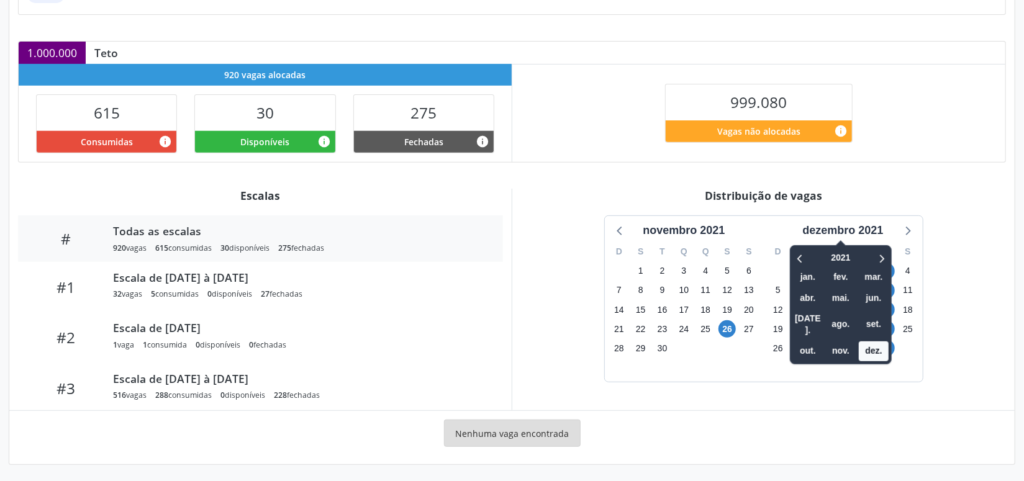
drag, startPoint x: 889, startPoint y: 247, endPoint x: 894, endPoint y: 259, distance: 13.2
click at [889, 248] on div at bounding box center [873, 257] width 32 height 19
drag, startPoint x: 894, startPoint y: 259, endPoint x: 881, endPoint y: 255, distance: 13.2
click at [893, 259] on div "dezembro 2021 2021 jan. fev. mar. abr. mai. jun. [DATE]. ago. set. out. nov. de…" at bounding box center [843, 299] width 159 height 166
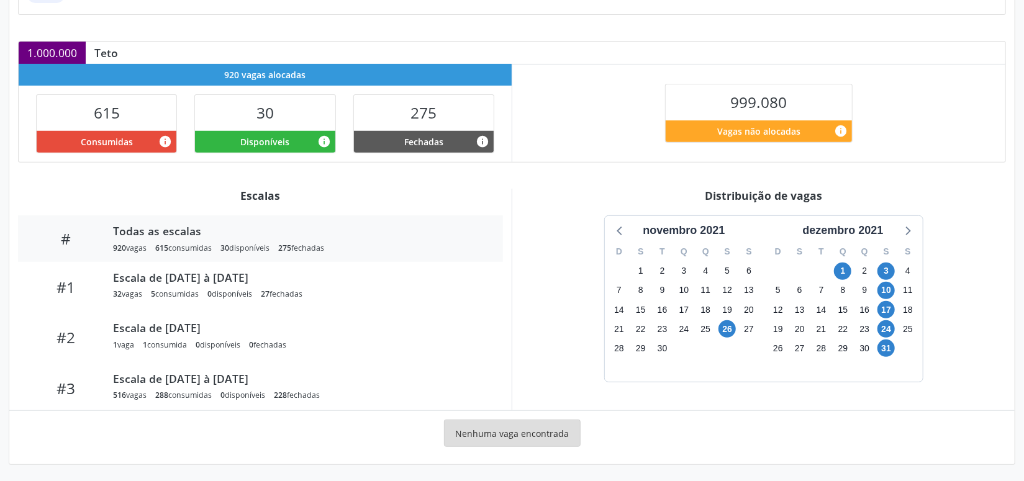
click at [881, 255] on div "S" at bounding box center [887, 251] width 22 height 19
click at [862, 224] on div "dezembro 2021" at bounding box center [843, 230] width 91 height 17
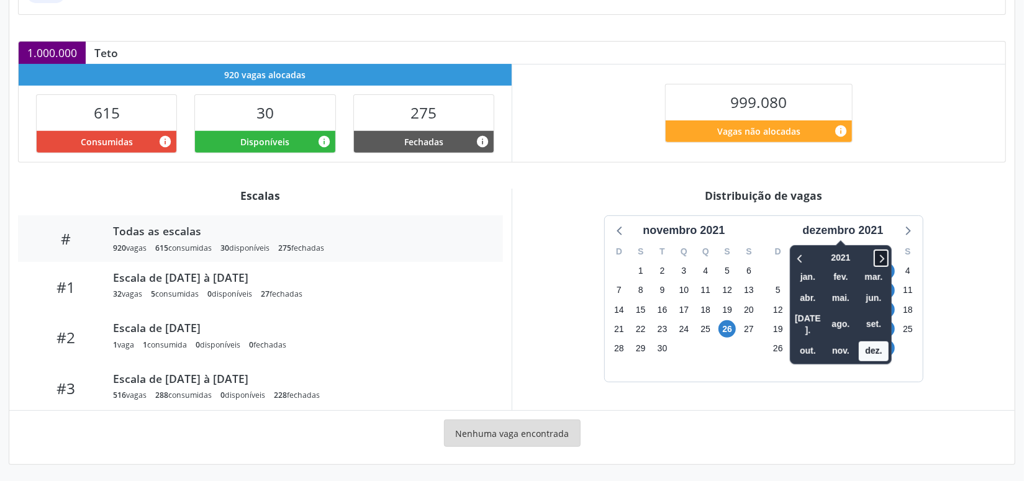
click at [883, 255] on icon at bounding box center [881, 258] width 12 height 15
click at [882, 252] on icon at bounding box center [881, 258] width 12 height 15
drag, startPoint x: 843, startPoint y: 338, endPoint x: 845, endPoint y: 345, distance: 7.1
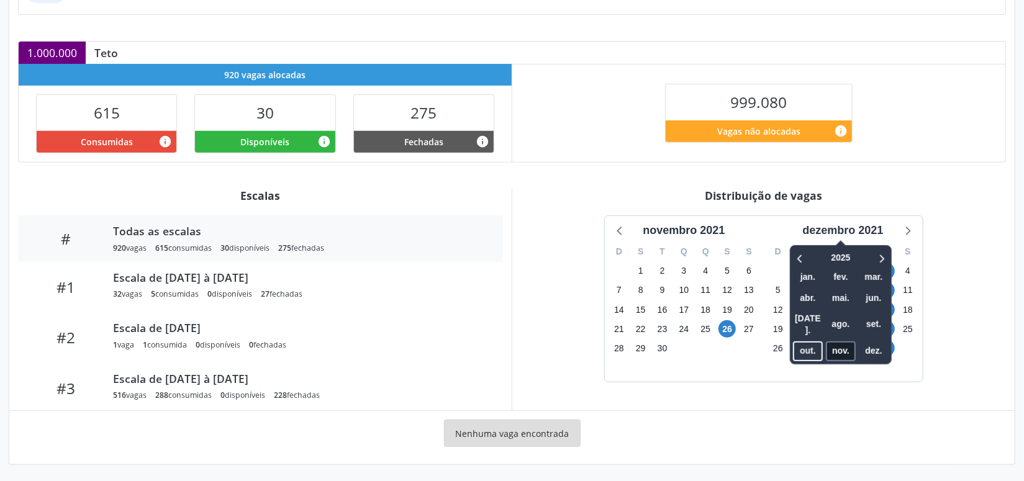
click at [843, 342] on span "nov." at bounding box center [841, 351] width 30 height 19
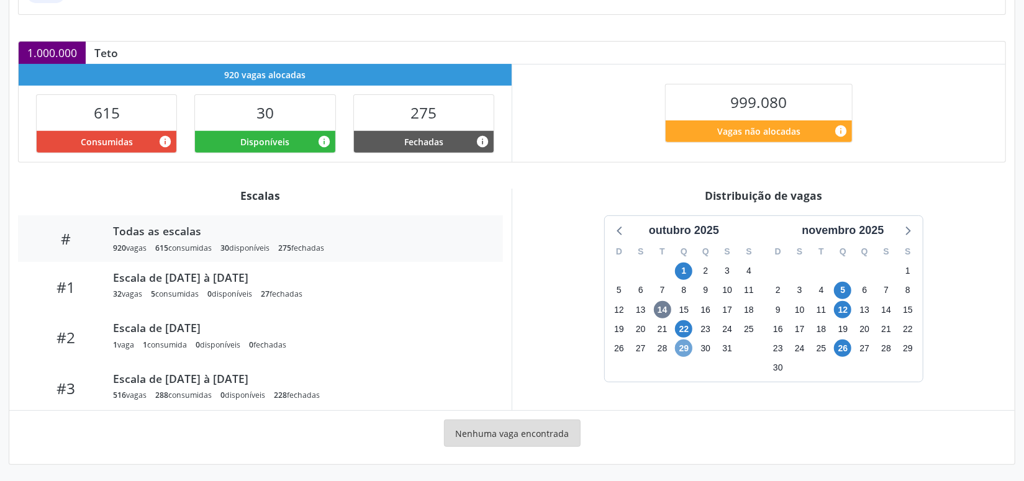
click at [688, 346] on span "29" at bounding box center [683, 348] width 17 height 17
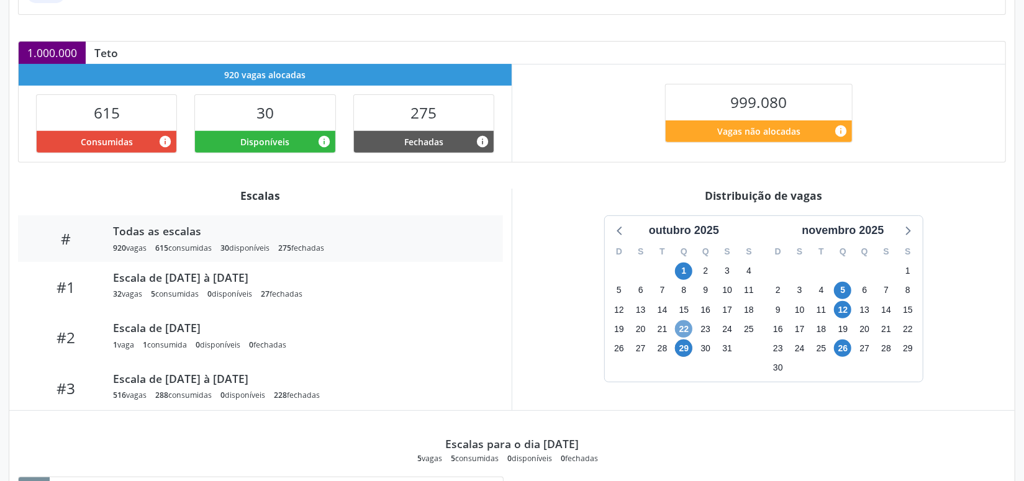
click at [685, 325] on span "22" at bounding box center [683, 328] width 17 height 17
drag, startPoint x: 685, startPoint y: 325, endPoint x: 720, endPoint y: 318, distance: 36.2
click at [684, 325] on span "22" at bounding box center [683, 328] width 17 height 17
click at [840, 284] on span "5" at bounding box center [842, 290] width 17 height 17
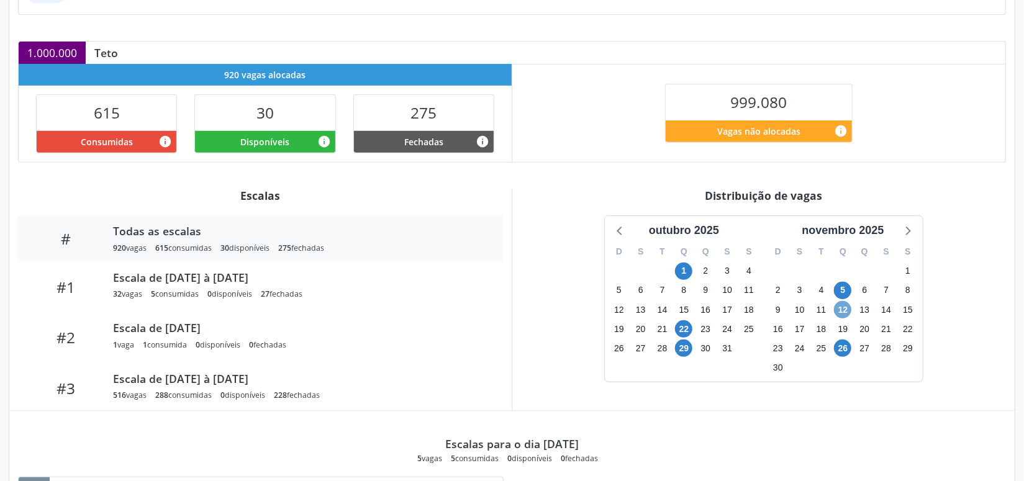
click at [841, 309] on span "12" at bounding box center [842, 309] width 17 height 17
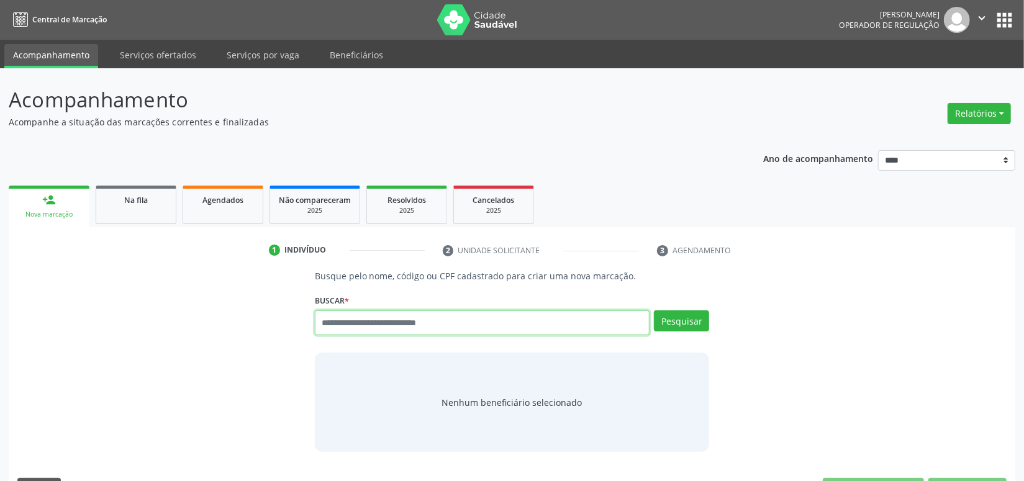
click at [345, 334] on input "text" at bounding box center [482, 323] width 335 height 25
paste input "**********"
type input "**********"
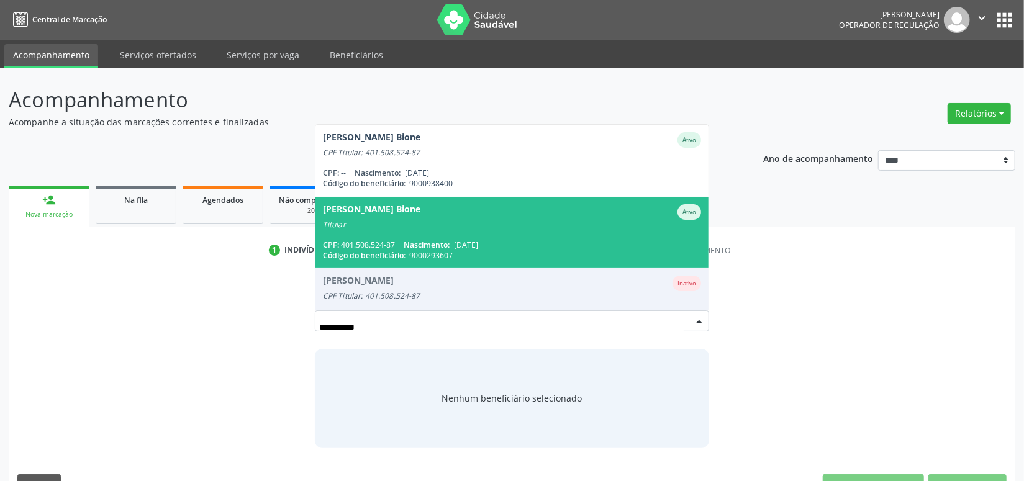
click at [422, 222] on div "Titular" at bounding box center [512, 225] width 379 height 10
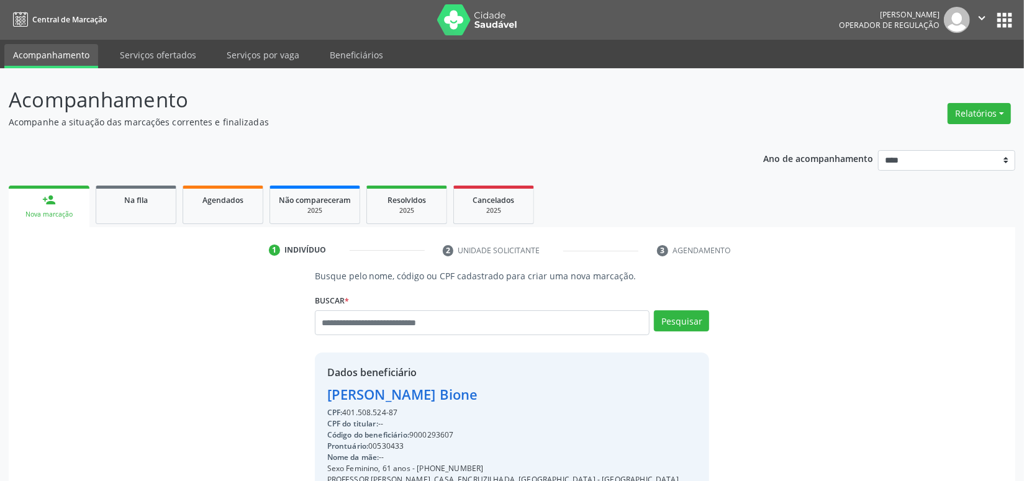
scroll to position [174, 0]
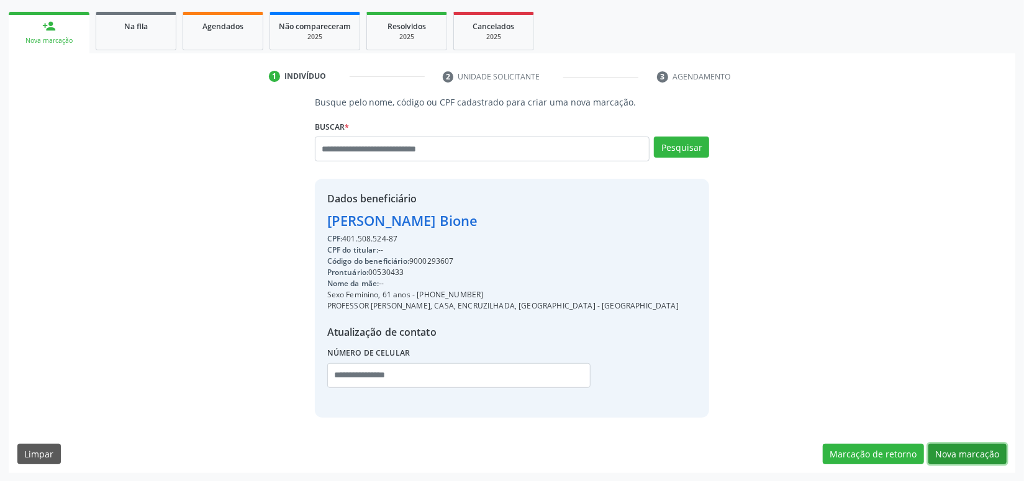
click at [971, 452] on button "Nova marcação" at bounding box center [968, 454] width 78 height 21
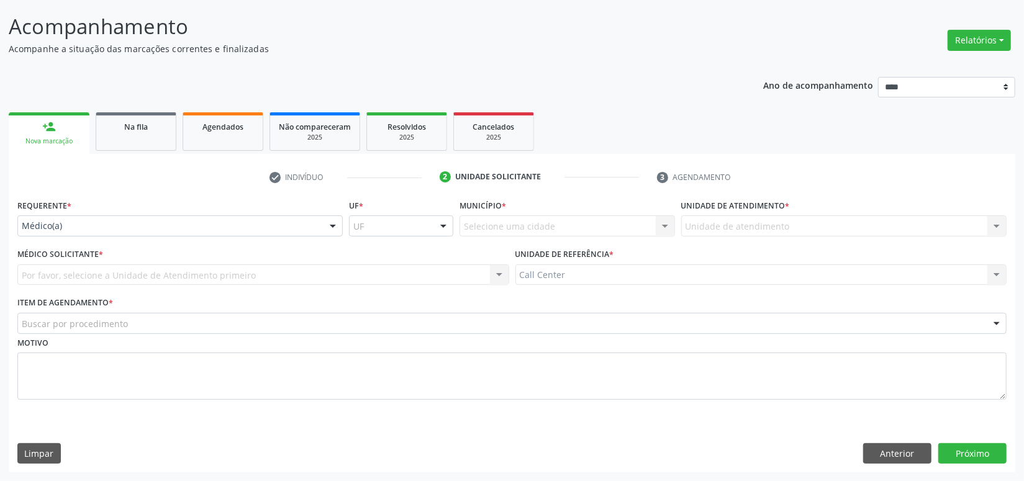
scroll to position [72, 0]
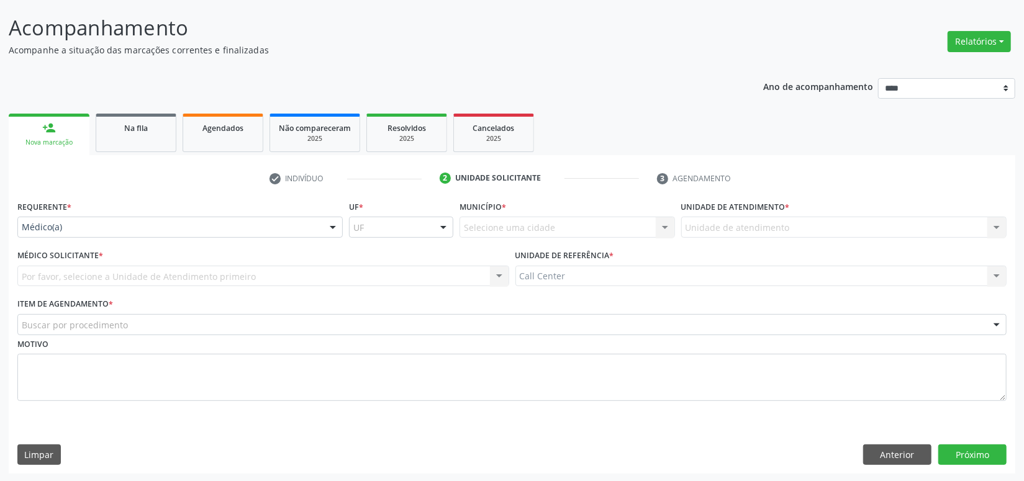
drag, startPoint x: 52, startPoint y: 227, endPoint x: 35, endPoint y: 293, distance: 67.8
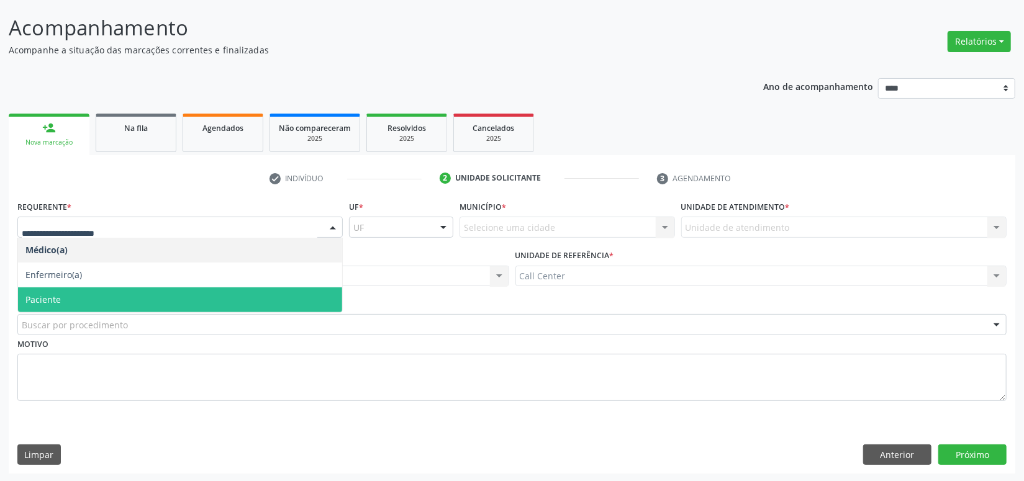
drag, startPoint x: 35, startPoint y: 293, endPoint x: 32, endPoint y: 316, distance: 23.3
click at [35, 294] on span "Paciente" at bounding box center [42, 300] width 35 height 12
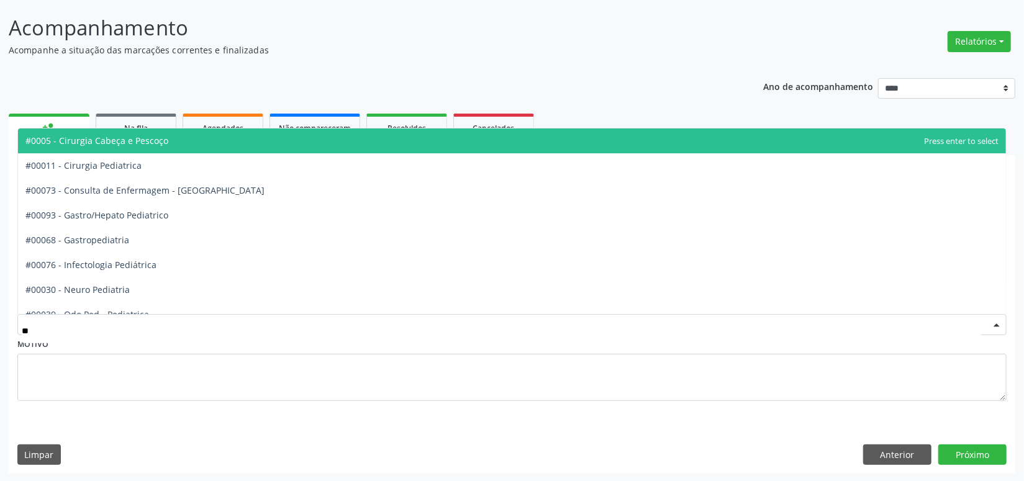
type input "***"
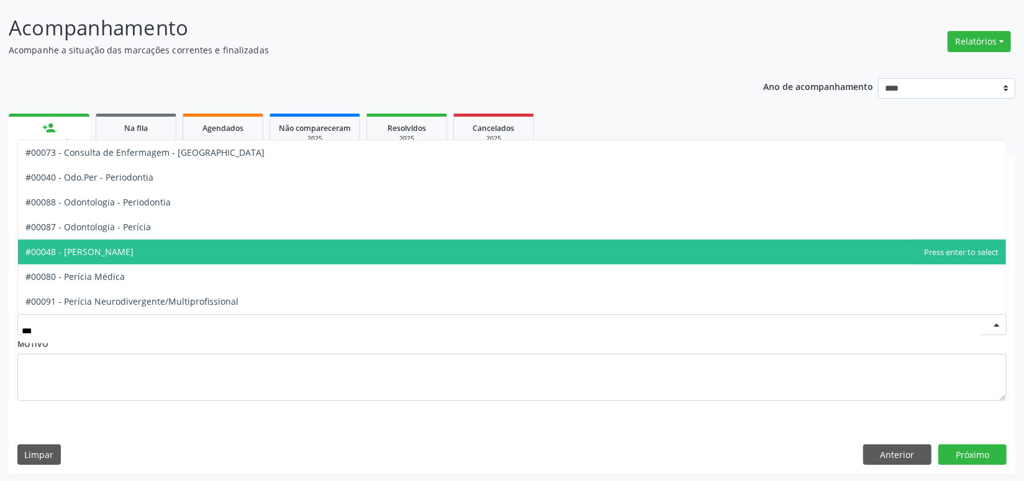
click at [75, 257] on span "#00048 - [PERSON_NAME]" at bounding box center [79, 252] width 108 height 12
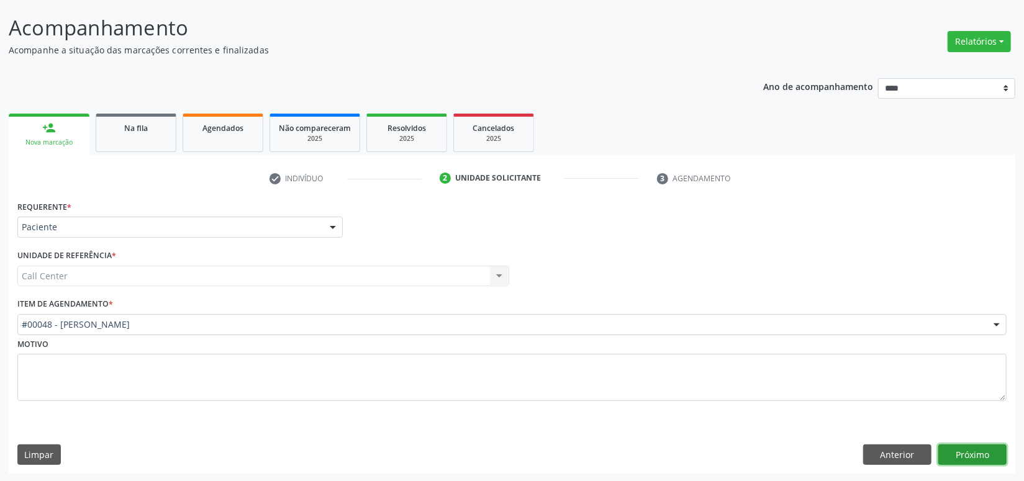
click at [967, 452] on button "Próximo" at bounding box center [973, 455] width 68 height 21
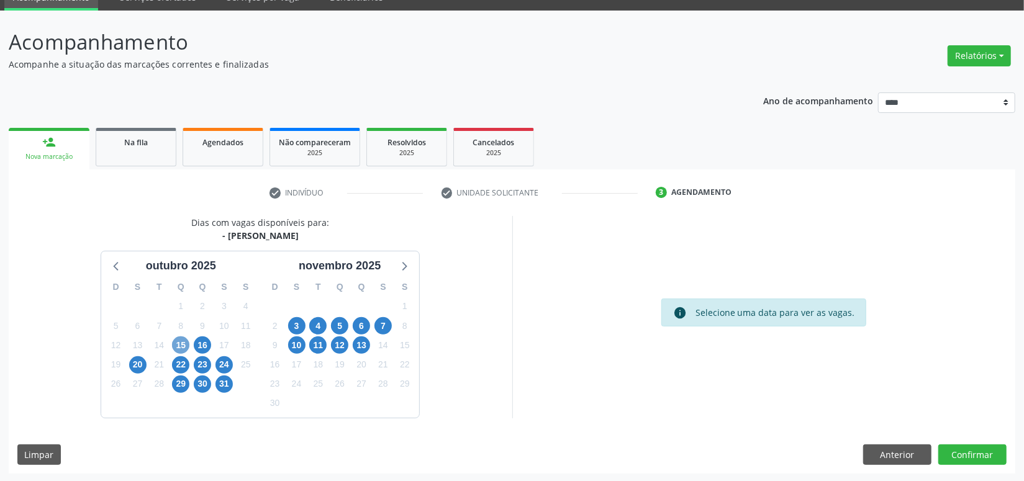
click at [181, 343] on span "15" at bounding box center [180, 345] width 17 height 17
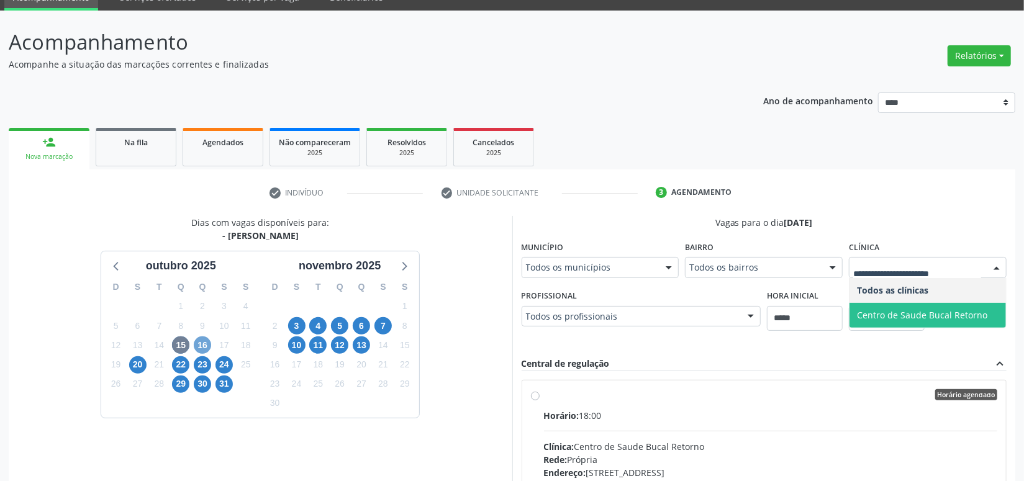
click at [206, 343] on span "16" at bounding box center [202, 345] width 17 height 17
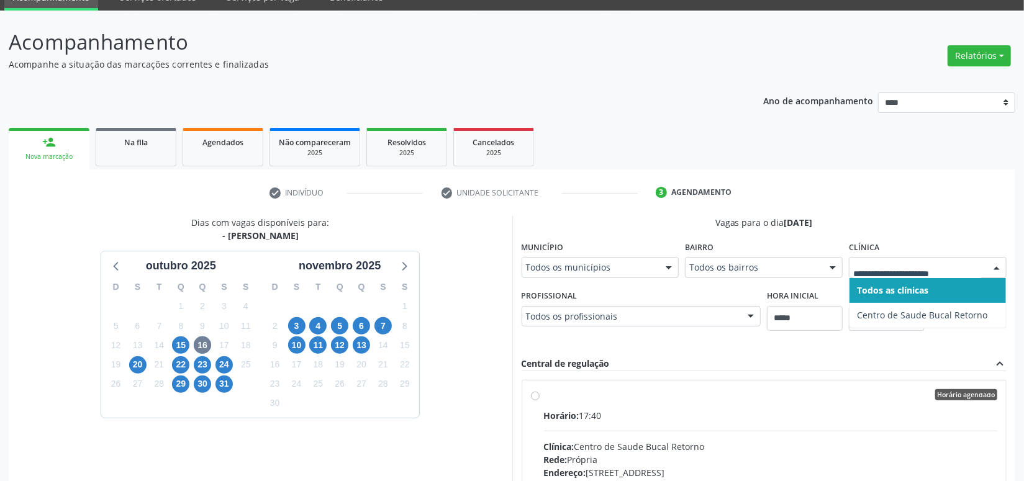
click at [899, 257] on div at bounding box center [928, 267] width 158 height 21
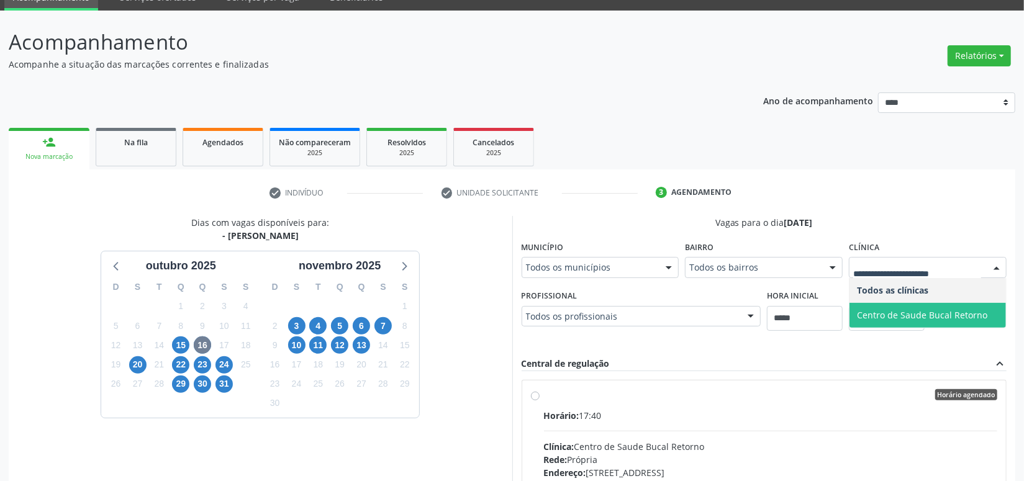
click at [894, 309] on span "Centro de Saude Bucal Retorno" at bounding box center [922, 315] width 130 height 12
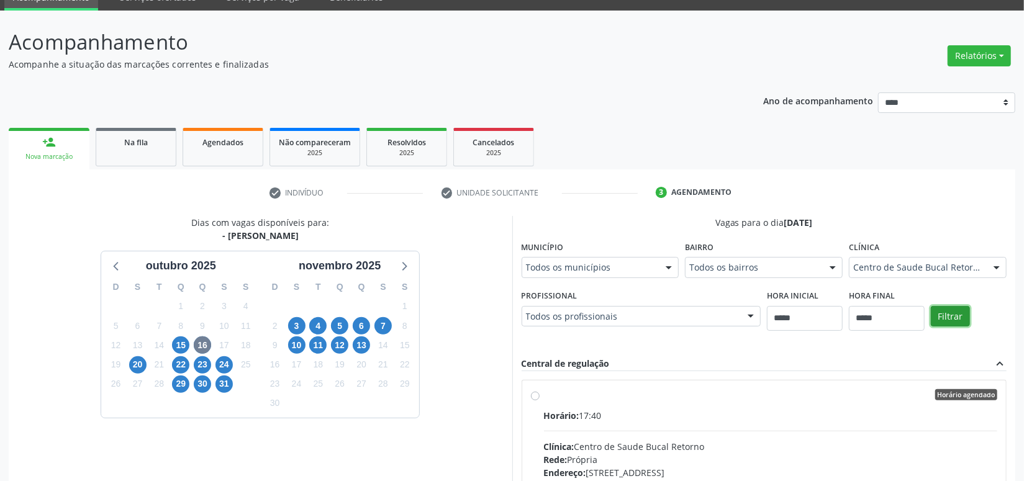
click at [948, 307] on button "Filtrar" at bounding box center [950, 316] width 39 height 21
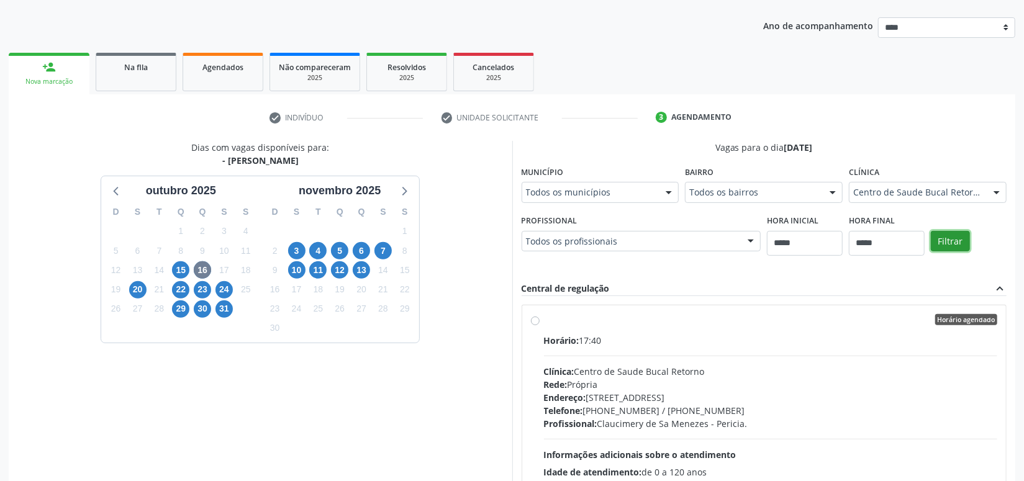
scroll to position [150, 0]
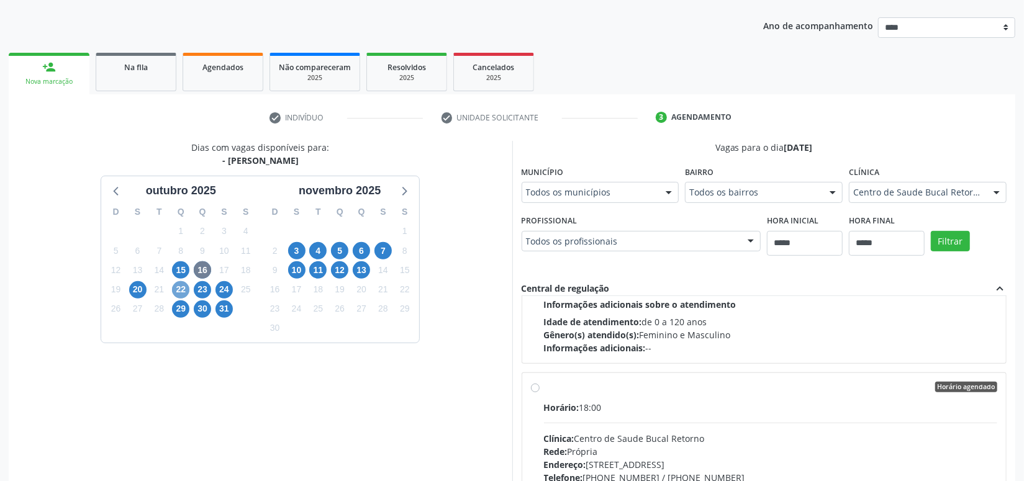
click at [188, 291] on span "22" at bounding box center [180, 289] width 17 height 17
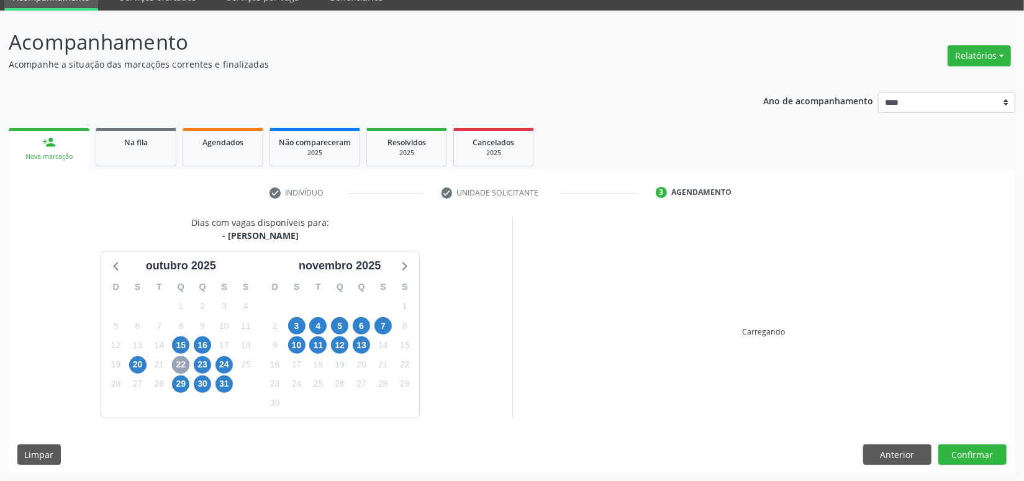
scroll to position [133, 0]
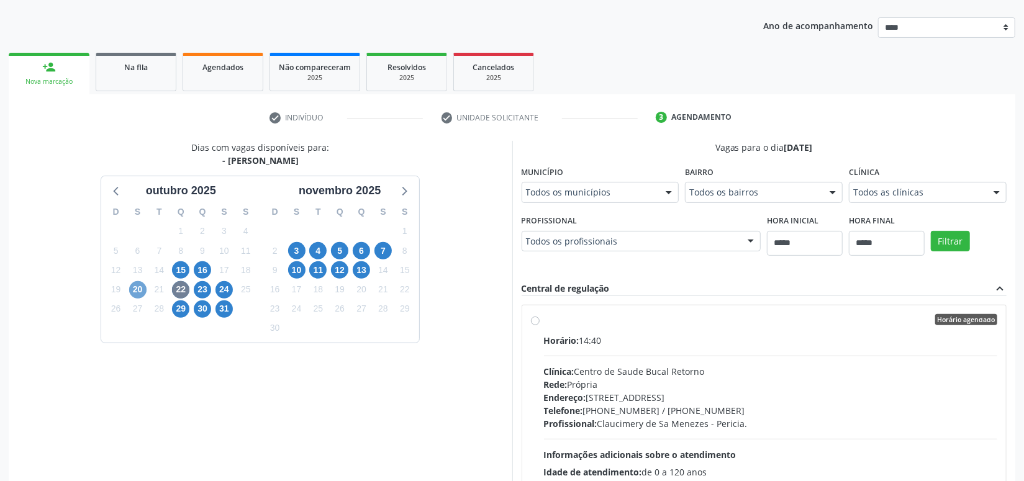
click at [144, 291] on span "20" at bounding box center [137, 289] width 17 height 17
click at [175, 289] on span "22" at bounding box center [180, 289] width 17 height 17
click at [963, 176] on div "Clínica Todos as clínicas Todos as clínicas Centro de Saude Bucal Retorno Nenhu…" at bounding box center [928, 183] width 158 height 40
drag, startPoint x: 199, startPoint y: 291, endPoint x: 273, endPoint y: 297, distance: 74.1
click at [199, 293] on span "23" at bounding box center [202, 289] width 17 height 17
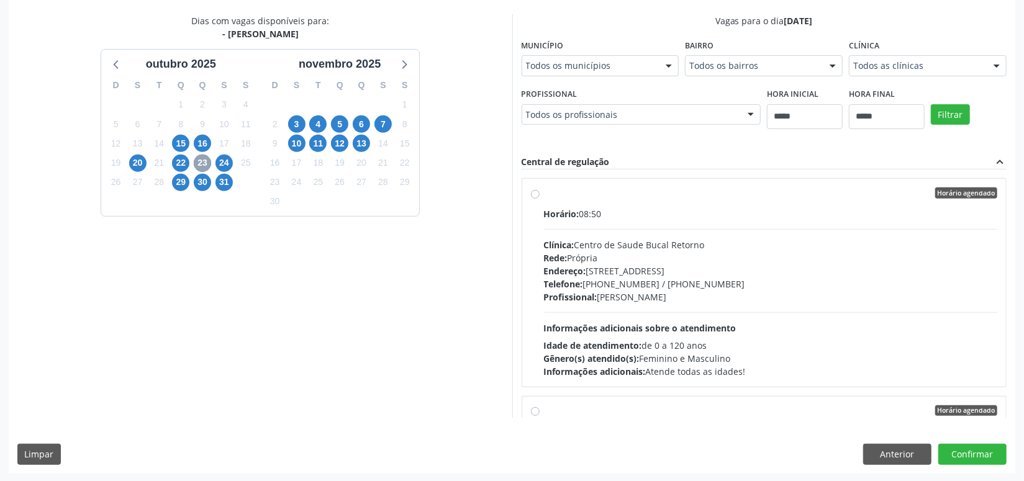
scroll to position [75, 0]
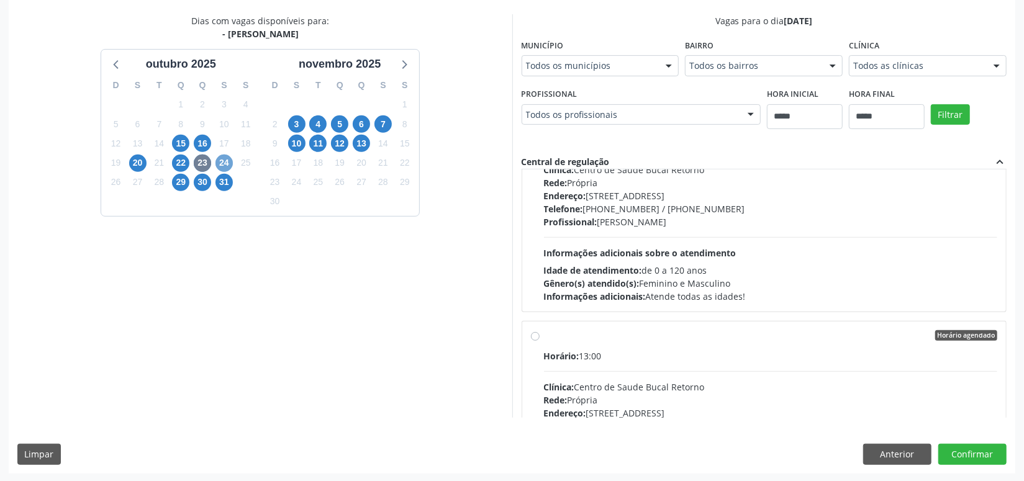
click at [224, 166] on span "24" at bounding box center [224, 163] width 17 height 17
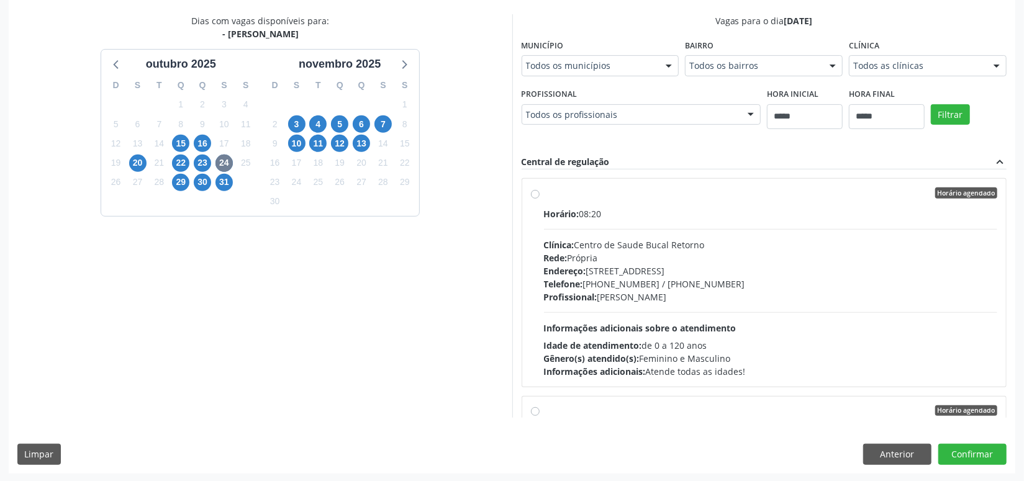
click at [609, 267] on div "Endereço: R Conde do Iraja, nº 176, Torre, Recife - PE" at bounding box center [771, 271] width 454 height 13
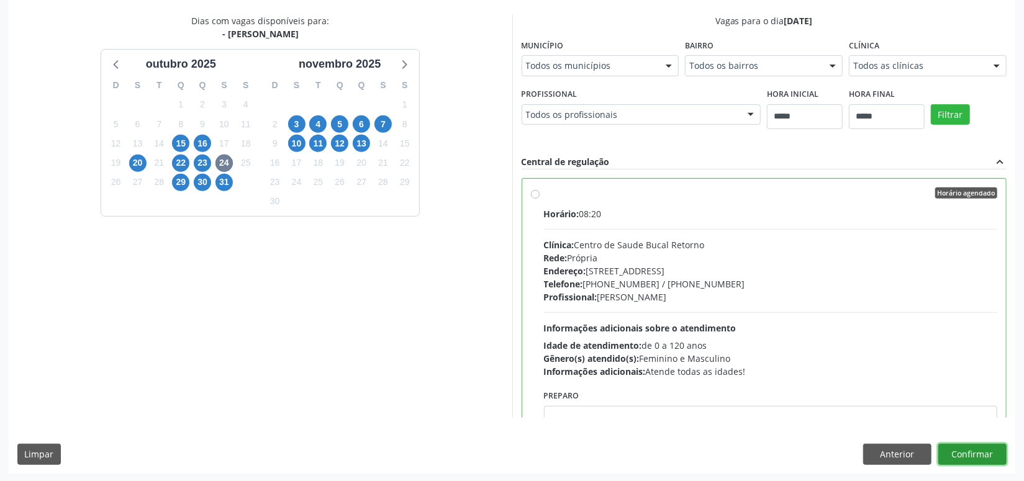
click at [964, 451] on button "Confirmar" at bounding box center [973, 454] width 68 height 21
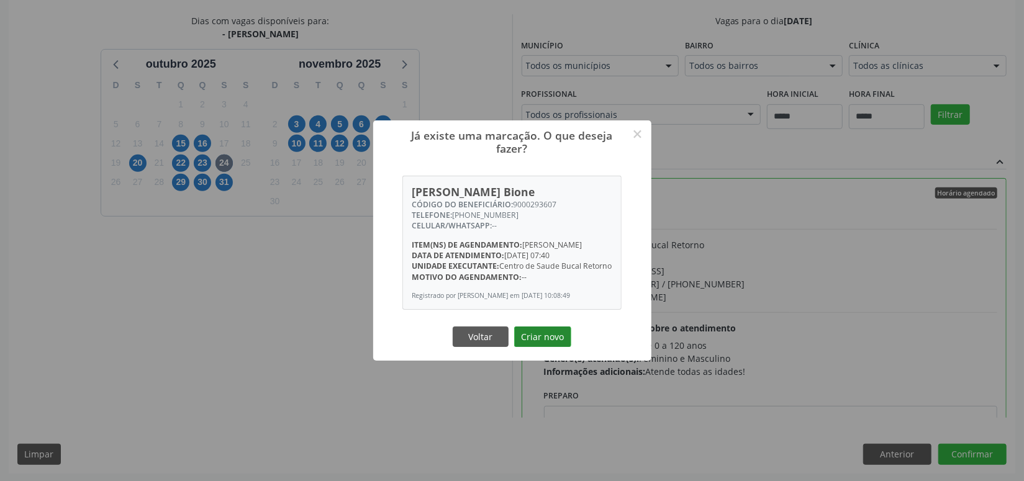
click at [547, 347] on button "Criar novo" at bounding box center [542, 337] width 57 height 21
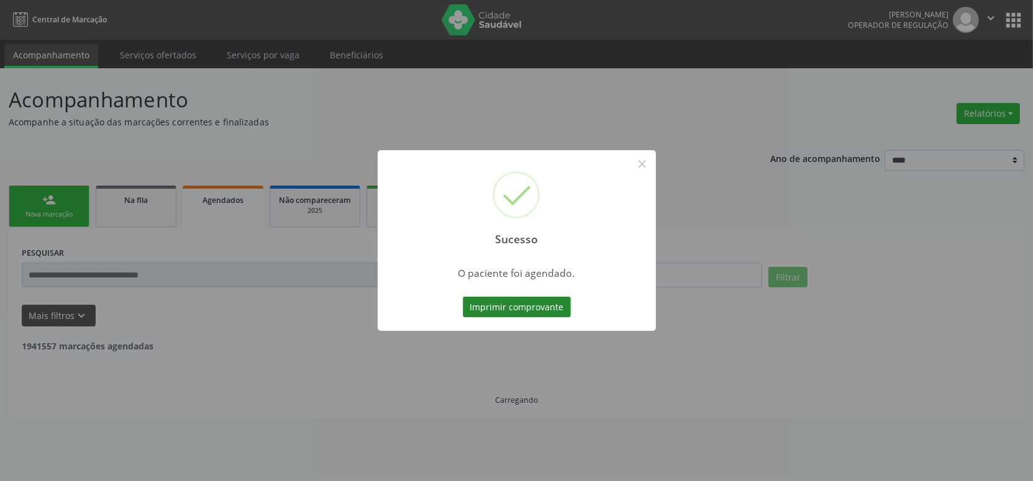
click at [506, 305] on button "Imprimir comprovante" at bounding box center [517, 307] width 108 height 21
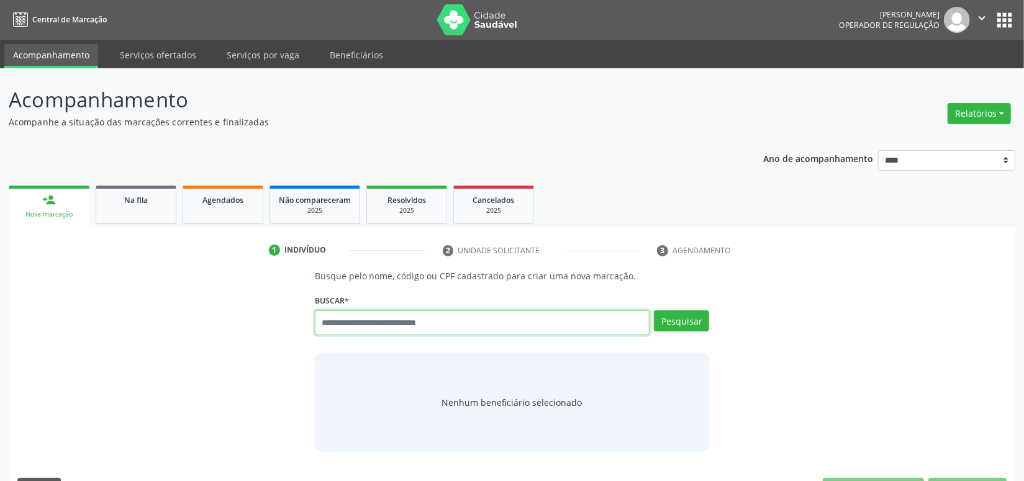
paste input "**********"
type input "**********"
click at [673, 309] on div "**********" at bounding box center [512, 317] width 395 height 53
click at [684, 320] on button "Pesquisar" at bounding box center [681, 321] width 55 height 21
type input "**********"
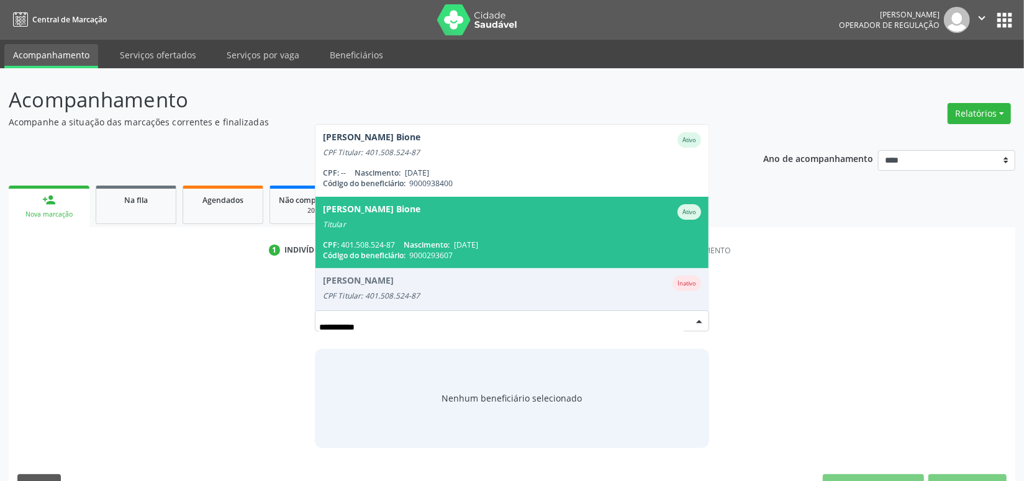
scroll to position [100, 0]
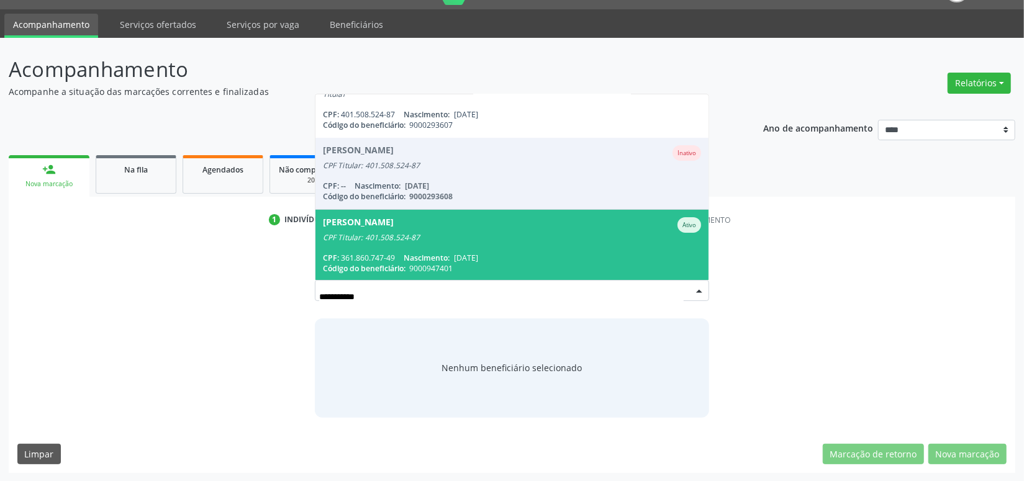
click at [493, 239] on div "CPF Titular: 401.508.524-87" at bounding box center [512, 238] width 379 height 10
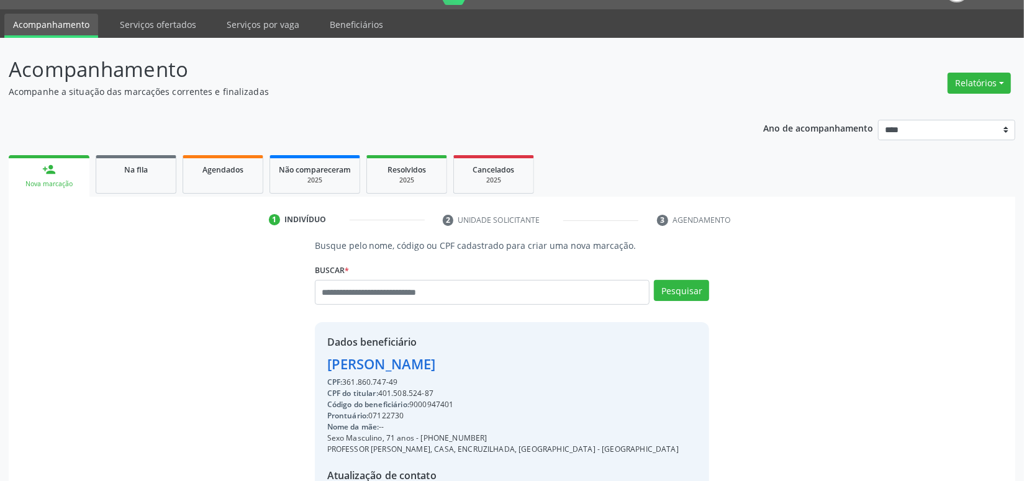
scroll to position [174, 0]
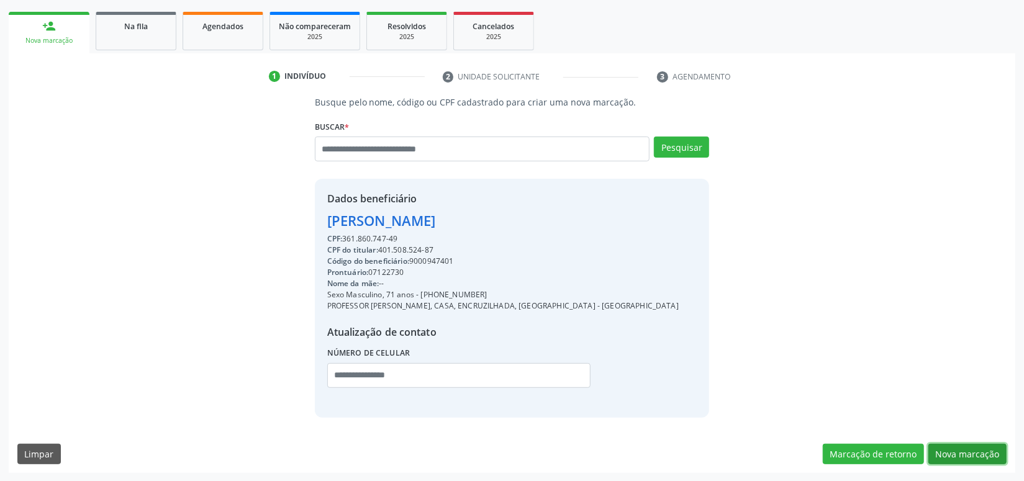
click at [966, 455] on button "Nova marcação" at bounding box center [968, 454] width 78 height 21
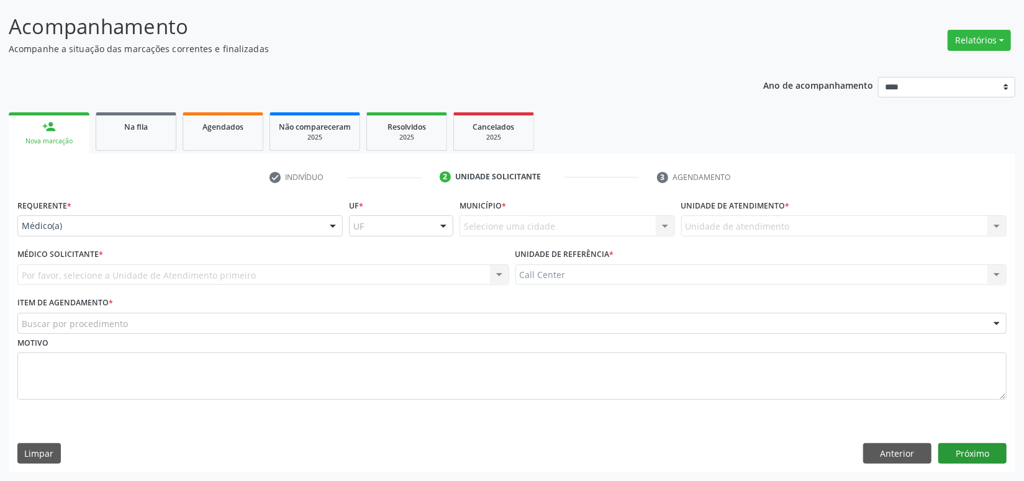
scroll to position [72, 0]
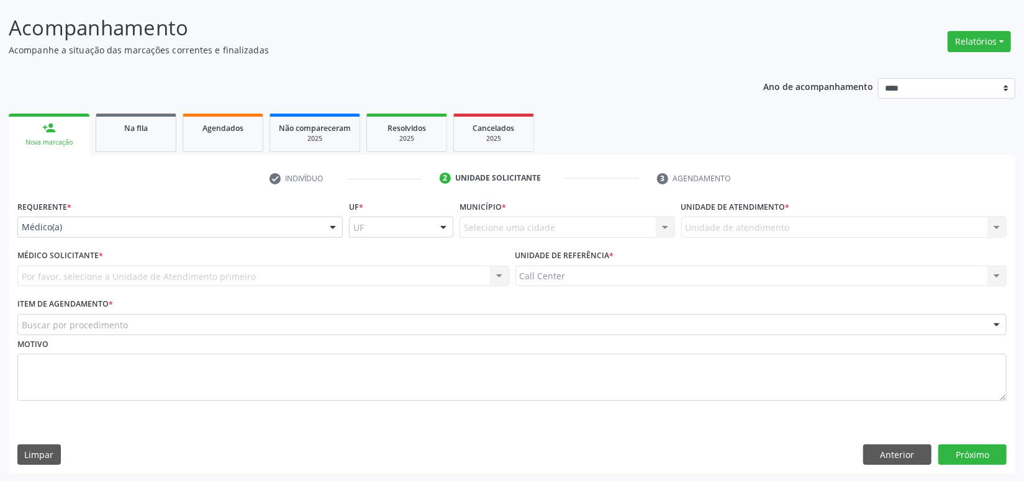
click at [61, 211] on label "Requerente *" at bounding box center [44, 207] width 54 height 19
click at [56, 232] on div "Médico(a)" at bounding box center [179, 227] width 325 height 21
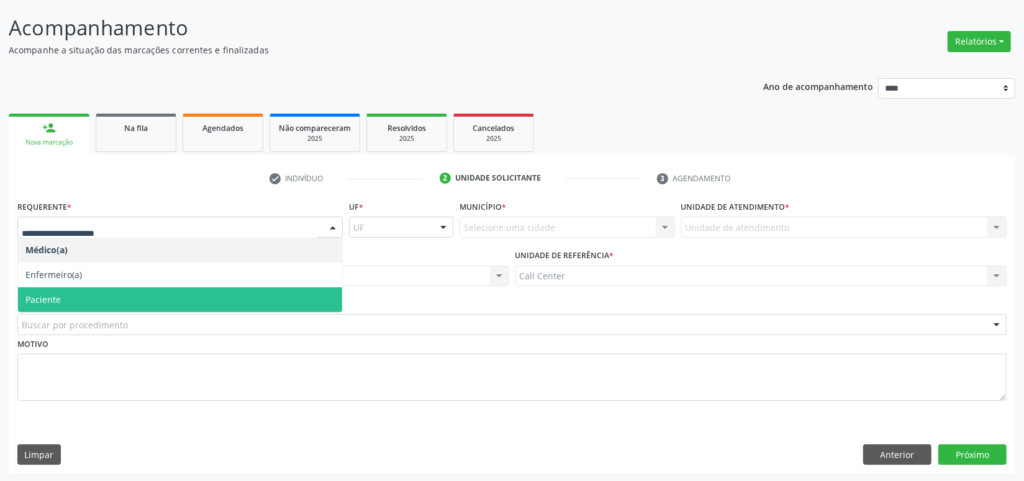
click at [58, 294] on span "Paciente" at bounding box center [42, 300] width 35 height 12
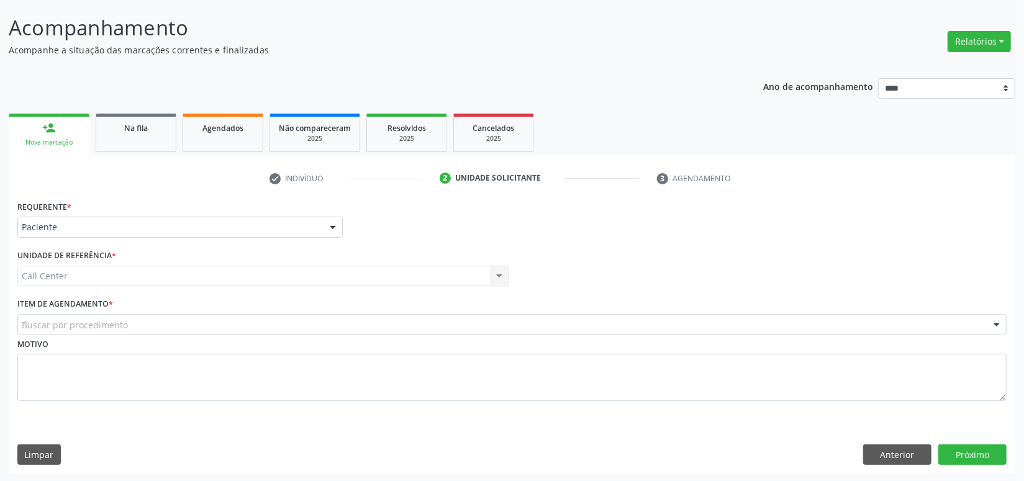
click at [61, 318] on div "Buscar por procedimento" at bounding box center [511, 324] width 989 height 21
type input "***"
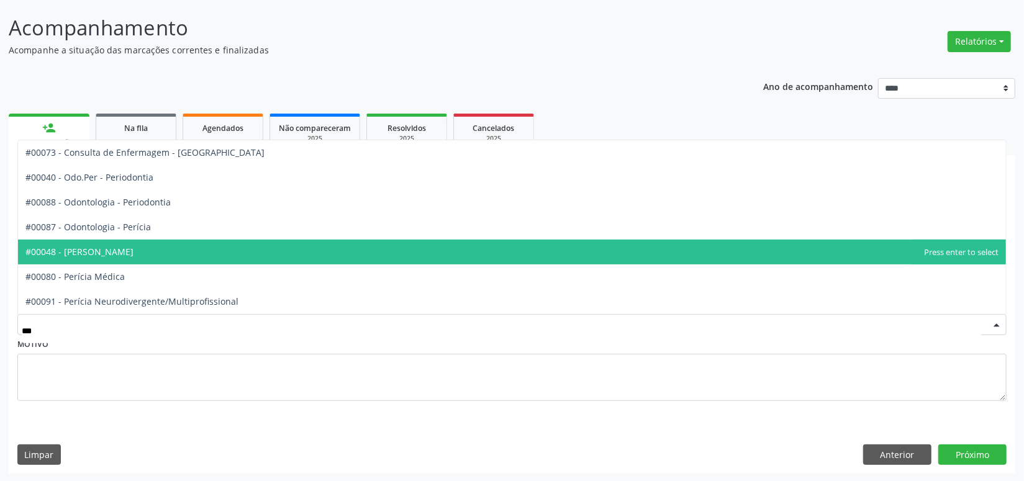
click at [134, 255] on span "#00048 - [PERSON_NAME]" at bounding box center [79, 252] width 108 height 12
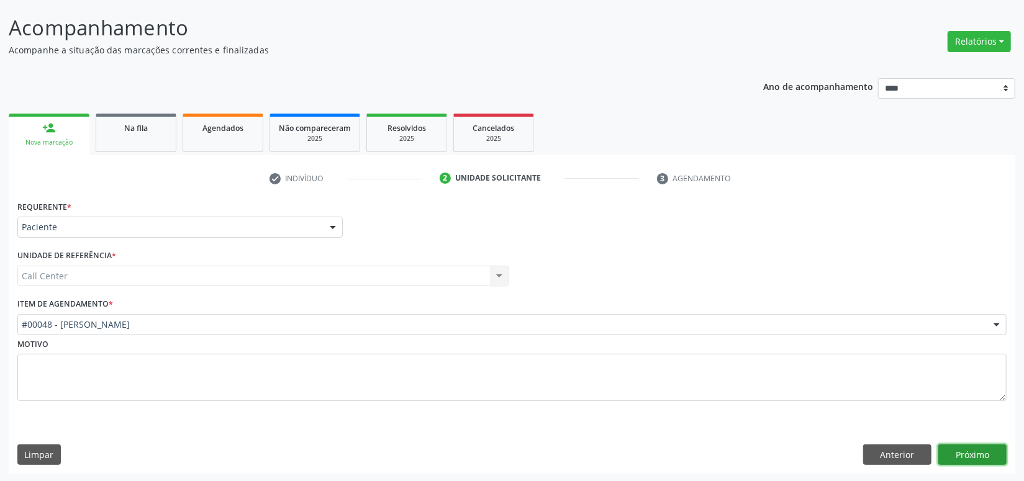
click at [957, 452] on button "Próximo" at bounding box center [973, 455] width 68 height 21
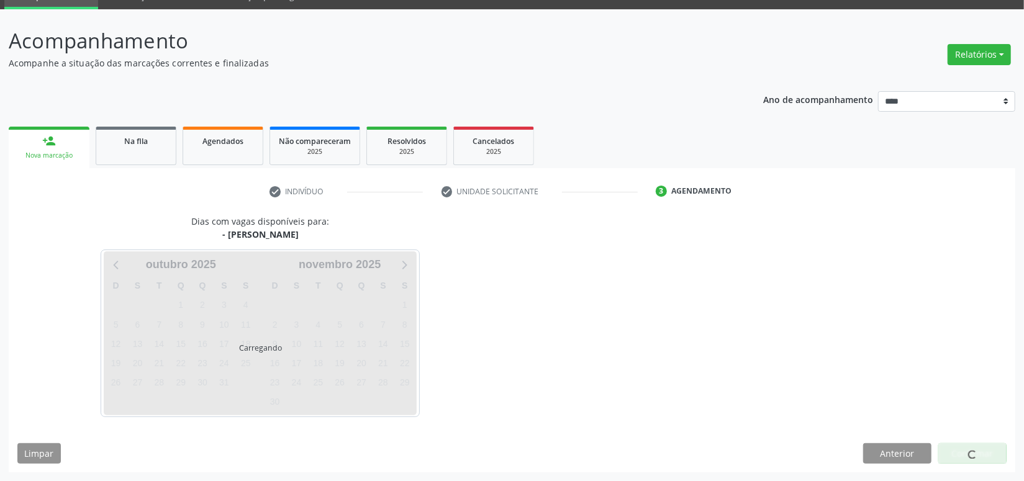
scroll to position [58, 0]
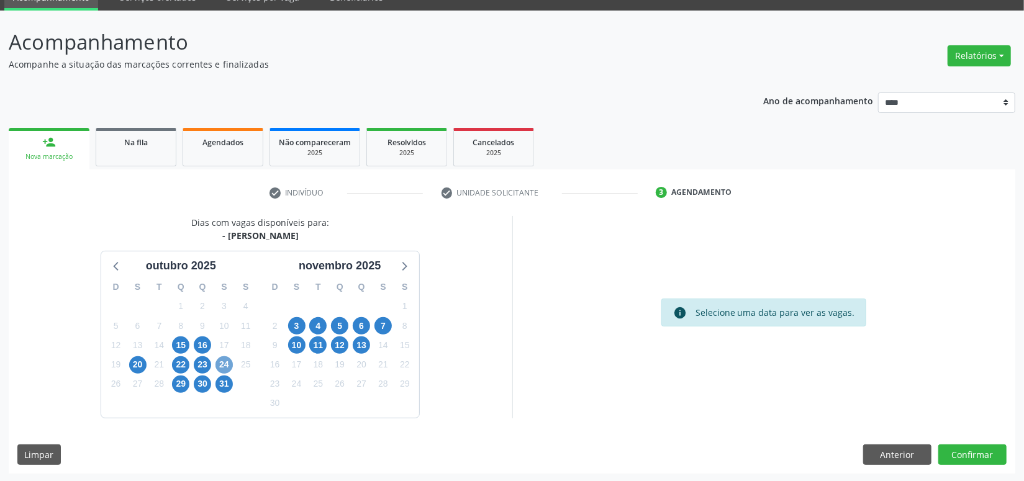
click at [219, 361] on span "24" at bounding box center [224, 365] width 17 height 17
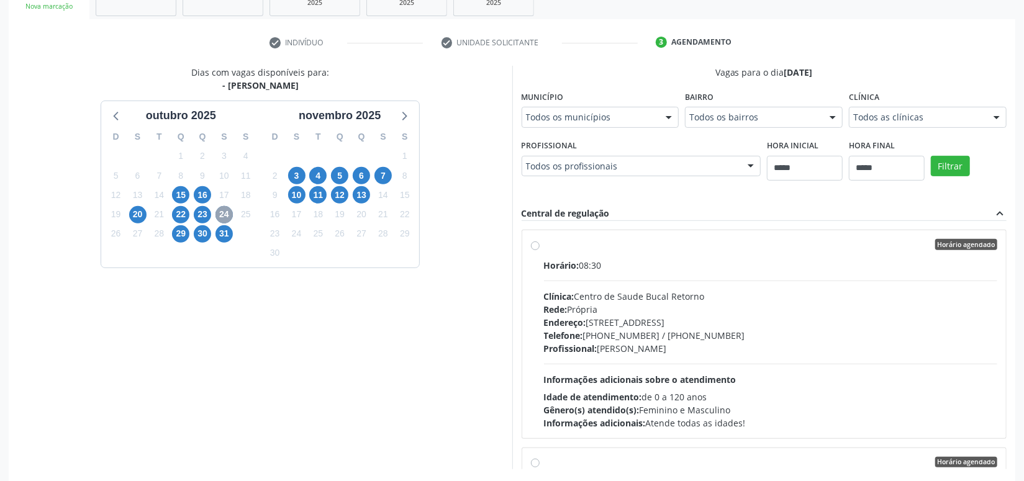
scroll to position [260, 0]
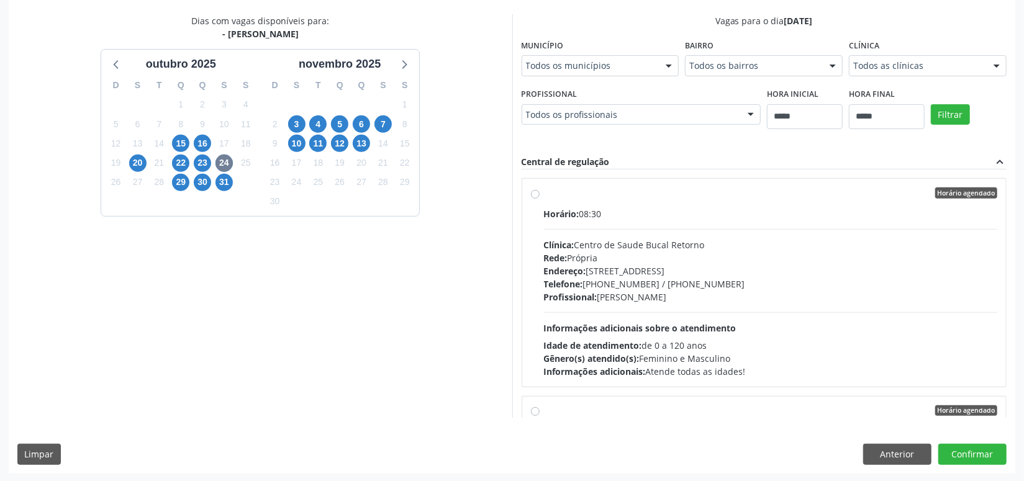
click at [702, 258] on div "Rede: Própria" at bounding box center [771, 258] width 454 height 13
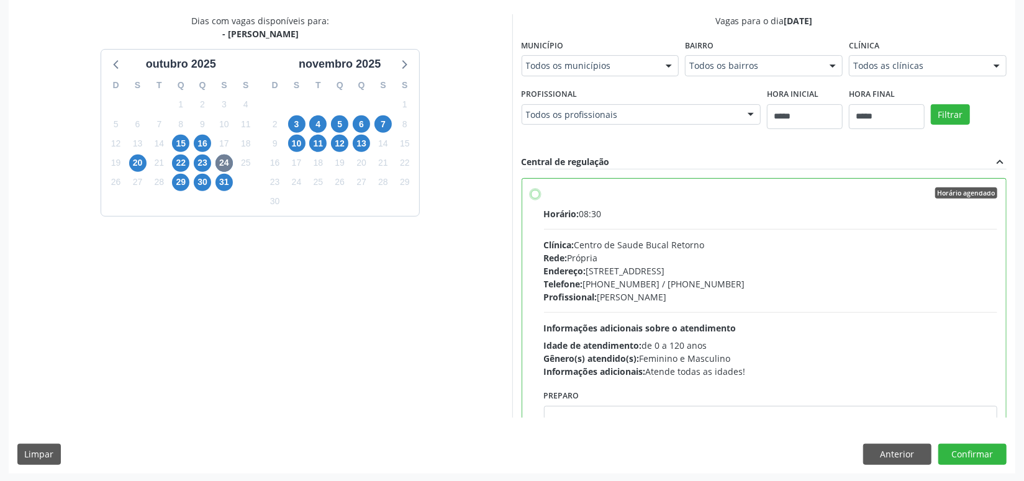
scroll to position [75, 0]
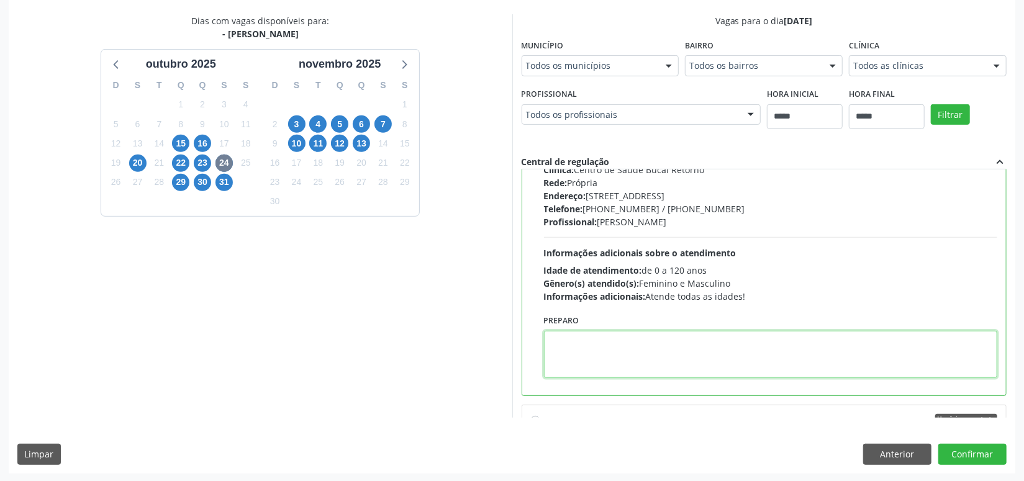
click at [675, 341] on textarea at bounding box center [771, 354] width 454 height 47
paste textarea "**********"
type textarea "**********"
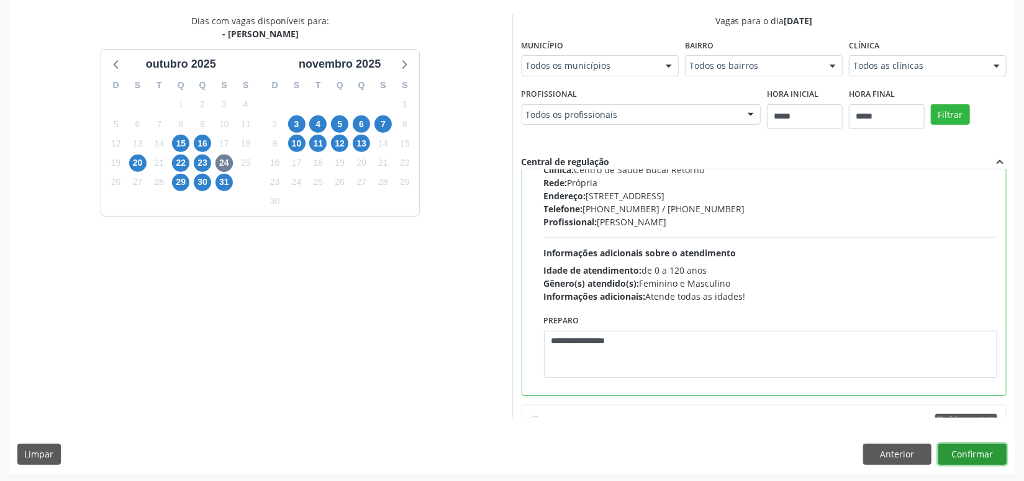
click at [986, 460] on button "Confirmar" at bounding box center [973, 454] width 68 height 21
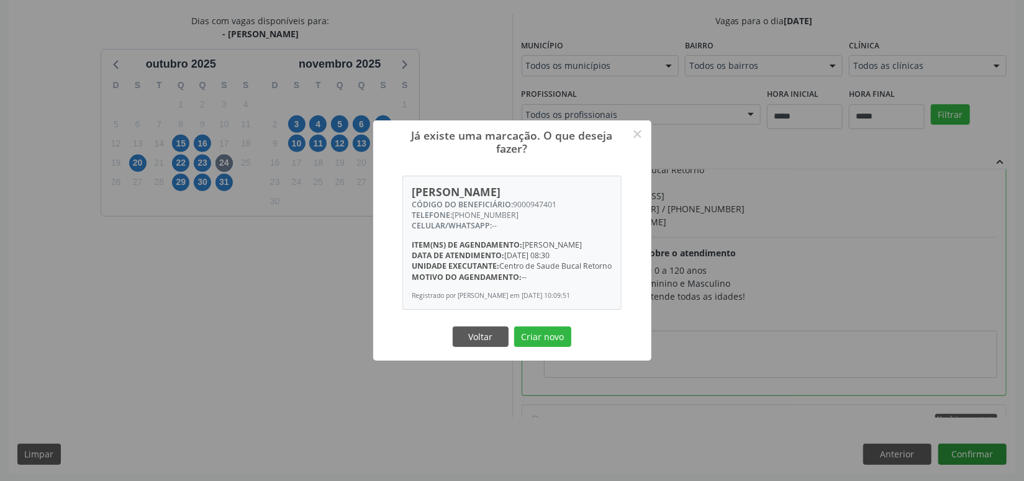
click at [514, 327] on button "Criar novo" at bounding box center [542, 337] width 57 height 21
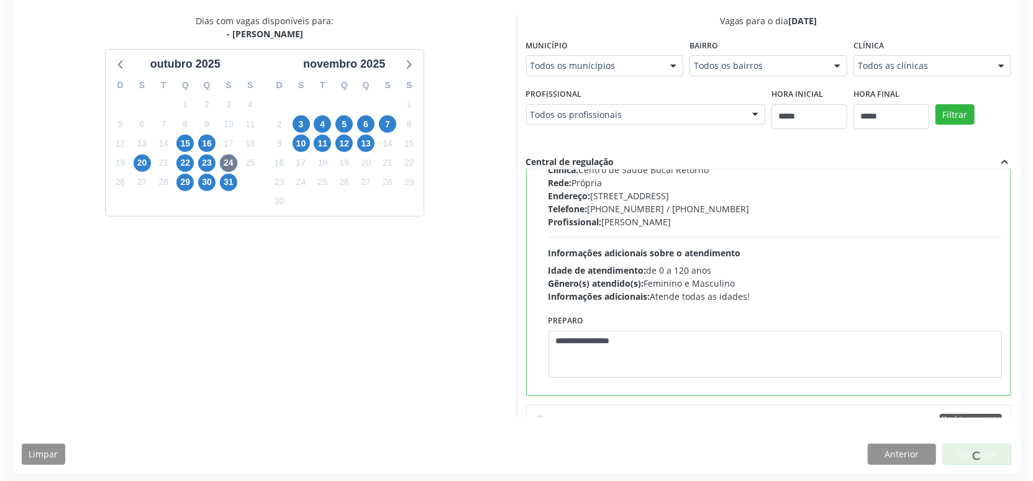
scroll to position [0, 0]
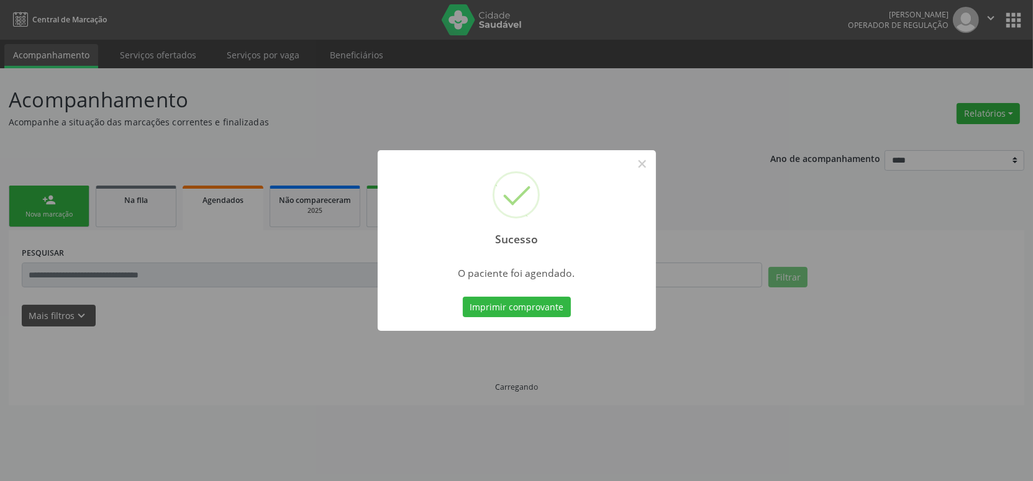
click at [463, 297] on button "Imprimir comprovante" at bounding box center [517, 307] width 108 height 21
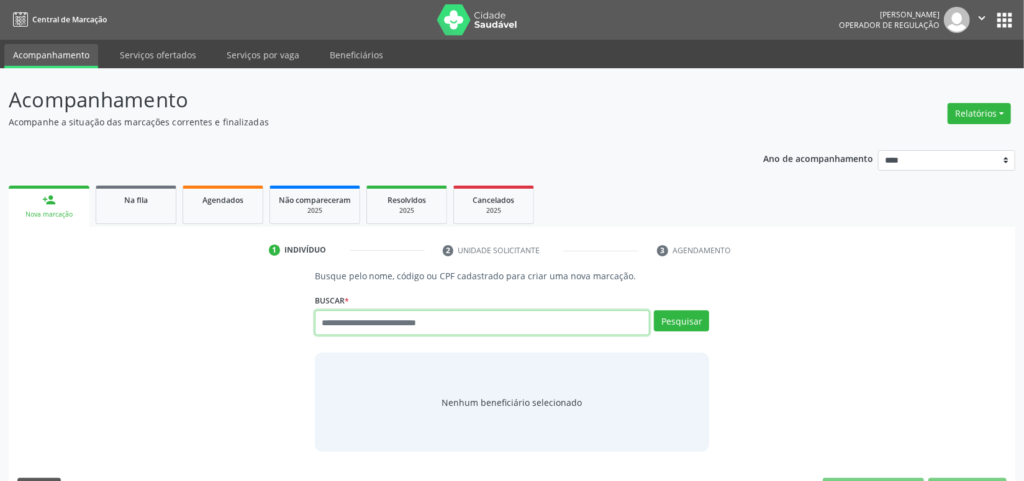
paste input "**********"
type input "**********"
click at [691, 319] on button "Pesquisar" at bounding box center [681, 321] width 55 height 21
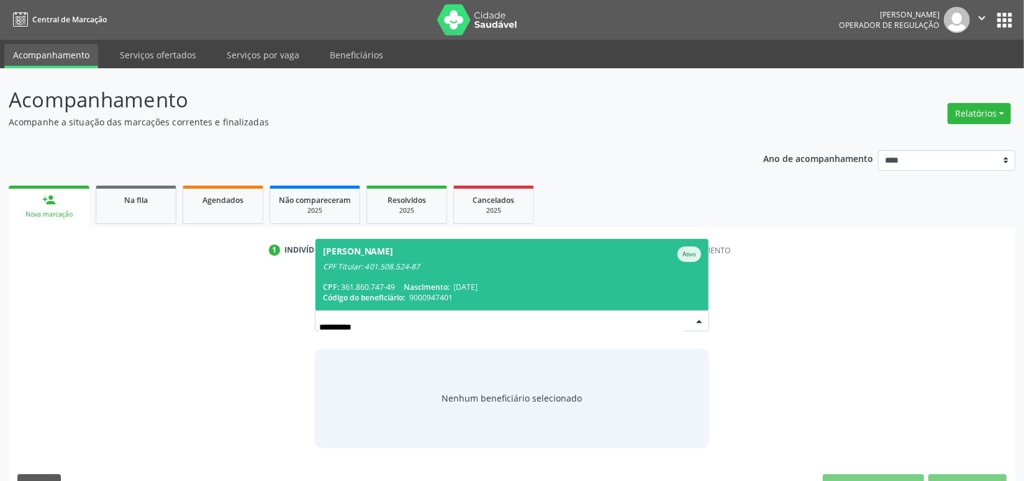
click at [593, 278] on span "[PERSON_NAME] CPF Titular: 401.508.524-87 CPF: 361.860.747-49 Nascimento: [DATE…" at bounding box center [513, 274] width 394 height 71
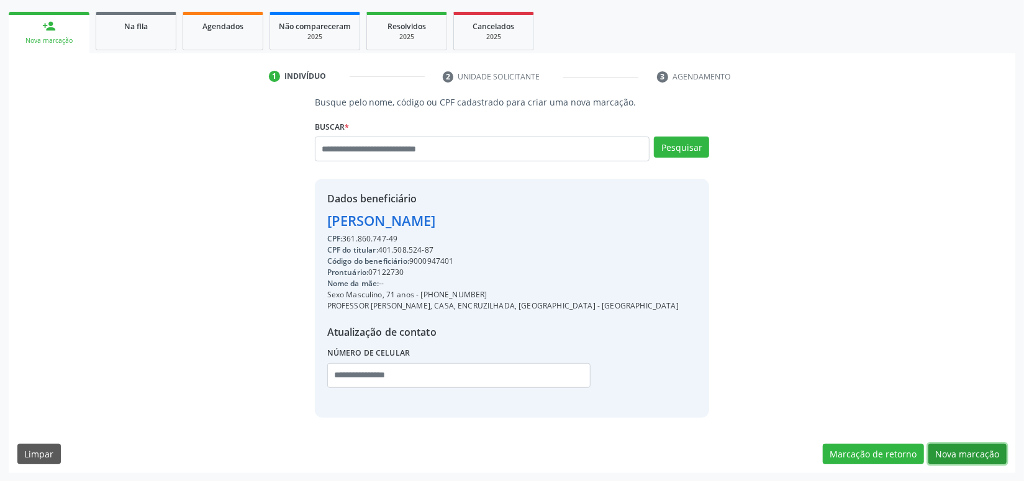
click at [980, 448] on button "Nova marcação" at bounding box center [968, 454] width 78 height 21
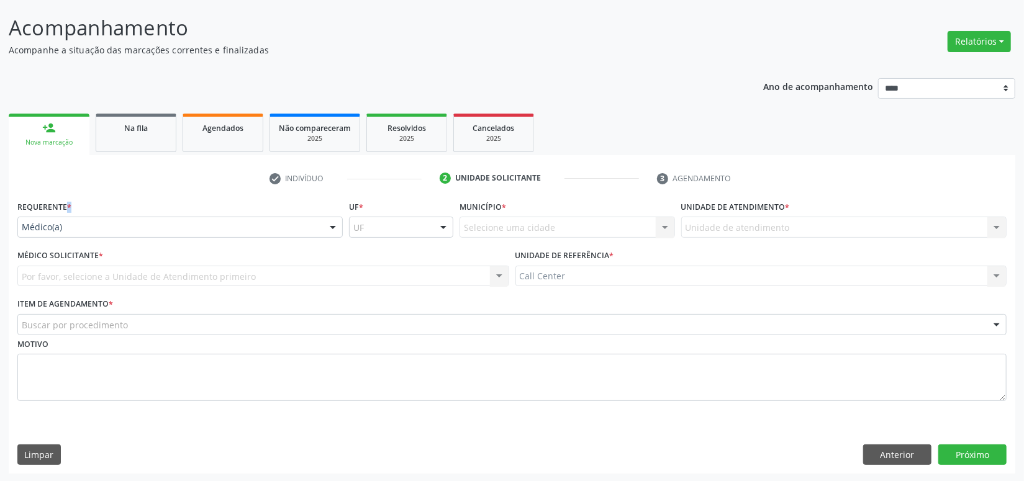
drag, startPoint x: 54, startPoint y: 214, endPoint x: 61, endPoint y: 242, distance: 28.2
click at [56, 220] on div "Requerente * Médico(a) Médico(a) Enfermeiro(a) Paciente Nenhum resultado encont…" at bounding box center [179, 218] width 325 height 40
click at [61, 242] on div "Requerente * Médico(a) Médico(a) Enfermeiro(a) Paciente Nenhum resultado encont…" at bounding box center [180, 222] width 332 height 48
drag, startPoint x: 48, startPoint y: 232, endPoint x: 61, endPoint y: 273, distance: 43.6
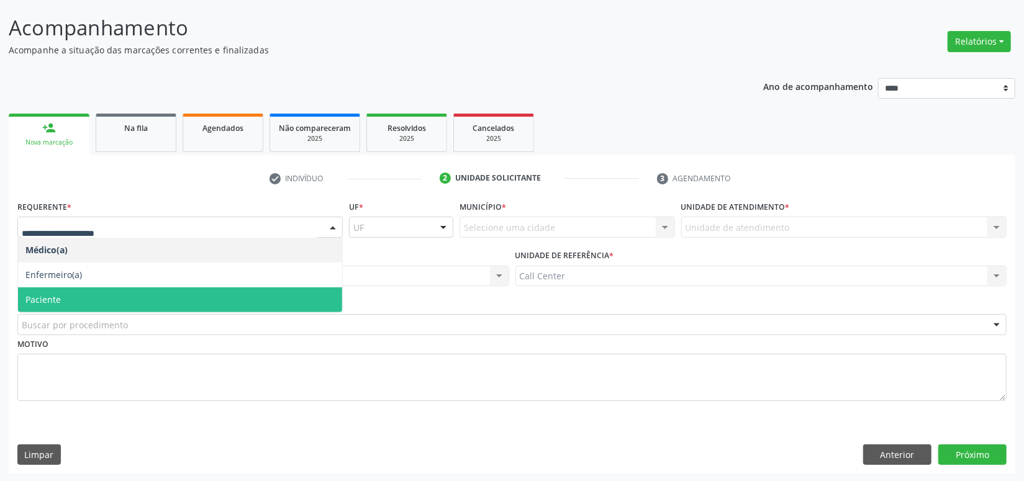
drag, startPoint x: 60, startPoint y: 286, endPoint x: 60, endPoint y: 316, distance: 29.2
click at [60, 291] on span "Paciente" at bounding box center [180, 300] width 324 height 25
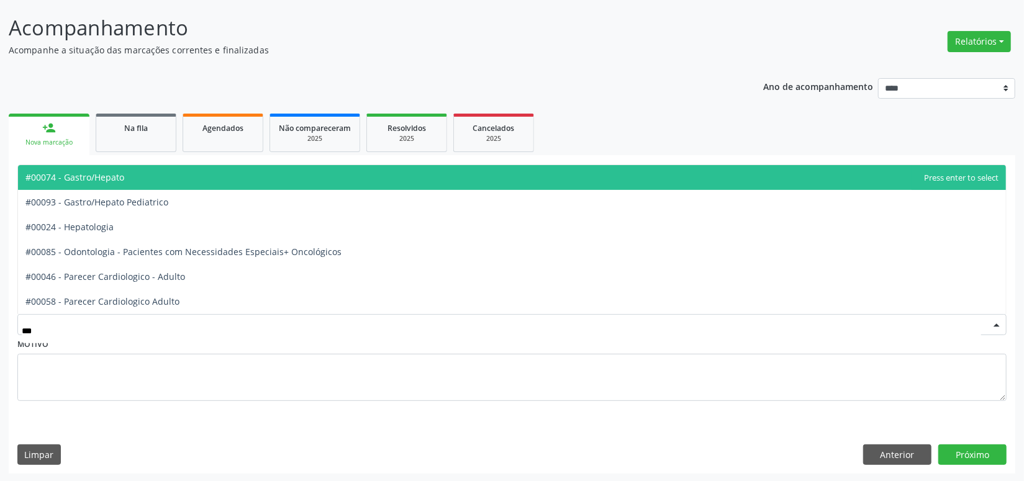
type input "****"
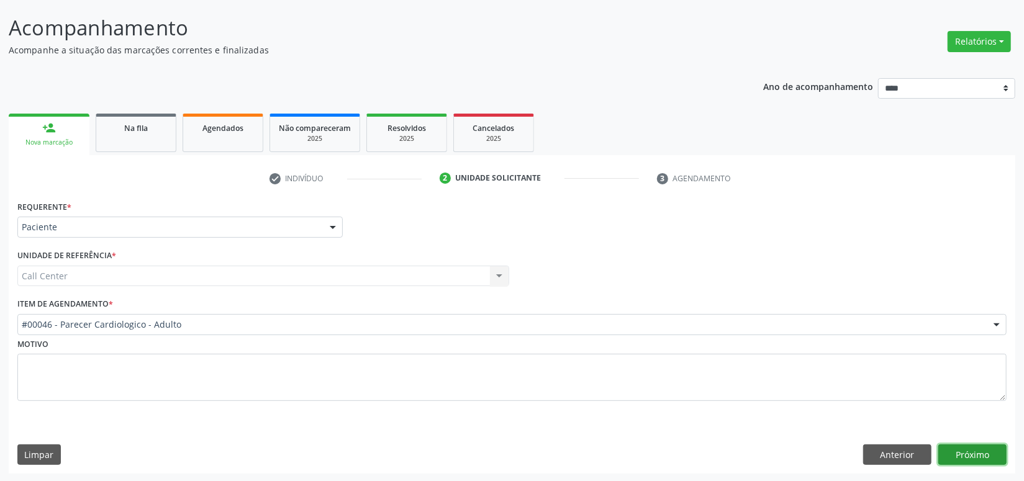
click button "Próximo" at bounding box center [973, 455] width 68 height 21
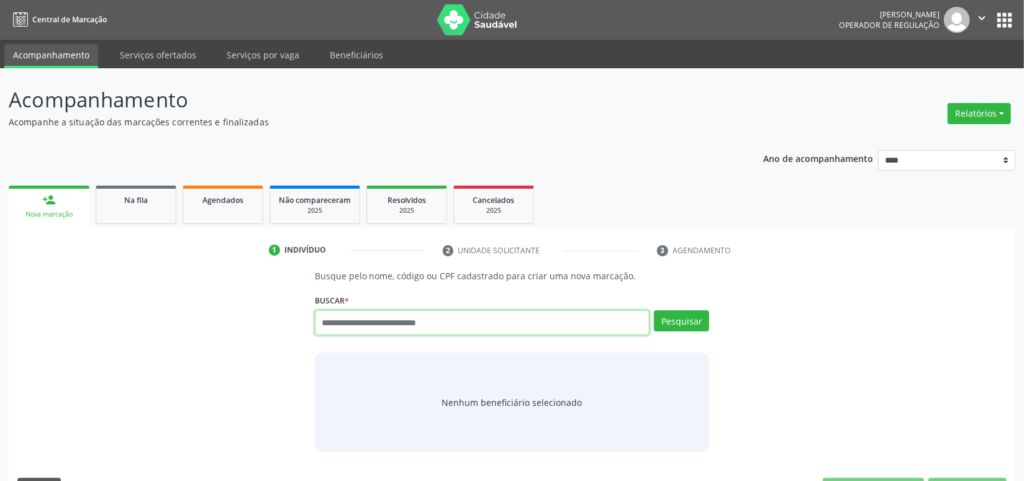
paste input "**********"
type input "**********"
click at [702, 316] on button "Pesquisar" at bounding box center [681, 321] width 55 height 21
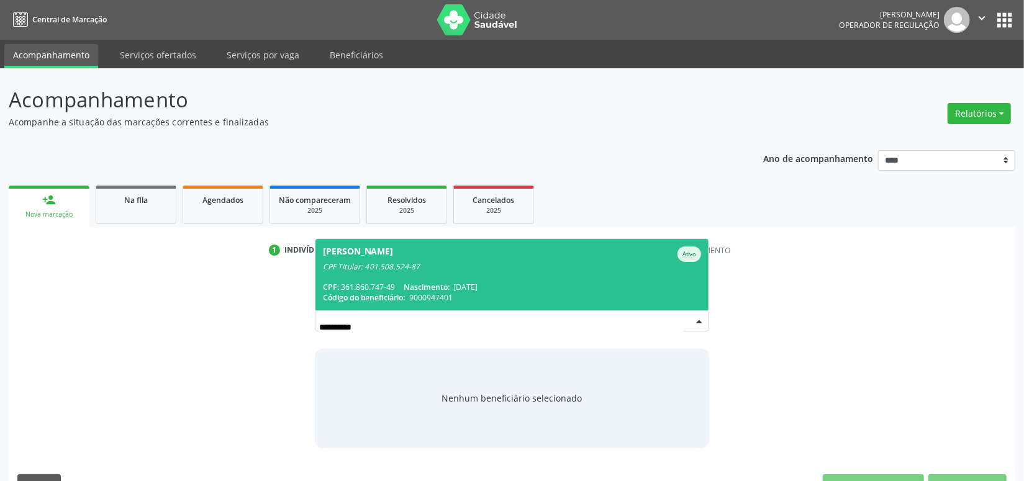
click at [553, 258] on div "[PERSON_NAME]" at bounding box center [512, 255] width 379 height 16
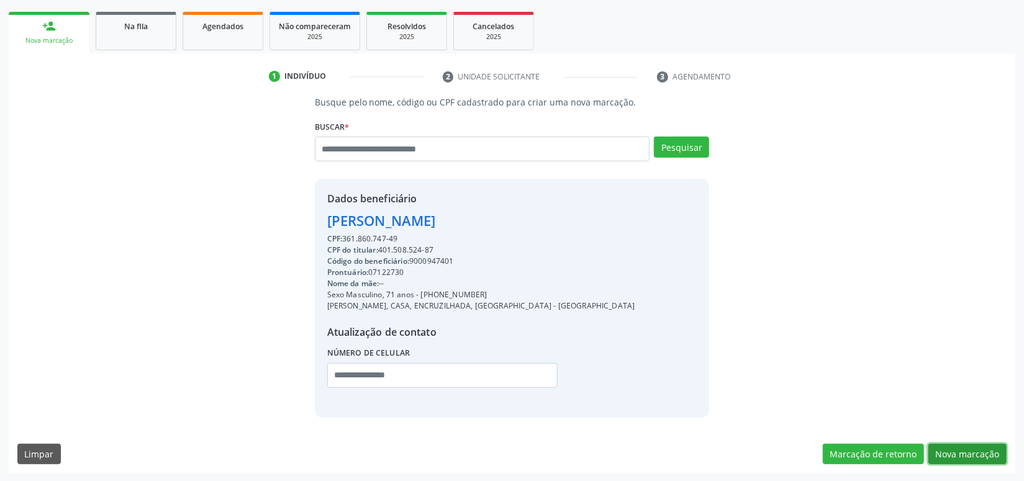
drag, startPoint x: 953, startPoint y: 455, endPoint x: 661, endPoint y: 380, distance: 300.8
click at [949, 455] on button "Nova marcação" at bounding box center [968, 454] width 78 height 21
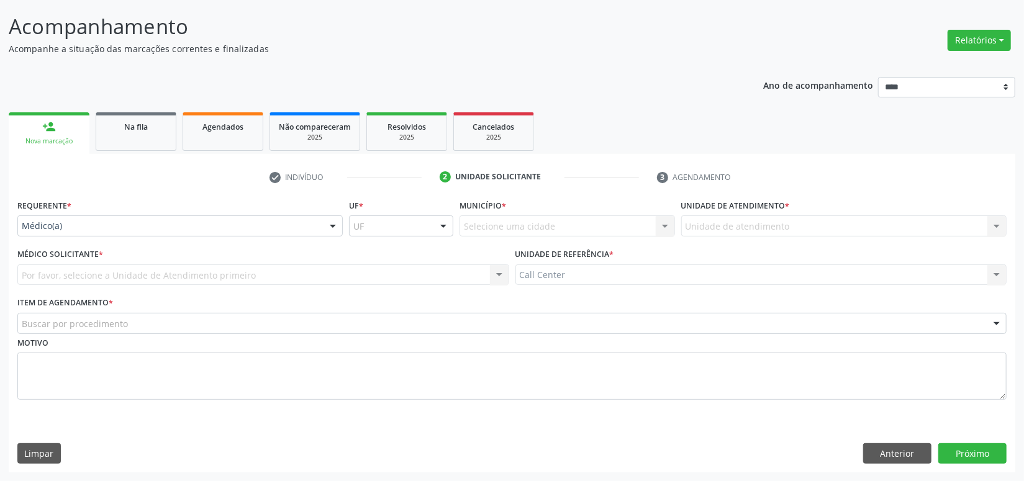
scroll to position [72, 0]
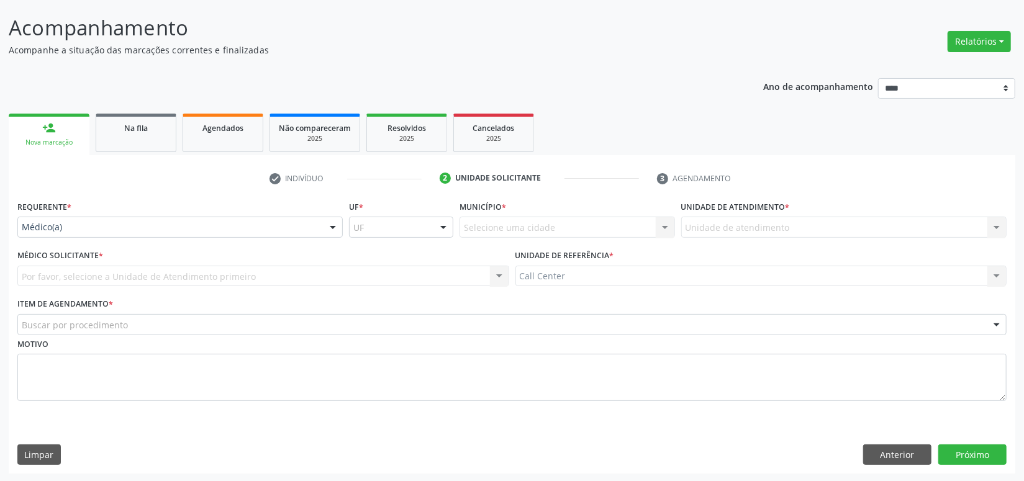
drag, startPoint x: 69, startPoint y: 223, endPoint x: 83, endPoint y: 280, distance: 58.1
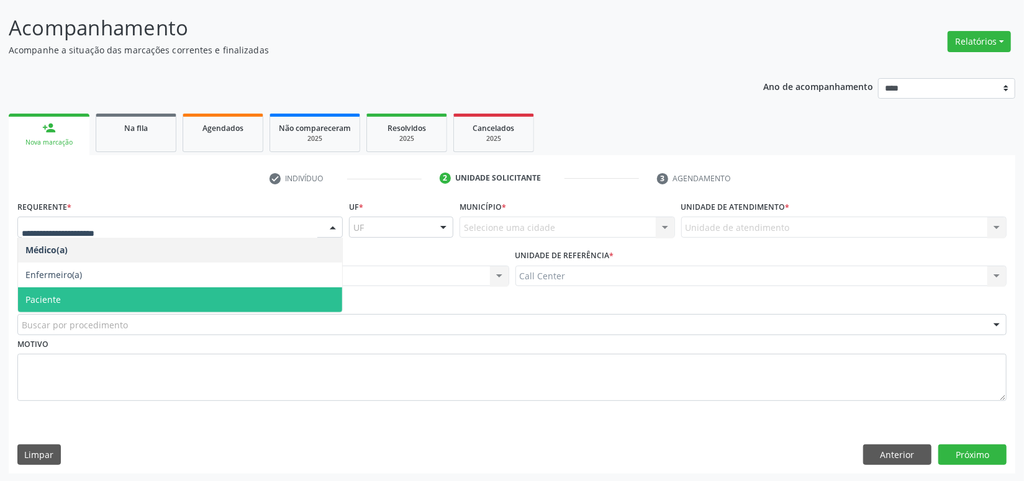
click at [74, 291] on span "Paciente" at bounding box center [180, 300] width 324 height 25
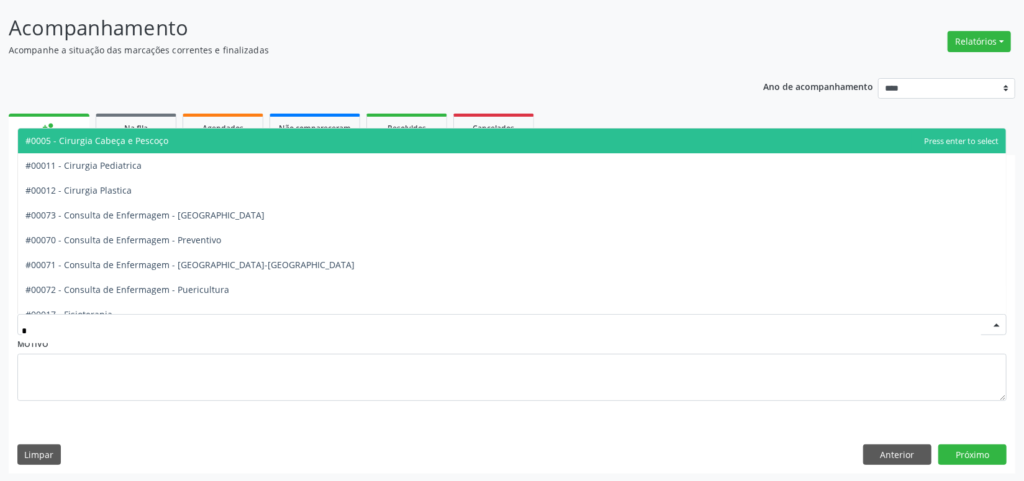
type input "**"
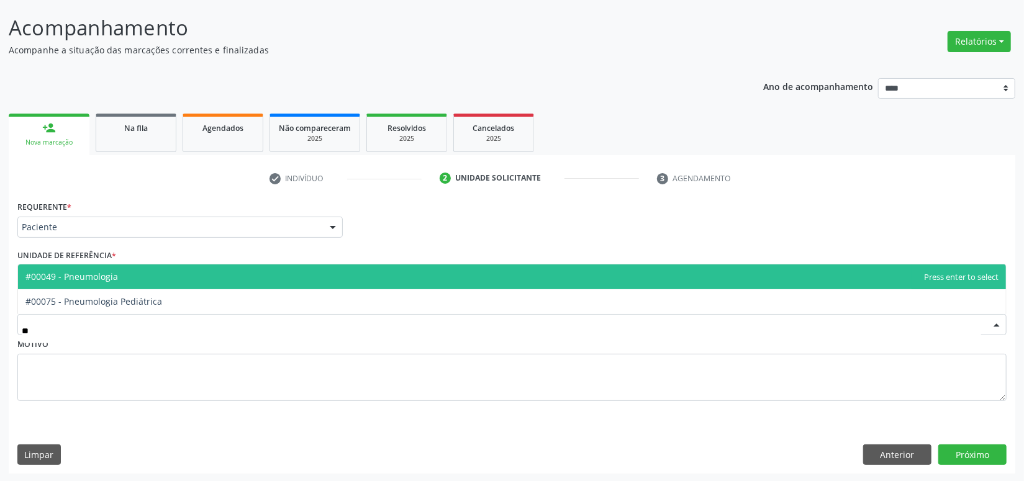
click at [92, 268] on span "#00049 - Pneumologia" at bounding box center [512, 277] width 988 height 25
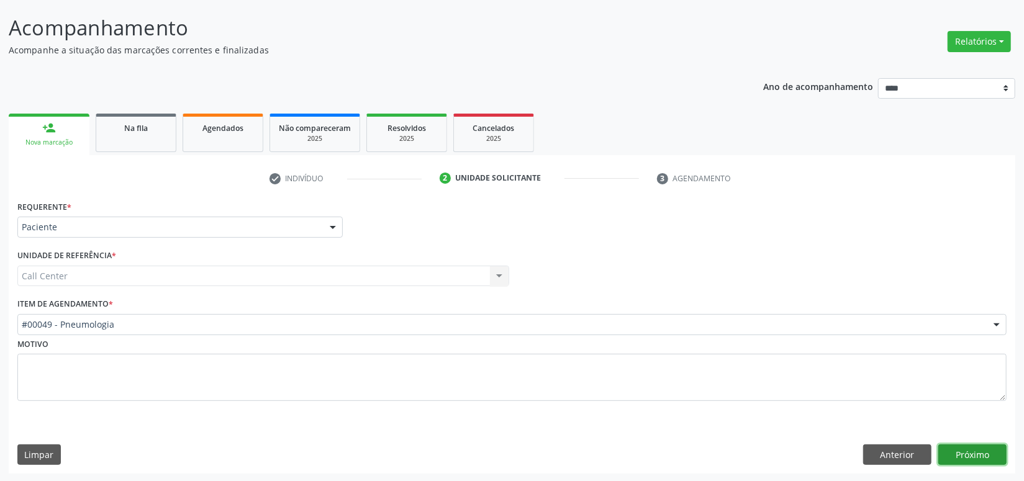
click at [957, 452] on button "Próximo" at bounding box center [973, 455] width 68 height 21
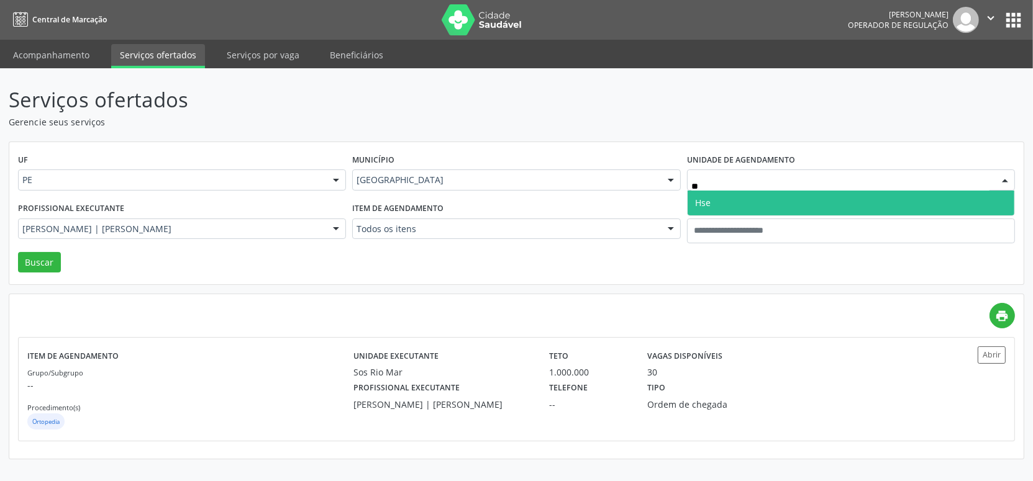
type input "***"
click at [705, 206] on span "Hse" at bounding box center [703, 203] width 16 height 12
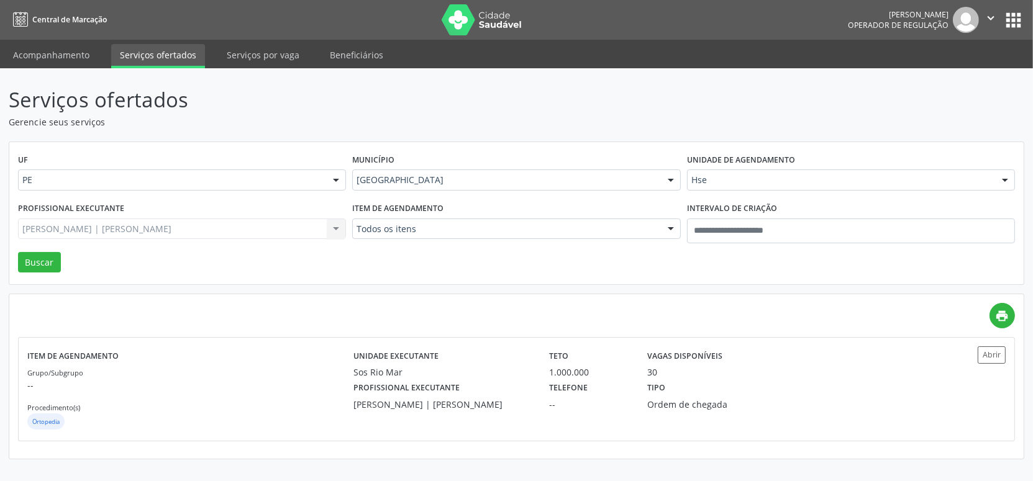
click at [114, 224] on div "Rafael Cantinho | Joelho Todos os profissionais Alexandre de Albuquerque Galvao…" at bounding box center [182, 229] width 328 height 21
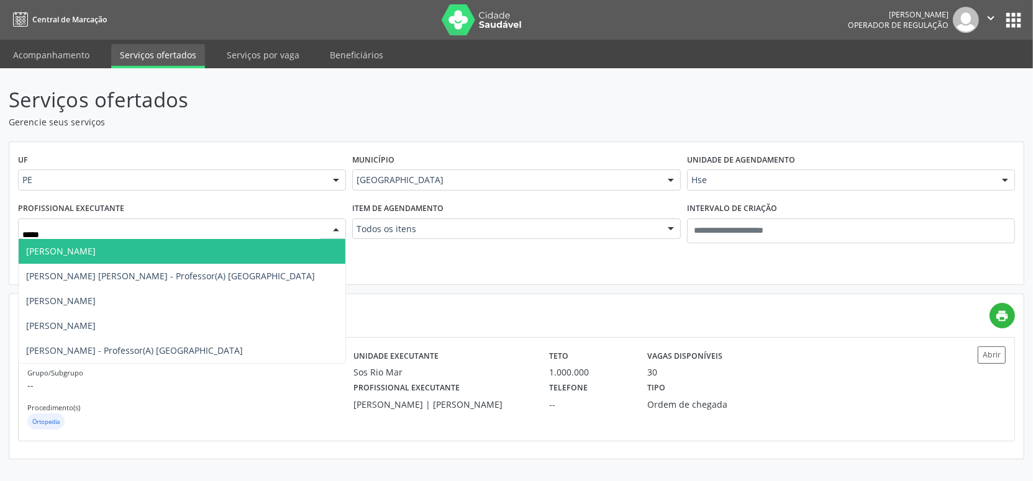
type input "******"
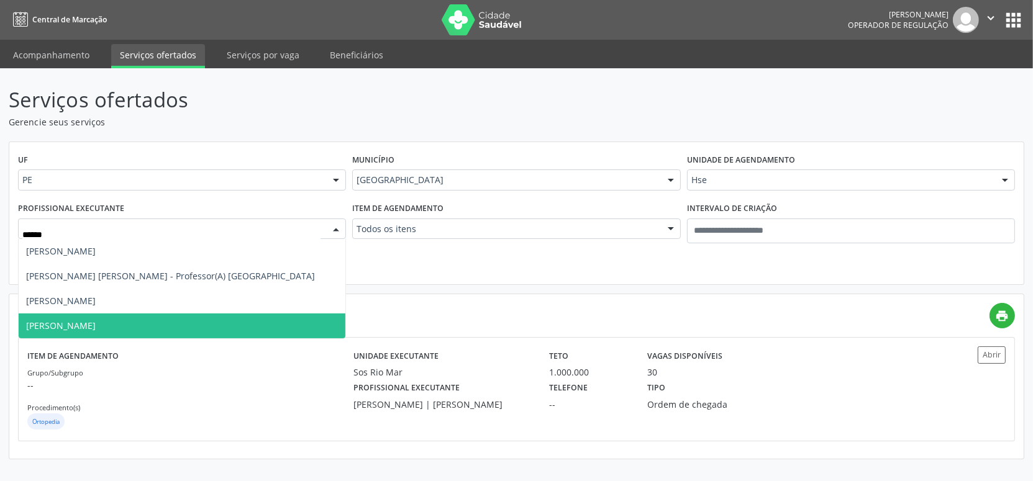
click at [42, 324] on span "Ana Catarina de Melo Rodrigues" at bounding box center [61, 326] width 70 height 12
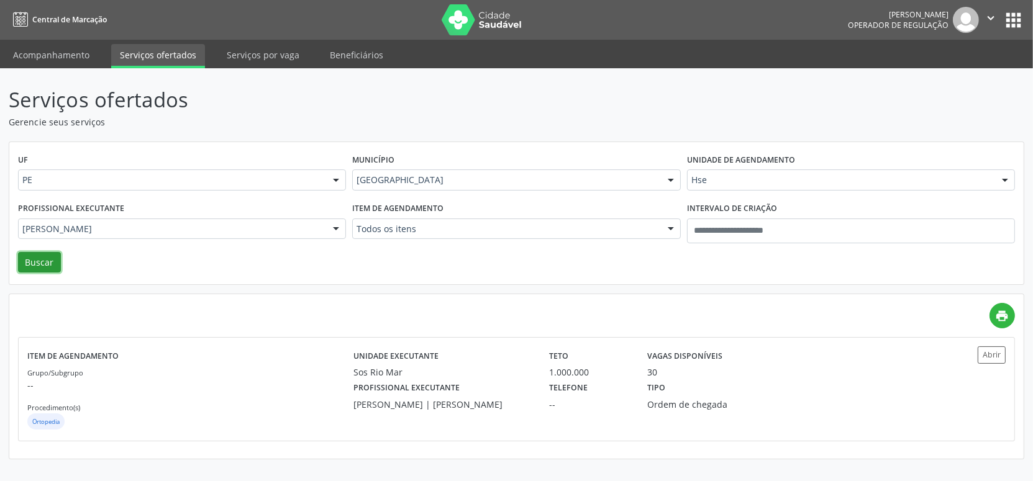
click at [28, 266] on button "Buscar" at bounding box center [39, 262] width 43 height 21
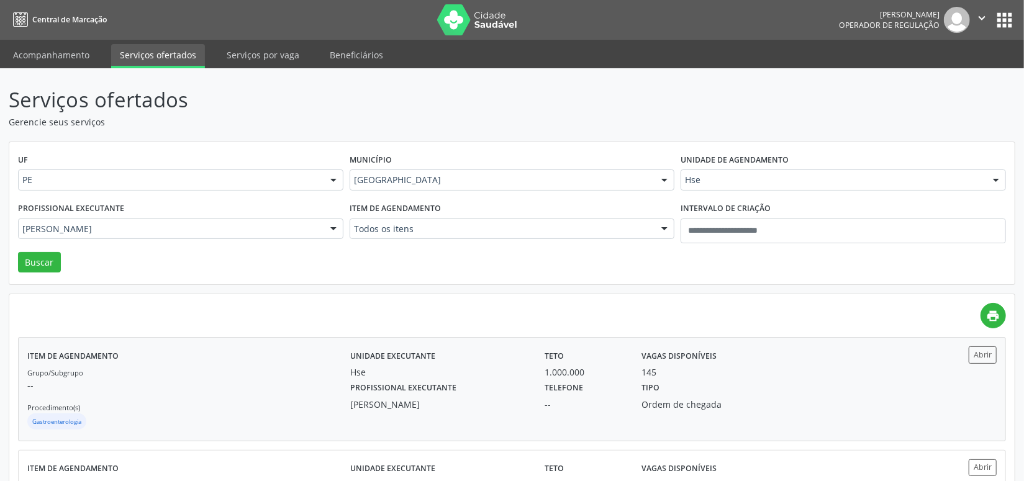
click at [595, 401] on div "--" at bounding box center [585, 404] width 80 height 13
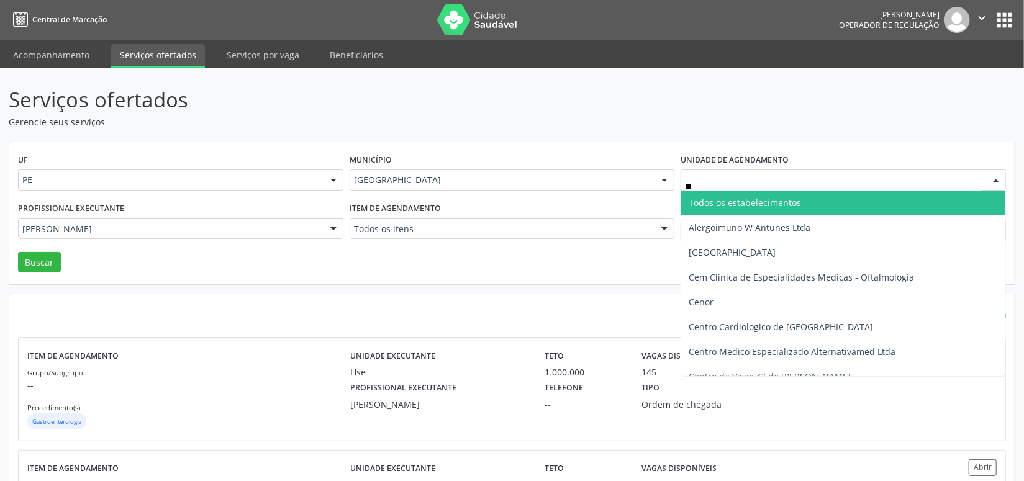
type input "***"
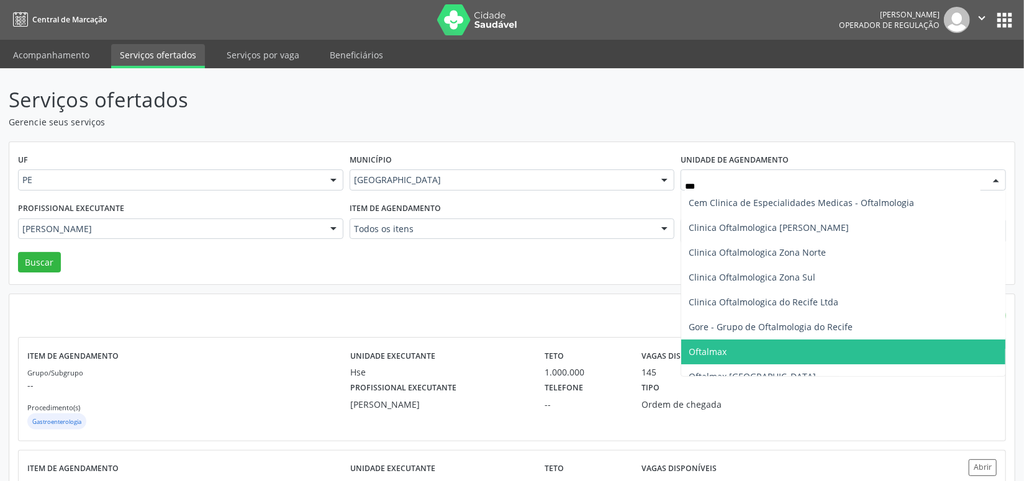
click at [755, 350] on span "Oftalmax" at bounding box center [843, 352] width 324 height 25
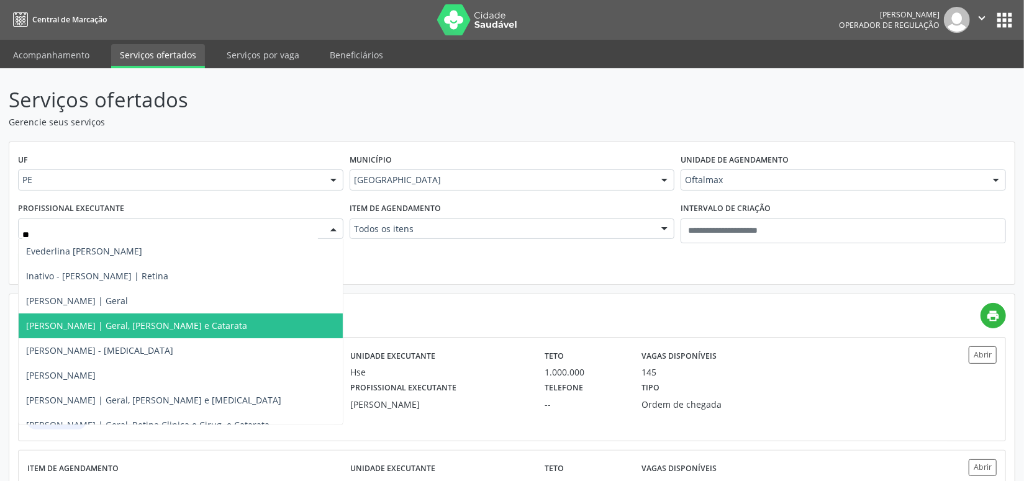
type input "***"
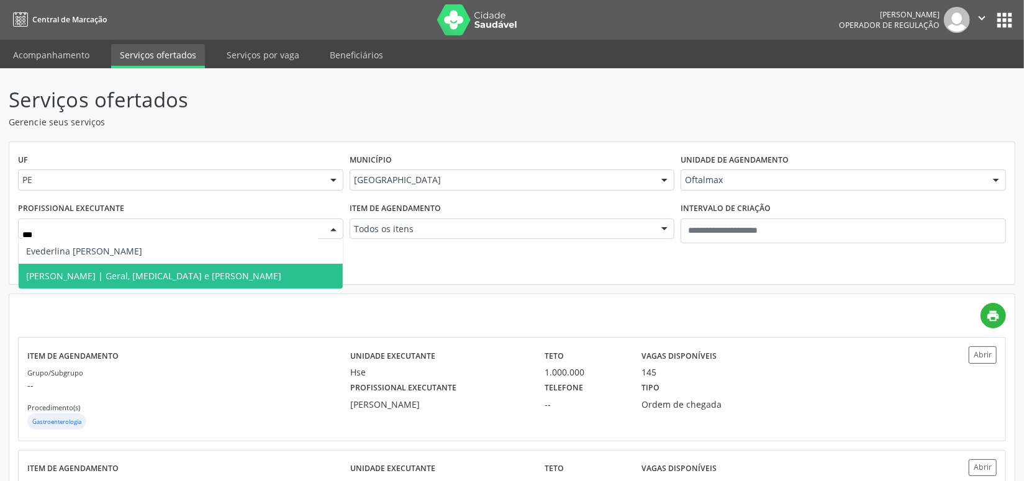
drag, startPoint x: 90, startPoint y: 270, endPoint x: 63, endPoint y: 265, distance: 27.3
click at [89, 270] on span "Vanessa de Carvalho Teixeira | Geral, Glaucoma e Catarata" at bounding box center [153, 276] width 255 height 12
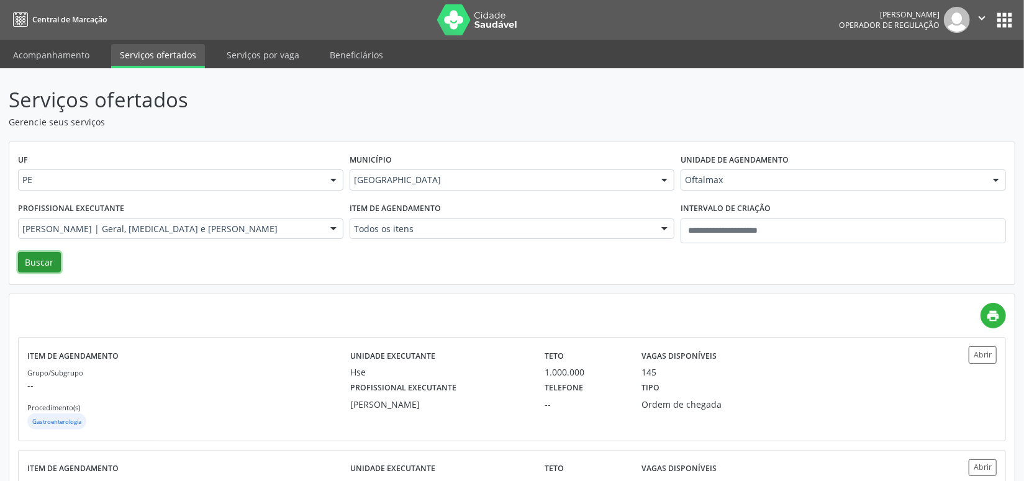
click at [51, 257] on button "Buscar" at bounding box center [39, 262] width 43 height 21
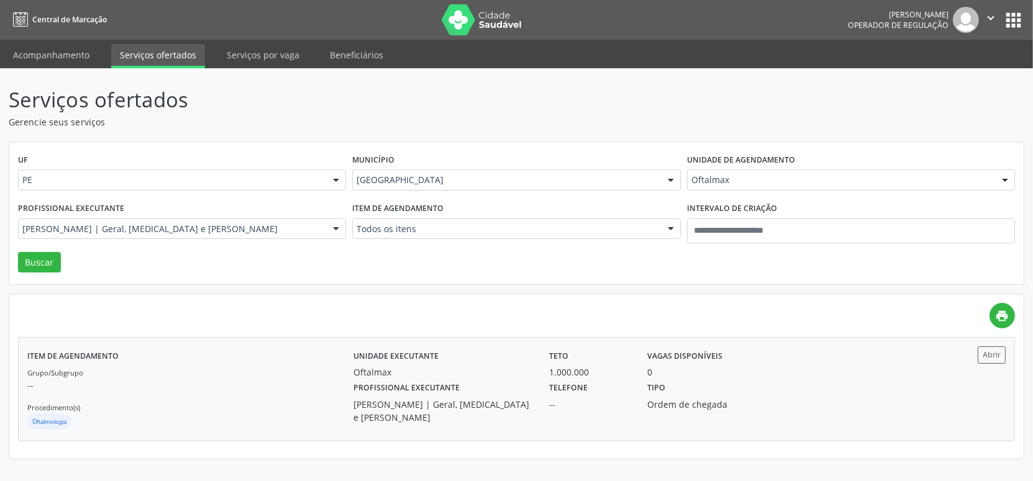
click at [583, 403] on div "--" at bounding box center [590, 404] width 81 height 13
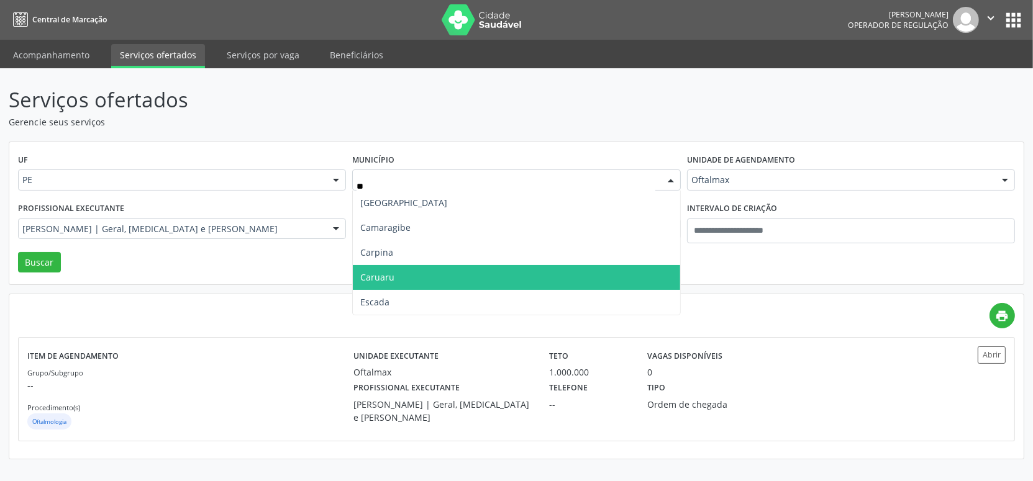
type input "***"
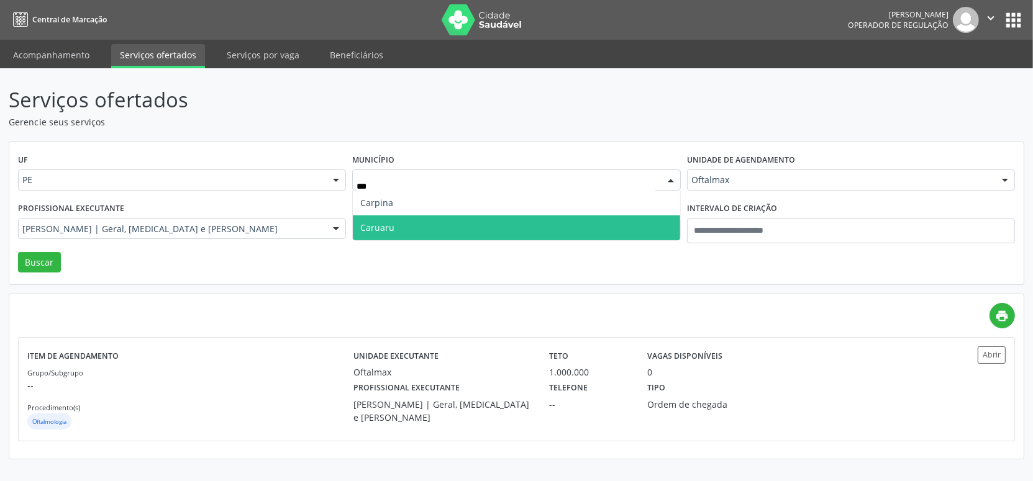
click at [398, 212] on ul "Carpina Caruaru Nenhum resultado encontrado para: " car " Não há nenhuma opção …" at bounding box center [516, 216] width 327 height 50
click at [378, 225] on span "Caruaru" at bounding box center [377, 228] width 34 height 12
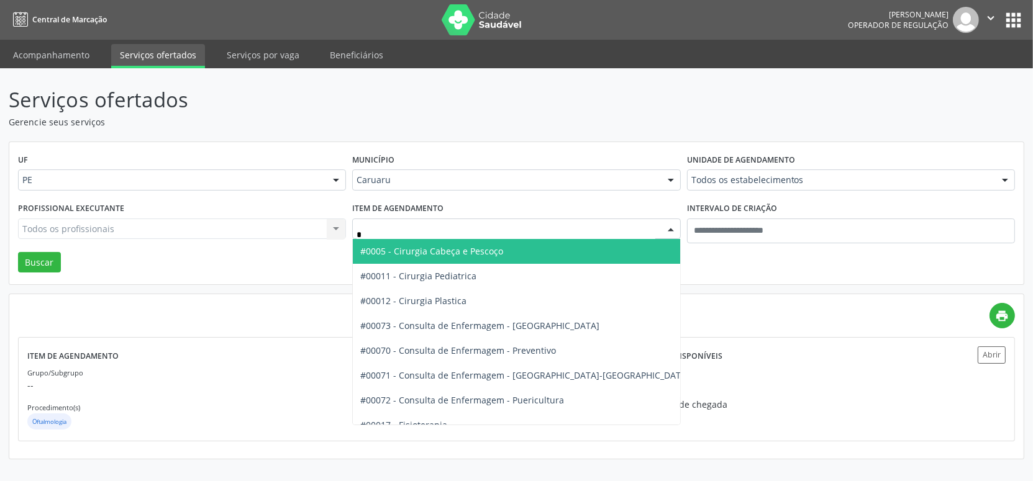
type input "**"
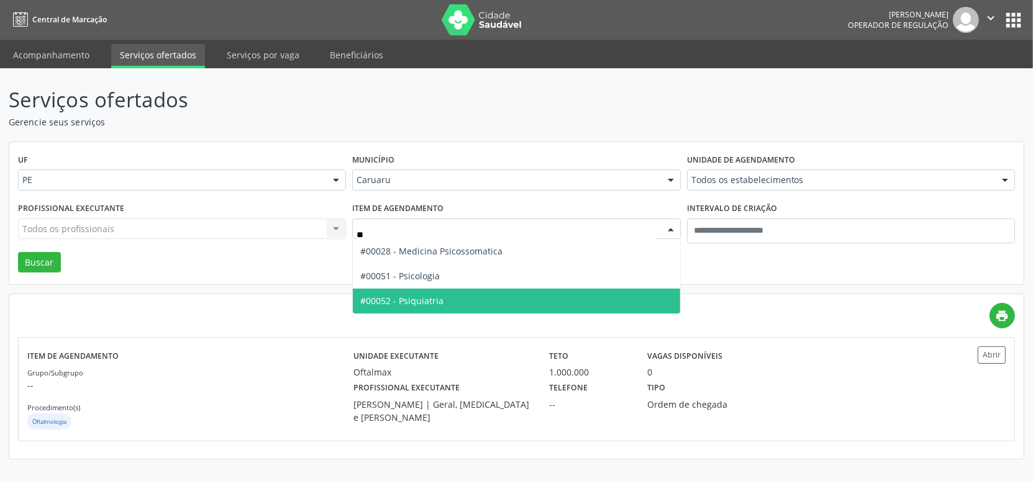
click at [416, 302] on span "#00052 - Psiquiatria" at bounding box center [401, 301] width 83 height 12
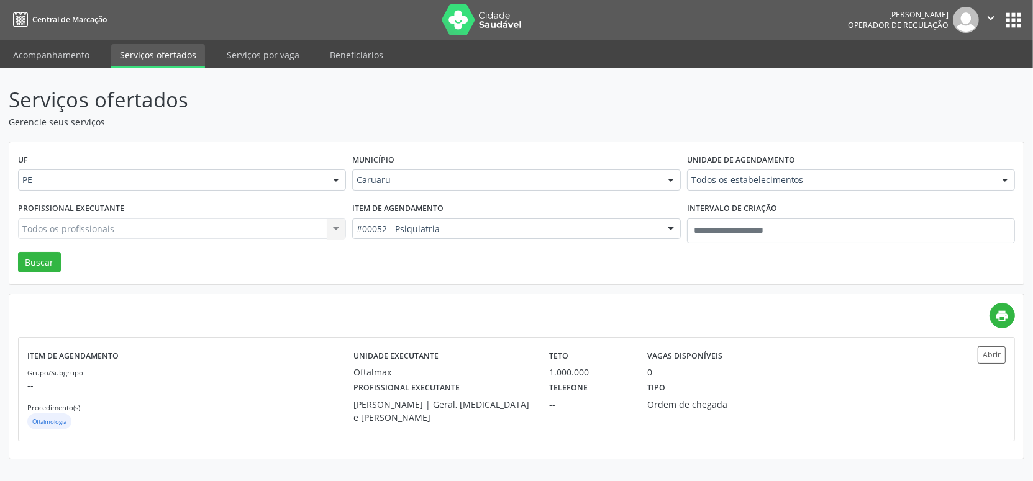
click at [36, 273] on div "UF PE PE Nenhum resultado encontrado para: " " Não há nenhuma opção para ser ex…" at bounding box center [516, 213] width 1014 height 143
click at [34, 250] on div "Profissional executante Todos os profissionais Todos os profissionais Afra Abre…" at bounding box center [182, 225] width 334 height 53
click at [43, 259] on button "Buscar" at bounding box center [39, 262] width 43 height 21
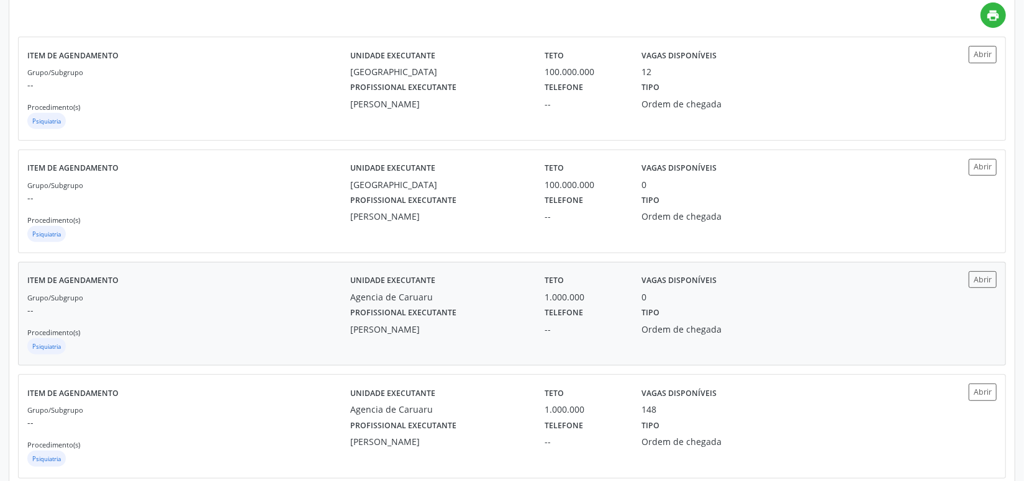
scroll to position [322, 0]
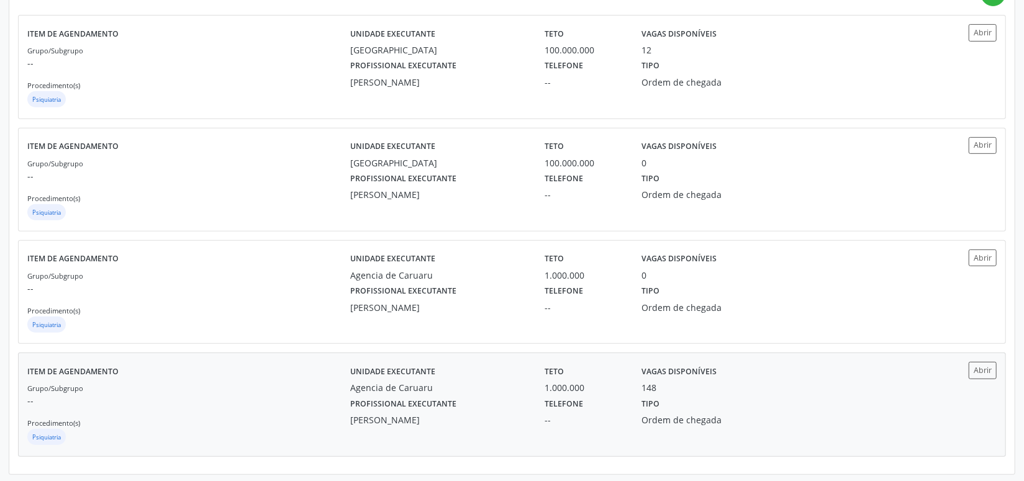
click at [484, 381] on div "Agencia de Caruaru" at bounding box center [438, 387] width 177 height 13
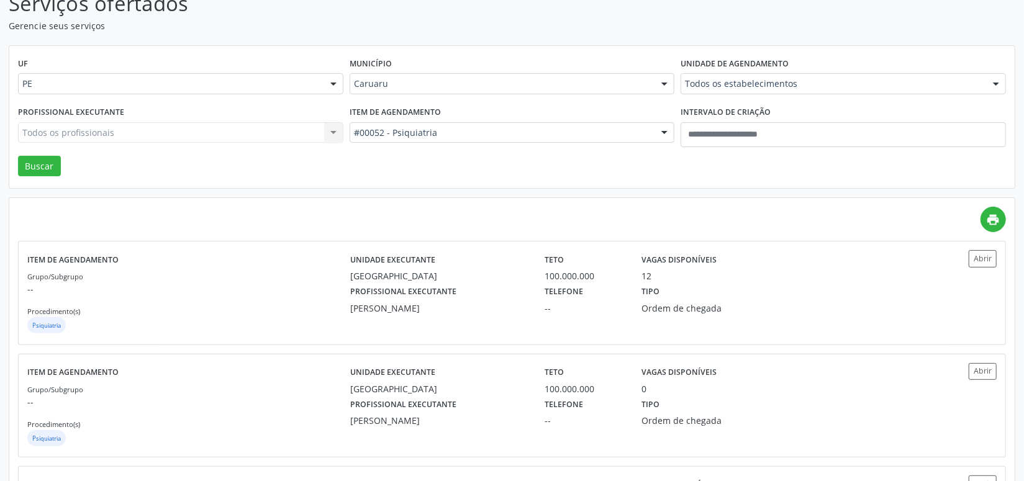
scroll to position [21, 0]
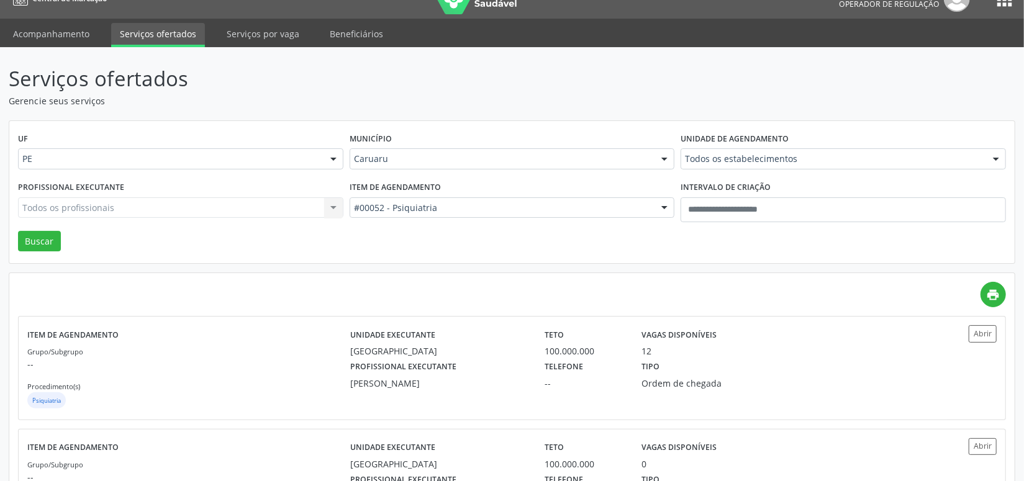
click at [411, 166] on div "Caruaru" at bounding box center [512, 158] width 325 height 21
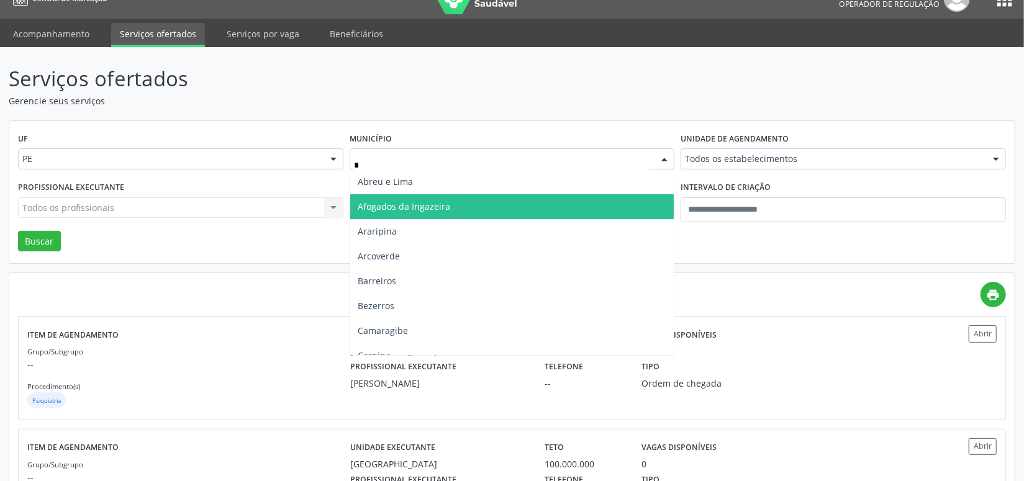
type input "**"
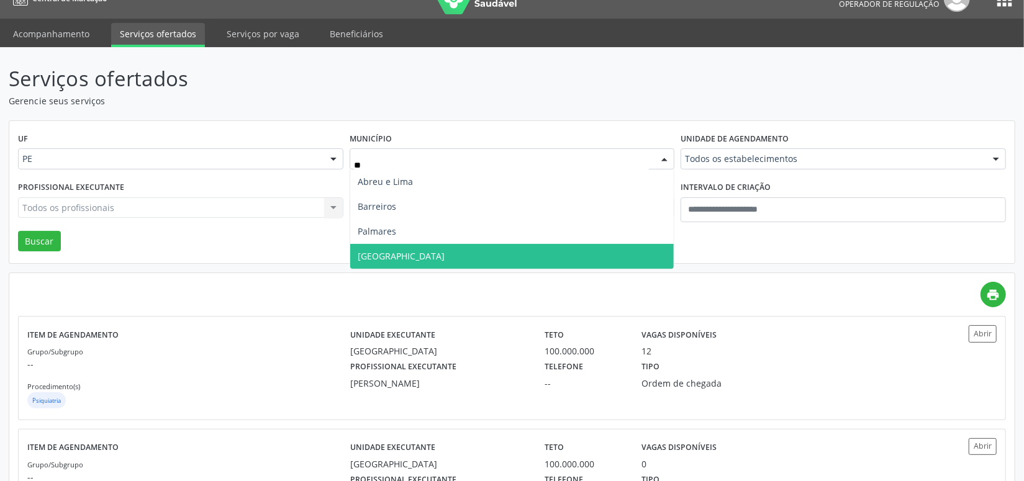
click at [376, 250] on span "Recife" at bounding box center [401, 256] width 87 height 12
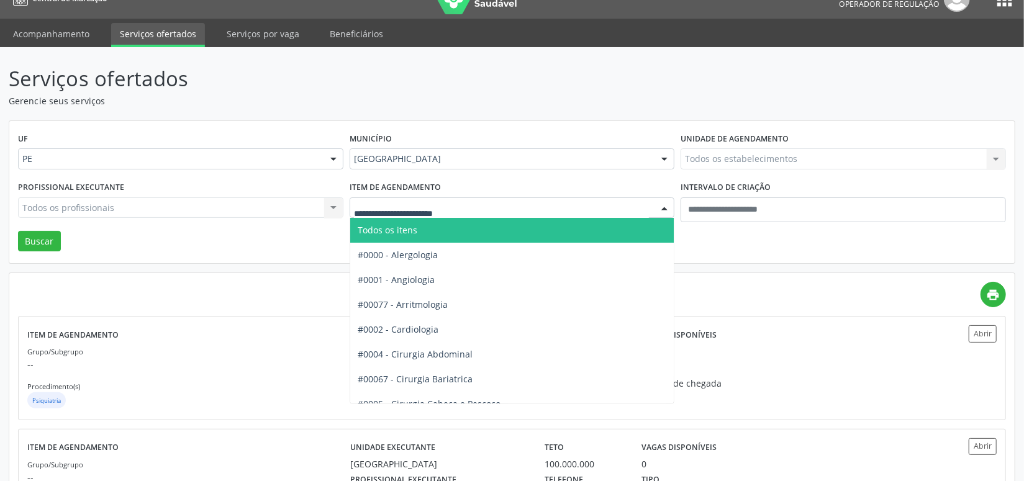
click at [409, 227] on span "Todos os itens" at bounding box center [388, 230] width 60 height 12
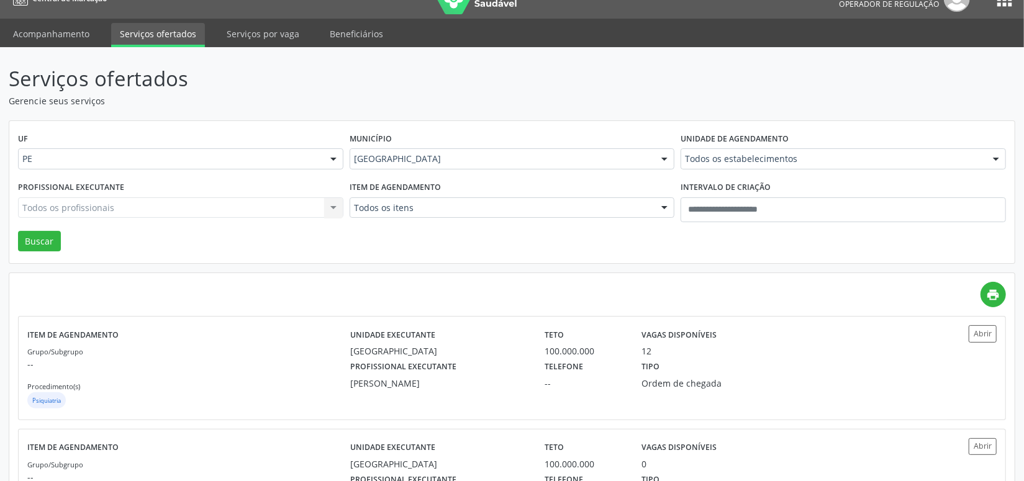
click at [704, 165] on div "Todos os estabelecimentos" at bounding box center [843, 158] width 325 height 21
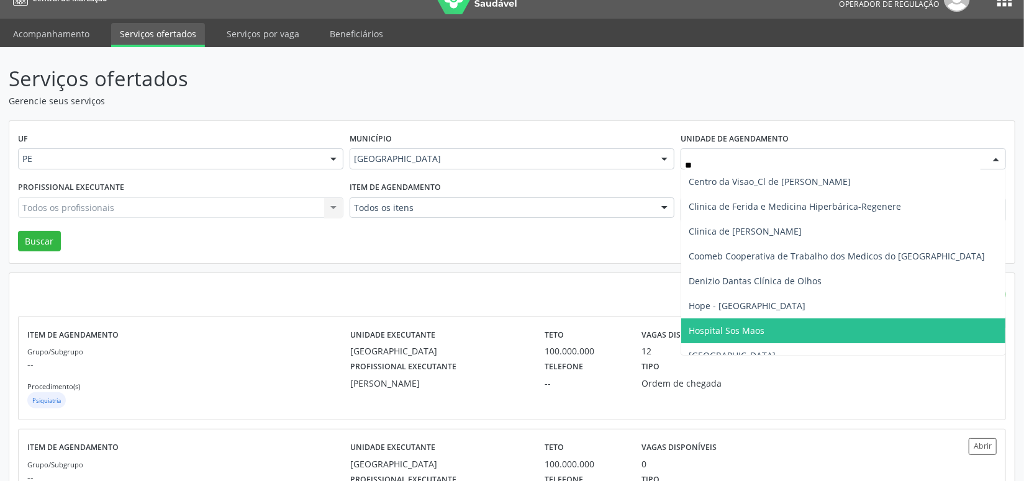
type input "***"
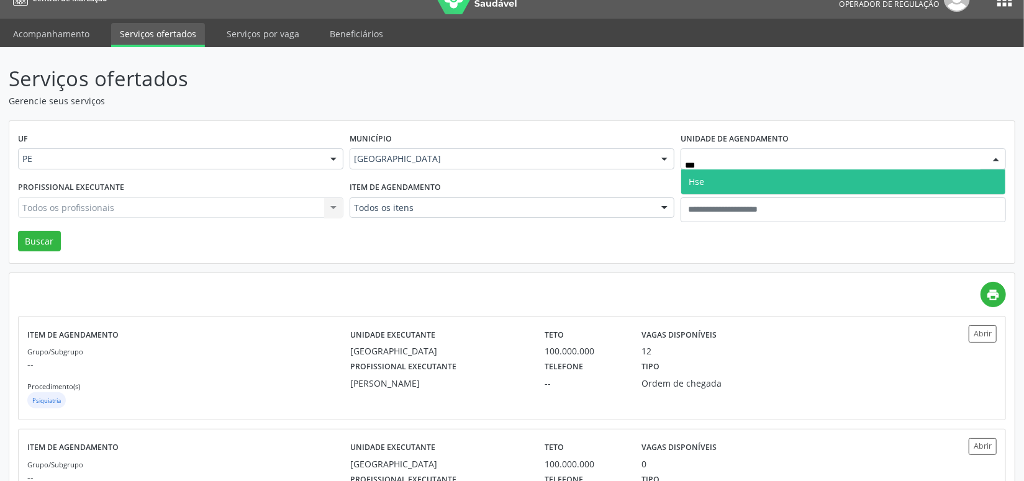
click at [697, 176] on span "Hse" at bounding box center [697, 182] width 16 height 12
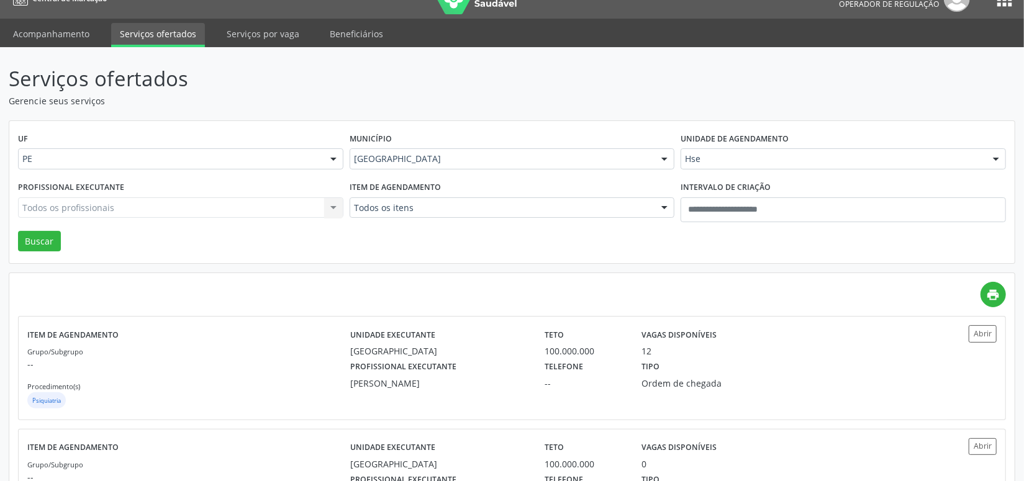
drag, startPoint x: 497, startPoint y: 191, endPoint x: 475, endPoint y: 206, distance: 26.4
click at [493, 193] on div "Item de agendamento Todos os itens Todos os itens #0000 - Alergologia #0001 - A…" at bounding box center [513, 204] width 332 height 53
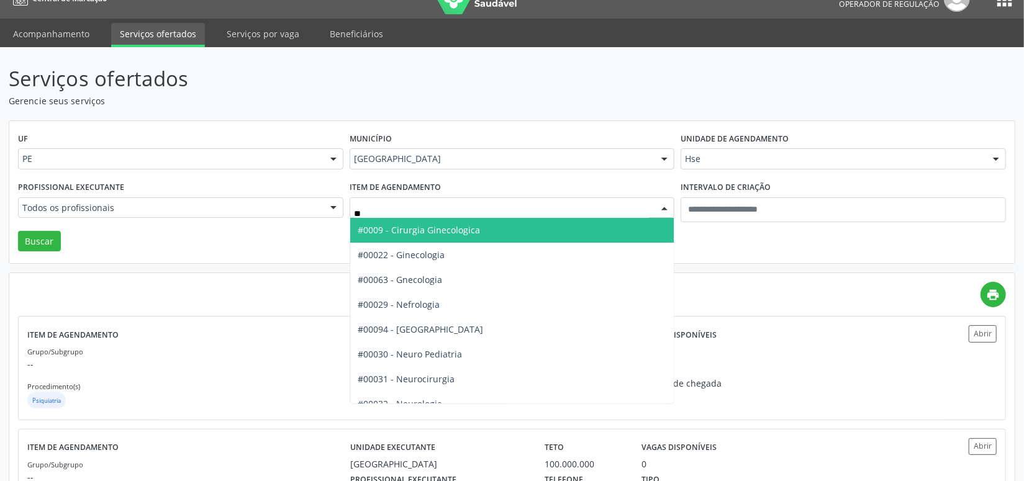
type input "***"
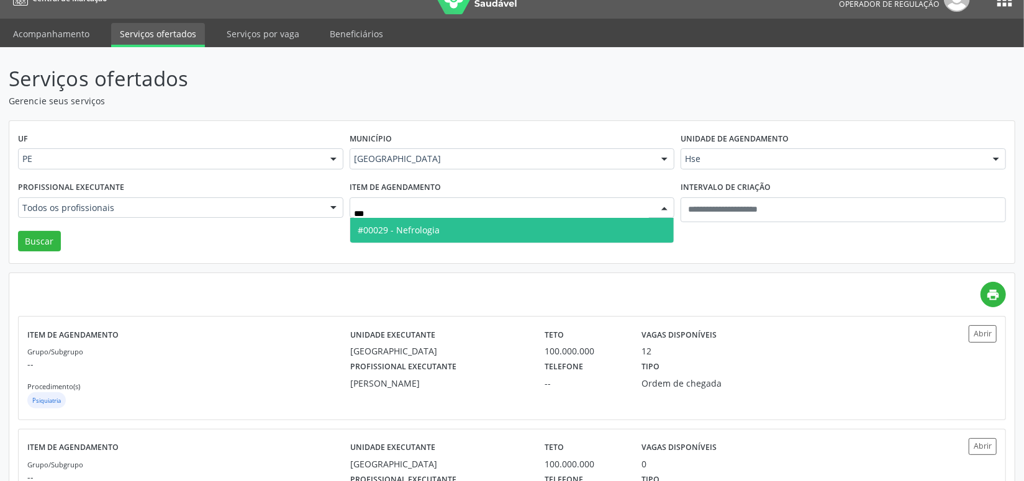
click at [438, 230] on span "#00029 - Nefrologia" at bounding box center [512, 230] width 324 height 25
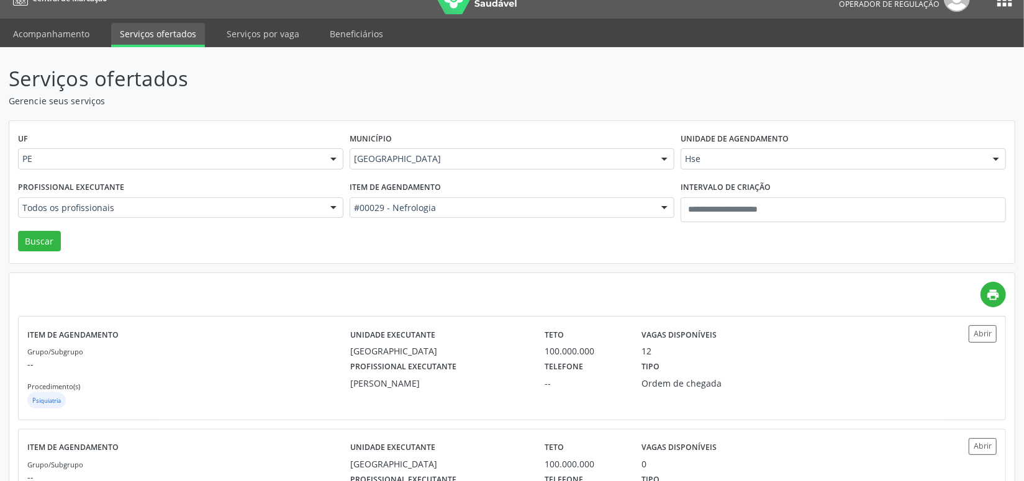
click at [61, 235] on div "UF PE PE Nenhum resultado encontrado para: " " Não há nenhuma opção para ser ex…" at bounding box center [512, 192] width 1006 height 143
click at [59, 237] on button "Buscar" at bounding box center [39, 241] width 43 height 21
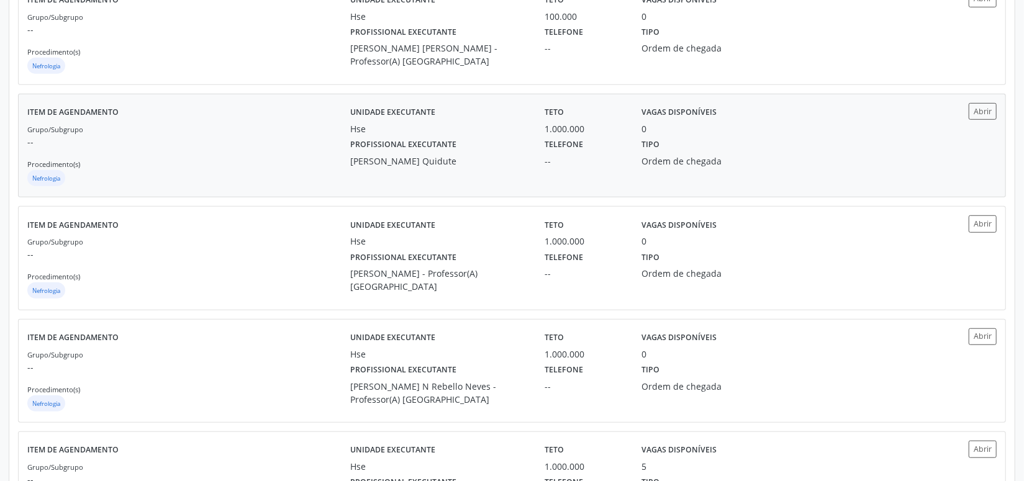
scroll to position [394, 0]
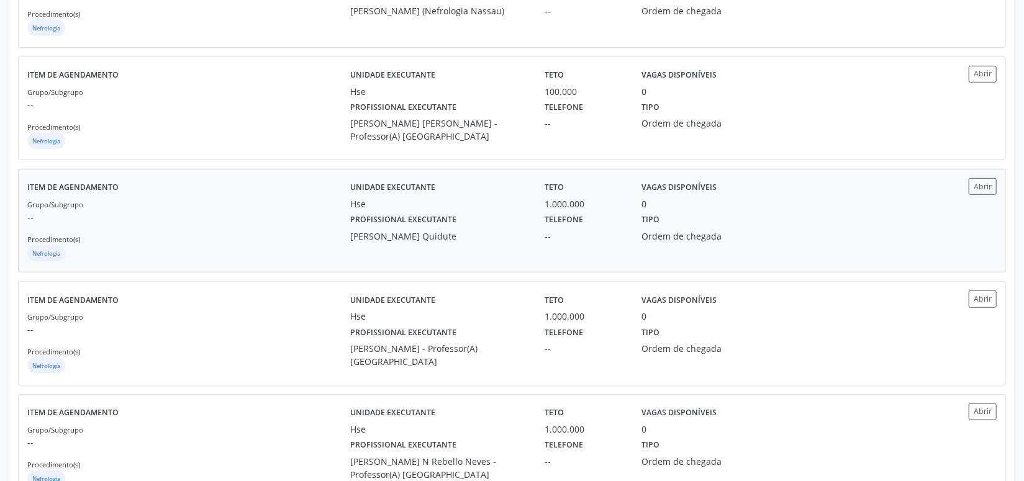
click at [452, 240] on div "Matheus Arruda Quidute" at bounding box center [438, 236] width 177 height 13
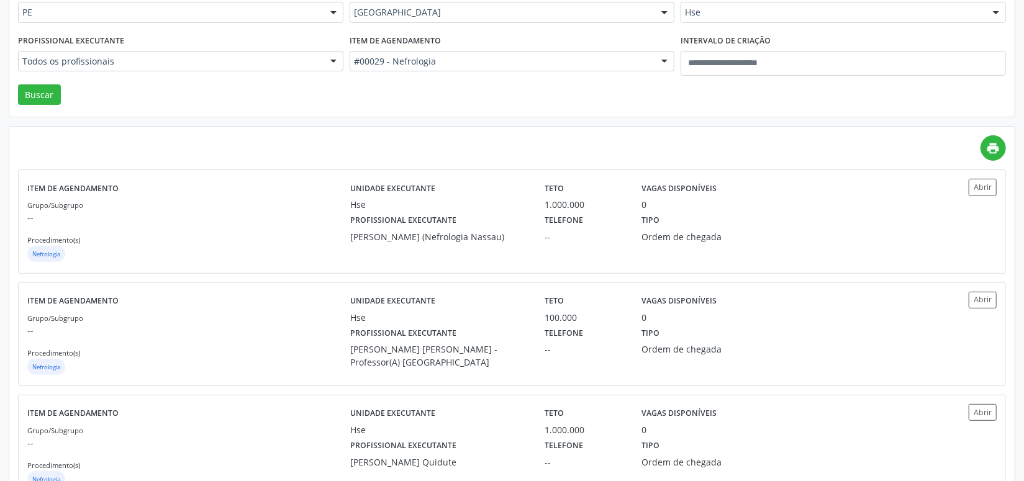
scroll to position [93, 0]
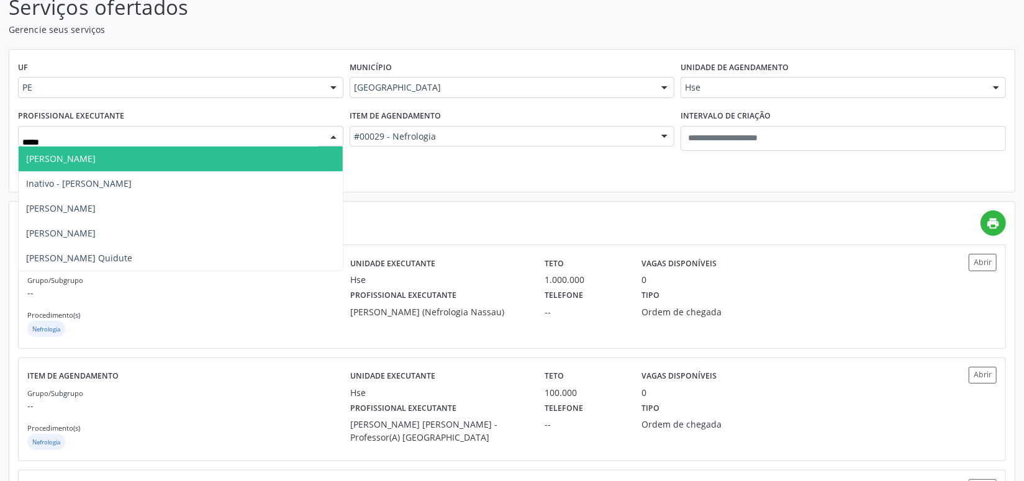
type input "******"
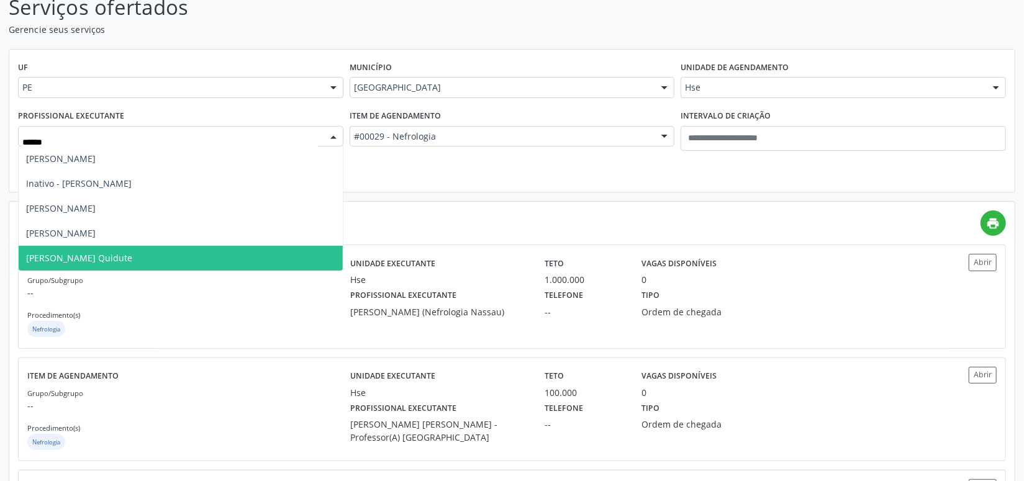
drag, startPoint x: 61, startPoint y: 256, endPoint x: 43, endPoint y: 193, distance: 65.4
click at [61, 256] on span "Matheus Arruda Quidute" at bounding box center [79, 258] width 106 height 12
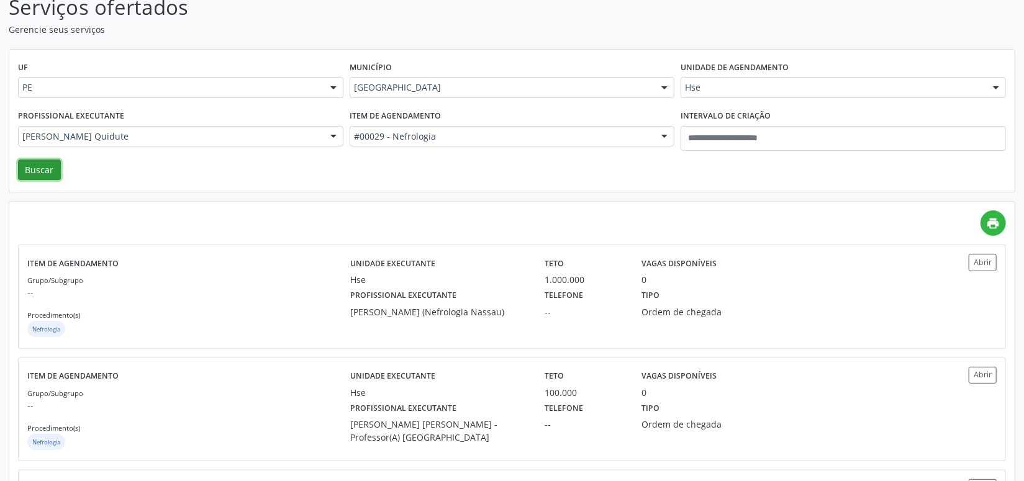
click at [32, 167] on button "Buscar" at bounding box center [39, 170] width 43 height 21
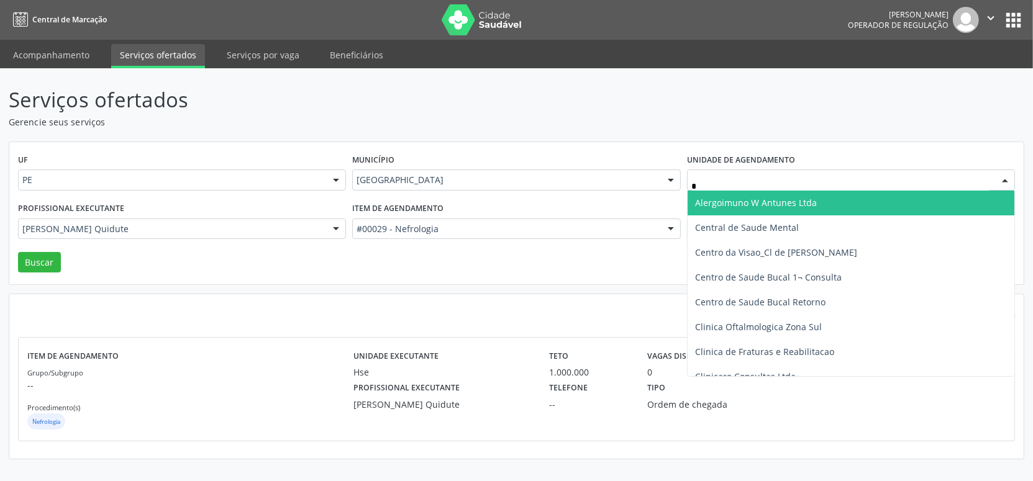
type input "**"
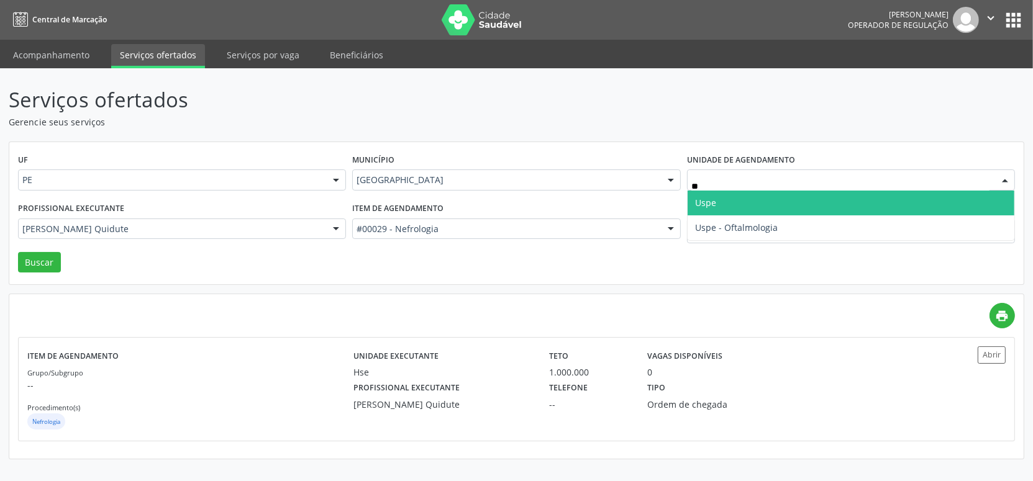
drag, startPoint x: 727, startPoint y: 196, endPoint x: 734, endPoint y: 200, distance: 7.8
click at [732, 199] on span "Uspe" at bounding box center [851, 203] width 327 height 25
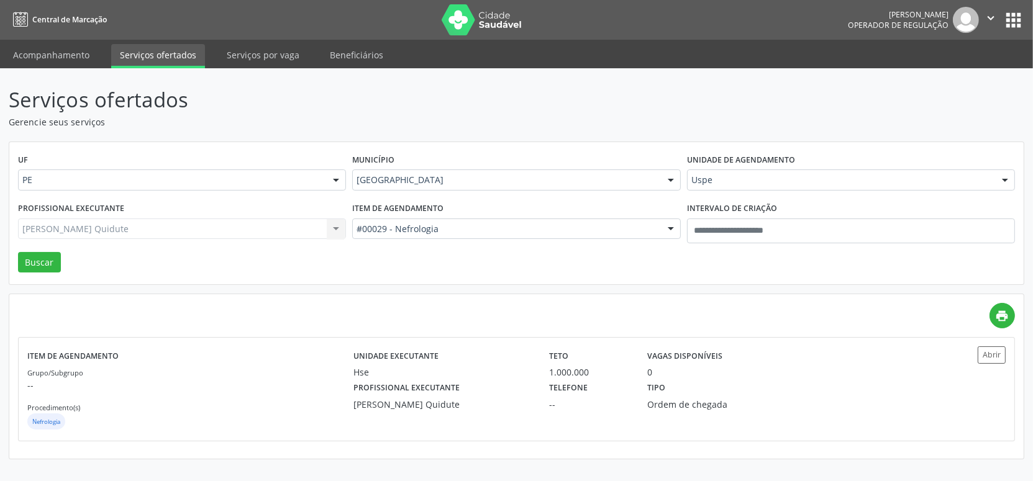
drag, startPoint x: 489, startPoint y: 223, endPoint x: 481, endPoint y: 229, distance: 9.3
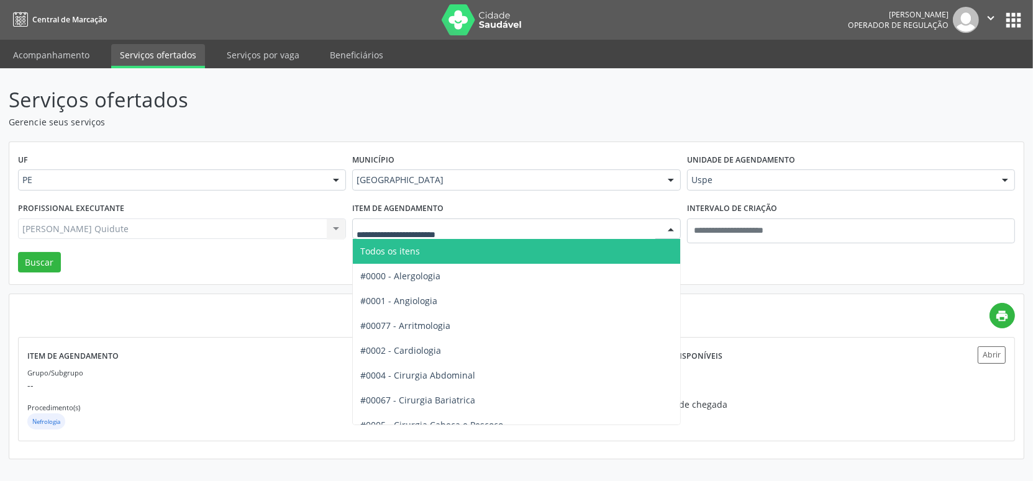
click at [432, 252] on span "Todos os itens" at bounding box center [525, 251] width 344 height 25
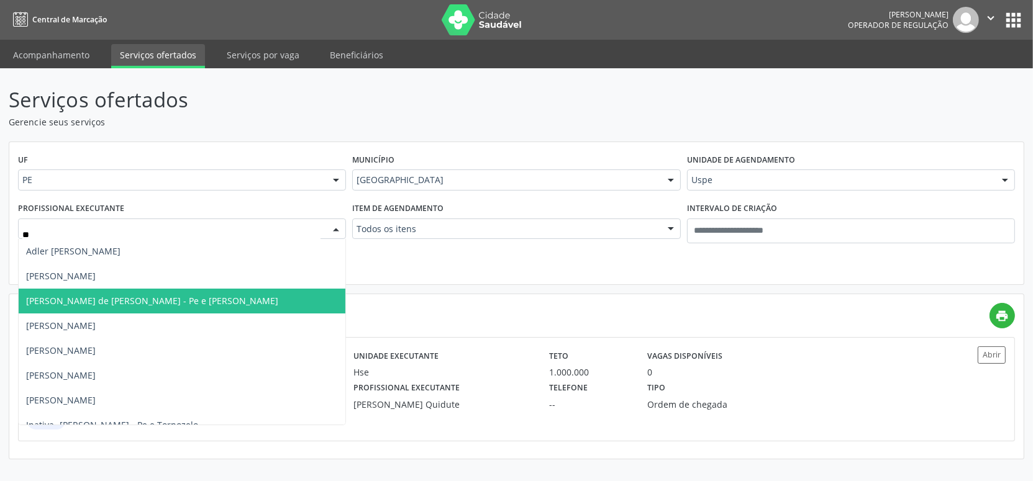
click at [233, 304] on span "Carlos Frederico Woolley de Miranda Junior - Pe e Tornozelo" at bounding box center [152, 301] width 252 height 12
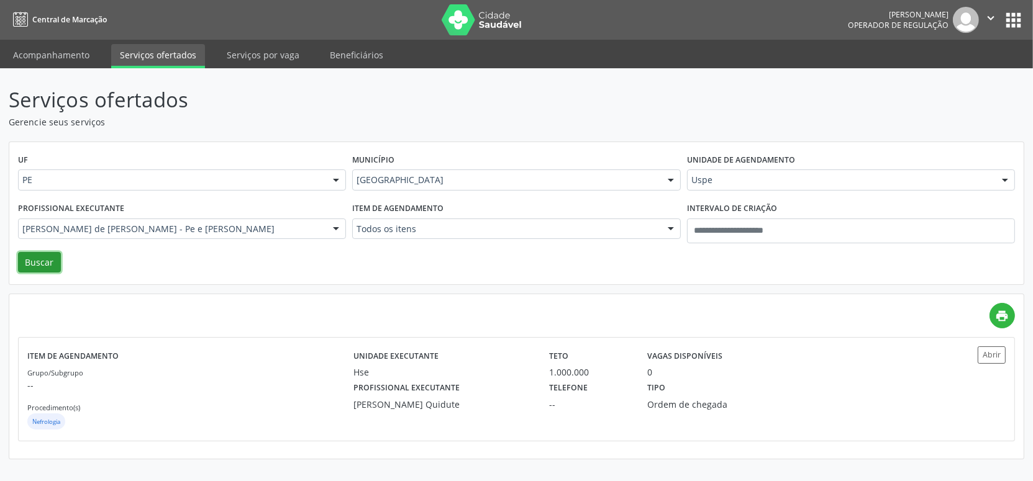
click at [32, 268] on button "Buscar" at bounding box center [39, 262] width 43 height 21
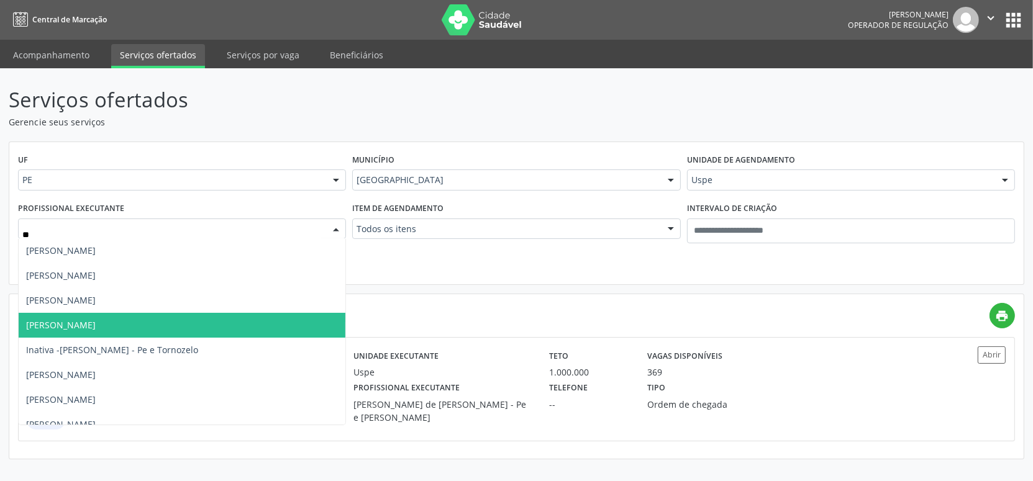
scroll to position [225, 0]
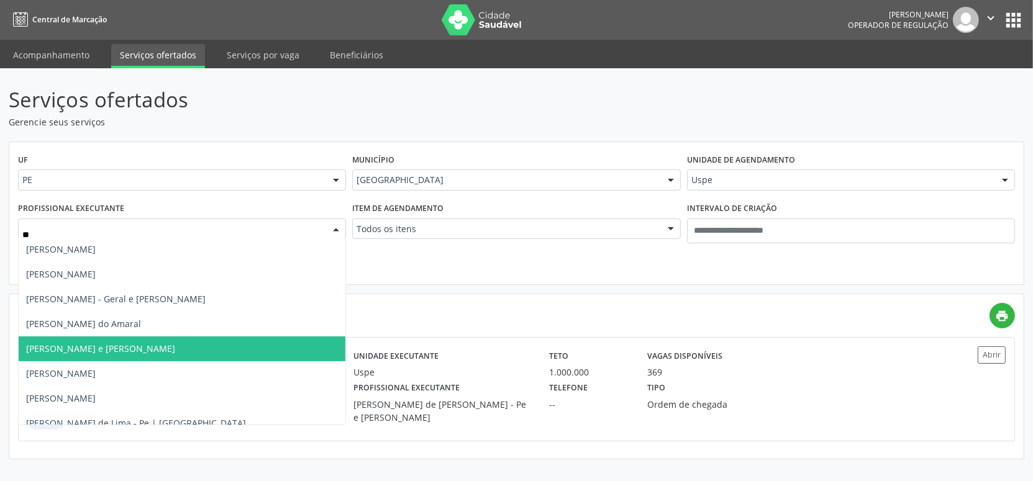
click at [140, 351] on span "Lucas Severo Bonilha de Souza - Pe e Tornozelo" at bounding box center [100, 349] width 149 height 12
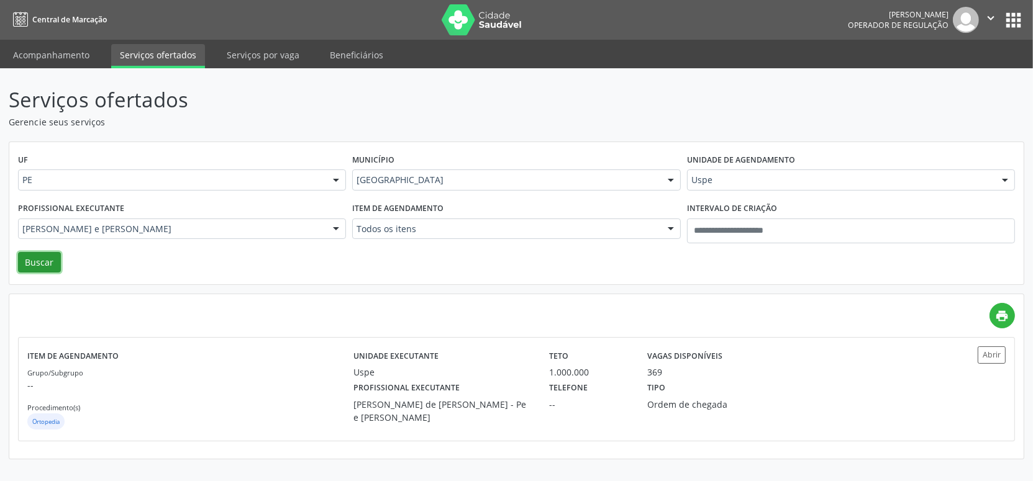
click at [27, 259] on button "Buscar" at bounding box center [39, 262] width 43 height 21
click at [484, 363] on div "Unidade executante Uspe" at bounding box center [443, 363] width 196 height 32
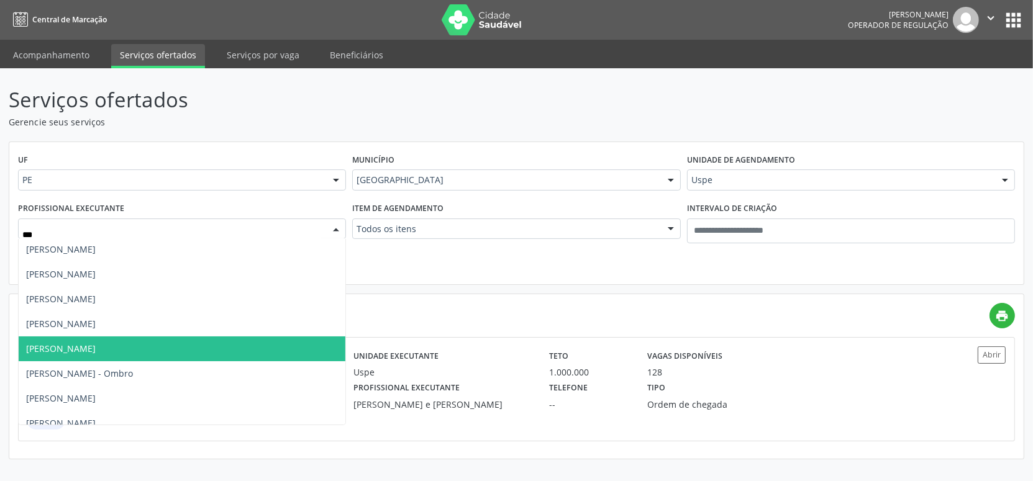
scroll to position [0, 0]
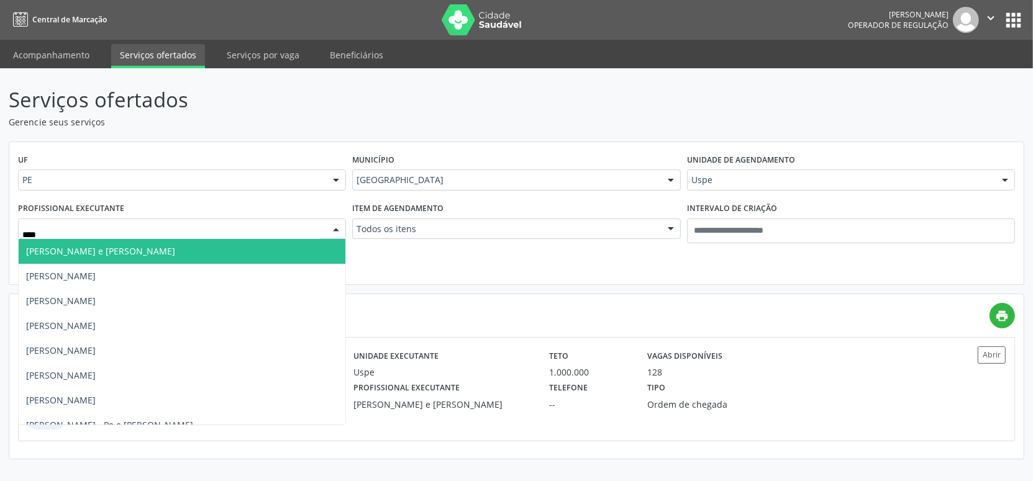
type input "*****"
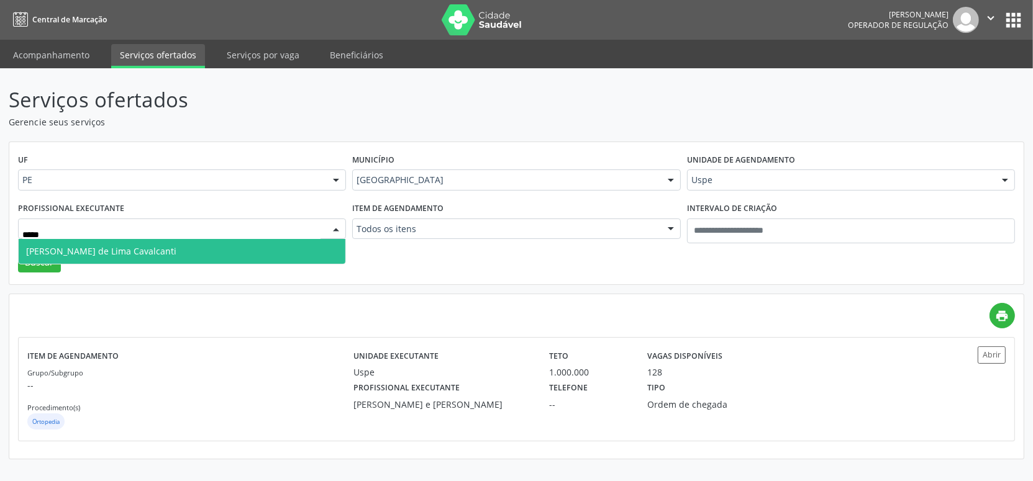
click at [127, 257] on span "Rostand Ramos de Lima Cavalcanti" at bounding box center [101, 251] width 150 height 12
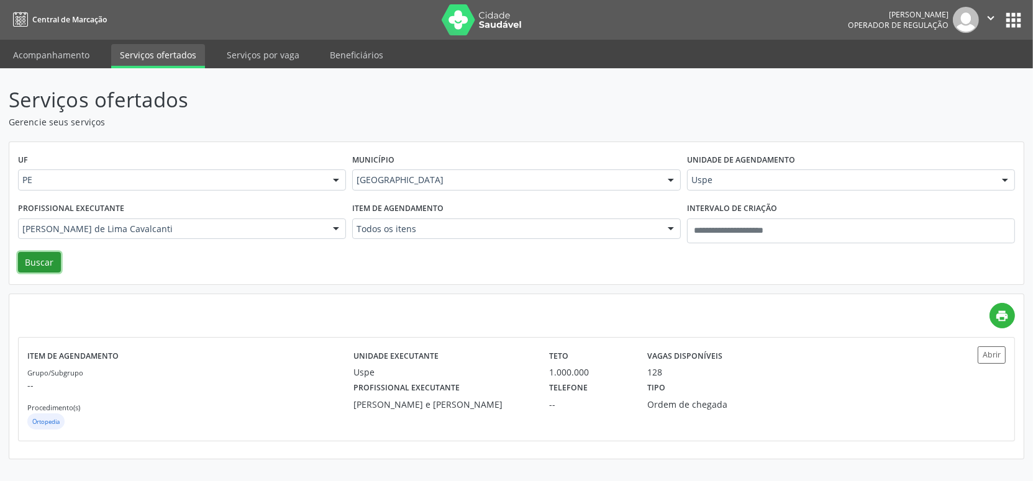
click at [29, 264] on button "Buscar" at bounding box center [39, 262] width 43 height 21
click at [571, 380] on label "Telefone" at bounding box center [569, 388] width 39 height 19
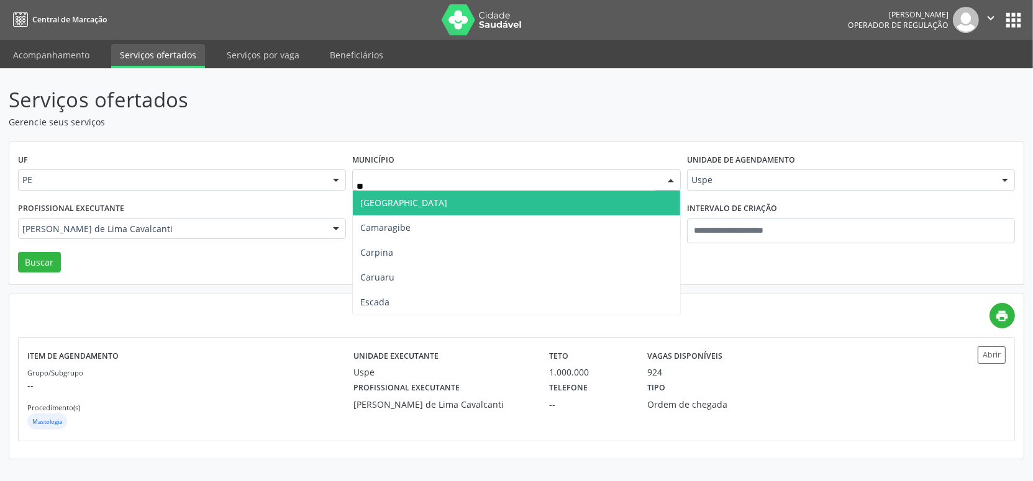
type input "***"
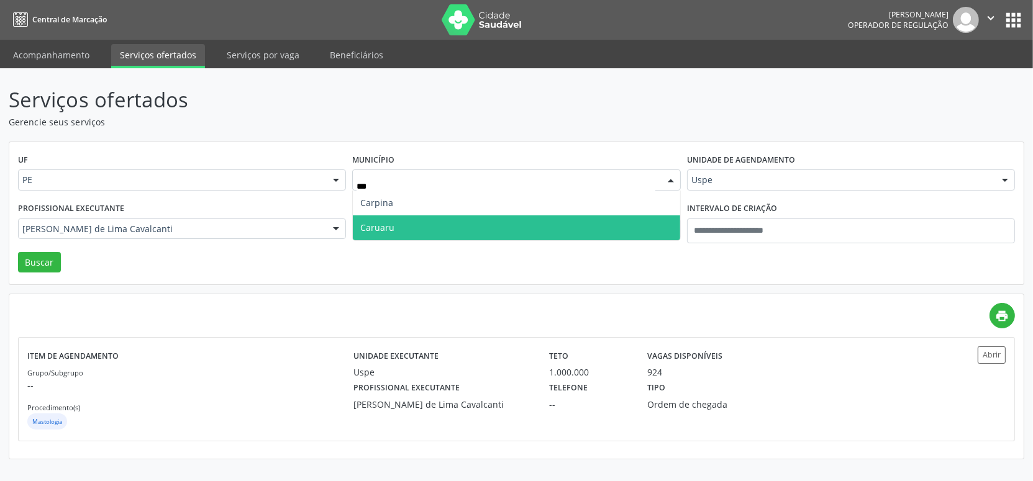
click at [385, 222] on span "Caruaru" at bounding box center [377, 228] width 34 height 12
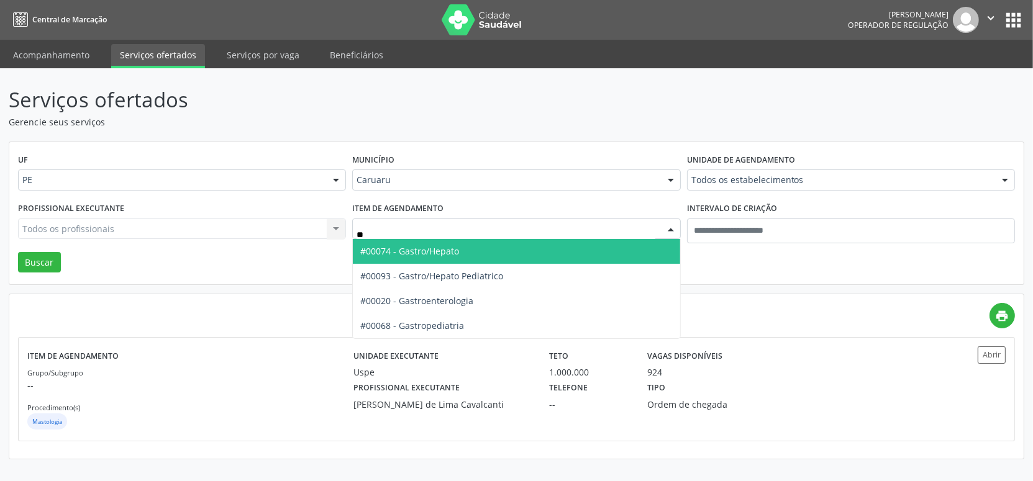
type input "***"
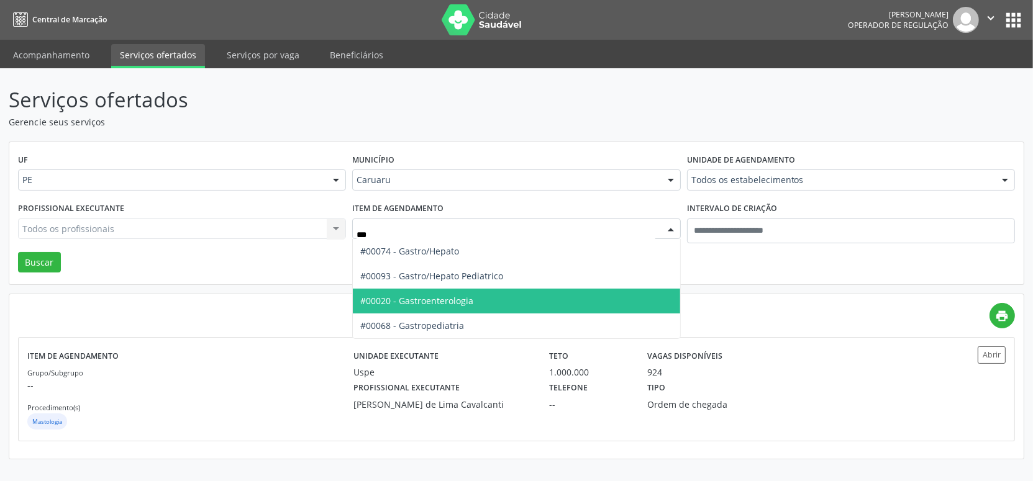
click at [432, 296] on span "#00020 - Gastroenterologia" at bounding box center [416, 301] width 113 height 12
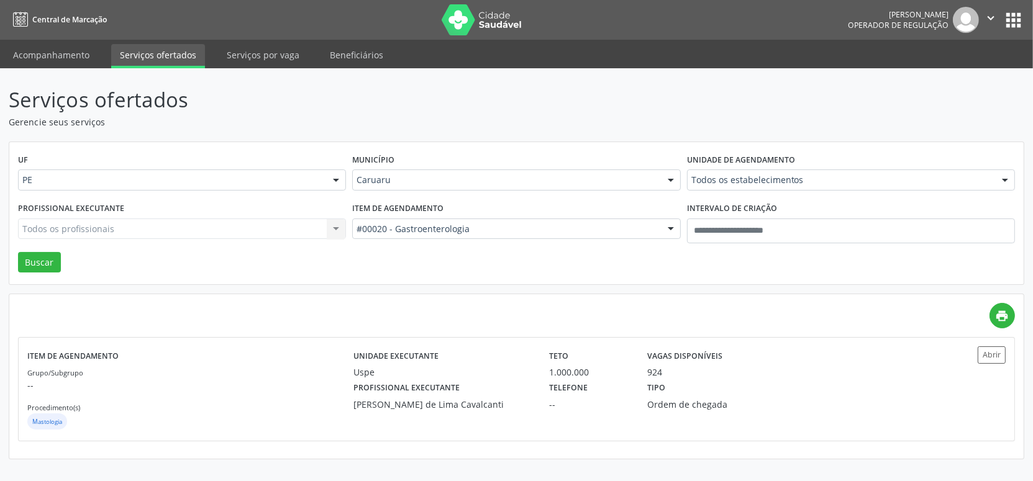
click at [723, 192] on div "Unidade de agendamento Todos os estabelecimentos Todos os estabelecimentos Agen…" at bounding box center [851, 175] width 334 height 48
click at [723, 193] on div "Unidade de agendamento Todos os estabelecimentos Todos os estabelecimentos Agen…" at bounding box center [851, 175] width 334 height 48
click at [724, 191] on div "Unidade de agendamento Todos os estabelecimentos Todos os estabelecimentos Agen…" at bounding box center [851, 175] width 334 height 48
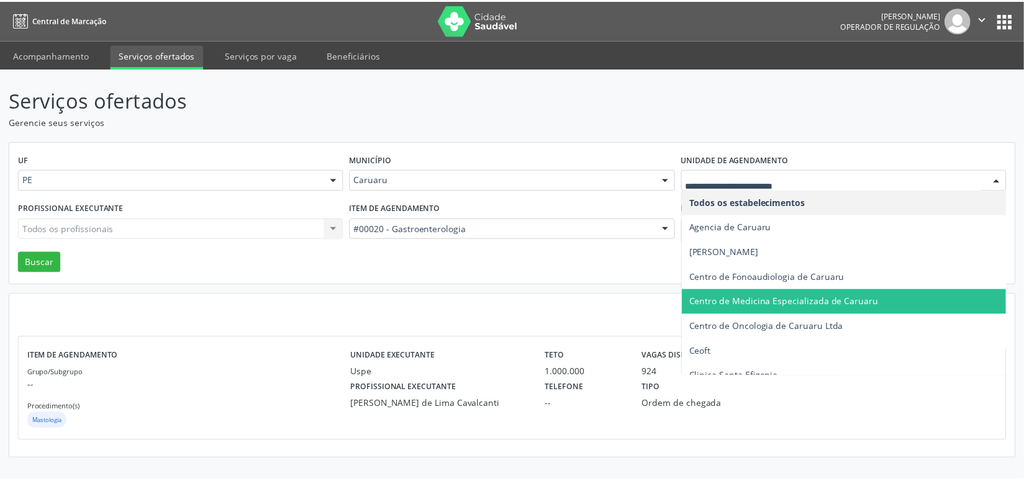
scroll to position [150, 0]
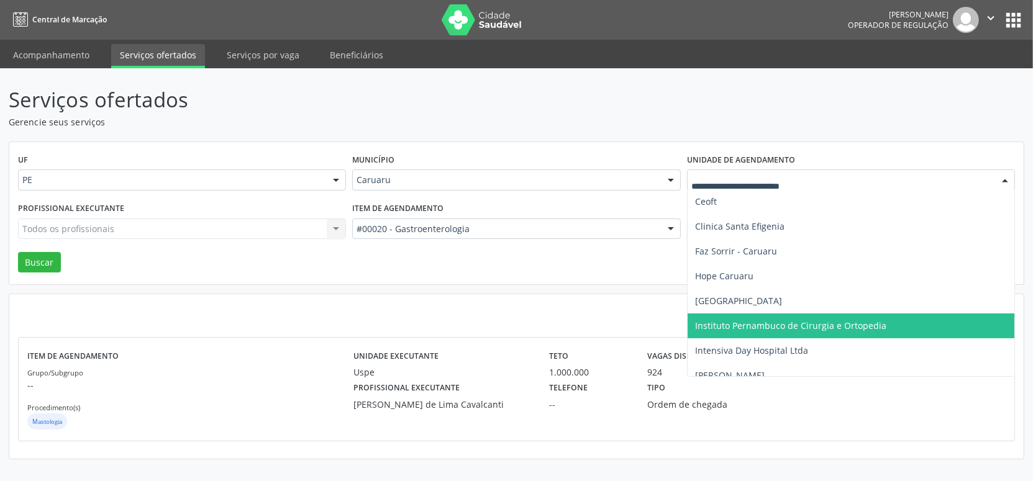
click at [775, 314] on span "Instituto Pernambuco de Cirurgia e Ortopedia" at bounding box center [851, 326] width 327 height 25
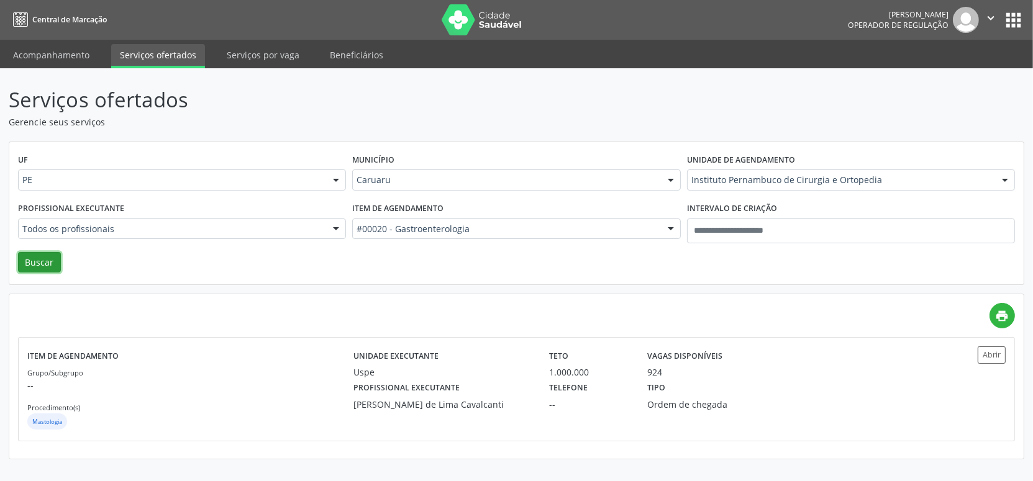
click at [57, 260] on button "Buscar" at bounding box center [39, 262] width 43 height 21
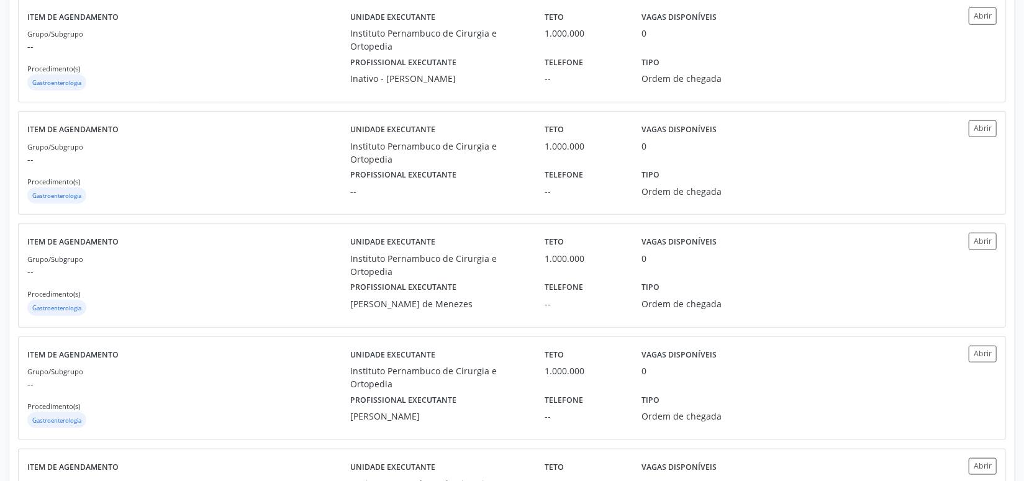
scroll to position [753, 0]
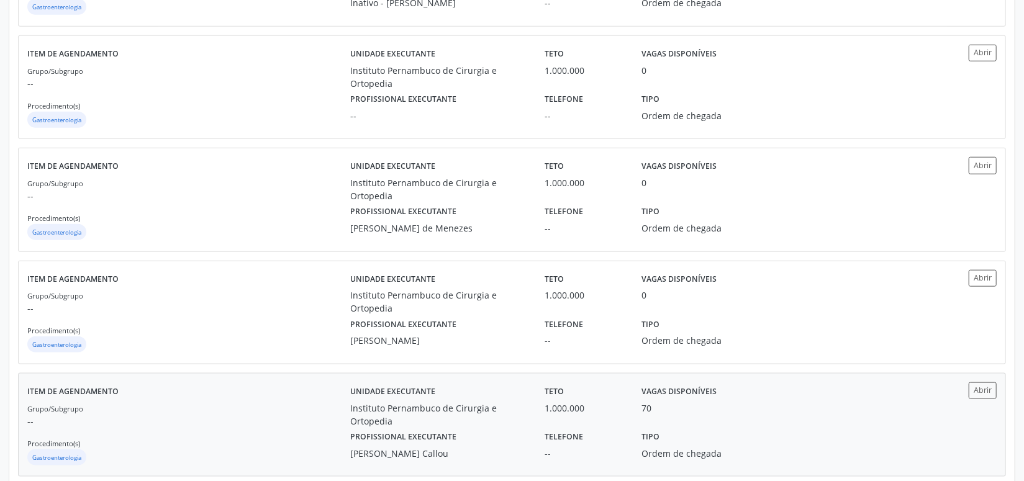
click at [634, 450] on div "Tipo Ordem de chegada" at bounding box center [707, 444] width 146 height 32
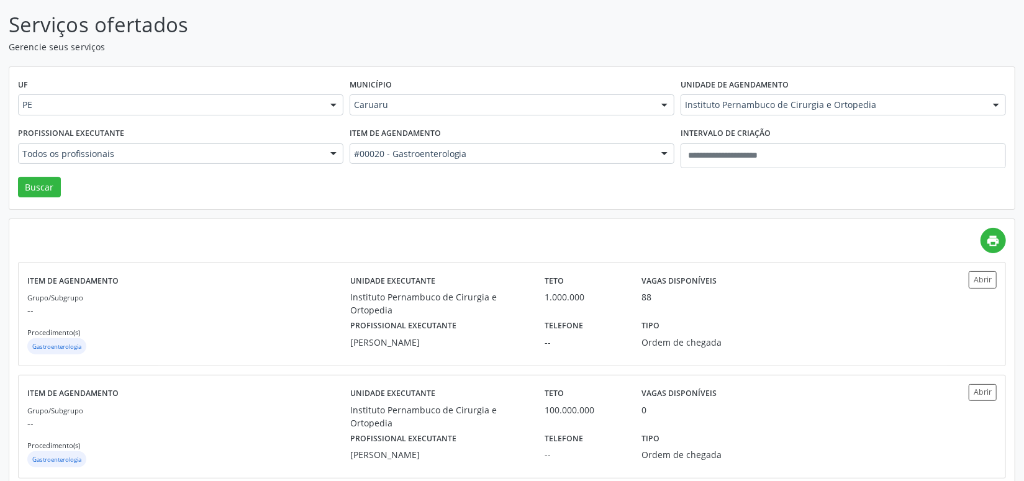
scroll to position [0, 0]
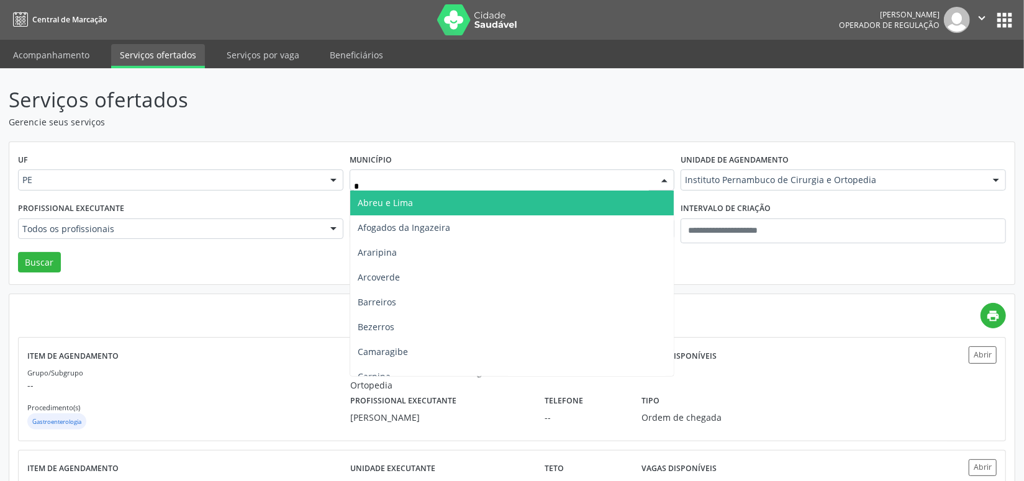
type input "**"
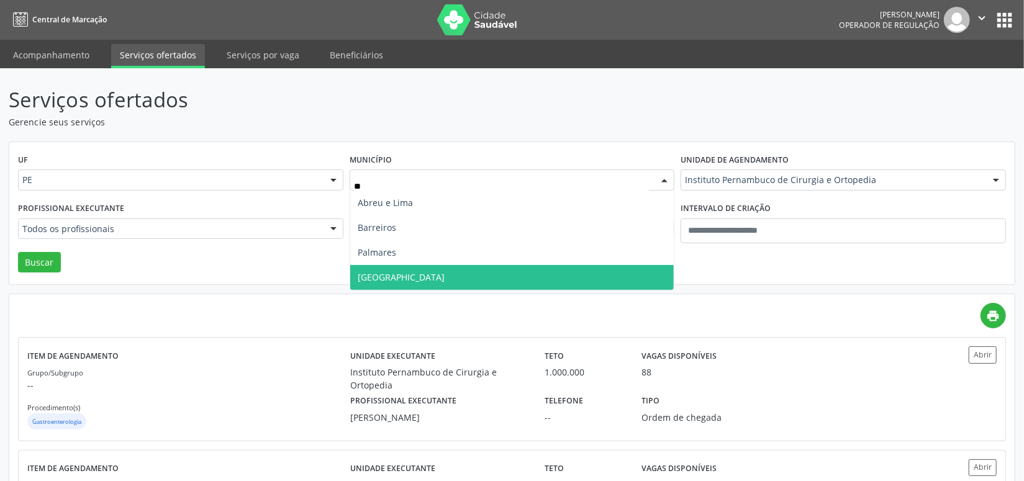
click at [393, 275] on span "Recife" at bounding box center [512, 277] width 324 height 25
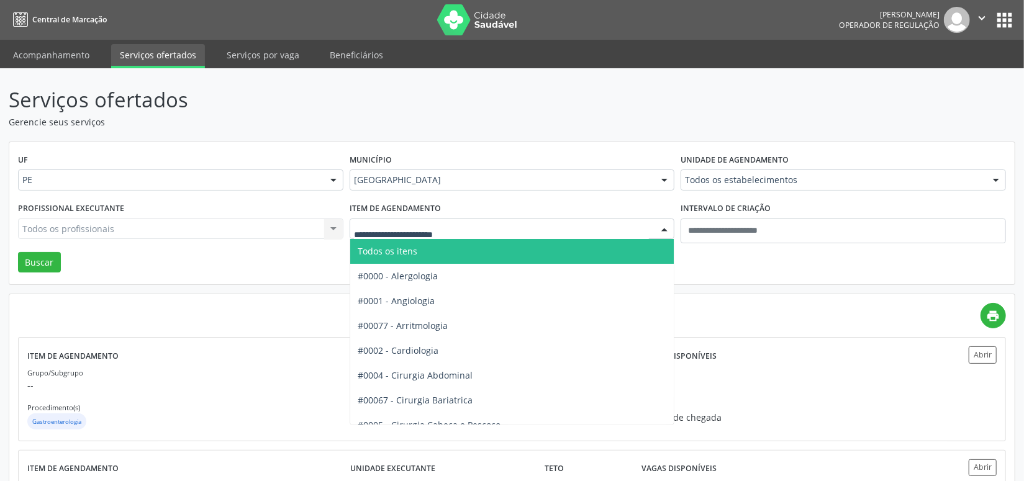
click at [412, 248] on span "Todos os itens" at bounding box center [388, 251] width 60 height 12
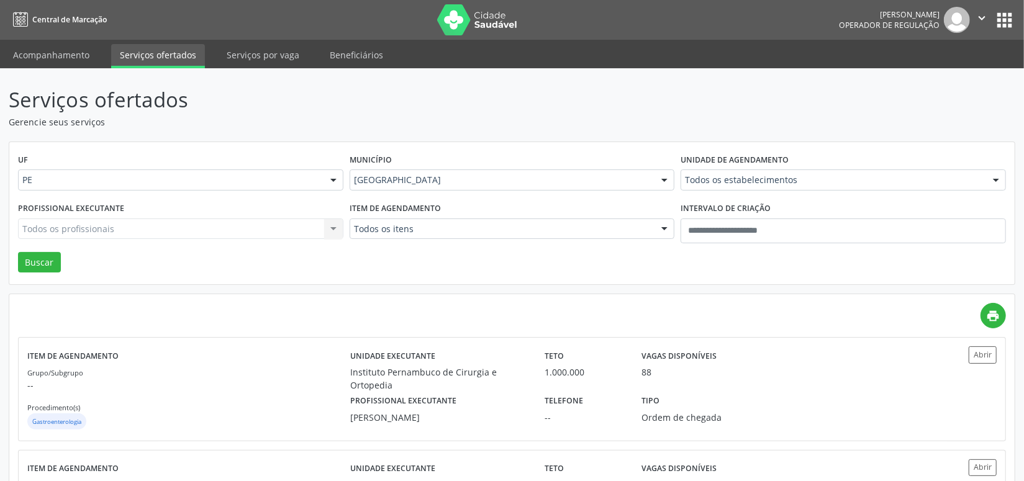
click at [704, 163] on label "Unidade de agendamento" at bounding box center [735, 160] width 108 height 19
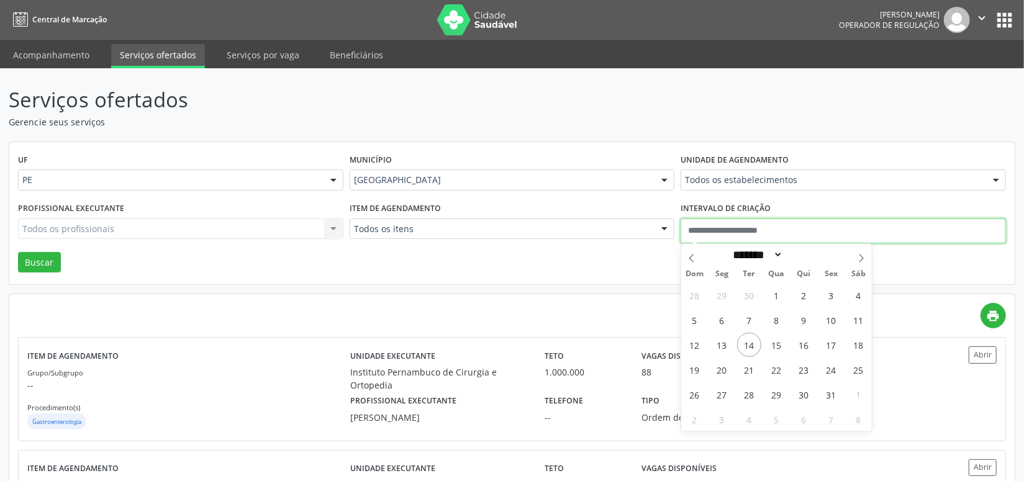
click at [722, 217] on div "UF PE PE Nenhum resultado encontrado para: " " Não há nenhuma opção para ser ex…" at bounding box center [512, 213] width 1006 height 143
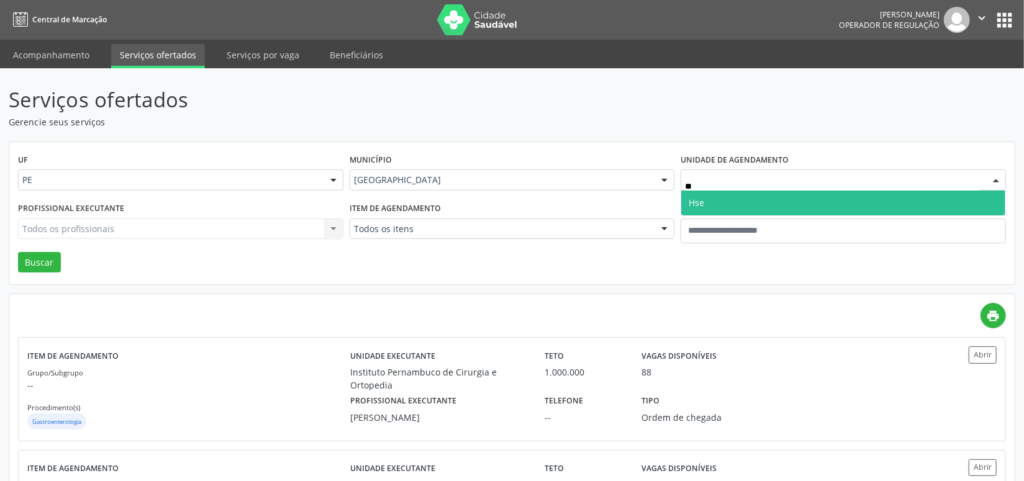
type input "***"
click at [728, 203] on span "Hse" at bounding box center [843, 203] width 324 height 25
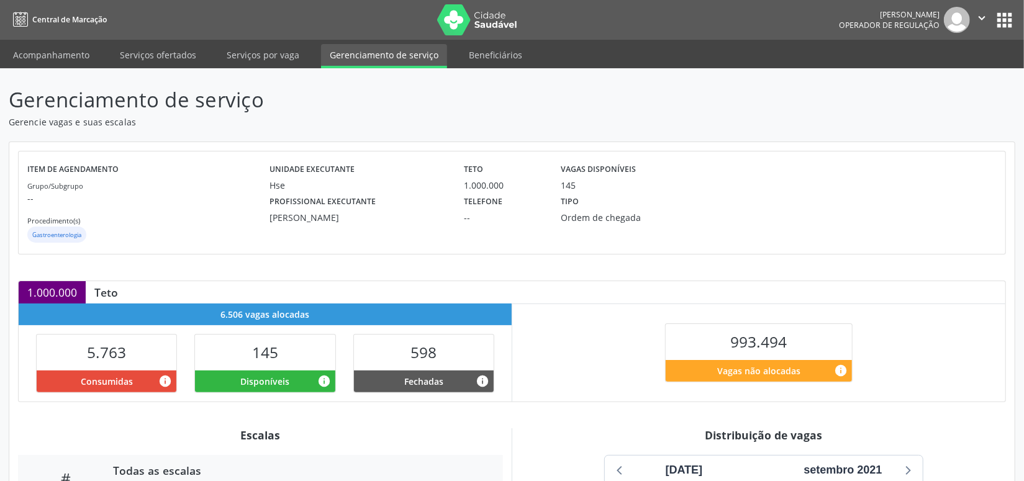
scroll to position [225, 0]
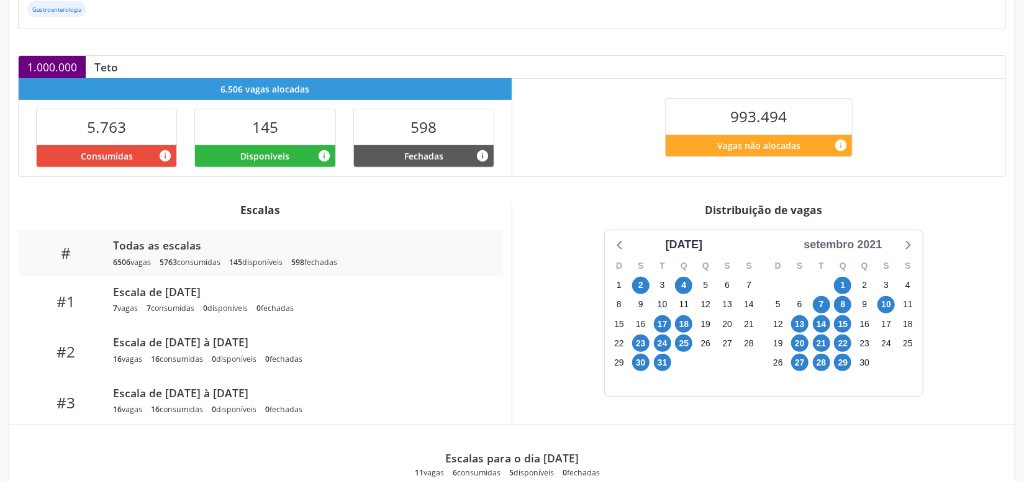
click at [837, 251] on div "setembro 2021" at bounding box center [843, 245] width 88 height 17
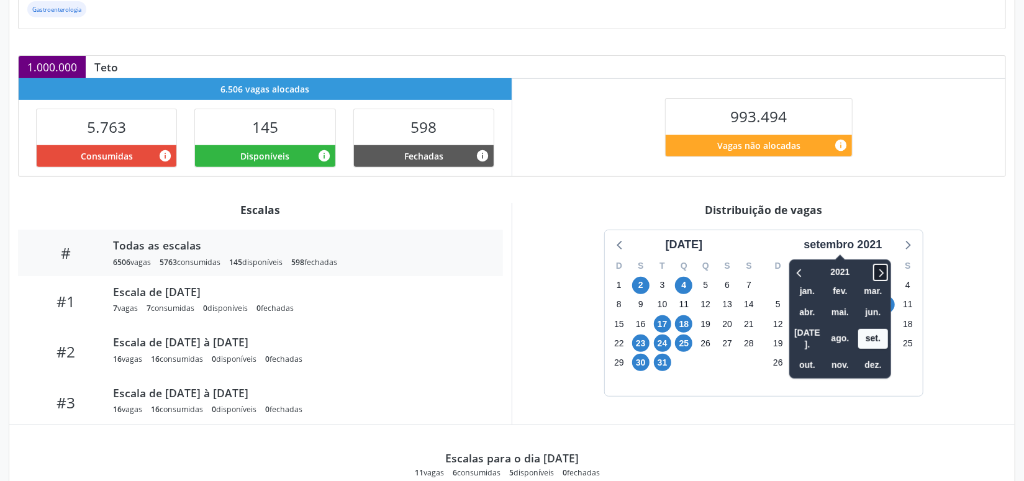
click at [884, 271] on icon at bounding box center [881, 272] width 12 height 15
click at [884, 273] on icon at bounding box center [881, 273] width 4 height 8
click at [849, 356] on span "nov." at bounding box center [840, 365] width 30 height 19
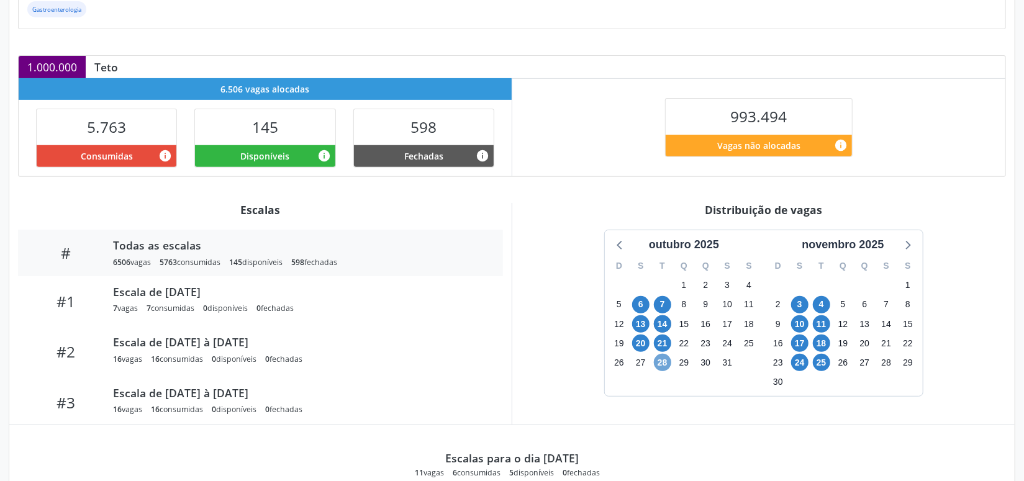
click at [666, 360] on span "28" at bounding box center [662, 362] width 17 height 17
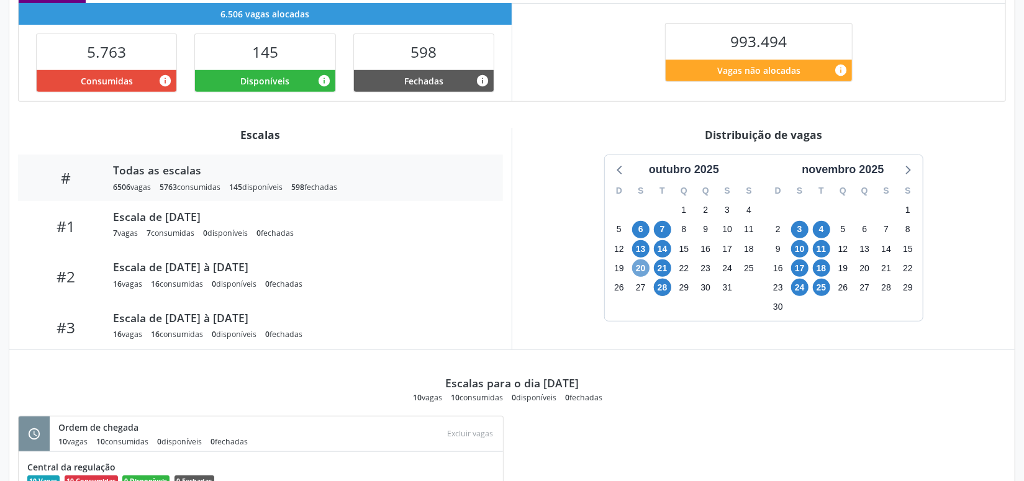
click at [640, 266] on span "20" at bounding box center [640, 268] width 17 height 17
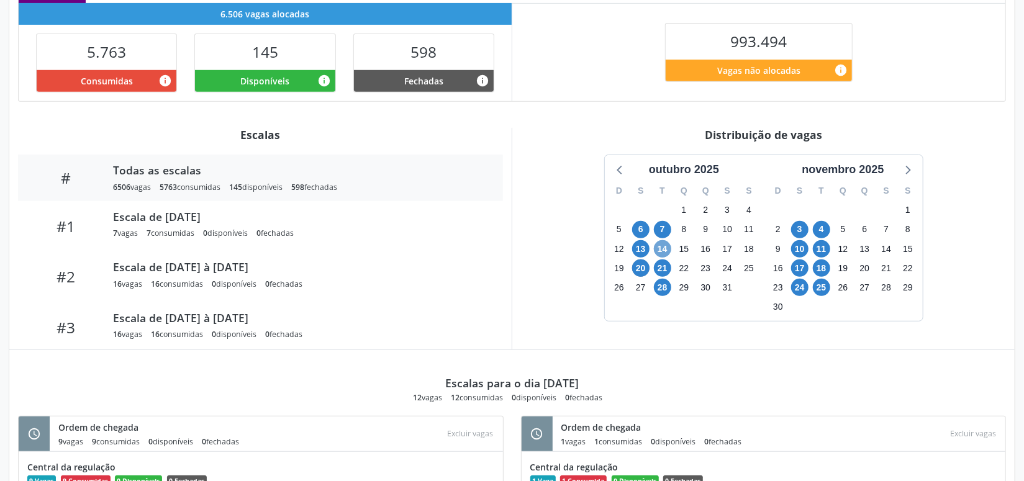
click at [663, 245] on span "14" at bounding box center [662, 248] width 17 height 17
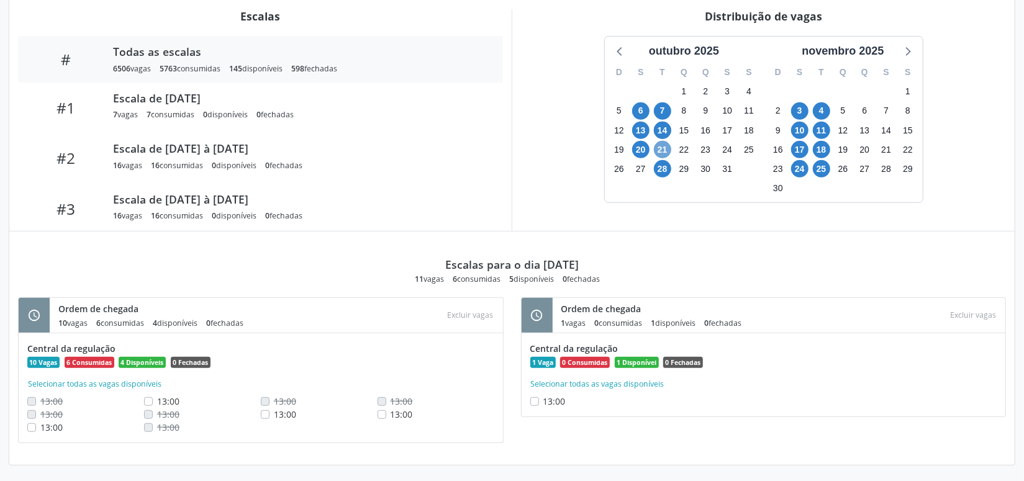
click at [665, 148] on span "21" at bounding box center [662, 149] width 17 height 17
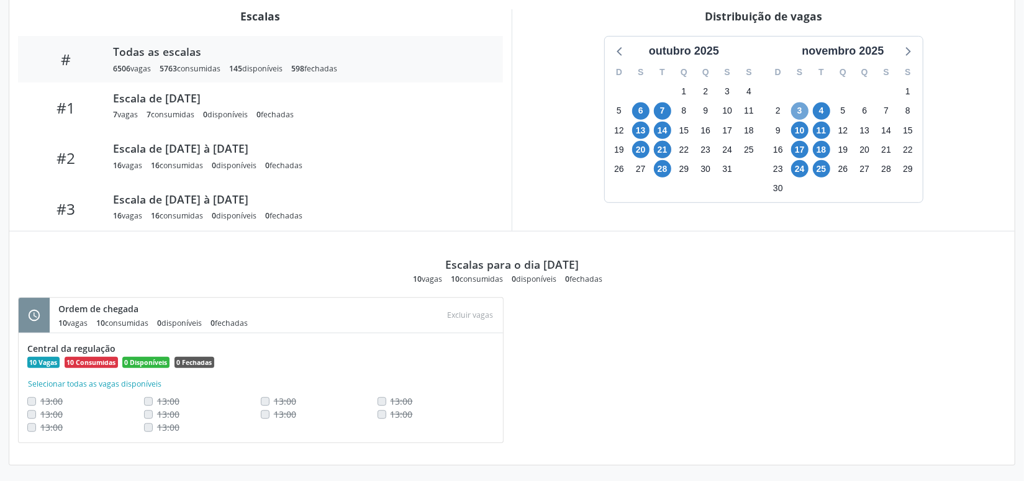
click at [797, 108] on span "3" at bounding box center [799, 110] width 17 height 17
click at [793, 106] on span "3" at bounding box center [799, 110] width 17 height 17
click at [826, 107] on span "4" at bounding box center [821, 110] width 17 height 17
click at [825, 109] on span "4" at bounding box center [821, 110] width 17 height 17
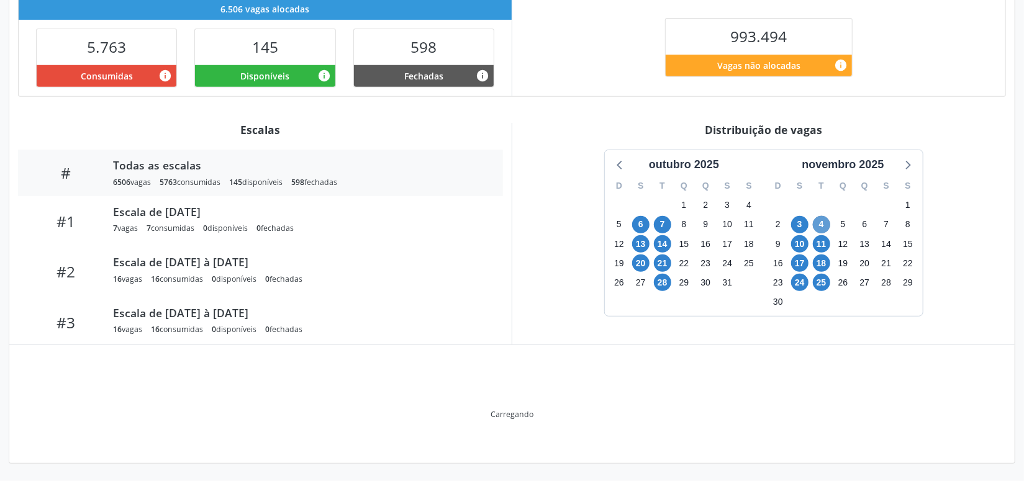
scroll to position [304, 0]
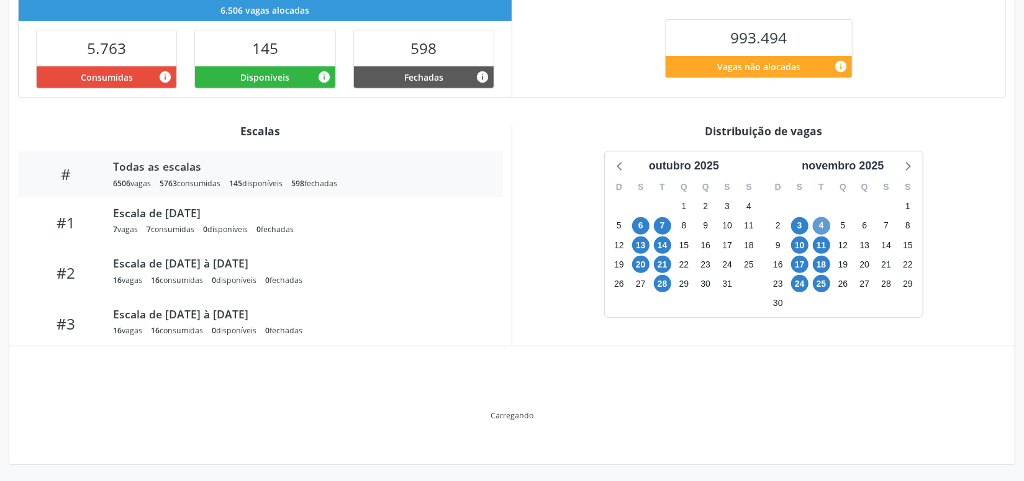
click at [825, 109] on div "Item de agendamento Grupo/Subgrupo -- Procedimento(s) Gastroenterologia Unidade…" at bounding box center [512, 151] width 1006 height 627
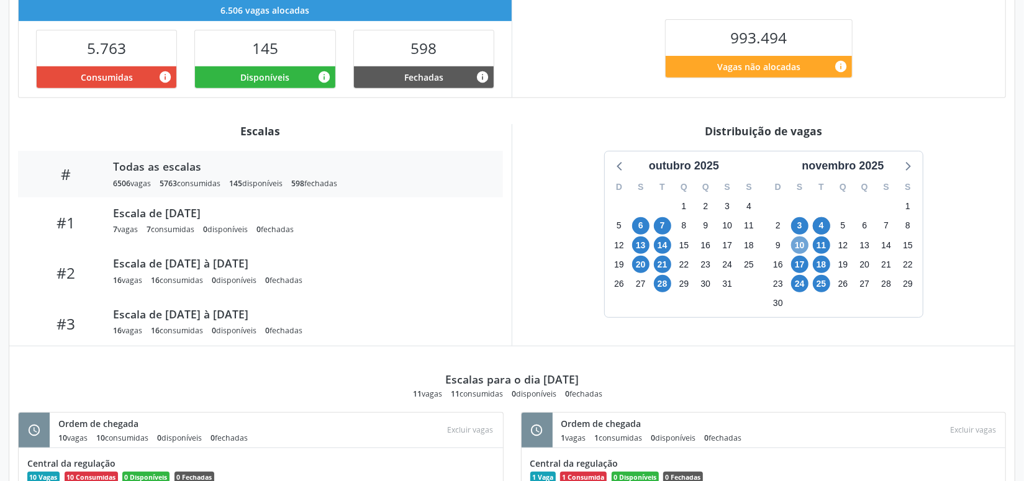
click at [793, 240] on span "10" at bounding box center [799, 245] width 17 height 17
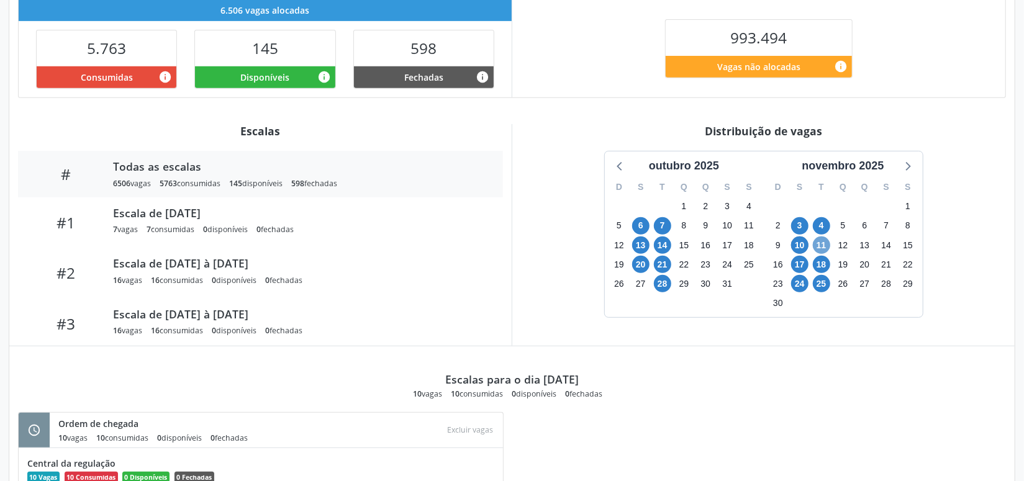
click at [825, 239] on span "11" at bounding box center [821, 245] width 17 height 17
click at [825, 238] on span "11" at bounding box center [821, 245] width 17 height 17
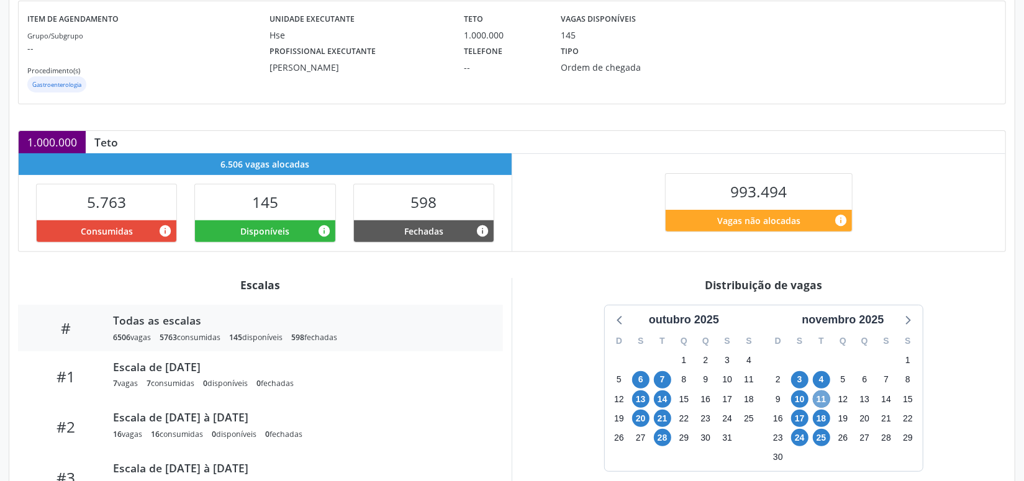
scroll to position [225, 0]
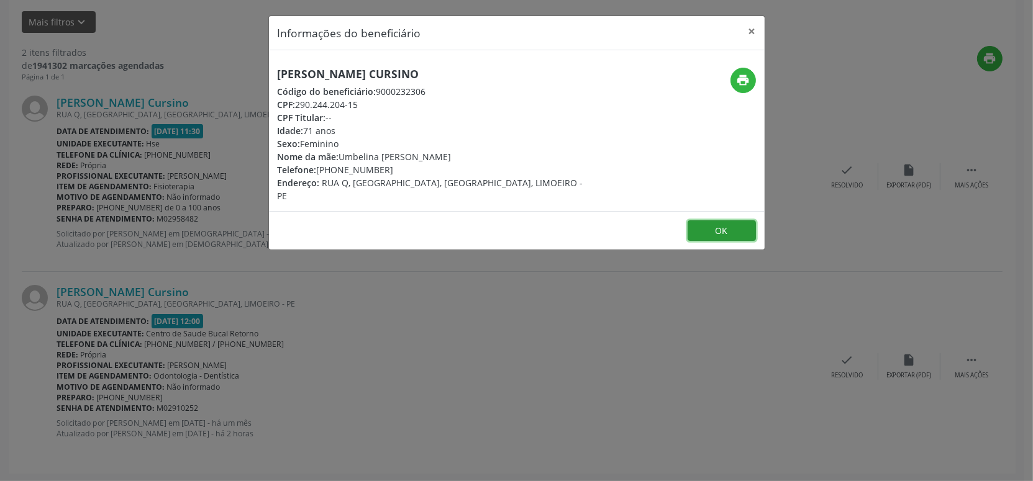
click at [732, 220] on button "OK" at bounding box center [722, 230] width 68 height 21
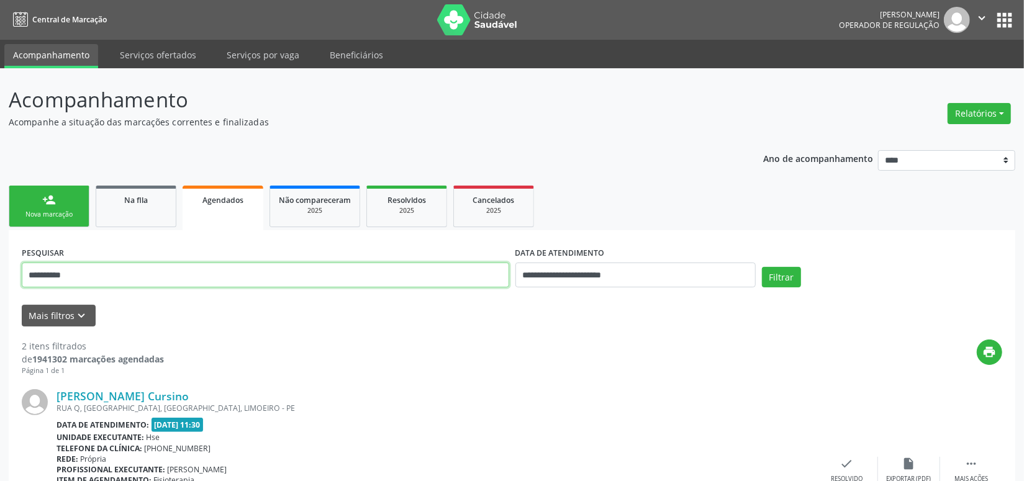
click at [100, 265] on input "**********" at bounding box center [266, 275] width 488 height 25
paste input "text"
type input "**********"
click at [762, 267] on button "Filtrar" at bounding box center [781, 277] width 39 height 21
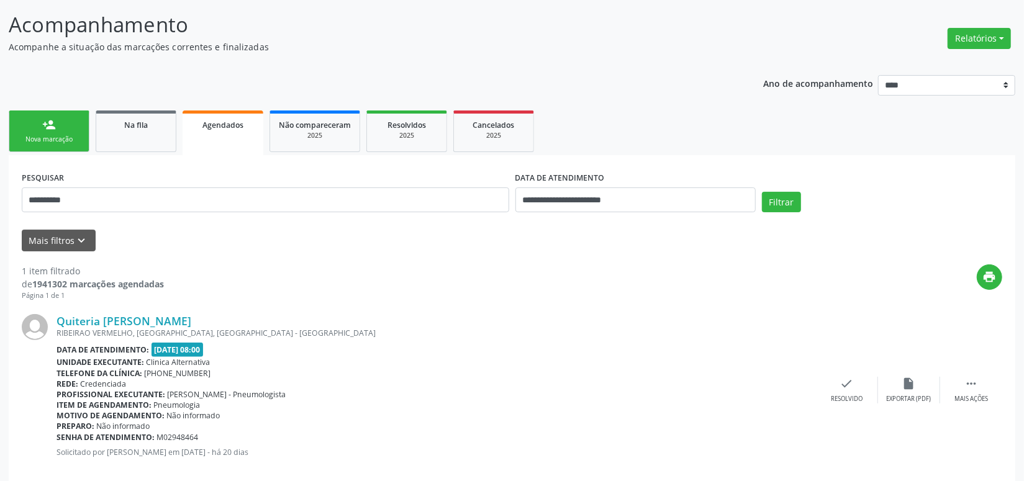
scroll to position [94, 0]
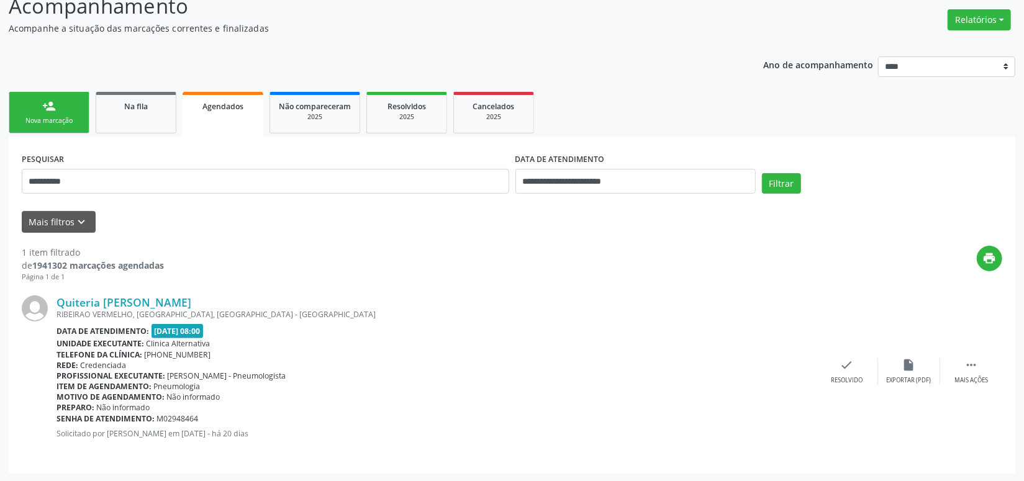
drag, startPoint x: 148, startPoint y: 341, endPoint x: 317, endPoint y: 308, distance: 172.1
click at [264, 343] on div "Unidade executante: Clinica Alternativa" at bounding box center [437, 344] width 760 height 11
copy span "Clinica Alternativa"
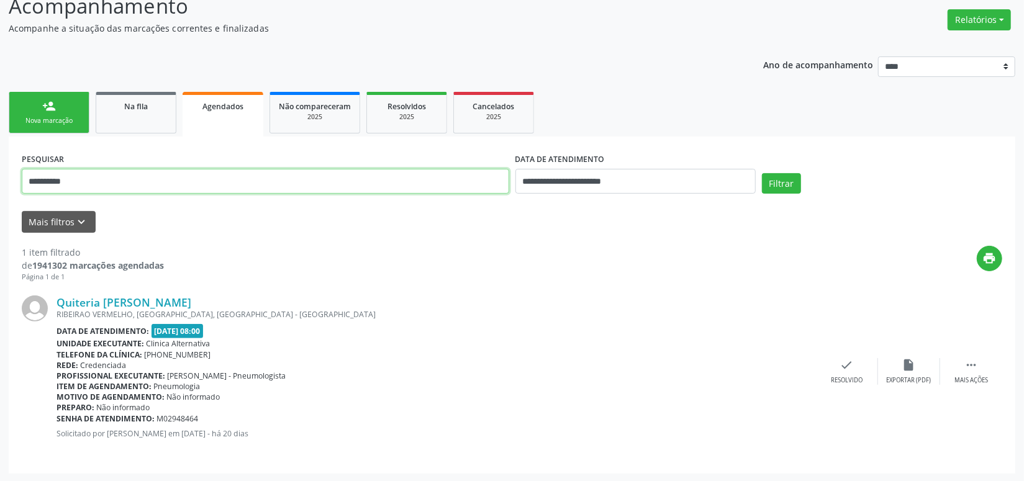
click at [78, 184] on input "**********" at bounding box center [266, 181] width 488 height 25
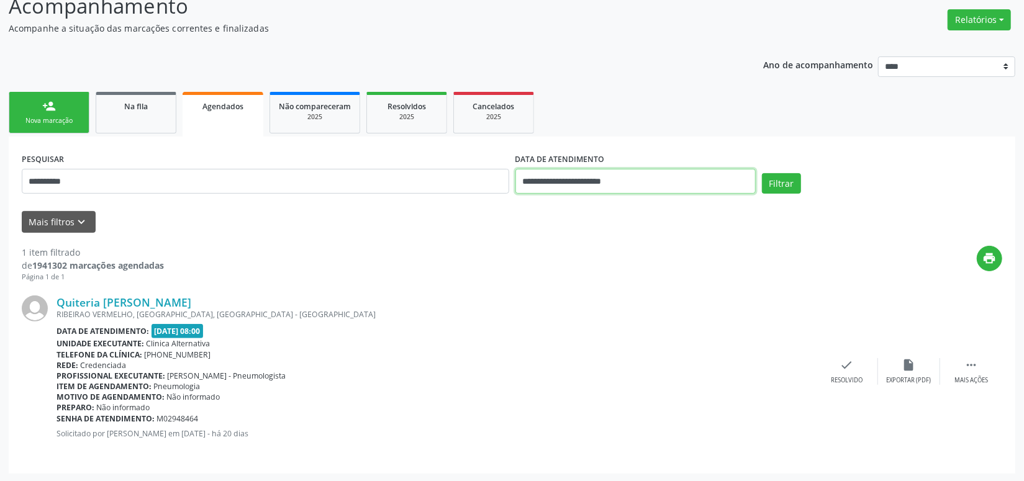
click at [632, 186] on input "**********" at bounding box center [636, 181] width 240 height 25
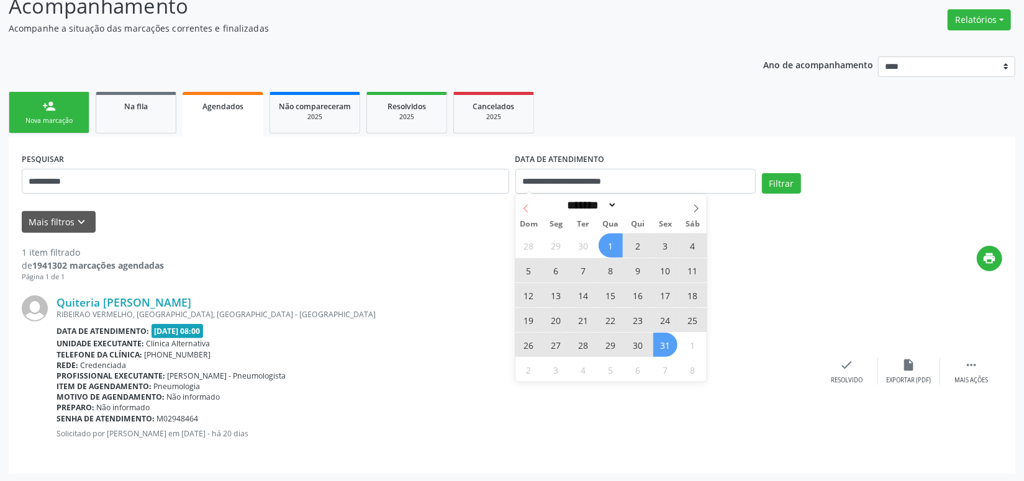
click at [522, 204] on icon at bounding box center [526, 208] width 9 height 9
select select "*"
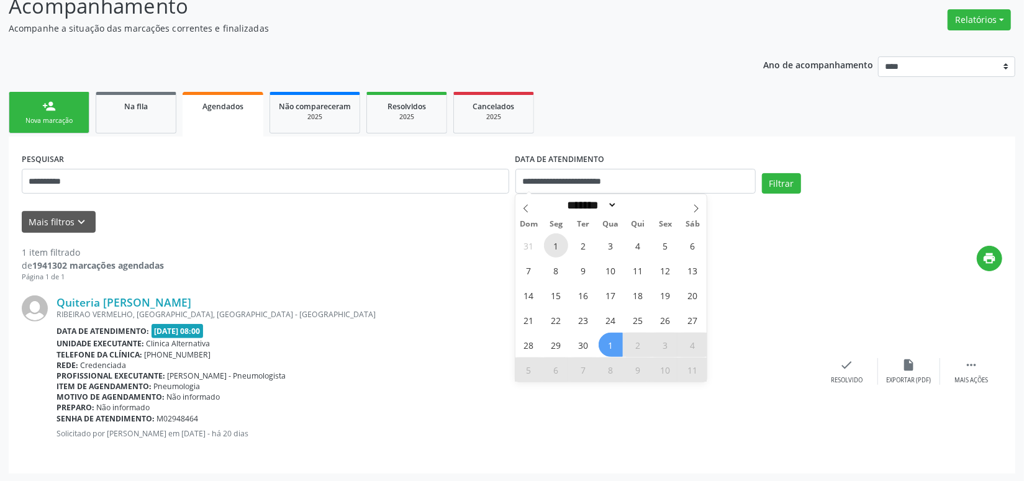
drag, startPoint x: 560, startPoint y: 247, endPoint x: 565, endPoint y: 284, distance: 37.5
click at [561, 260] on div "31 1 2 3 4 5 6 7 8 9 10 11 12 13 14 15 16 17 18 19 20 21 22 23 24 25 26 27 28 2…" at bounding box center [611, 307] width 191 height 149
click at [555, 240] on span "1" at bounding box center [556, 246] width 24 height 24
type input "**********"
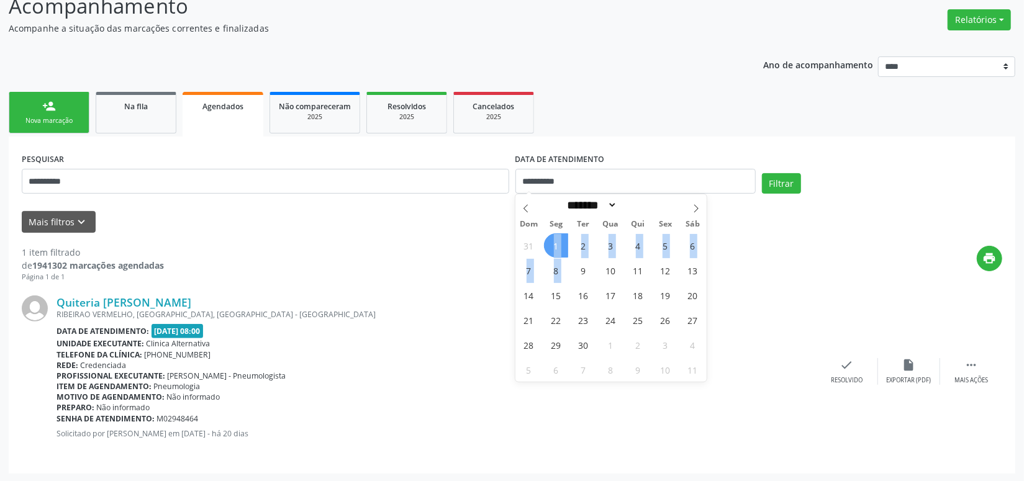
click at [561, 271] on div "31 1 2 3 4 5 6 7 8 9 10 11 12 13 14 15 16 17 18 19 20 21 22 23 24 25 26 27 28 2…" at bounding box center [611, 307] width 191 height 149
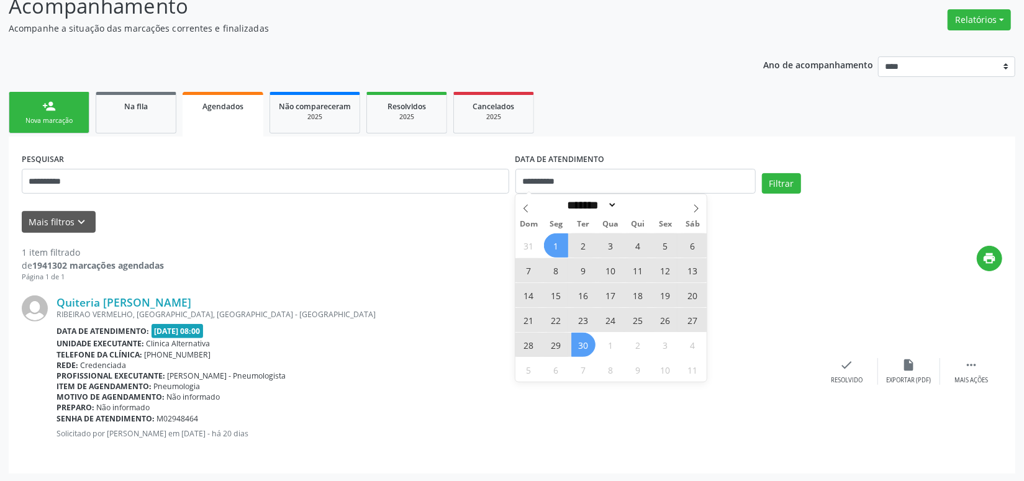
drag, startPoint x: 579, startPoint y: 352, endPoint x: 265, endPoint y: 193, distance: 352.8
click at [579, 352] on span "30" at bounding box center [583, 345] width 24 height 24
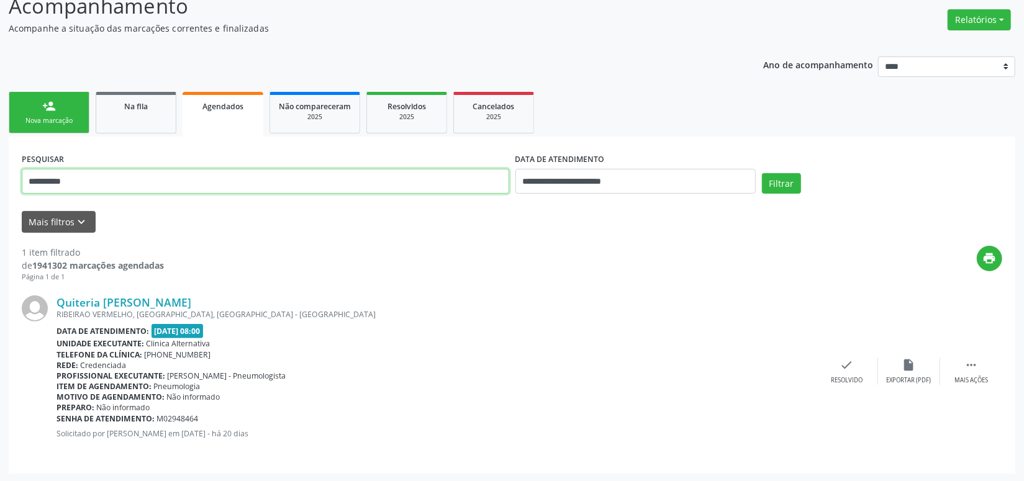
click at [120, 178] on input "**********" at bounding box center [266, 181] width 488 height 25
click at [119, 179] on input "**********" at bounding box center [266, 181] width 488 height 25
paste input "**********"
type input "**********"
click at [762, 173] on button "Filtrar" at bounding box center [781, 183] width 39 height 21
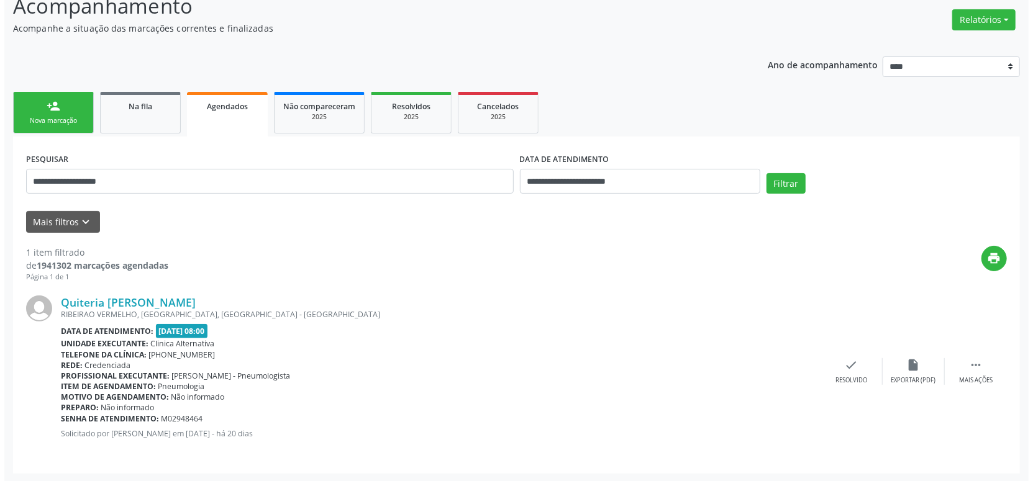
scroll to position [0, 0]
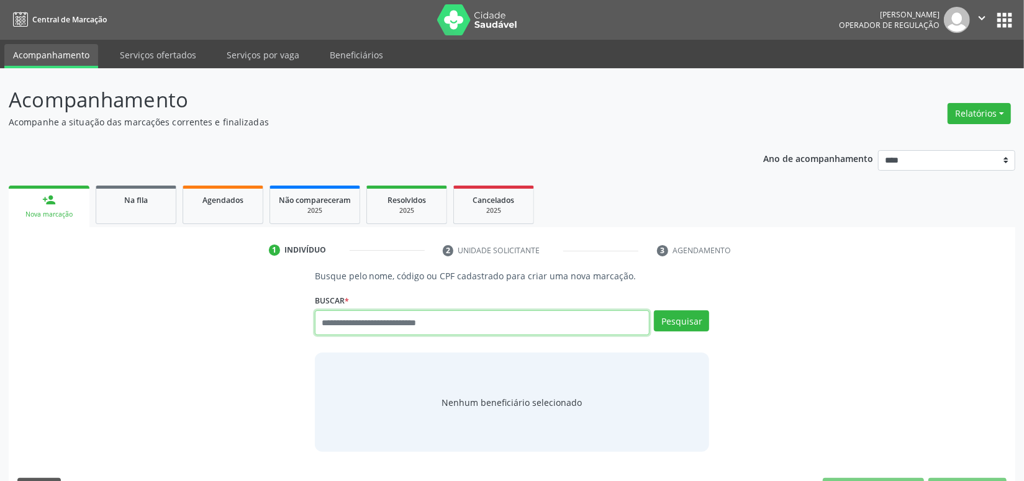
paste input "**********"
click at [363, 320] on input "**********" at bounding box center [482, 323] width 335 height 25
type input "**********"
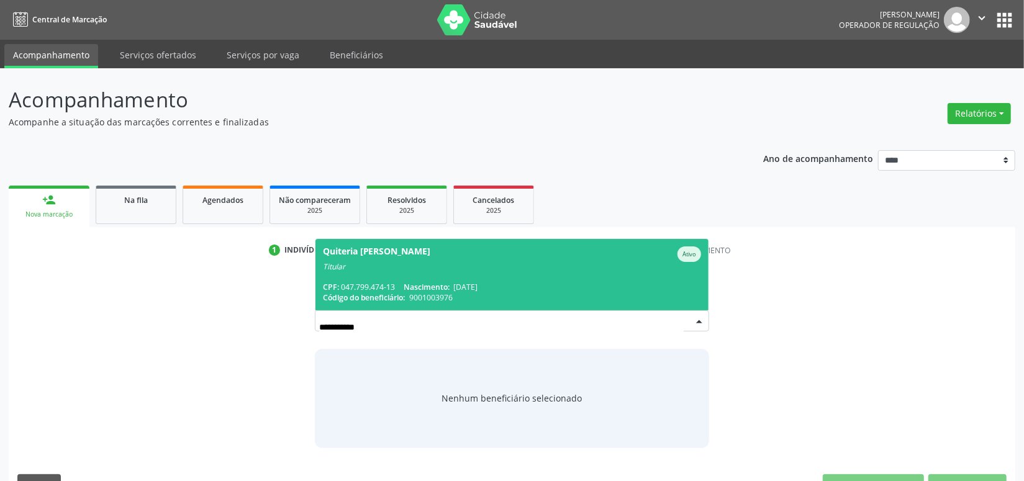
click at [429, 278] on span "Quiteria [PERSON_NAME] Ativo Titular CPF: 047.799.474-13 Nascimento: [DATE] Cód…" at bounding box center [513, 274] width 394 height 71
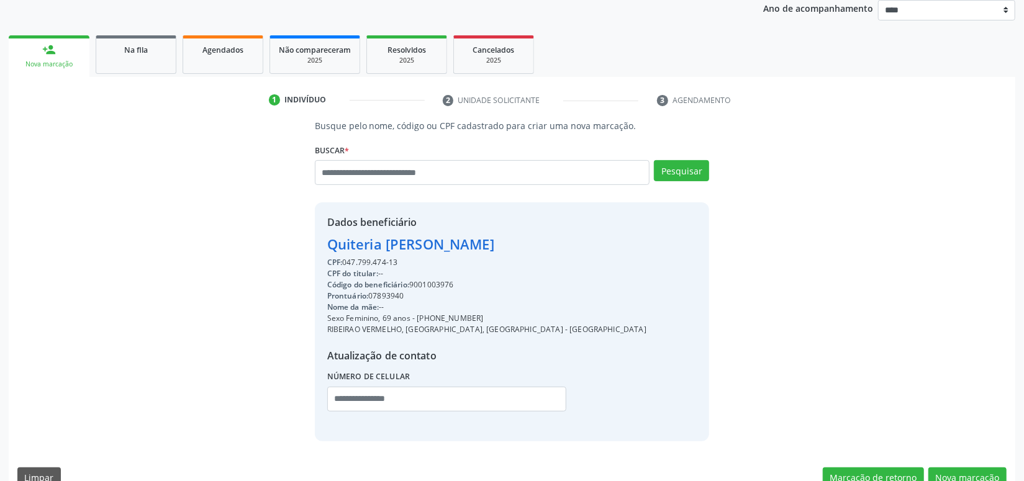
scroll to position [174, 0]
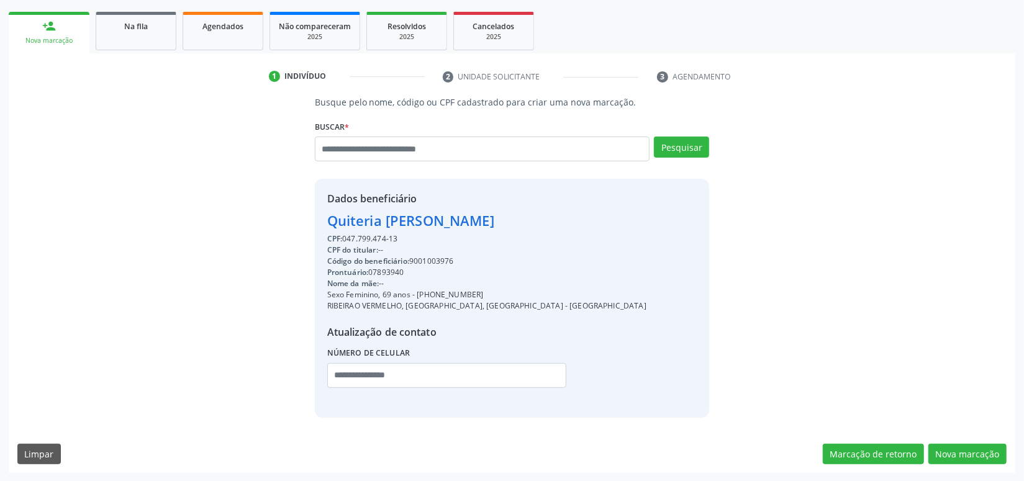
click at [448, 260] on div "Código do beneficiário: 9001003976" at bounding box center [486, 261] width 319 height 11
copy div "9001003976"
click at [989, 449] on button "Nova marcação" at bounding box center [968, 454] width 78 height 21
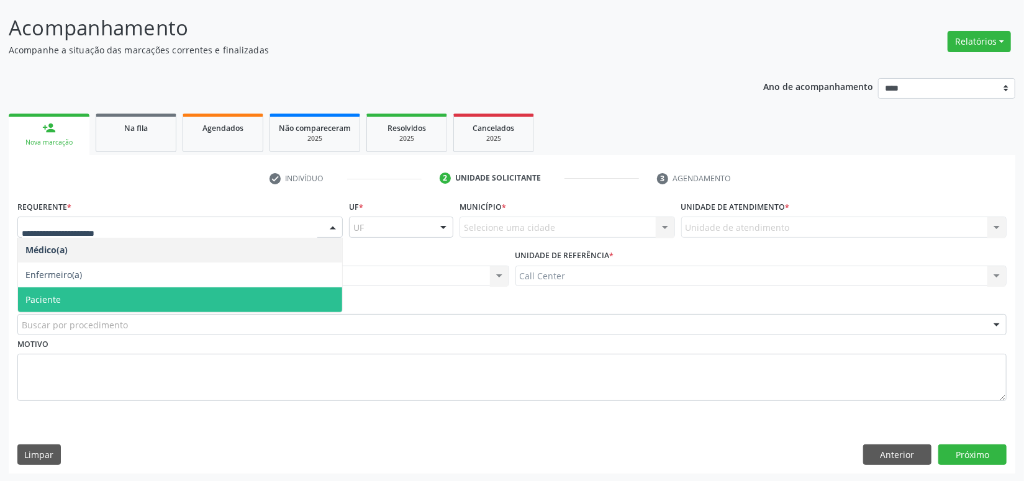
click at [76, 296] on span "Paciente" at bounding box center [180, 300] width 324 height 25
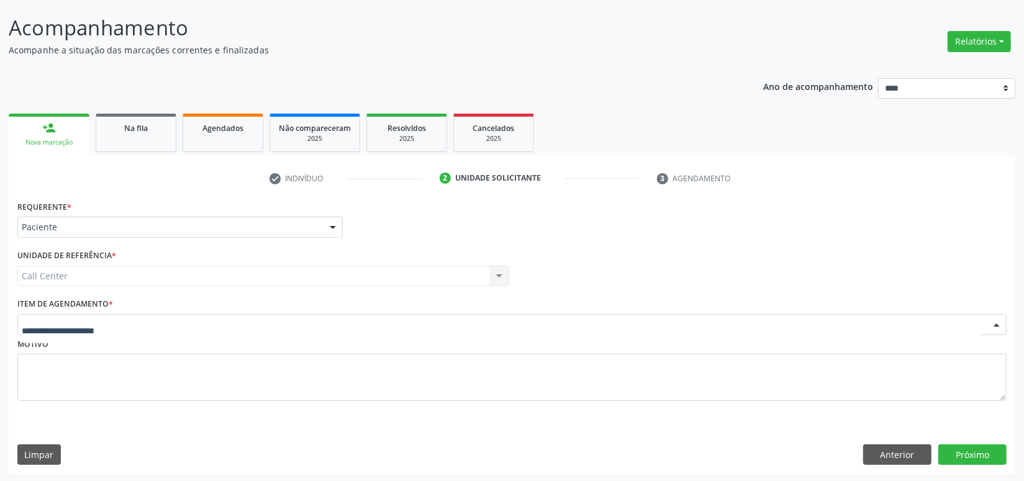
click at [75, 330] on div at bounding box center [511, 324] width 989 height 21
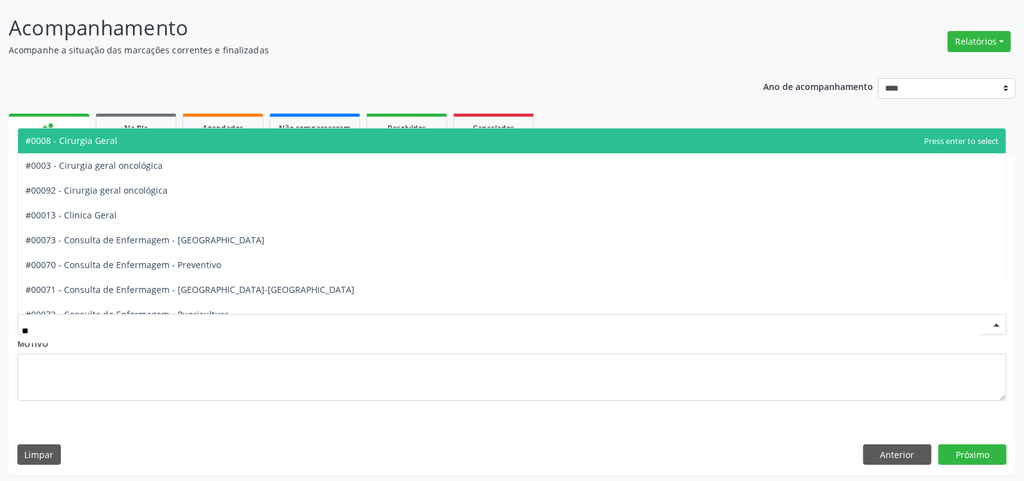
type input "***"
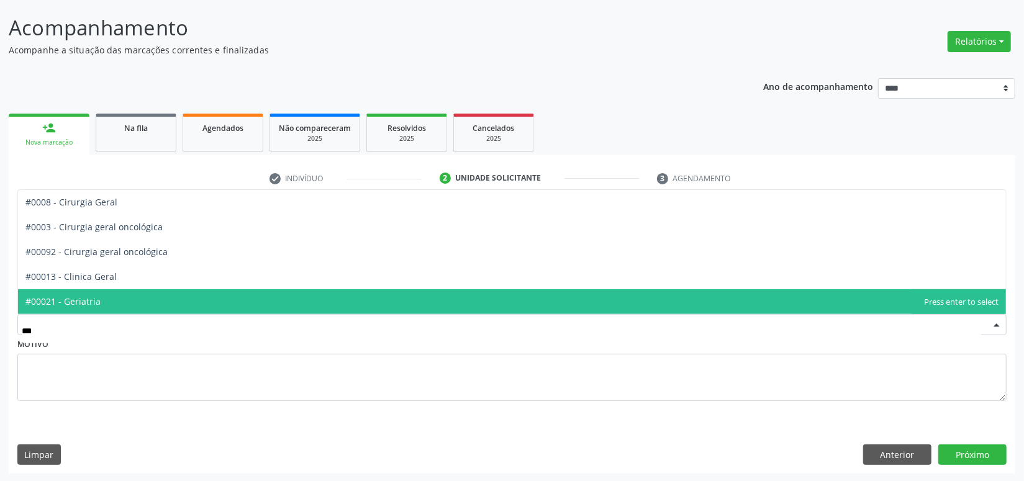
click at [106, 301] on span "#00021 - Geriatria" at bounding box center [512, 301] width 988 height 25
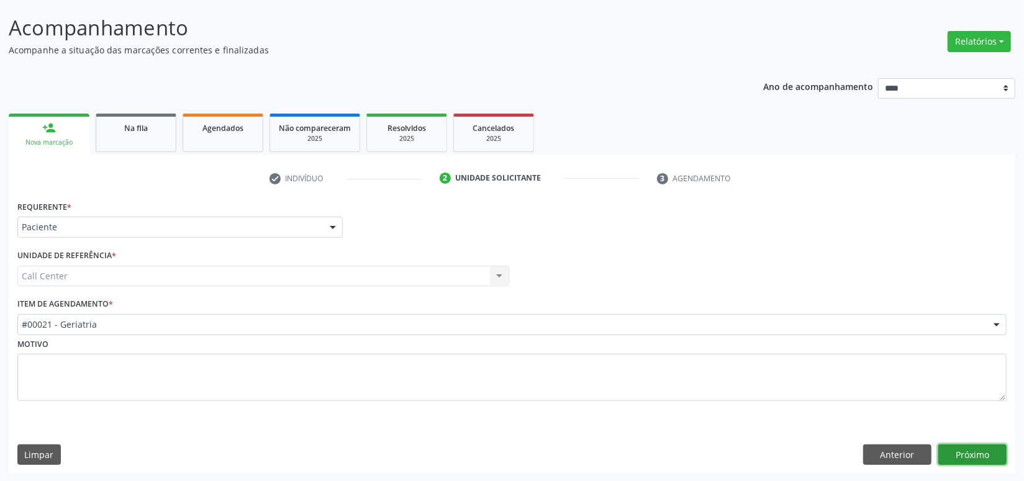
click at [987, 455] on button "Próximo" at bounding box center [973, 455] width 68 height 21
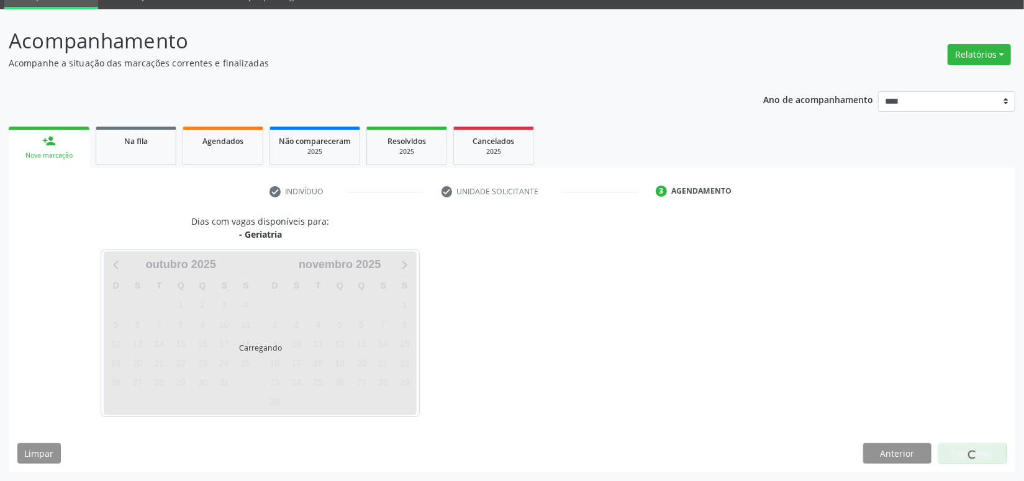
scroll to position [58, 0]
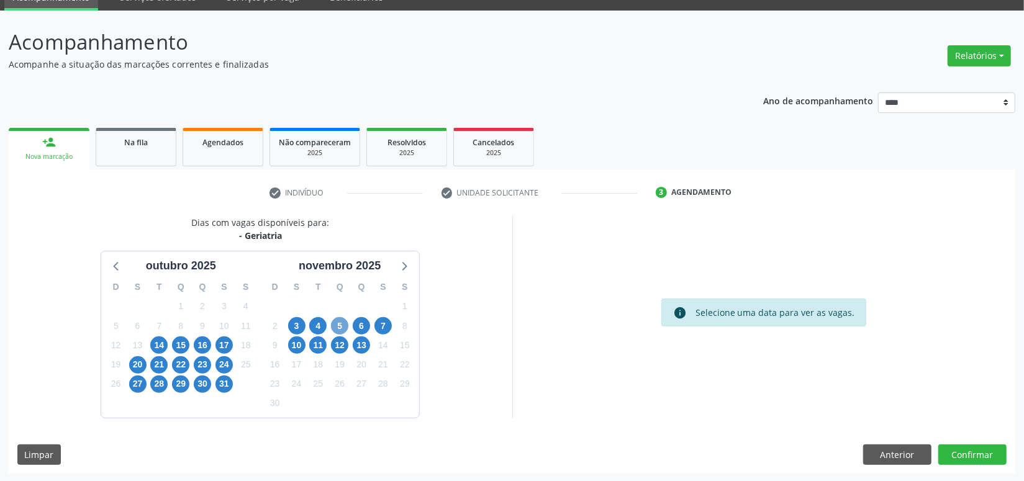
click at [337, 323] on span "5" at bounding box center [339, 325] width 17 height 17
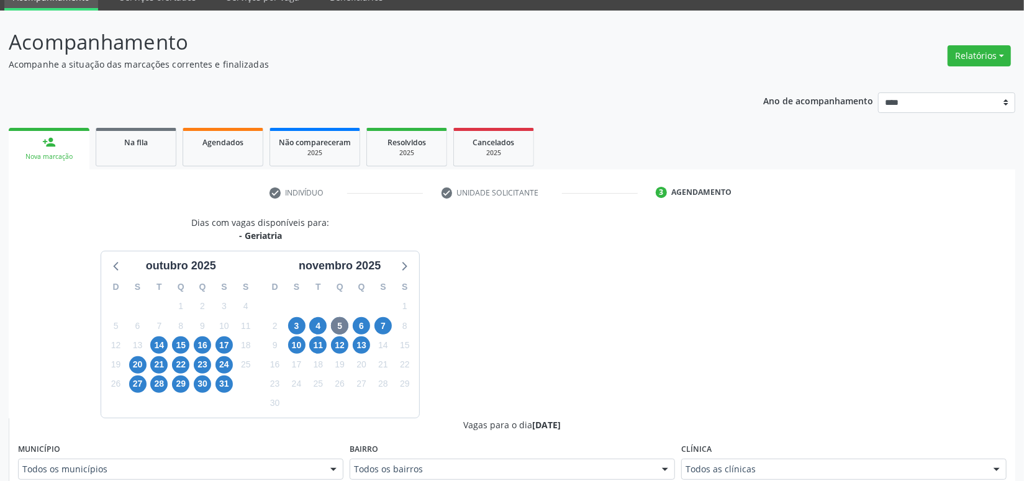
scroll to position [64, 0]
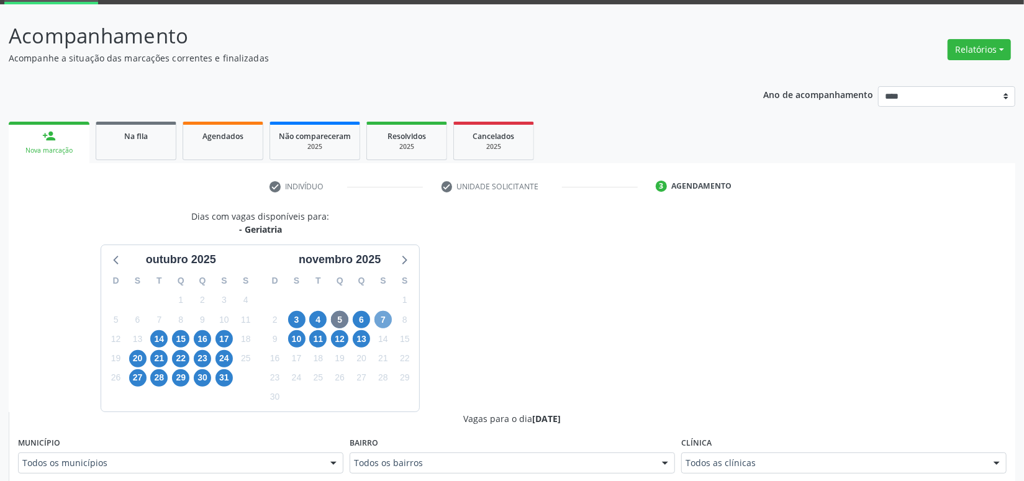
click at [384, 319] on span "7" at bounding box center [383, 319] width 17 height 17
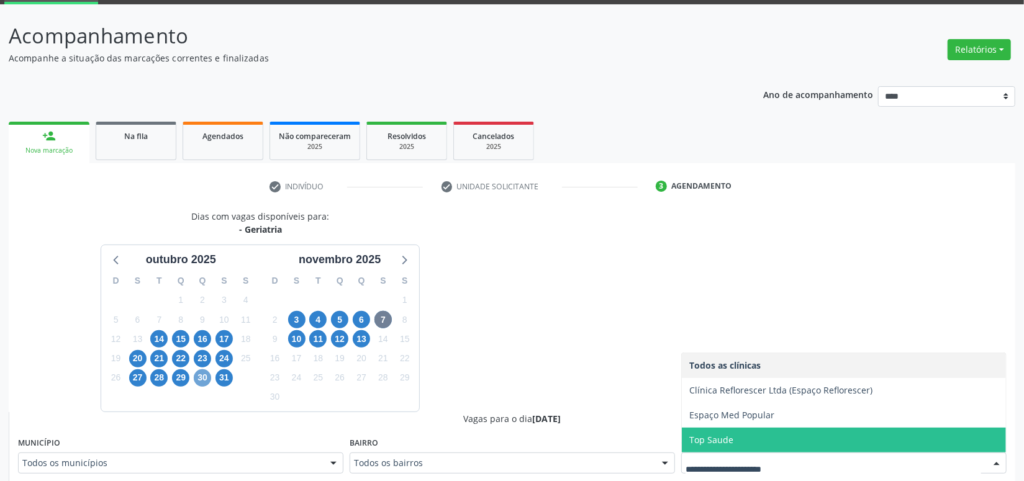
click at [197, 375] on span "30" at bounding box center [202, 378] width 17 height 17
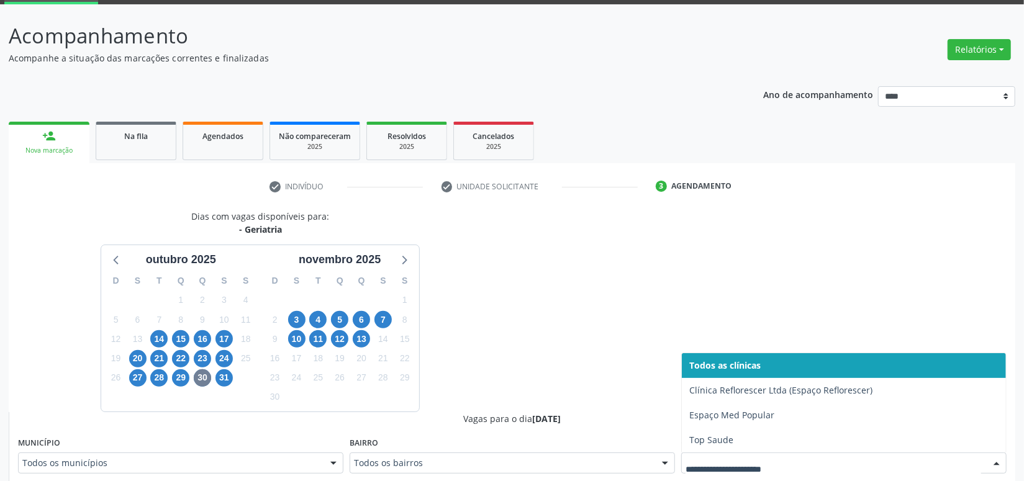
click at [757, 455] on div at bounding box center [843, 463] width 325 height 21
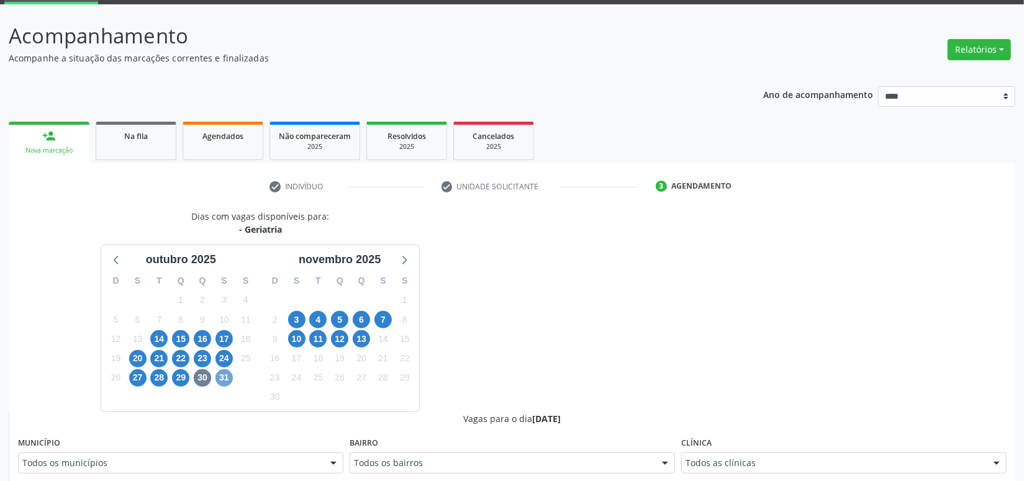
click at [229, 375] on span "31" at bounding box center [224, 378] width 17 height 17
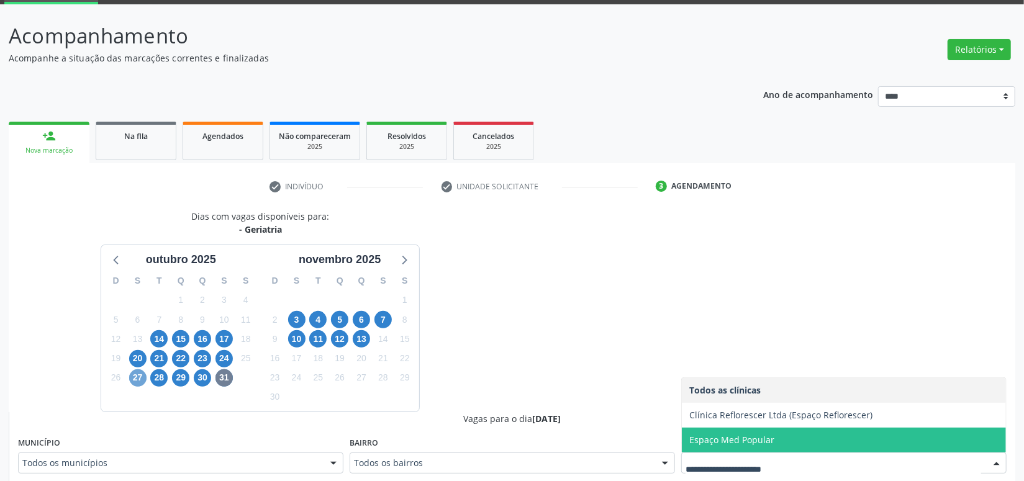
click at [140, 373] on span "27" at bounding box center [137, 378] width 17 height 17
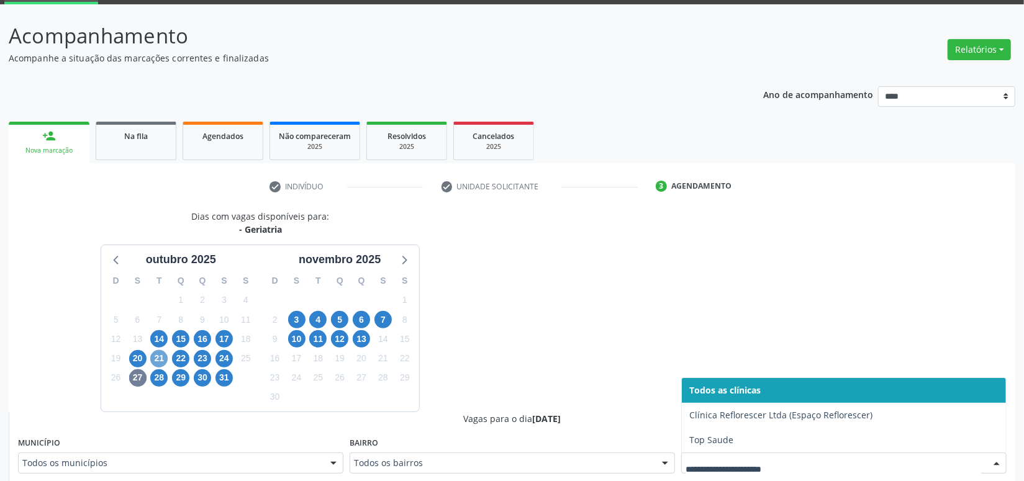
click at [160, 360] on span "21" at bounding box center [158, 358] width 17 height 17
click at [727, 453] on div at bounding box center [843, 463] width 325 height 21
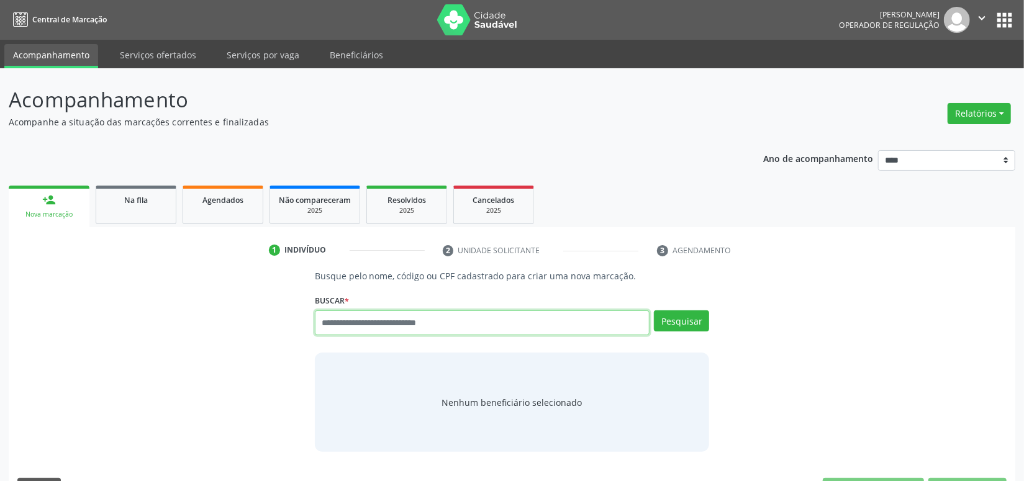
paste input "**********"
type input "**********"
drag, startPoint x: 499, startPoint y: 314, endPoint x: 161, endPoint y: 304, distance: 337.4
click at [161, 304] on div "**********" at bounding box center [511, 361] width 989 height 183
paste input "**********"
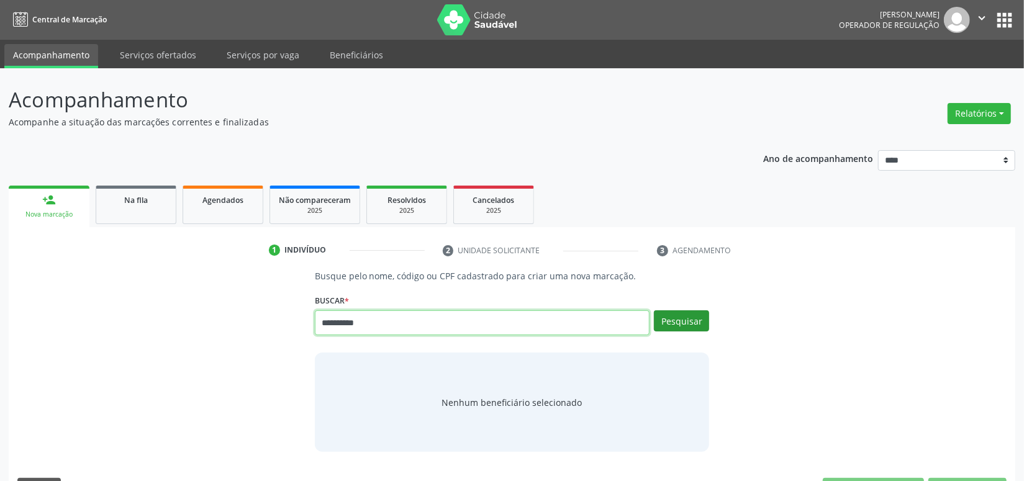
type input "**********"
click at [692, 319] on button "Pesquisar" at bounding box center [681, 321] width 55 height 21
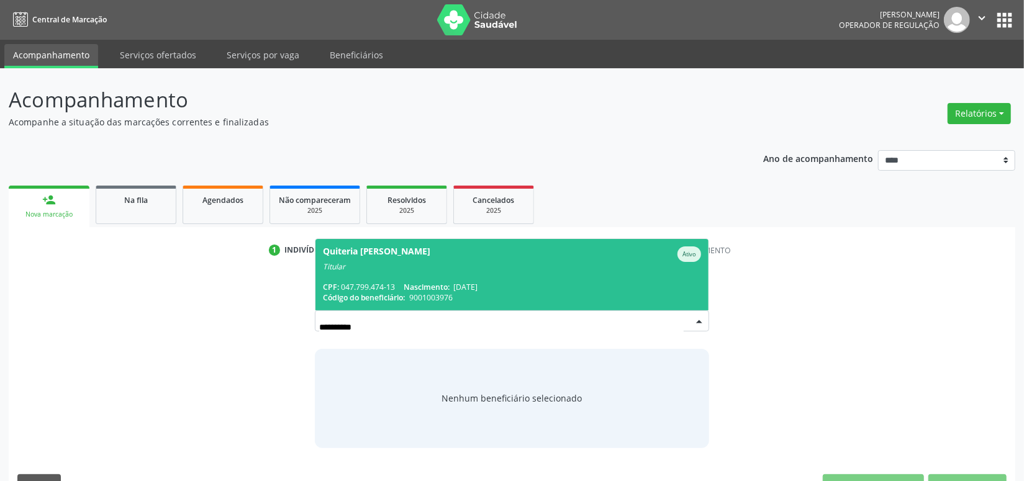
click at [606, 299] on div "Código do beneficiário: 9001003976" at bounding box center [512, 298] width 379 height 11
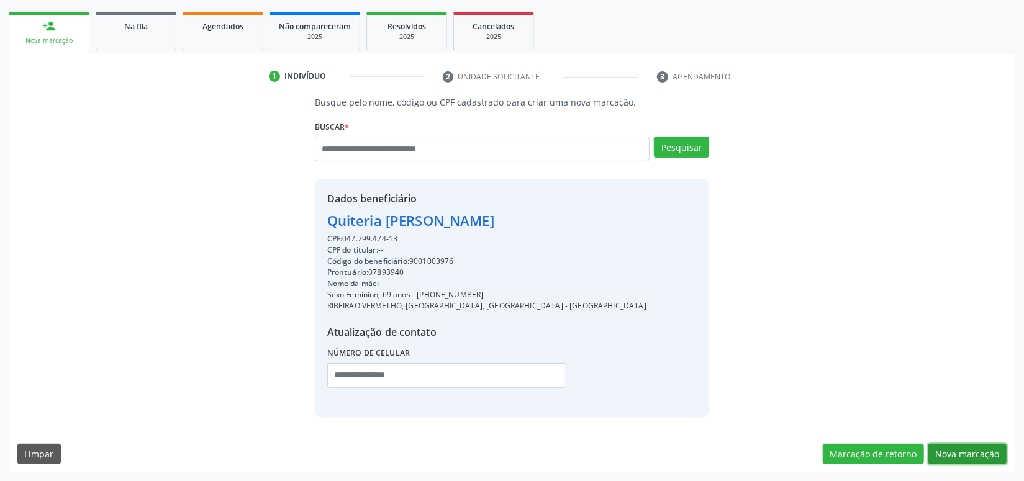
drag, startPoint x: 957, startPoint y: 457, endPoint x: 544, endPoint y: 326, distance: 433.1
click at [945, 457] on button "Nova marcação" at bounding box center [968, 454] width 78 height 21
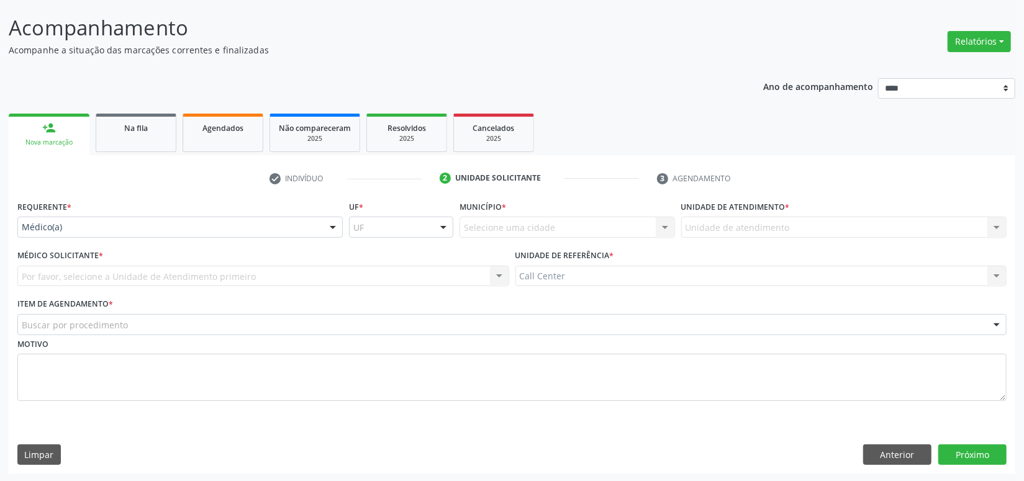
drag, startPoint x: 120, startPoint y: 233, endPoint x: 112, endPoint y: 261, distance: 29.1
click at [120, 238] on div "Médico(a) Médico(a) Enfermeiro(a) Paciente Nenhum resultado encontrado para: " …" at bounding box center [179, 227] width 325 height 21
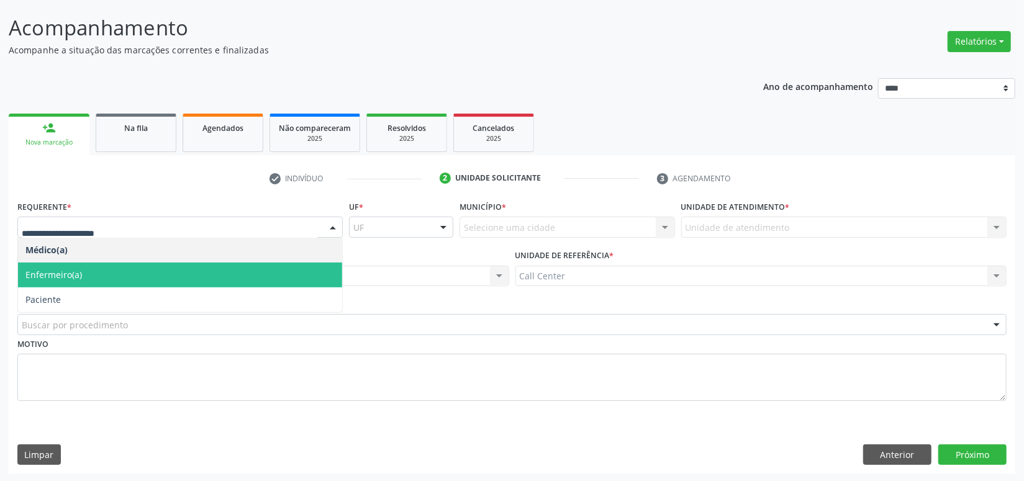
drag, startPoint x: 78, startPoint y: 285, endPoint x: 59, endPoint y: 319, distance: 38.4
click at [77, 286] on ul "Médico(a) Enfermeiro(a) Paciente Nenhum resultado encontrado para: " " Não há n…" at bounding box center [180, 275] width 324 height 75
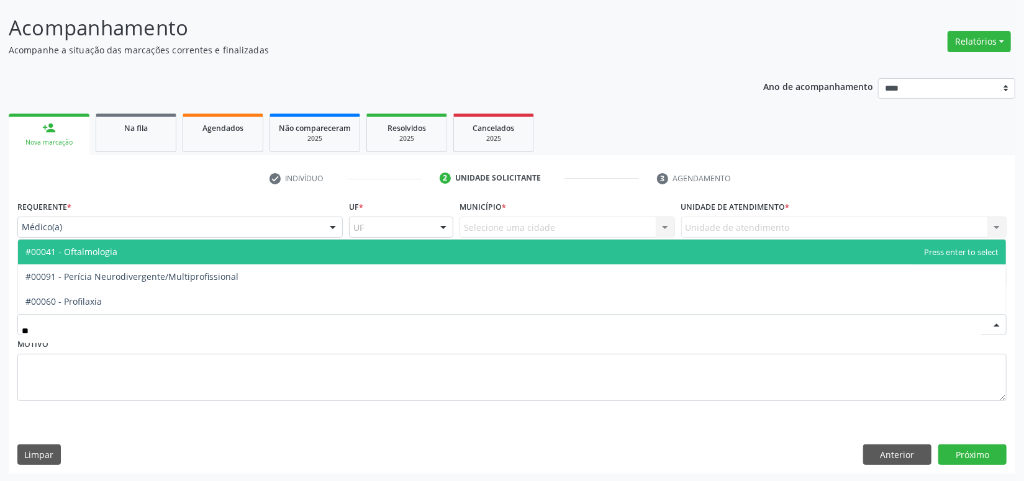
type input "***"
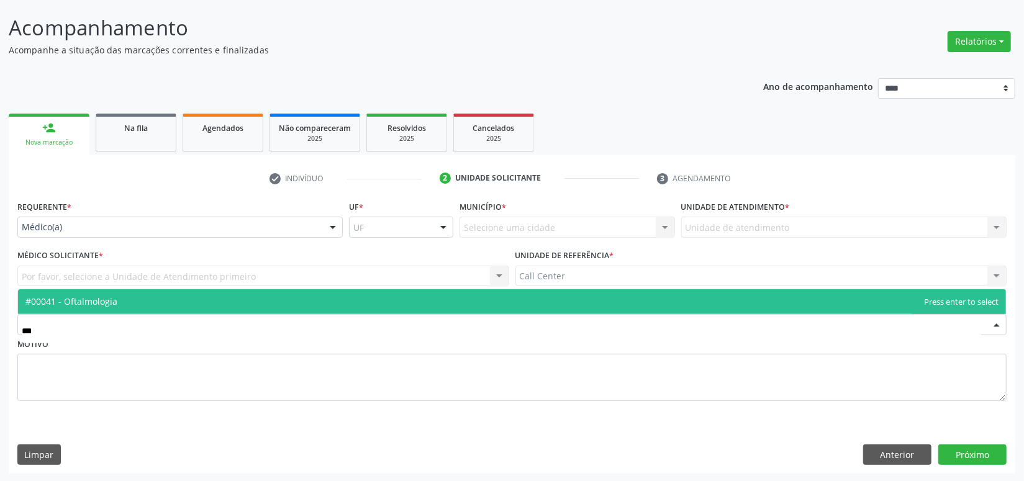
click at [73, 299] on span "#00041 - Oftalmologia" at bounding box center [71, 302] width 92 height 12
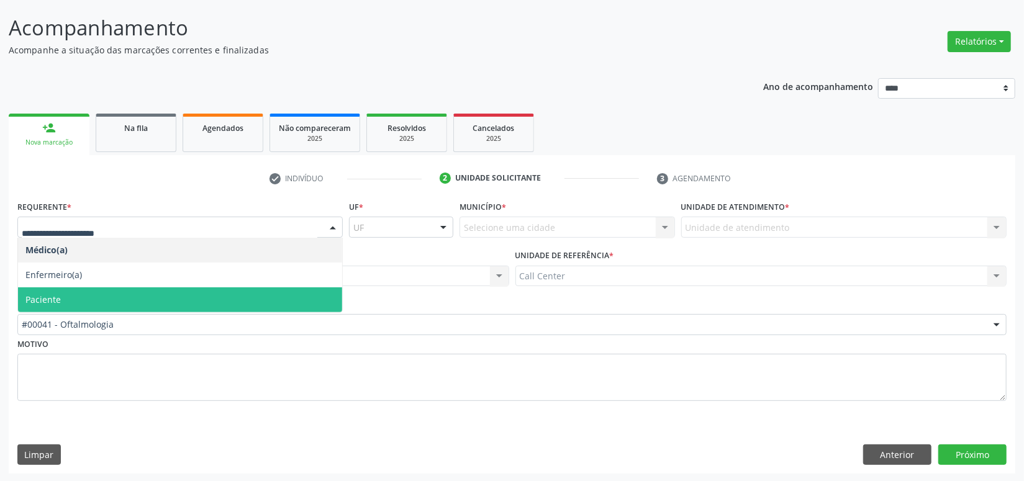
click at [65, 288] on span "Paciente" at bounding box center [180, 300] width 324 height 25
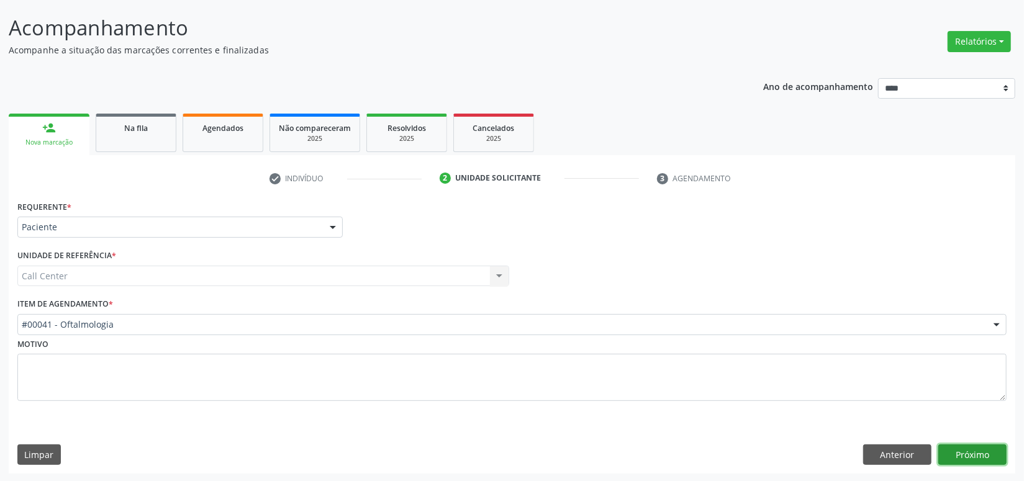
click at [991, 462] on button "Próximo" at bounding box center [973, 455] width 68 height 21
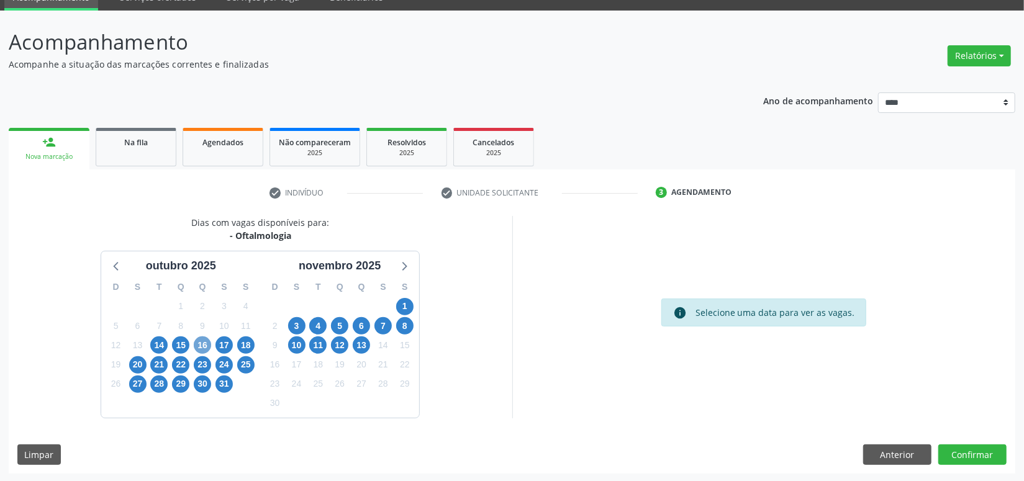
click at [201, 342] on span "16" at bounding box center [202, 345] width 17 height 17
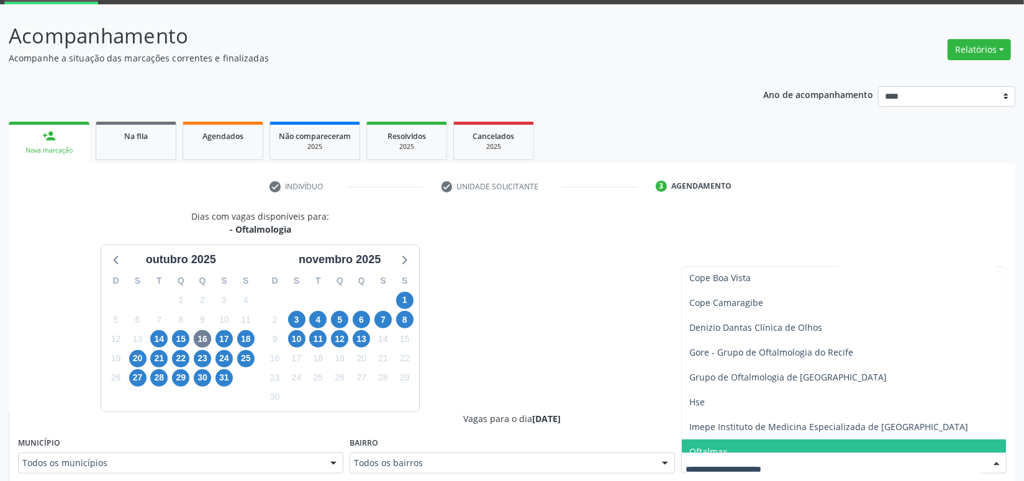
scroll to position [225, 0]
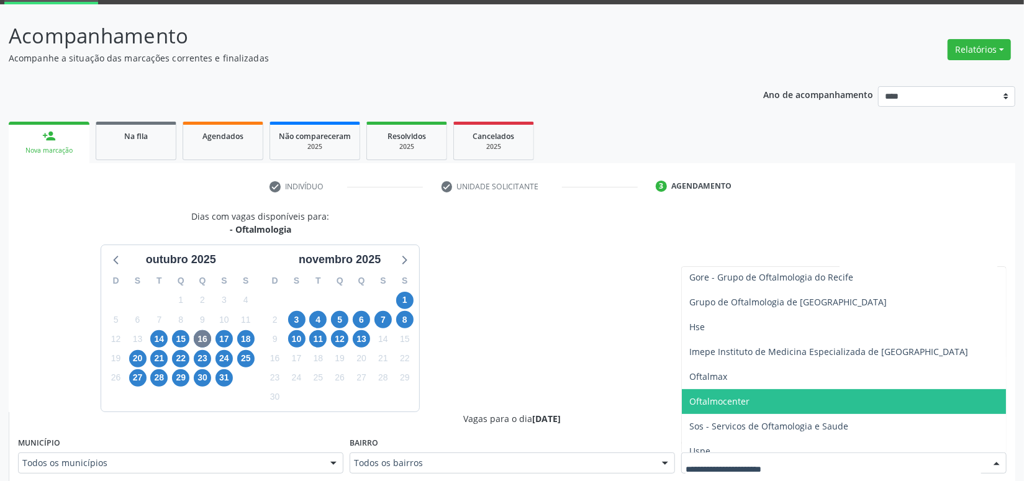
click at [755, 380] on span "Oftalmax" at bounding box center [844, 377] width 324 height 25
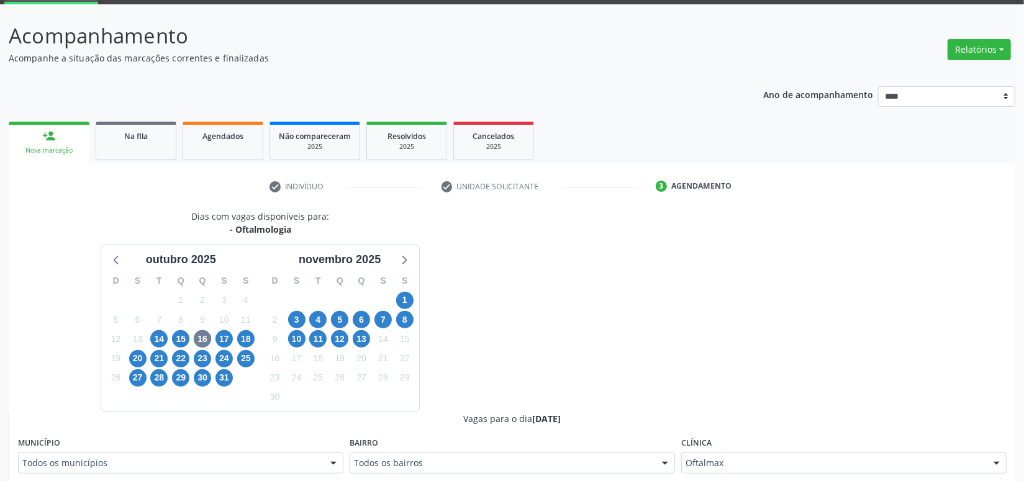
scroll to position [214, 0]
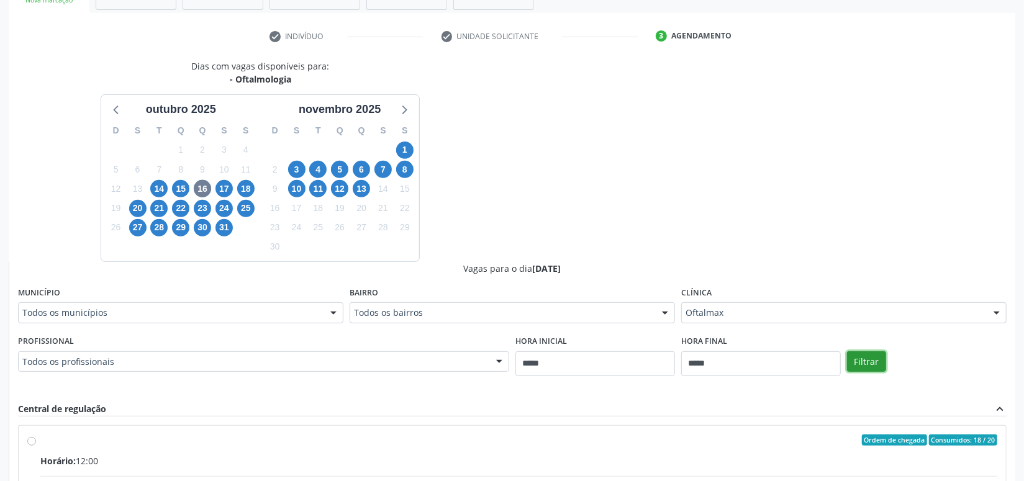
click at [871, 368] on button "Filtrar" at bounding box center [866, 362] width 39 height 21
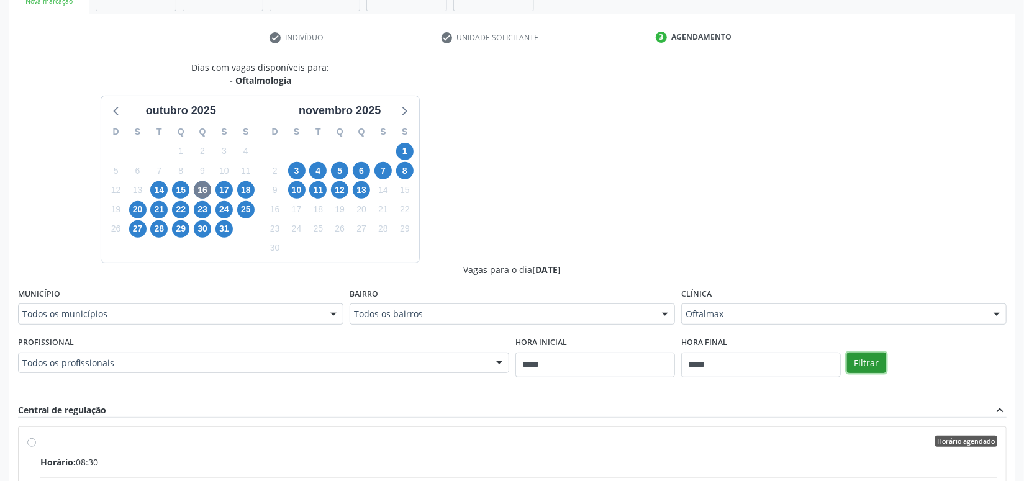
scroll to position [138, 0]
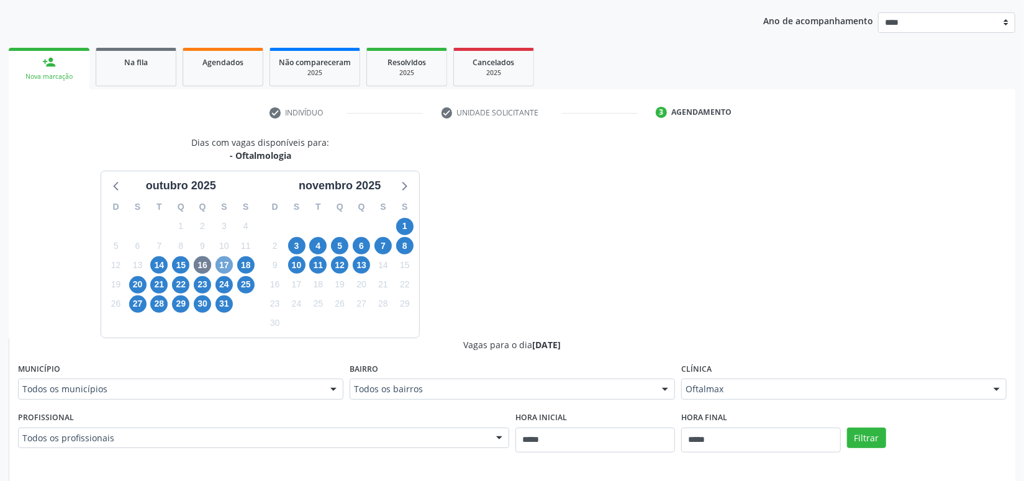
click at [217, 263] on span "17" at bounding box center [224, 265] width 17 height 17
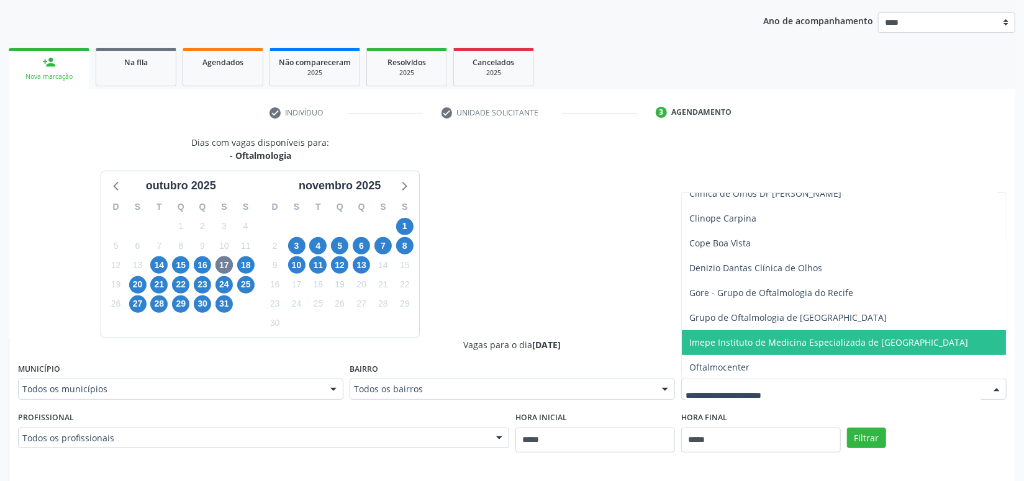
scroll to position [36, 0]
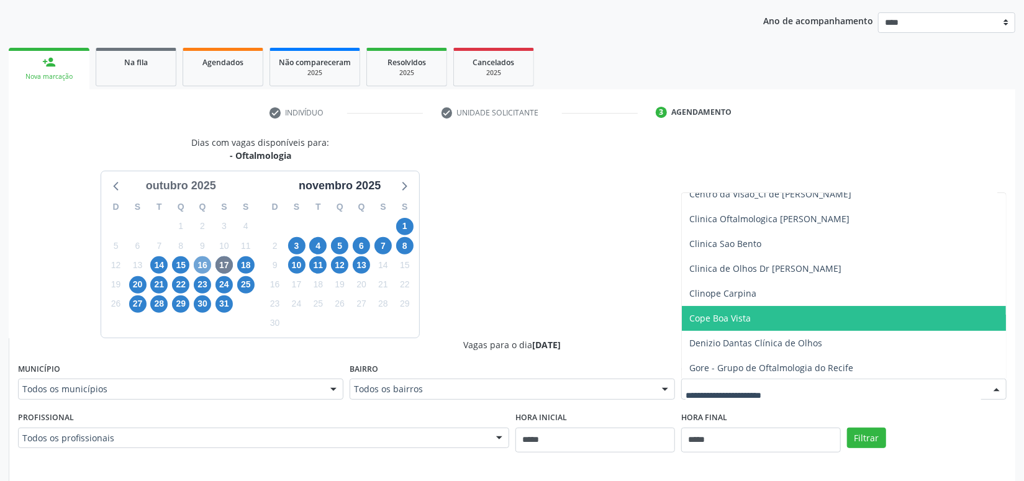
click at [202, 263] on span "16" at bounding box center [202, 265] width 17 height 17
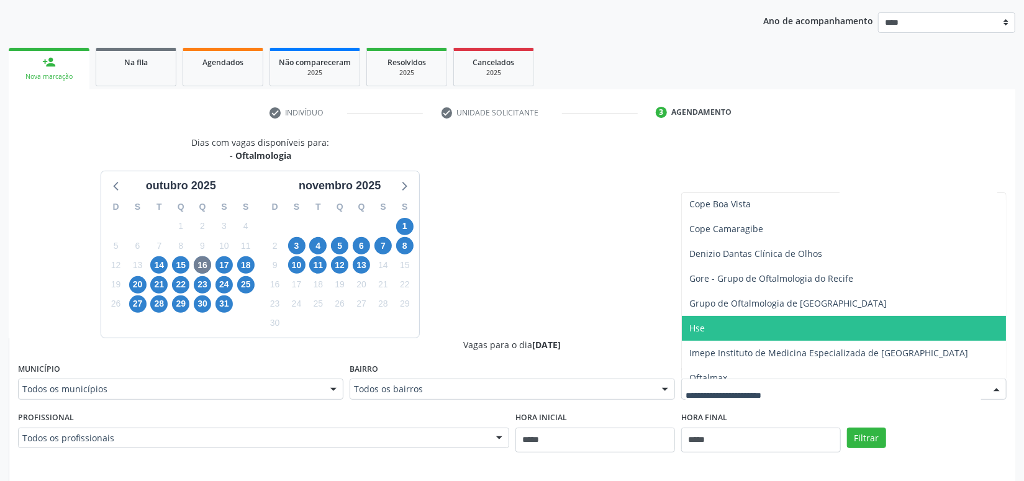
scroll to position [225, 0]
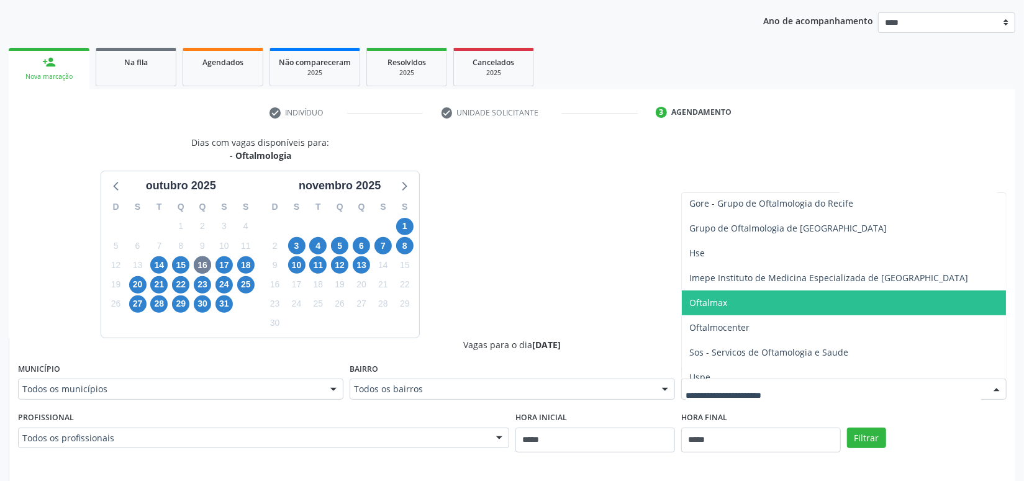
click at [765, 311] on span "Oftalmax" at bounding box center [844, 303] width 324 height 25
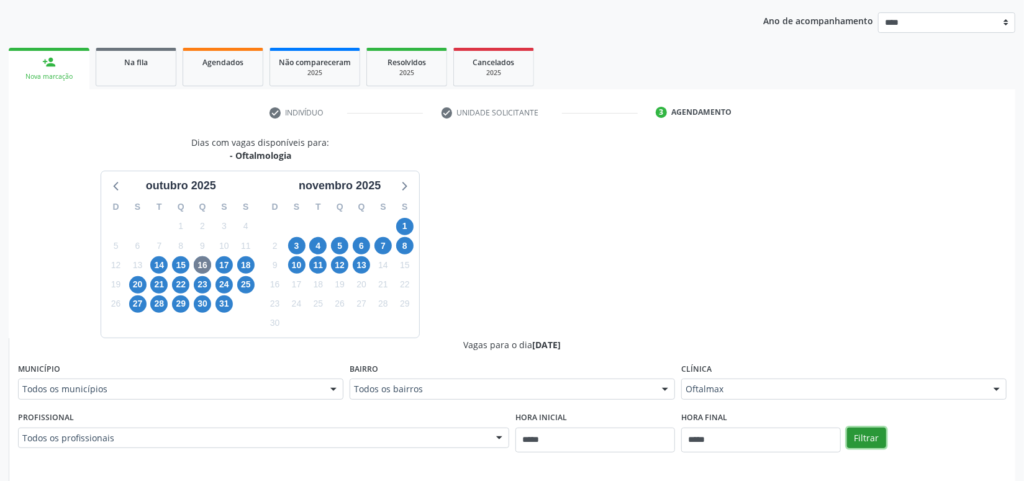
click at [866, 432] on button "Filtrar" at bounding box center [866, 438] width 39 height 21
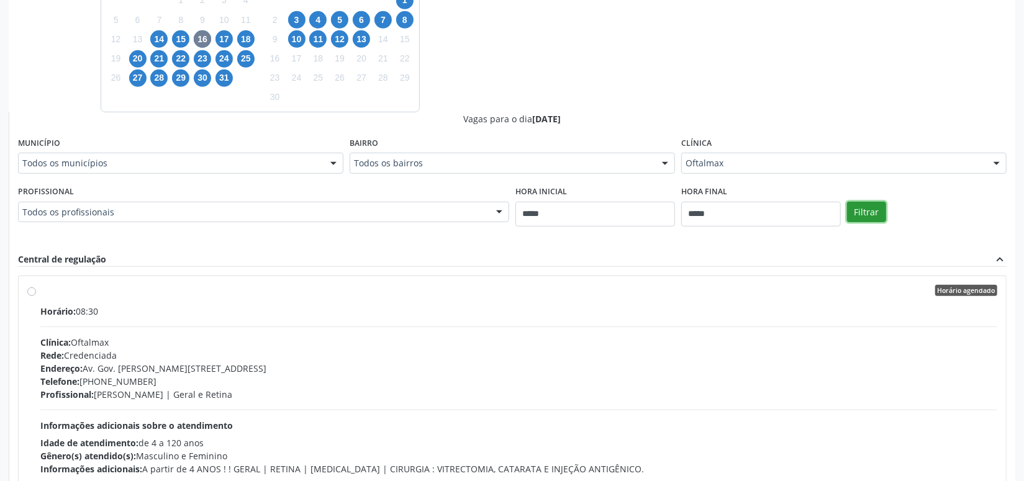
scroll to position [439, 0]
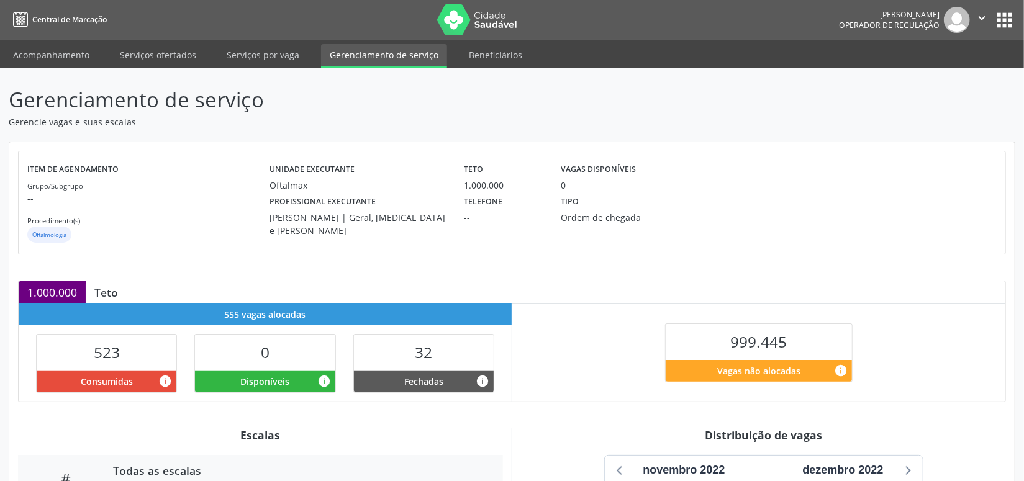
scroll to position [150, 0]
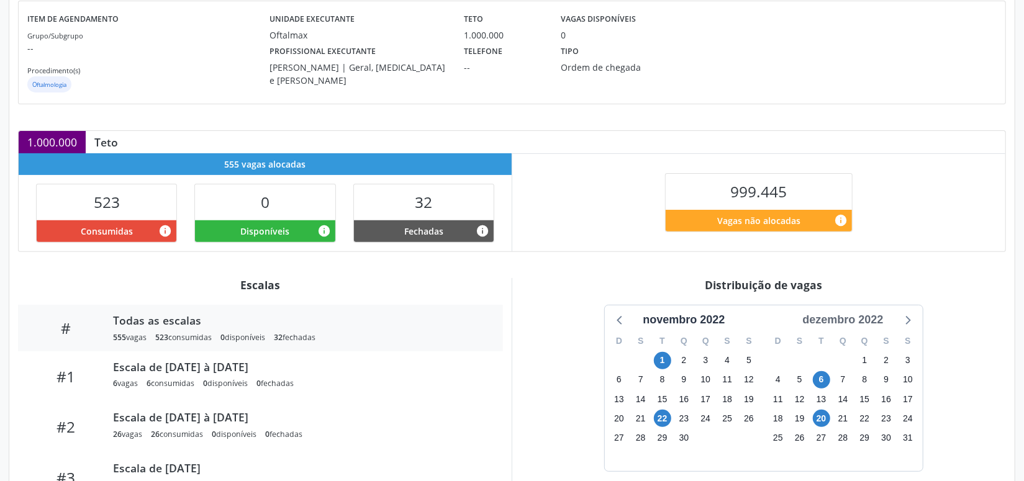
click at [866, 324] on div "dezembro 2022" at bounding box center [843, 320] width 91 height 17
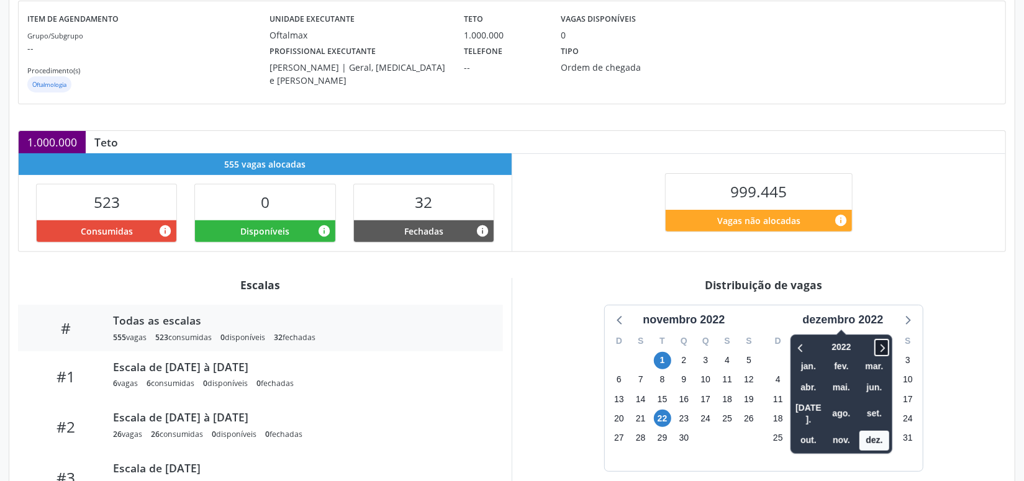
click at [888, 349] on icon at bounding box center [882, 347] width 12 height 15
click at [842, 431] on span "nov." at bounding box center [842, 440] width 30 height 19
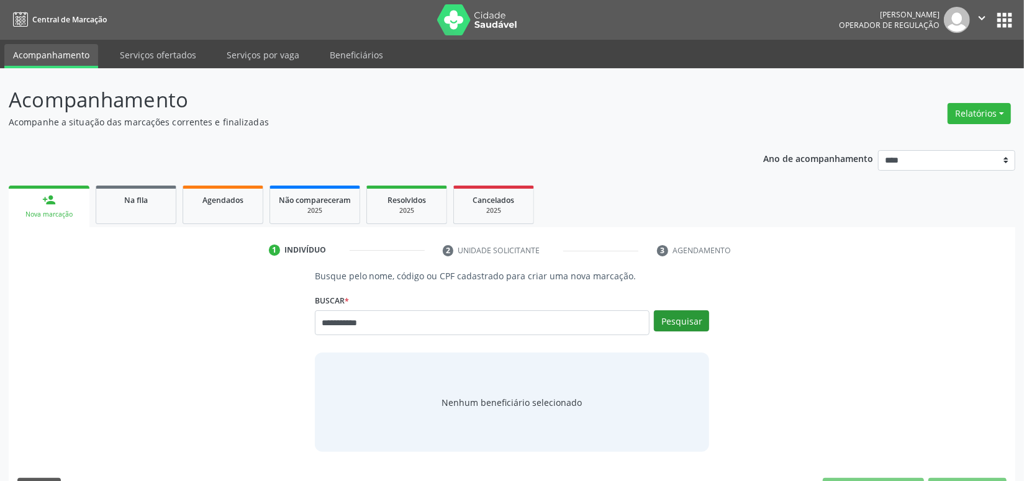
type input "**********"
click at [673, 322] on button "Pesquisar" at bounding box center [681, 321] width 55 height 21
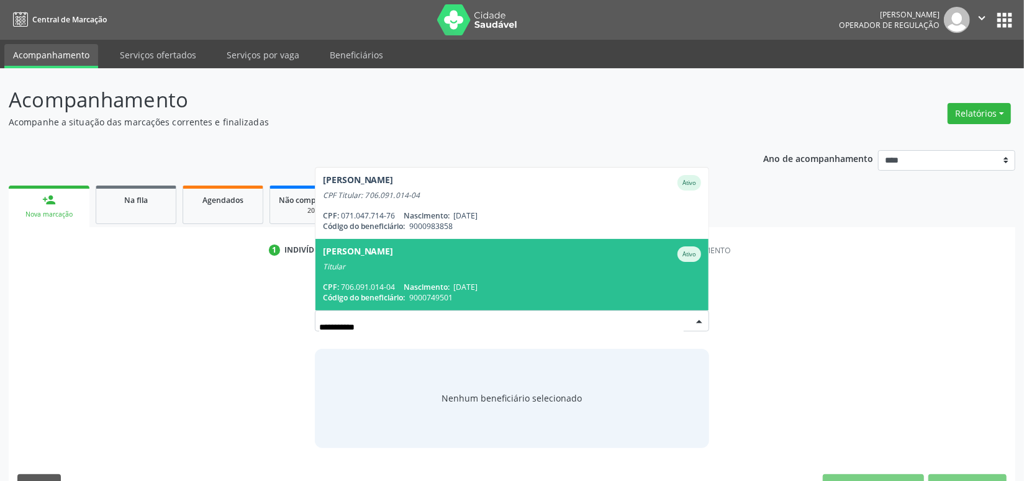
click at [493, 265] on div "Titular" at bounding box center [512, 267] width 379 height 10
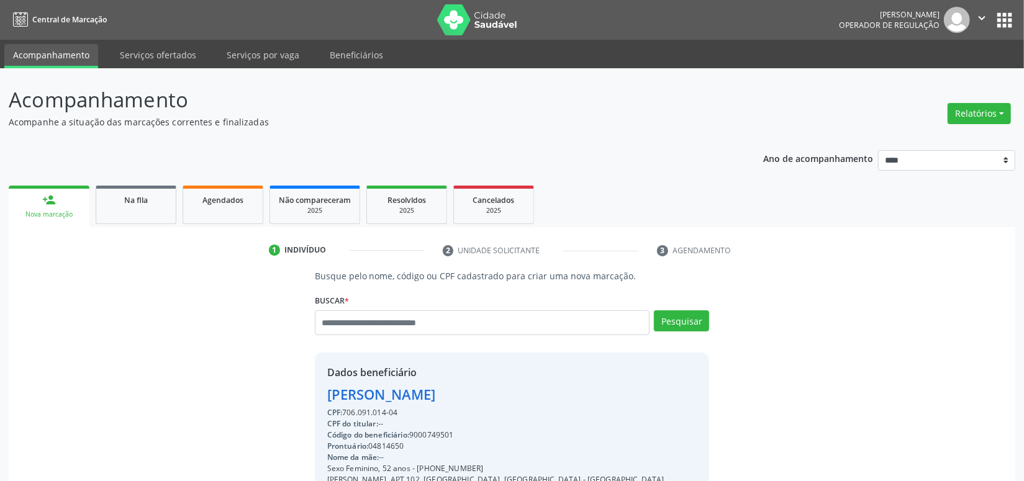
scroll to position [174, 0]
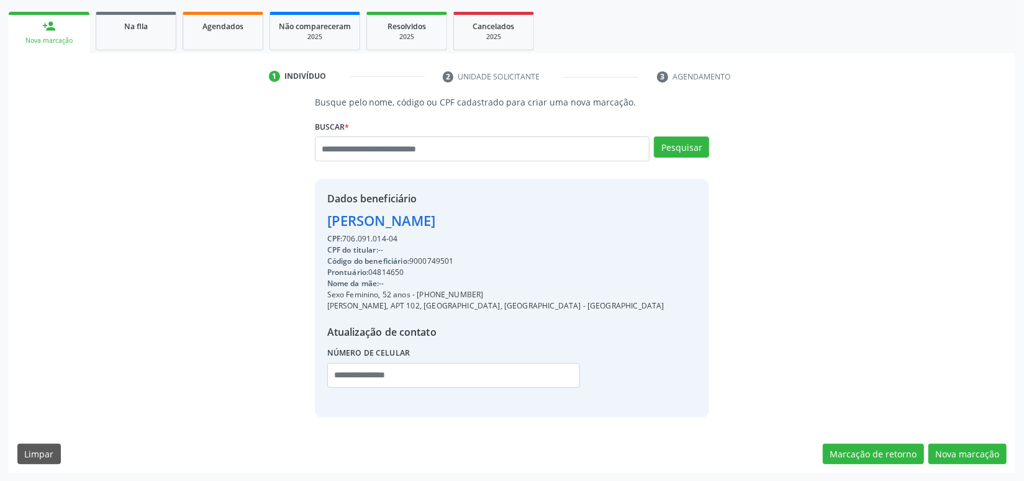
click at [962, 425] on div "Busque pelo nome, código ou CPF cadastrado para criar uma nova marcação. Buscar…" at bounding box center [512, 285] width 1007 height 378
click at [972, 448] on button "Nova marcação" at bounding box center [968, 454] width 78 height 21
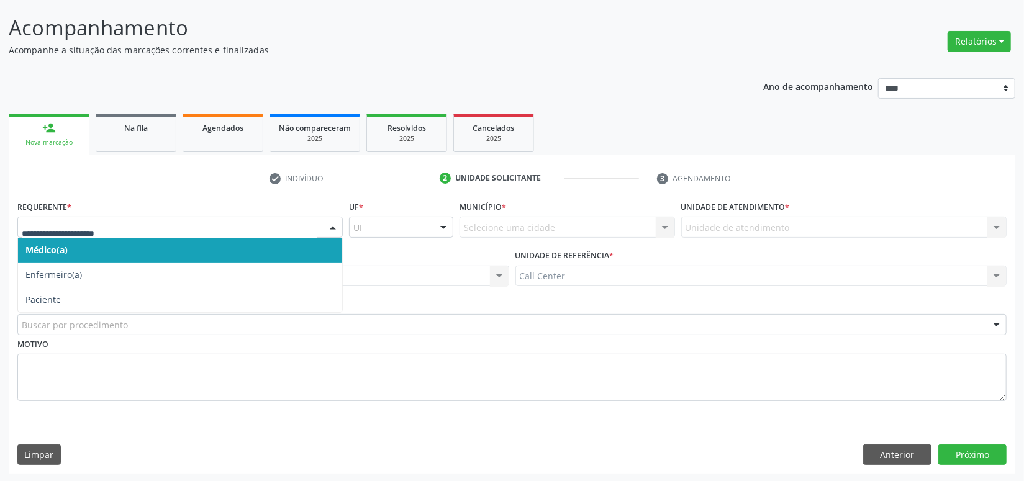
drag, startPoint x: 78, startPoint y: 228, endPoint x: 79, endPoint y: 236, distance: 8.2
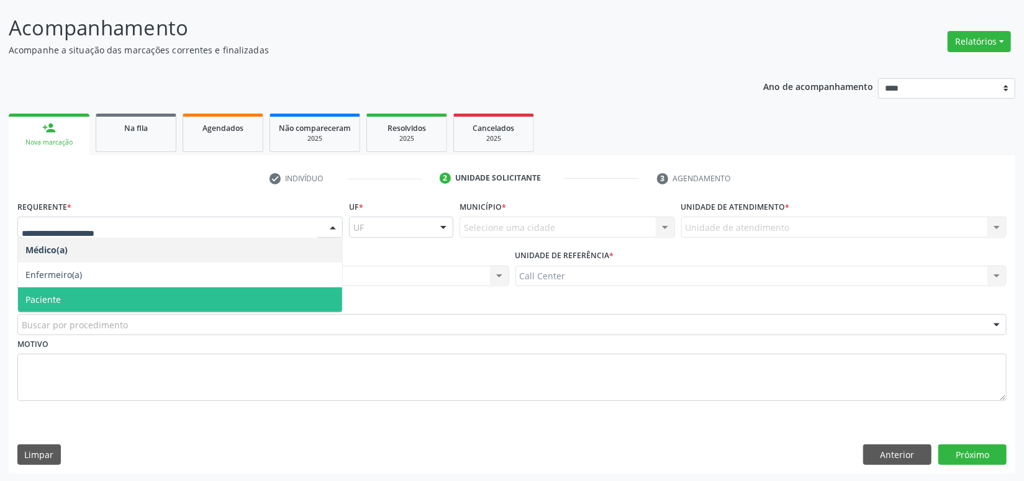
click at [77, 291] on span "Paciente" at bounding box center [180, 300] width 324 height 25
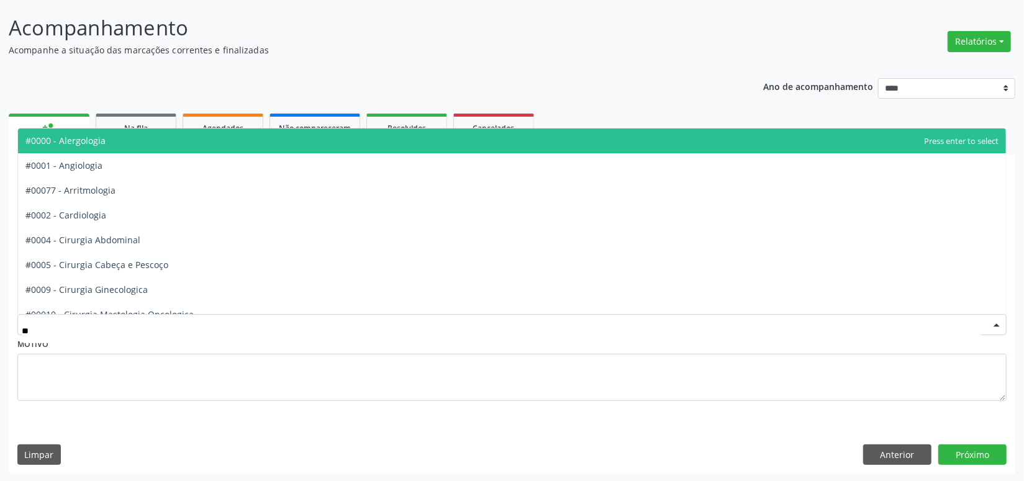
type input "***"
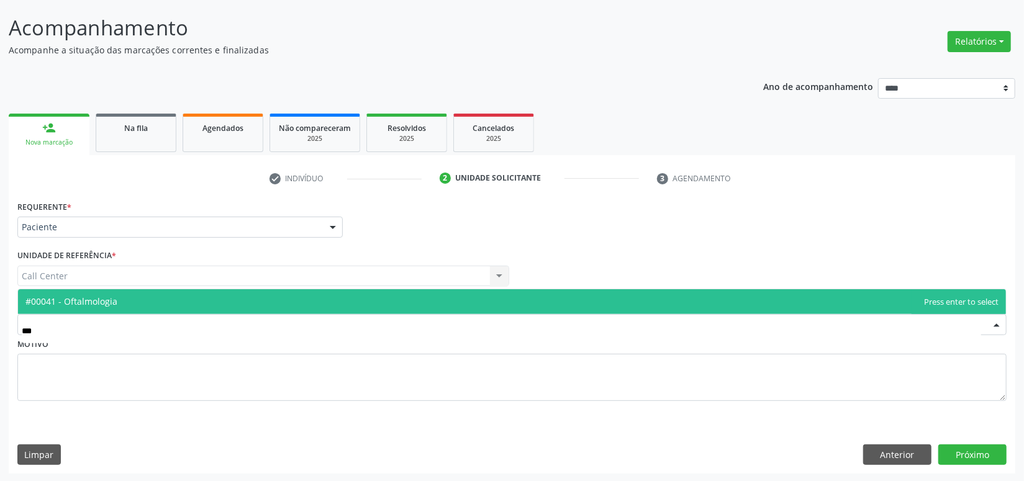
click at [80, 301] on span "#00041 - Oftalmologia" at bounding box center [71, 302] width 92 height 12
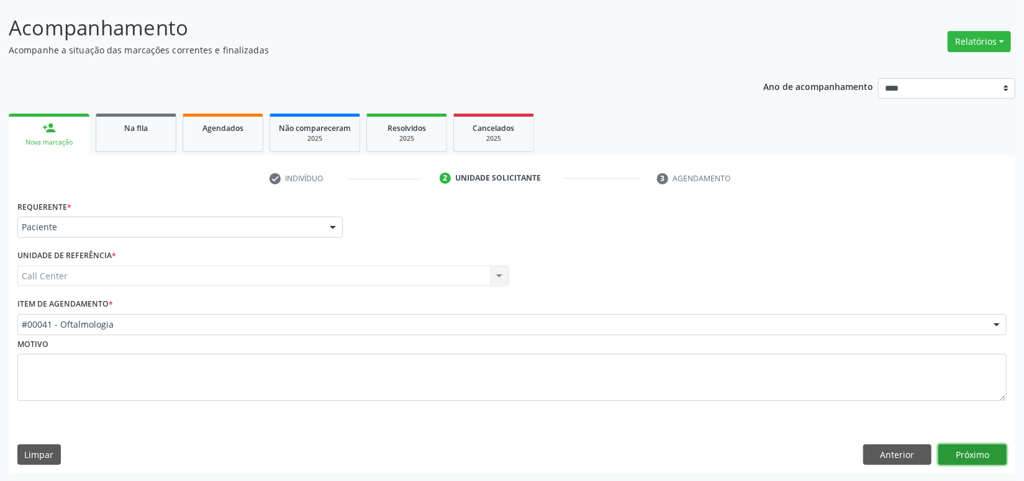
click button "Próximo" at bounding box center [973, 455] width 68 height 21
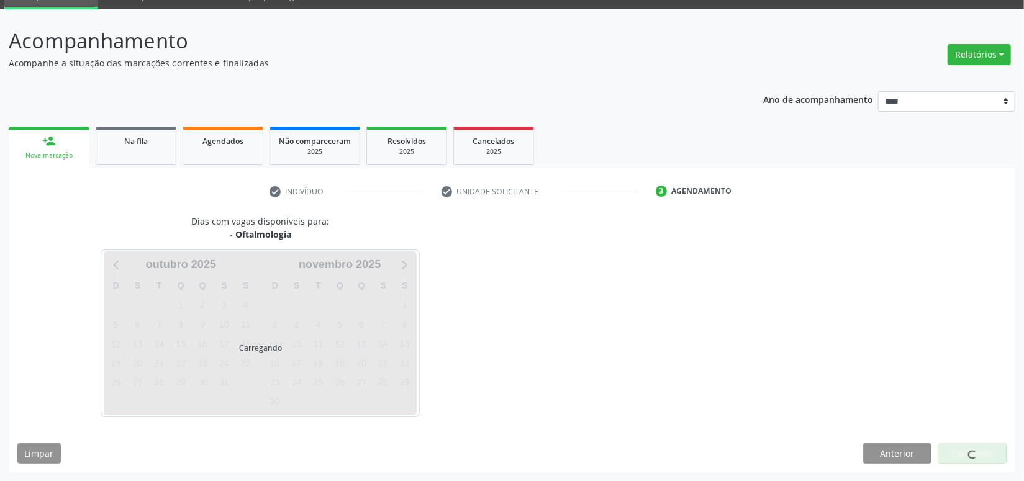
scroll to position [58, 0]
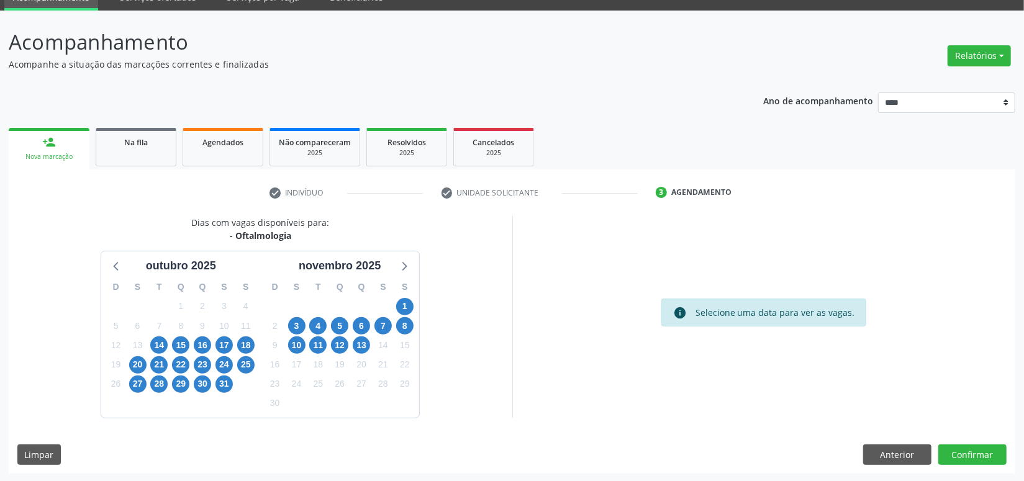
click at [212, 340] on div "16" at bounding box center [203, 345] width 22 height 19
click at [207, 340] on span "16" at bounding box center [202, 345] width 17 height 17
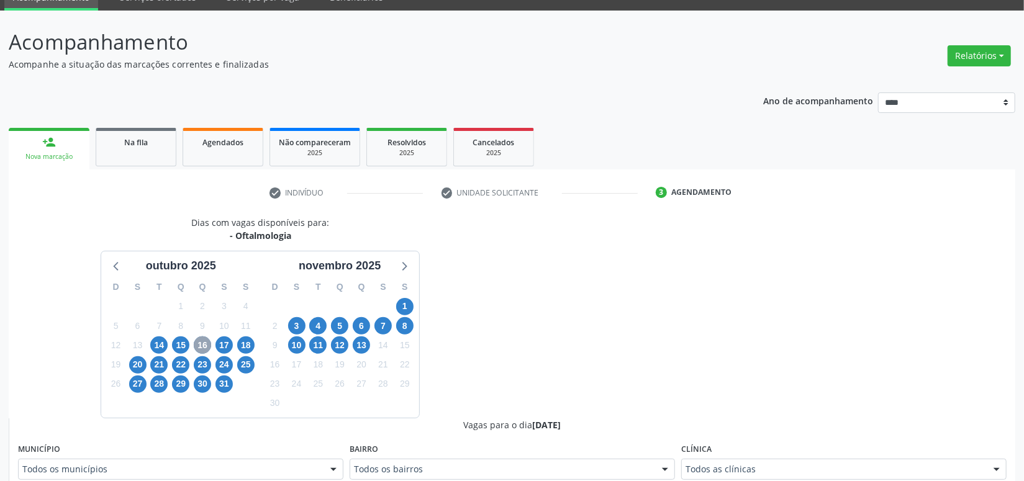
scroll to position [208, 0]
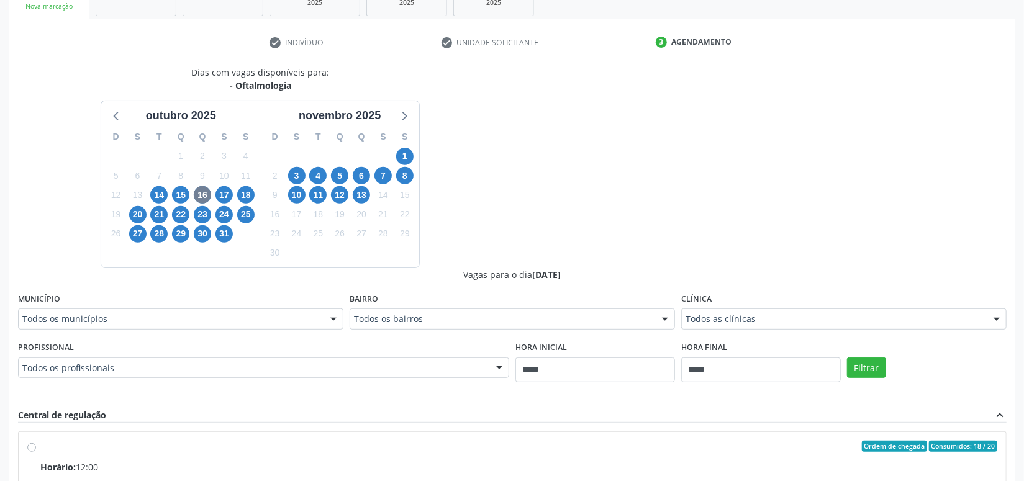
click at [745, 325] on div "Todos as clínicas" at bounding box center [843, 319] width 325 height 21
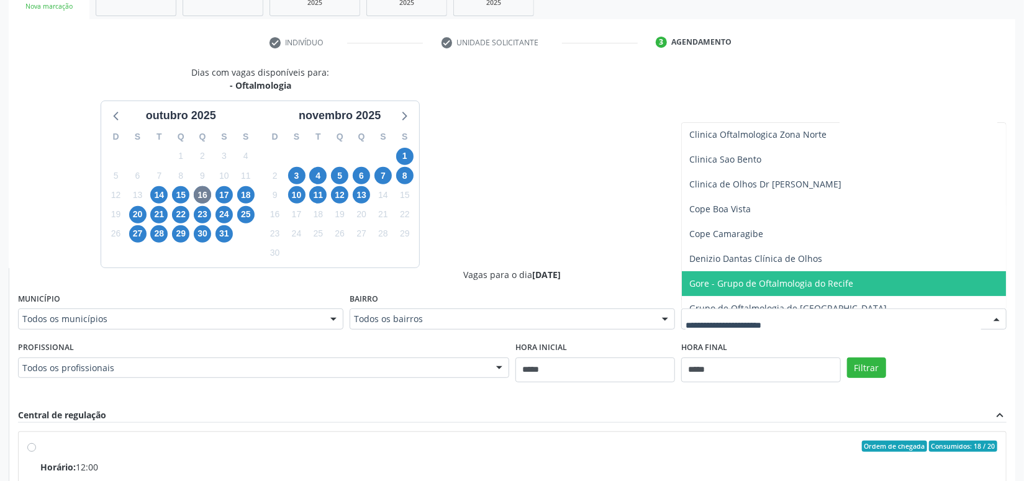
scroll to position [225, 0]
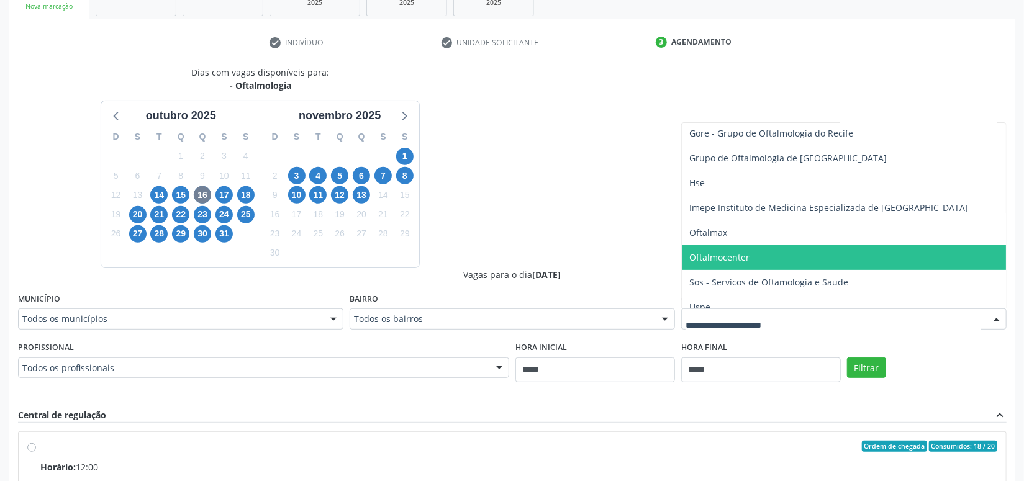
click at [750, 234] on span "Oftalmax" at bounding box center [844, 232] width 324 height 25
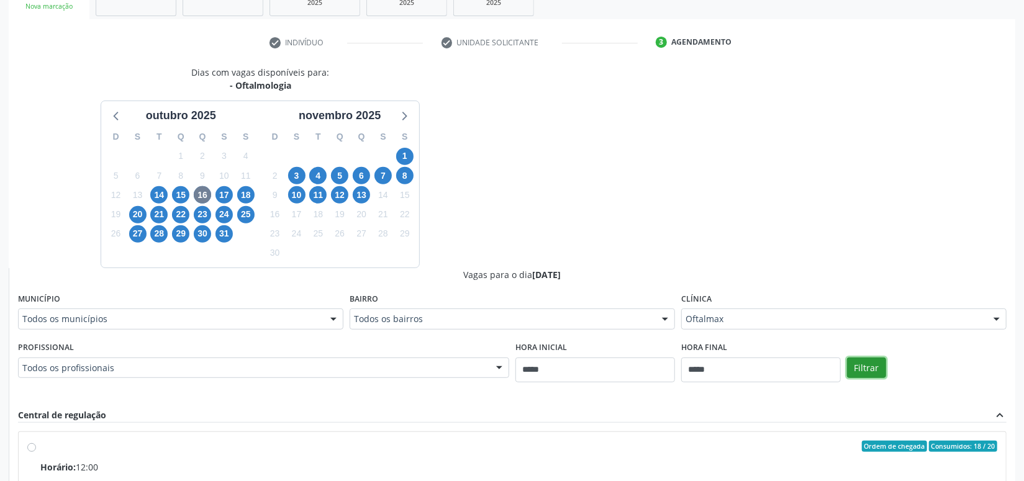
click at [869, 363] on button "Filtrar" at bounding box center [866, 368] width 39 height 21
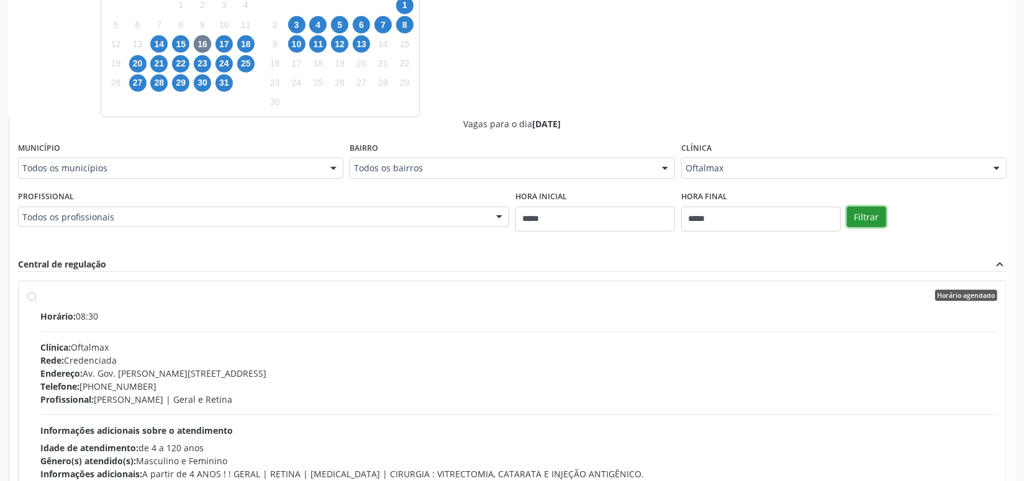
scroll to position [434, 0]
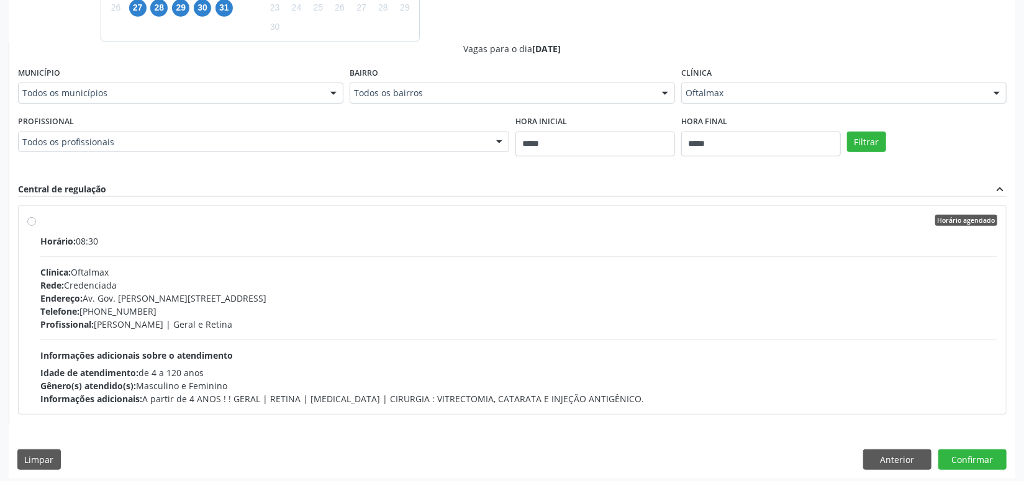
click at [509, 327] on div "Profissional: Carolina Arribas | Geral e Retina" at bounding box center [518, 324] width 957 height 13
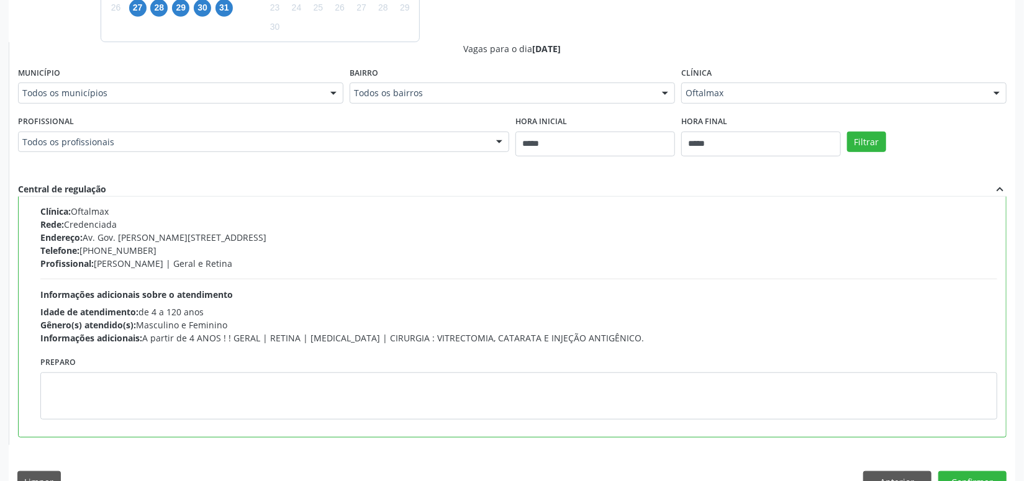
scroll to position [461, 0]
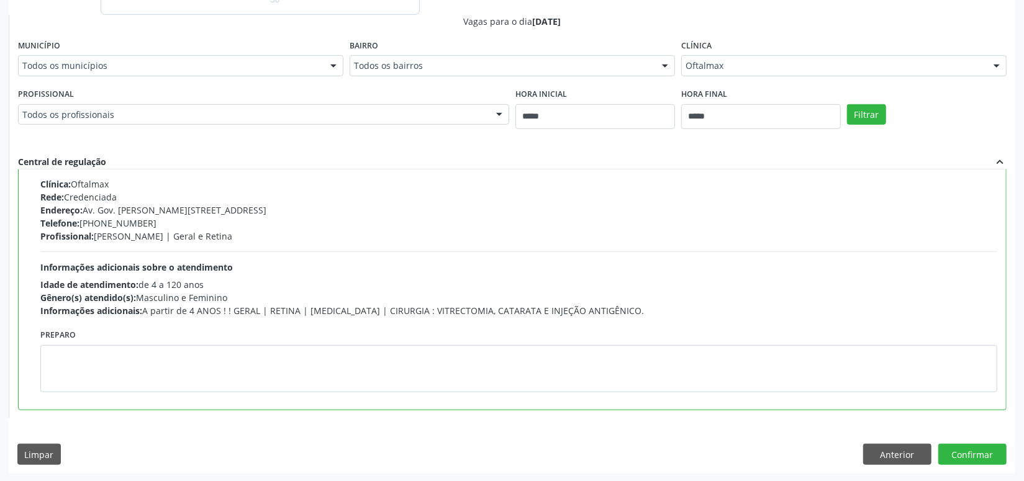
click at [973, 440] on div "Dias com vagas disponíveis para: - Oftalmologia outubro 2025 D S T Q Q S S 28 2…" at bounding box center [512, 142] width 1007 height 661
click at [983, 453] on button "Confirmar" at bounding box center [973, 454] width 68 height 21
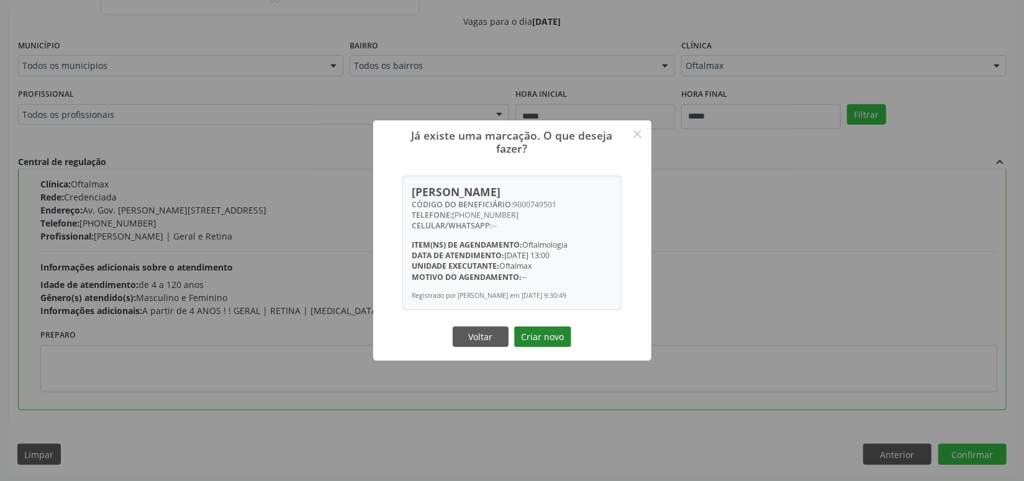
click at [555, 348] on button "Criar novo" at bounding box center [542, 337] width 57 height 21
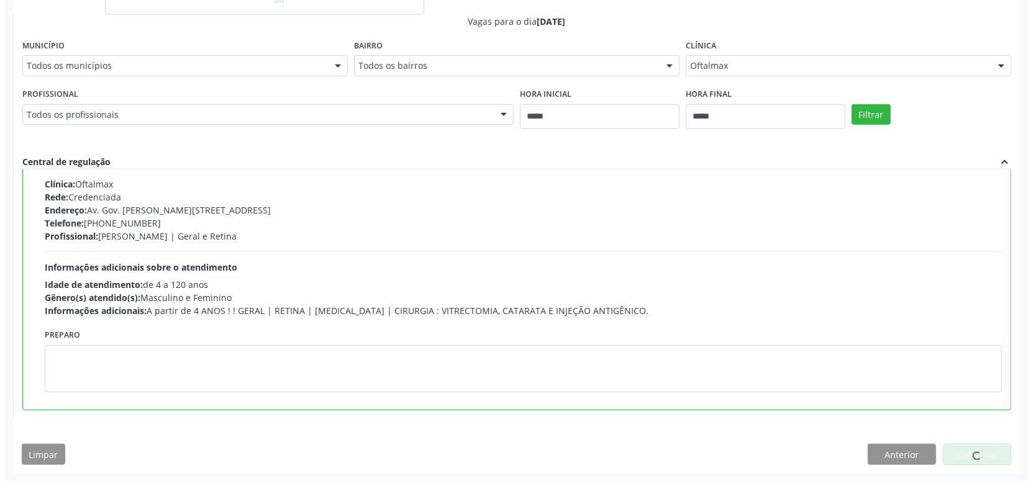
scroll to position [0, 0]
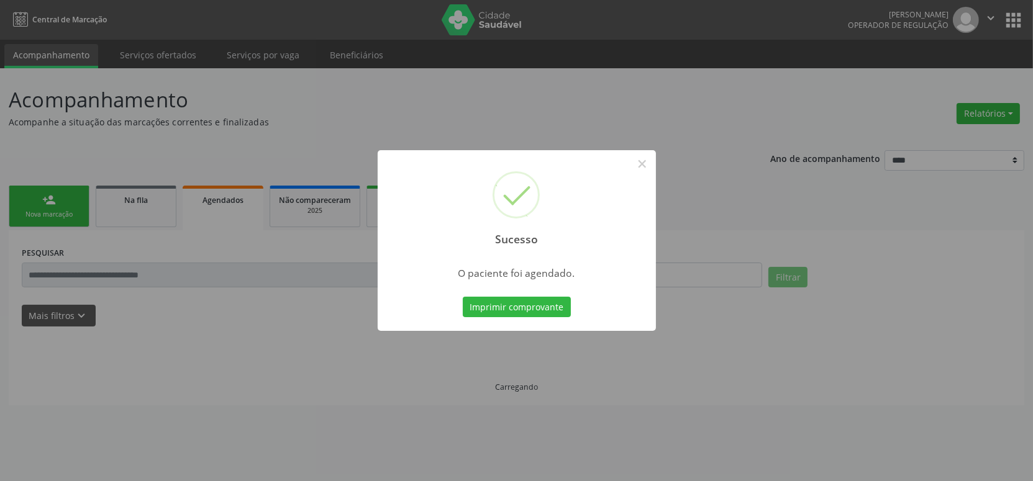
click at [463, 297] on button "Imprimir comprovante" at bounding box center [517, 307] width 108 height 21
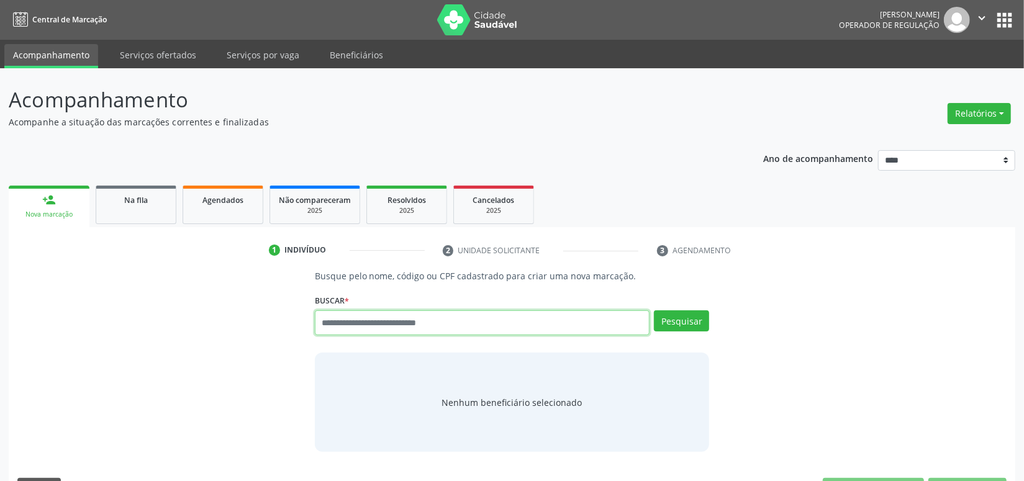
paste input "**********"
type input "**********"
click at [681, 324] on button "Pesquisar" at bounding box center [681, 321] width 55 height 21
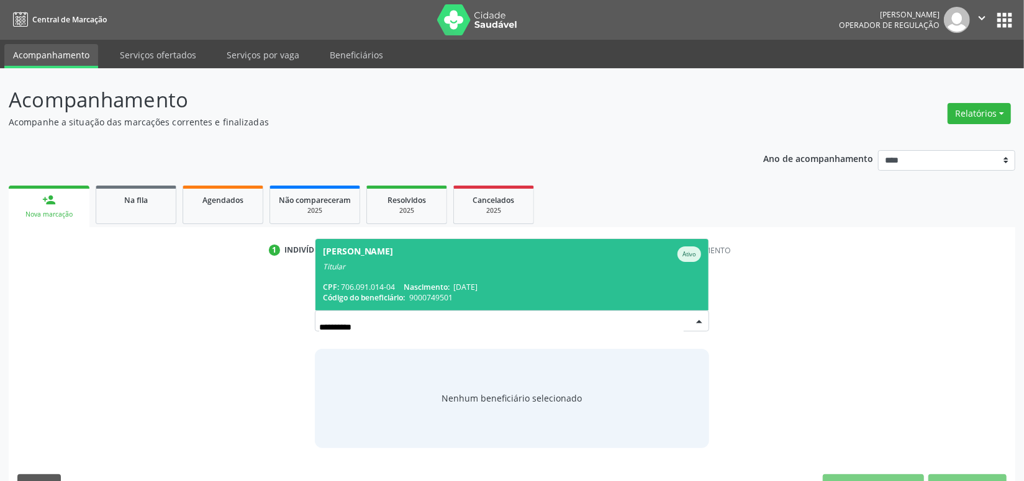
click at [576, 276] on span "[PERSON_NAME] Ativo Titular CPF: 706.091.014-04 Nascimento: [DATE] Código do be…" at bounding box center [513, 274] width 394 height 71
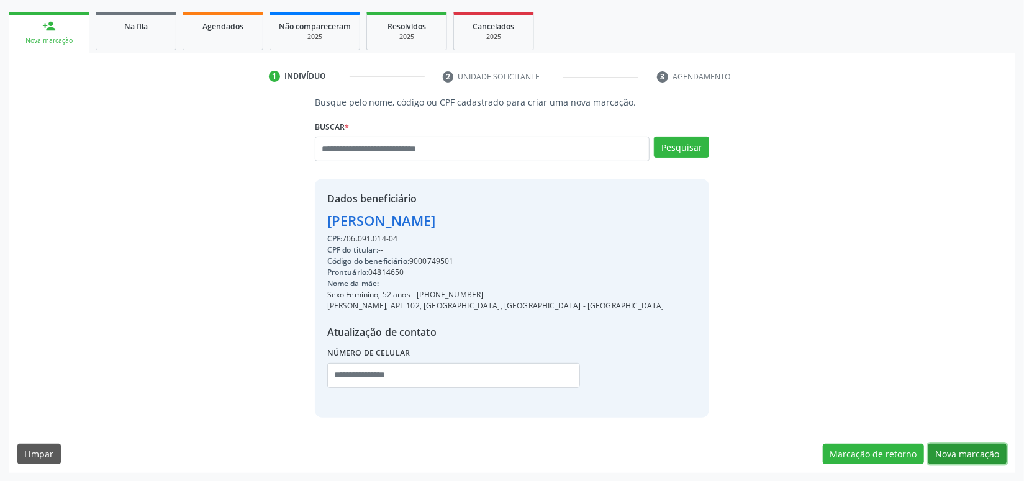
click at [961, 445] on button "Nova marcação" at bounding box center [968, 454] width 78 height 21
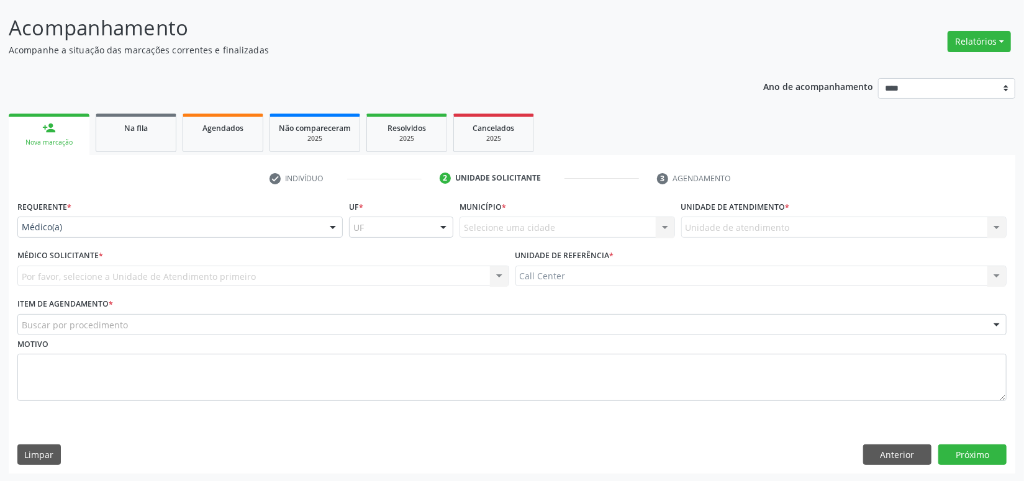
click at [97, 217] on div "Médico(a)" at bounding box center [179, 227] width 325 height 21
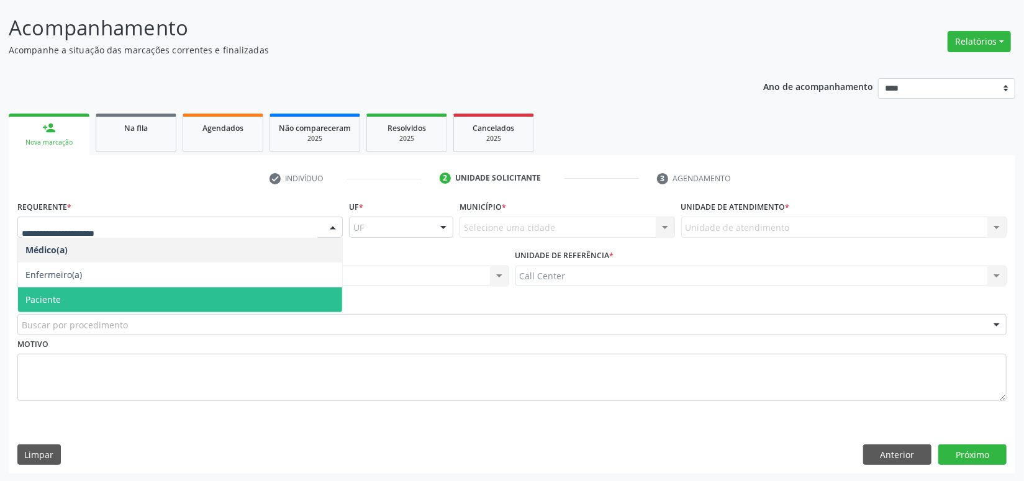
click at [57, 296] on span "Paciente" at bounding box center [42, 300] width 35 height 12
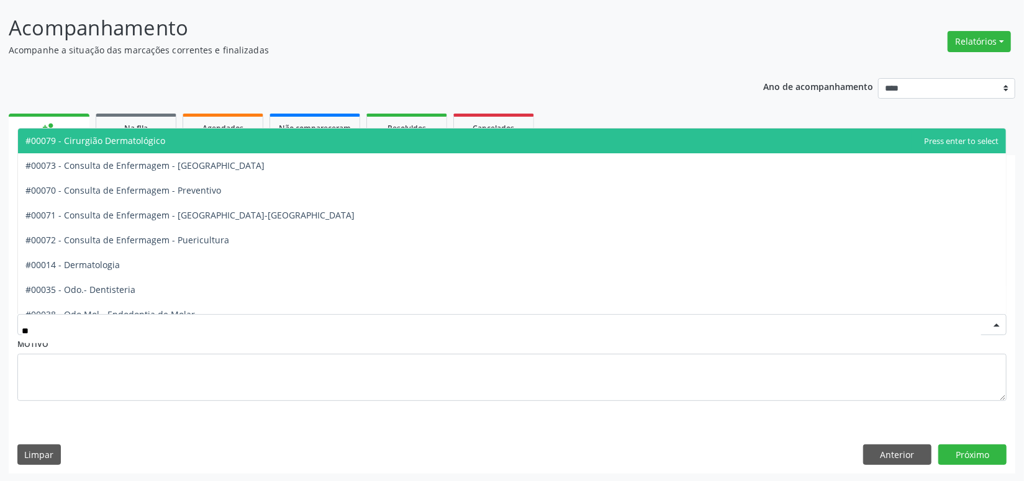
type input "***"
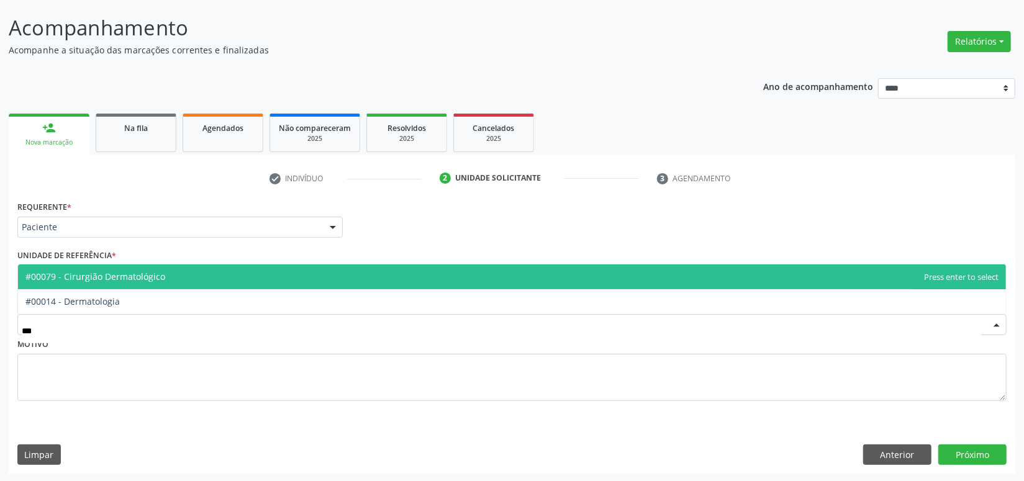
click at [89, 311] on span "#00014 - Dermatologia" at bounding box center [512, 301] width 988 height 25
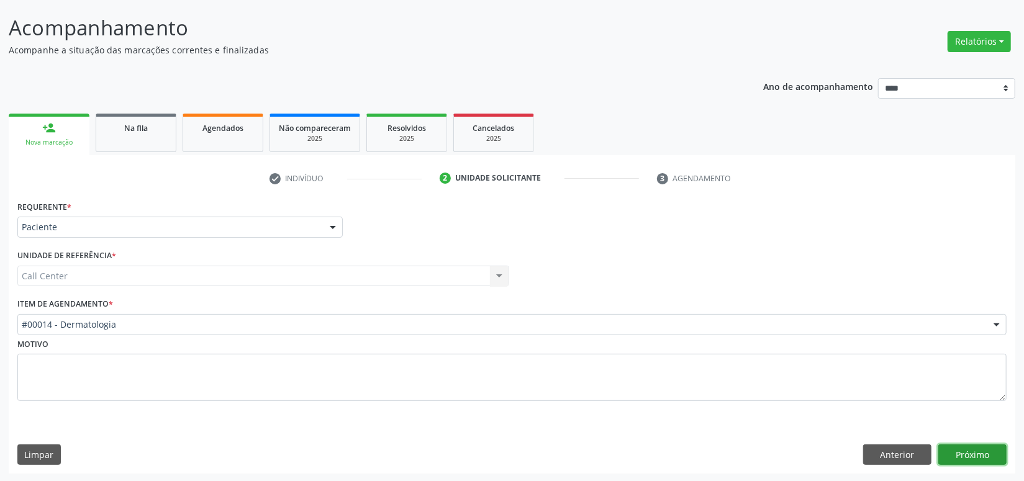
click button "Próximo" at bounding box center [973, 455] width 68 height 21
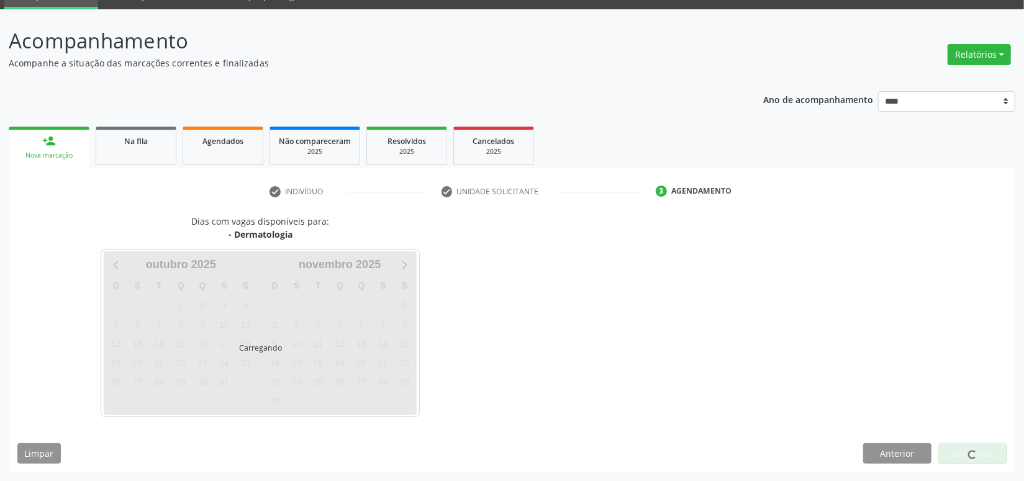
scroll to position [58, 0]
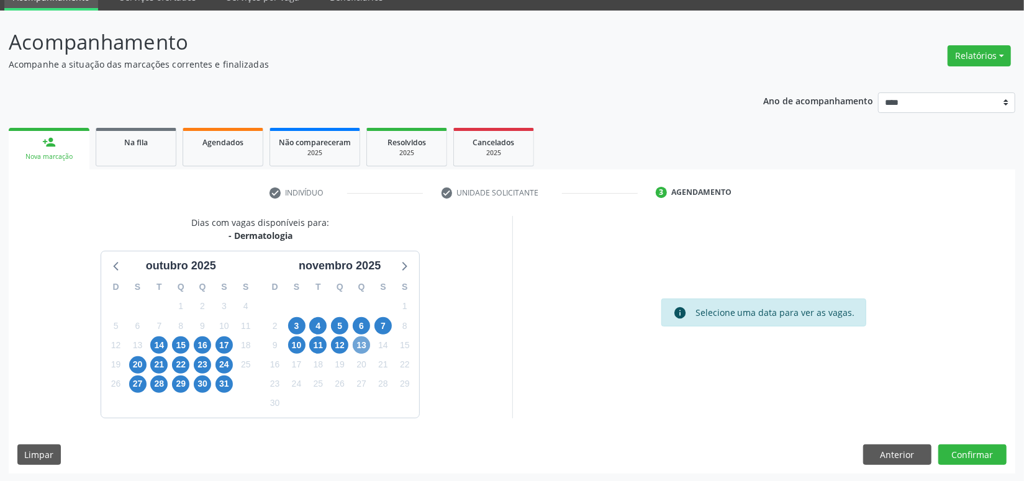
click at [368, 348] on span "13" at bounding box center [361, 345] width 17 height 17
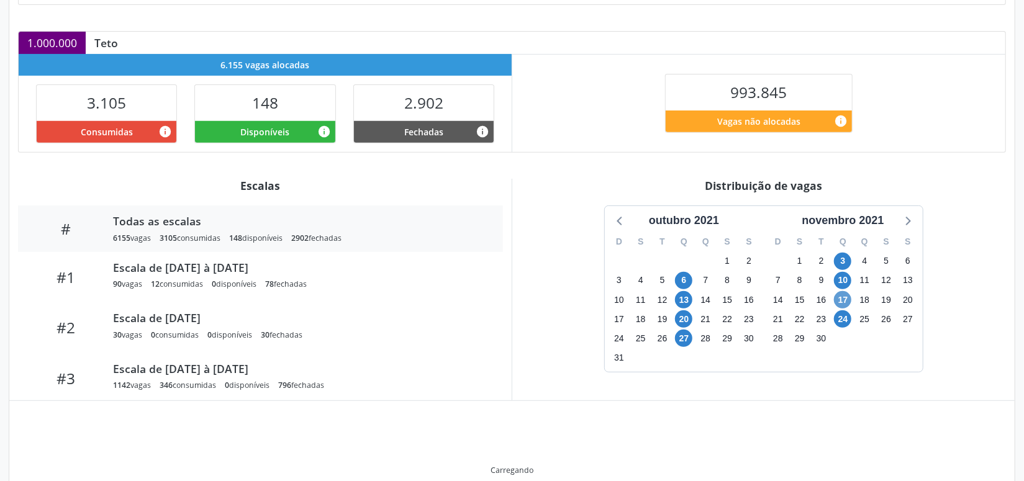
scroll to position [240, 0]
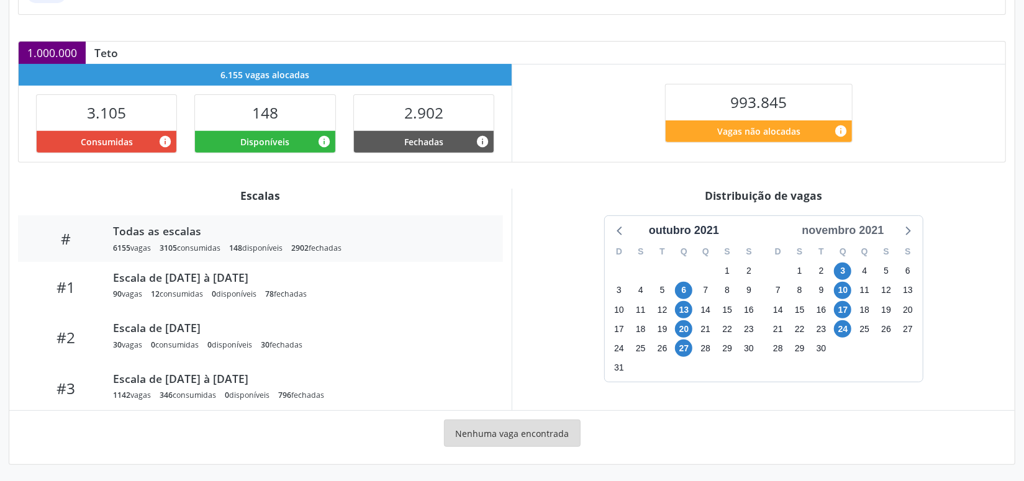
click at [862, 224] on div "novembro 2021" at bounding box center [843, 230] width 92 height 17
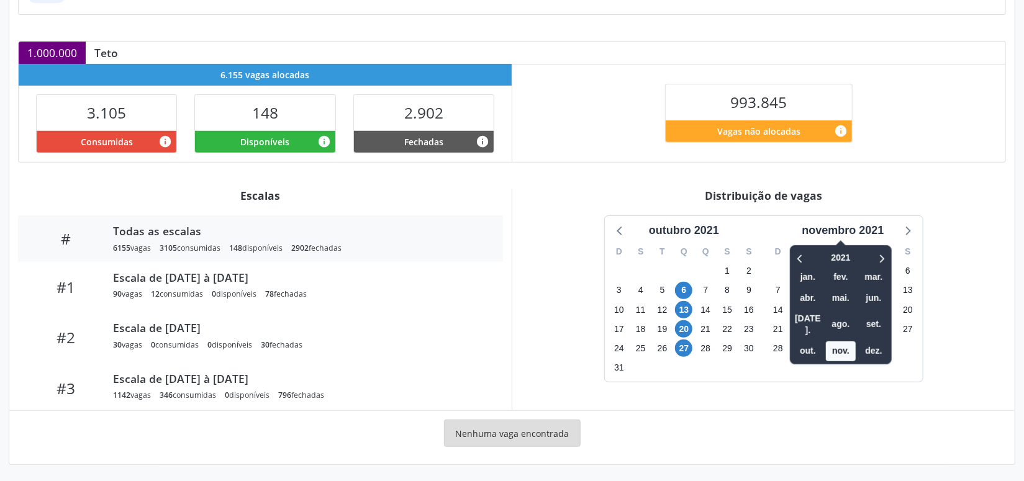
click at [883, 245] on div "2021 jan. fev. mar. abr. mai. jun. jul. ago. set. out. nov. dez." at bounding box center [841, 304] width 102 height 119
click at [881, 256] on icon at bounding box center [881, 258] width 12 height 15
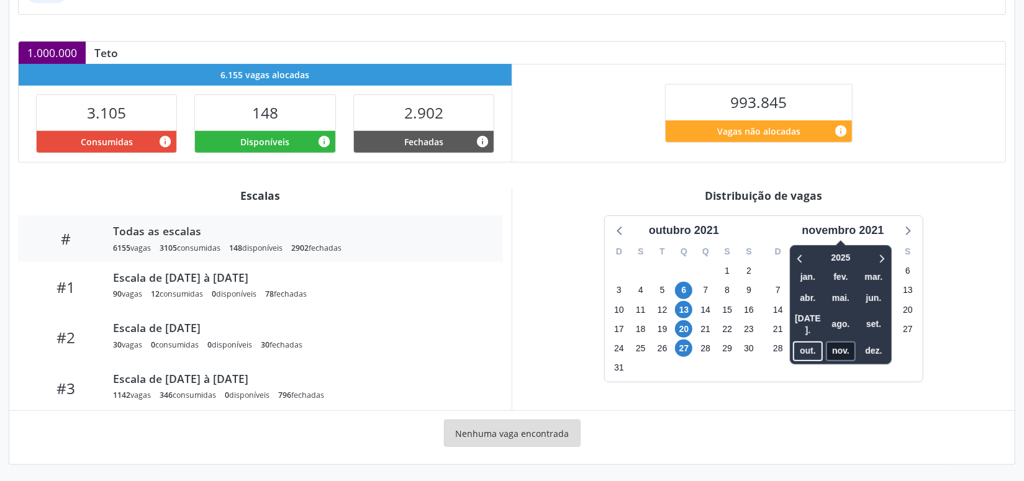
click at [848, 342] on span "nov." at bounding box center [841, 351] width 30 height 19
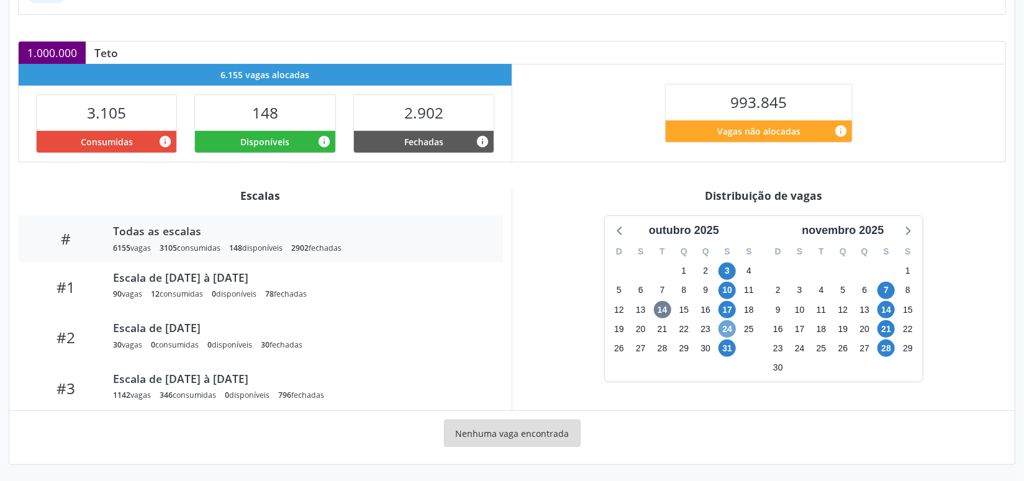
click at [725, 322] on span "24" at bounding box center [727, 328] width 17 height 17
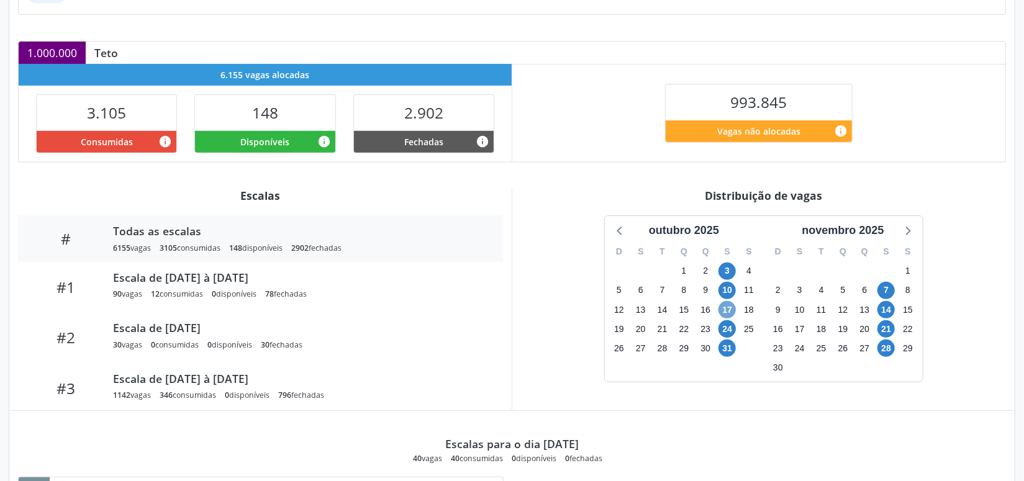
click at [733, 303] on span "17" at bounding box center [727, 309] width 17 height 17
click at [731, 348] on span "31" at bounding box center [727, 348] width 17 height 17
click at [725, 306] on span "17" at bounding box center [727, 309] width 17 height 17
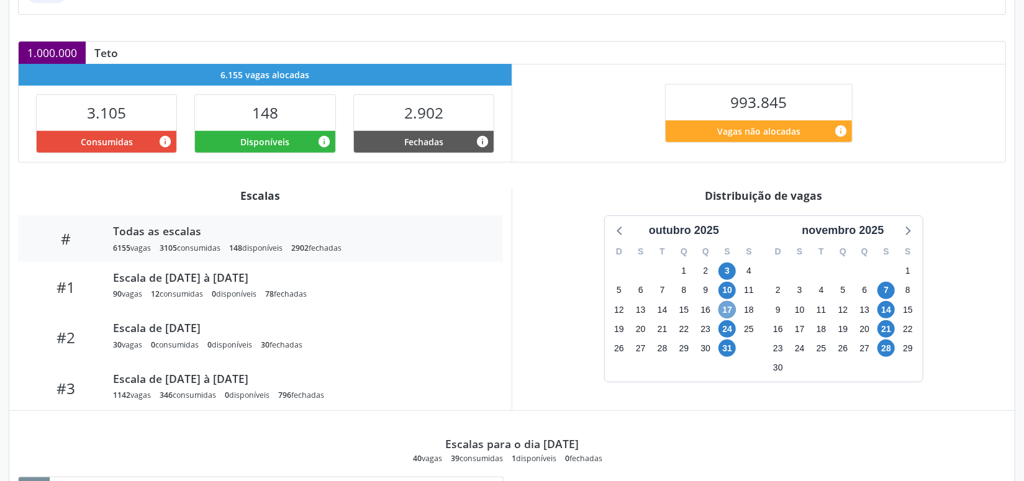
click at [725, 306] on span "17" at bounding box center [727, 309] width 17 height 17
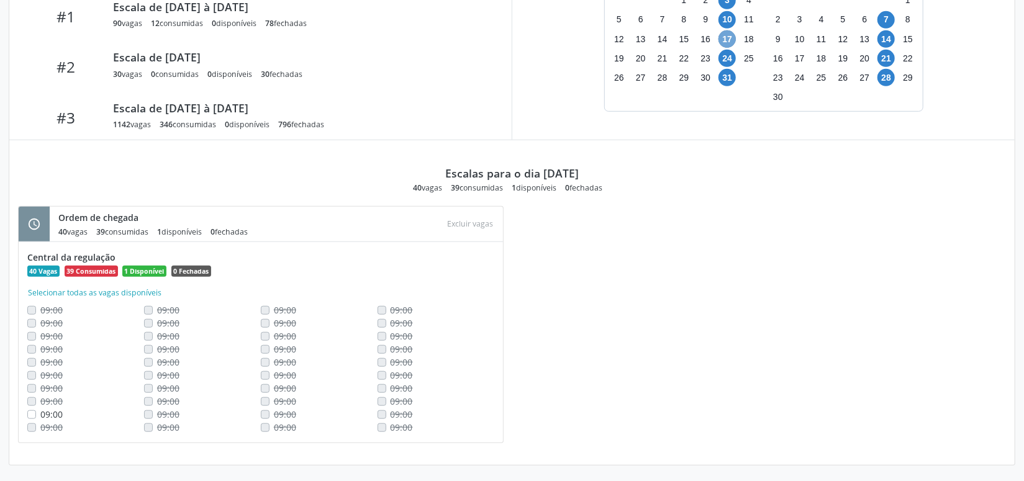
scroll to position [435, 0]
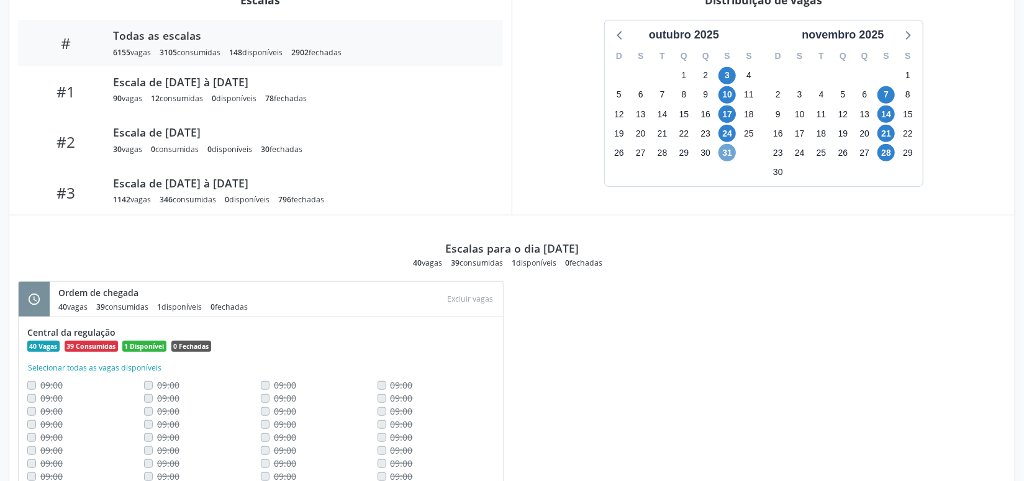
click at [729, 158] on span "31" at bounding box center [727, 152] width 17 height 17
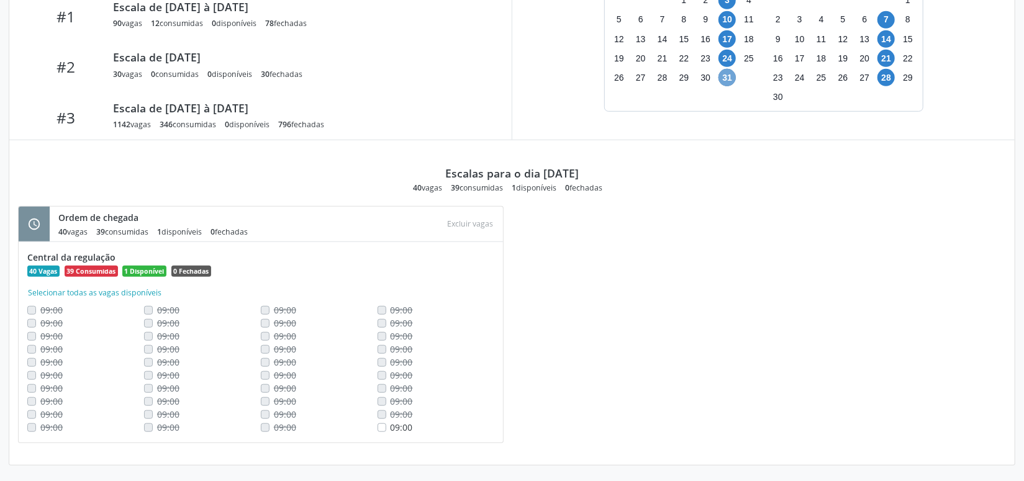
scroll to position [284, 0]
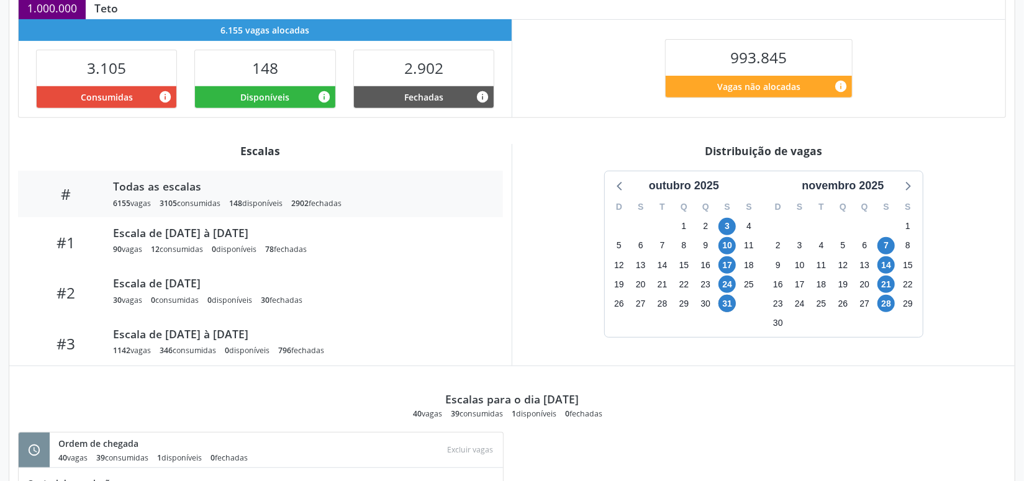
click at [893, 252] on div "7" at bounding box center [886, 245] width 17 height 19
click at [891, 250] on div "7" at bounding box center [886, 245] width 17 height 19
click at [889, 240] on span "7" at bounding box center [886, 245] width 17 height 17
click at [889, 263] on span "14" at bounding box center [886, 265] width 17 height 17
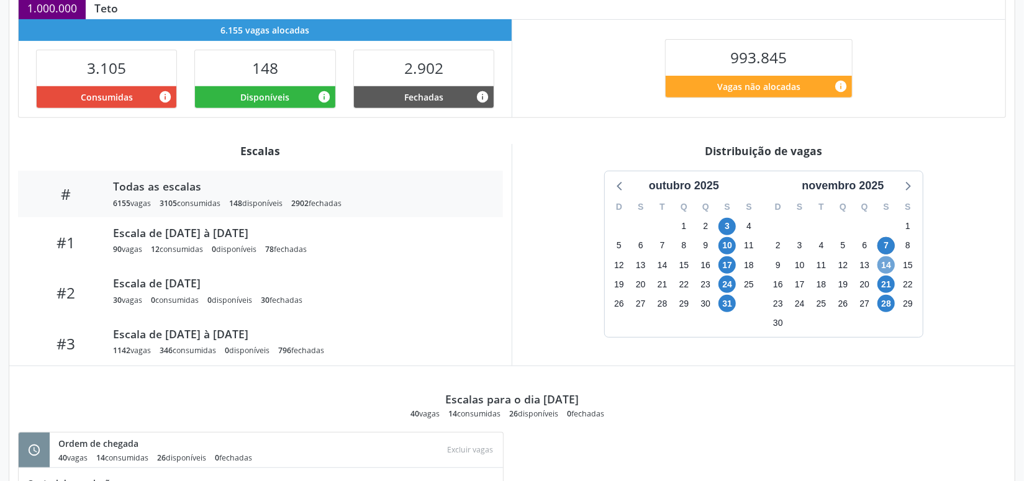
click at [889, 263] on span "14" at bounding box center [886, 265] width 17 height 17
click at [884, 243] on span "7" at bounding box center [886, 245] width 17 height 17
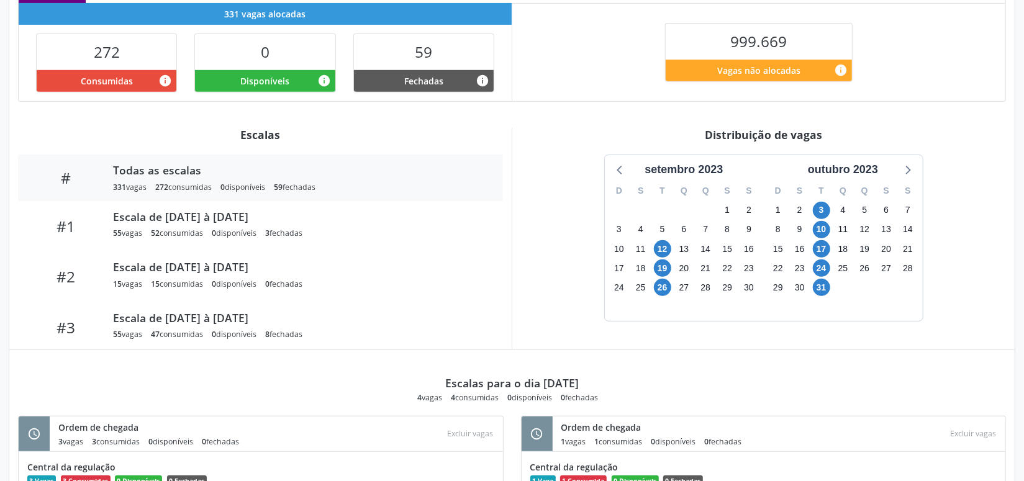
scroll to position [376, 0]
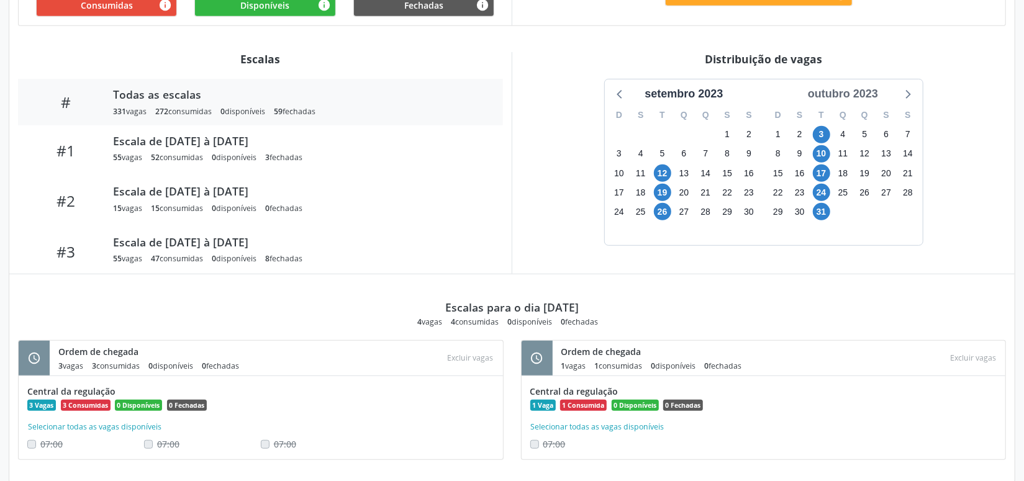
click at [837, 98] on div "outubro 2023" at bounding box center [843, 94] width 80 height 17
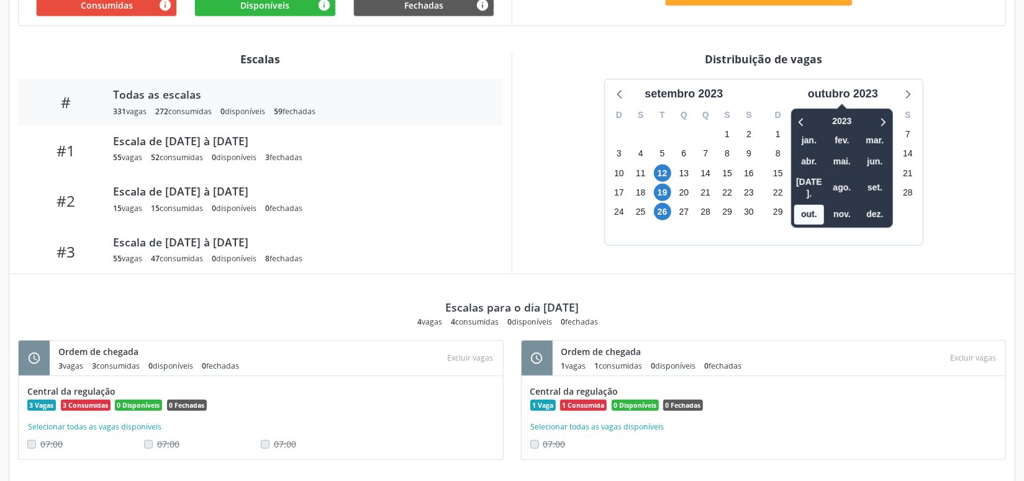
drag, startPoint x: 895, startPoint y: 120, endPoint x: 884, endPoint y: 119, distance: 10.6
click at [894, 120] on div "S" at bounding box center [887, 115] width 22 height 19
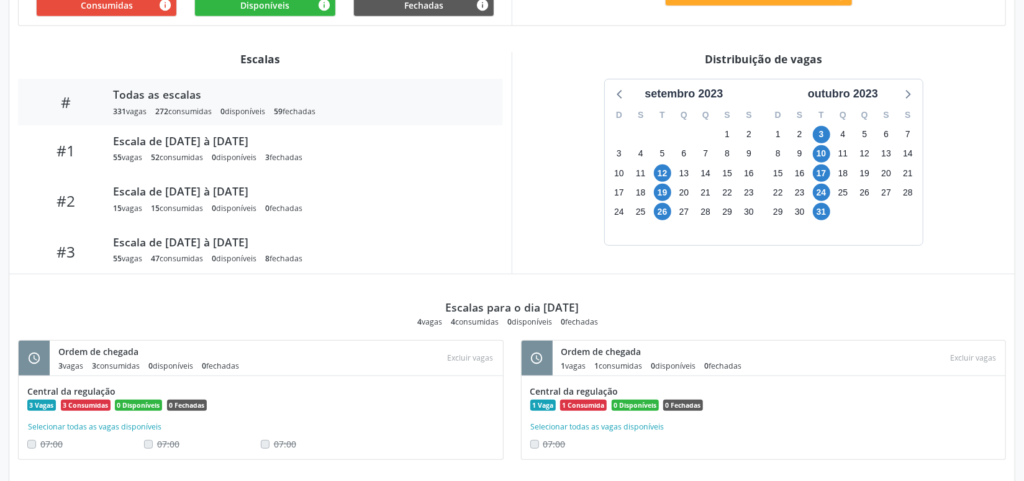
click at [884, 118] on div "S" at bounding box center [887, 115] width 22 height 19
drag, startPoint x: 862, startPoint y: 91, endPoint x: 881, endPoint y: 110, distance: 26.8
click at [863, 92] on div "outubro 2023" at bounding box center [843, 94] width 80 height 17
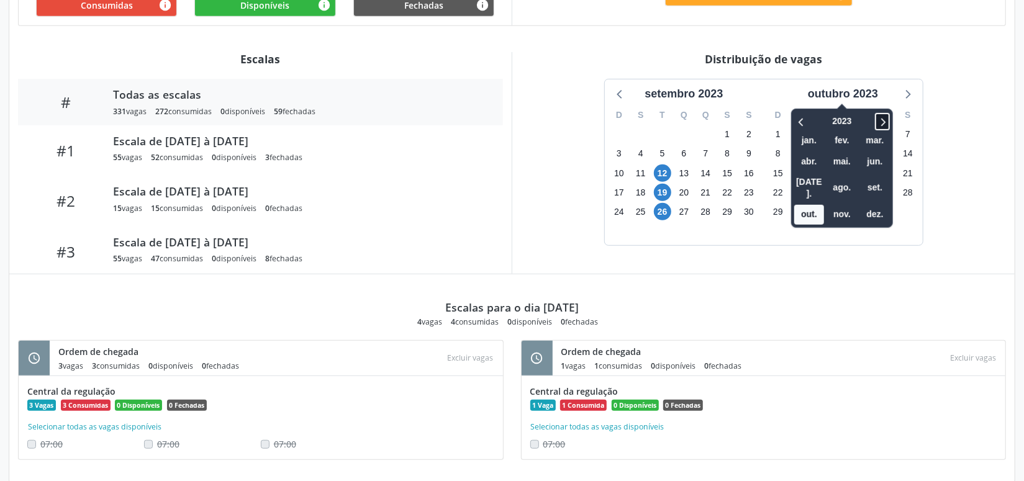
click at [881, 118] on icon at bounding box center [882, 121] width 12 height 15
click at [881, 120] on icon at bounding box center [882, 121] width 12 height 15
click at [843, 206] on span "nov." at bounding box center [842, 214] width 30 height 19
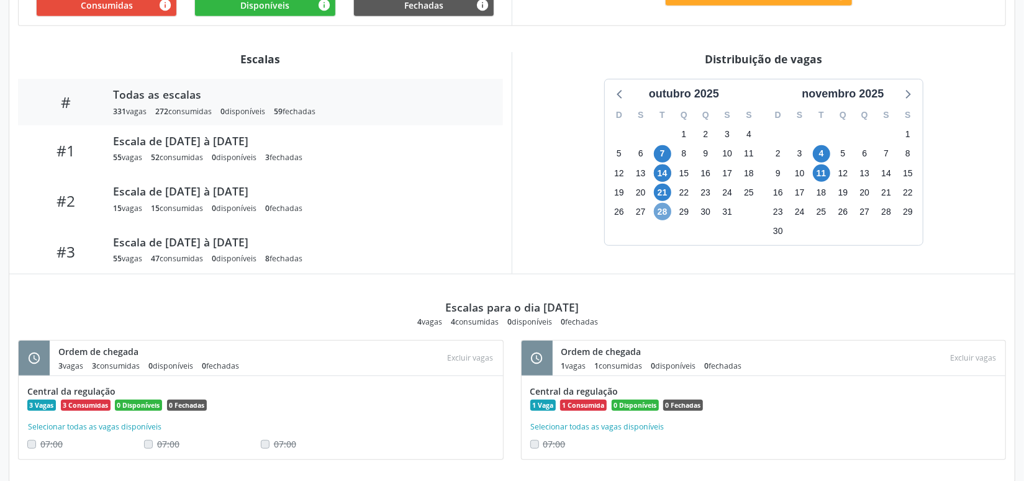
click at [660, 209] on span "28" at bounding box center [662, 211] width 17 height 17
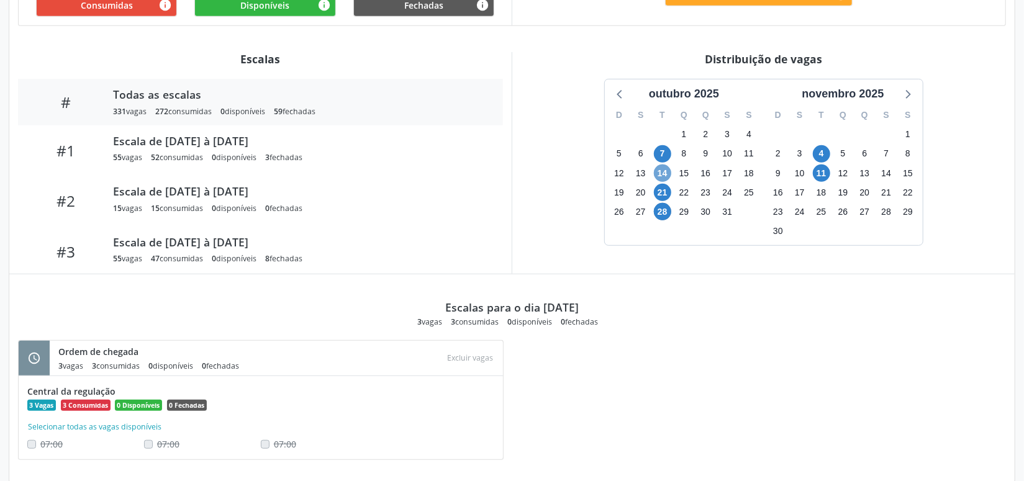
click at [660, 170] on span "14" at bounding box center [662, 173] width 17 height 17
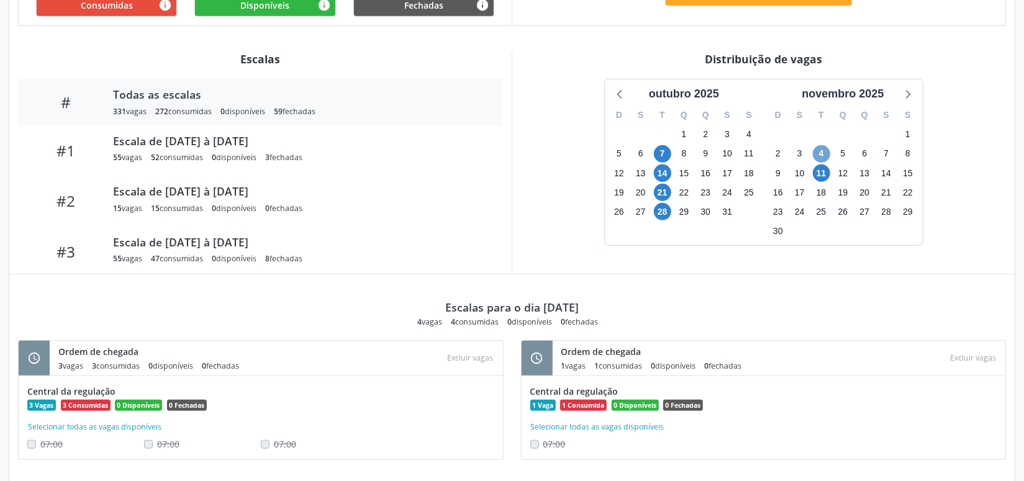
click at [824, 153] on span "4" at bounding box center [821, 153] width 17 height 17
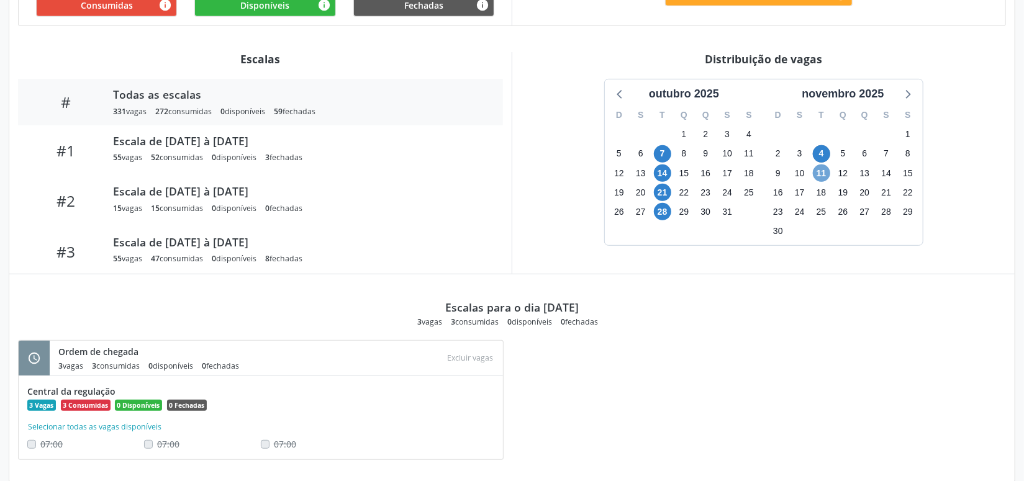
click at [829, 169] on span "11" at bounding box center [821, 173] width 17 height 17
click at [829, 170] on span "11" at bounding box center [821, 173] width 17 height 17
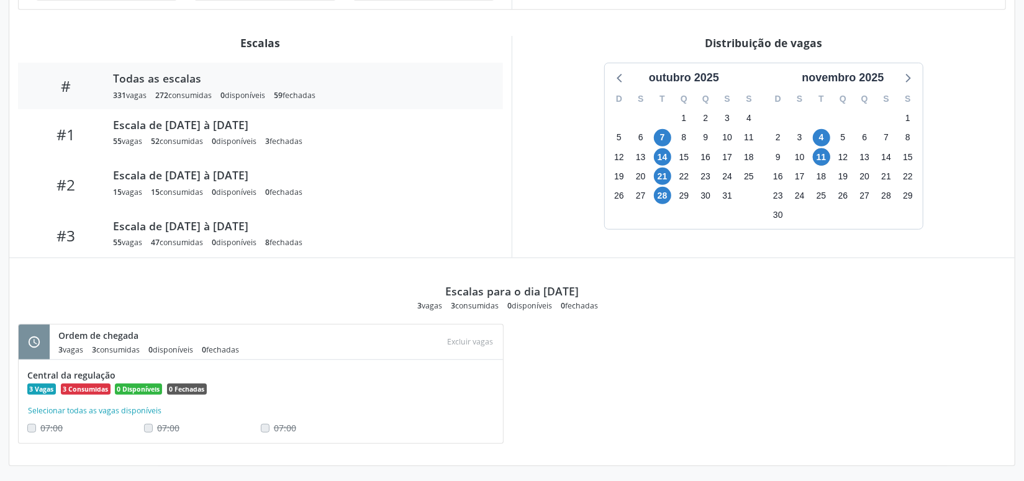
click at [752, 358] on div "schedule Ordem de chegada 3 vagas 3 consumidas 0 disponíveis 0 fechadas Atenção…" at bounding box center [512, 390] width 1006 height 133
click at [660, 156] on span "14" at bounding box center [662, 156] width 17 height 17
click at [661, 157] on span "14" at bounding box center [662, 156] width 17 height 17
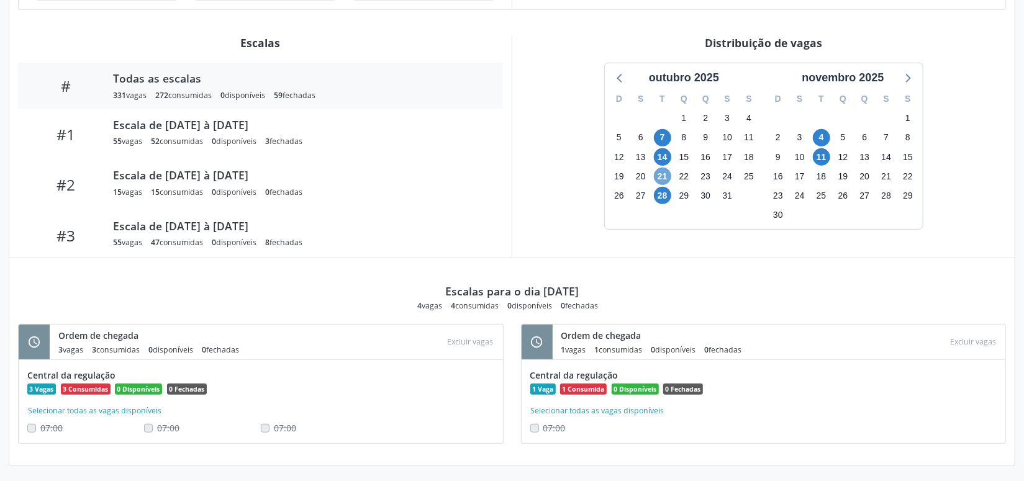
click at [665, 175] on span "21" at bounding box center [662, 176] width 17 height 17
click at [663, 170] on span "21" at bounding box center [662, 176] width 17 height 17
click at [663, 198] on span "28" at bounding box center [662, 195] width 17 height 17
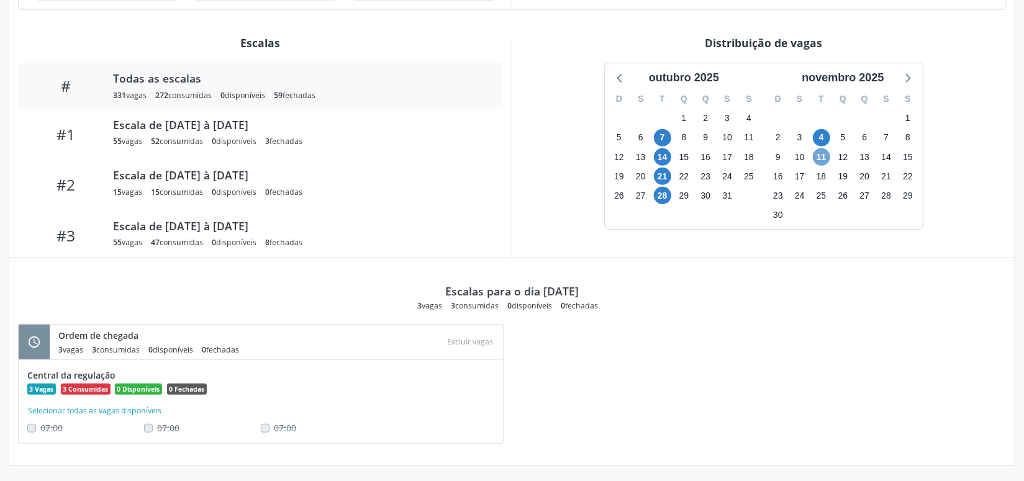
click at [822, 156] on span "11" at bounding box center [821, 156] width 17 height 17
click at [817, 158] on span "11" at bounding box center [821, 156] width 17 height 17
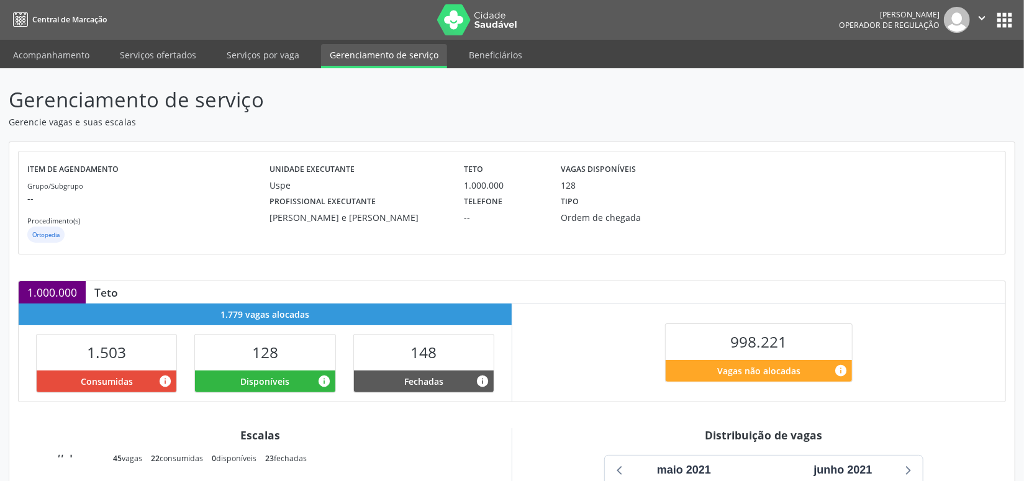
scroll to position [225, 0]
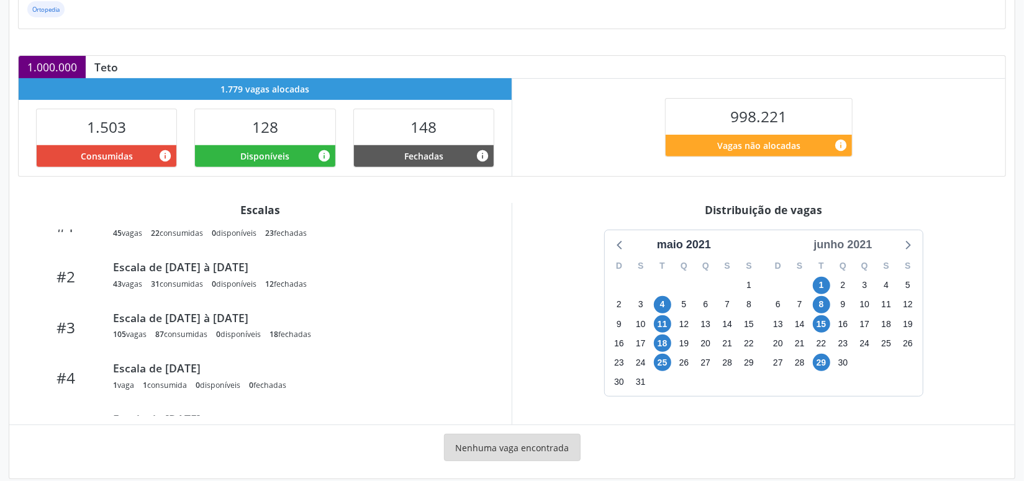
click at [864, 240] on div "junho 2021" at bounding box center [843, 245] width 68 height 17
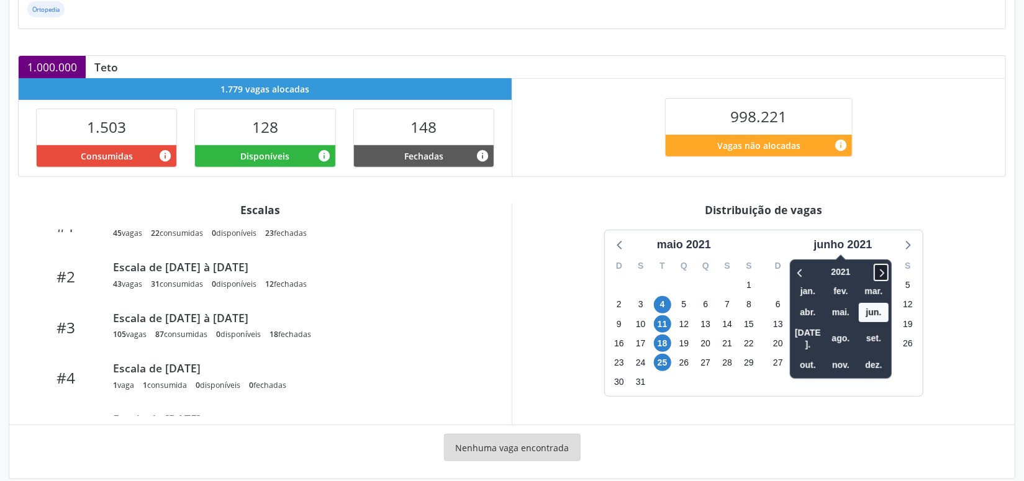
click at [881, 264] on span at bounding box center [881, 272] width 15 height 17
click at [888, 268] on icon at bounding box center [881, 272] width 12 height 15
click at [886, 266] on icon at bounding box center [881, 272] width 12 height 15
click at [847, 356] on span "nov." at bounding box center [841, 365] width 30 height 19
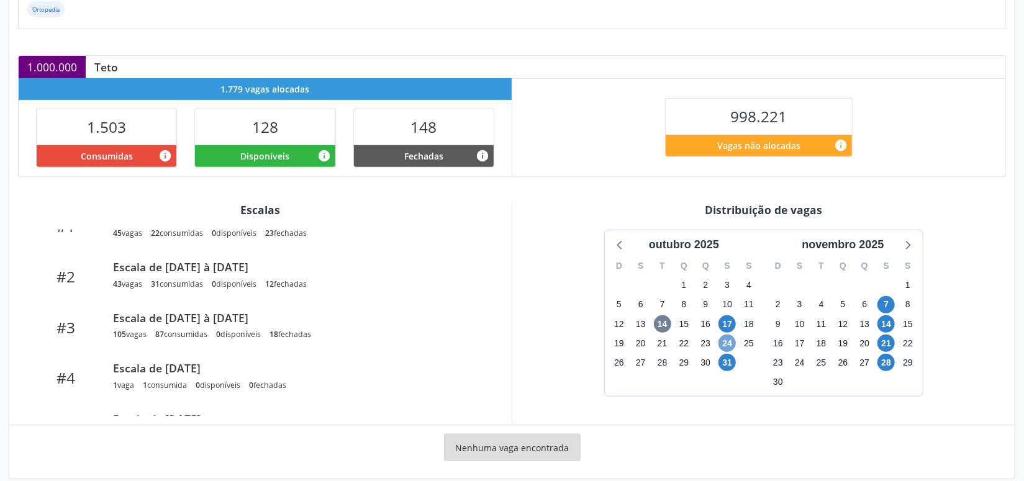
click at [722, 336] on span "24" at bounding box center [727, 343] width 17 height 17
click at [722, 335] on span "24" at bounding box center [727, 343] width 17 height 17
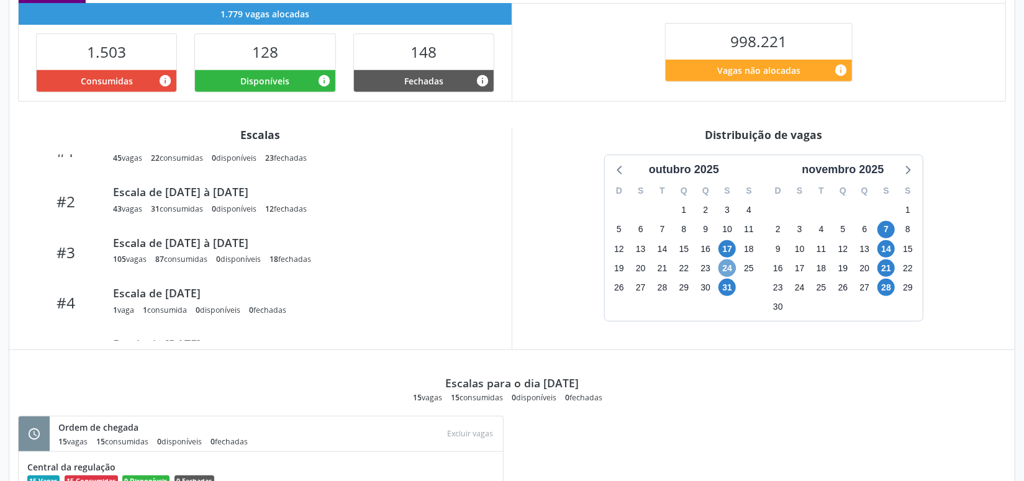
scroll to position [376, 0]
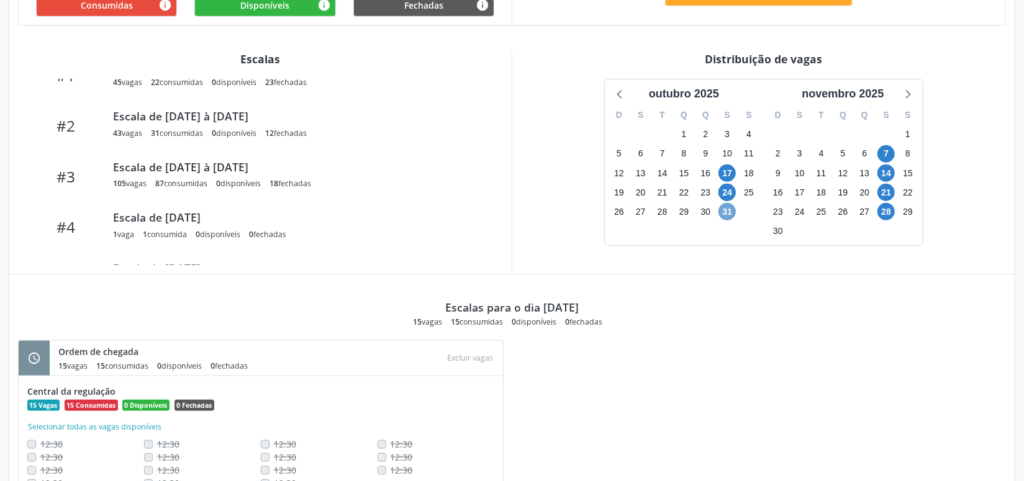
click at [730, 211] on span "31" at bounding box center [727, 211] width 17 height 17
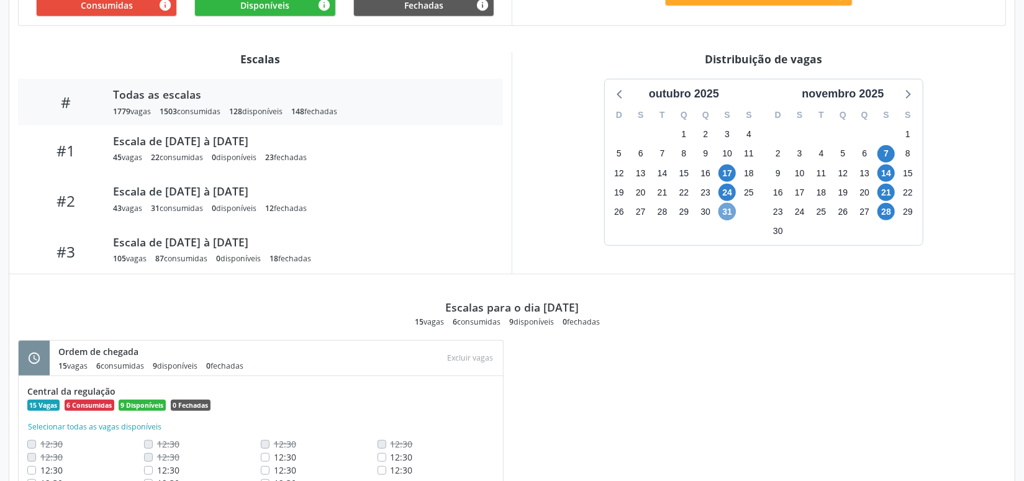
scroll to position [432, 0]
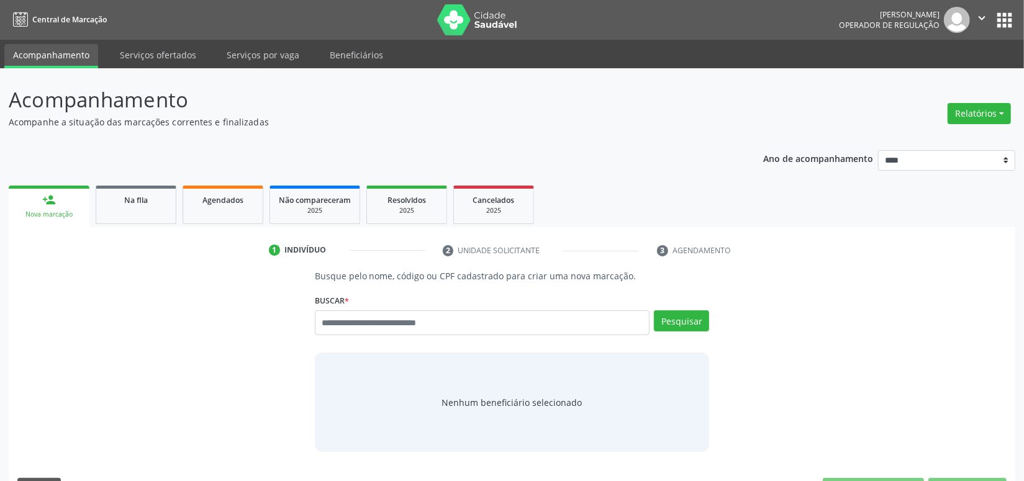
click at [352, 312] on div "Buscar * Busque por nome, código ou CPF Nenhum resultado encontrado para: " " D…" at bounding box center [512, 317] width 395 height 53
drag, startPoint x: 352, startPoint y: 312, endPoint x: 355, endPoint y: 318, distance: 6.9
click at [353, 316] on input "text" at bounding box center [482, 323] width 335 height 25
paste input "**********"
type input "**********"
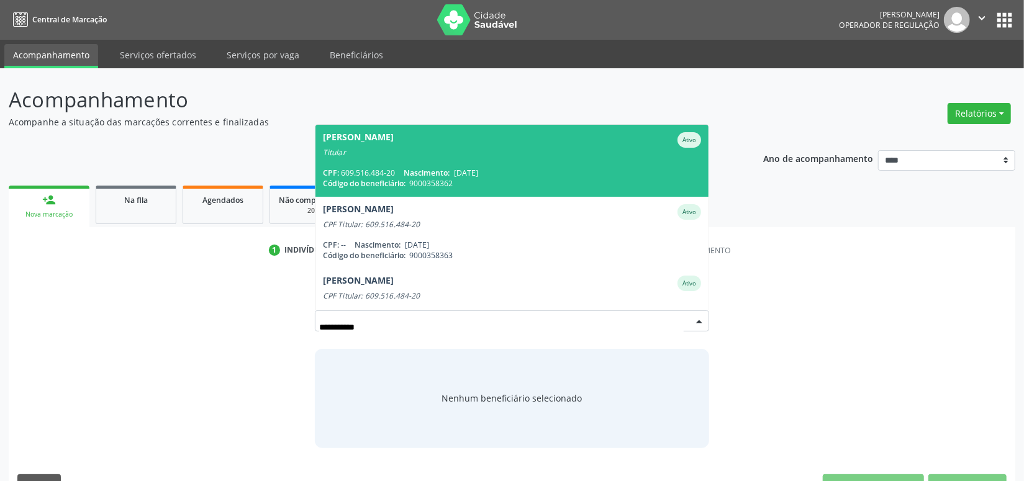
click at [411, 170] on span "Nascimento:" at bounding box center [427, 173] width 46 height 11
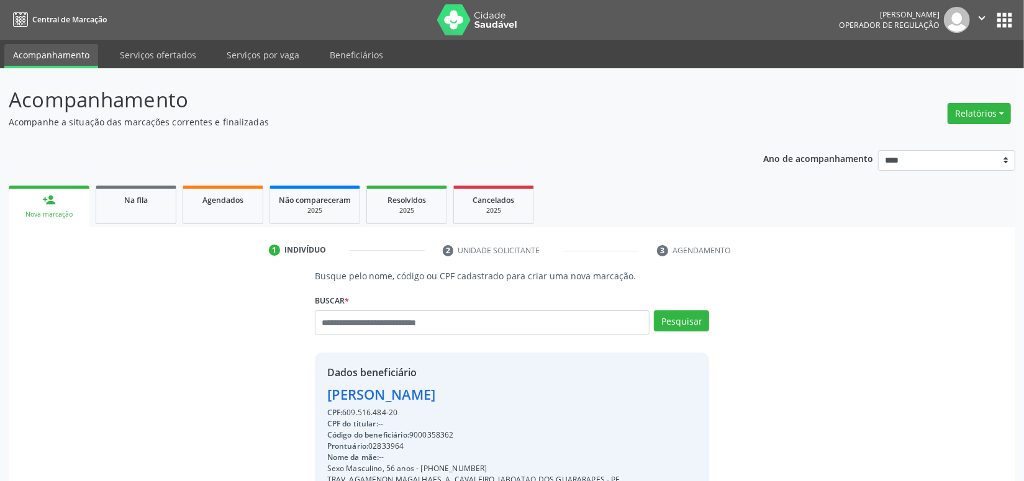
scroll to position [174, 0]
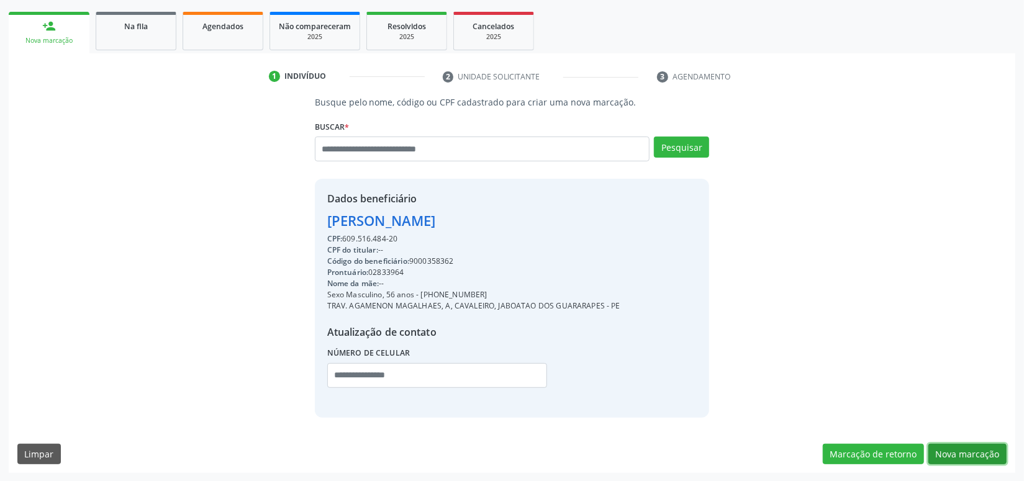
click at [999, 457] on button "Nova marcação" at bounding box center [968, 454] width 78 height 21
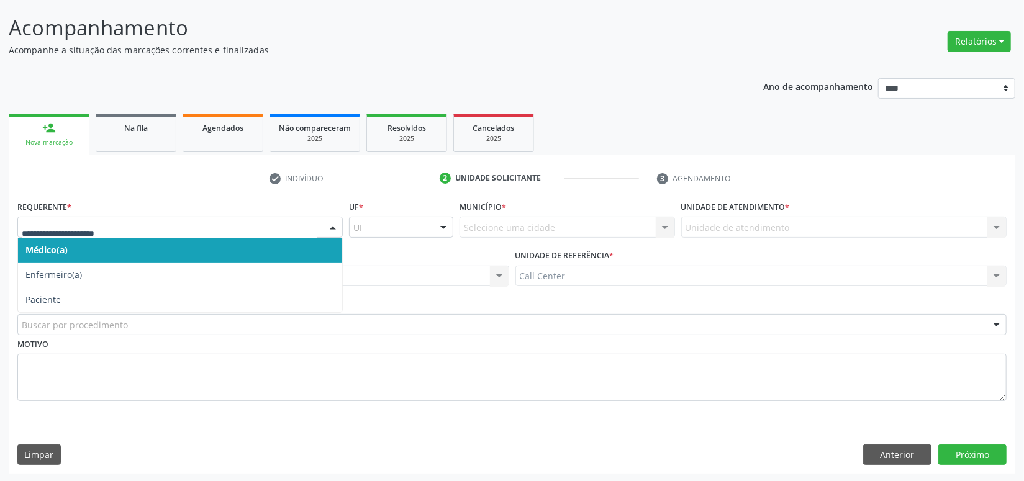
click at [66, 235] on div at bounding box center [179, 227] width 325 height 21
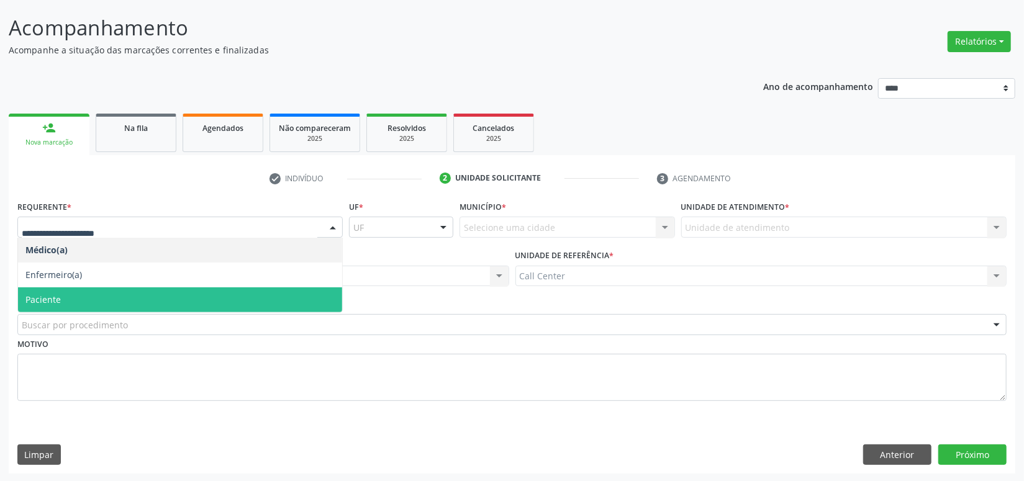
drag, startPoint x: 56, startPoint y: 295, endPoint x: 60, endPoint y: 327, distance: 32.0
click at [55, 296] on span "Paciente" at bounding box center [42, 300] width 35 height 12
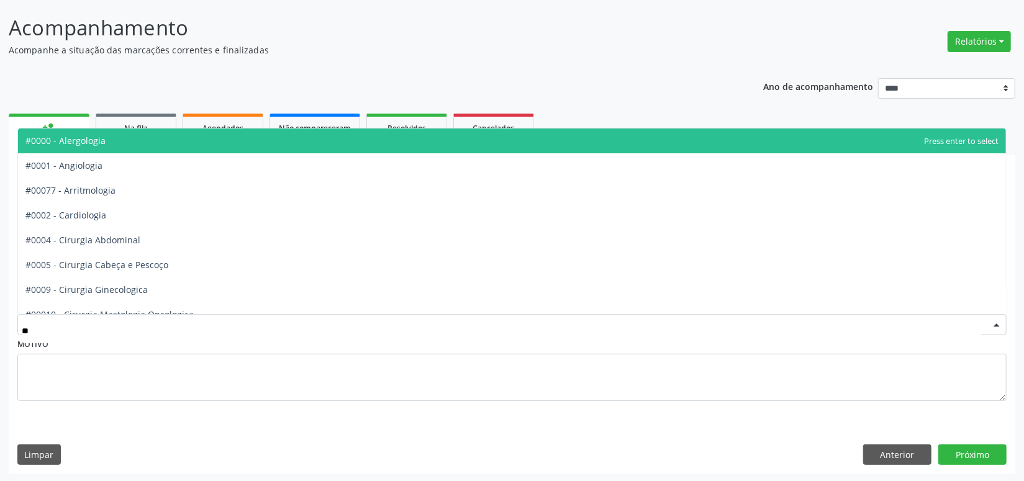
type input "***"
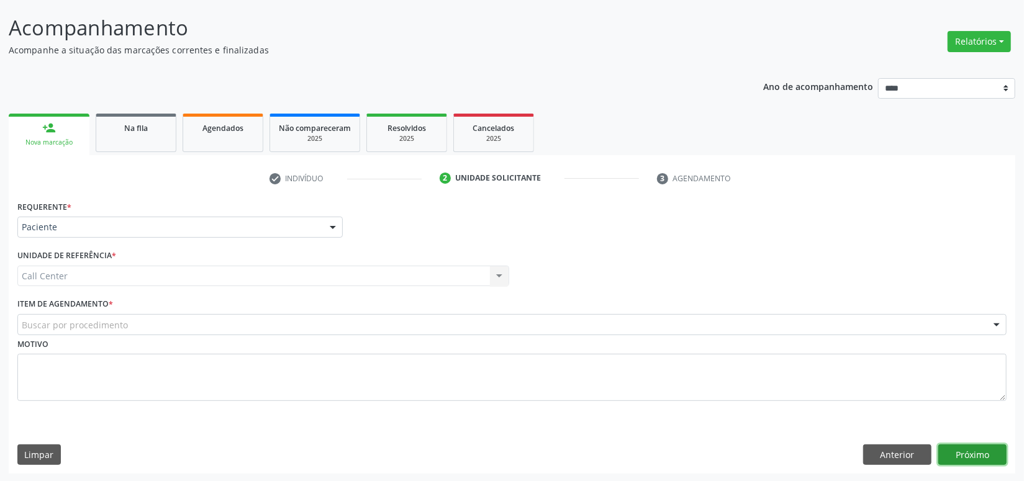
click at [939, 445] on button "Próximo" at bounding box center [973, 455] width 68 height 21
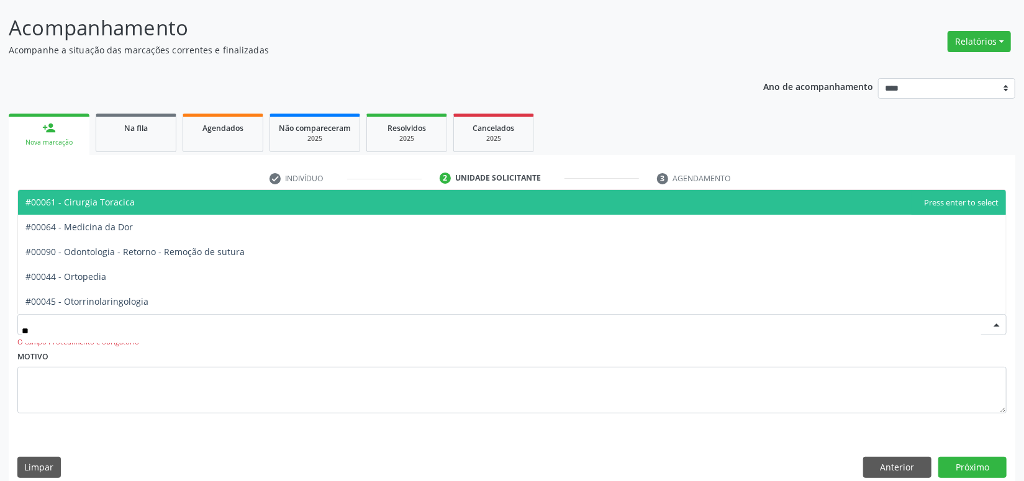
type input "***"
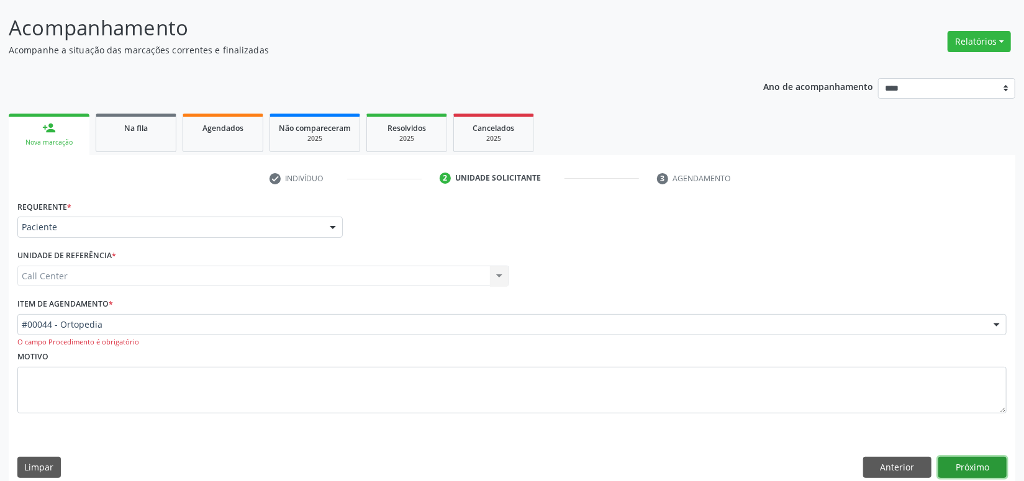
click button "Próximo" at bounding box center [973, 467] width 68 height 21
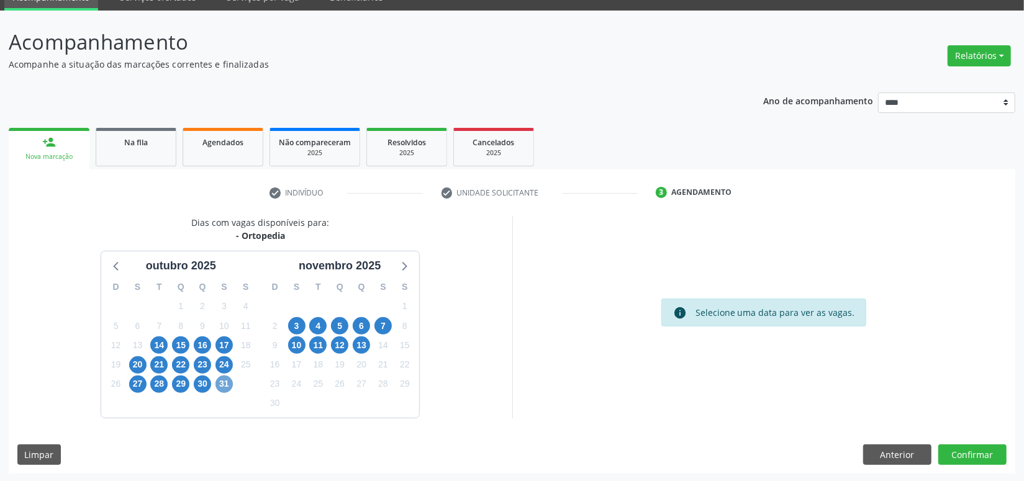
click at [223, 384] on span "31" at bounding box center [224, 384] width 17 height 17
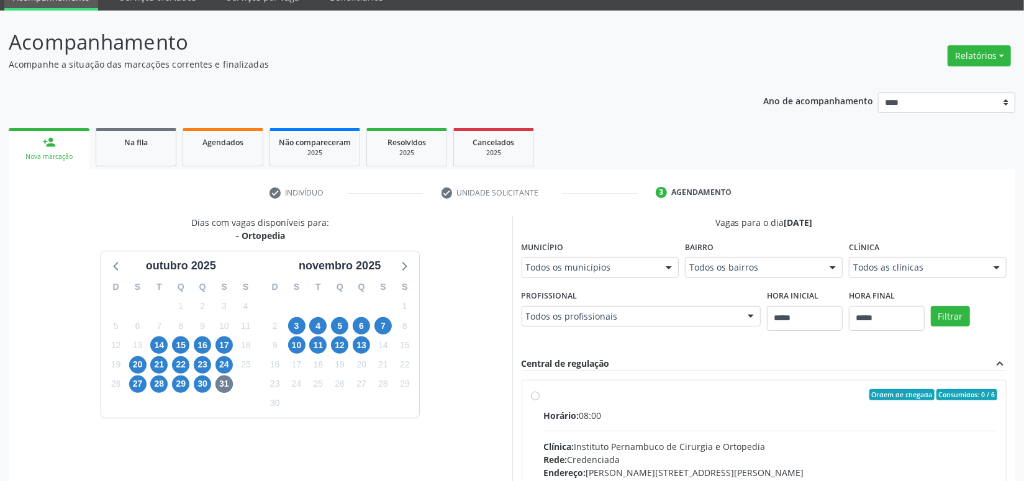
click at [598, 321] on div "Todos os profissionais" at bounding box center [642, 316] width 240 height 21
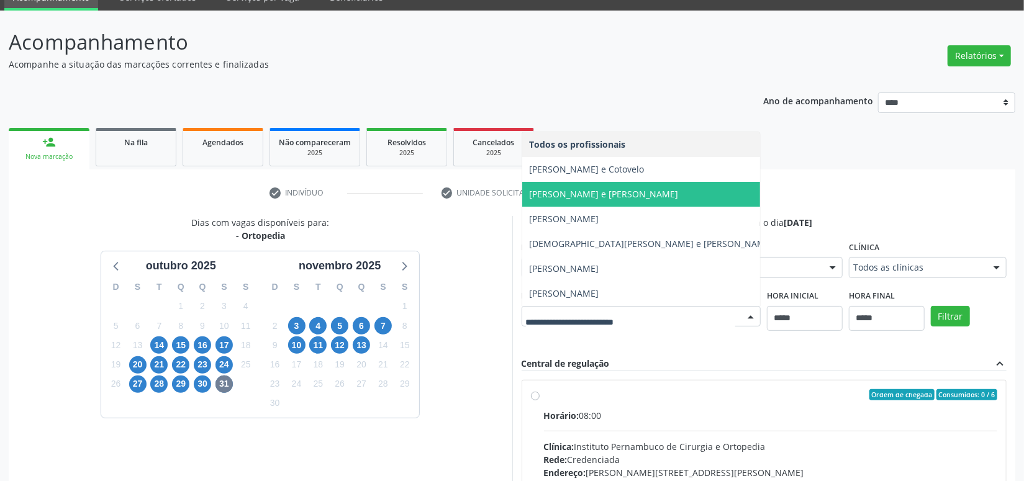
click at [598, 200] on span "[PERSON_NAME] e [PERSON_NAME]" at bounding box center [651, 194] width 259 height 25
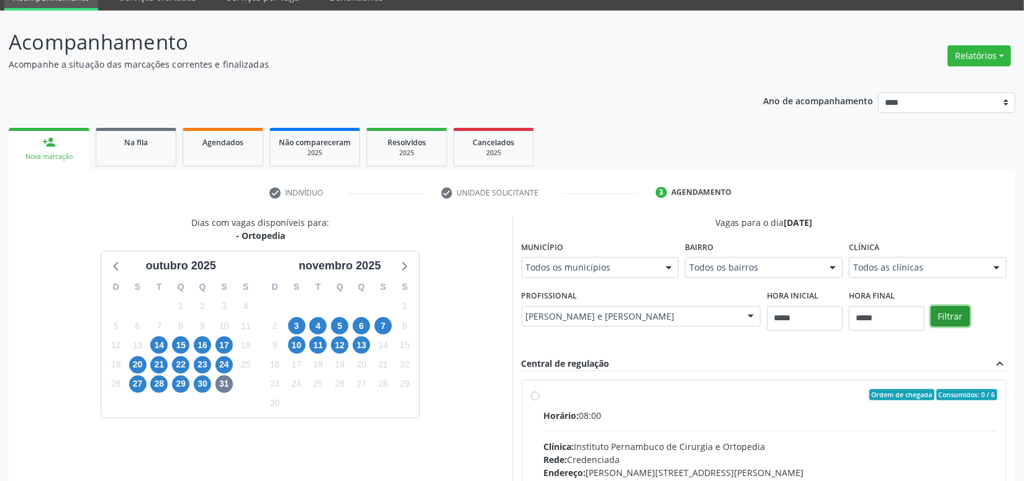
click at [953, 316] on button "Filtrar" at bounding box center [950, 316] width 39 height 21
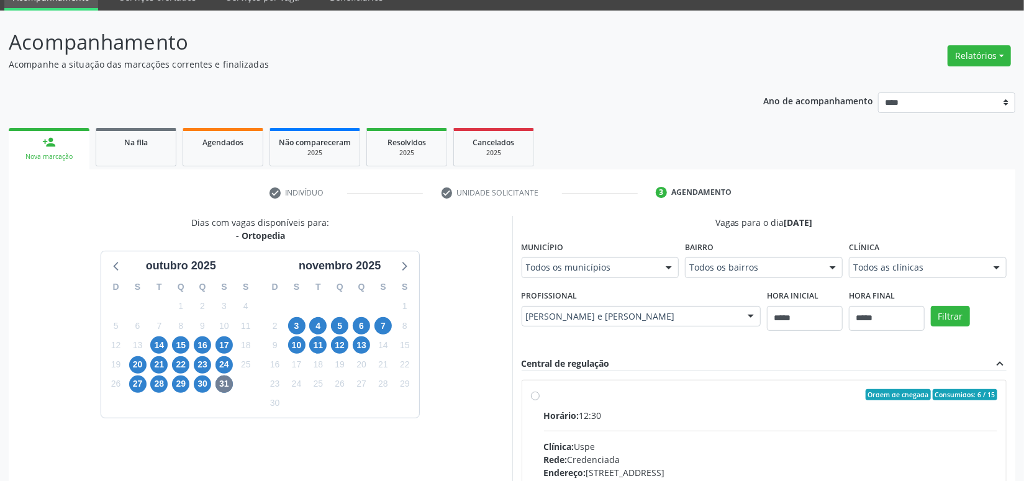
drag, startPoint x: 769, startPoint y: 434, endPoint x: 824, endPoint y: 427, distance: 55.8
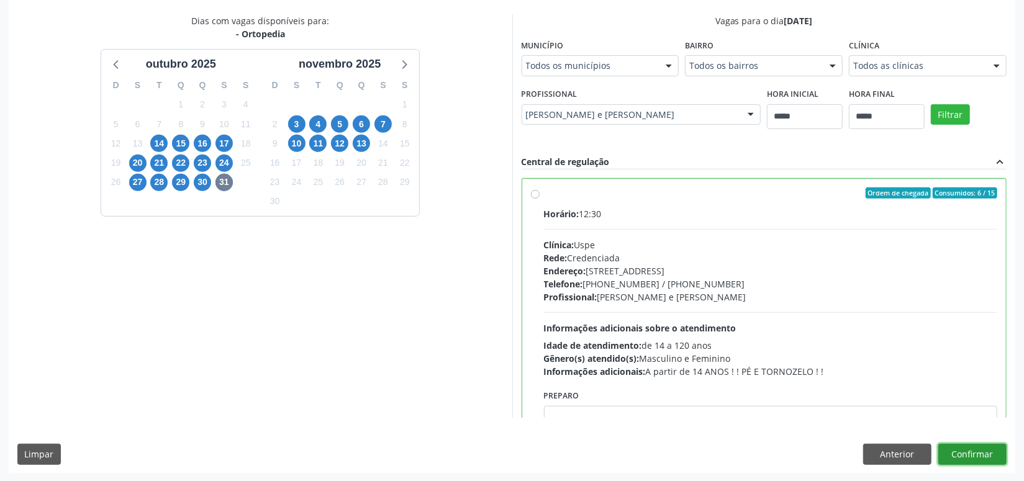
click at [978, 445] on button "Confirmar" at bounding box center [973, 454] width 68 height 21
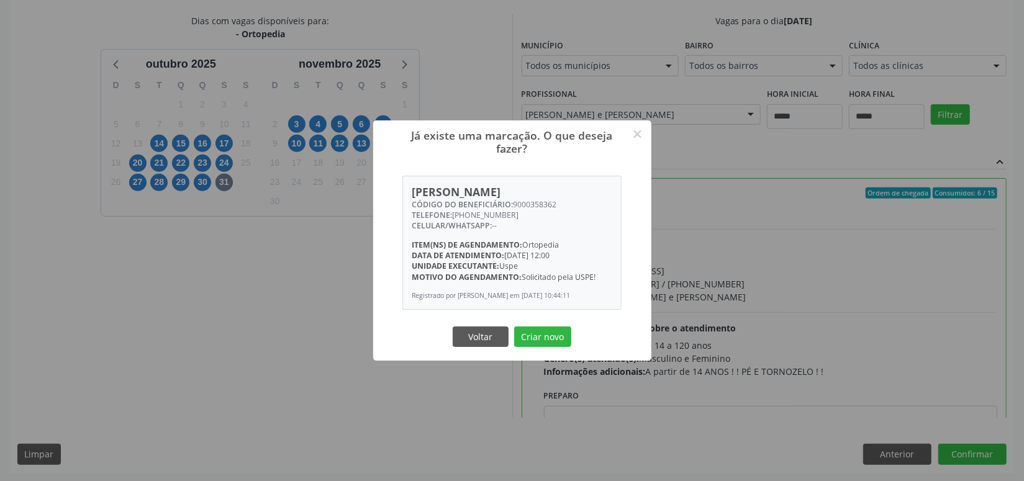
click at [514, 327] on button "Criar novo" at bounding box center [542, 337] width 57 height 21
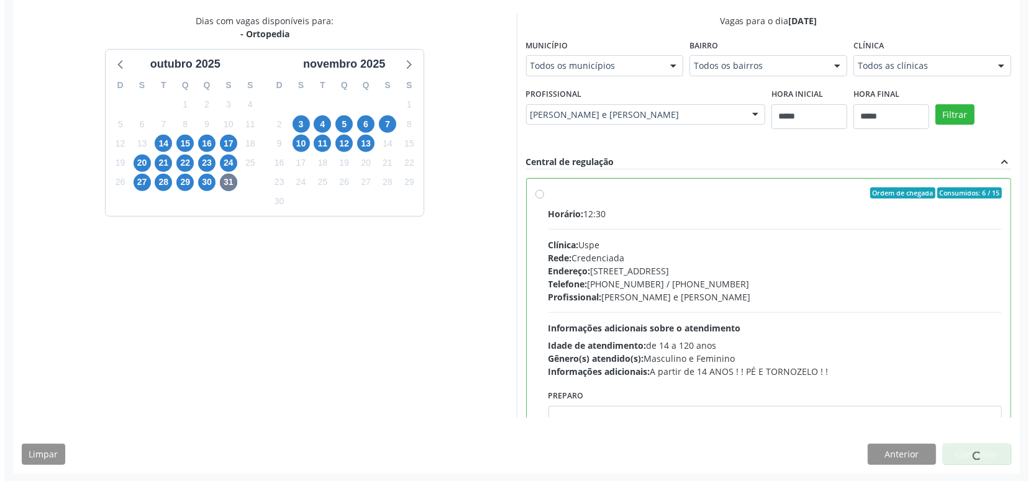
scroll to position [0, 0]
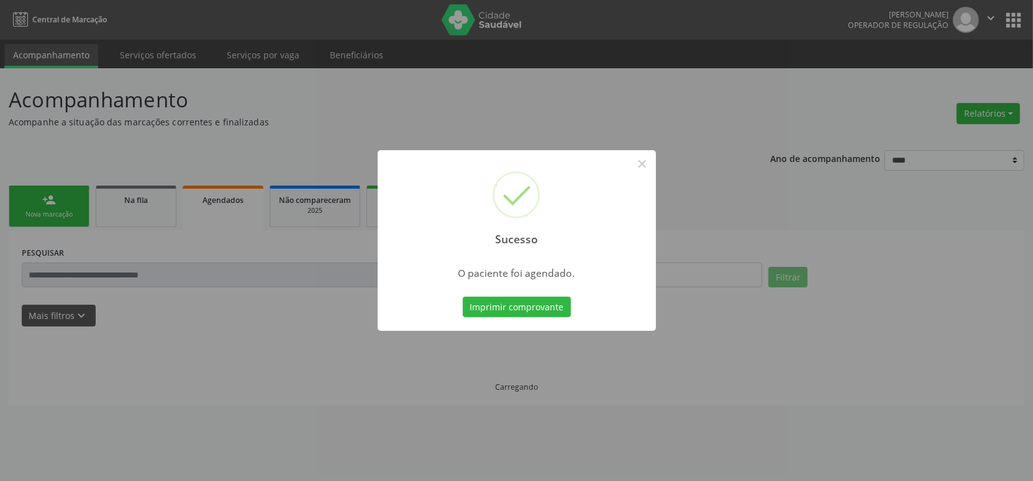
click at [463, 297] on button "Imprimir comprovante" at bounding box center [517, 307] width 108 height 21
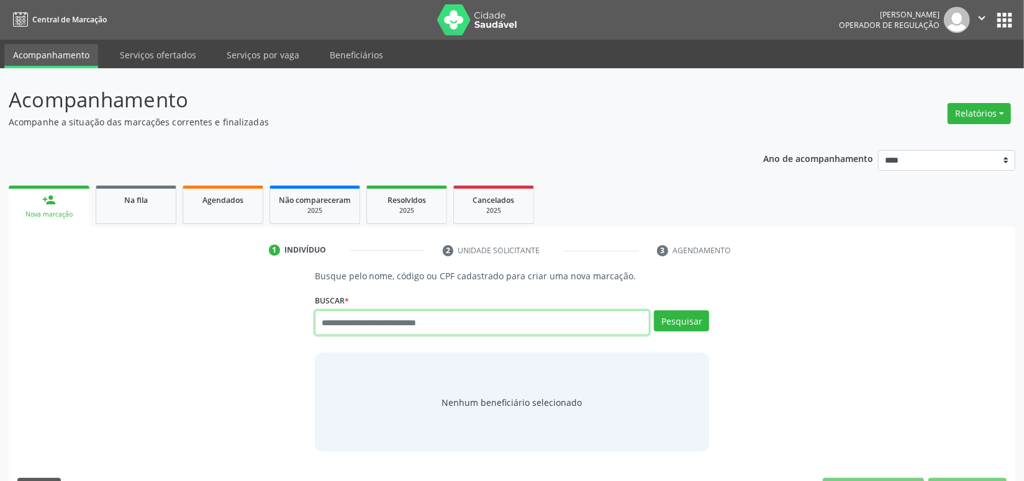
click at [471, 312] on input "text" at bounding box center [482, 323] width 335 height 25
paste input "**********"
type input "**********"
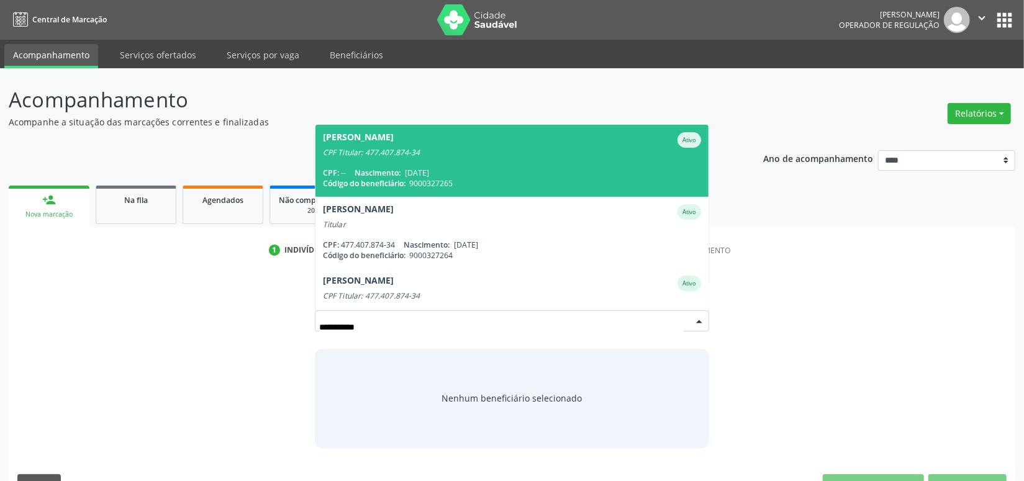
click at [466, 178] on div "Código do beneficiário: 9000327265" at bounding box center [512, 183] width 379 height 11
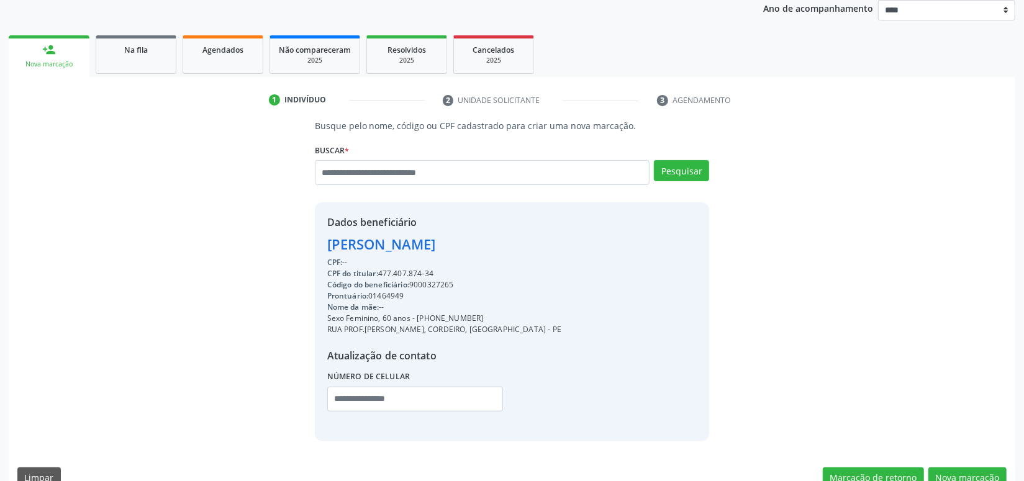
scroll to position [174, 0]
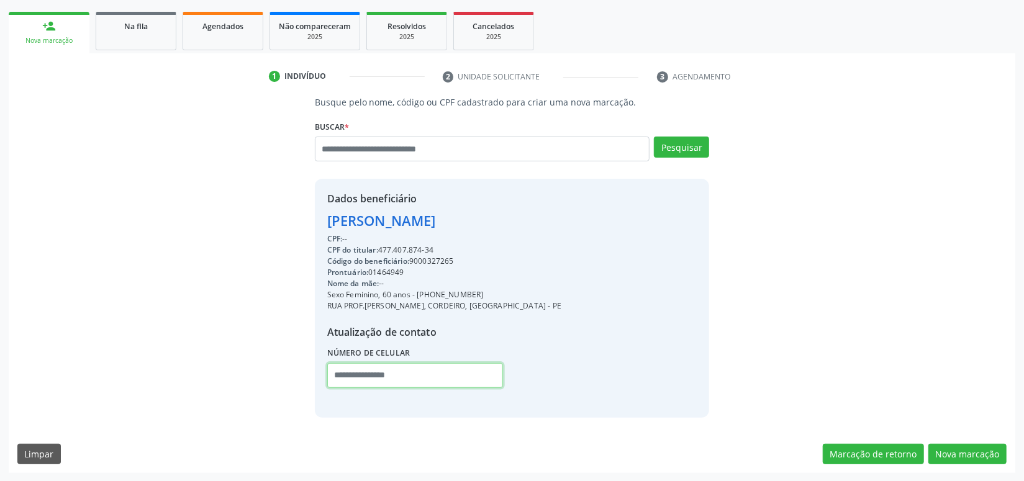
click at [440, 375] on input "text" at bounding box center [415, 375] width 176 height 25
paste input "**********"
type input "**********"
click at [989, 447] on button "Nova marcação" at bounding box center [968, 454] width 78 height 21
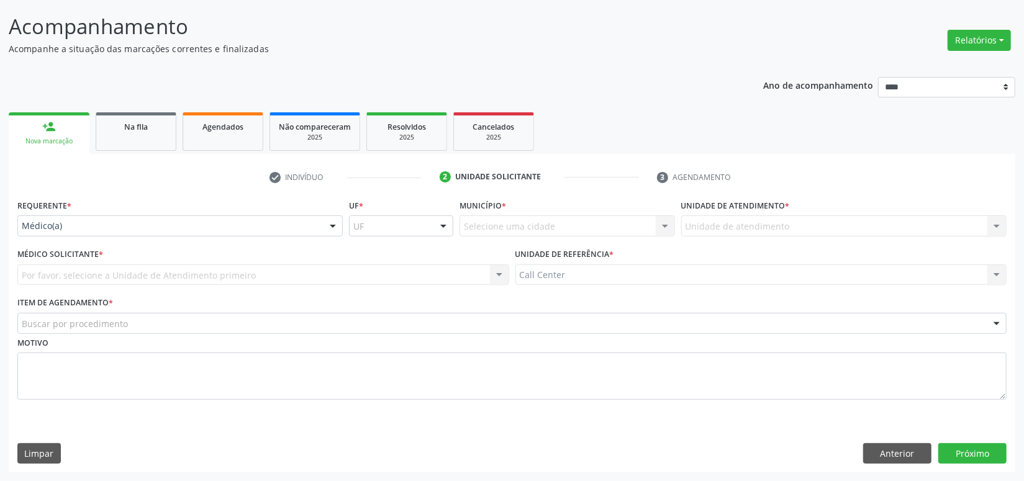
scroll to position [72, 0]
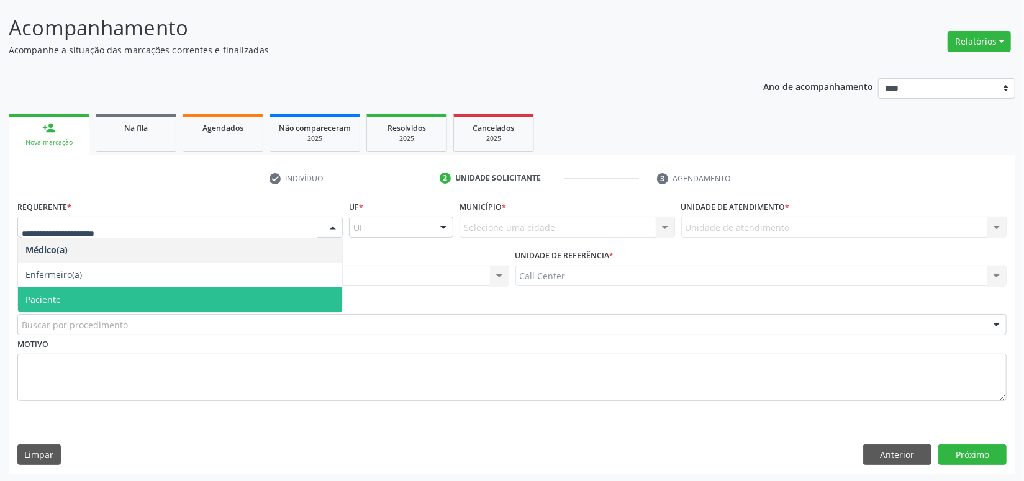
click at [65, 293] on span "Paciente" at bounding box center [180, 300] width 324 height 25
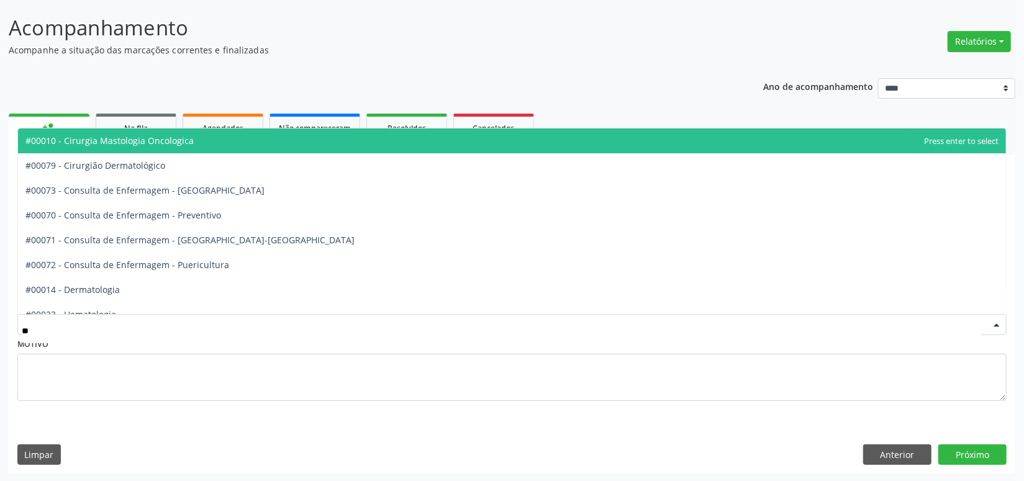
type input "***"
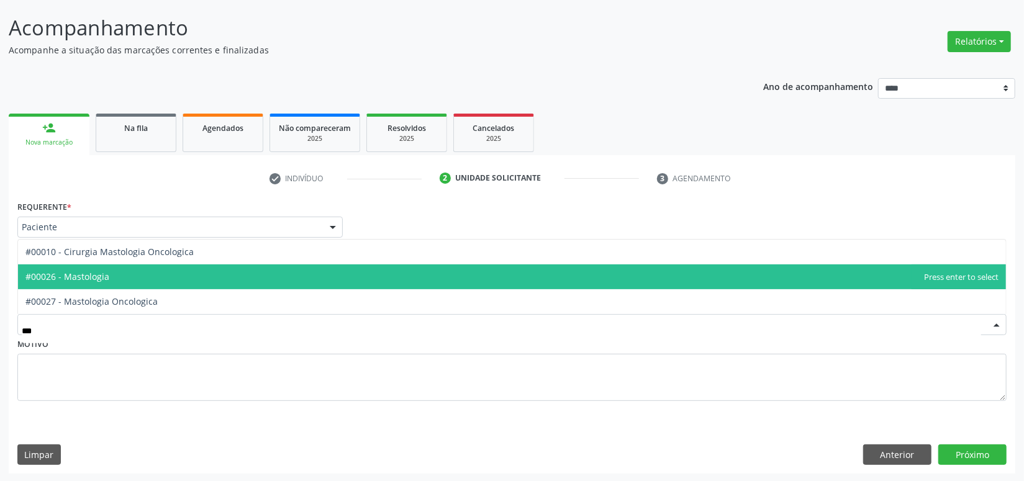
click at [99, 280] on span "#00026 - Mastologia" at bounding box center [67, 277] width 84 height 12
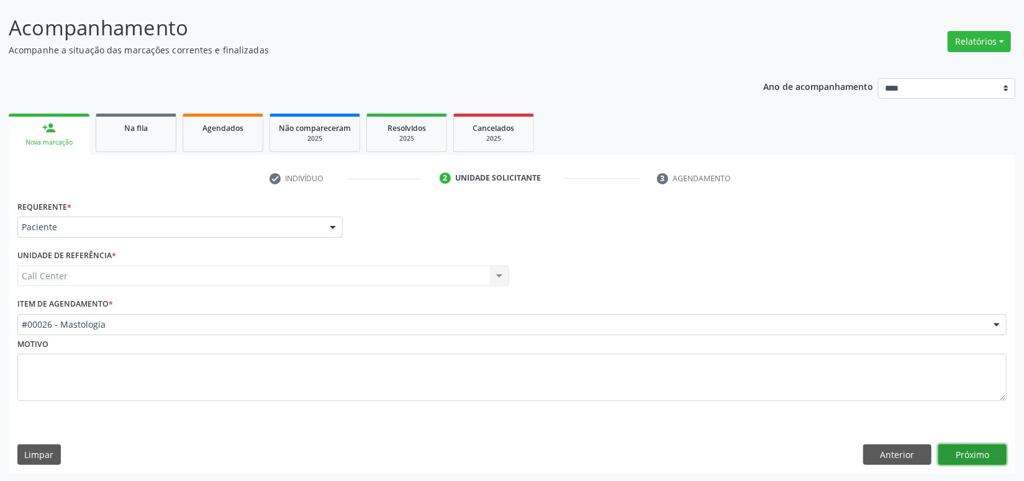
click button "Próximo" at bounding box center [973, 455] width 68 height 21
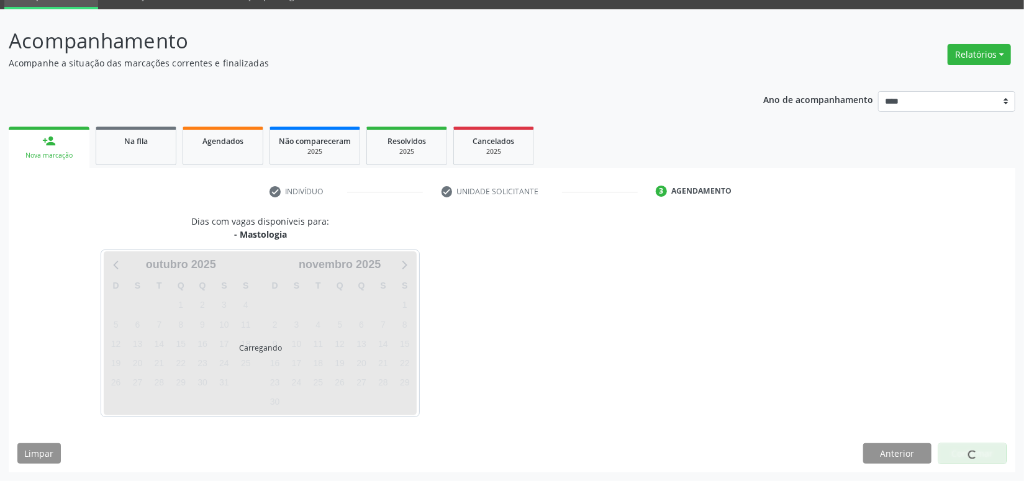
scroll to position [58, 0]
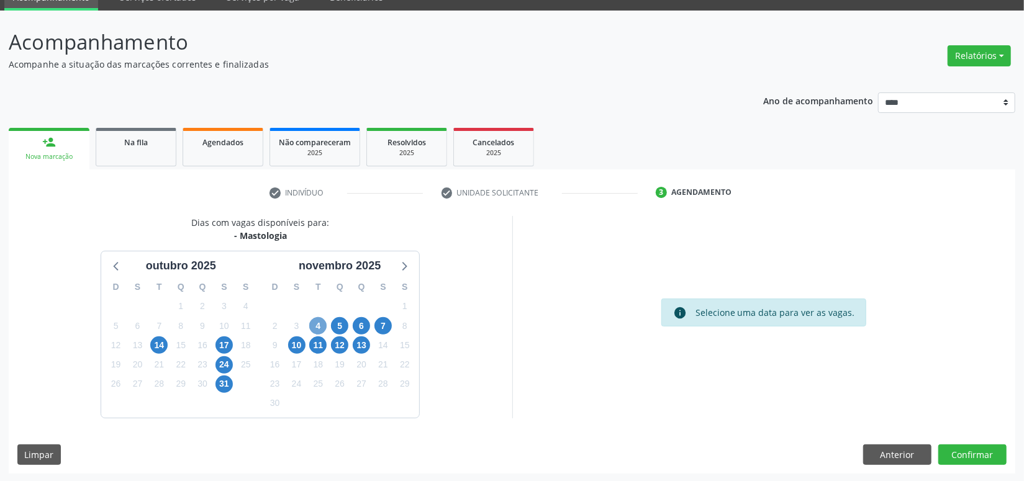
click at [317, 327] on span "4" at bounding box center [317, 325] width 17 height 17
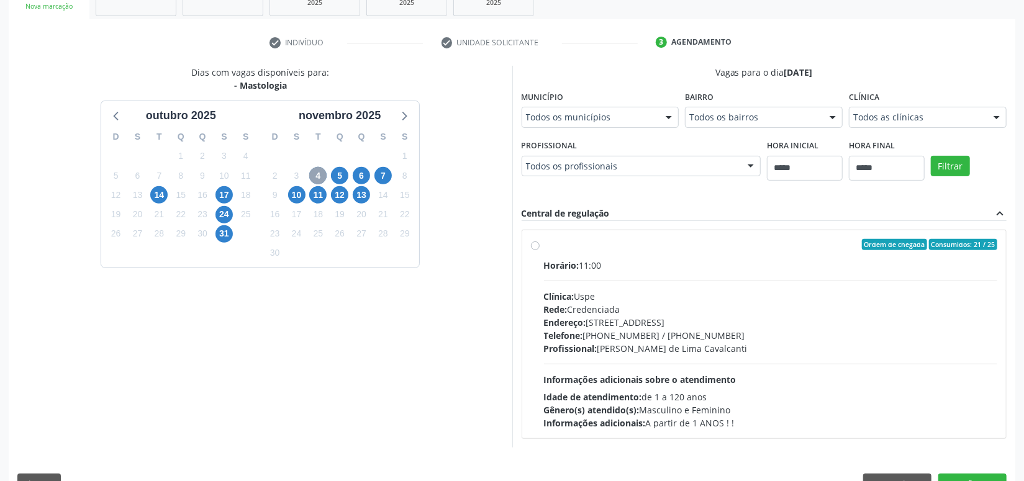
scroll to position [237, 0]
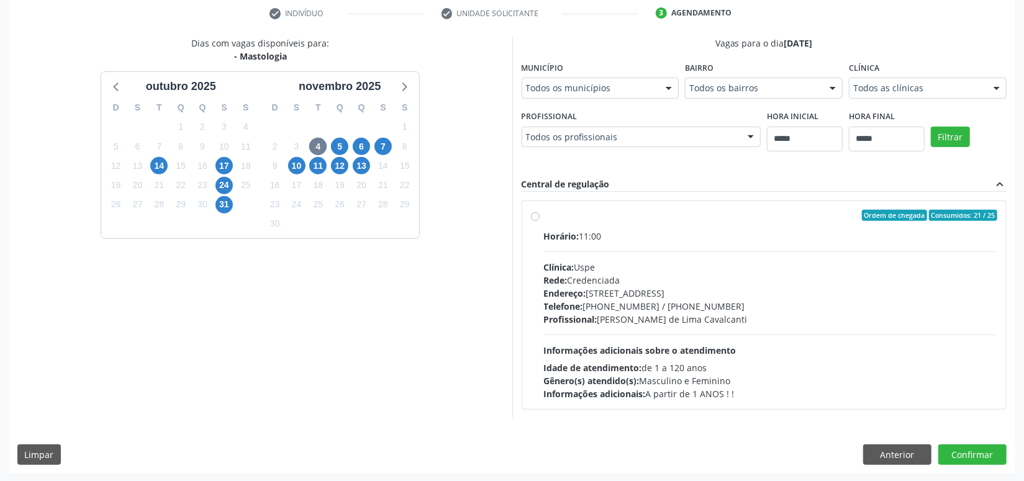
click at [681, 318] on div "Profissional: Rostand Ramos de Lima Cavalcanti" at bounding box center [771, 319] width 454 height 13
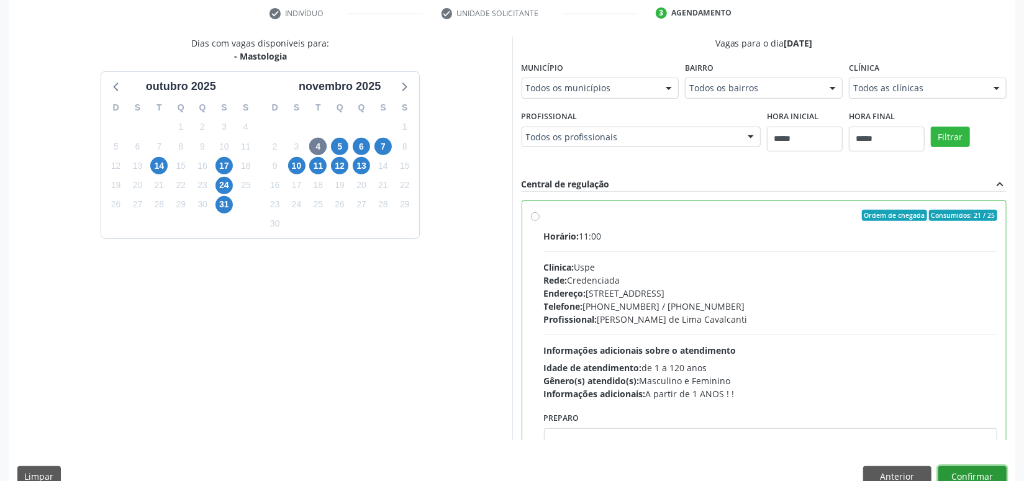
click at [979, 469] on button "Confirmar" at bounding box center [973, 476] width 68 height 21
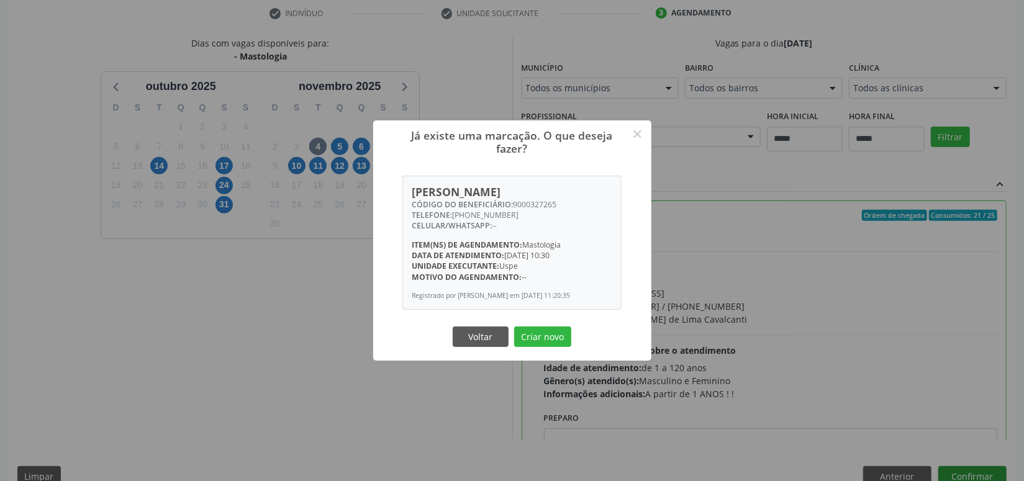
click at [514, 327] on button "Criar novo" at bounding box center [542, 337] width 57 height 21
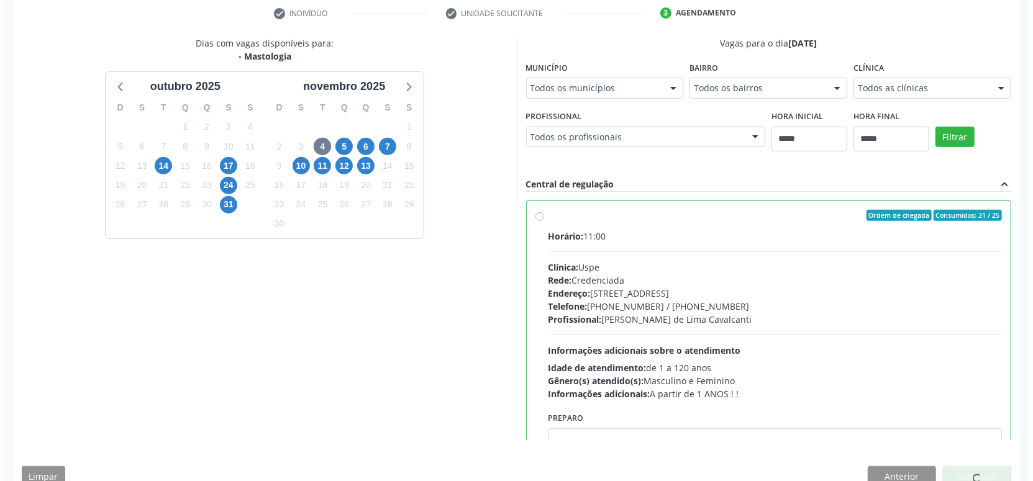
scroll to position [0, 0]
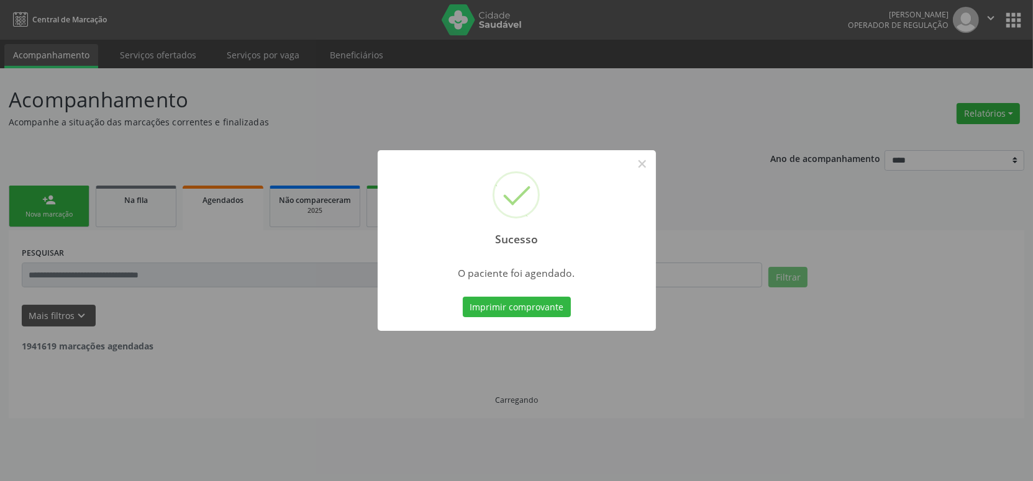
click at [463, 297] on button "Imprimir comprovante" at bounding box center [517, 307] width 108 height 21
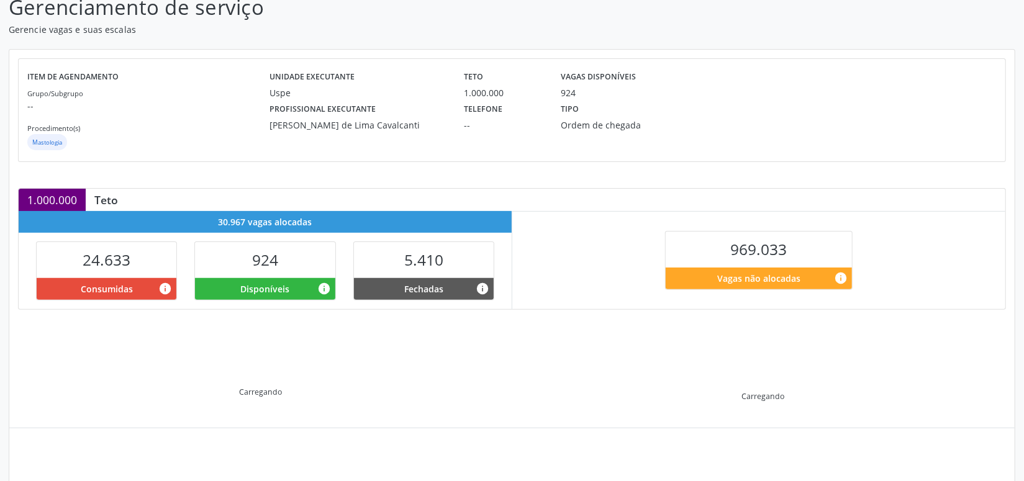
scroll to position [175, 0]
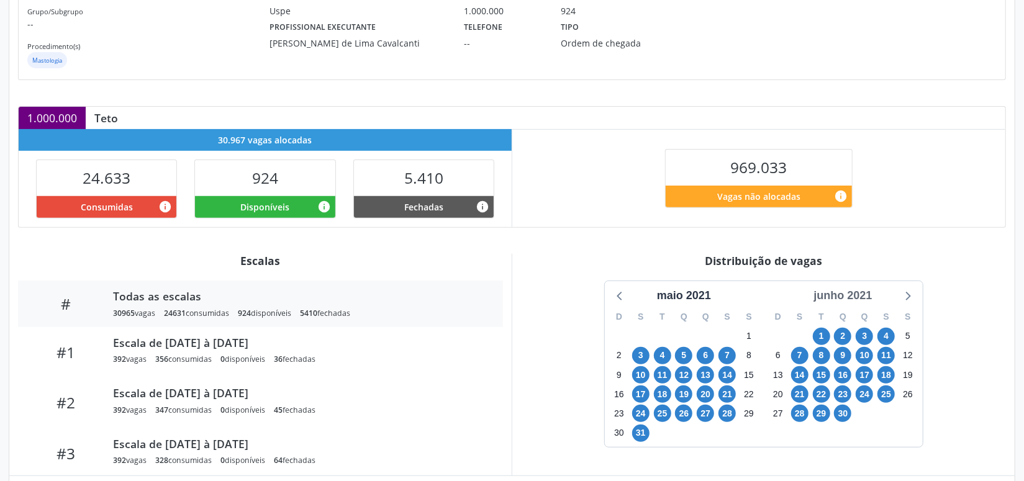
click at [850, 293] on div "junho 2021" at bounding box center [843, 296] width 68 height 17
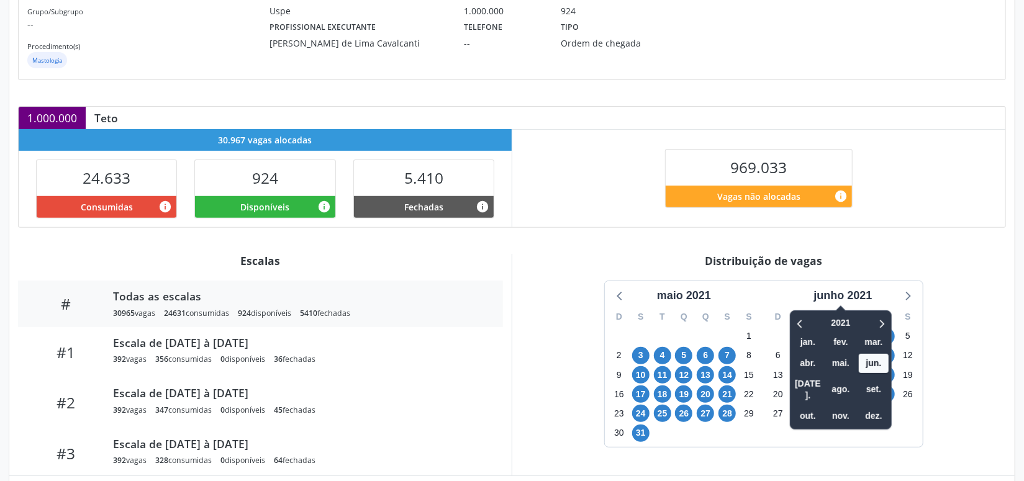
click at [892, 322] on div "2021 jan. fev. mar. abr. mai. jun. [DATE]. ago. set. out. nov. dez." at bounding box center [841, 370] width 102 height 119
drag, startPoint x: 893, startPoint y: 322, endPoint x: 885, endPoint y: 321, distance: 7.5
click at [892, 322] on div "2021 jan. fev. mar. abr. mai. jun. [DATE]. ago. set. out. nov. dez." at bounding box center [841, 370] width 102 height 119
click at [884, 320] on icon at bounding box center [883, 324] width 4 height 8
drag, startPoint x: 884, startPoint y: 320, endPoint x: 876, endPoint y: 318, distance: 9.0
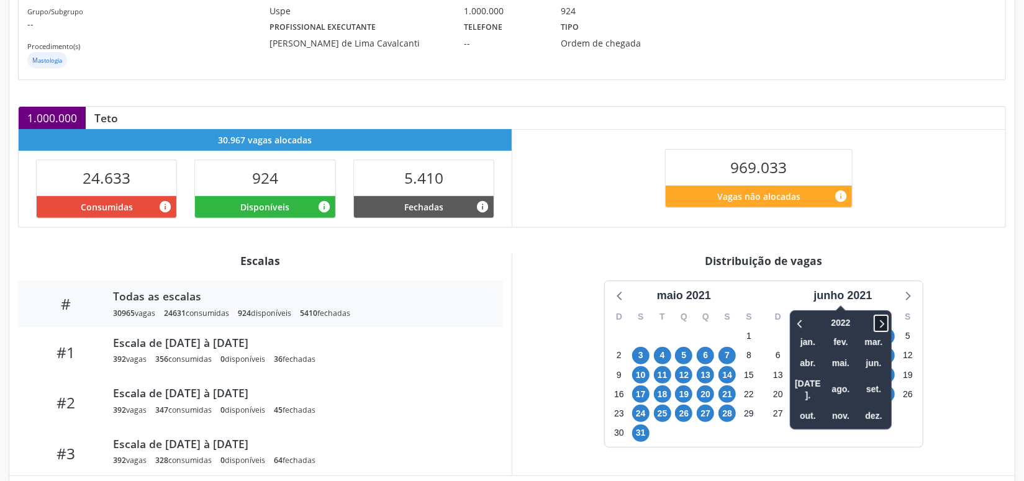
click at [876, 319] on span at bounding box center [881, 323] width 15 height 17
click at [875, 318] on div at bounding box center [873, 323] width 32 height 19
click at [877, 321] on icon at bounding box center [881, 323] width 12 height 15
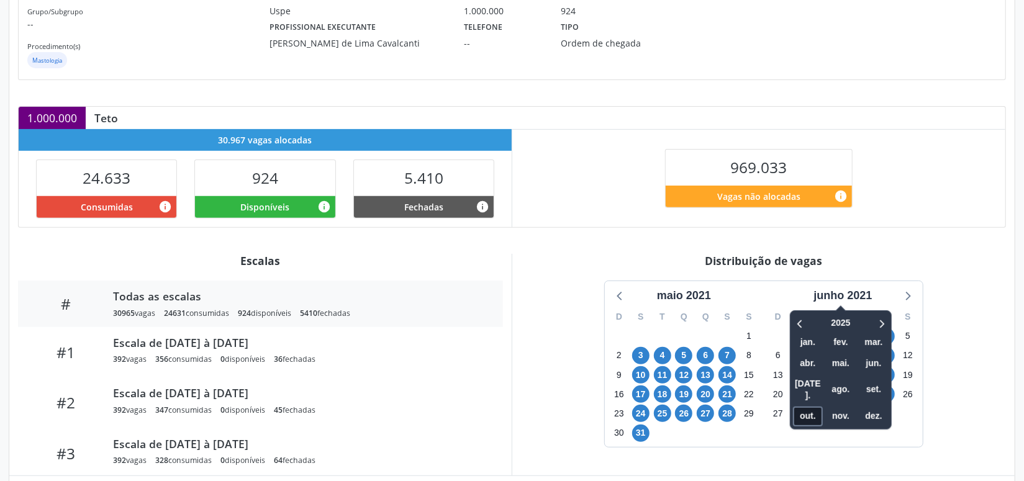
click at [810, 407] on span "out." at bounding box center [808, 416] width 30 height 19
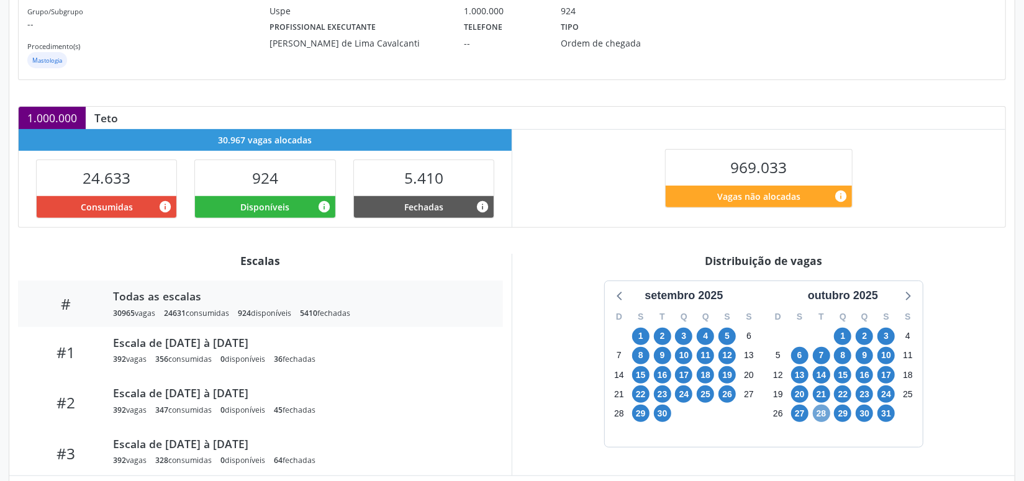
click at [823, 412] on span "28" at bounding box center [821, 413] width 17 height 17
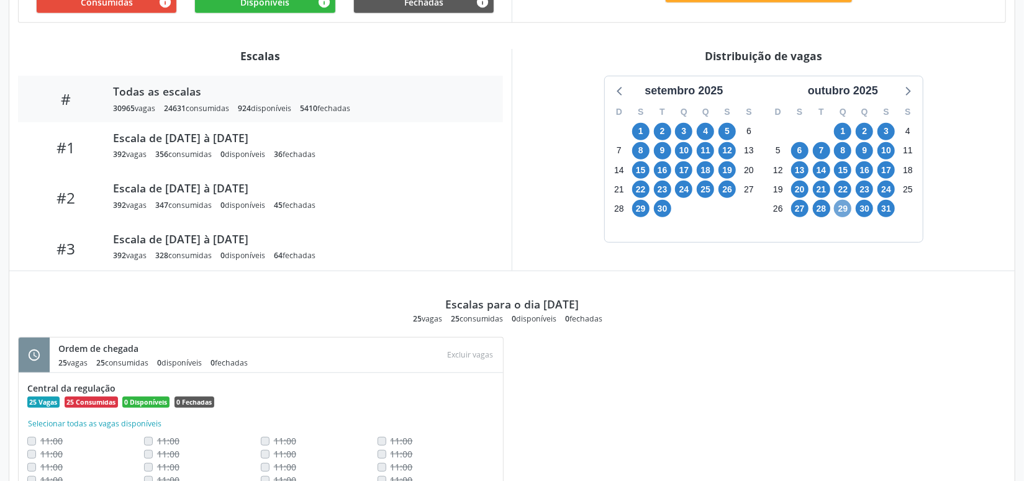
click at [842, 204] on span "29" at bounding box center [842, 208] width 17 height 17
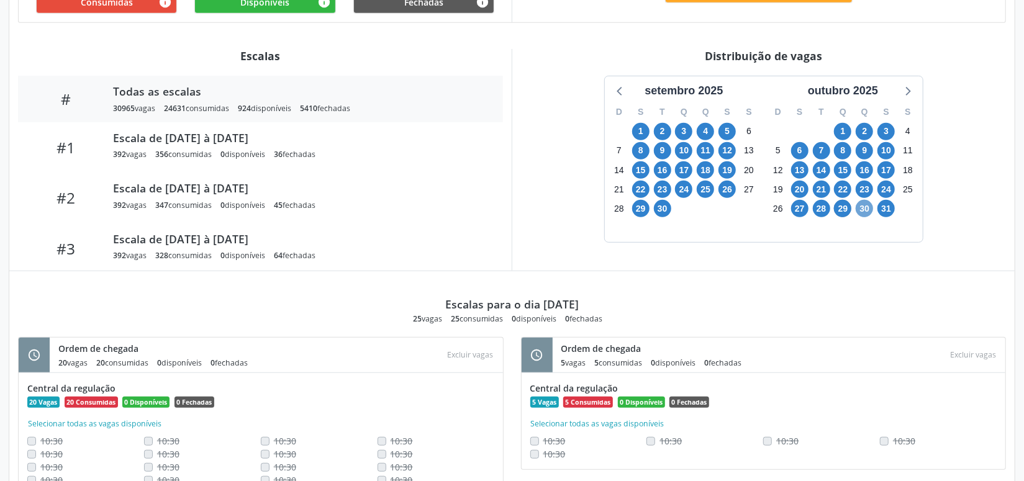
click at [869, 208] on span "30" at bounding box center [864, 208] width 17 height 17
click at [888, 212] on span "31" at bounding box center [886, 208] width 17 height 17
click at [881, 208] on span "31" at bounding box center [886, 208] width 17 height 17
click at [805, 206] on span "27" at bounding box center [799, 208] width 17 height 17
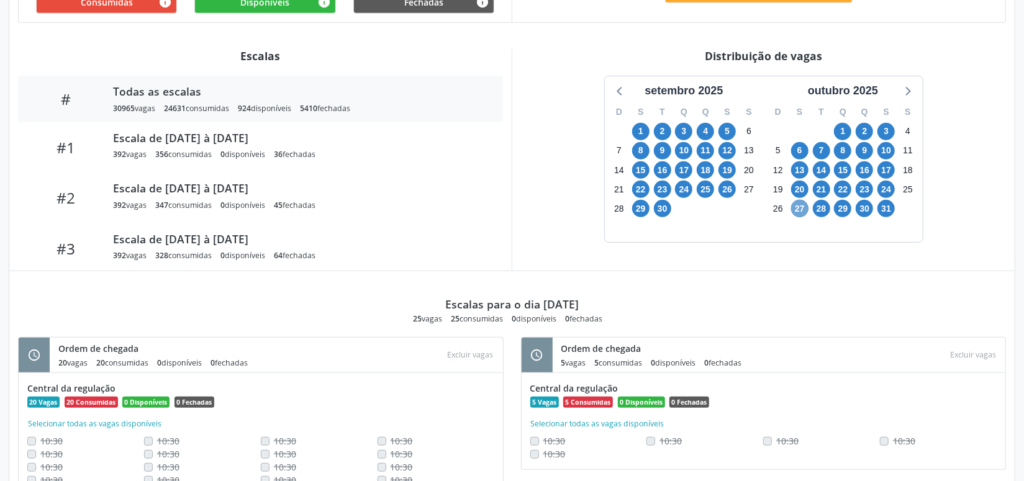
click at [805, 206] on span "27" at bounding box center [799, 208] width 17 height 17
click at [799, 183] on span "20" at bounding box center [799, 189] width 17 height 17
drag, startPoint x: 907, startPoint y: 88, endPoint x: 839, endPoint y: 142, distance: 86.6
click at [906, 88] on icon at bounding box center [907, 91] width 16 height 16
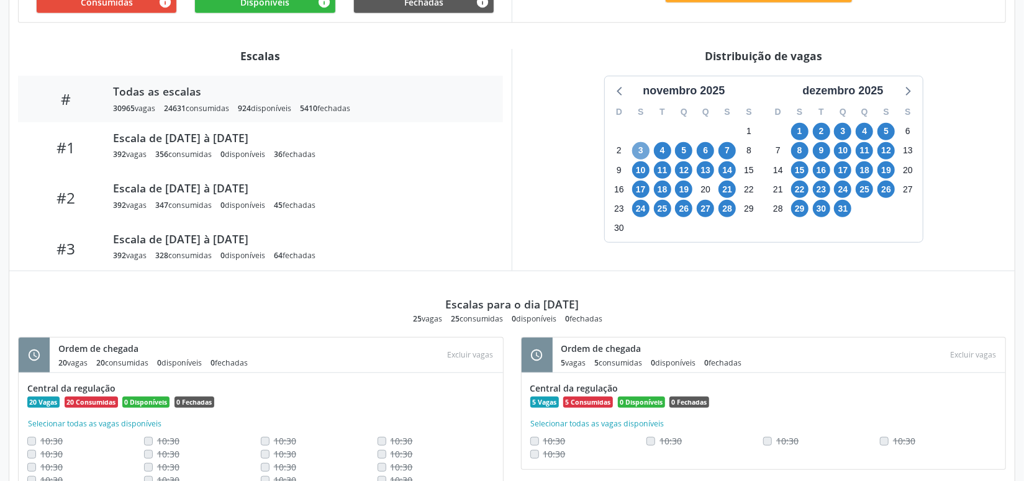
click at [643, 148] on span "3" at bounding box center [640, 150] width 17 height 17
click at [665, 150] on span "4" at bounding box center [662, 150] width 17 height 17
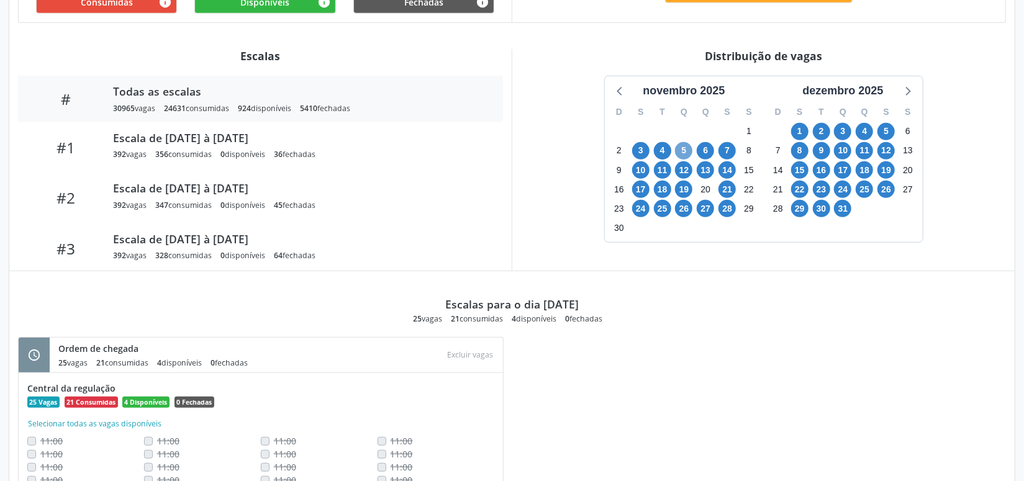
click at [688, 148] on span "5" at bounding box center [683, 150] width 17 height 17
click at [690, 150] on span "5" at bounding box center [683, 150] width 17 height 17
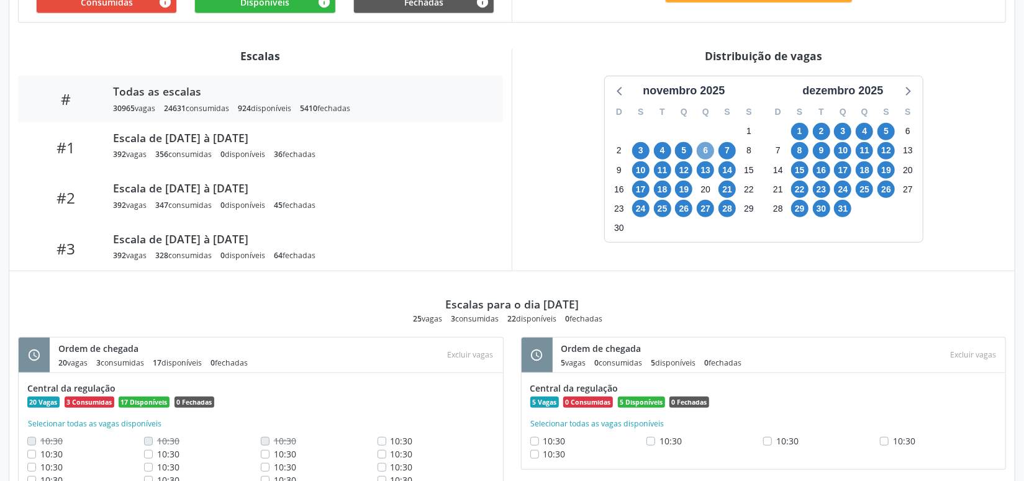
click at [712, 146] on span "6" at bounding box center [705, 150] width 17 height 17
click at [711, 146] on span "6" at bounding box center [705, 150] width 17 height 17
click at [654, 152] on span "4" at bounding box center [662, 150] width 17 height 17
click at [650, 147] on div "3" at bounding box center [641, 150] width 22 height 19
click at [658, 152] on span "4" at bounding box center [662, 150] width 17 height 17
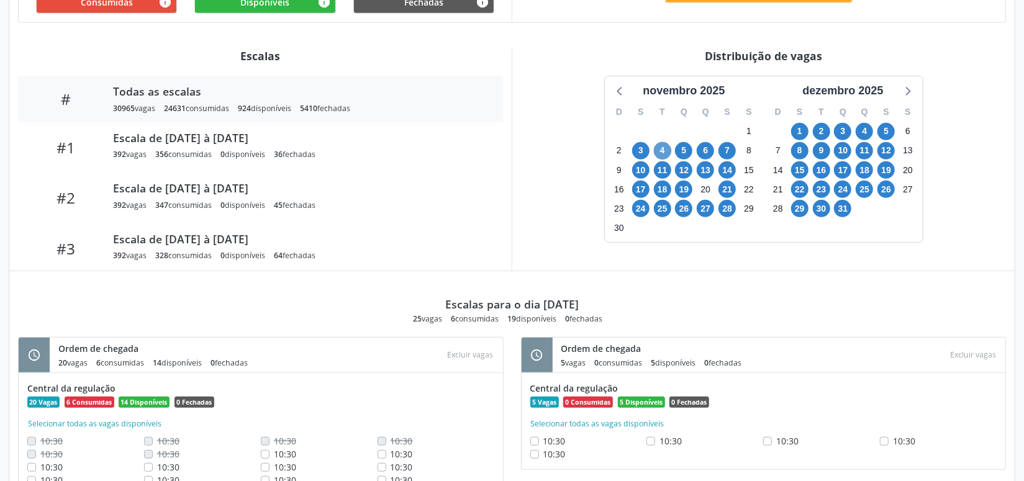
scroll to position [304, 0]
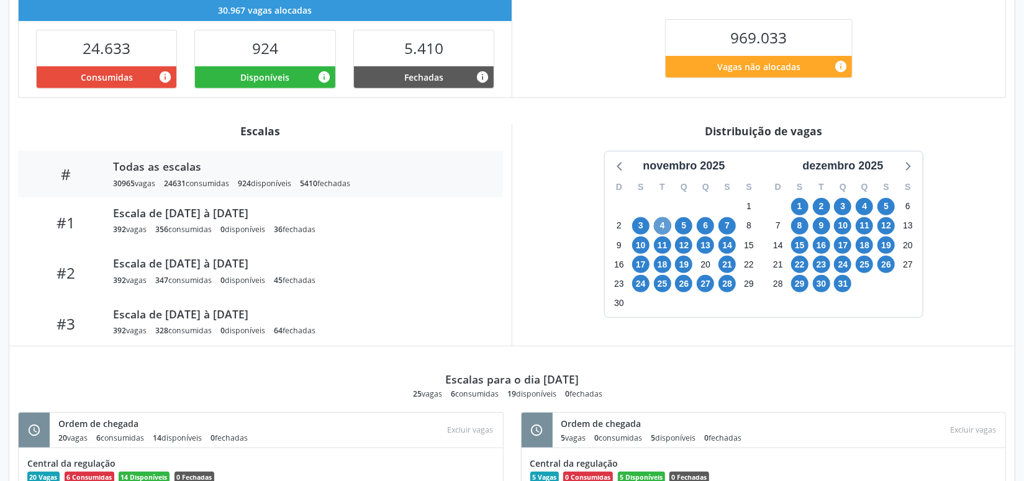
click at [658, 152] on div "novembro 2025" at bounding box center [684, 163] width 159 height 23
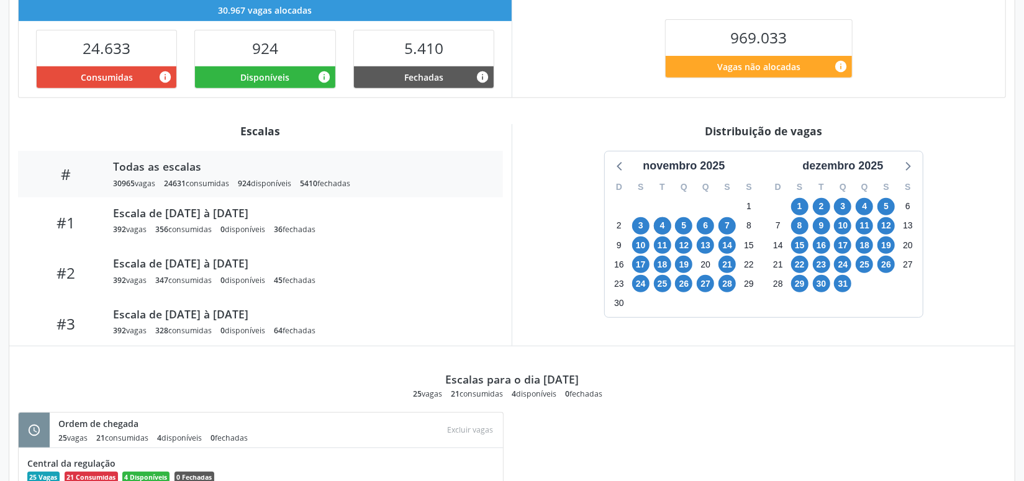
scroll to position [455, 0]
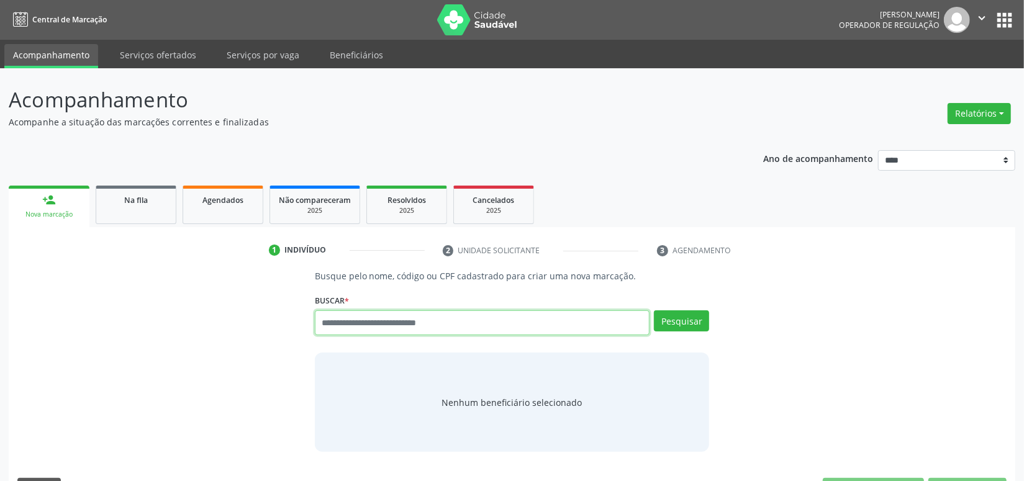
click at [437, 325] on input "text" at bounding box center [482, 323] width 335 height 25
type input "**********"
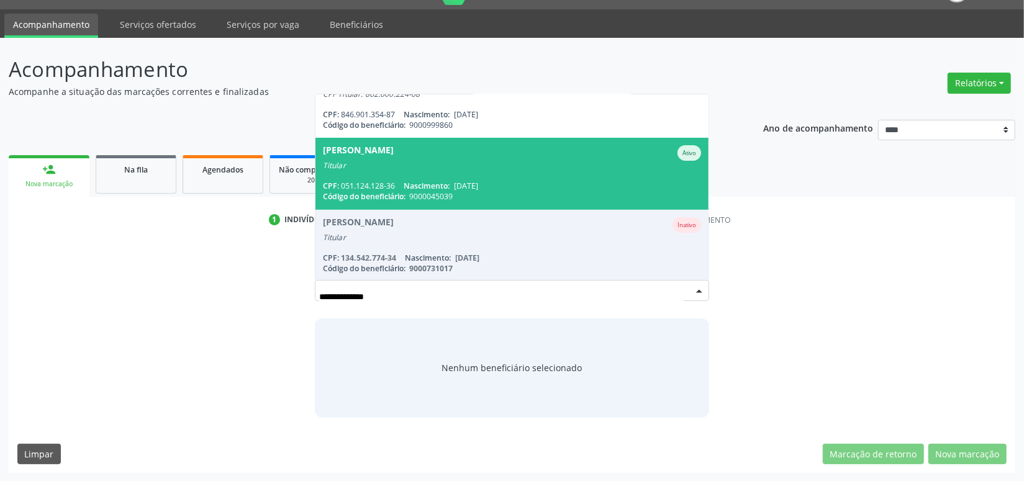
scroll to position [98, 0]
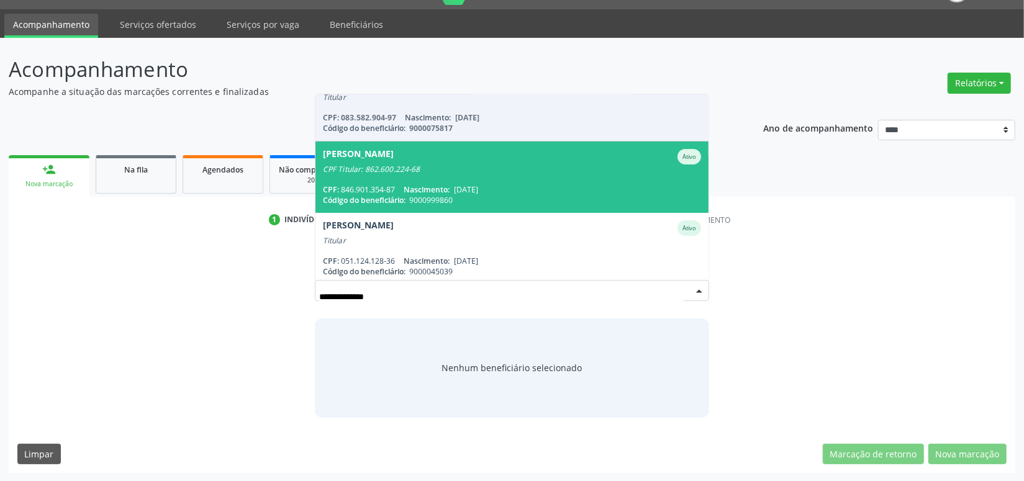
click at [443, 180] on span "[PERSON_NAME] CPF Titular: 862.600.224-68 CPF: 846.901.354-87 Nascimento: [DATE…" at bounding box center [513, 177] width 394 height 71
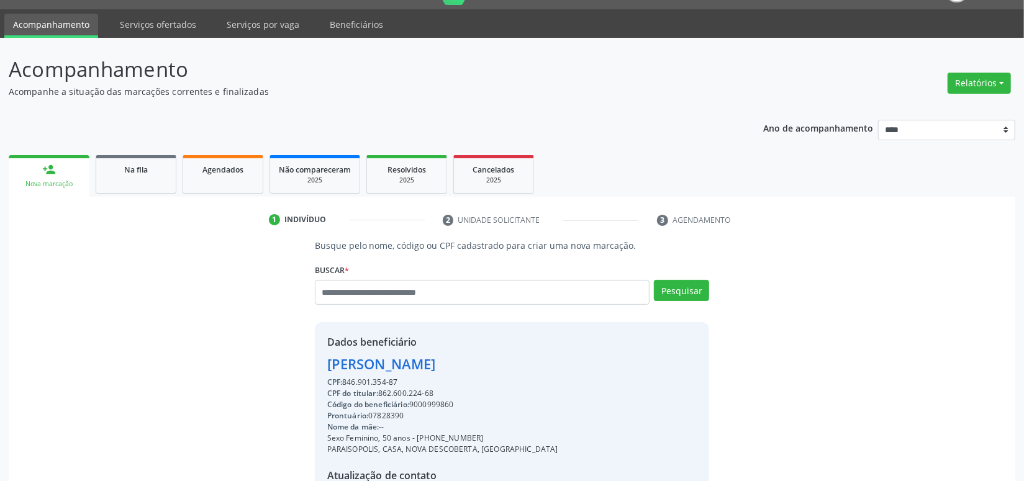
scroll to position [174, 0]
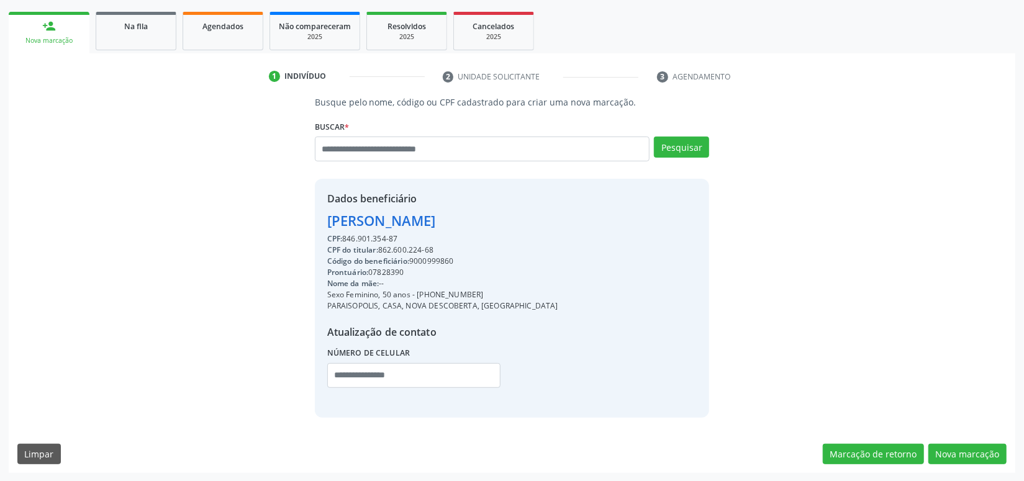
click at [429, 258] on div "Código do beneficiário: 9000999860" at bounding box center [442, 261] width 231 height 11
copy div "9000999860"
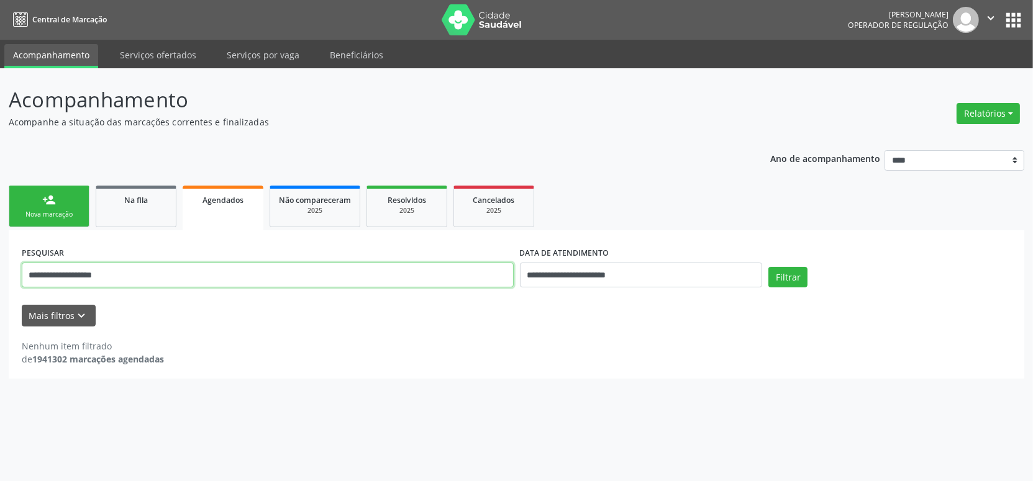
drag, startPoint x: 167, startPoint y: 268, endPoint x: 0, endPoint y: 260, distance: 167.3
click at [0, 268] on div "**********" at bounding box center [516, 274] width 1033 height 413
type input "*"
click at [210, 280] on input "text" at bounding box center [268, 275] width 492 height 25
paste input "**********"
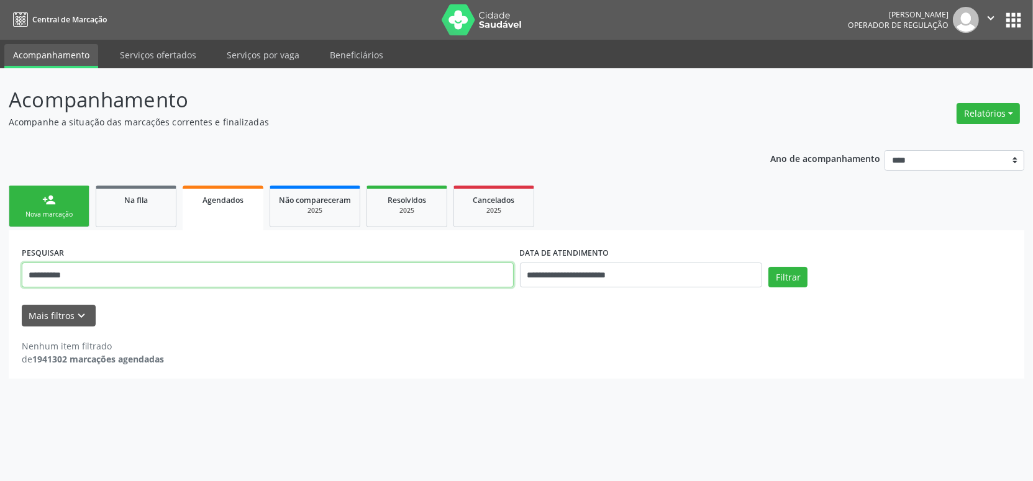
type input "**********"
click at [768, 267] on button "Filtrar" at bounding box center [787, 277] width 39 height 21
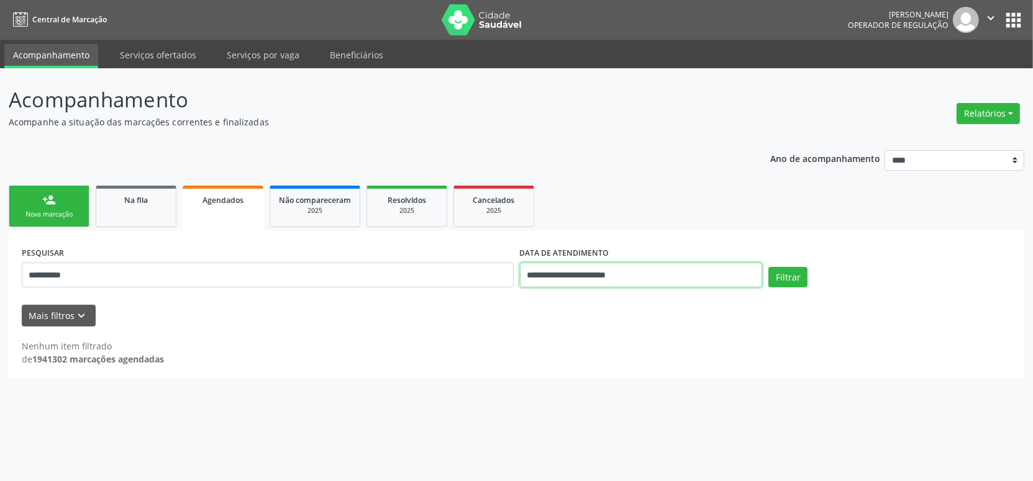
click at [613, 283] on input "**********" at bounding box center [641, 275] width 243 height 25
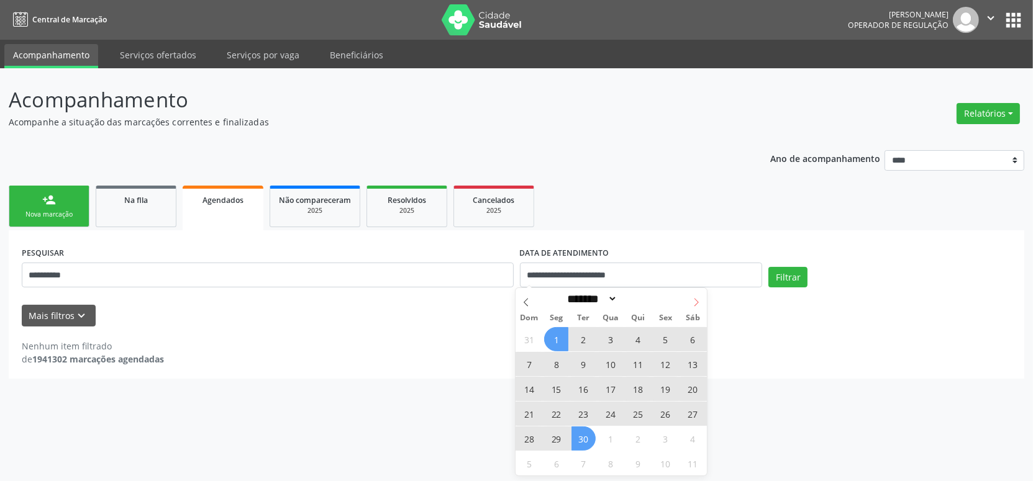
click at [695, 301] on icon at bounding box center [696, 302] width 9 height 9
select select "*"
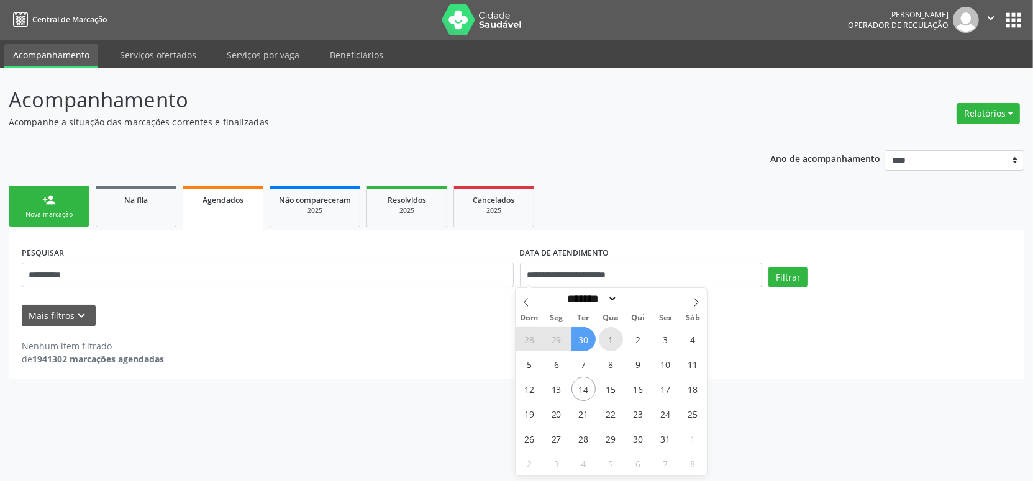
click at [607, 343] on span "1" at bounding box center [611, 339] width 24 height 24
type input "**********"
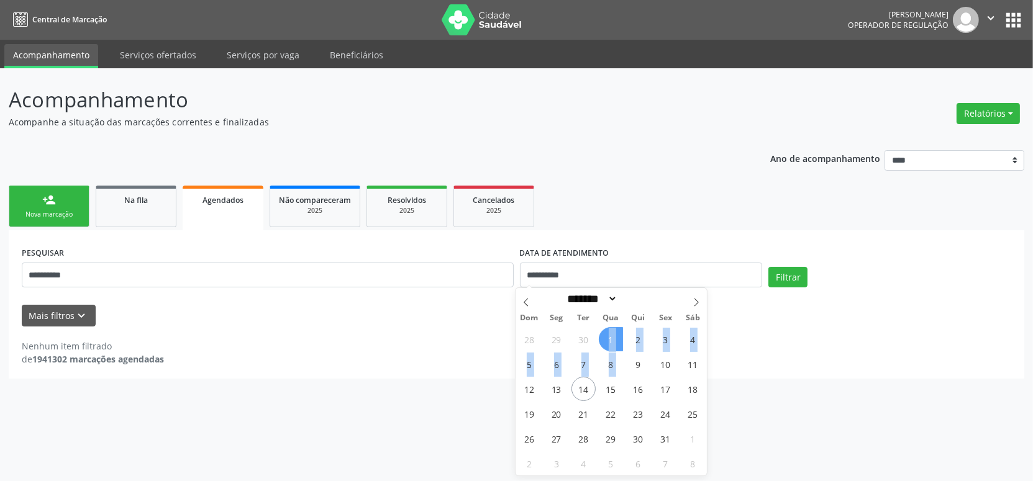
click at [617, 360] on div "28 29 30 1 2 3 4 5 6 7 8 9 10 11 12 13 14 15 16 17 18 19 20 21 22 23 24 25 26 2…" at bounding box center [611, 401] width 191 height 149
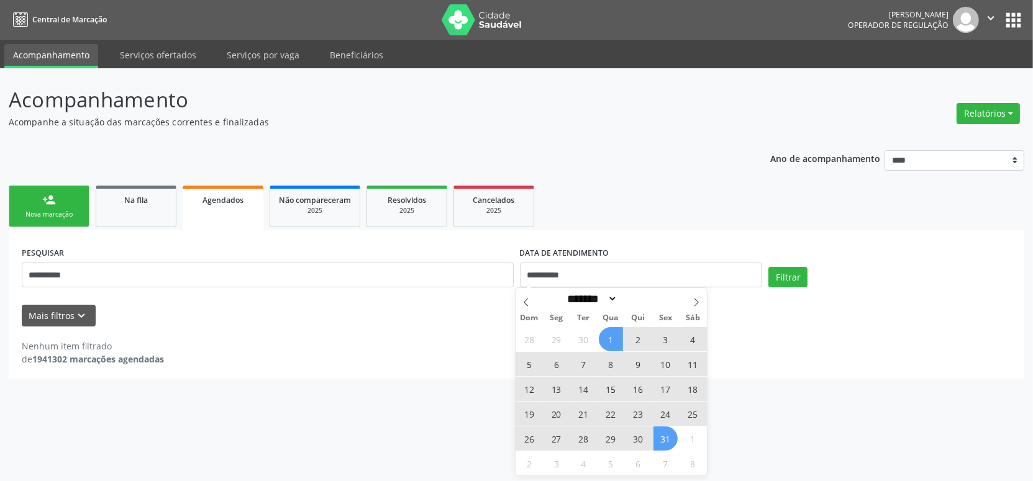
click at [661, 442] on span "31" at bounding box center [665, 439] width 24 height 24
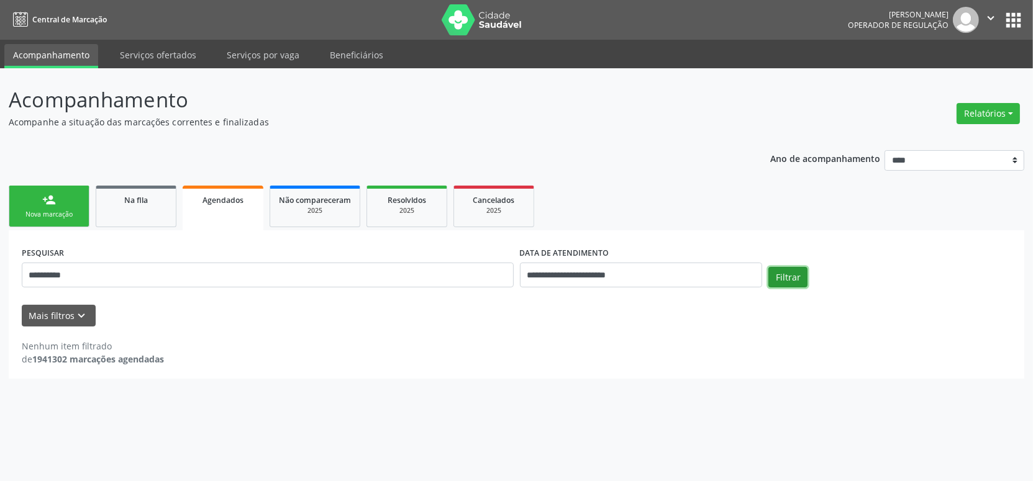
click at [796, 276] on button "Filtrar" at bounding box center [787, 277] width 39 height 21
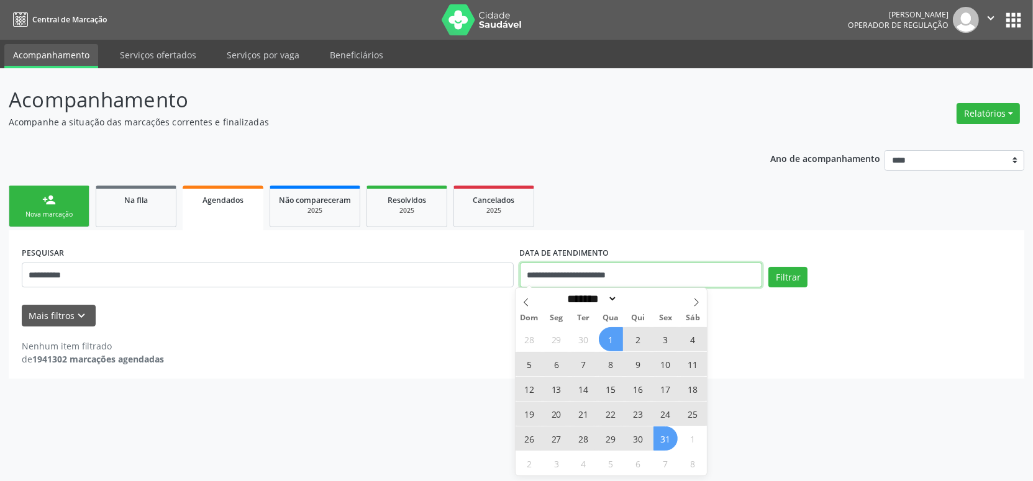
click at [629, 272] on input "**********" at bounding box center [641, 275] width 243 height 25
drag, startPoint x: 698, startPoint y: 298, endPoint x: 691, endPoint y: 315, distance: 18.9
click at [699, 299] on icon at bounding box center [696, 302] width 9 height 9
select select "**"
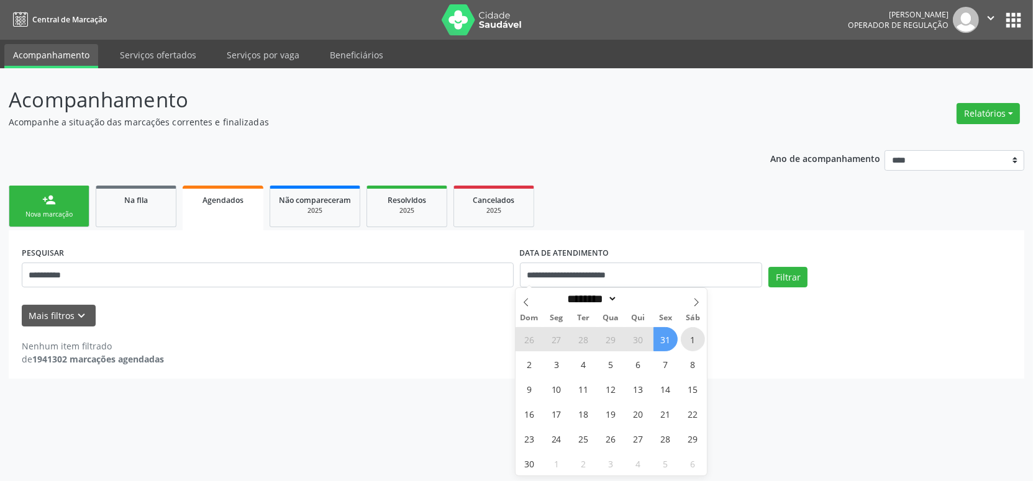
click at [696, 337] on span "1" at bounding box center [693, 339] width 24 height 24
type input "**********"
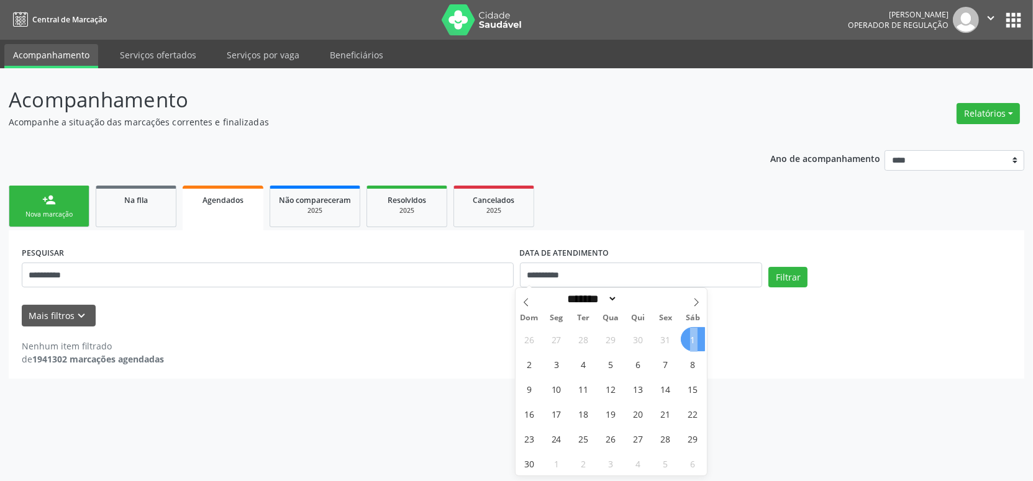
click at [684, 346] on span "1" at bounding box center [693, 339] width 24 height 24
click at [588, 275] on input "**********" at bounding box center [641, 275] width 243 height 25
click at [689, 340] on span "1" at bounding box center [693, 339] width 24 height 24
type input "**********"
click at [670, 356] on div "26 27 28 29 30 31 1 2 3 4 5 6 7 8 9 10 11 12 13 14 15 16 17 18 19 20 21 22 23 2…" at bounding box center [611, 401] width 191 height 149
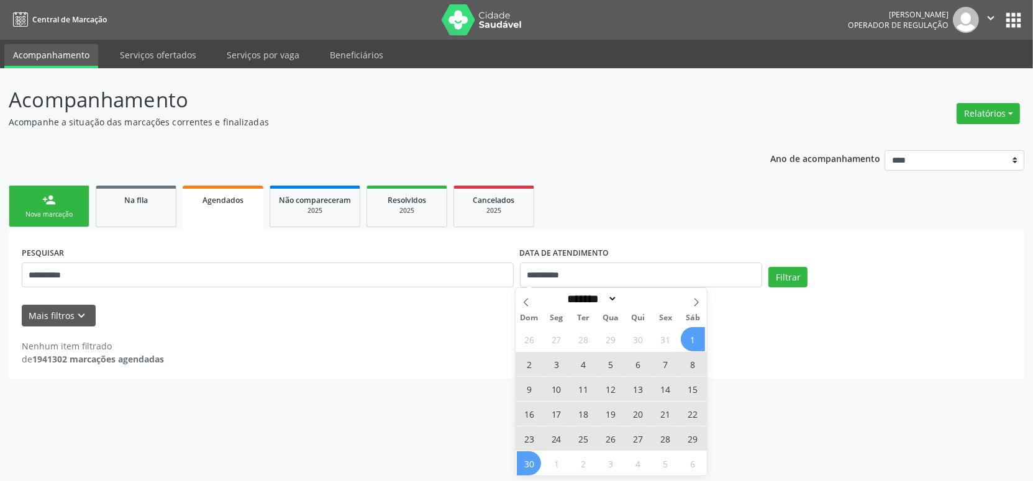
click at [533, 457] on span "30" at bounding box center [529, 464] width 24 height 24
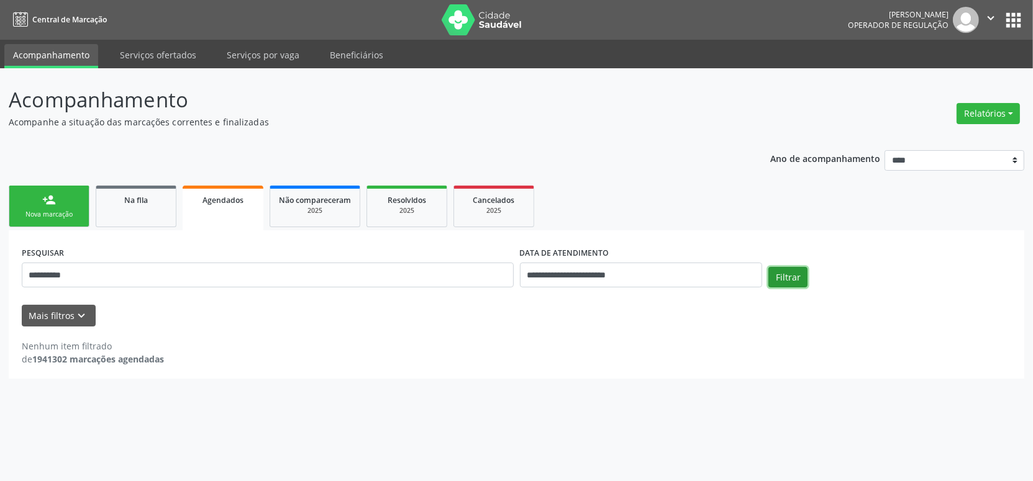
click at [784, 275] on button "Filtrar" at bounding box center [787, 277] width 39 height 21
click at [657, 268] on input "**********" at bounding box center [641, 275] width 243 height 25
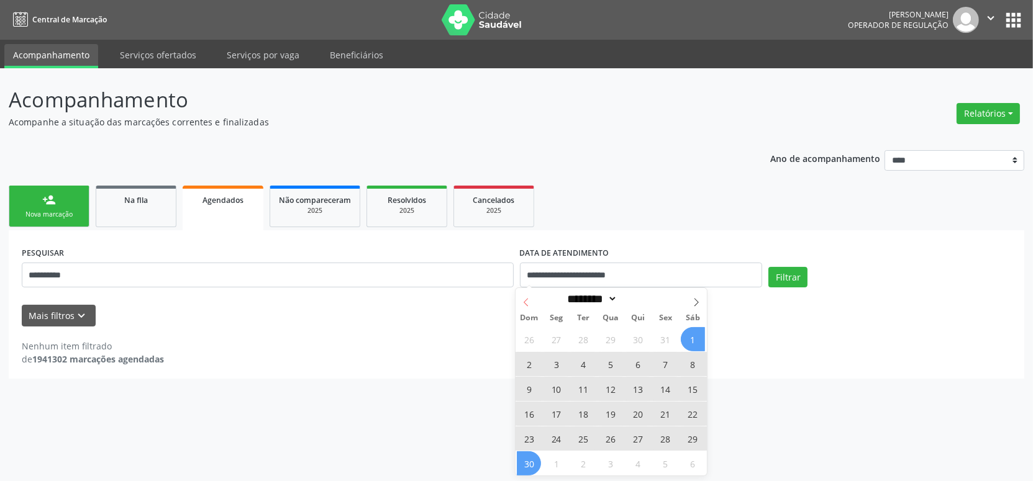
click at [527, 301] on icon at bounding box center [526, 302] width 9 height 9
click at [527, 302] on icon at bounding box center [526, 302] width 9 height 9
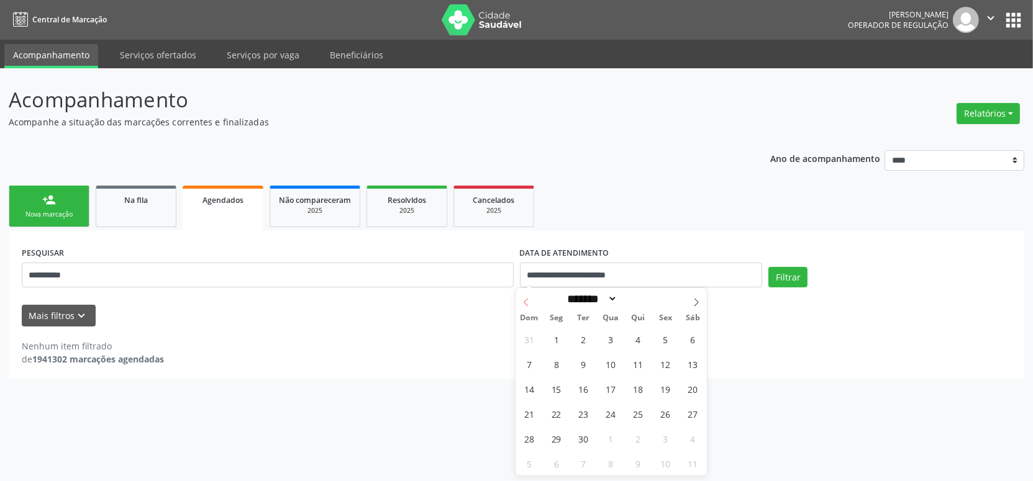
click at [526, 302] on icon at bounding box center [526, 302] width 9 height 9
select select "*"
click at [530, 340] on span "1" at bounding box center [529, 339] width 24 height 24
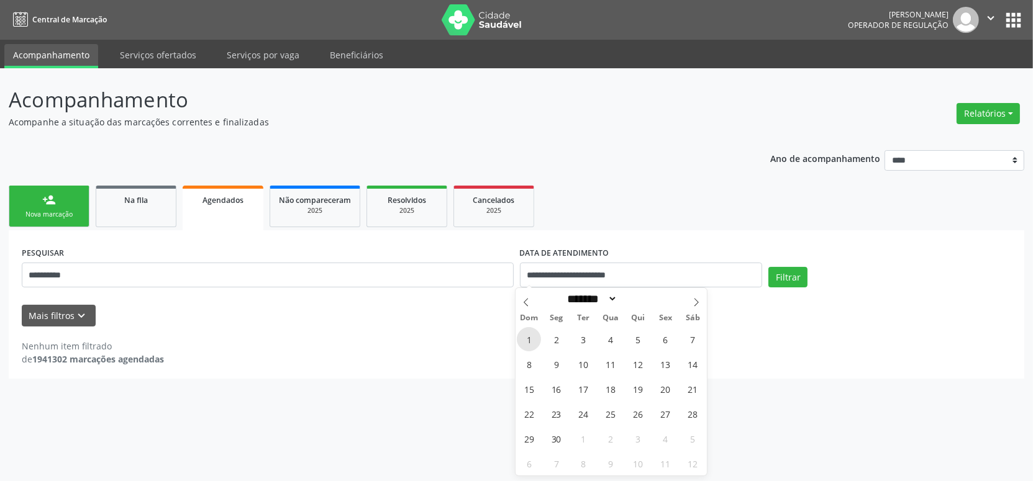
type input "**********"
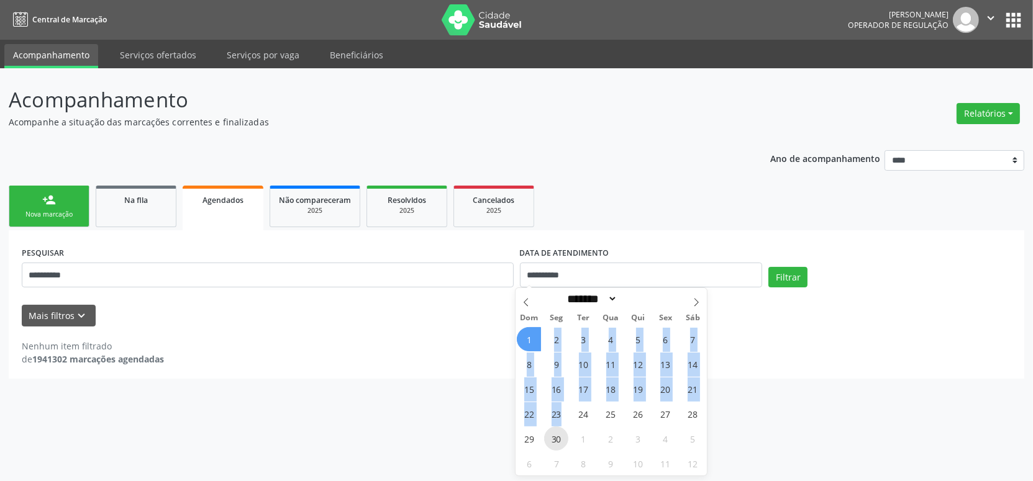
click at [553, 428] on div "1 2 3 4 5 6 7 8 9 10 11 12 13 14 15 16 17 18 19 20 21 22 23 24 25 26 27 28 29 3…" at bounding box center [611, 401] width 191 height 149
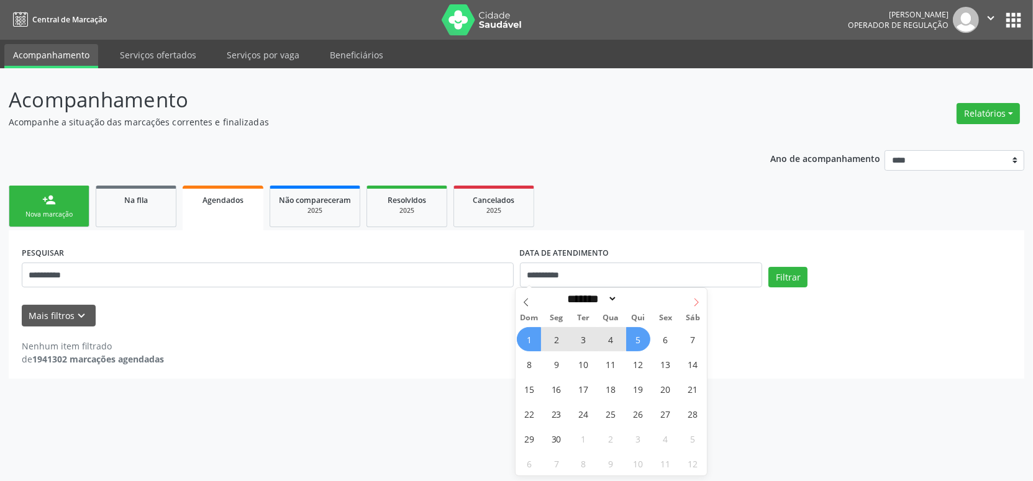
click at [699, 307] on span at bounding box center [696, 298] width 21 height 21
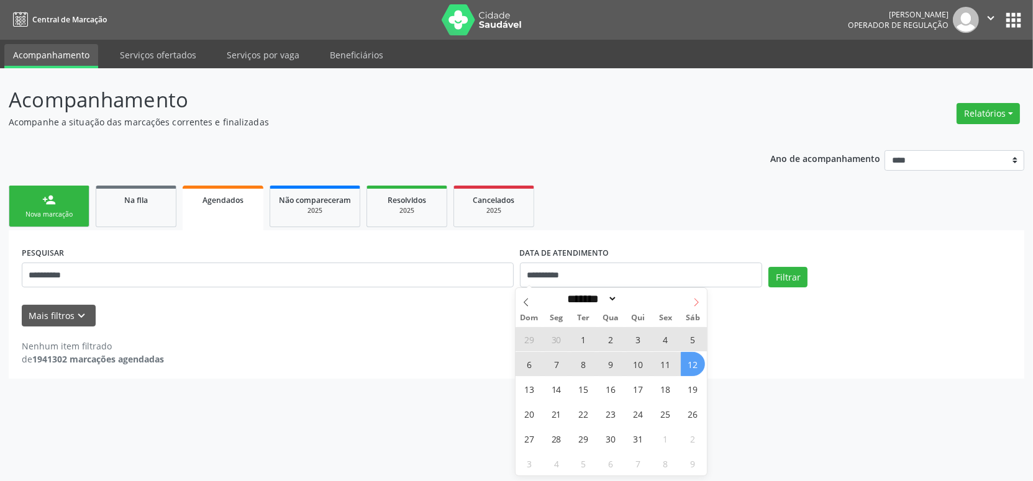
click at [692, 301] on icon at bounding box center [696, 302] width 9 height 9
select select "*"
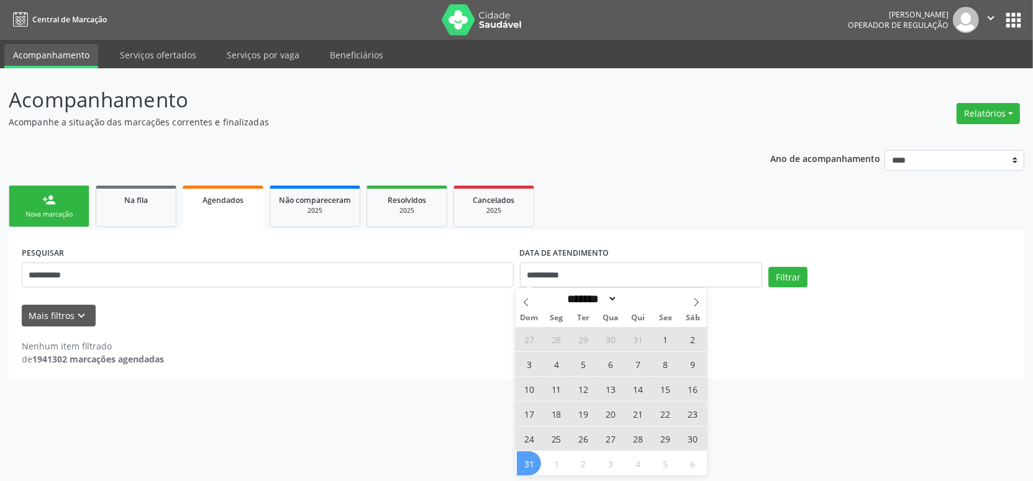
click at [532, 457] on span "31" at bounding box center [529, 464] width 24 height 24
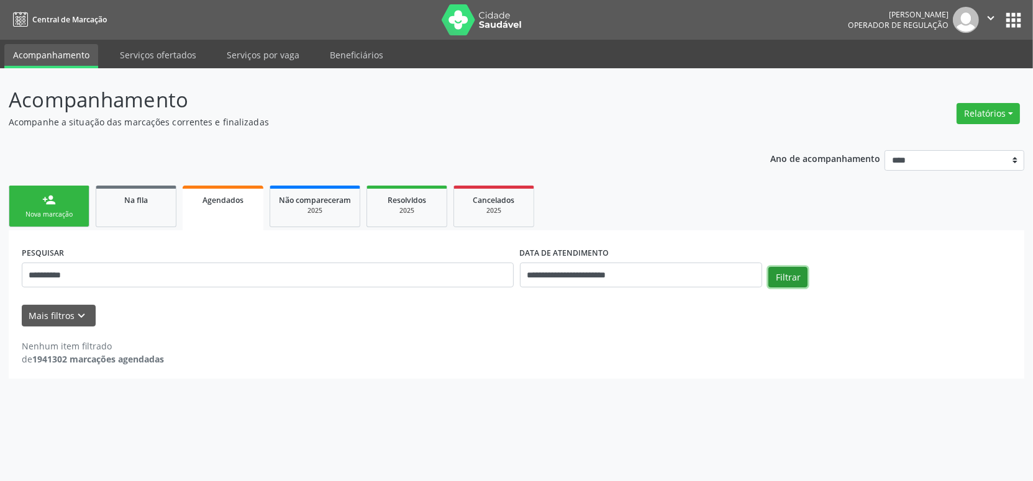
click at [785, 270] on button "Filtrar" at bounding box center [787, 277] width 39 height 21
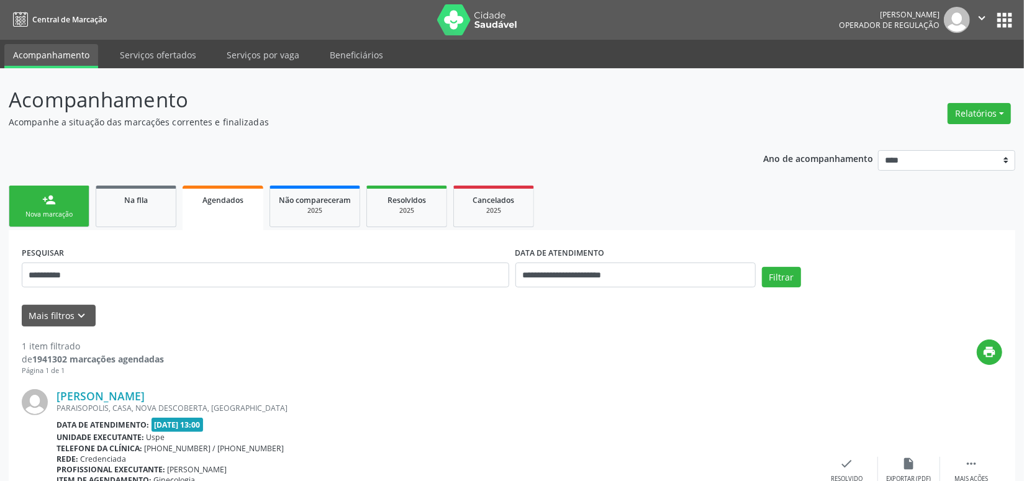
scroll to position [104, 0]
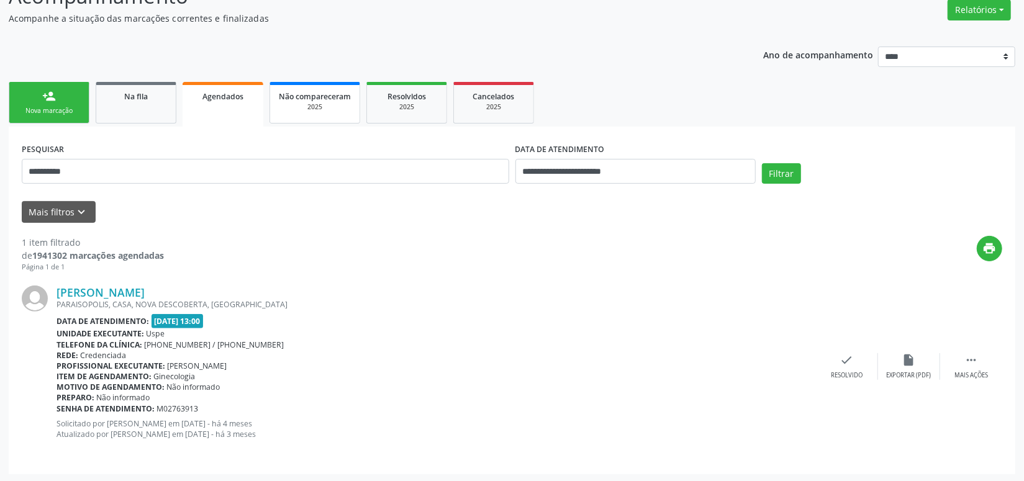
click at [325, 108] on div "2025" at bounding box center [315, 106] width 72 height 9
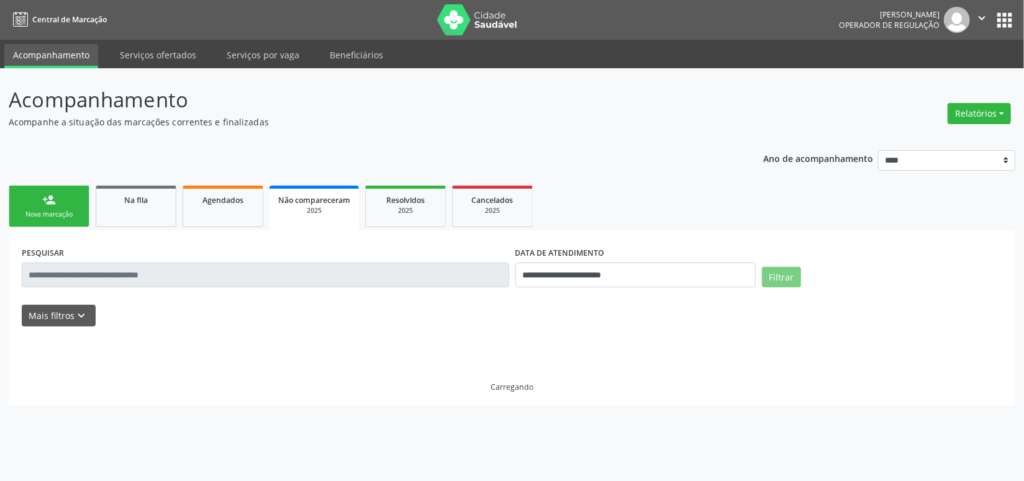
scroll to position [0, 0]
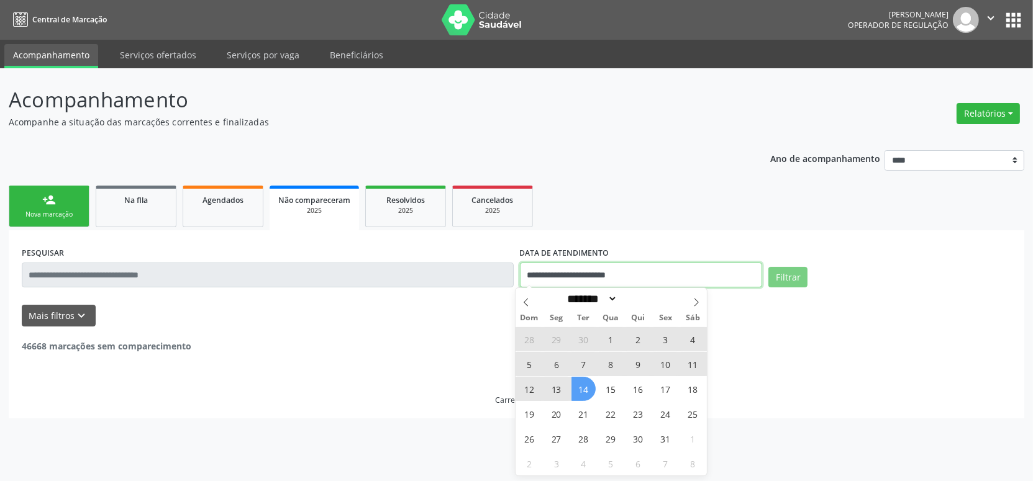
click at [598, 281] on input "**********" at bounding box center [641, 275] width 243 height 25
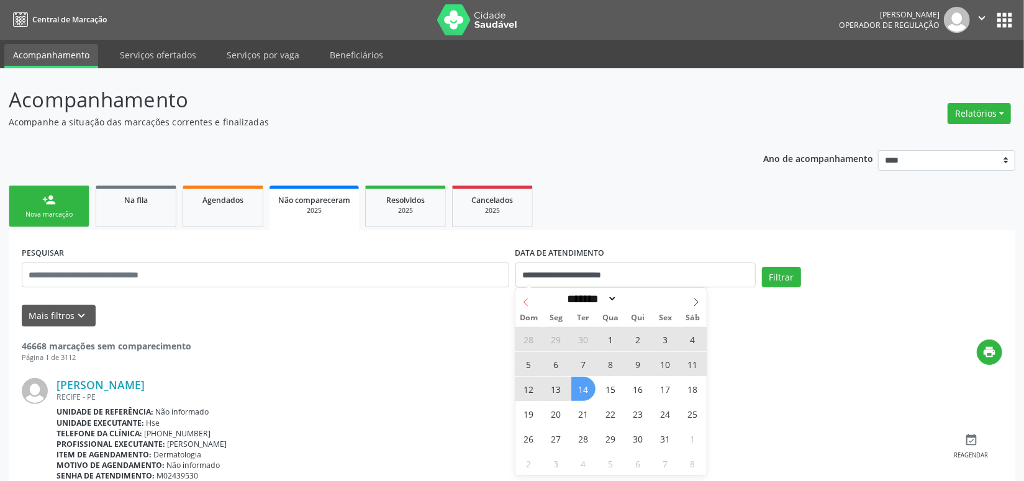
click at [525, 301] on icon at bounding box center [526, 303] width 4 height 8
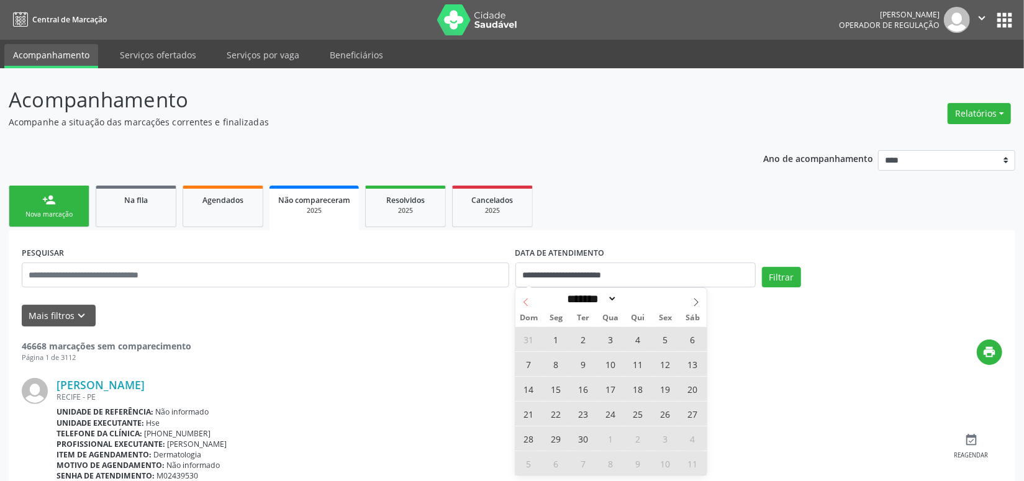
click at [529, 305] on icon at bounding box center [526, 302] width 9 height 9
select select "*"
click at [665, 337] on span "1" at bounding box center [665, 339] width 24 height 24
type input "**********"
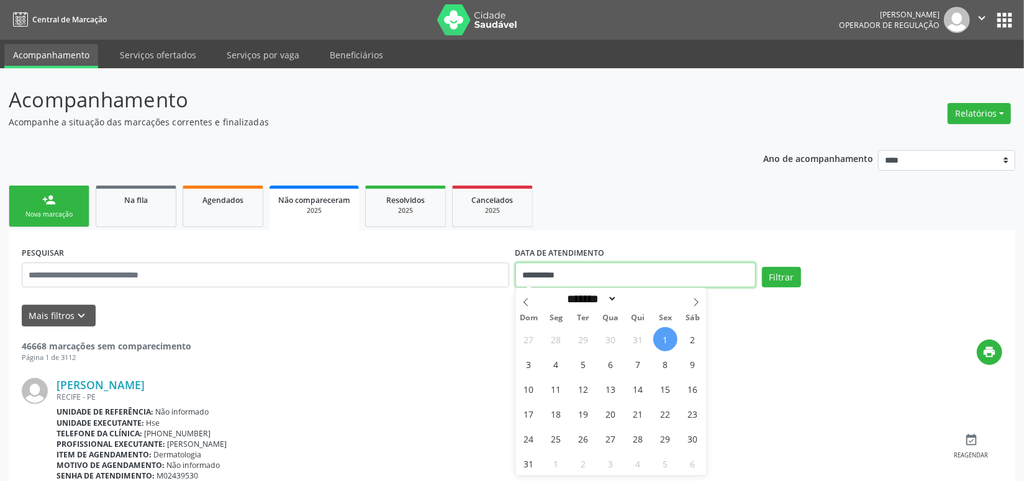
drag, startPoint x: 553, startPoint y: 280, endPoint x: 606, endPoint y: 320, distance: 66.5
click at [553, 280] on input "**********" at bounding box center [636, 275] width 240 height 25
click at [519, 296] on span at bounding box center [526, 298] width 21 height 21
select select "*"
click at [581, 330] on span "1" at bounding box center [583, 339] width 24 height 24
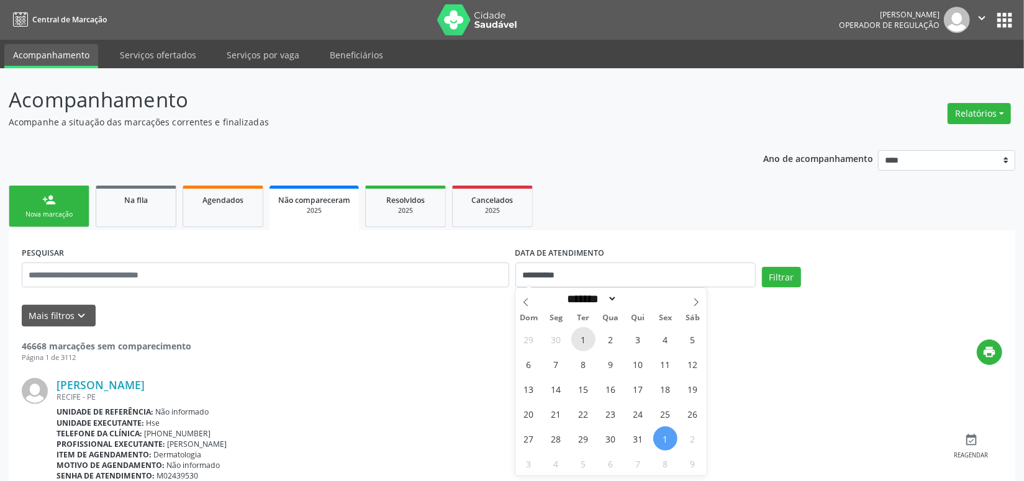
type input "**********"
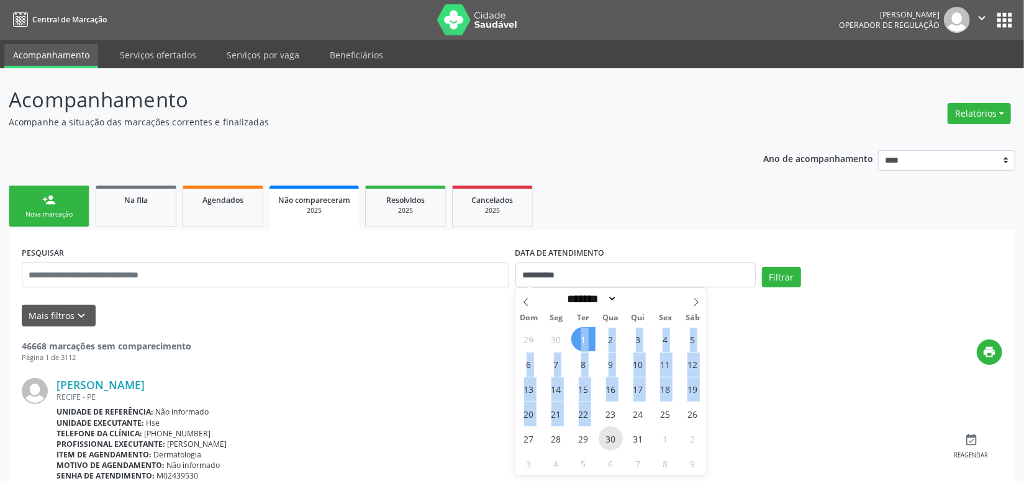
drag, startPoint x: 593, startPoint y: 399, endPoint x: 612, endPoint y: 439, distance: 45.0
click at [604, 425] on div "29 30 1 2 3 4 5 6 7 8 9 10 11 12 13 14 15 16 17 18 19 20 21 22 23 24 25 26 27 2…" at bounding box center [611, 401] width 191 height 149
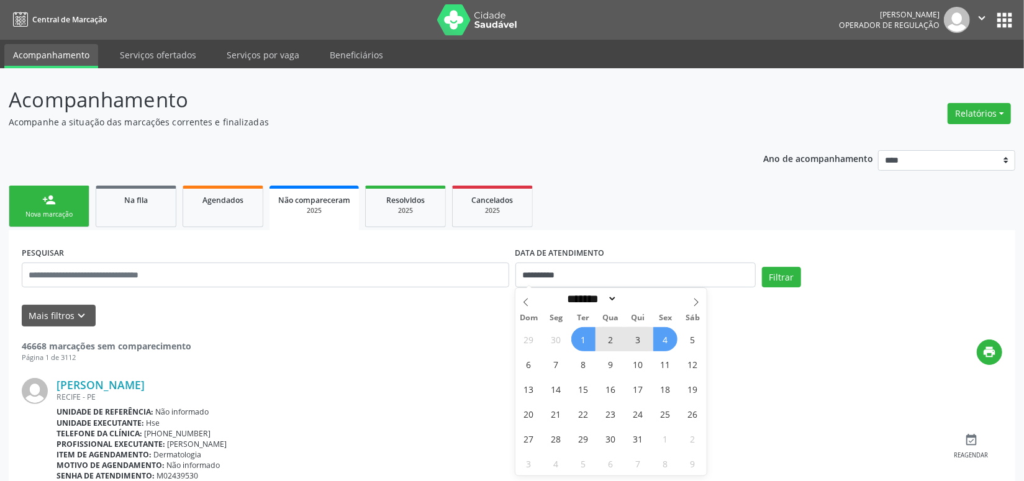
click at [699, 309] on div "Dom Seg Ter Qua Qui Sex Sáb" at bounding box center [611, 317] width 191 height 17
click at [699, 309] on span at bounding box center [696, 298] width 21 height 21
click at [698, 304] on icon at bounding box center [696, 302] width 9 height 9
select select "*"
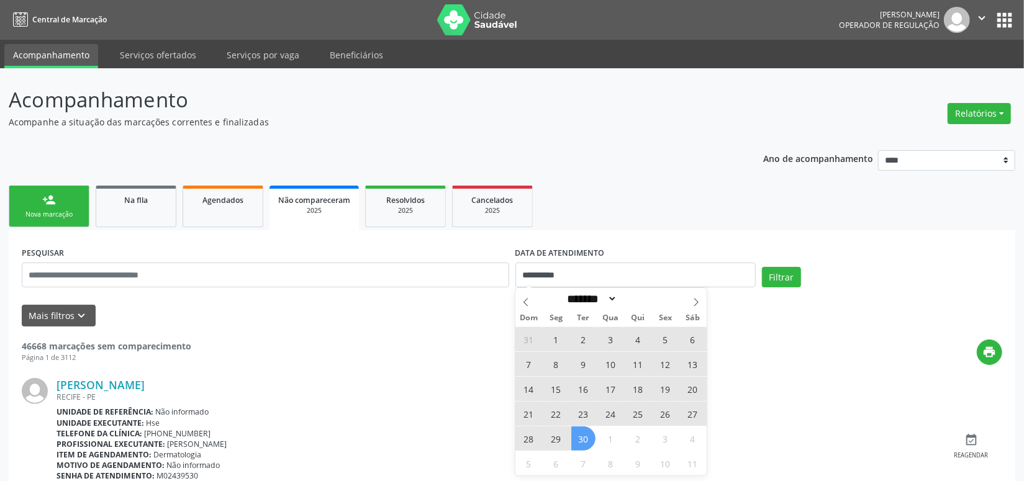
click at [578, 442] on span "30" at bounding box center [583, 439] width 24 height 24
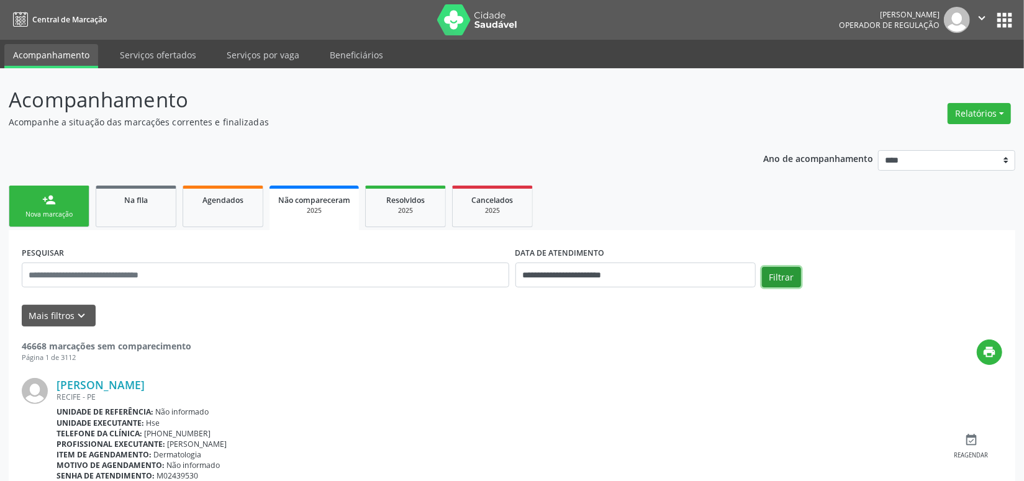
click at [791, 279] on button "Filtrar" at bounding box center [781, 277] width 39 height 21
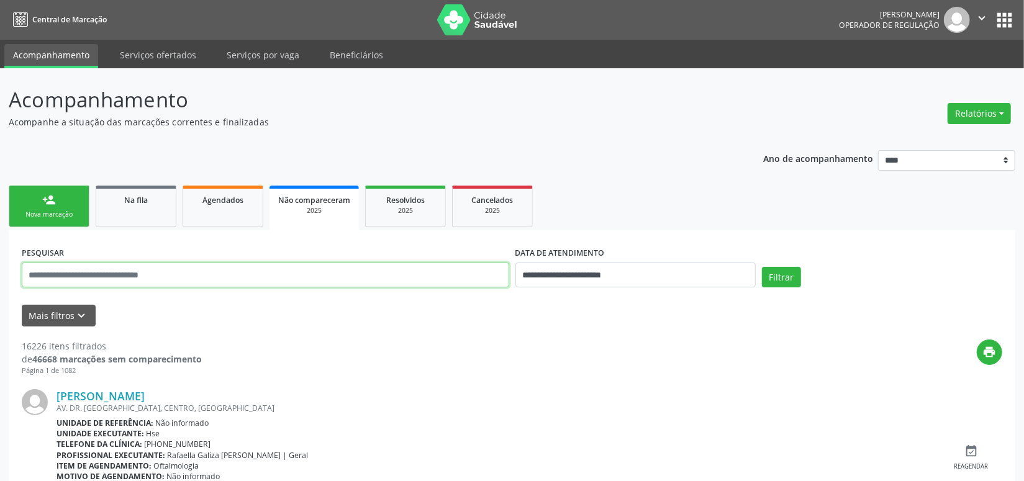
click at [179, 267] on input "text" at bounding box center [266, 275] width 488 height 25
paste input "**********"
type input "**********"
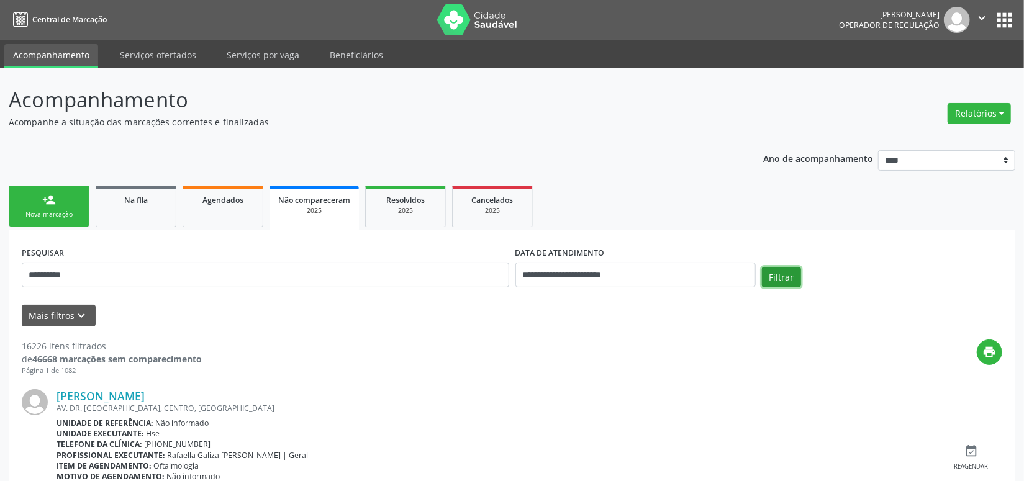
click at [766, 283] on button "Filtrar" at bounding box center [781, 277] width 39 height 21
click at [505, 209] on div "2025" at bounding box center [492, 210] width 62 height 9
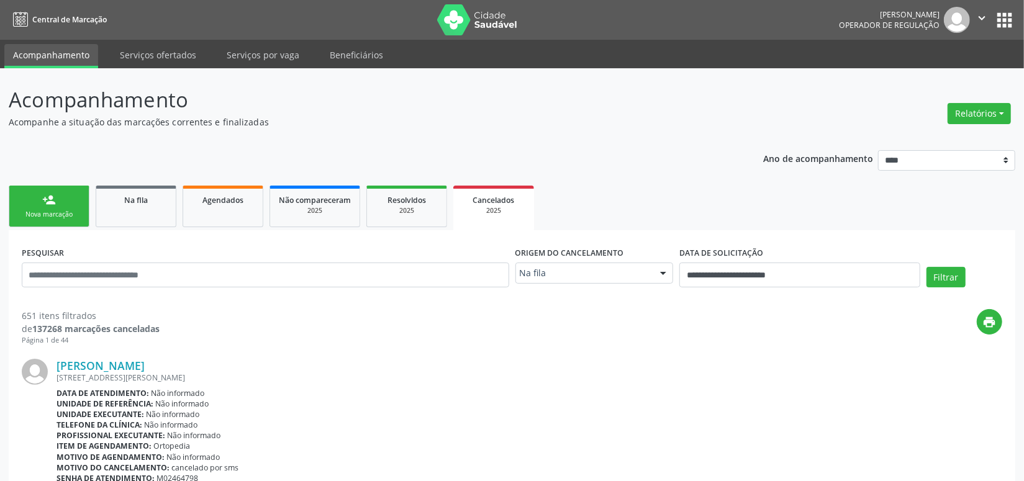
drag, startPoint x: 608, startPoint y: 265, endPoint x: 598, endPoint y: 284, distance: 21.4
click at [608, 265] on div "Na fila" at bounding box center [595, 273] width 158 height 21
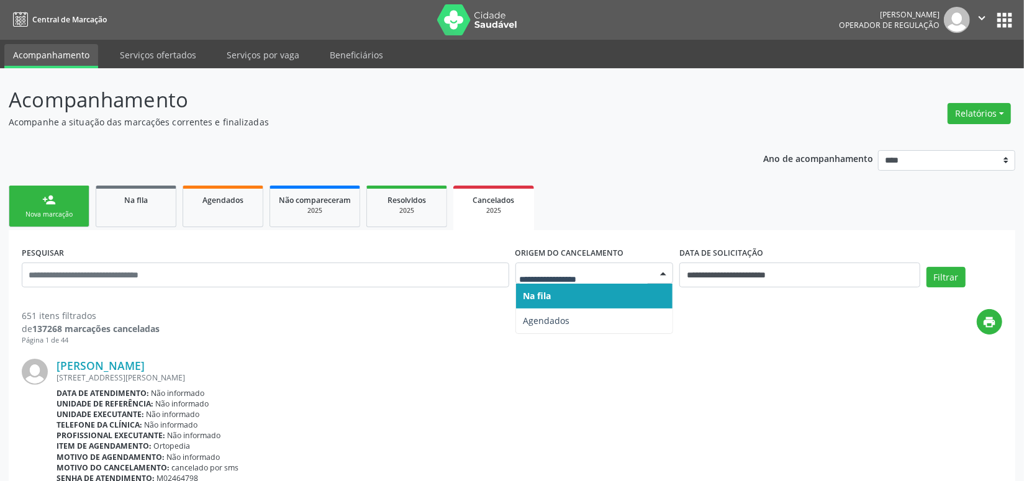
click at [579, 317] on span "Agendados" at bounding box center [594, 321] width 157 height 25
select select "*"
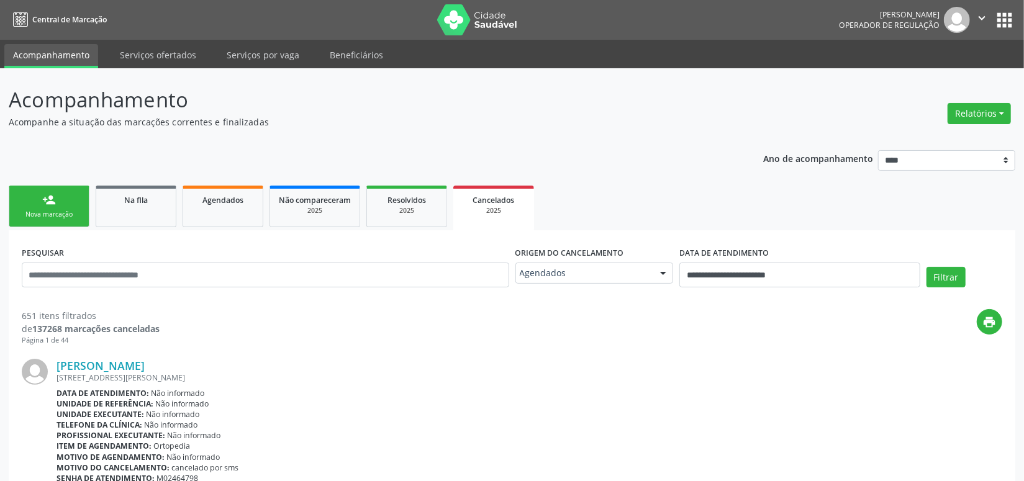
click at [211, 248] on div "PESQUISAR" at bounding box center [266, 269] width 494 height 53
click at [192, 268] on input "text" at bounding box center [266, 275] width 488 height 25
paste input "**********"
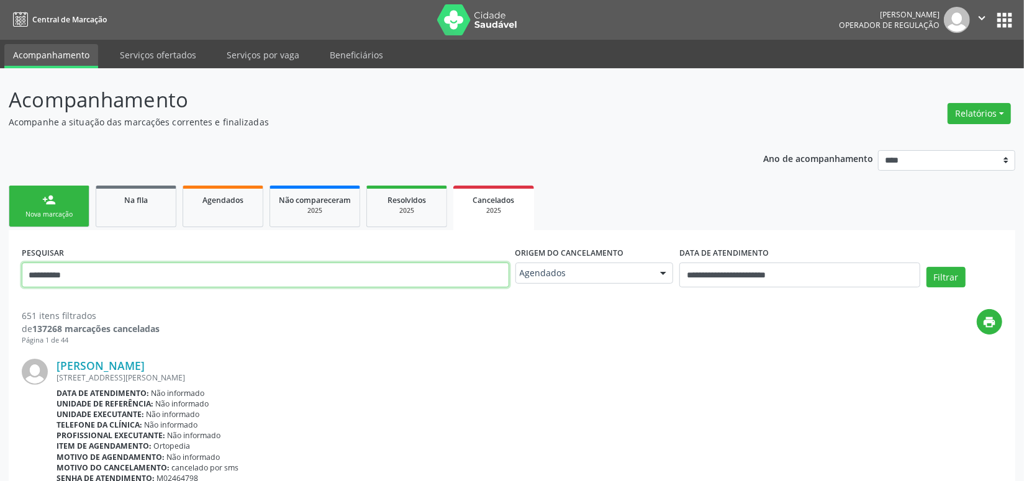
type input "**********"
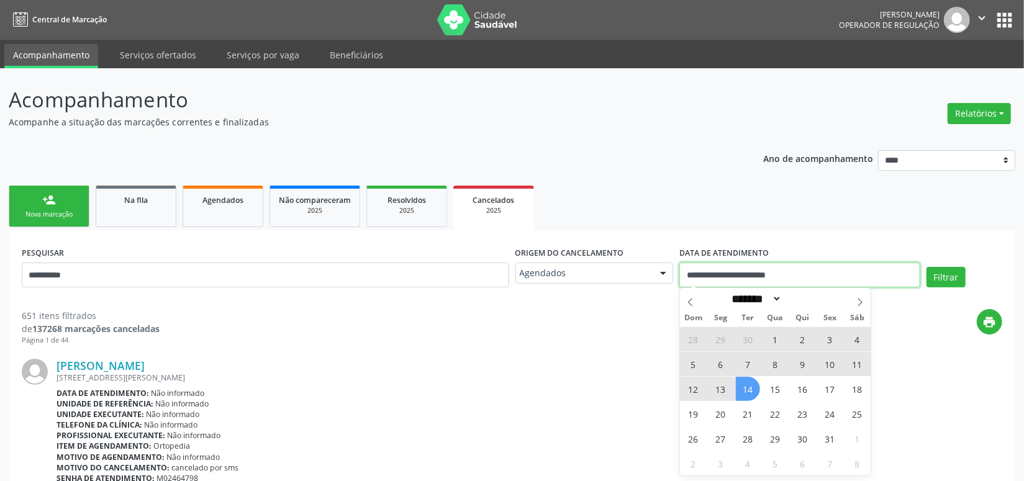
click at [736, 269] on input "**********" at bounding box center [799, 275] width 240 height 25
click at [694, 299] on icon at bounding box center [690, 302] width 9 height 9
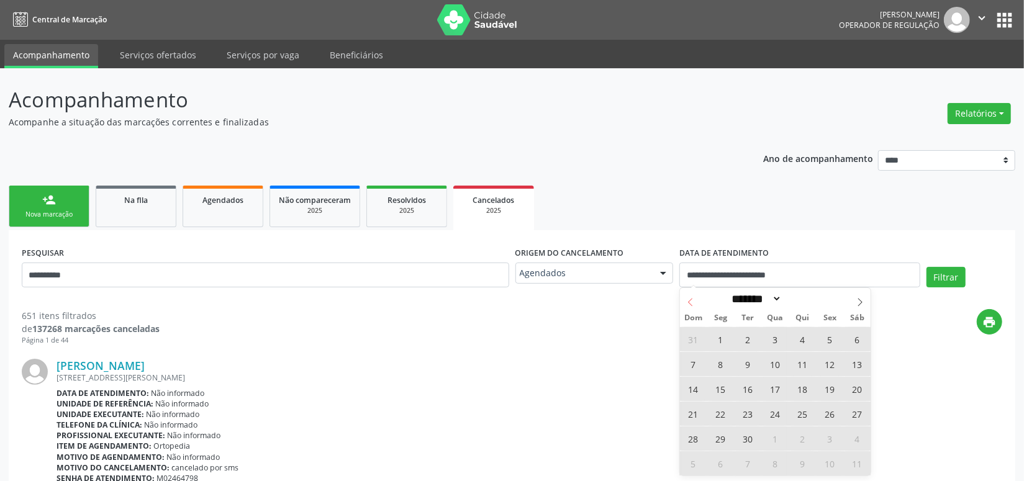
click at [694, 299] on icon at bounding box center [690, 302] width 9 height 9
click at [693, 299] on icon at bounding box center [690, 302] width 9 height 9
select select "*"
click at [744, 330] on span "1" at bounding box center [748, 339] width 24 height 24
type input "**********"
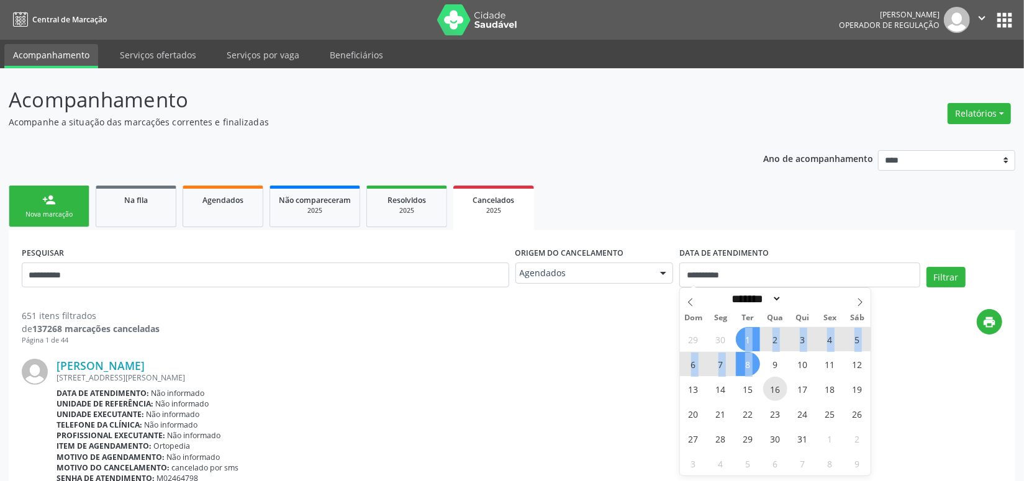
click at [752, 380] on div "29 30 1 2 3 4 5 6 7 8 9 10 11 12 13 14 15 16 17 18 19 20 21 22 23 24 25 26 27 2…" at bounding box center [775, 401] width 191 height 149
click at [852, 302] on span at bounding box center [860, 298] width 21 height 21
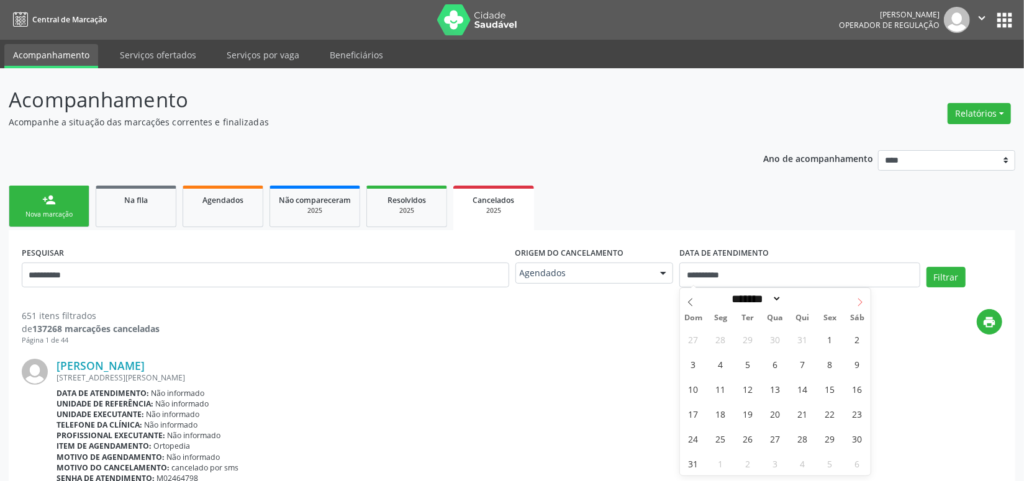
click at [850, 303] on span at bounding box center [860, 298] width 21 height 21
select select "*"
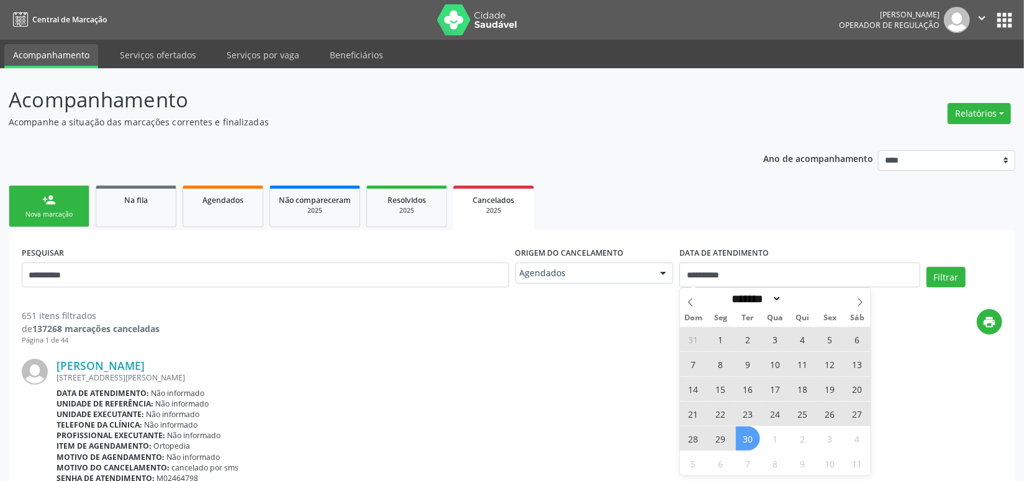
click at [743, 437] on span "30" at bounding box center [748, 439] width 24 height 24
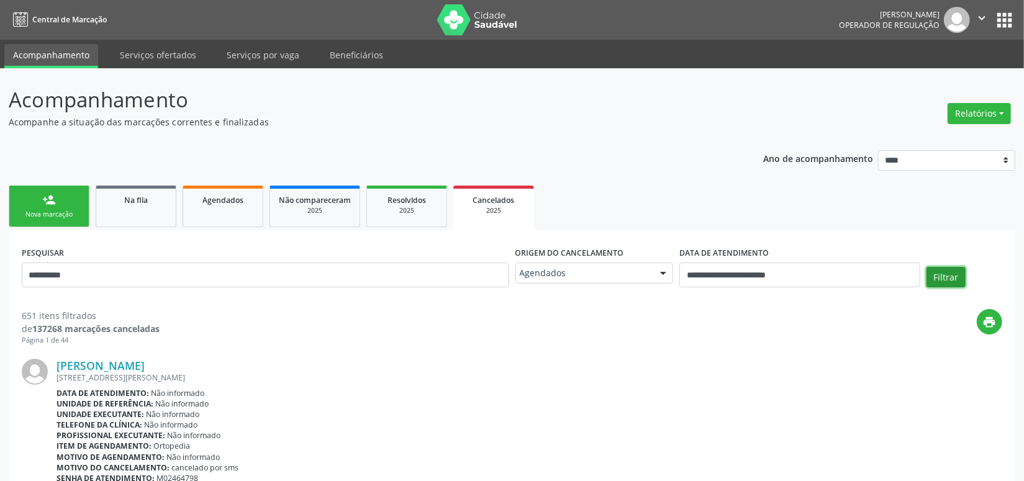
drag, startPoint x: 942, startPoint y: 280, endPoint x: 935, endPoint y: 284, distance: 8.1
click at [935, 283] on button "Filtrar" at bounding box center [946, 277] width 39 height 21
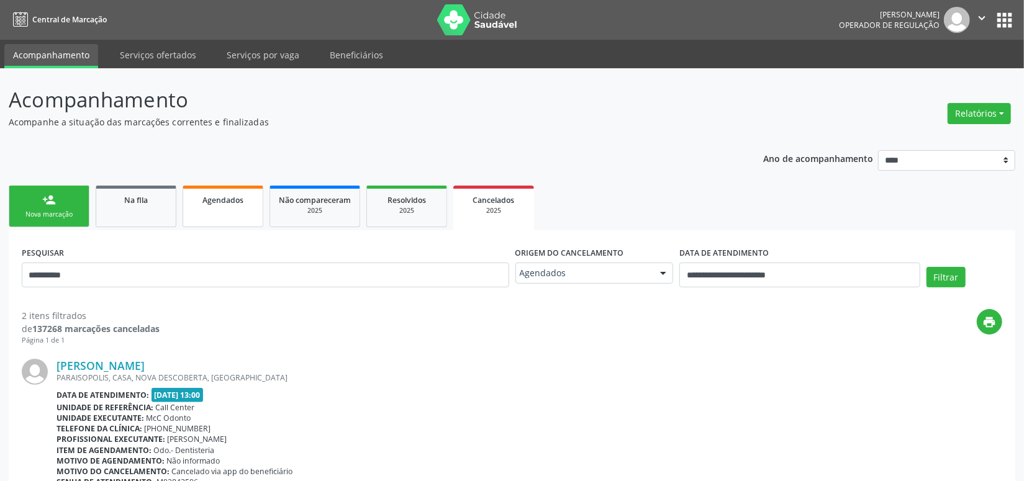
click at [234, 208] on link "Agendados" at bounding box center [223, 207] width 81 height 42
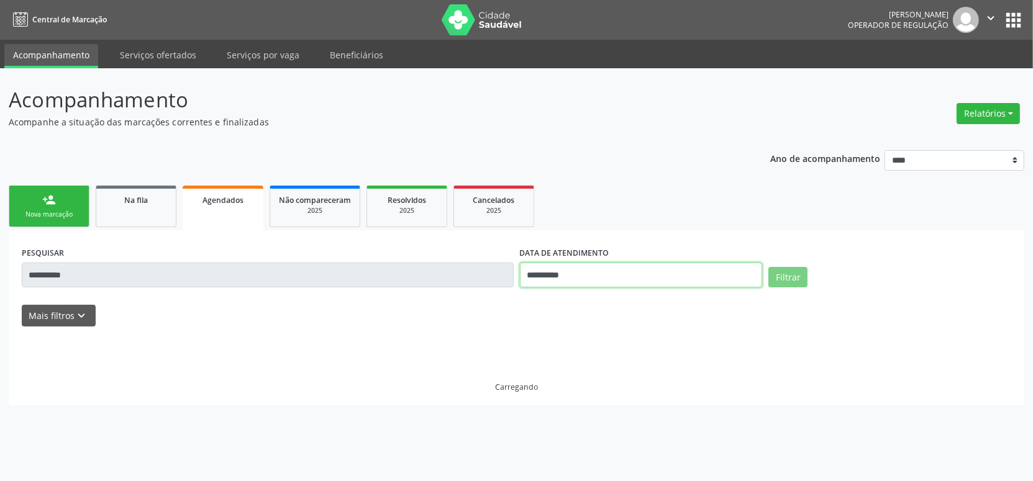
click at [522, 273] on input "**********" at bounding box center [641, 275] width 243 height 25
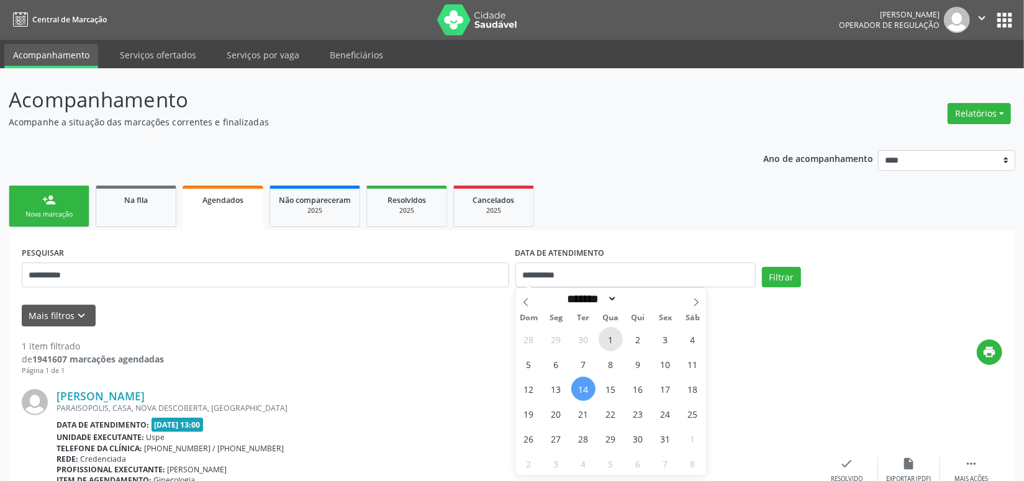
click at [609, 340] on span "1" at bounding box center [611, 339] width 24 height 24
type input "**********"
click at [621, 376] on div "28 29 30 1 2 3 4 5 6 7 8 9 10 11 12 13 14 15 16 17 18 19 20 21 22 23 24 25 26 2…" at bounding box center [611, 401] width 191 height 149
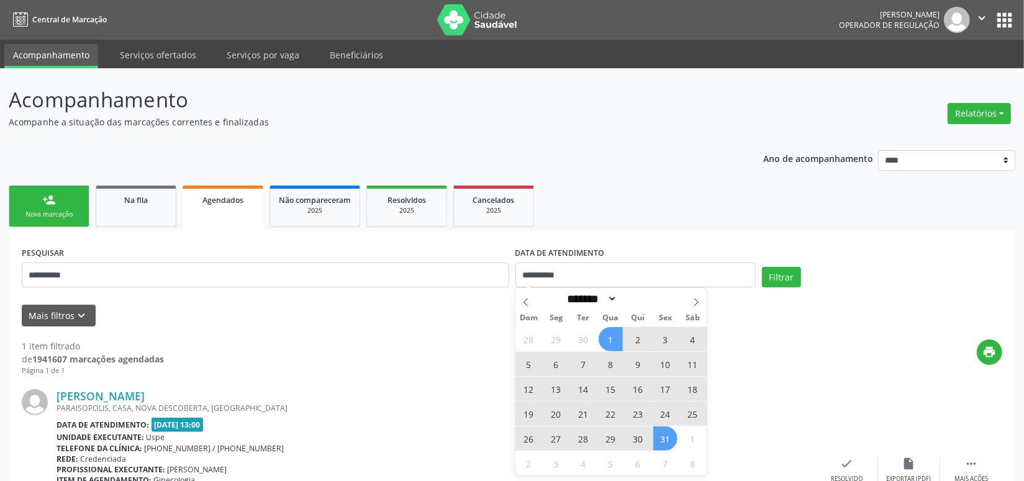
click at [665, 440] on span "31" at bounding box center [665, 439] width 24 height 24
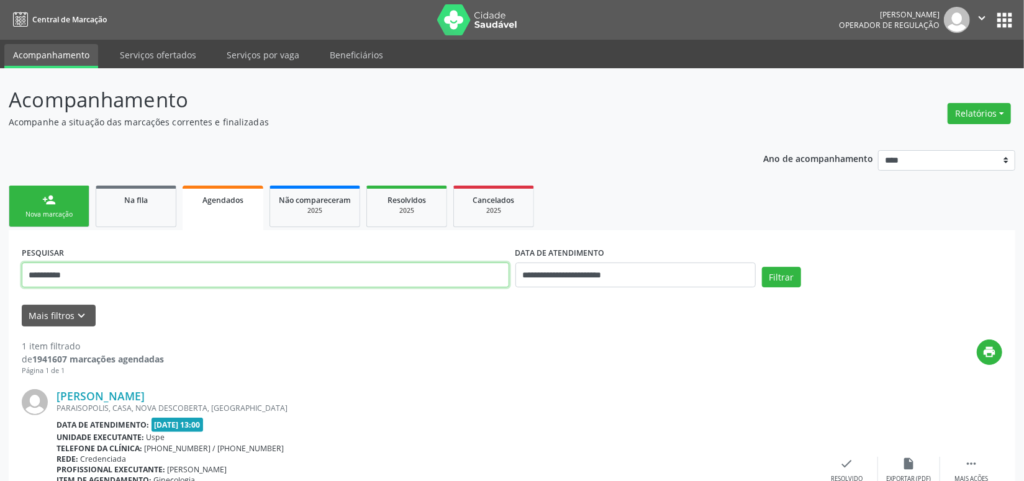
click at [88, 273] on input "**********" at bounding box center [266, 275] width 488 height 25
click at [86, 273] on input "**********" at bounding box center [266, 275] width 488 height 25
paste input "text"
click at [762, 267] on button "Filtrar" at bounding box center [781, 277] width 39 height 21
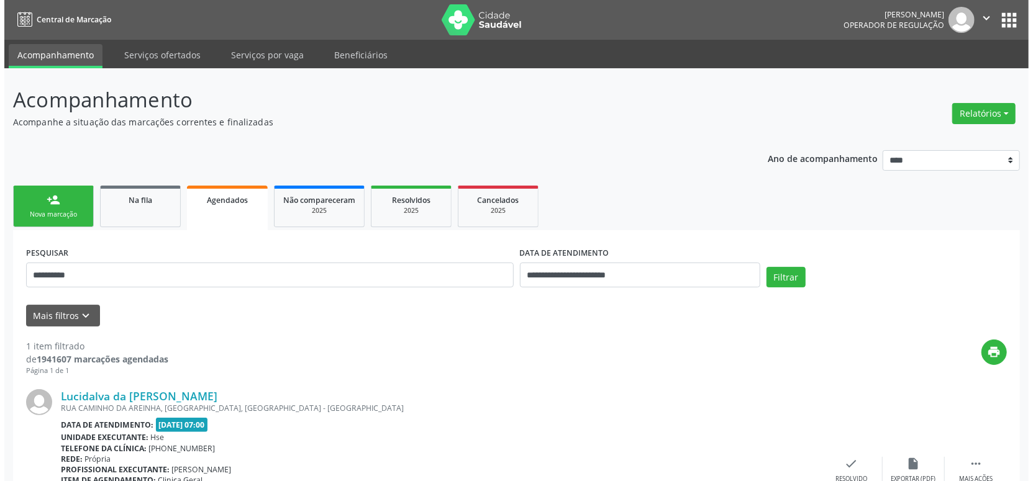
scroll to position [104, 0]
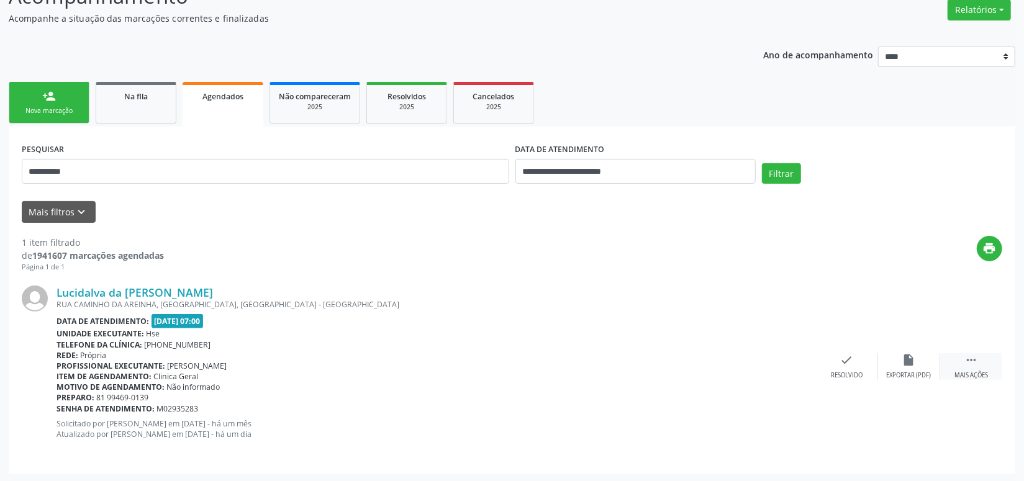
click at [959, 360] on div " Mais ações" at bounding box center [971, 366] width 62 height 27
click at [781, 361] on icon "cancel" at bounding box center [785, 360] width 14 height 14
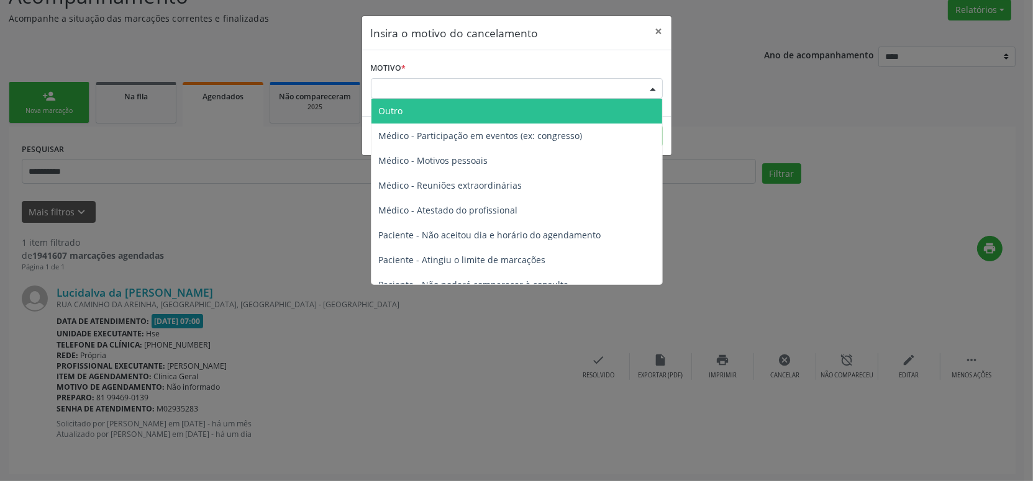
drag, startPoint x: 437, startPoint y: 92, endPoint x: 511, endPoint y: 184, distance: 118.1
click at [439, 92] on div "Escolha o motivo" at bounding box center [517, 88] width 292 height 21
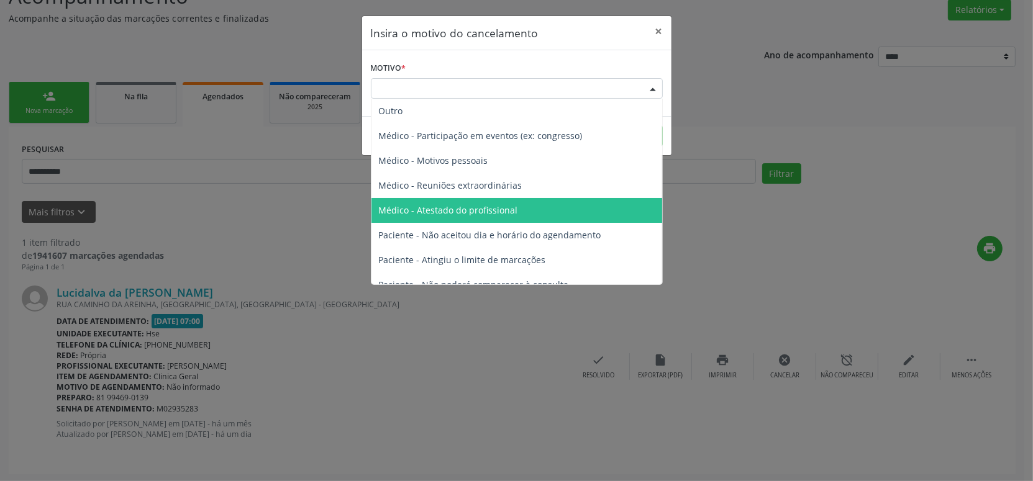
scroll to position [62, 0]
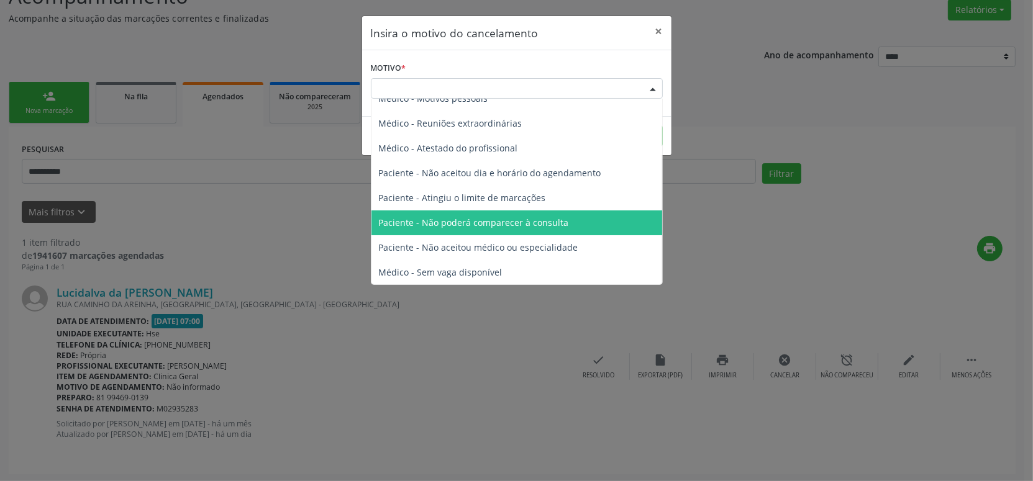
click at [516, 218] on span "Paciente - Não poderá comparecer à consulta" at bounding box center [474, 223] width 190 height 12
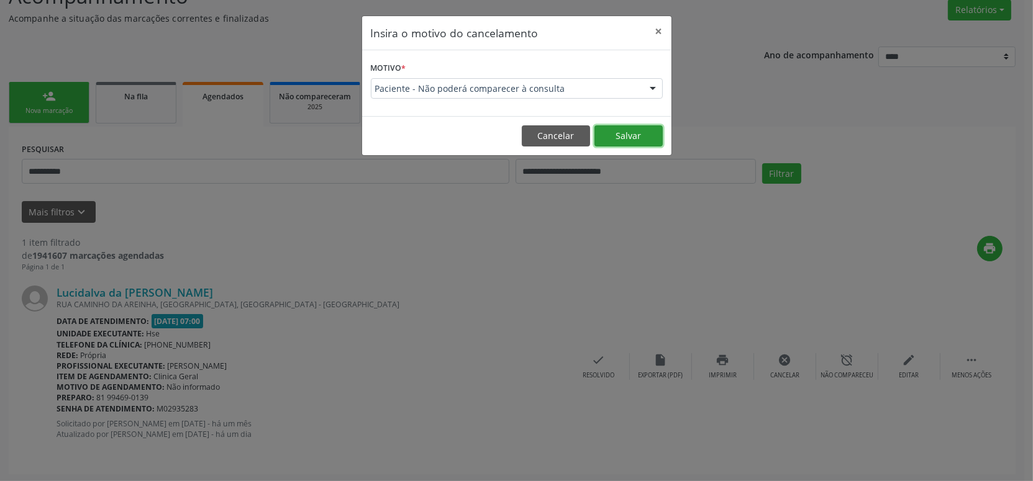
click at [619, 140] on button "Salvar" at bounding box center [628, 135] width 68 height 21
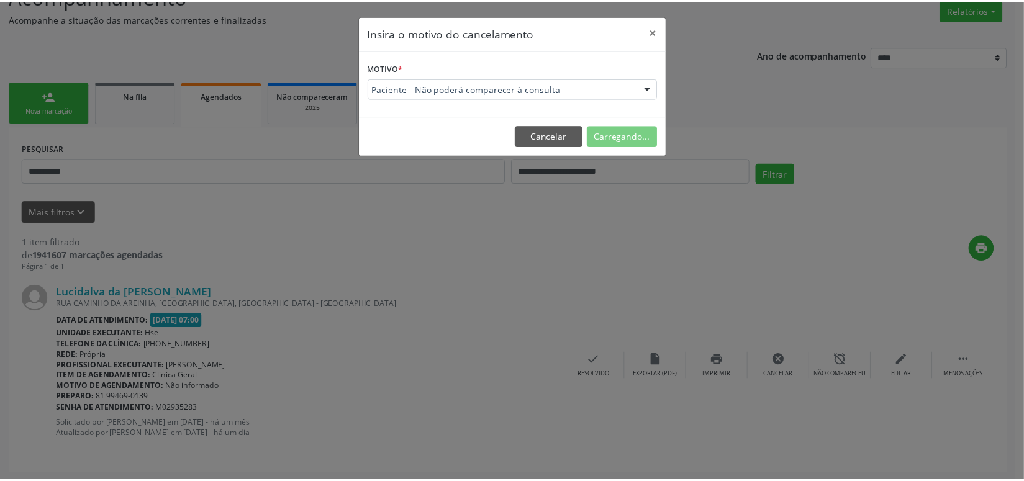
scroll to position [0, 0]
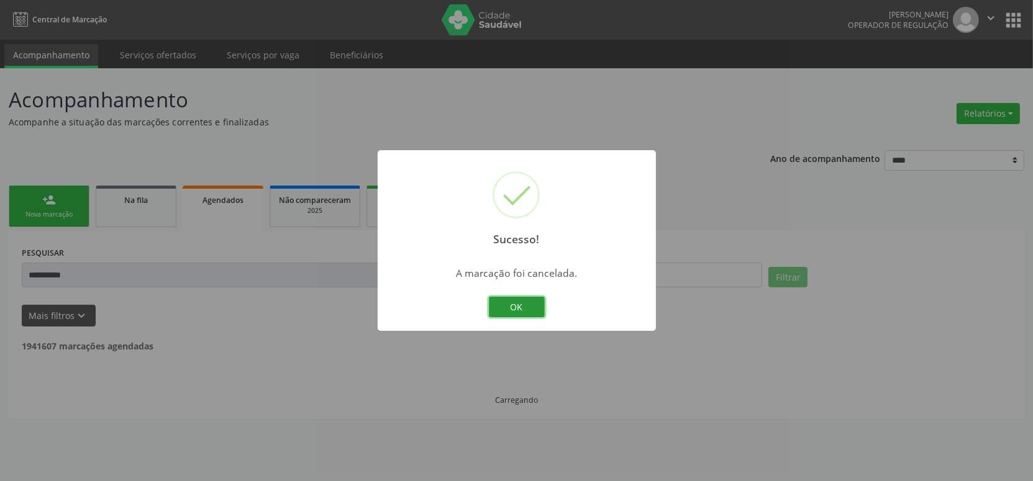
drag, startPoint x: 520, startPoint y: 311, endPoint x: 494, endPoint y: 291, distance: 31.9
click at [520, 310] on button "OK" at bounding box center [517, 307] width 56 height 21
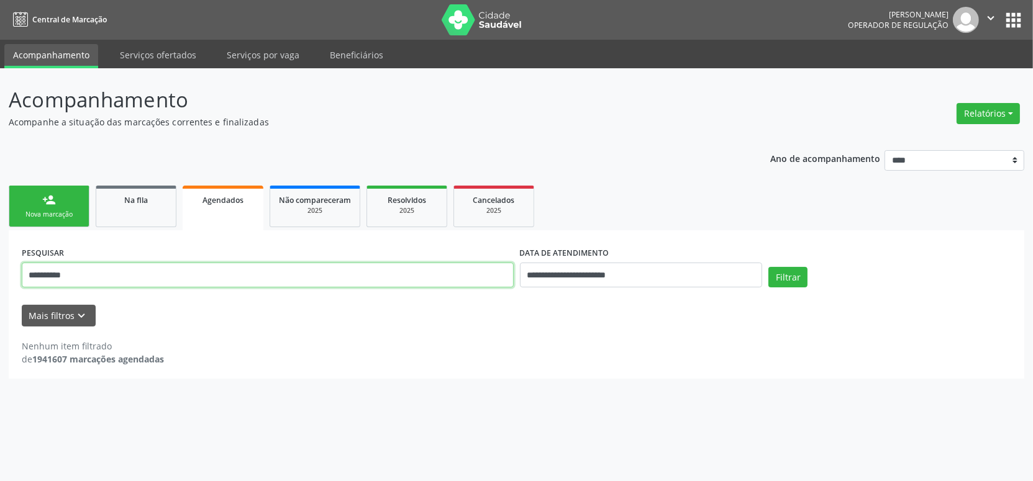
click at [81, 270] on input "**********" at bounding box center [268, 275] width 492 height 25
paste input "text"
type input "**********"
click at [768, 267] on button "Filtrar" at bounding box center [787, 277] width 39 height 21
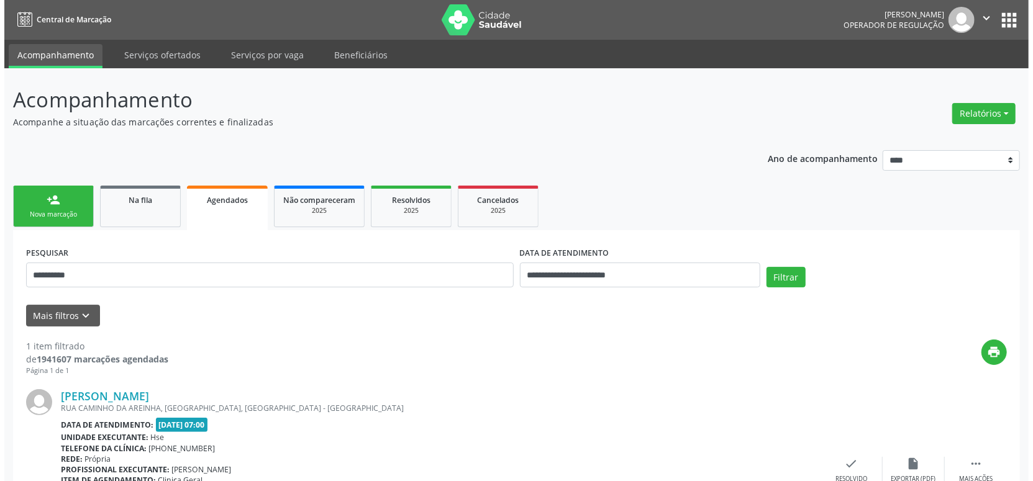
scroll to position [104, 0]
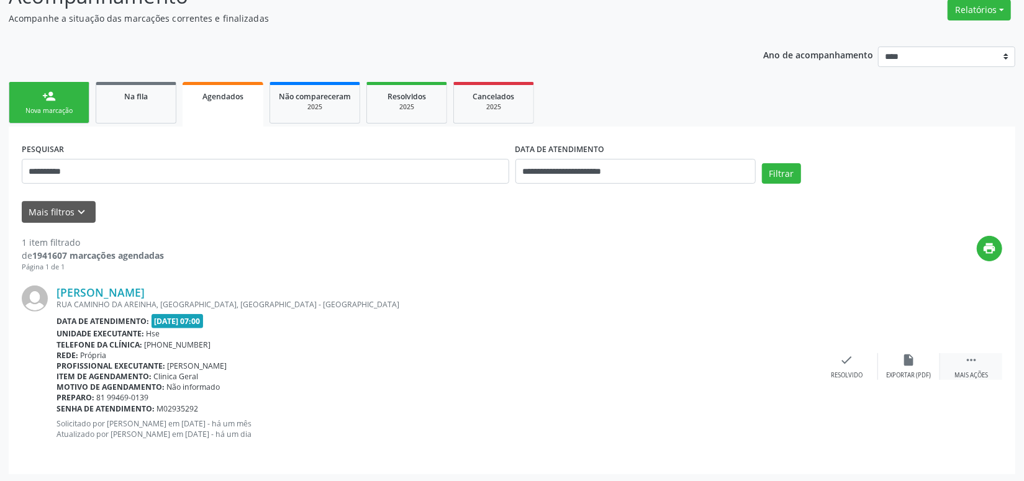
drag, startPoint x: 978, startPoint y: 360, endPoint x: 942, endPoint y: 370, distance: 37.2
click at [976, 360] on icon "" at bounding box center [972, 360] width 14 height 14
click at [793, 363] on div "cancel Cancelar" at bounding box center [785, 366] width 62 height 27
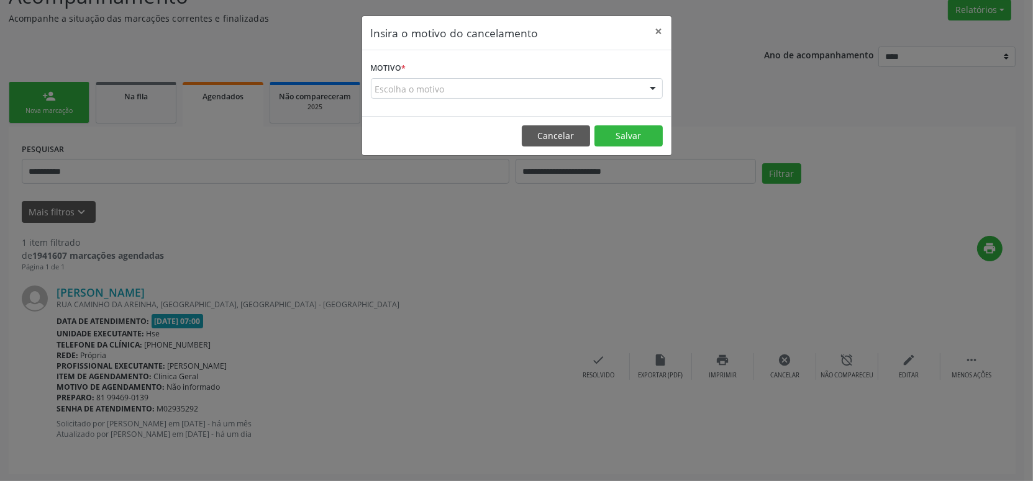
drag, startPoint x: 439, startPoint y: 92, endPoint x: 437, endPoint y: 108, distance: 16.3
click at [439, 93] on div "Escolha o motivo" at bounding box center [517, 88] width 292 height 21
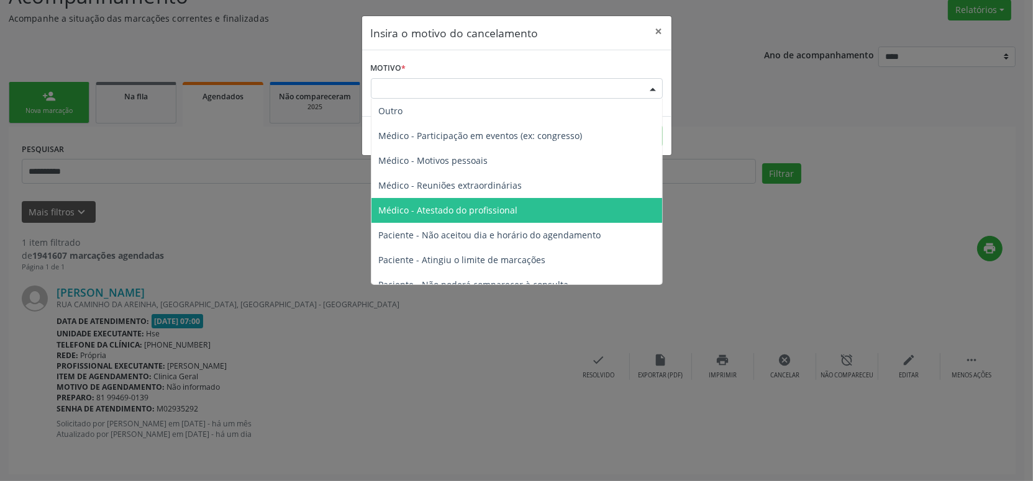
scroll to position [62, 0]
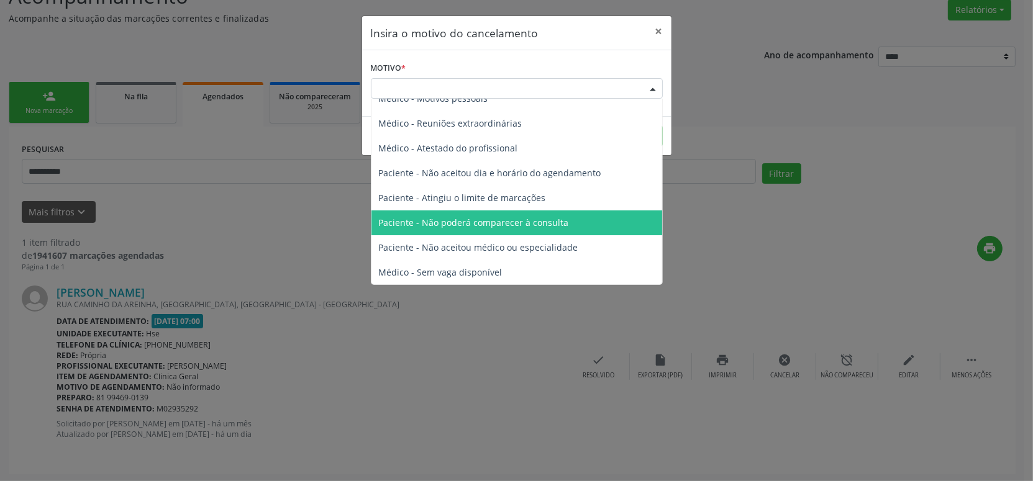
click at [486, 225] on span "Paciente - Não poderá comparecer à consulta" at bounding box center [474, 223] width 190 height 12
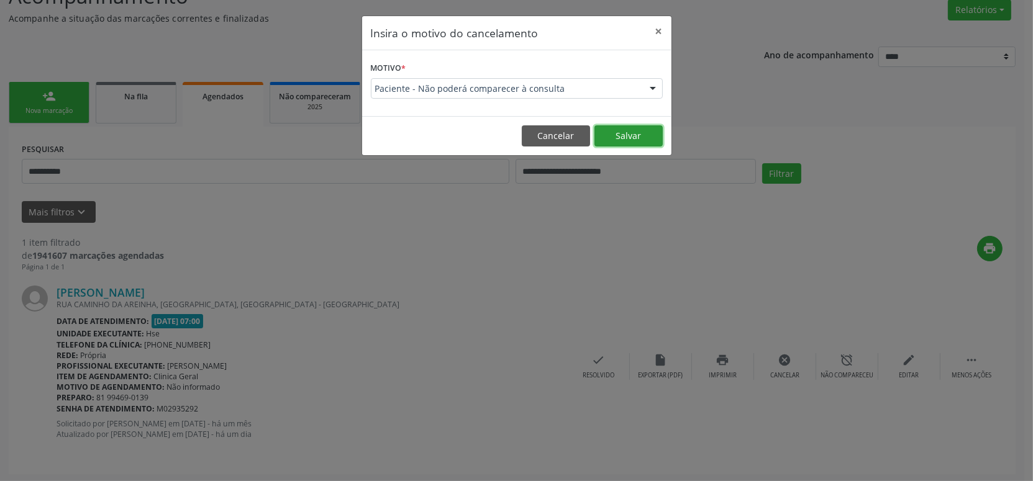
click at [622, 137] on button "Salvar" at bounding box center [628, 135] width 68 height 21
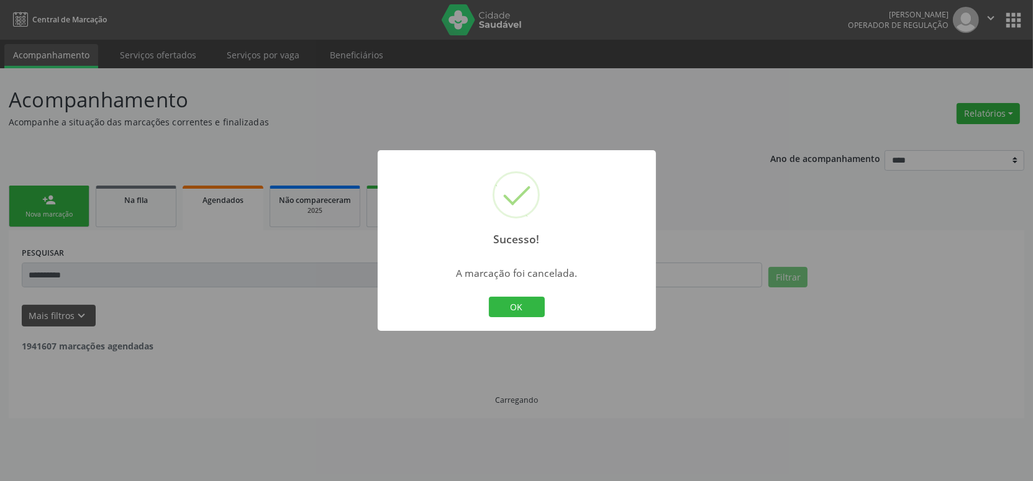
scroll to position [0, 0]
click at [520, 309] on button "OK" at bounding box center [517, 307] width 56 height 21
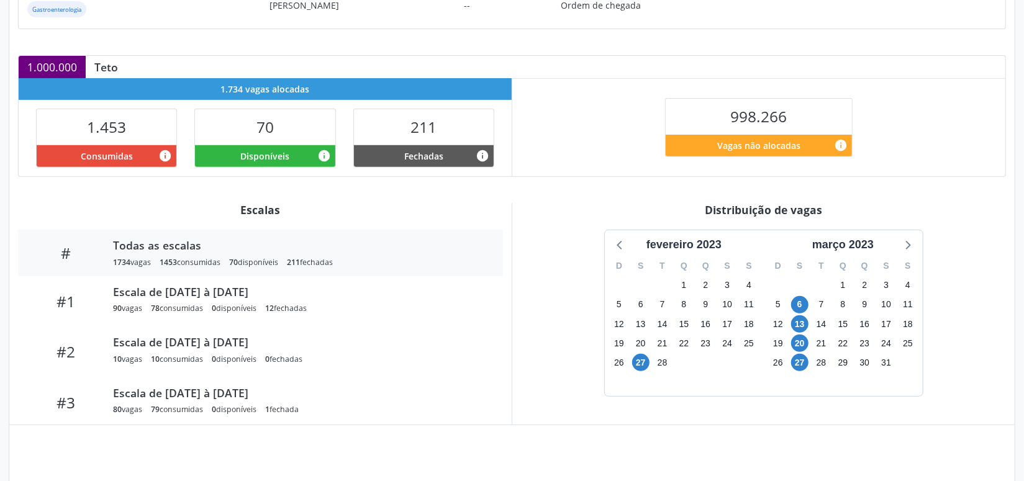
scroll to position [240, 0]
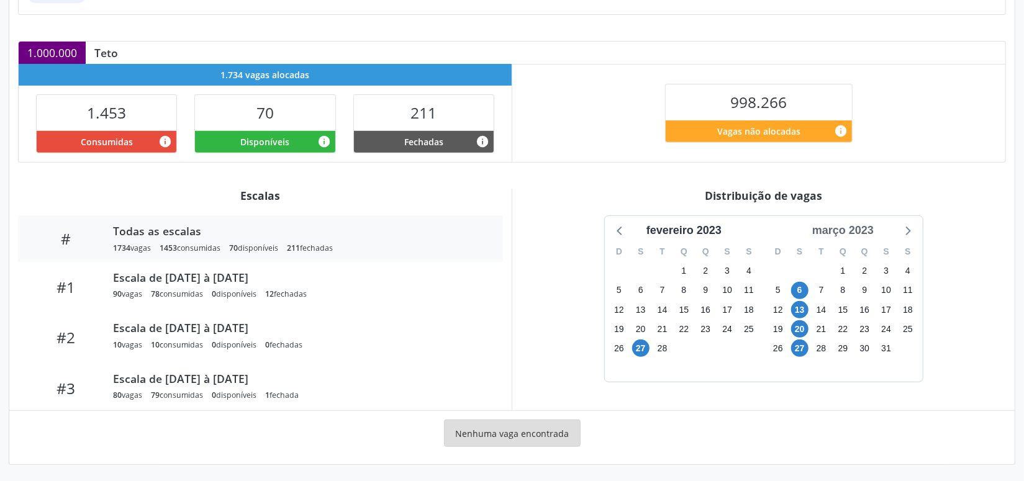
click at [844, 232] on div "março 2023" at bounding box center [842, 230] width 71 height 17
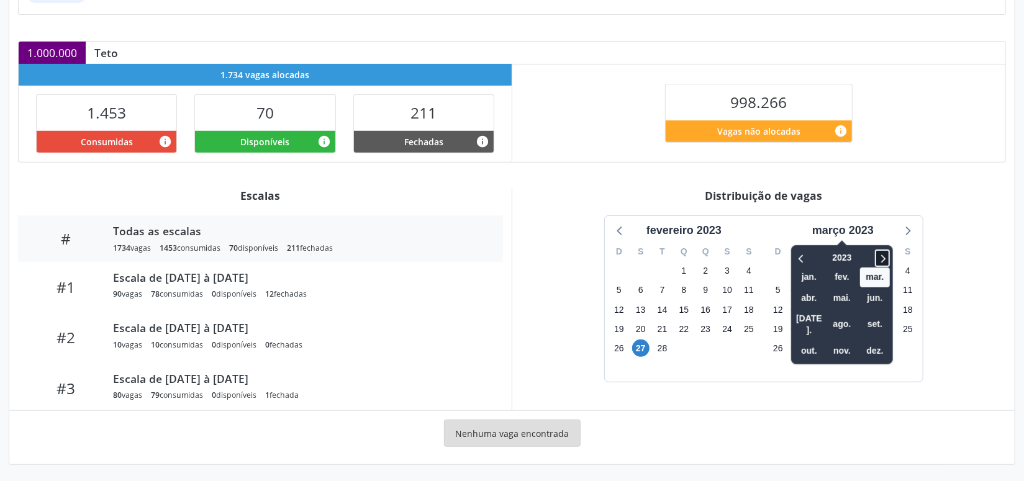
click at [881, 258] on icon at bounding box center [882, 258] width 12 height 15
click at [854, 342] on span "nov." at bounding box center [842, 351] width 30 height 19
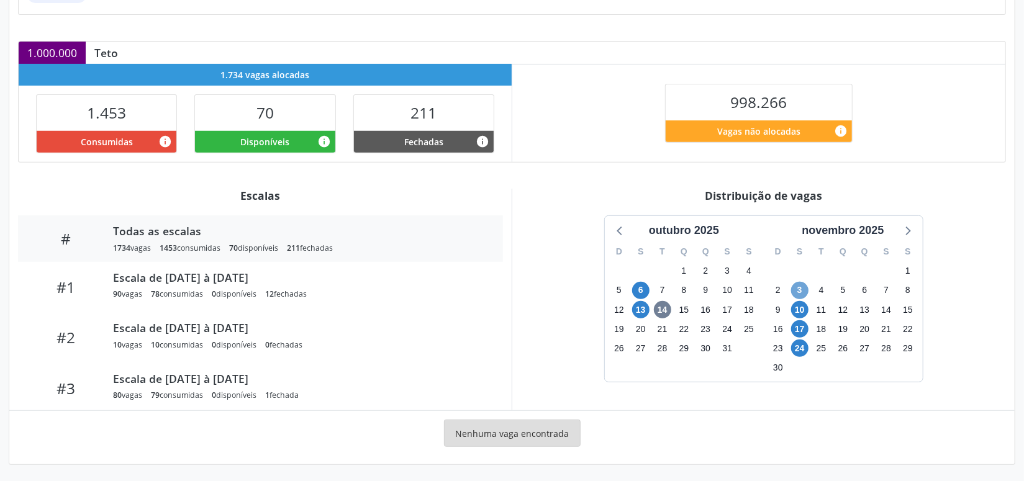
click at [796, 291] on span "3" at bounding box center [799, 290] width 17 height 17
click at [796, 289] on span "3" at bounding box center [799, 290] width 17 height 17
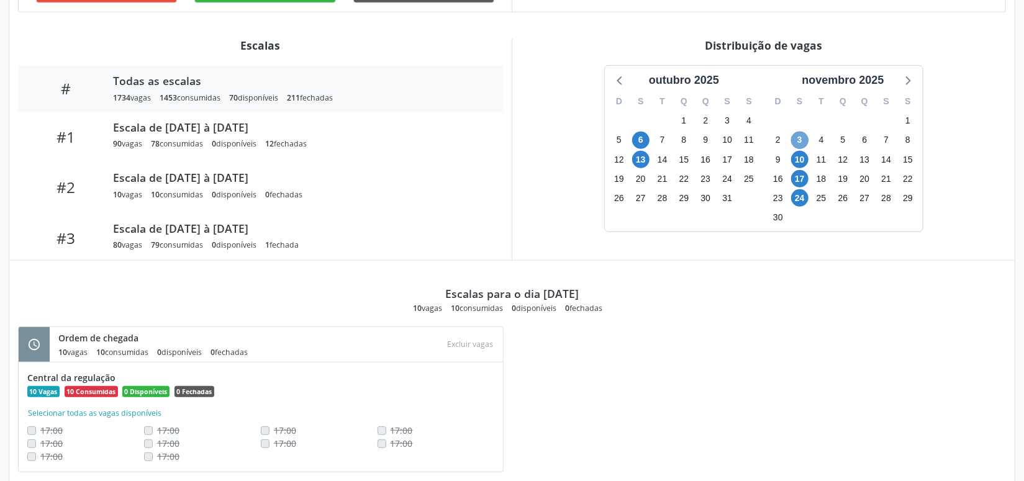
click at [794, 144] on span "3" at bounding box center [799, 140] width 17 height 17
click at [802, 157] on span "10" at bounding box center [799, 159] width 17 height 17
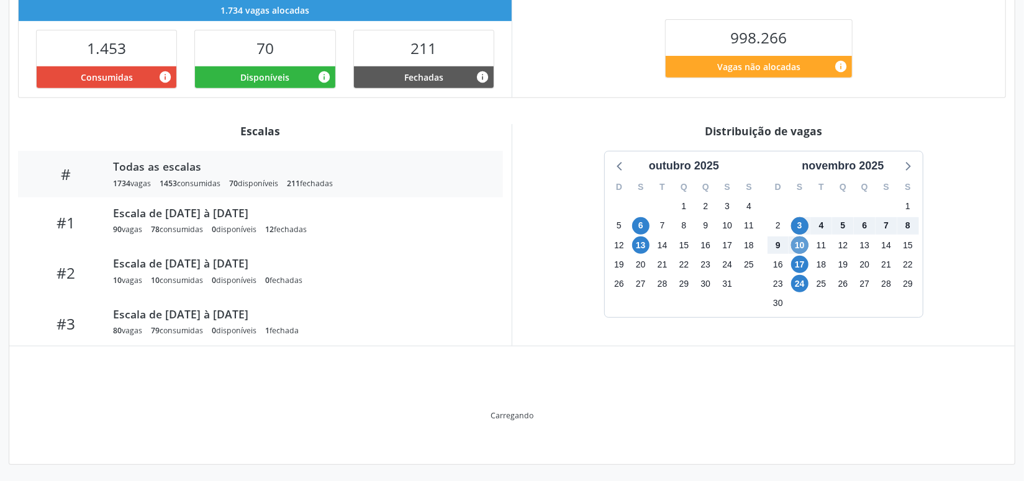
click at [802, 158] on div "novembro 2025" at bounding box center [843, 166] width 92 height 17
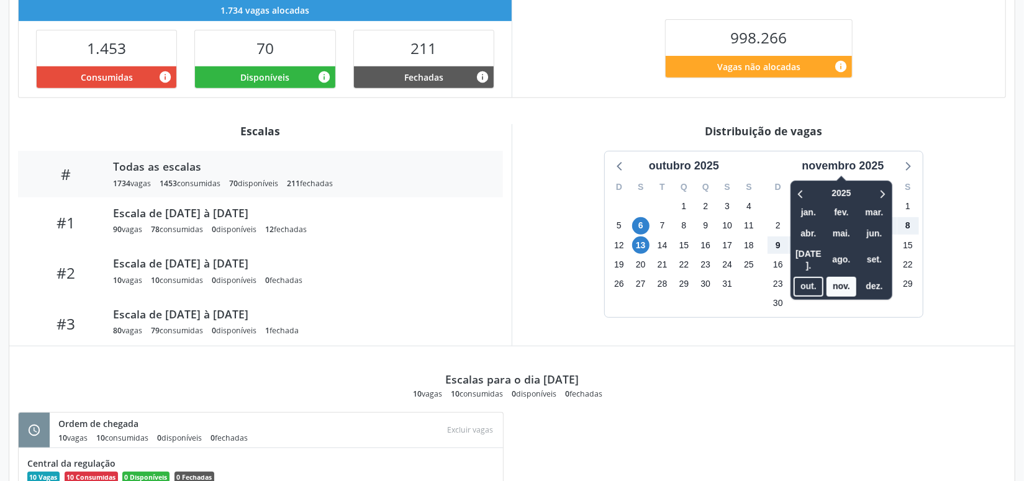
click at [821, 301] on div "2" at bounding box center [822, 303] width 22 height 19
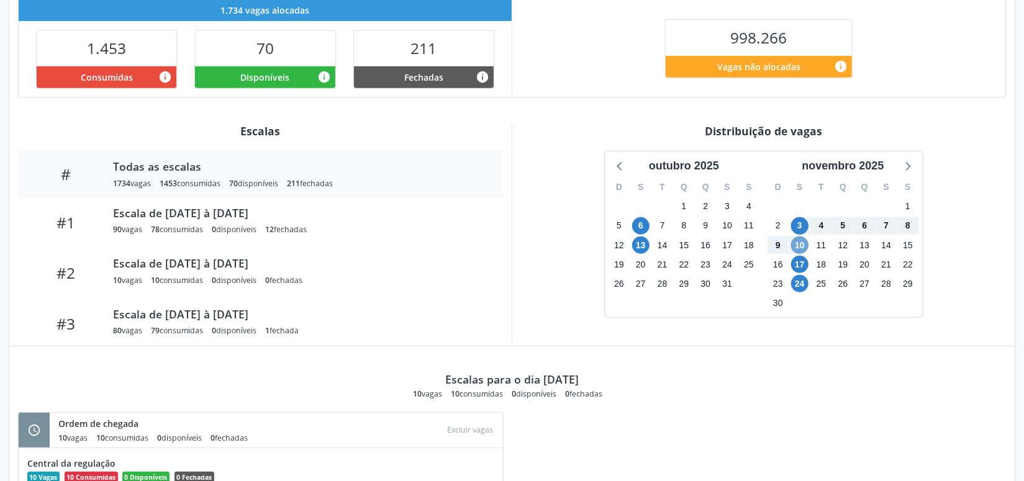
click at [805, 242] on span "10" at bounding box center [799, 245] width 17 height 17
click at [802, 261] on span "17" at bounding box center [799, 264] width 17 height 17
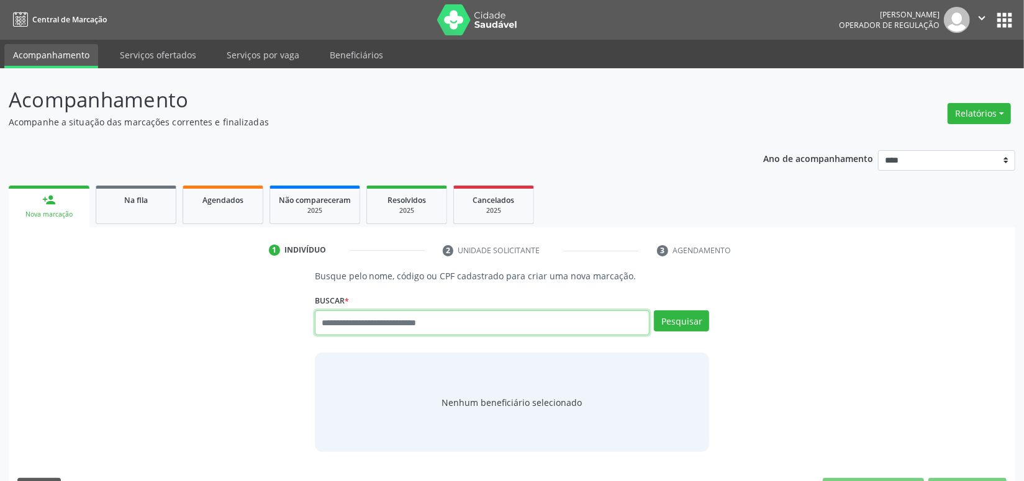
click at [407, 322] on input "text" at bounding box center [482, 323] width 335 height 25
paste input "**********"
type input "**********"
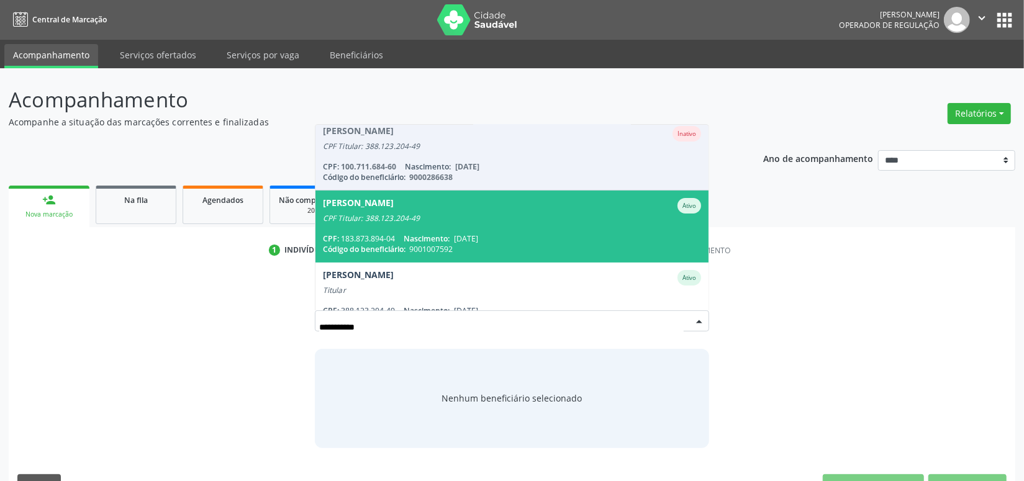
scroll to position [301, 0]
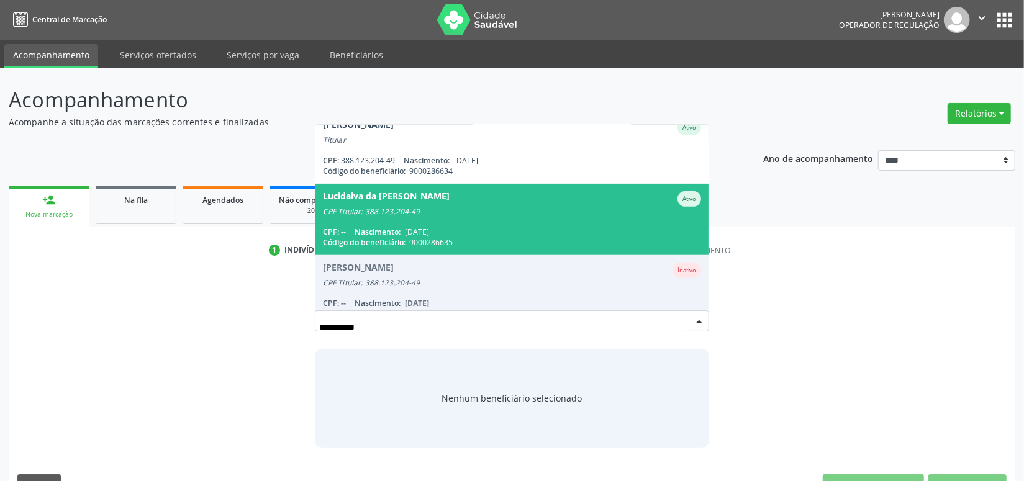
click at [418, 216] on span "Lucidalva da Silva Amancio Ativo CPF Titular: 388.123.204-49 CPF: -- Nascimento…" at bounding box center [513, 219] width 394 height 71
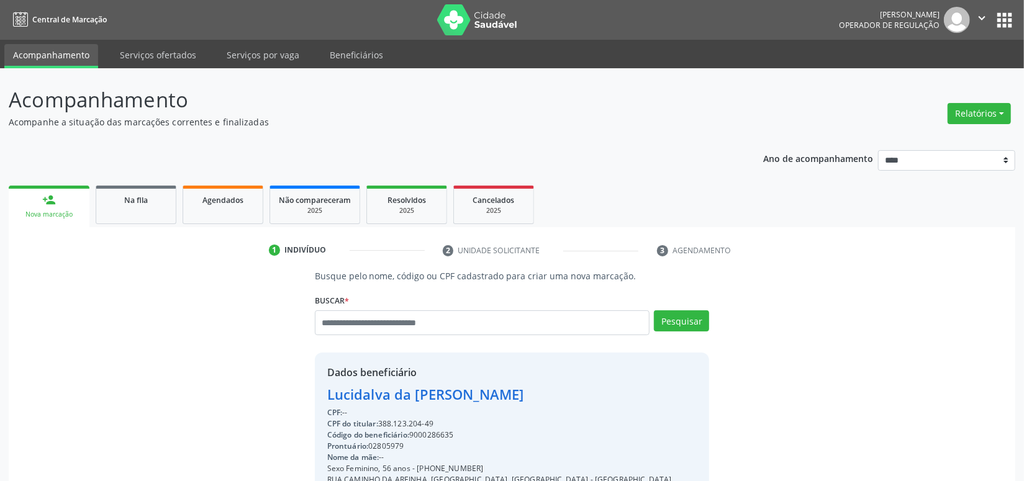
click at [435, 432] on div "Código do beneficiário: 9000286635" at bounding box center [499, 435] width 345 height 11
click at [435, 430] on div "Código do beneficiário: 9000286635" at bounding box center [499, 435] width 345 height 11
click at [439, 420] on div "CPF do titular: 388.123.204-49" at bounding box center [499, 424] width 345 height 11
click at [447, 435] on div "Código do beneficiário: 9000286635" at bounding box center [499, 435] width 345 height 11
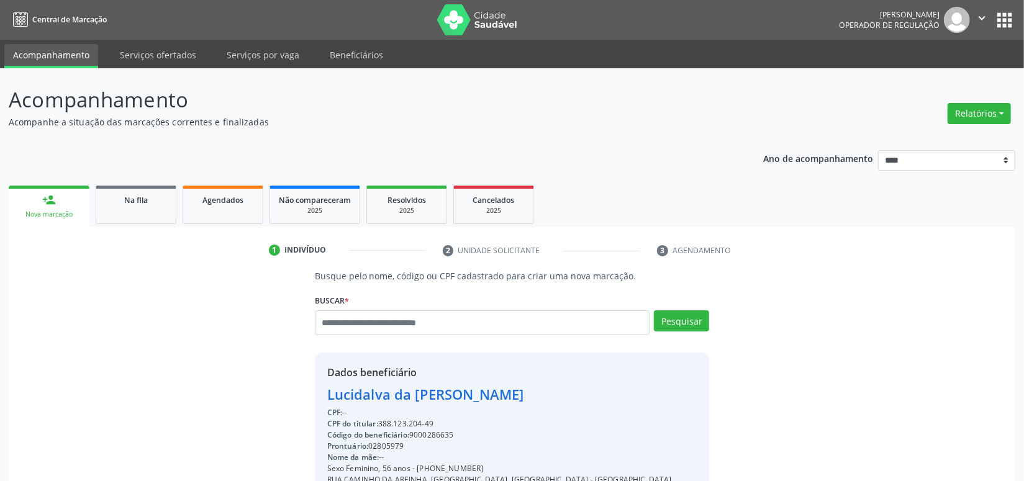
copy div "9000286635"
paste input "**********"
click at [387, 334] on input "text" at bounding box center [482, 323] width 335 height 25
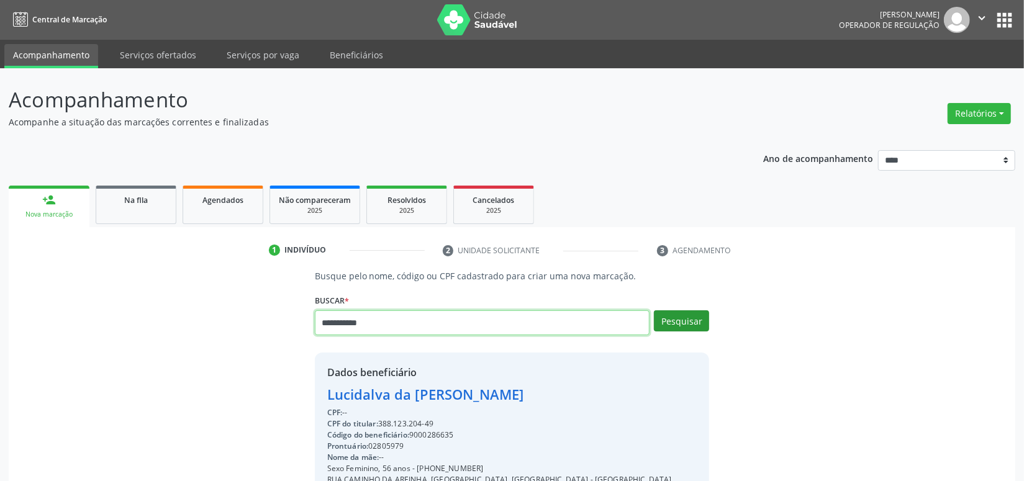
type input "**********"
click at [670, 320] on button "Pesquisar" at bounding box center [681, 321] width 55 height 21
type input "**********"
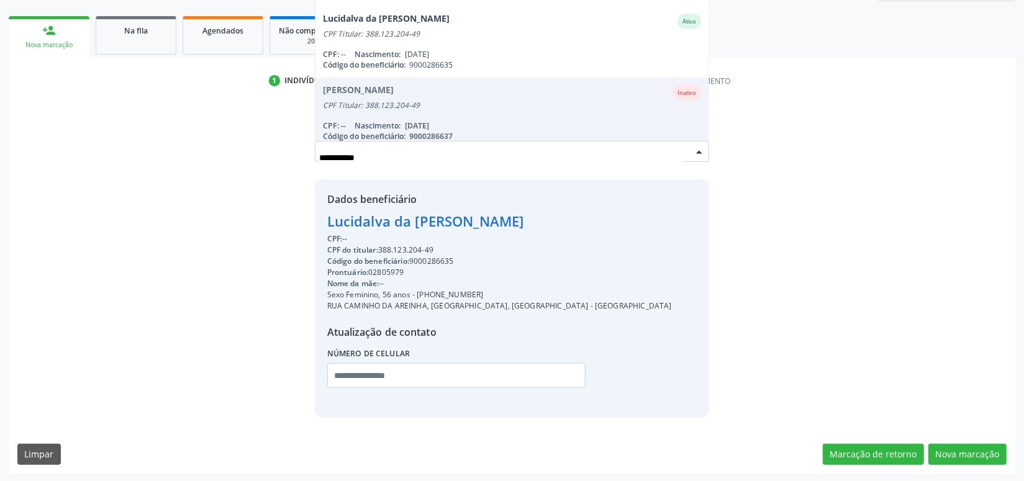
scroll to position [234, 0]
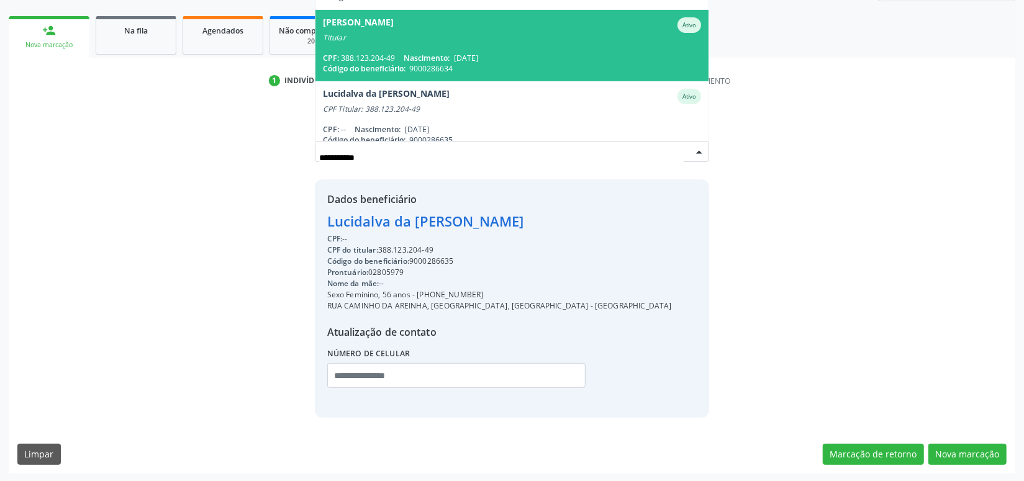
drag, startPoint x: 434, startPoint y: 46, endPoint x: 471, endPoint y: 268, distance: 225.4
click at [433, 47] on span "Ivanildo Genuino Amancio Ativo Titular CPF: 388.123.204-49 Nascimento: 19/10/19…" at bounding box center [513, 45] width 394 height 71
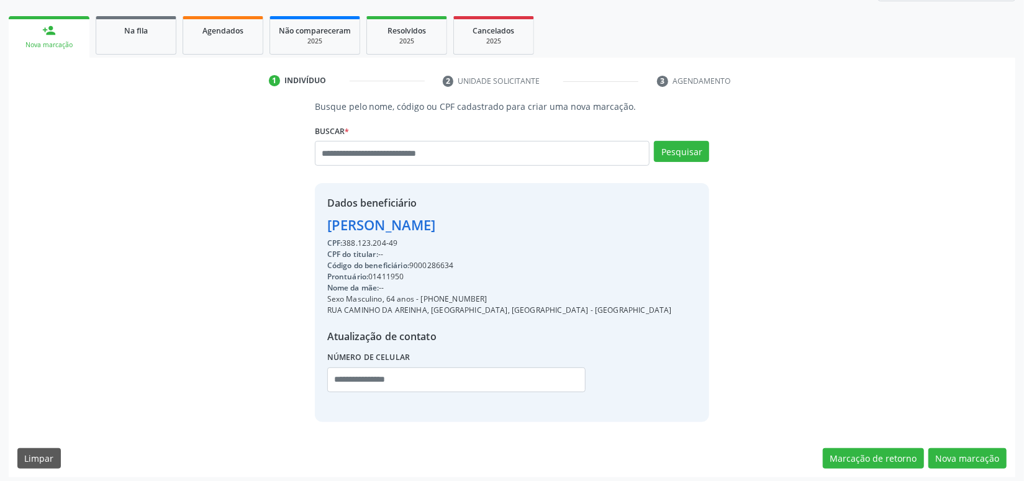
click at [427, 258] on div "CPF do titular: --" at bounding box center [499, 254] width 345 height 11
click at [434, 262] on div "Código do beneficiário: 9000286634" at bounding box center [499, 265] width 345 height 11
copy div "9000286634"
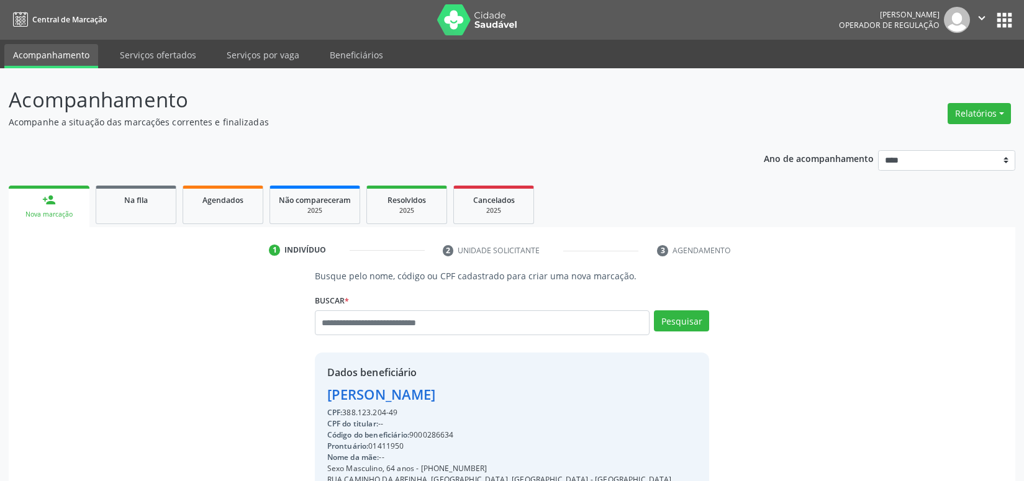
scroll to position [170, 0]
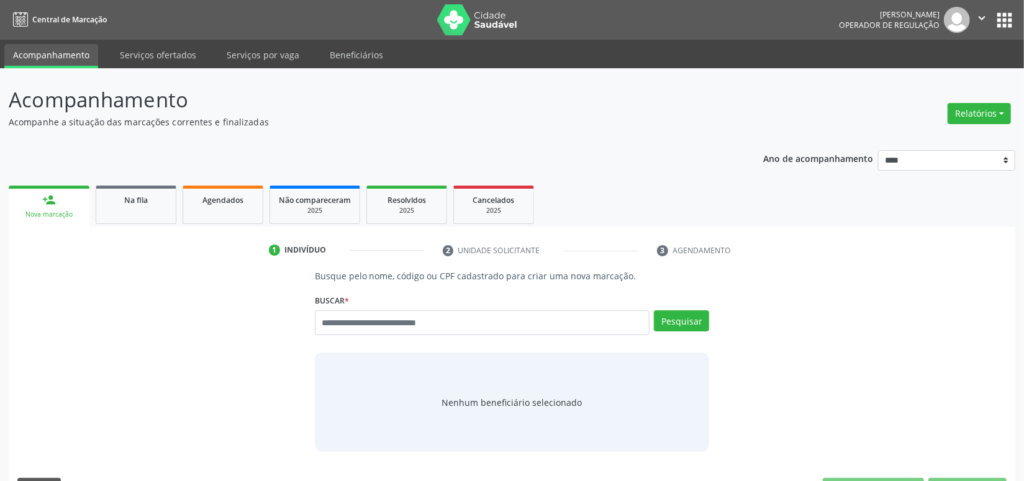
drag, startPoint x: 393, startPoint y: 326, endPoint x: 391, endPoint y: 317, distance: 8.8
click at [394, 317] on div "Buscar * Busque por nome, código ou CPF Nenhum resultado encontrado para: " " D…" at bounding box center [512, 317] width 395 height 53
click at [389, 317] on input "text" at bounding box center [482, 323] width 335 height 25
paste input "******"
type input "******"
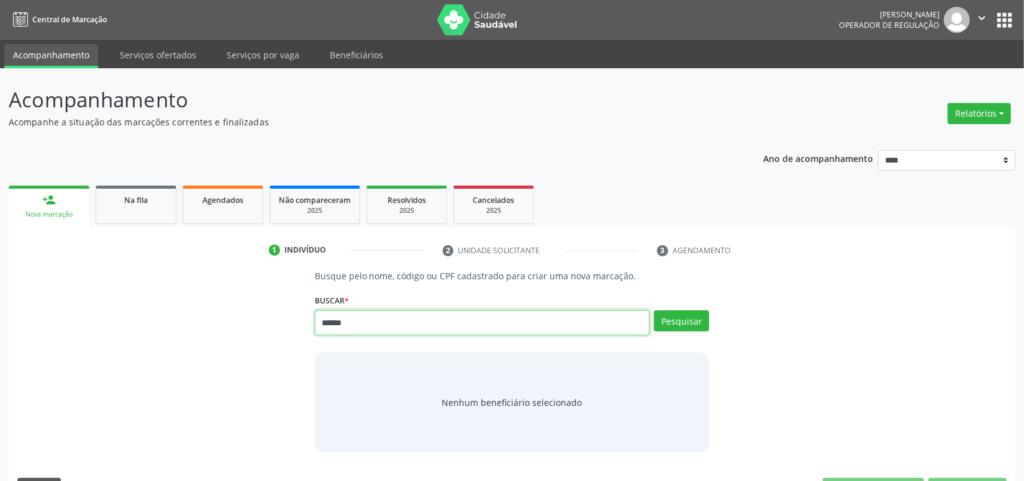
type input "******"
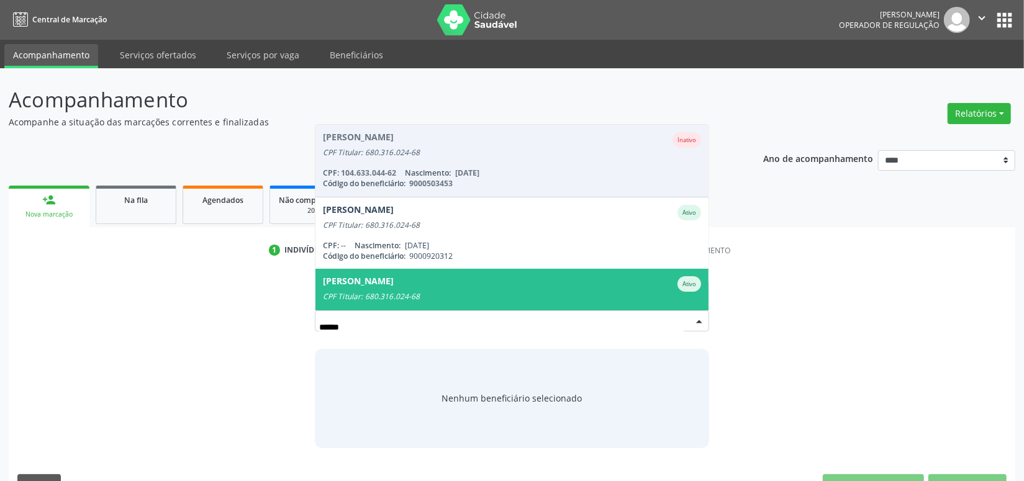
scroll to position [100, 0]
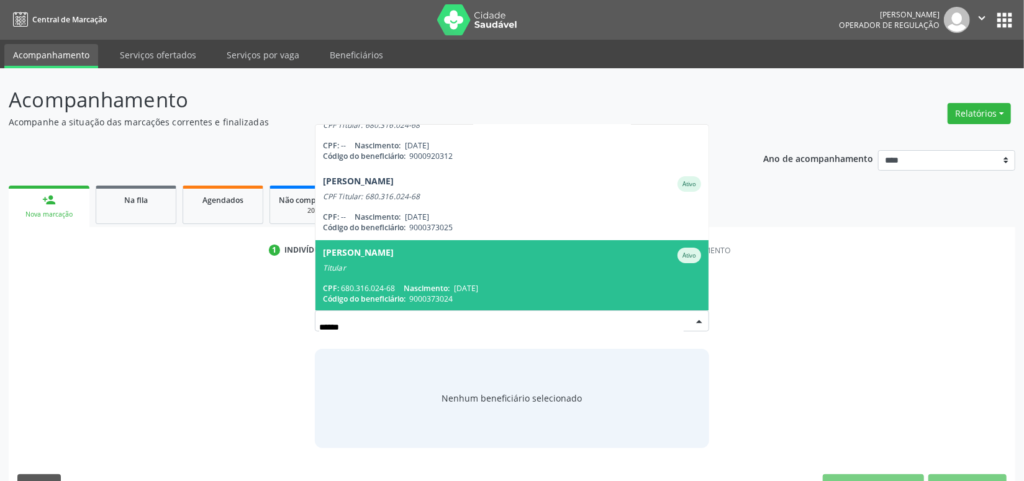
click at [512, 257] on div "Maria Luciana Melo Bezerra Feitosa Ativo" at bounding box center [512, 256] width 379 height 16
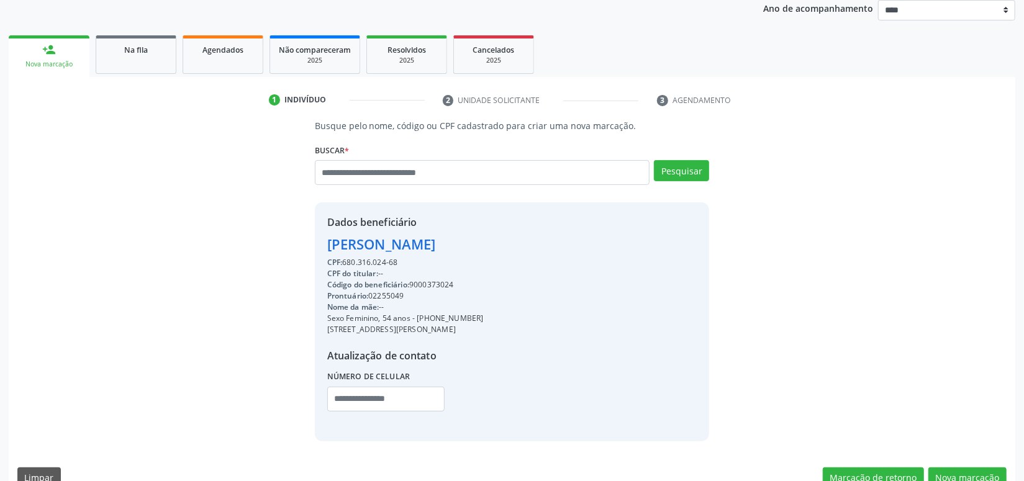
scroll to position [174, 0]
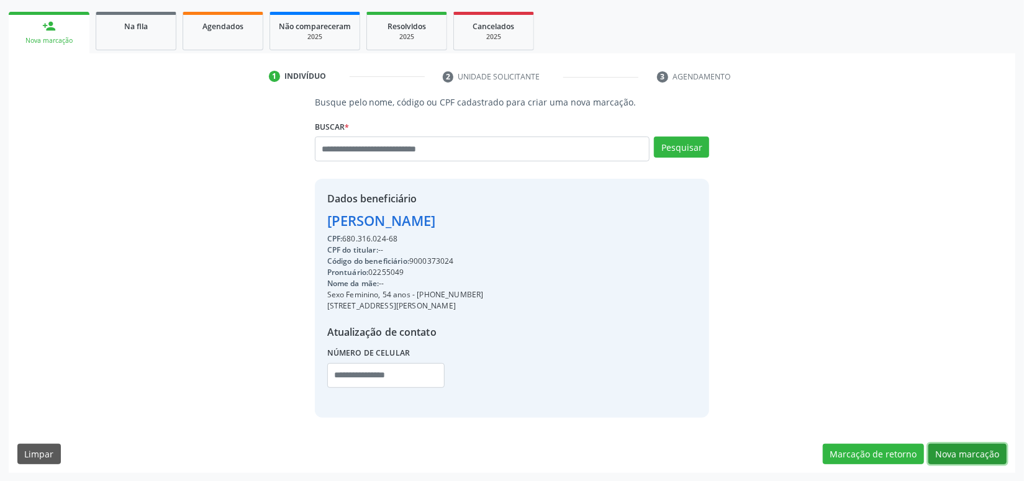
click at [978, 451] on button "Nova marcação" at bounding box center [968, 454] width 78 height 21
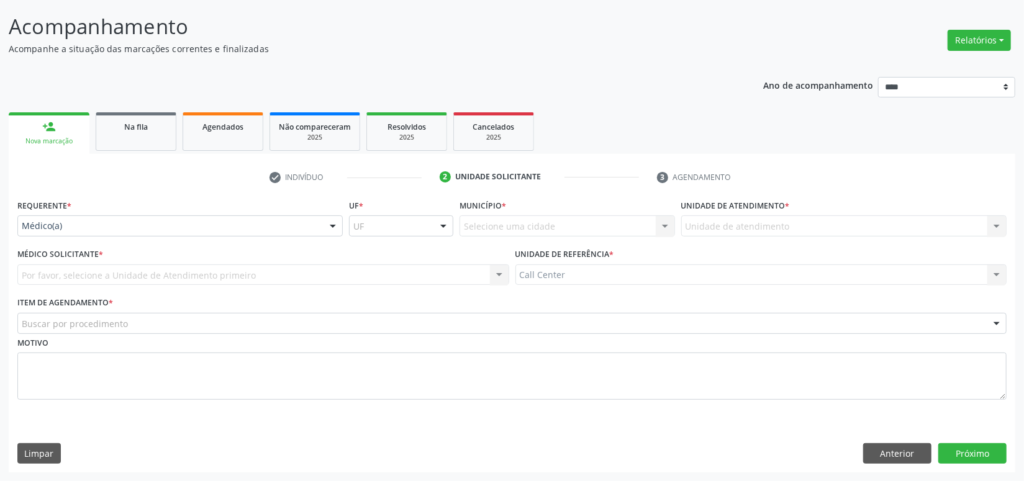
scroll to position [72, 0]
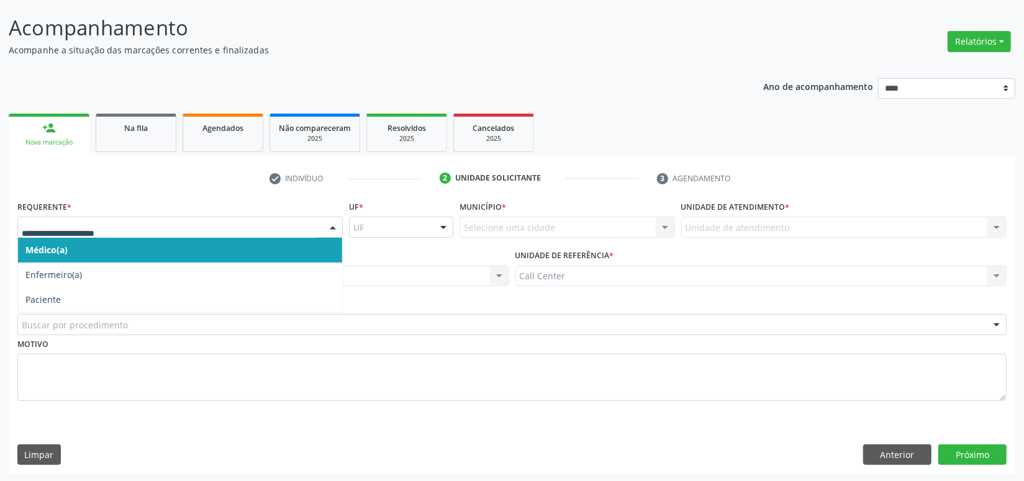
drag, startPoint x: 45, startPoint y: 225, endPoint x: 58, endPoint y: 286, distance: 62.1
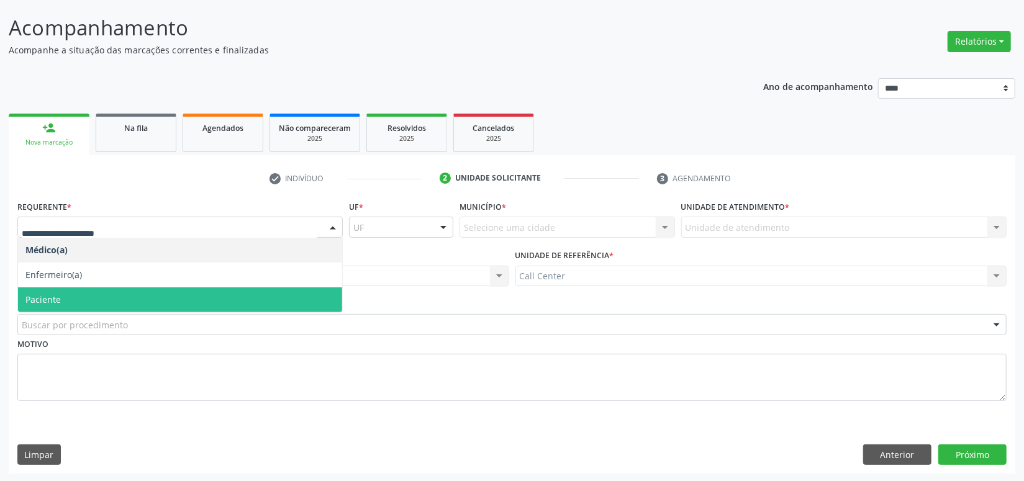
drag, startPoint x: 60, startPoint y: 289, endPoint x: 63, endPoint y: 302, distance: 13.6
click at [60, 289] on span "Paciente" at bounding box center [180, 300] width 324 height 25
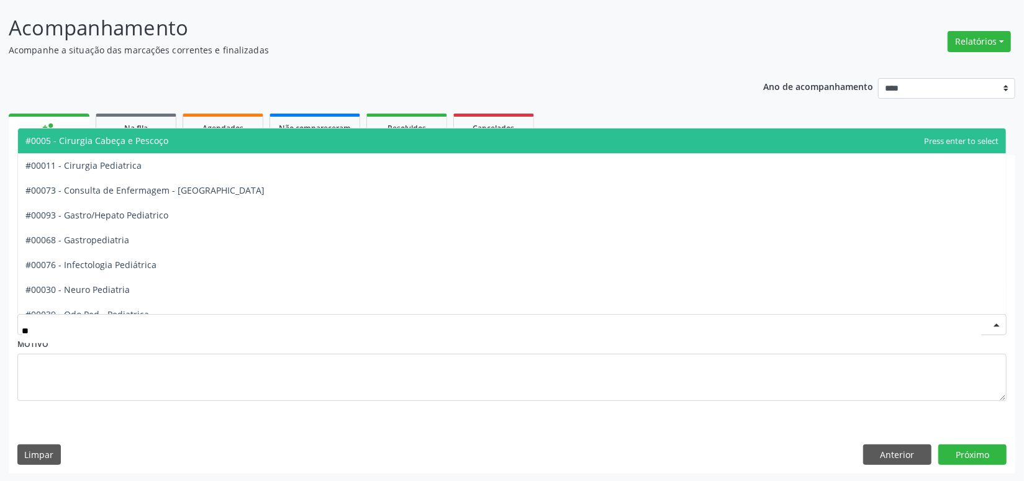
type input "***"
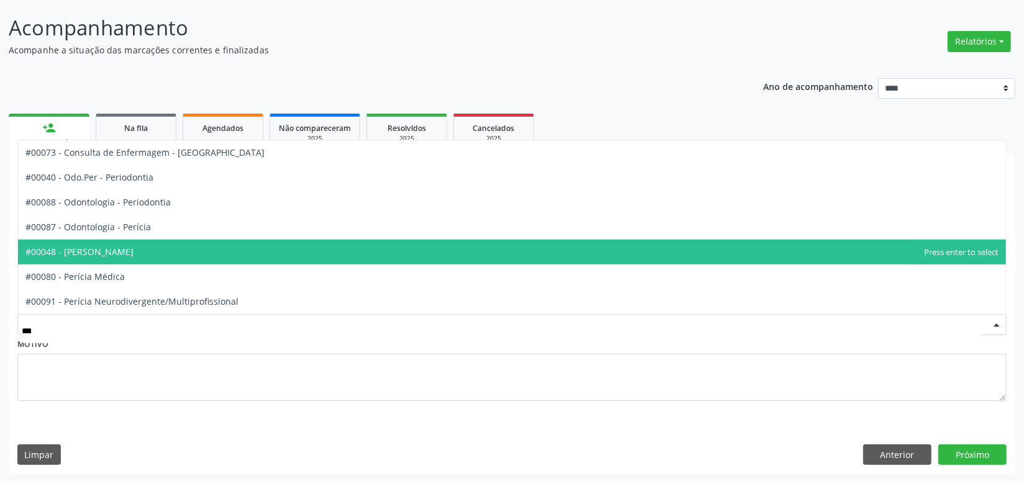
click at [130, 251] on span "#00048 - [PERSON_NAME]" at bounding box center [79, 252] width 108 height 12
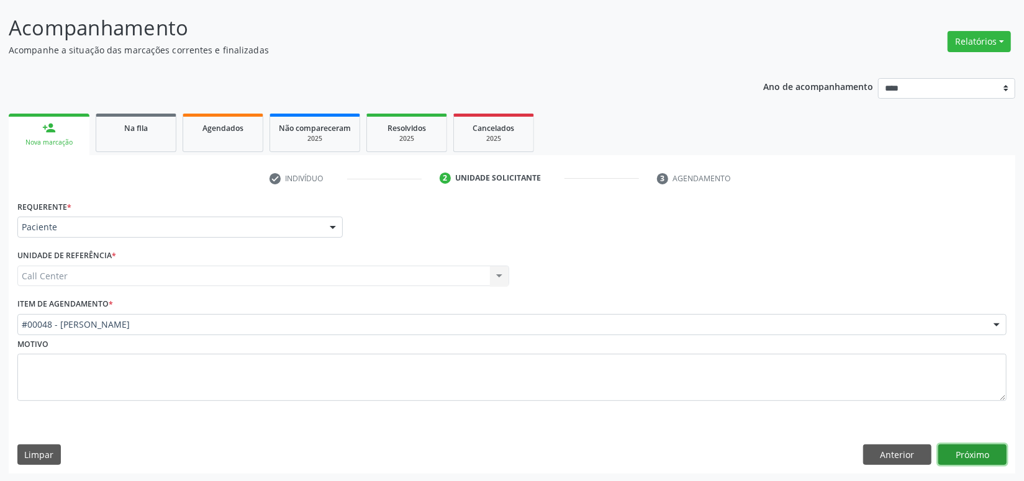
click at [976, 455] on button "Próximo" at bounding box center [973, 455] width 68 height 21
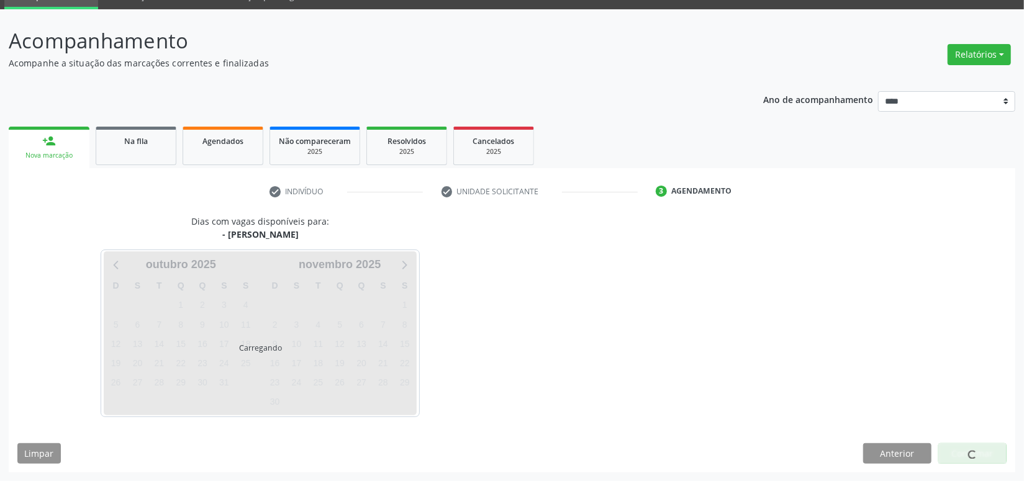
scroll to position [58, 0]
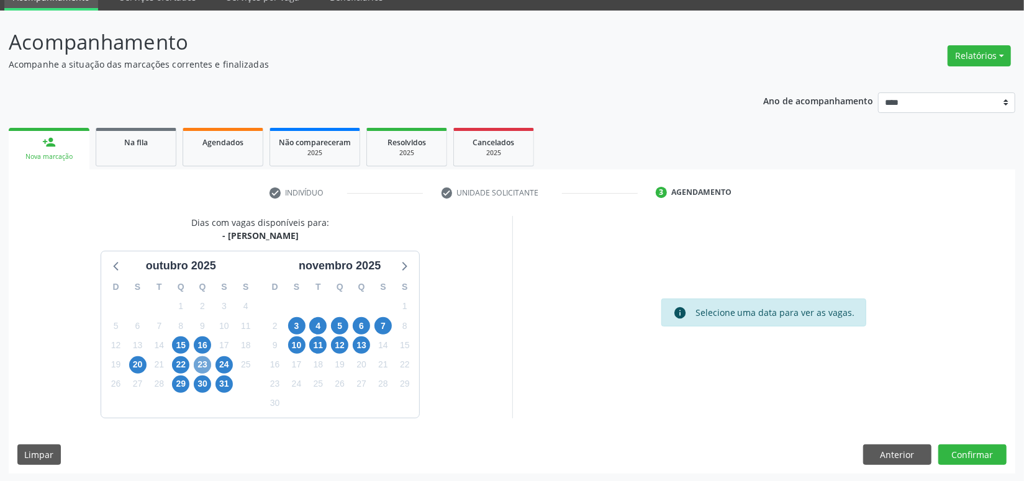
click at [202, 363] on span "23" at bounding box center [202, 365] width 17 height 17
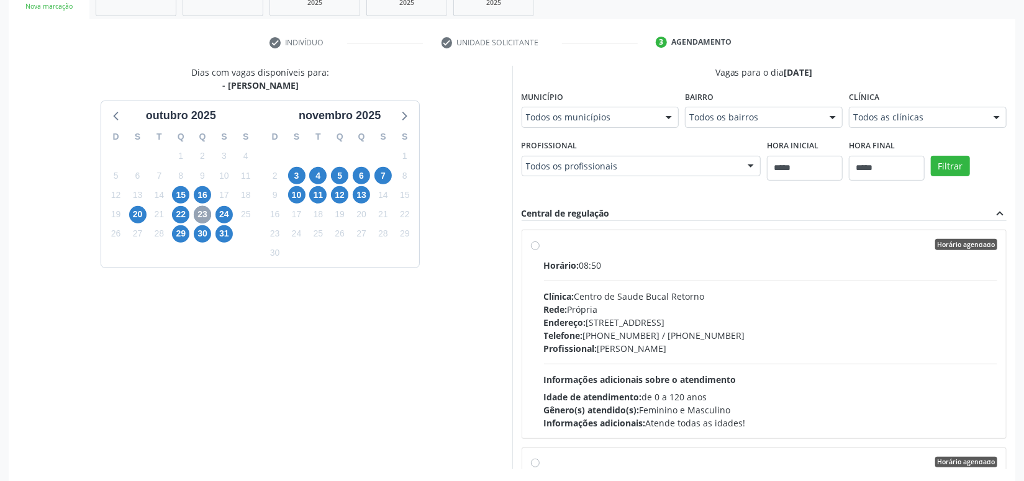
scroll to position [260, 0]
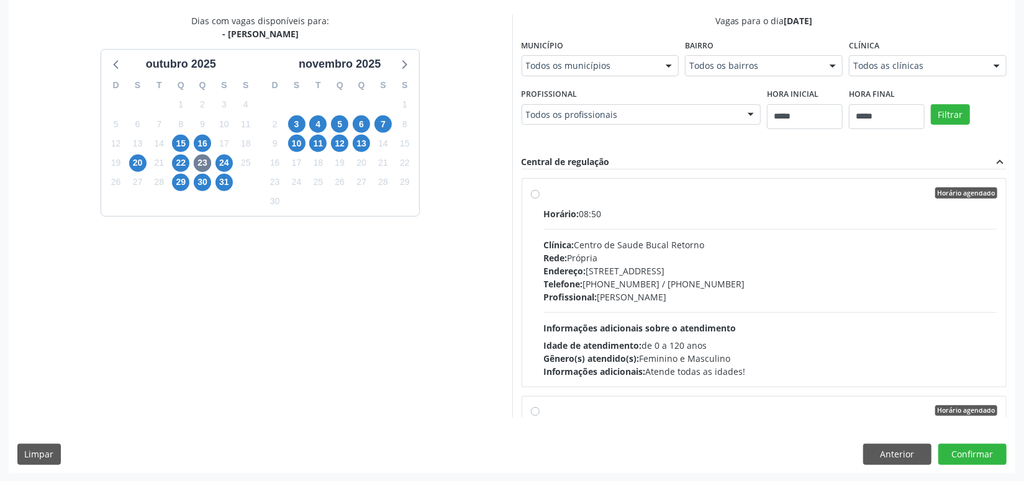
click at [635, 257] on div "Rede: Própria" at bounding box center [771, 258] width 454 height 13
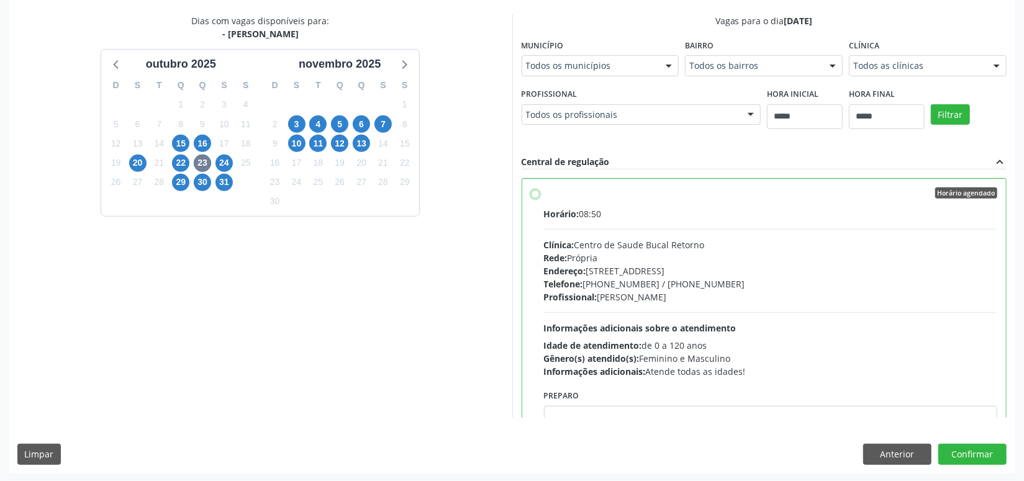
scroll to position [75, 0]
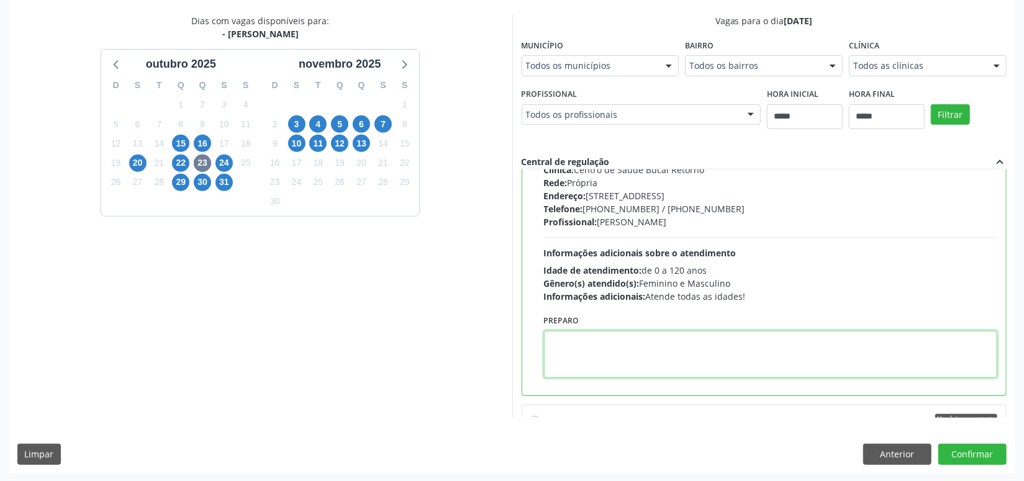
drag, startPoint x: 661, startPoint y: 355, endPoint x: 669, endPoint y: 357, distance: 8.2
click at [661, 355] on textarea at bounding box center [771, 354] width 454 height 47
paste textarea "**********"
type textarea "**********"
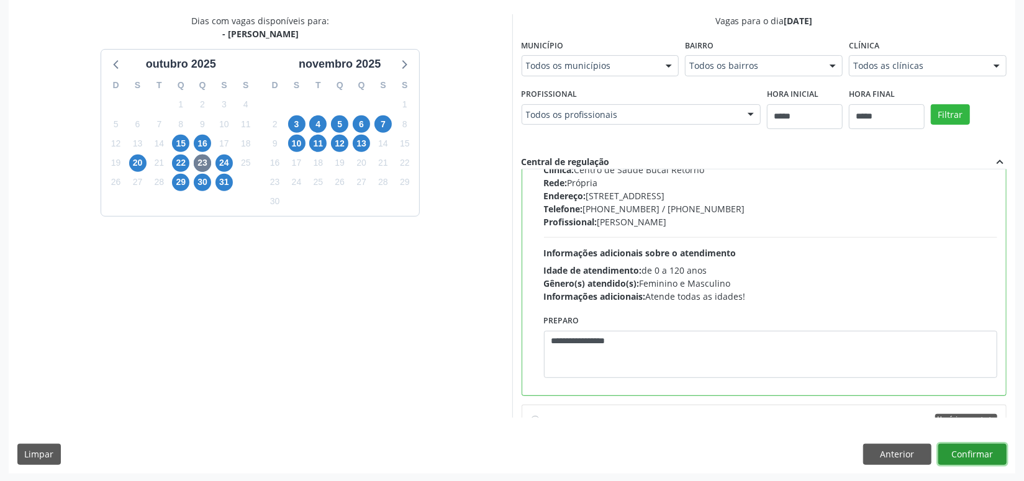
click at [978, 444] on button "Confirmar" at bounding box center [973, 454] width 68 height 21
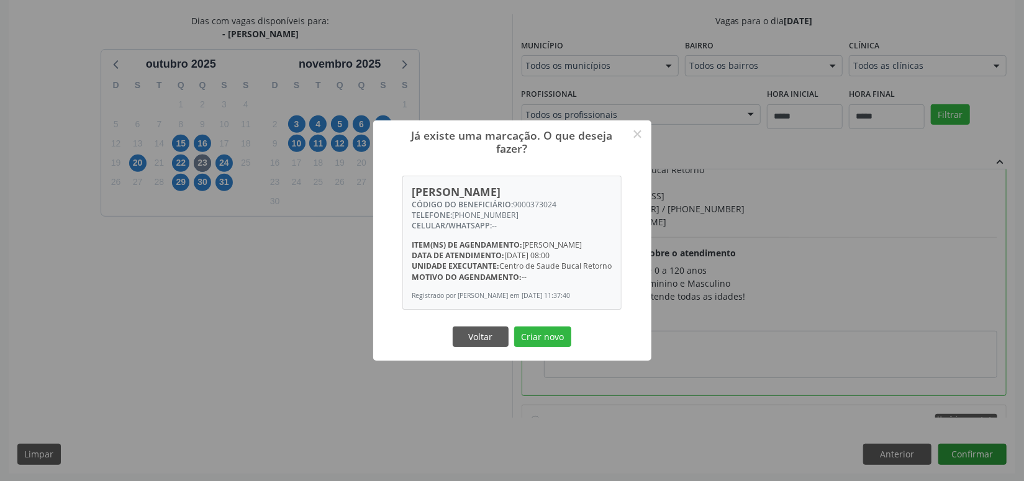
click at [514, 327] on button "Criar novo" at bounding box center [542, 337] width 57 height 21
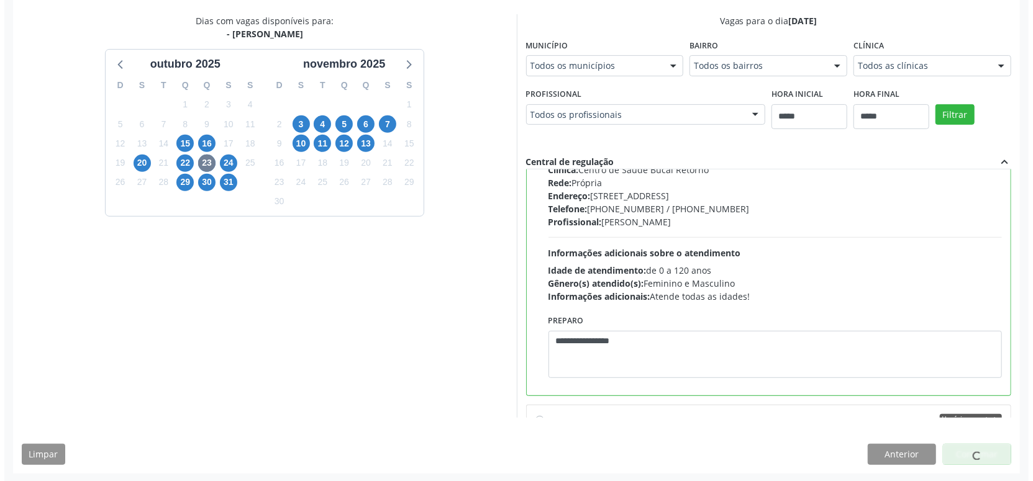
scroll to position [0, 0]
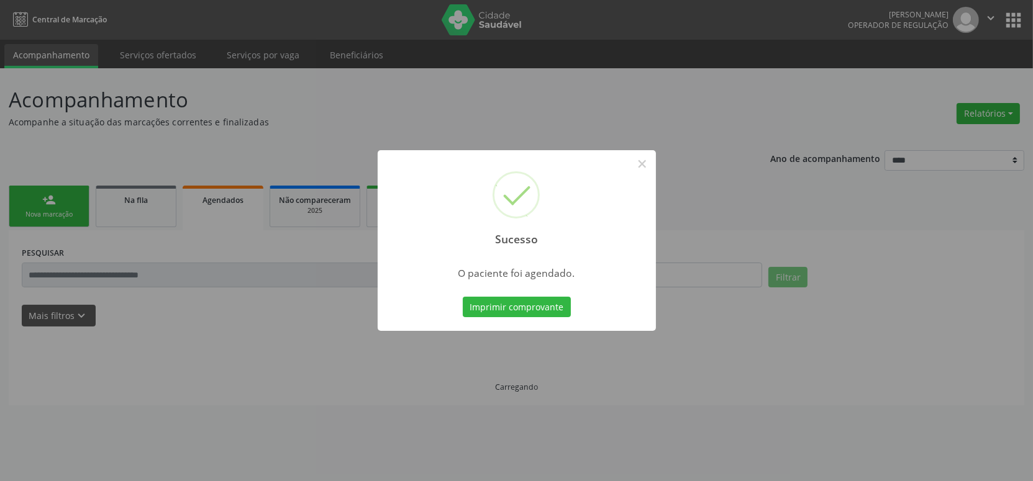
click at [463, 297] on button "Imprimir comprovante" at bounding box center [517, 307] width 108 height 21
